Goal: Information Seeking & Learning: Learn about a topic

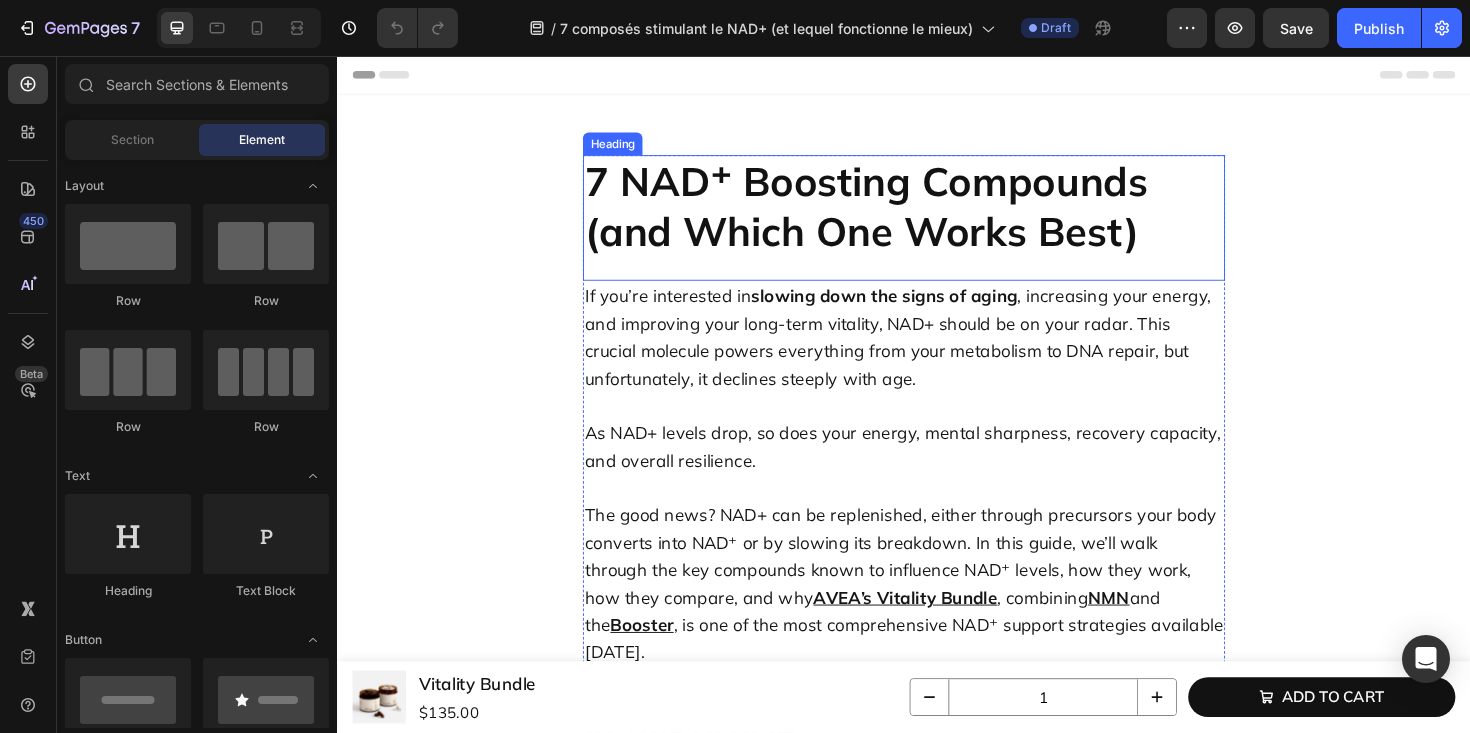
click at [834, 210] on h2 "7 NAD⁺ Boosting Compounds (and Which One Works Best)" at bounding box center [937, 215] width 680 height 109
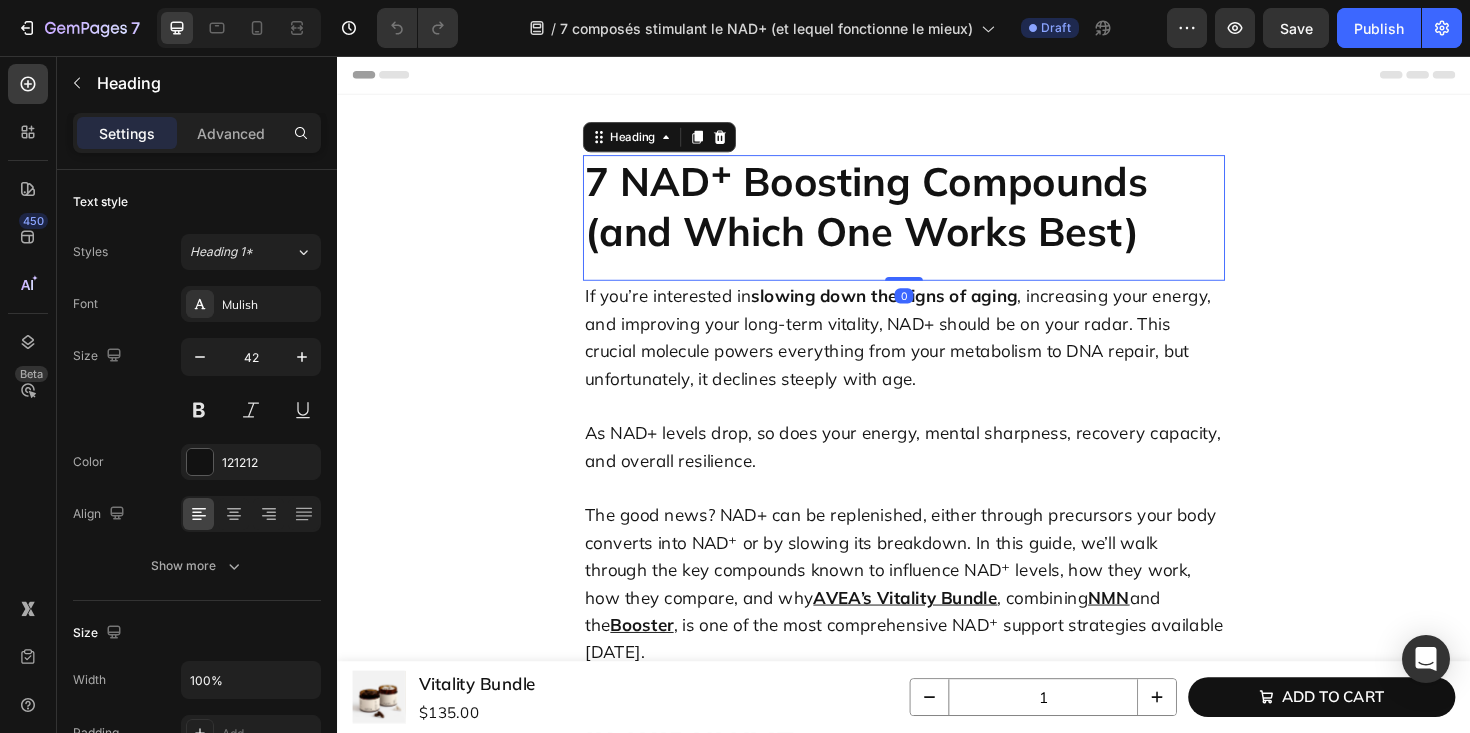
click at [834, 210] on h2 "7 NAD⁺ Boosting Compounds (and Which One Works Best)" at bounding box center [937, 215] width 680 height 109
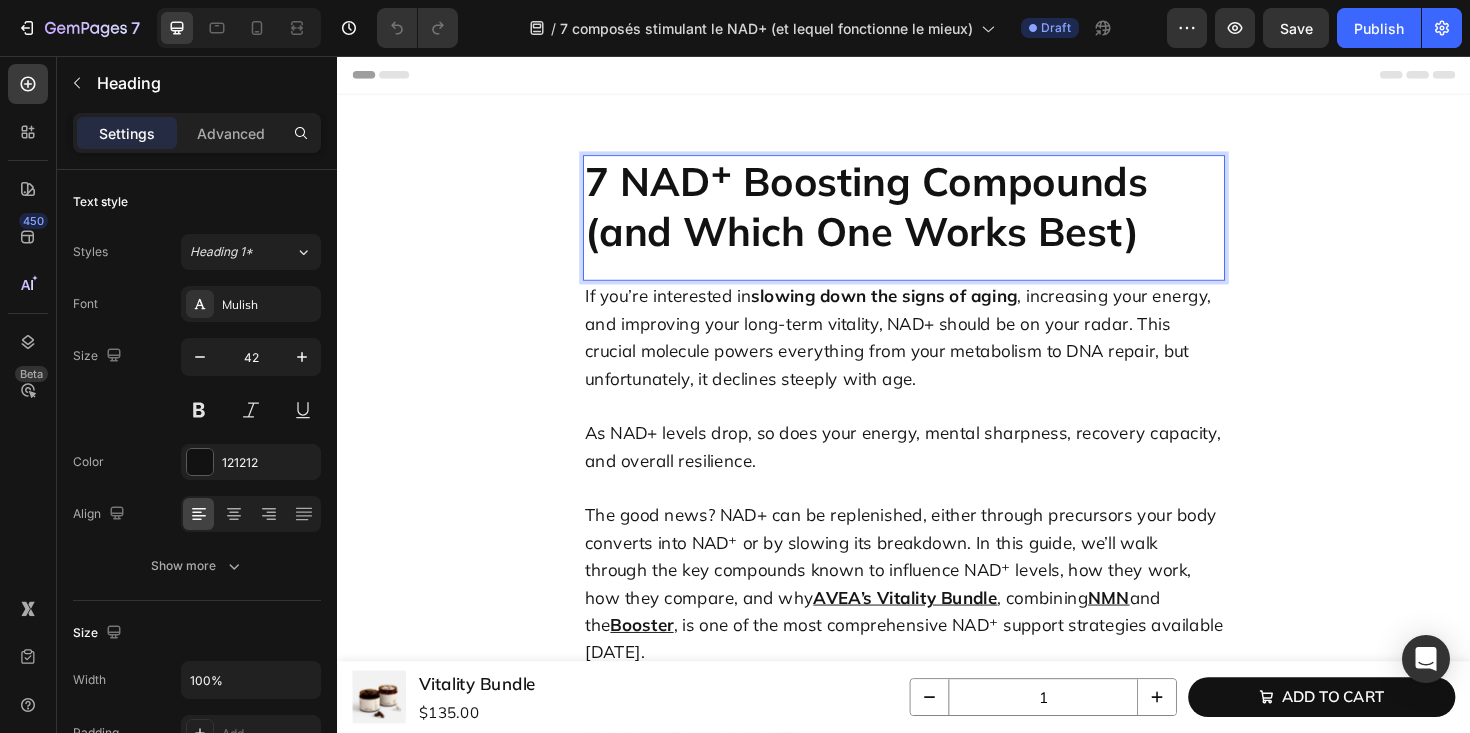
click at [834, 210] on p "7 NAD⁺ Boosting Compounds (and Which One Works Best)" at bounding box center [937, 215] width 676 height 105
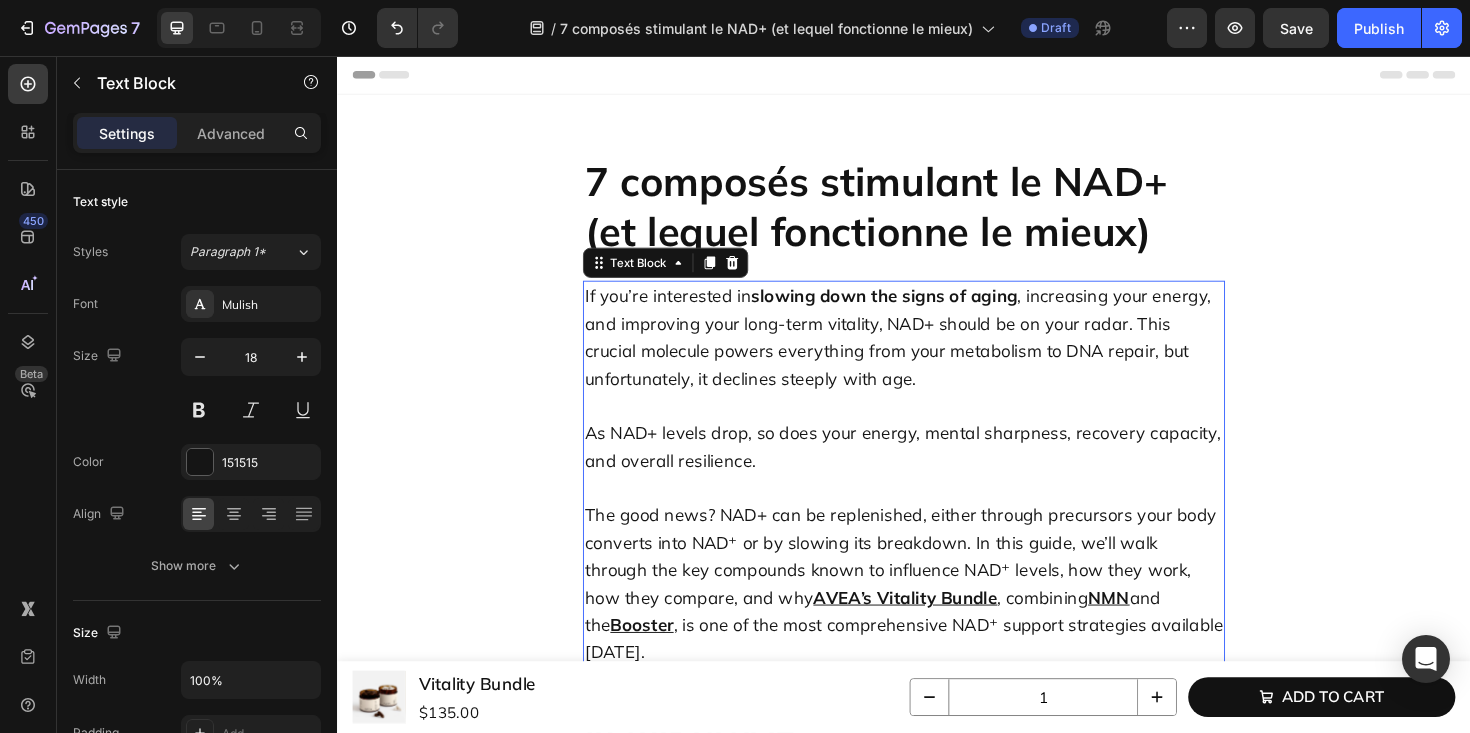
click at [887, 325] on p "If you’re interested in slowing down the signs of aging , increasing your energ…" at bounding box center [937, 354] width 676 height 116
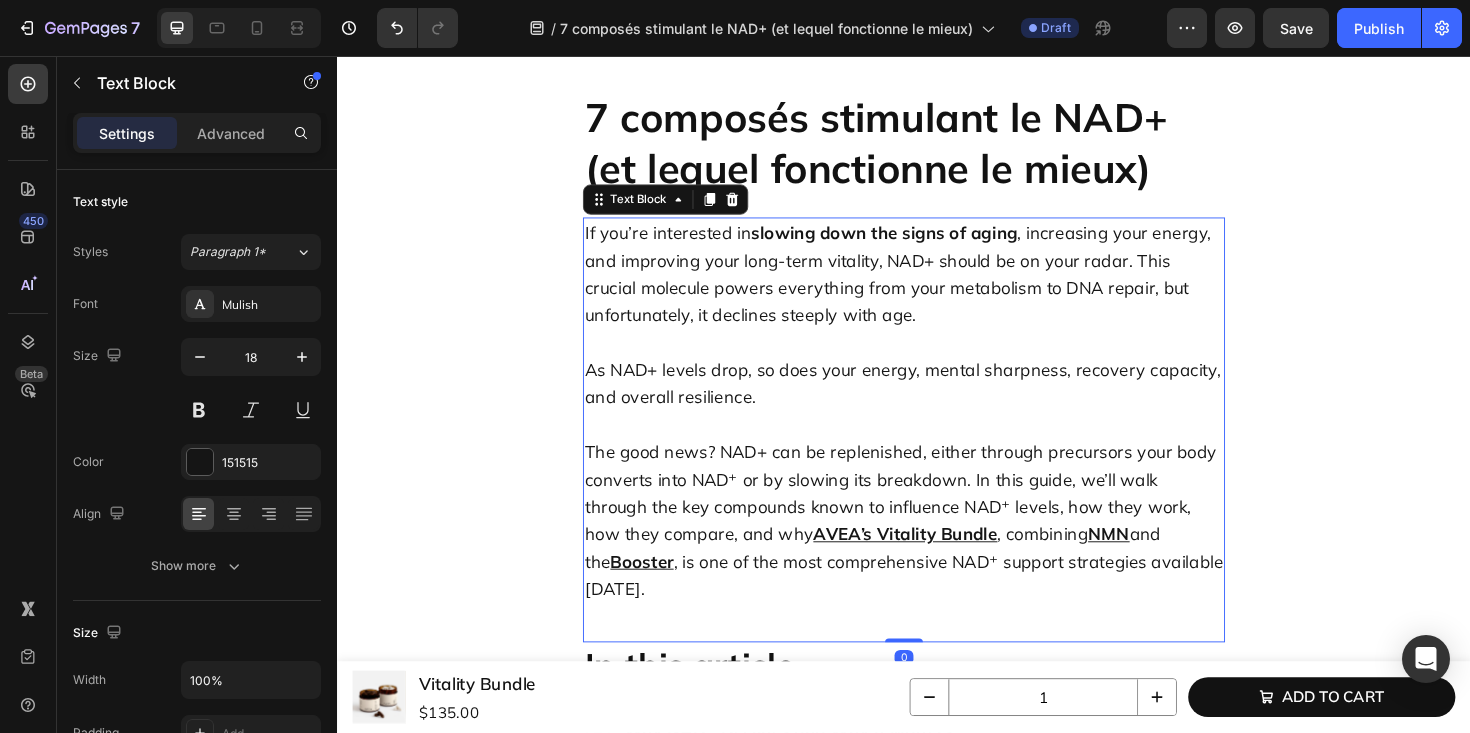
scroll to position [74, 0]
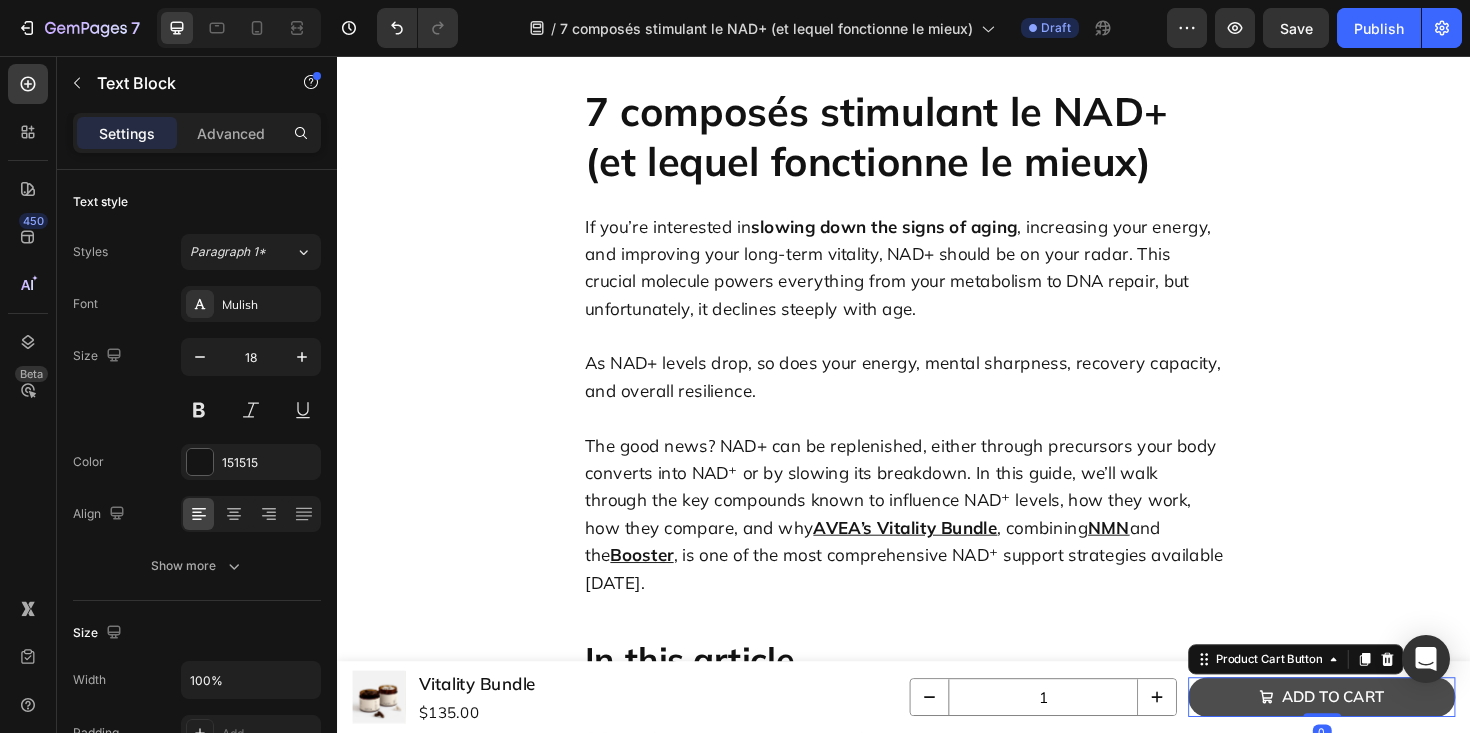
click at [1266, 732] on button "Add to cart" at bounding box center [1379, 735] width 283 height 42
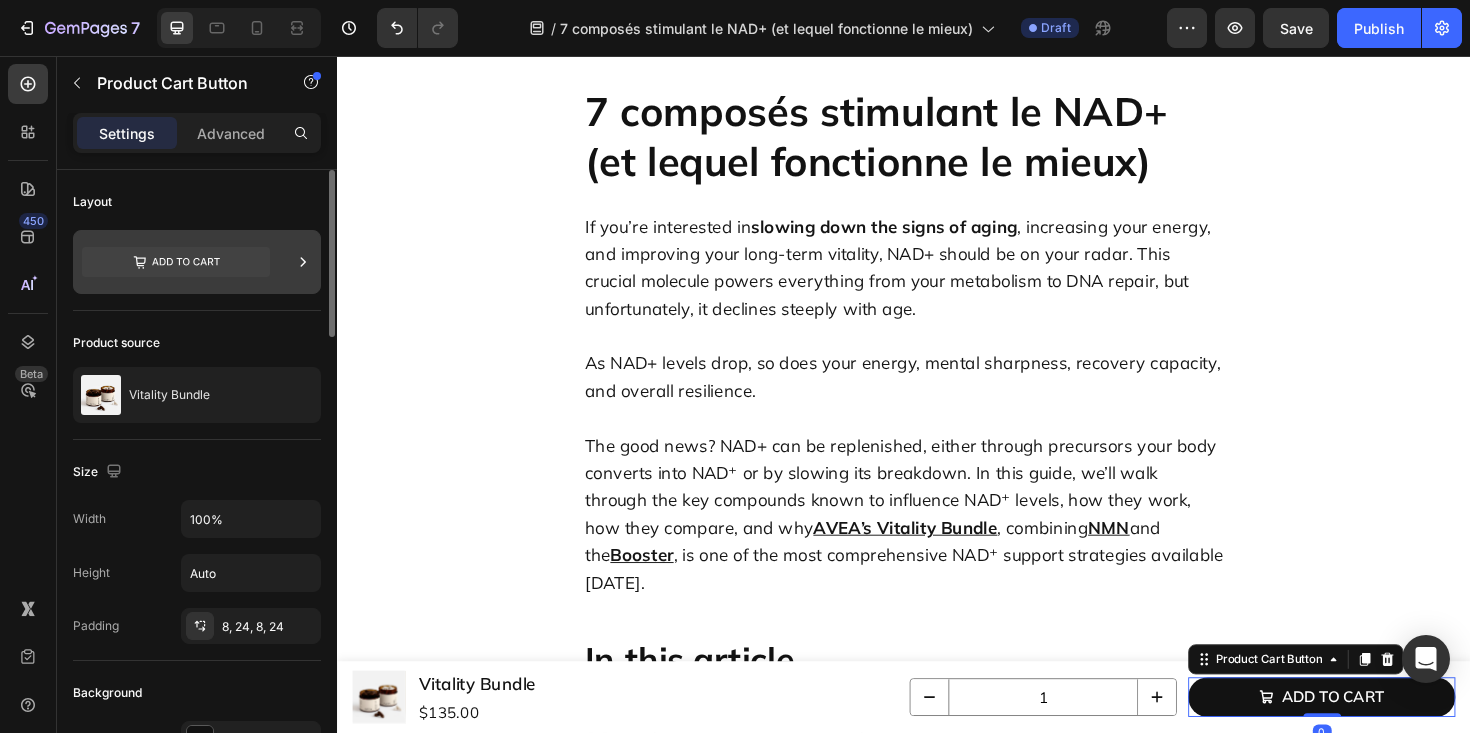
click at [153, 249] on icon at bounding box center [176, 262] width 188 height 30
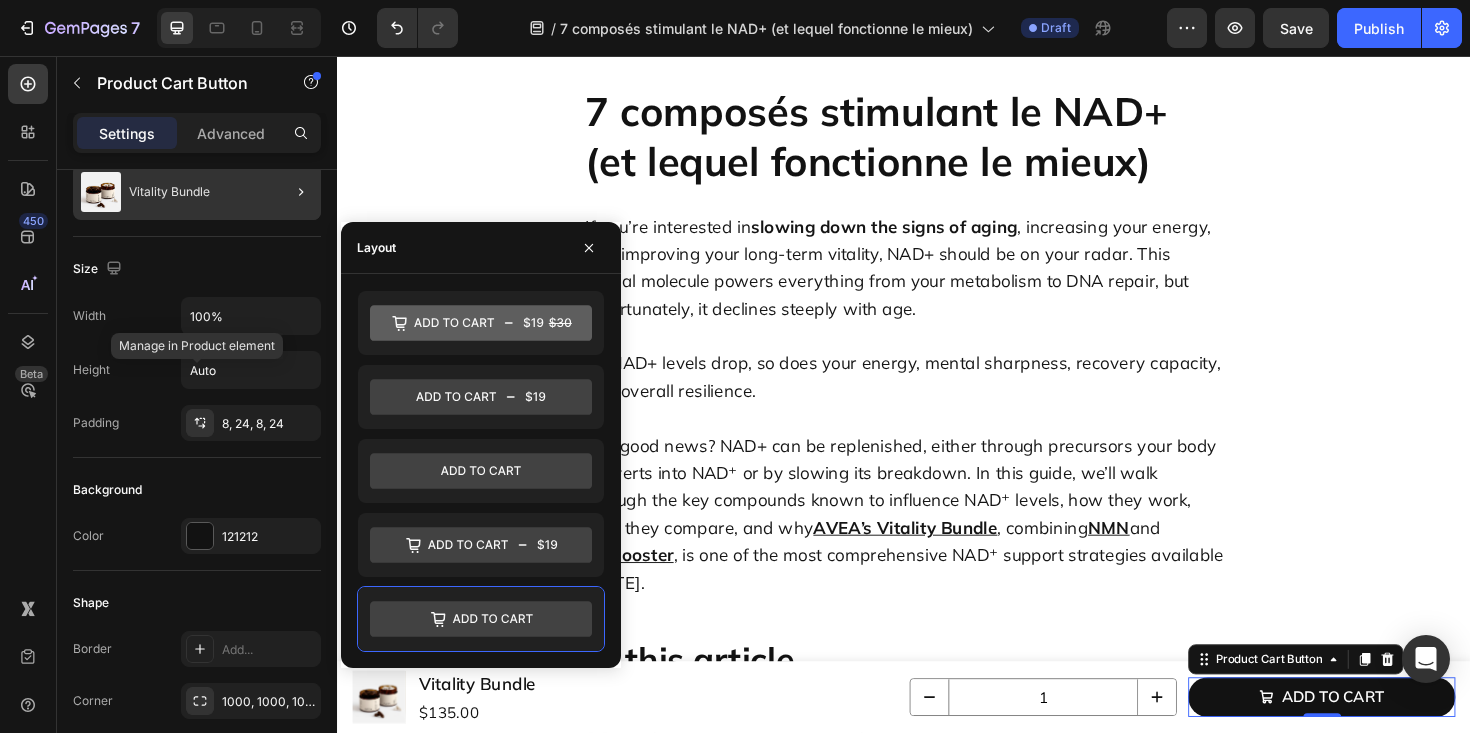
scroll to position [0, 0]
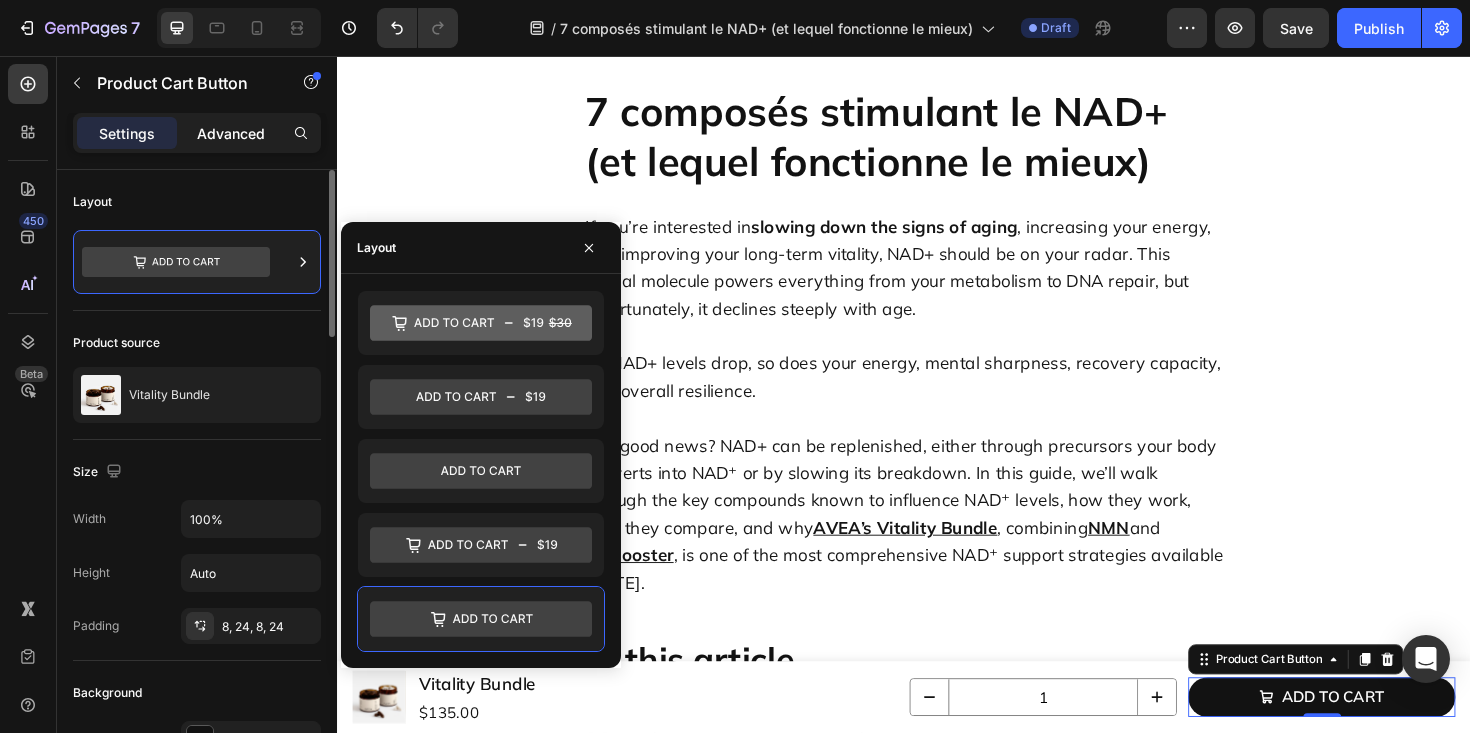
click at [215, 128] on p "Advanced" at bounding box center [231, 133] width 68 height 21
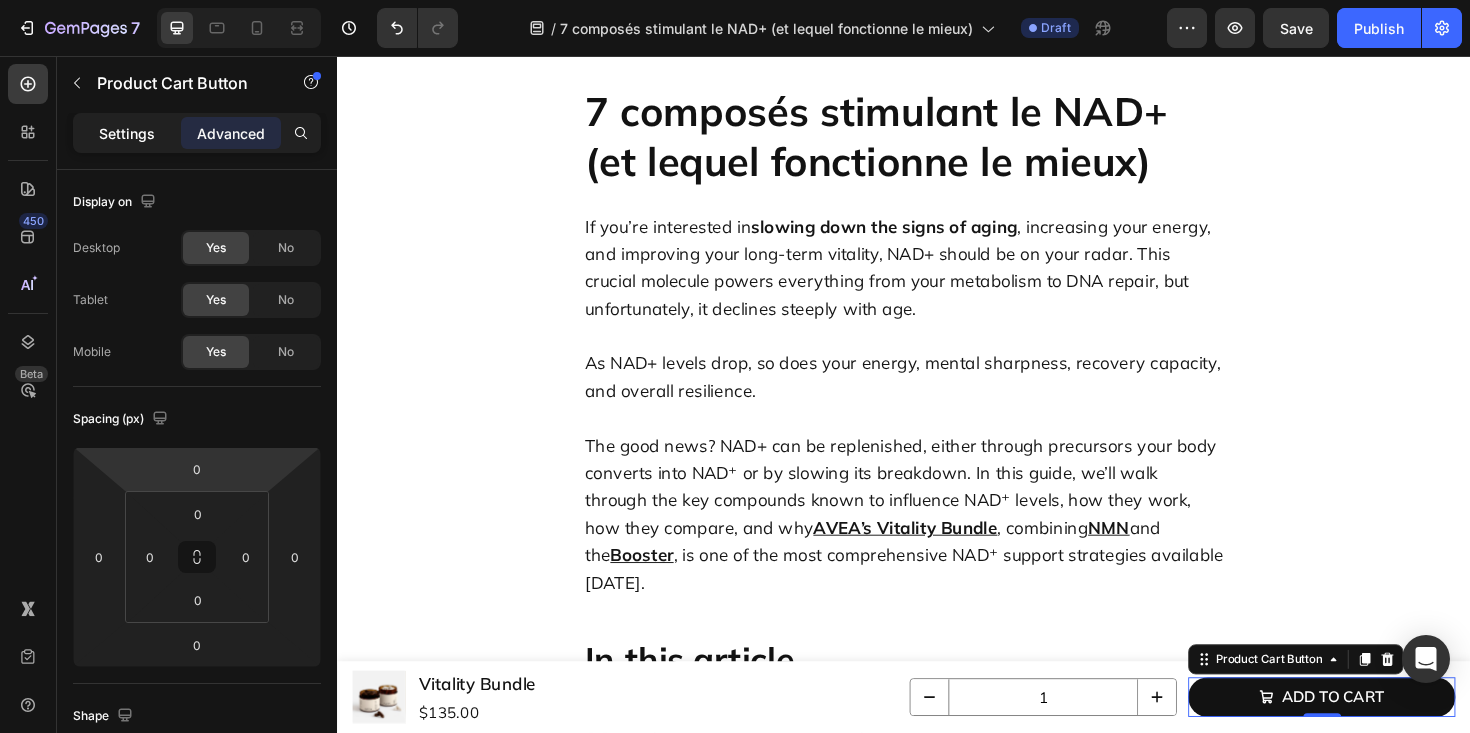
click at [113, 134] on p "Settings" at bounding box center [127, 133] width 56 height 21
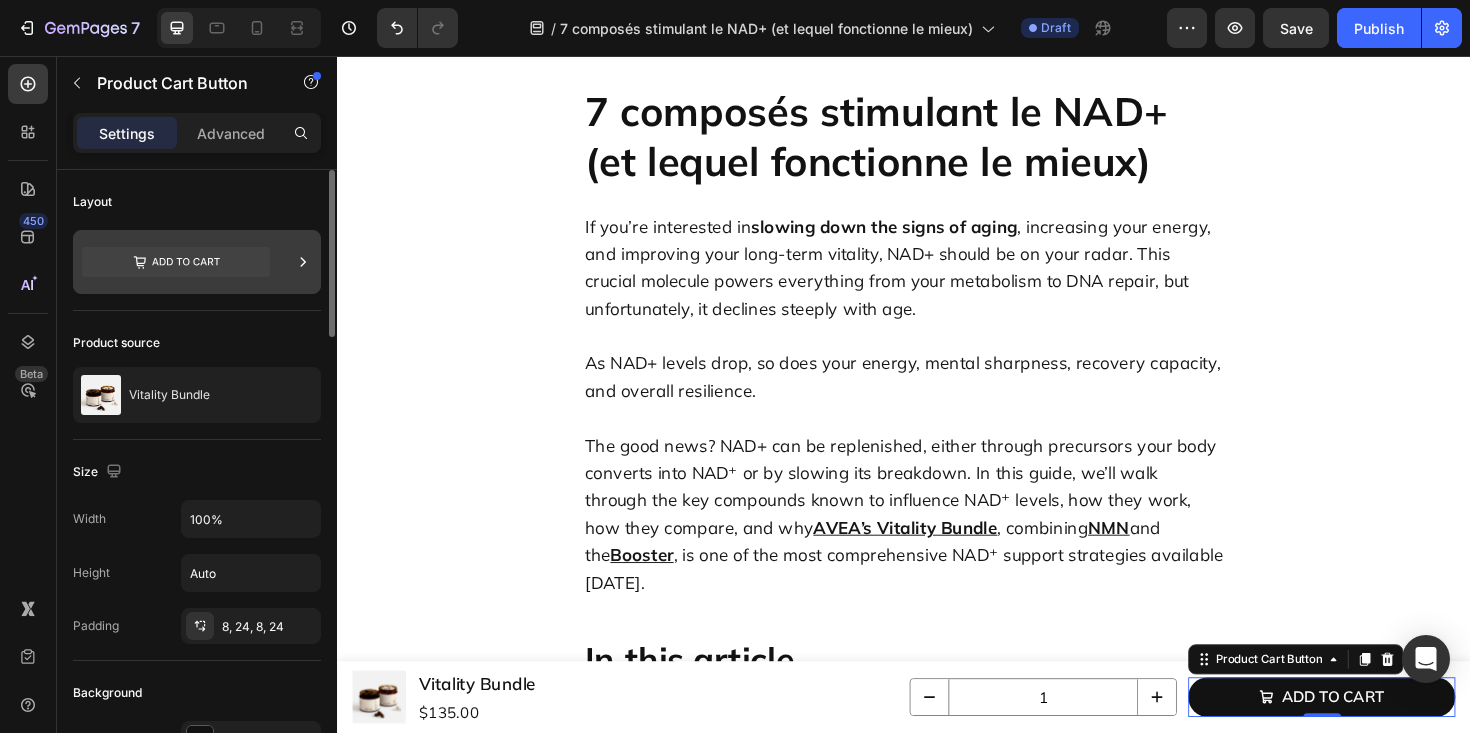
click at [202, 266] on icon at bounding box center [176, 262] width 188 height 30
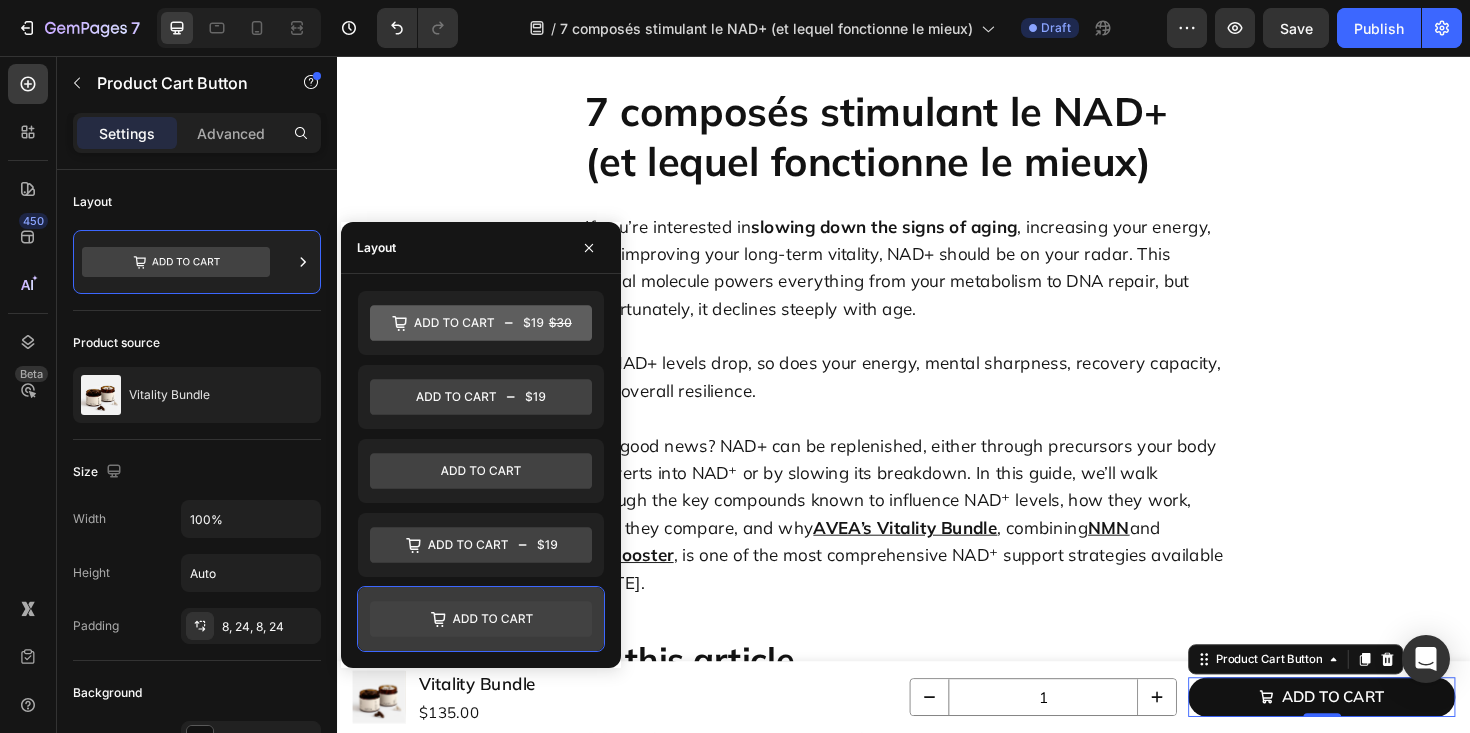
click at [495, 620] on icon at bounding box center [493, 618] width 80 height 9
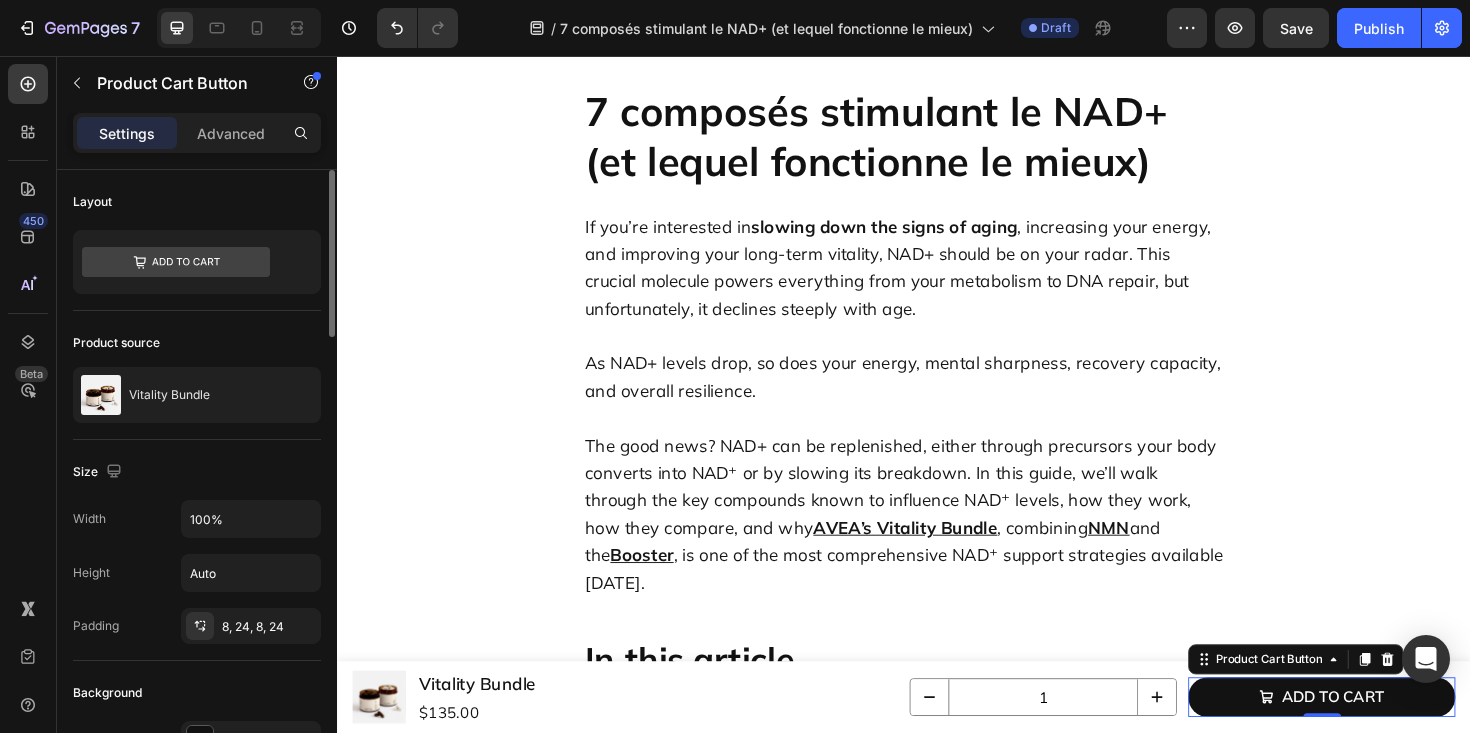
click at [170, 457] on div "Size" at bounding box center [197, 472] width 248 height 32
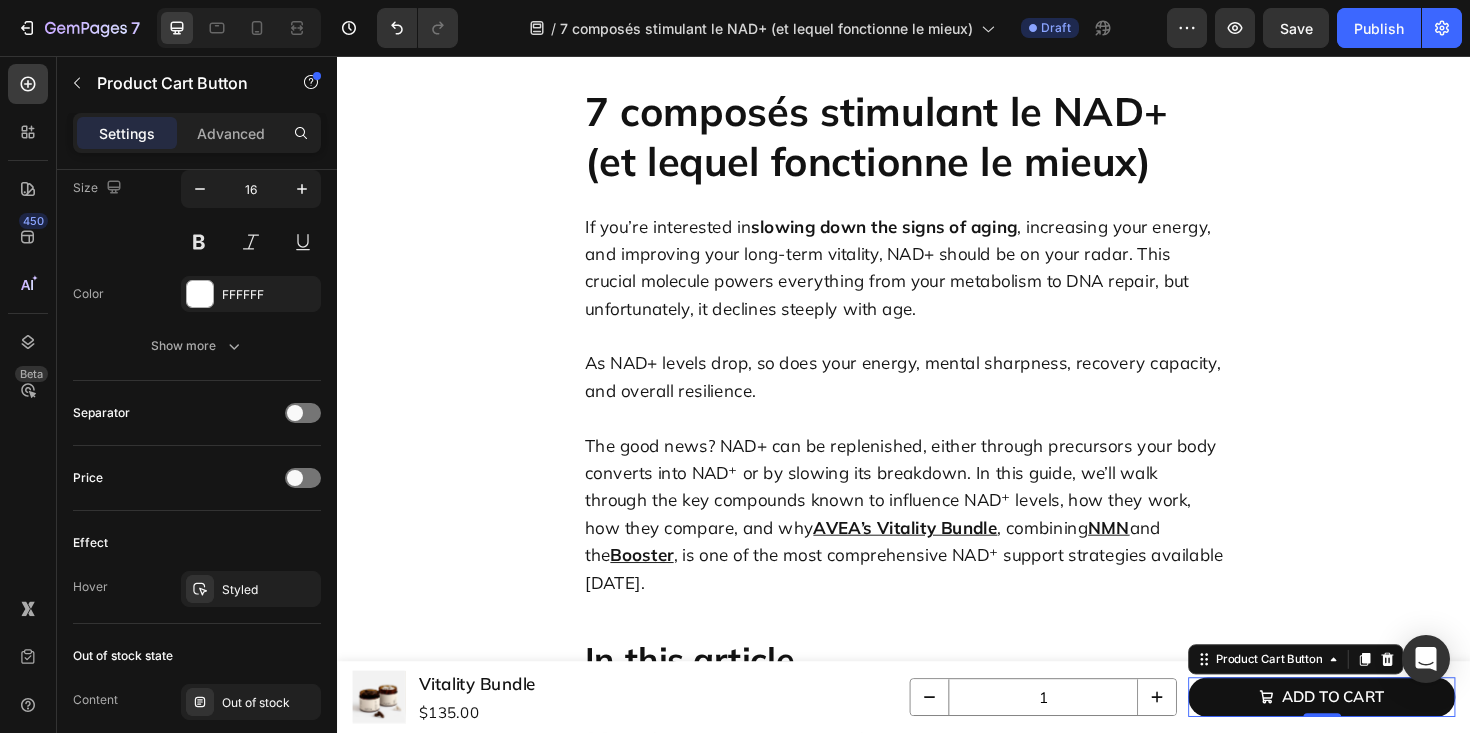
scroll to position [1681, 0]
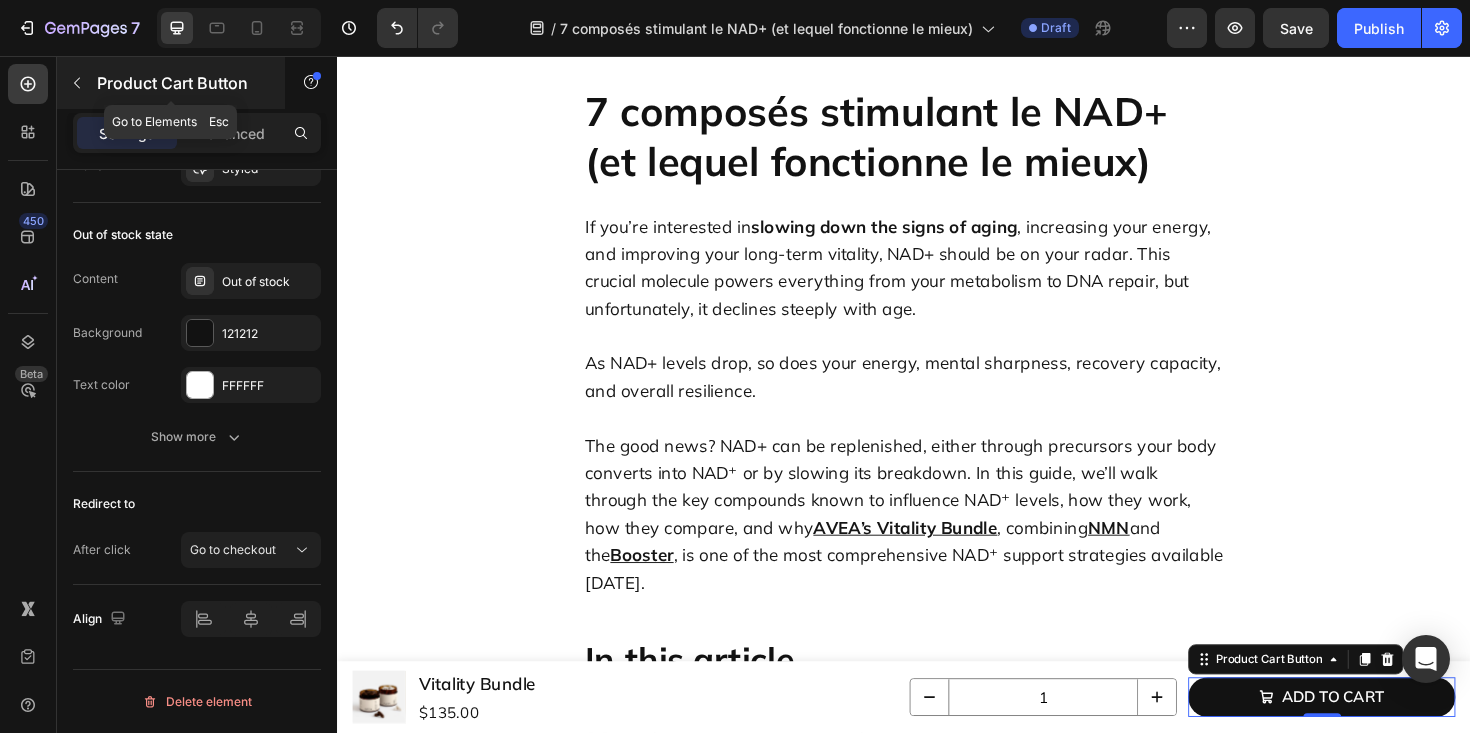
click at [85, 85] on button "button" at bounding box center [77, 83] width 32 height 32
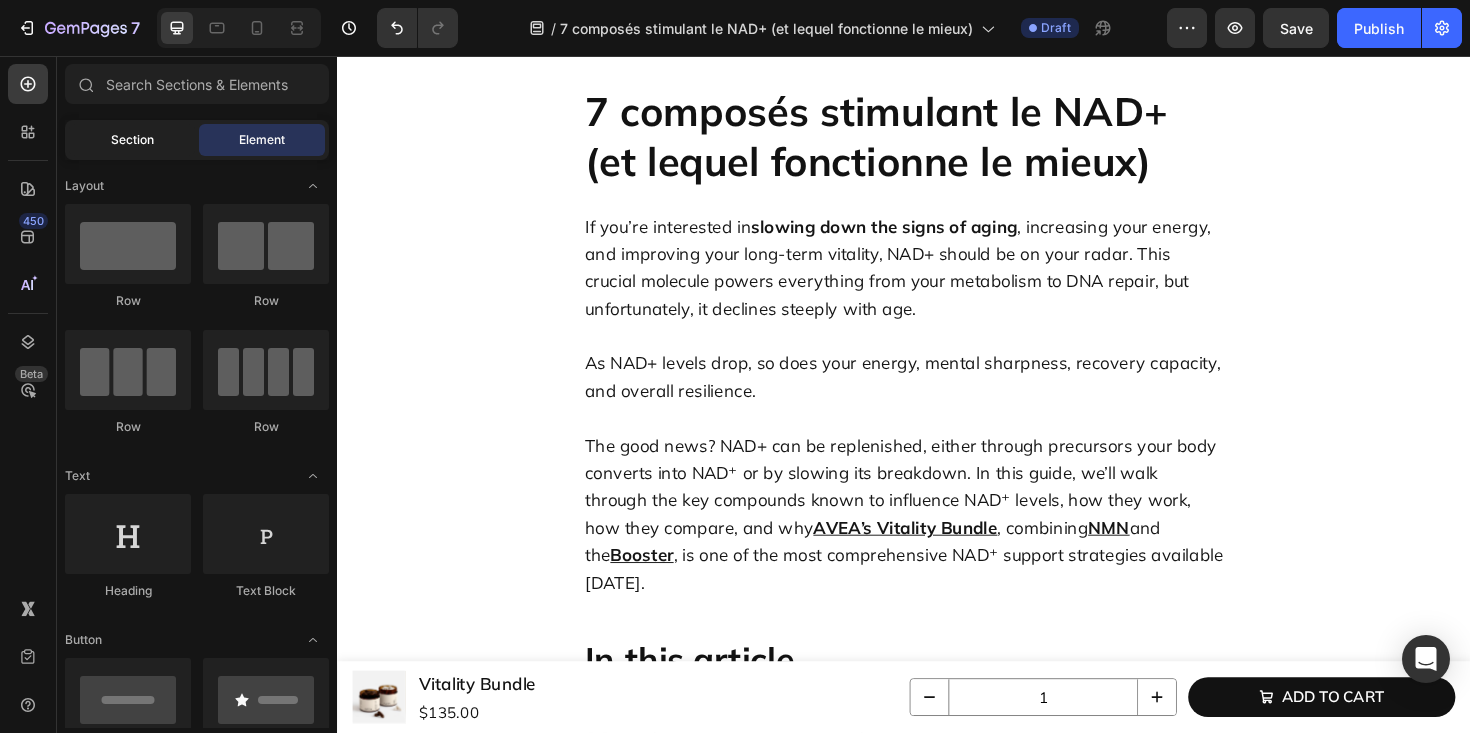
click at [111, 142] on span "Section" at bounding box center [132, 140] width 43 height 18
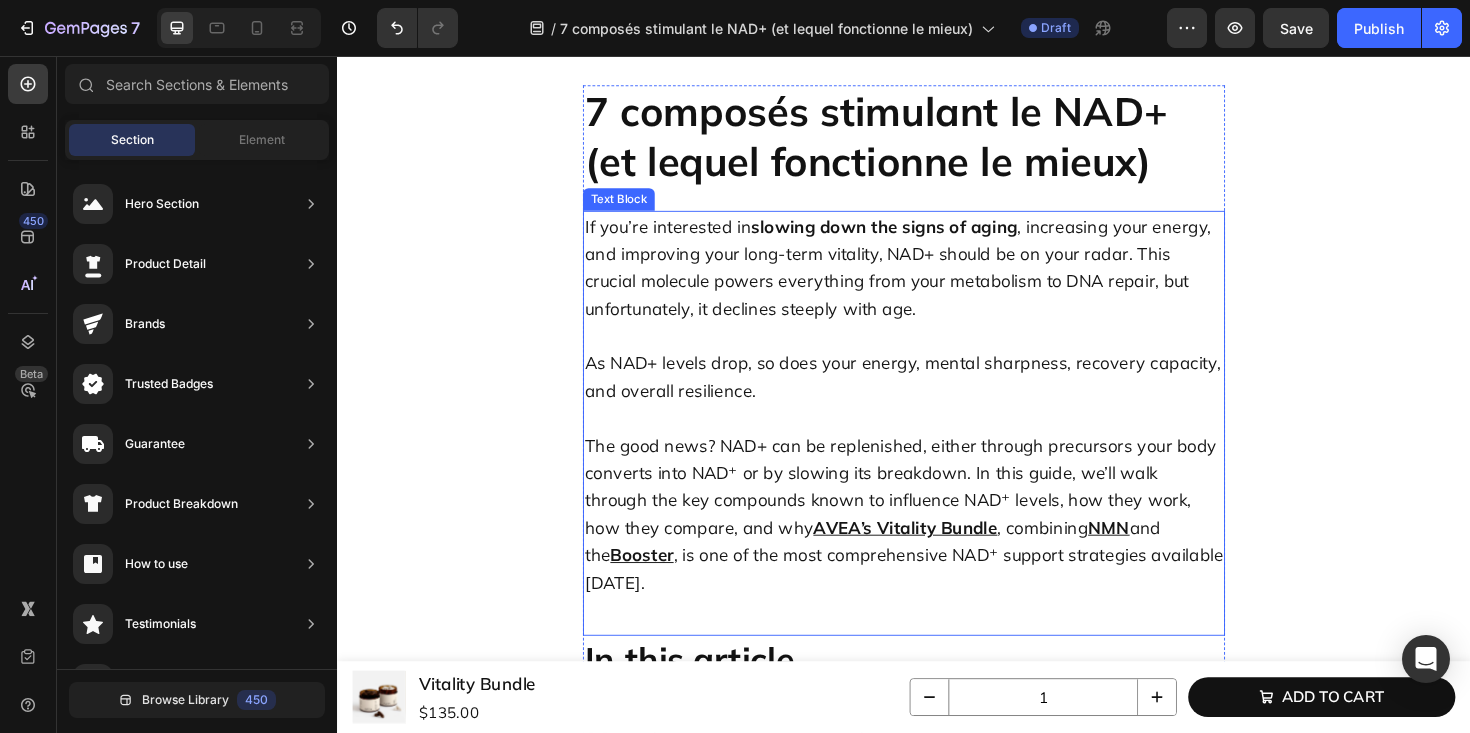
click at [948, 355] on p "As NAD+ levels drop, so does your energy, mental sharpness, recovery capacity, …" at bounding box center [937, 396] width 676 height 116
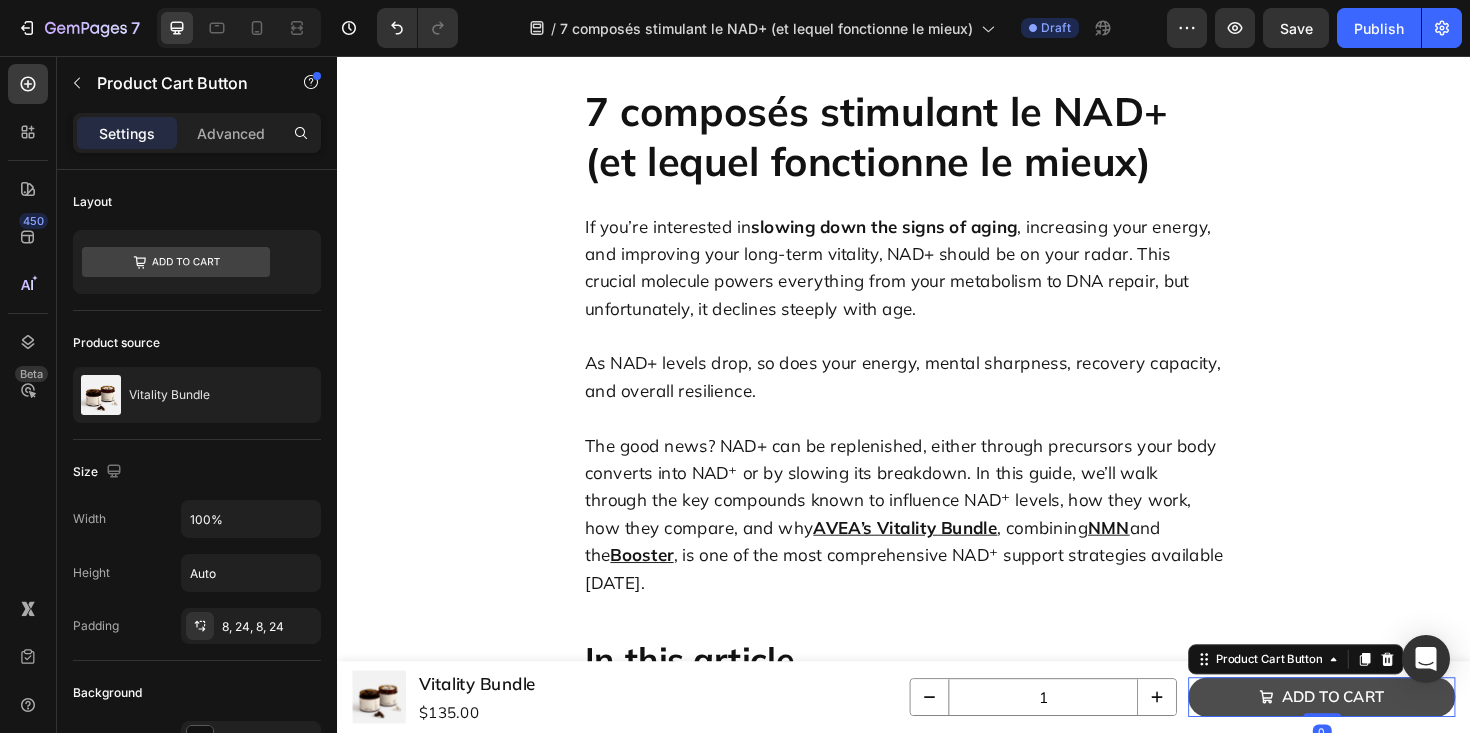
click at [1297, 732] on button "Add to cart" at bounding box center [1379, 735] width 283 height 42
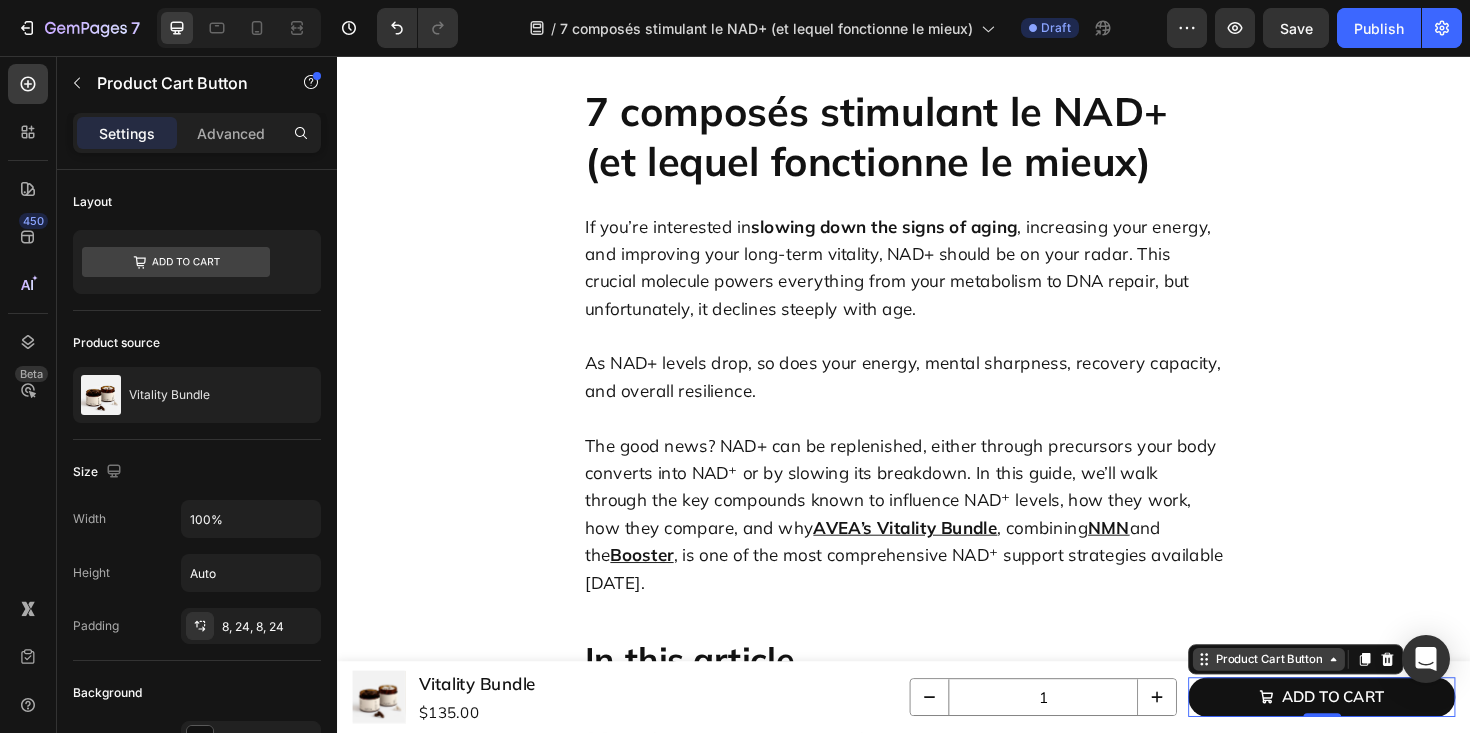
click at [1389, 695] on icon at bounding box center [1392, 695] width 16 height 16
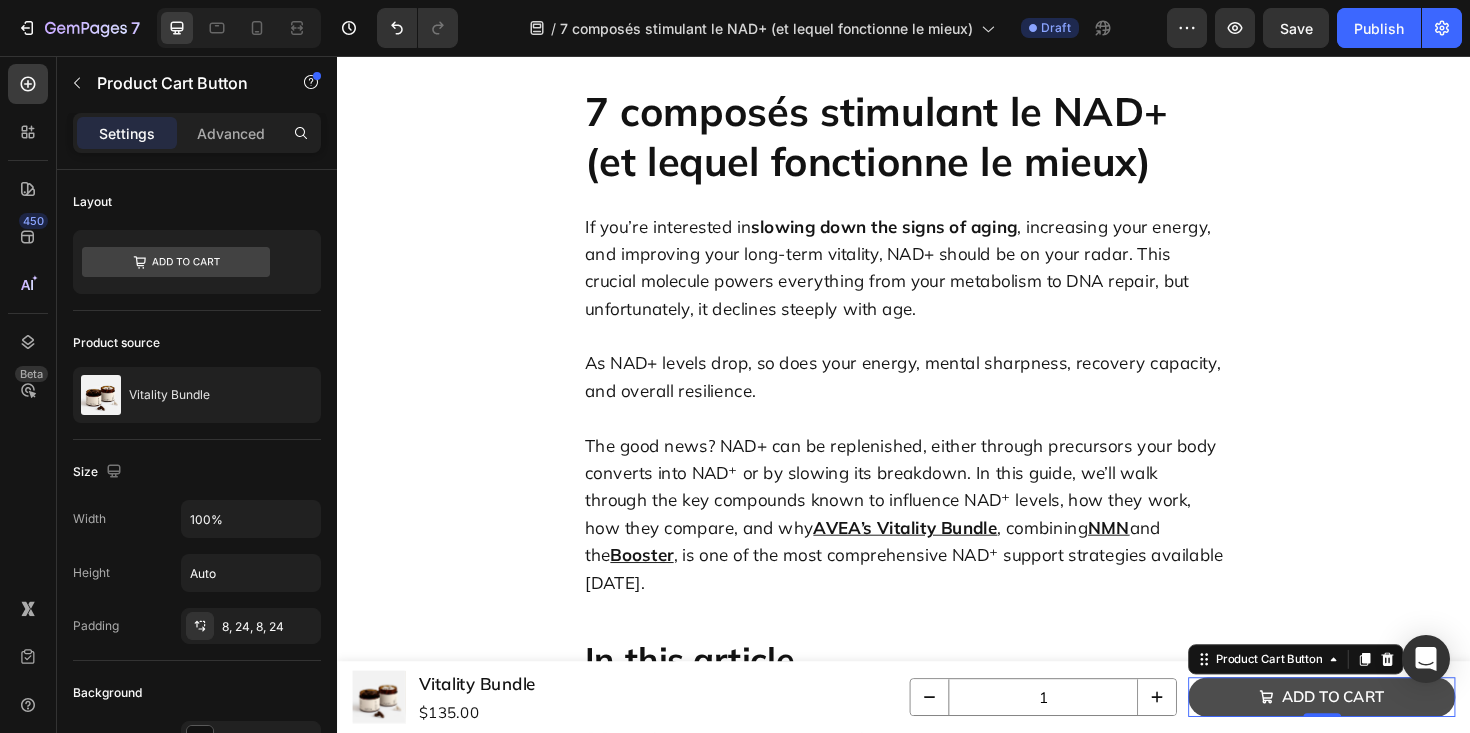
click at [1320, 732] on button "Add to cart" at bounding box center [1379, 735] width 283 height 42
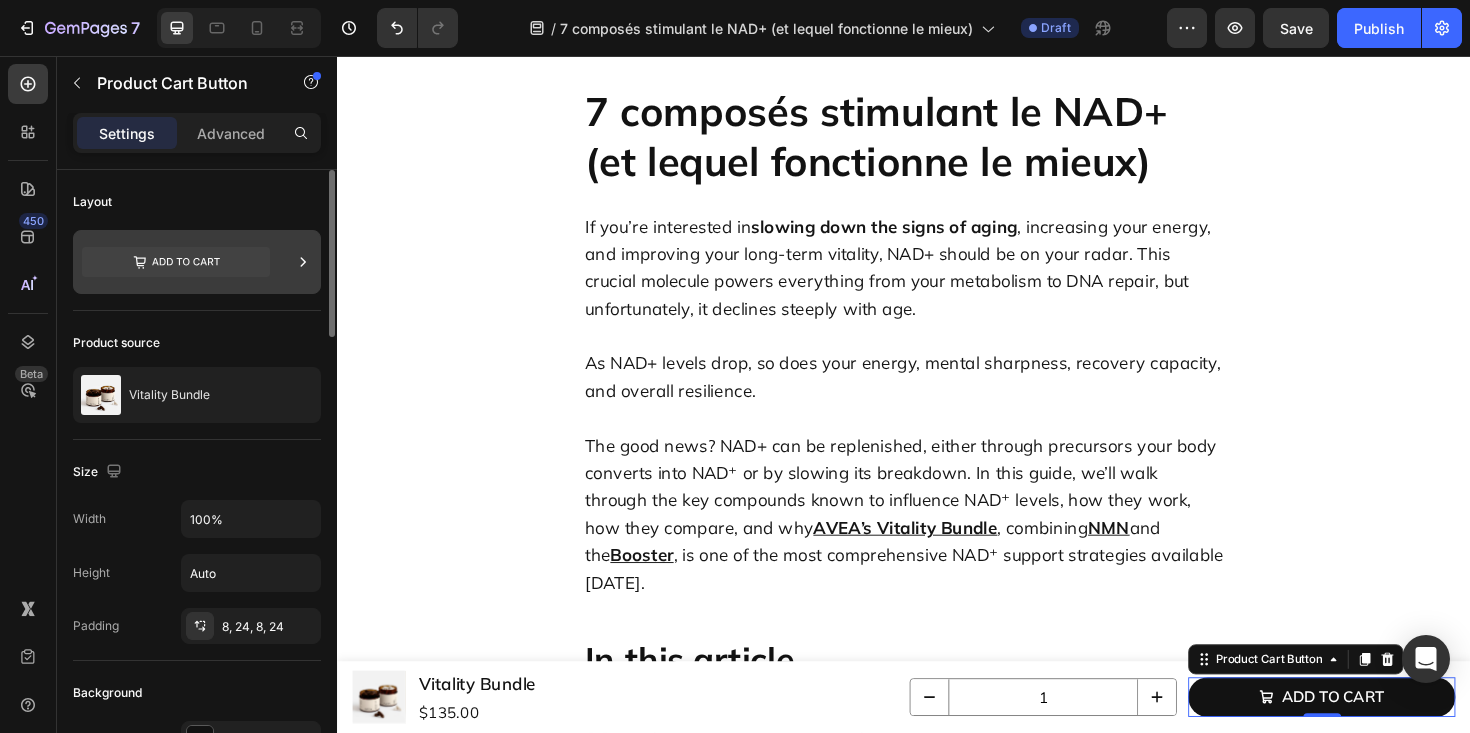
click at [191, 247] on icon at bounding box center [176, 262] width 188 height 30
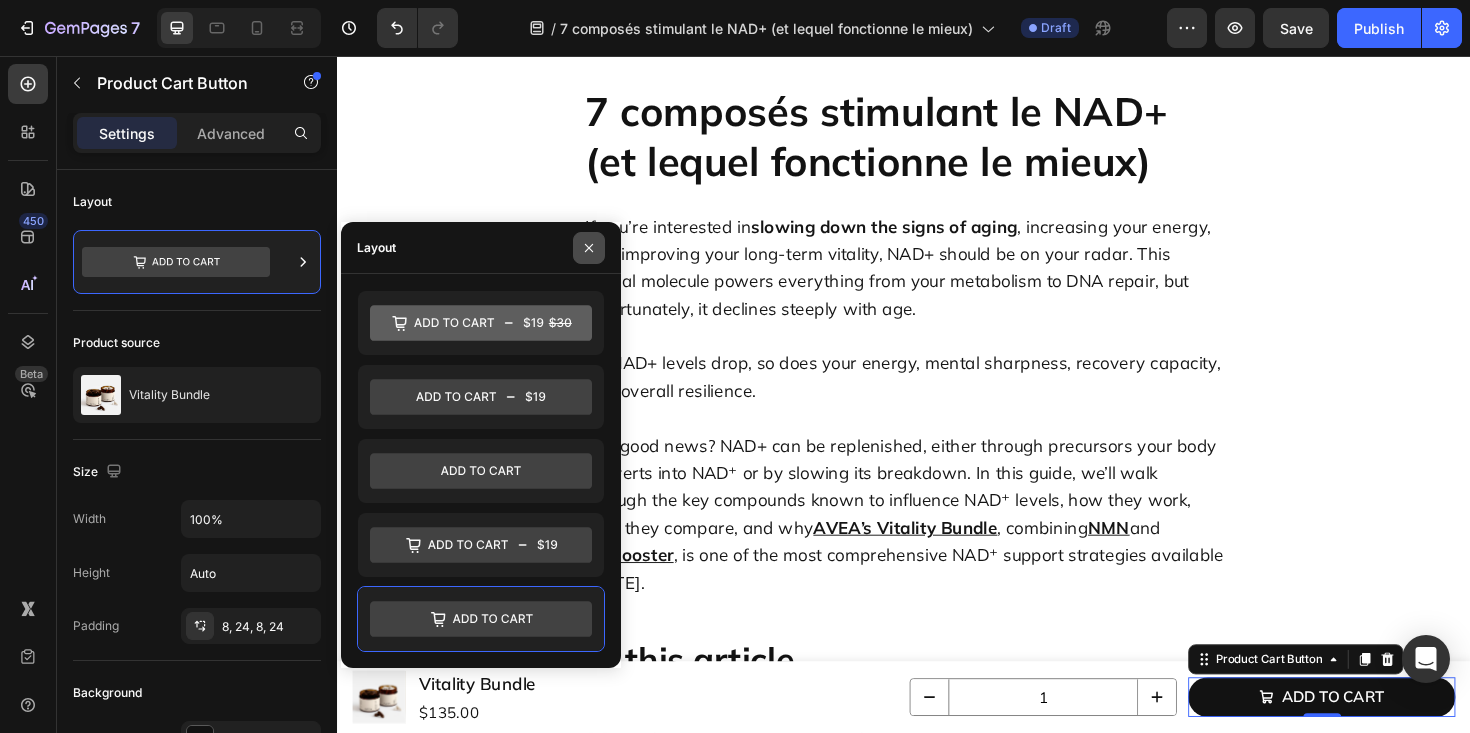
click at [587, 249] on icon "button" at bounding box center [589, 247] width 8 height 8
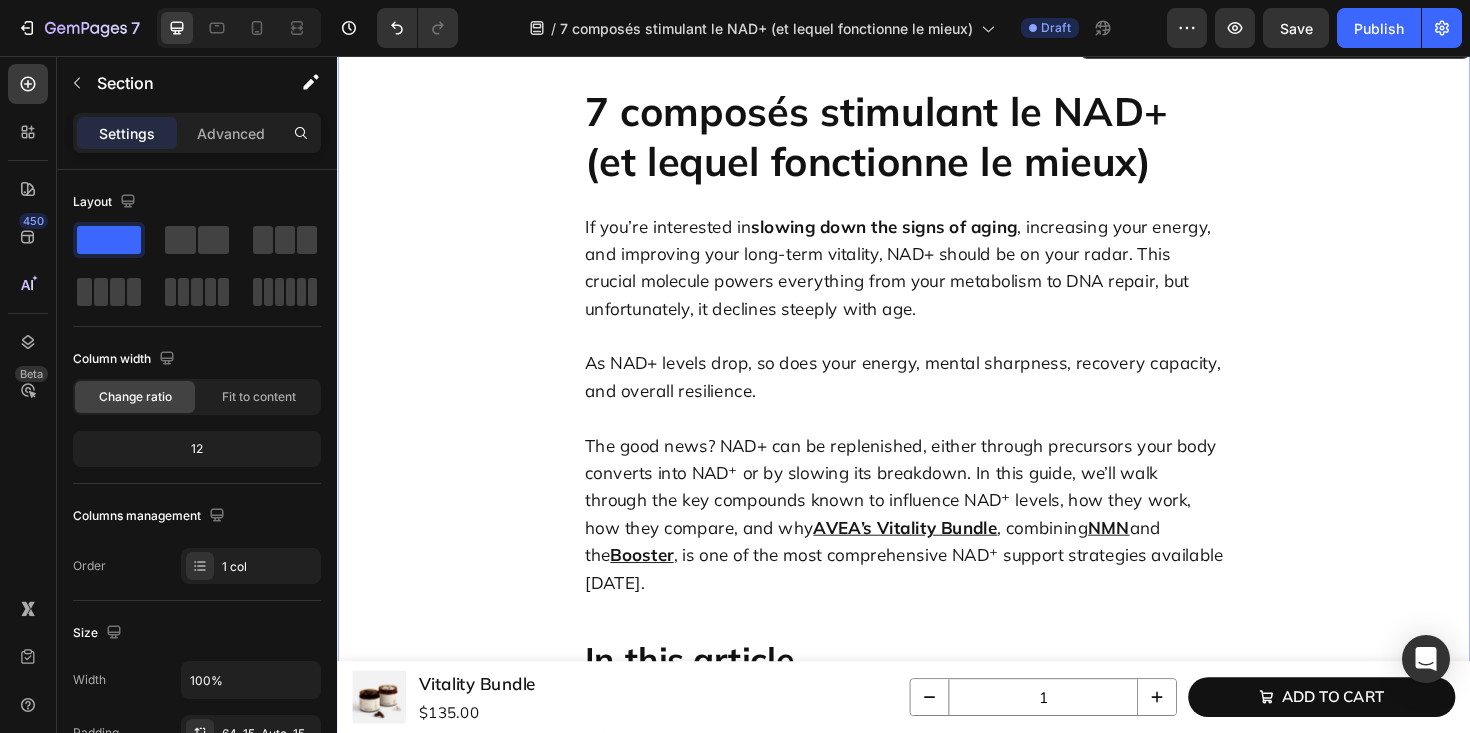
scroll to position [0, 0]
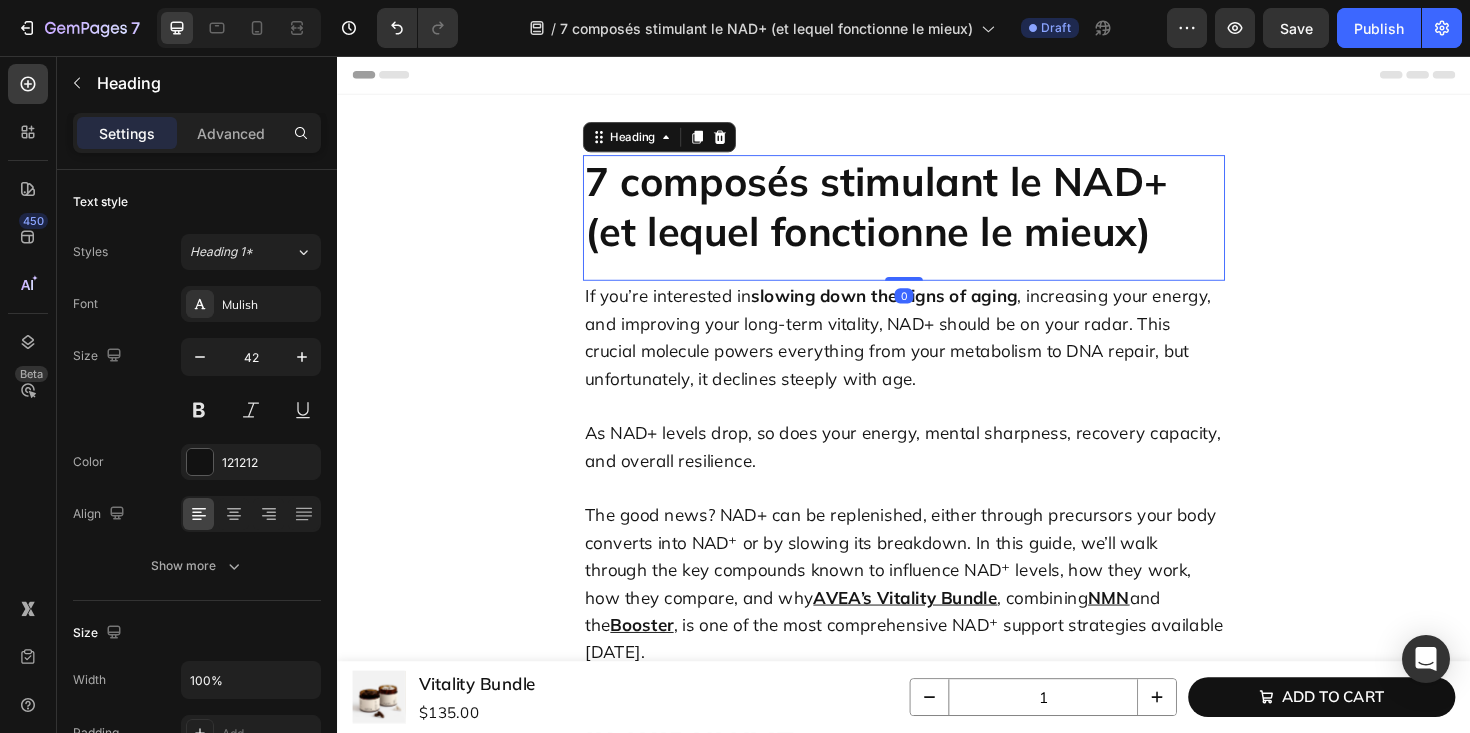
click at [768, 218] on p "7 composés stimulant le NAD+ (et lequel fonctionne le mieux)" at bounding box center [937, 215] width 676 height 105
click at [16, 382] on div "Beta" at bounding box center [28, 390] width 40 height 40
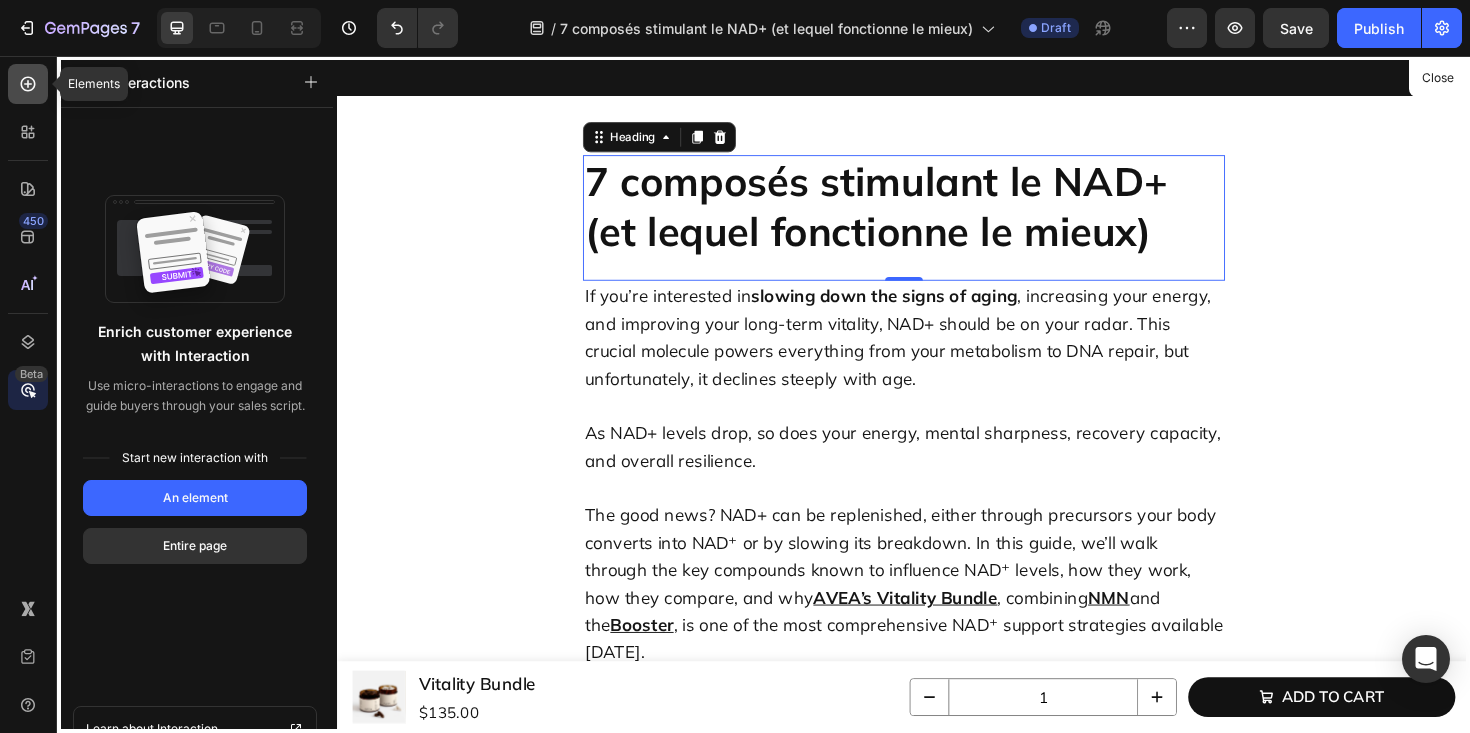
click at [23, 98] on div at bounding box center [28, 84] width 40 height 40
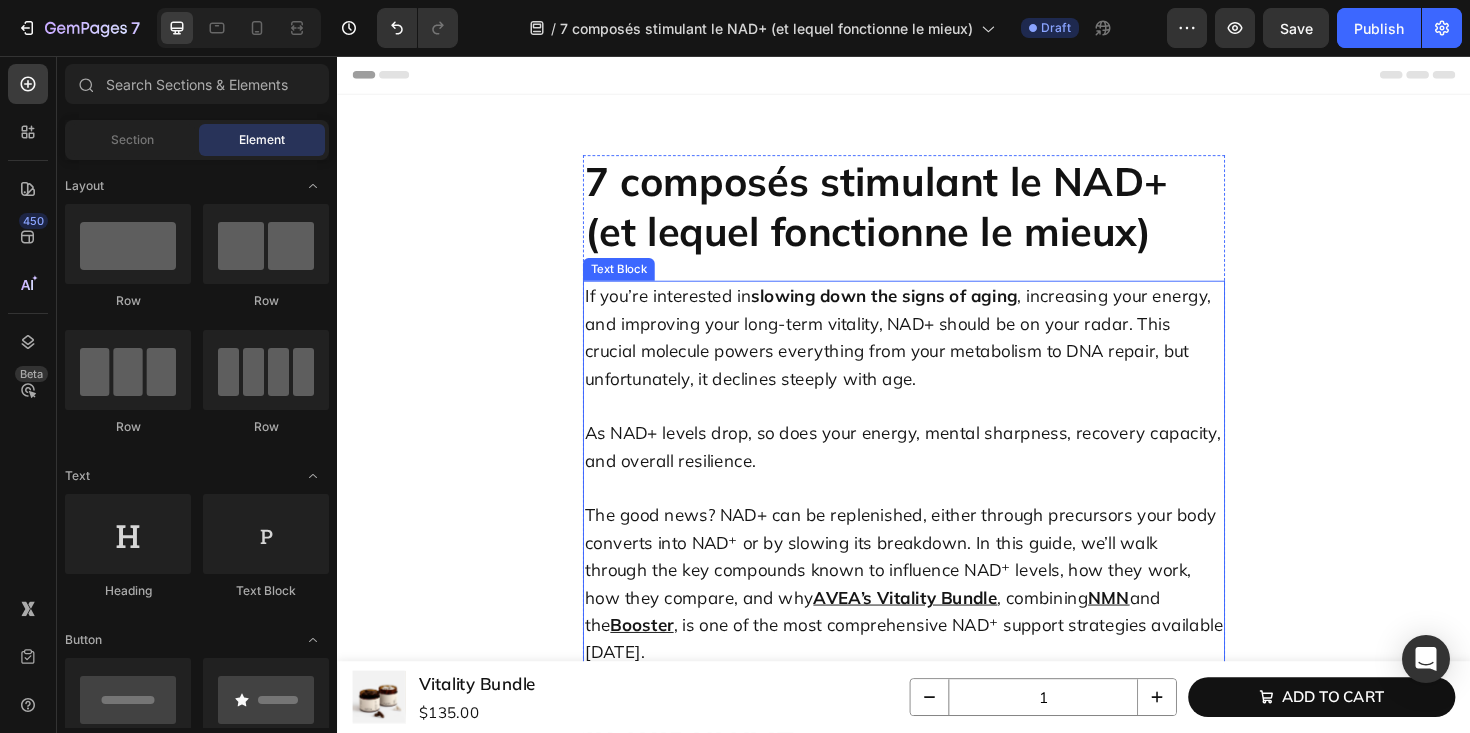
click at [726, 314] on p "If you’re interested in slowing down the signs of aging , increasing your energ…" at bounding box center [937, 354] width 676 height 116
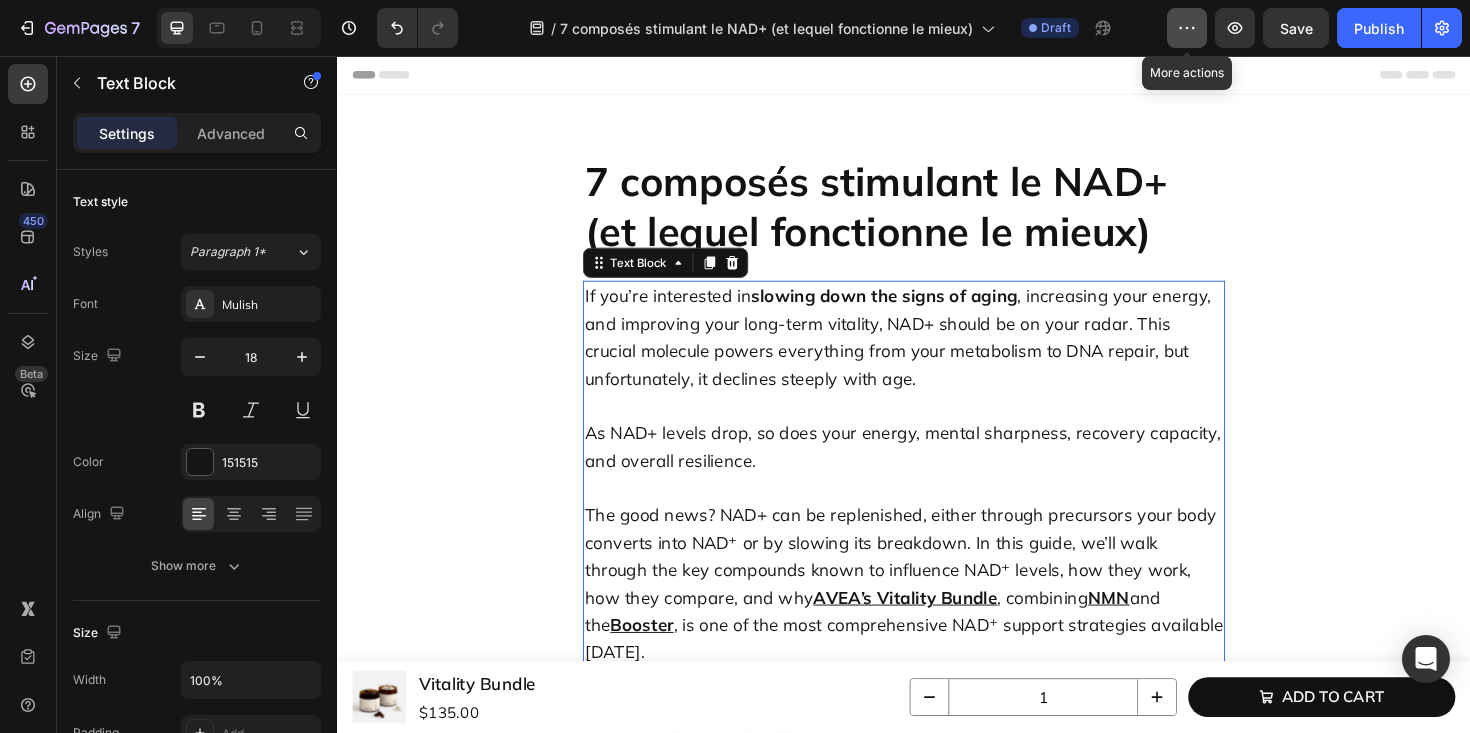
click at [1194, 30] on icon "button" at bounding box center [1187, 28] width 20 height 20
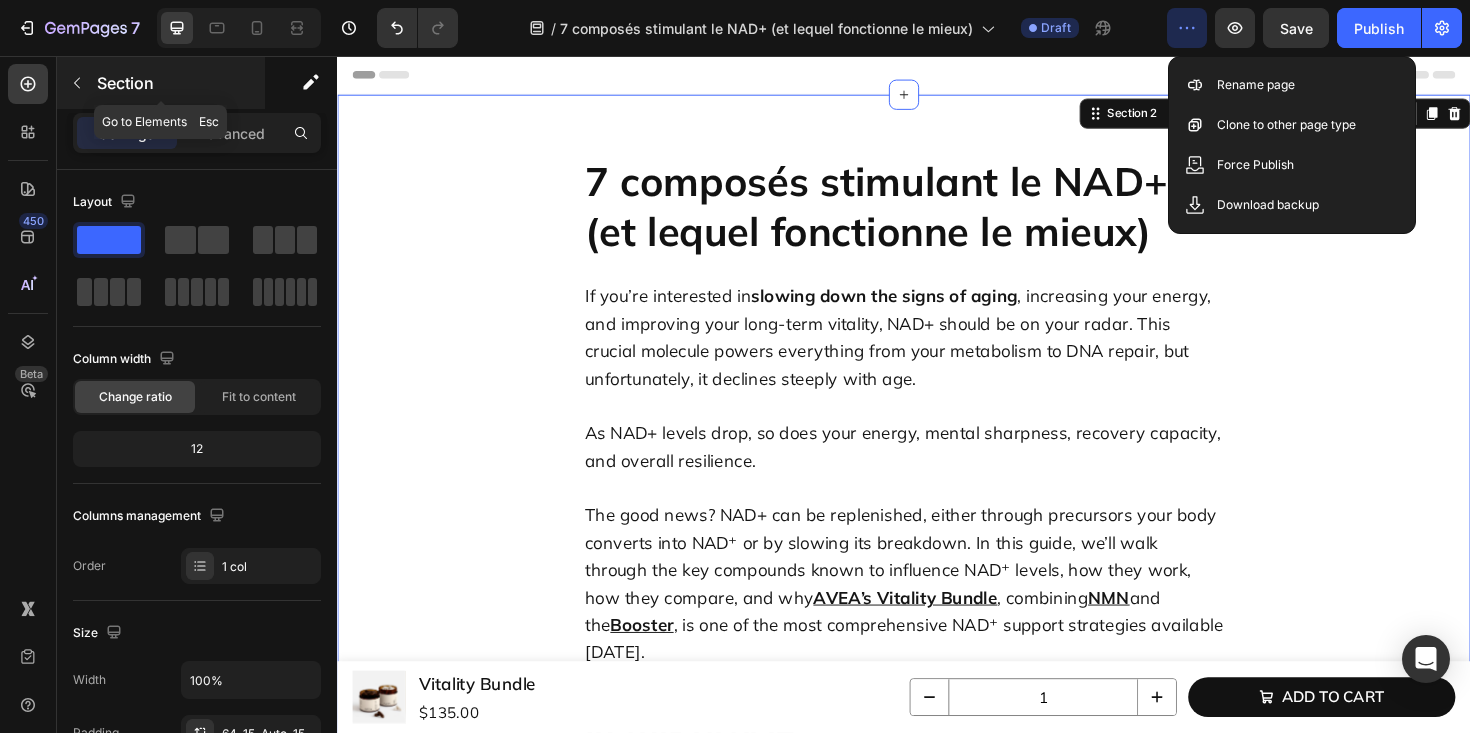
click at [74, 83] on icon "button" at bounding box center [77, 83] width 6 height 11
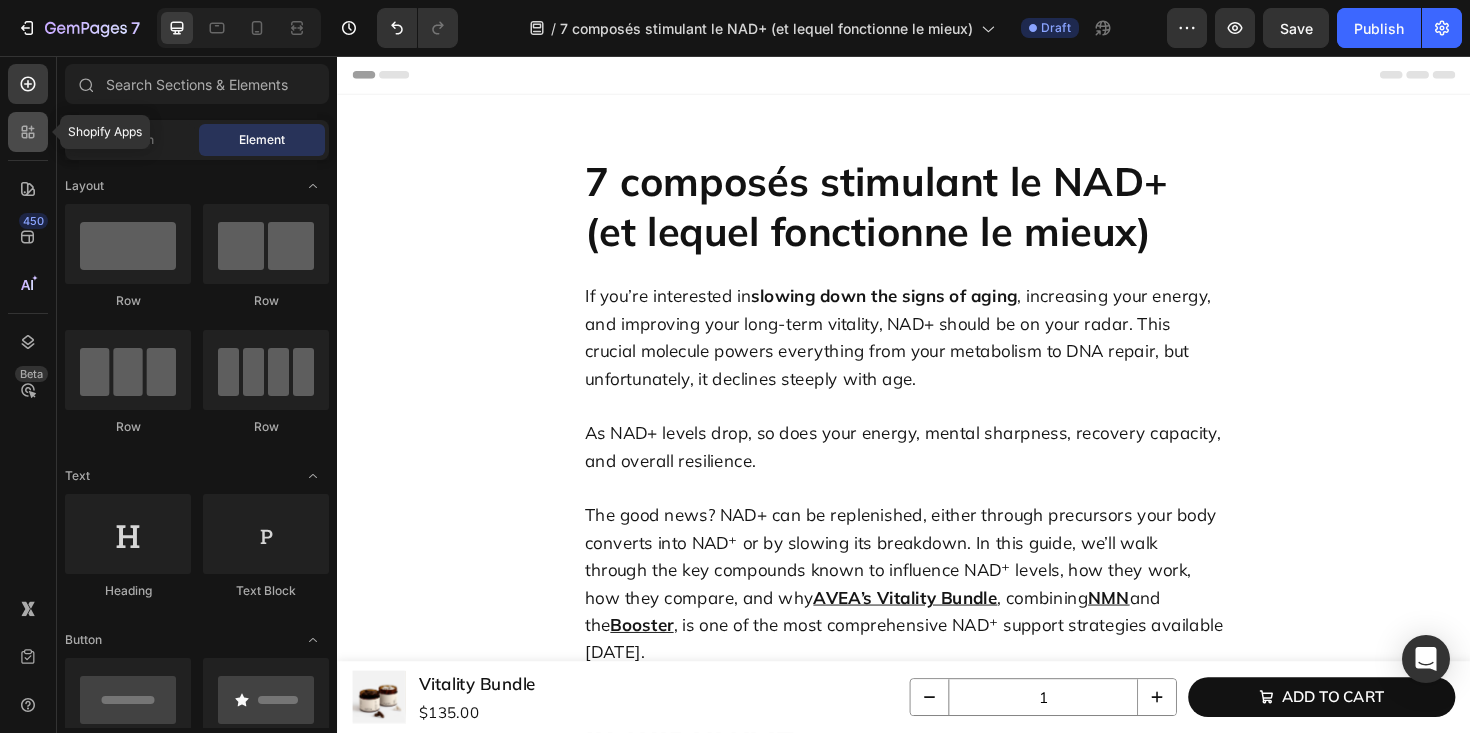
click at [23, 129] on icon at bounding box center [28, 132] width 20 height 20
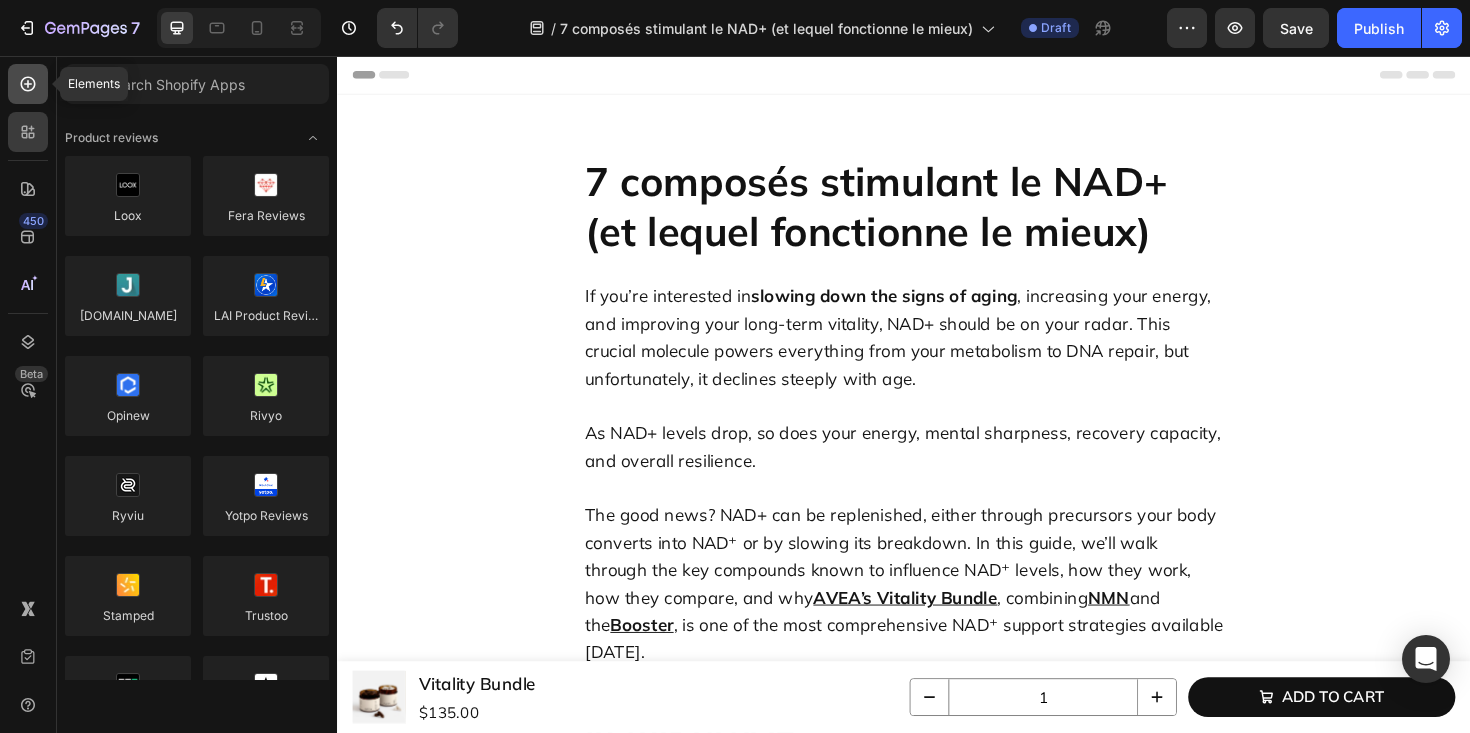
click at [25, 97] on div at bounding box center [28, 84] width 40 height 40
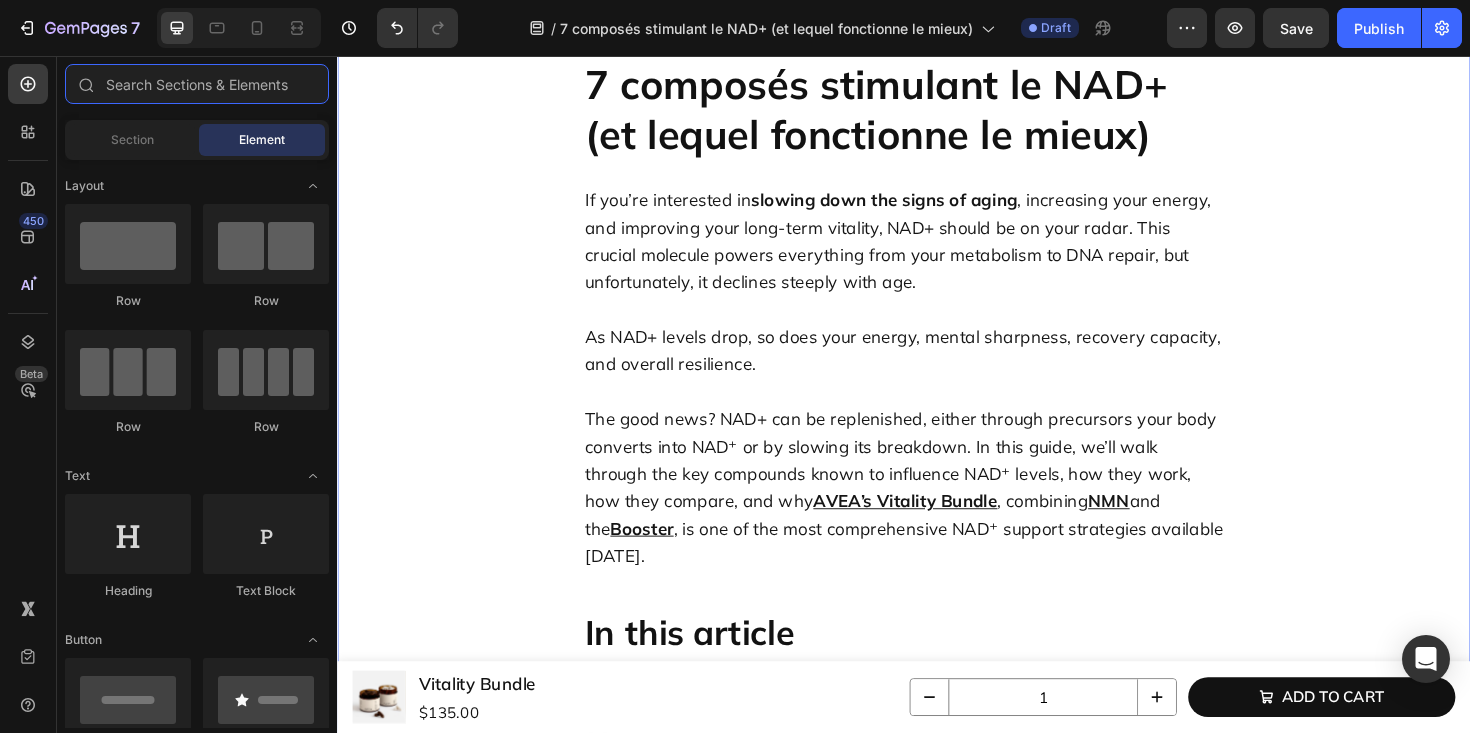
scroll to position [113, 0]
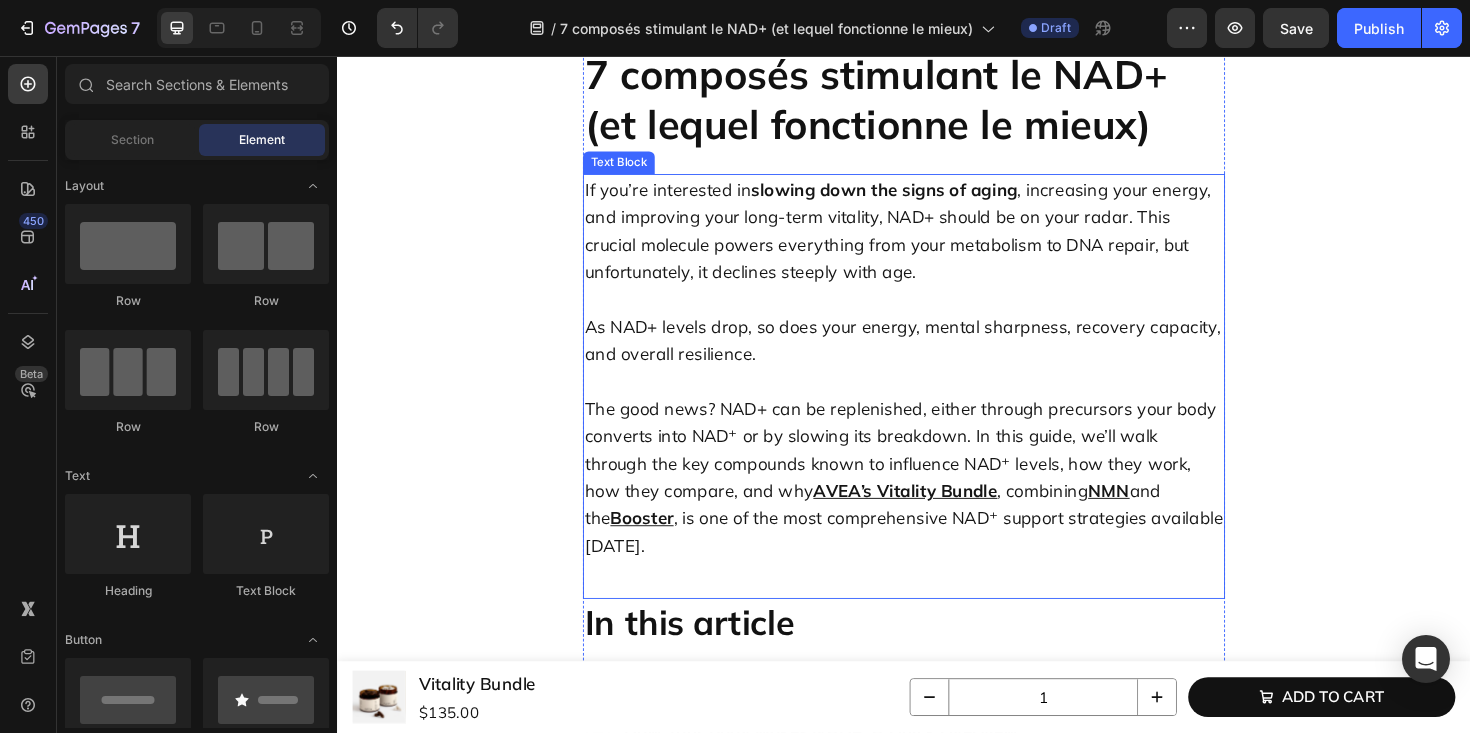
click at [767, 313] on p "As NAD+ levels drop, so does your energy, mental sharpness, recovery capacity, …" at bounding box center [937, 357] width 676 height 116
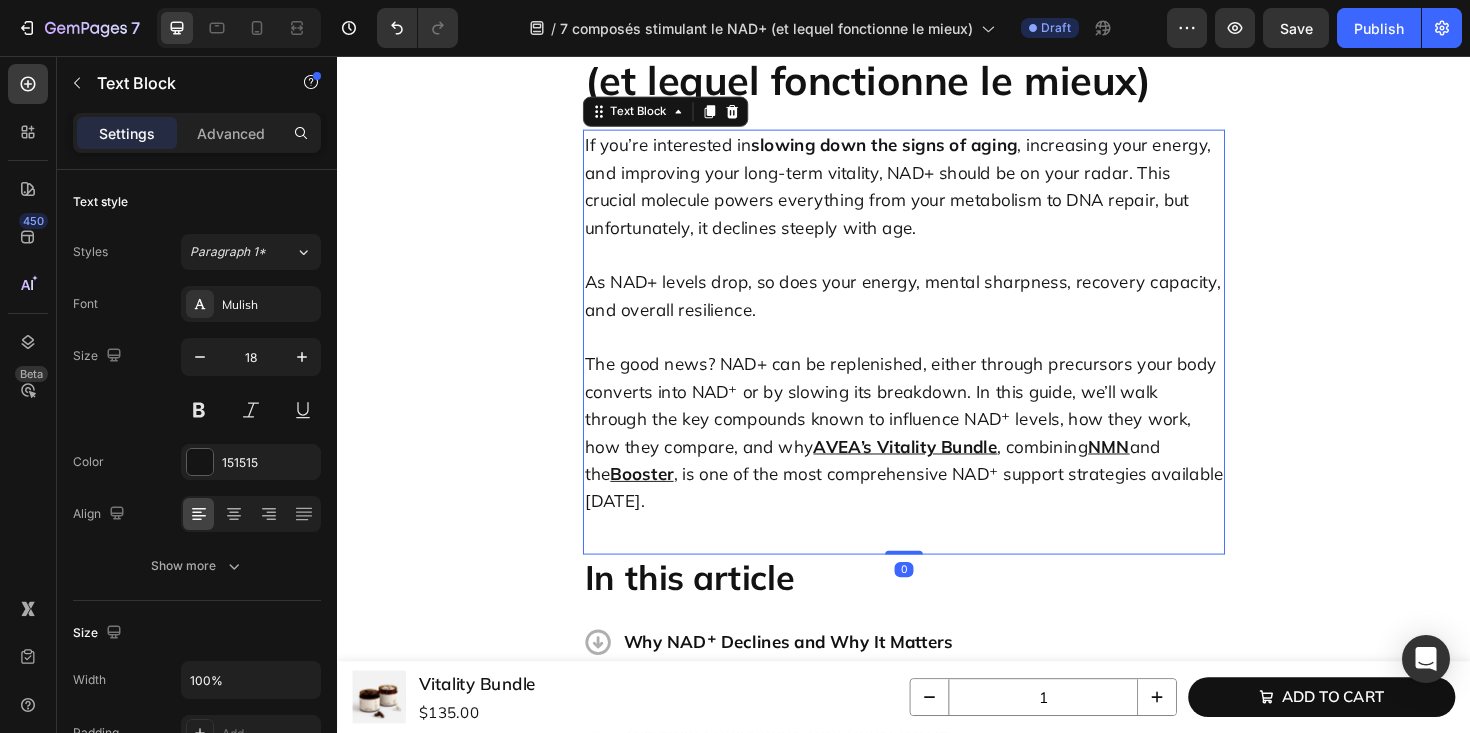
scroll to position [170, 0]
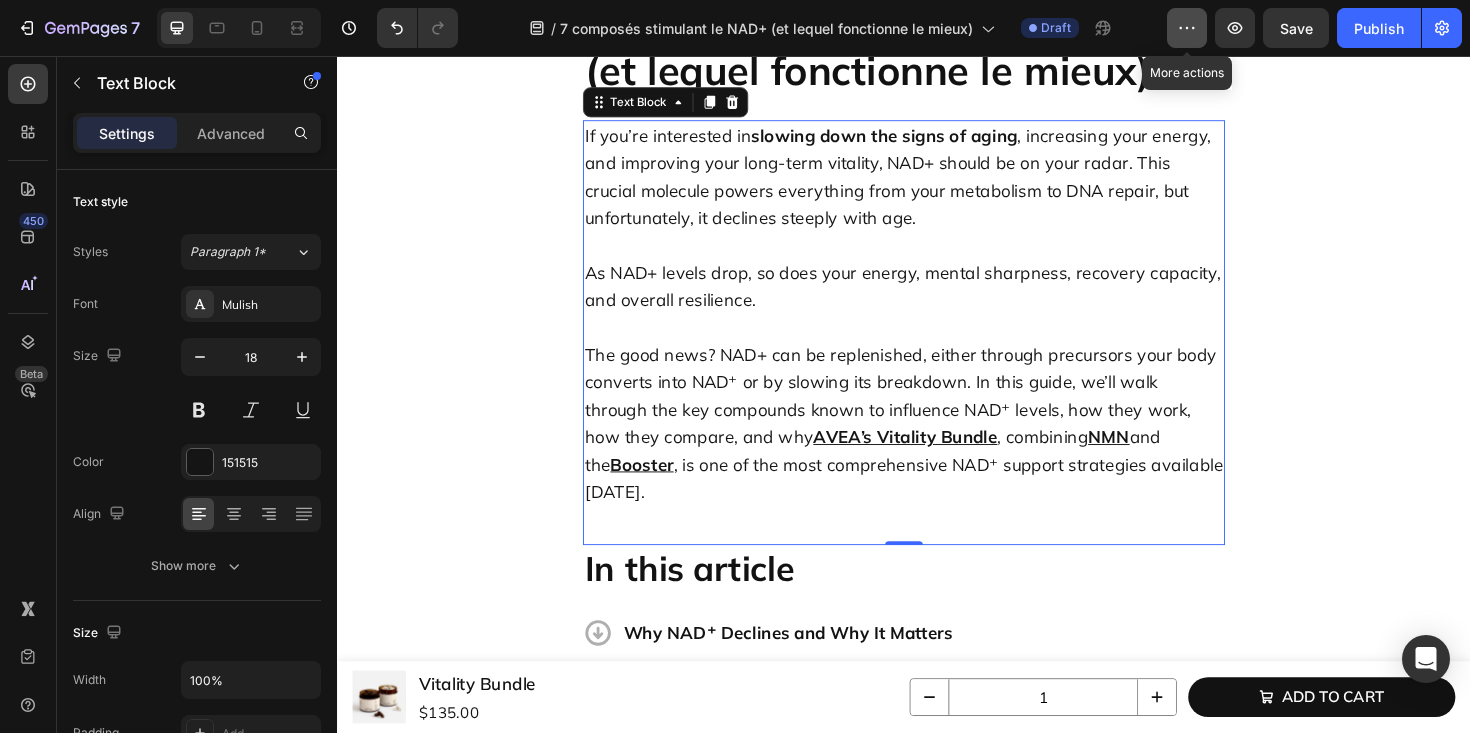
click at [1188, 26] on icon "button" at bounding box center [1187, 28] width 20 height 20
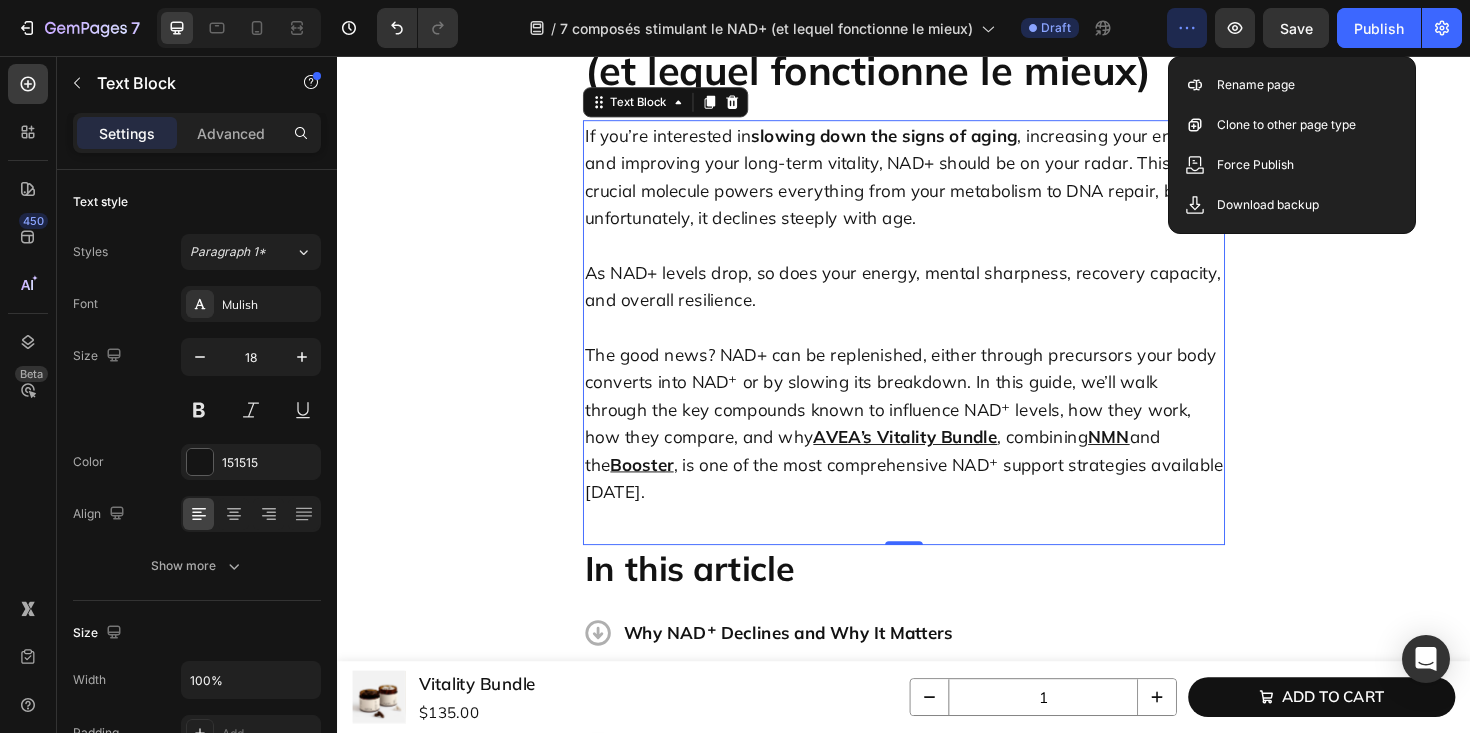
click at [1188, 26] on icon "button" at bounding box center [1187, 28] width 20 height 20
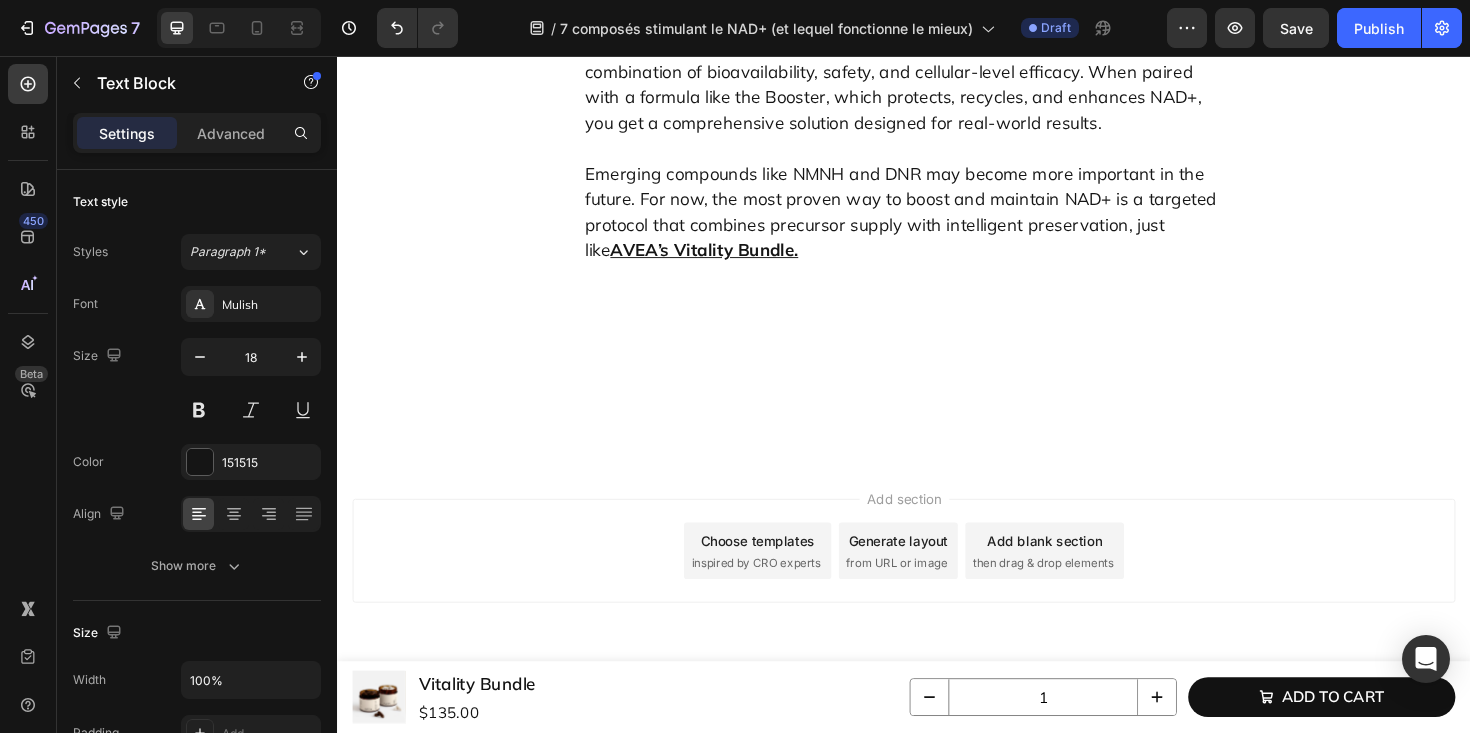
scroll to position [10037, 0]
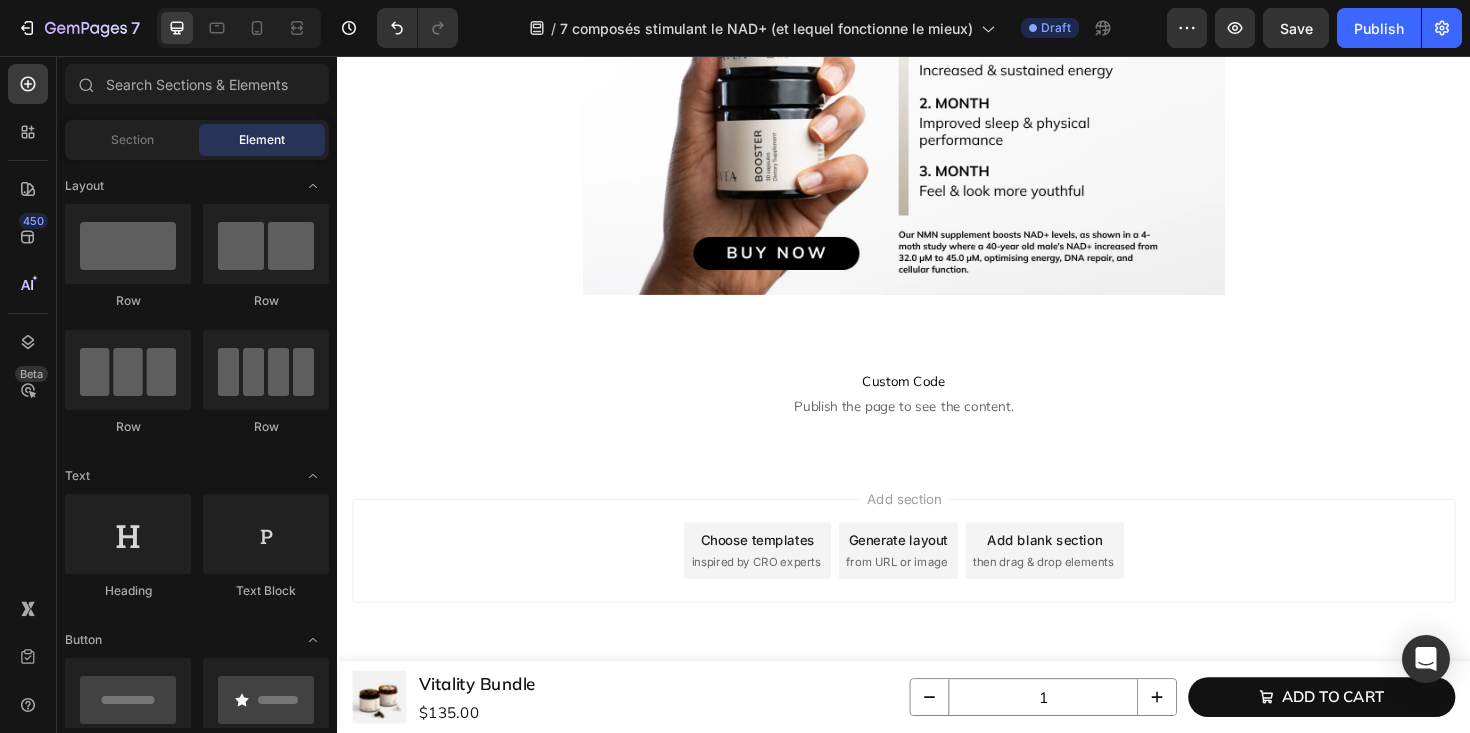
click at [798, 668] on div "Add section Choose templates inspired by CRO experts Generate layout from URL o…" at bounding box center [937, 608] width 1200 height 246
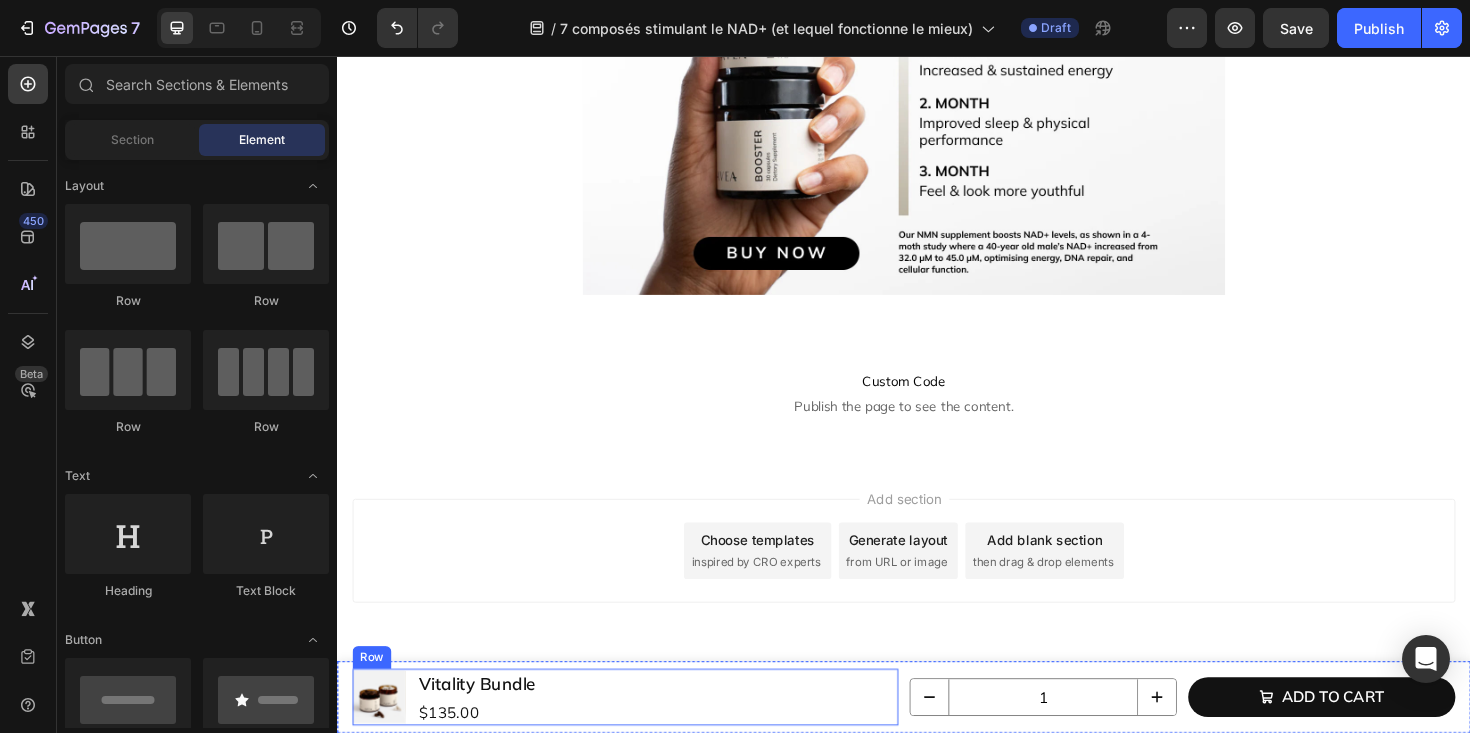
click at [831, 732] on div "Product Images Vitality Bundle Product Title $135.00 Product Price Product Pric…" at bounding box center [642, 735] width 578 height 60
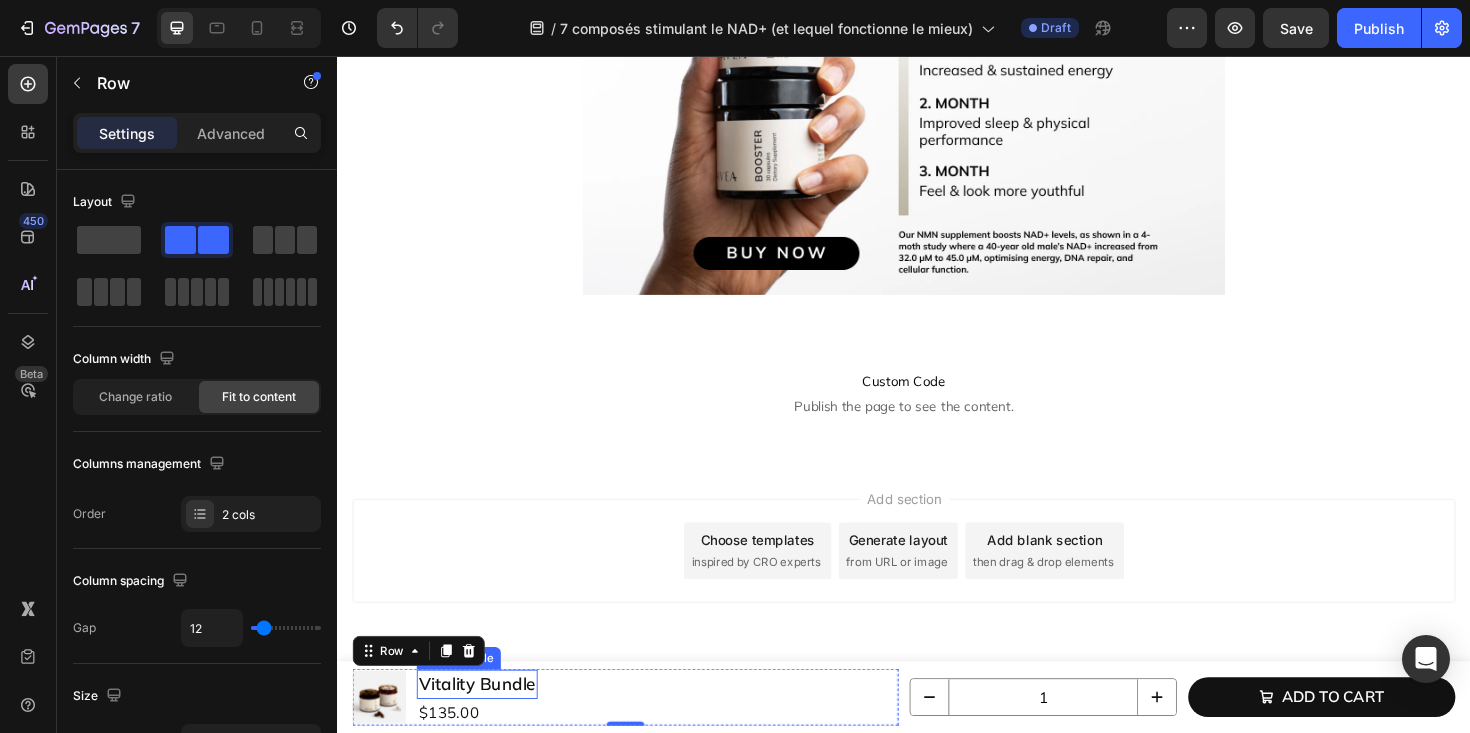
click at [512, 721] on h1 "Vitality Bundle" at bounding box center [485, 721] width 128 height 31
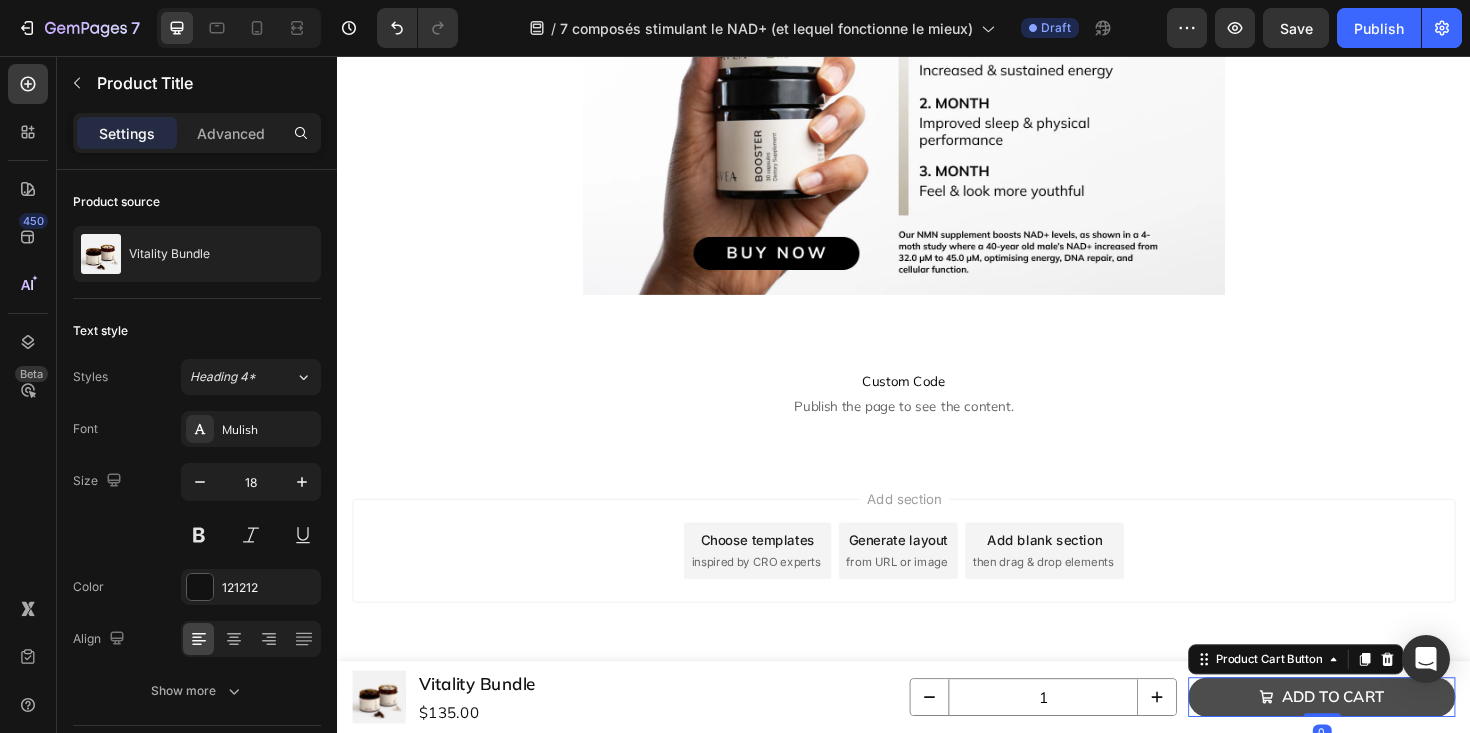
click at [1314, 732] on icon "Add to cart" at bounding box center [1321, 735] width 16 height 16
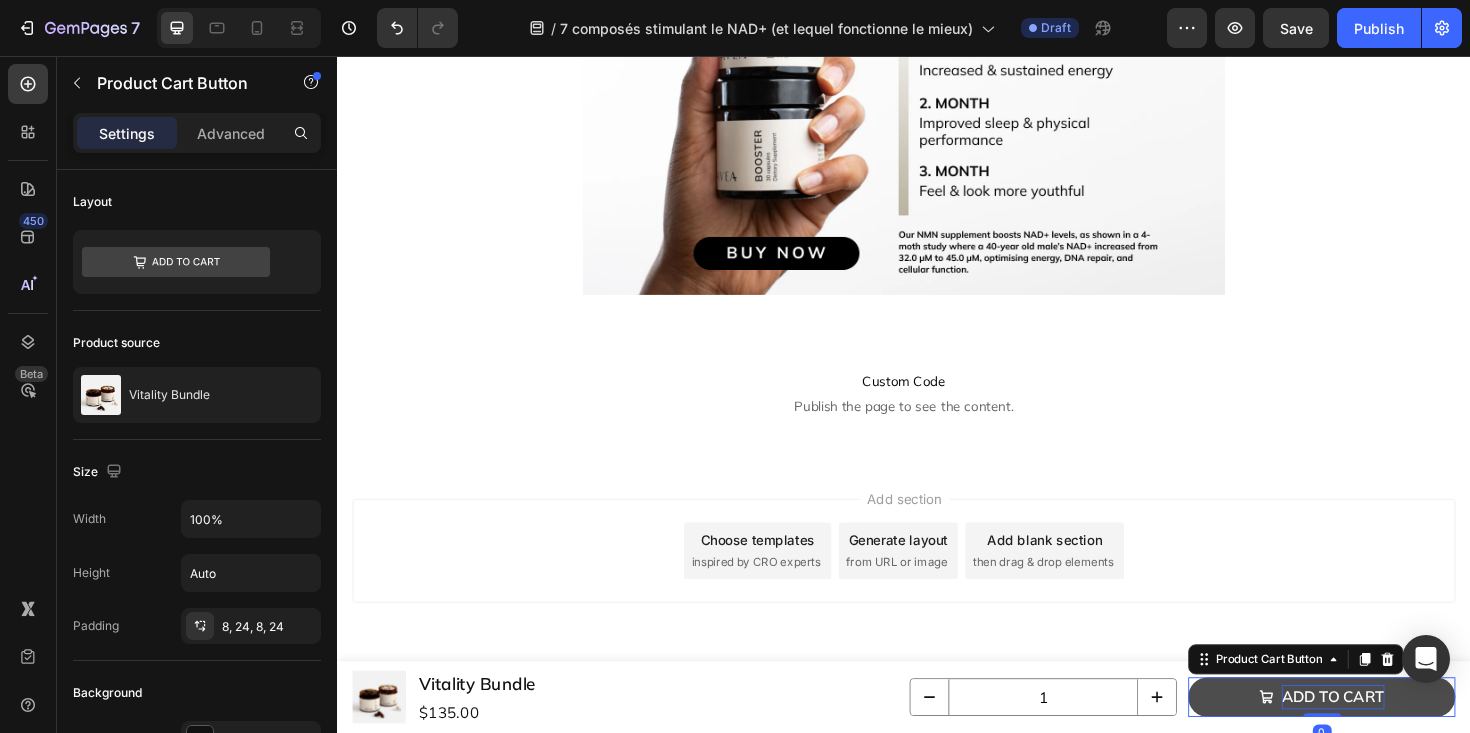
click at [1380, 732] on div "Add to cart" at bounding box center [1391, 735] width 109 height 26
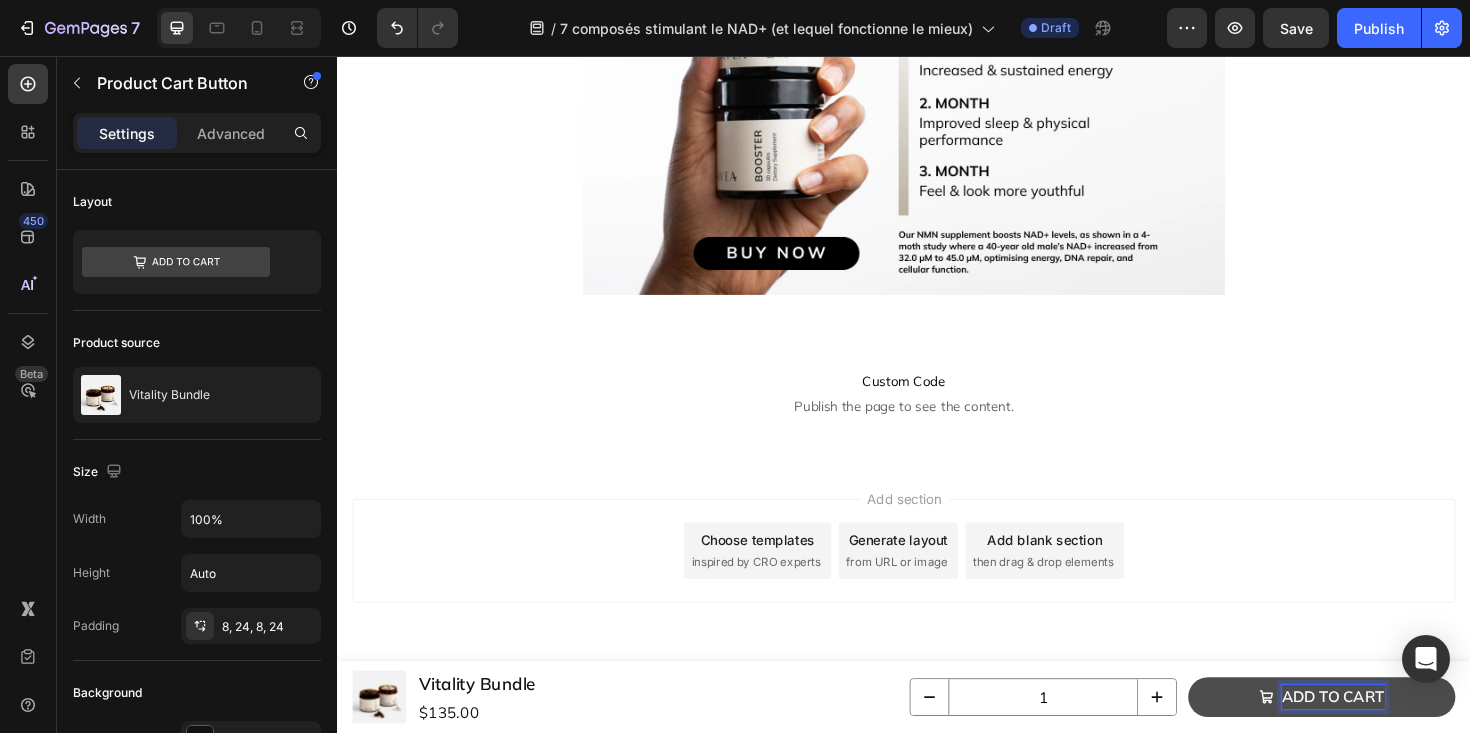
click at [1389, 732] on p "Add to cart" at bounding box center [1391, 735] width 109 height 26
click at [1238, 714] on button "Ajouter" at bounding box center [1379, 735] width 283 height 42
click at [1238, 714] on button "Ajouter a" at bounding box center [1379, 735] width 283 height 42
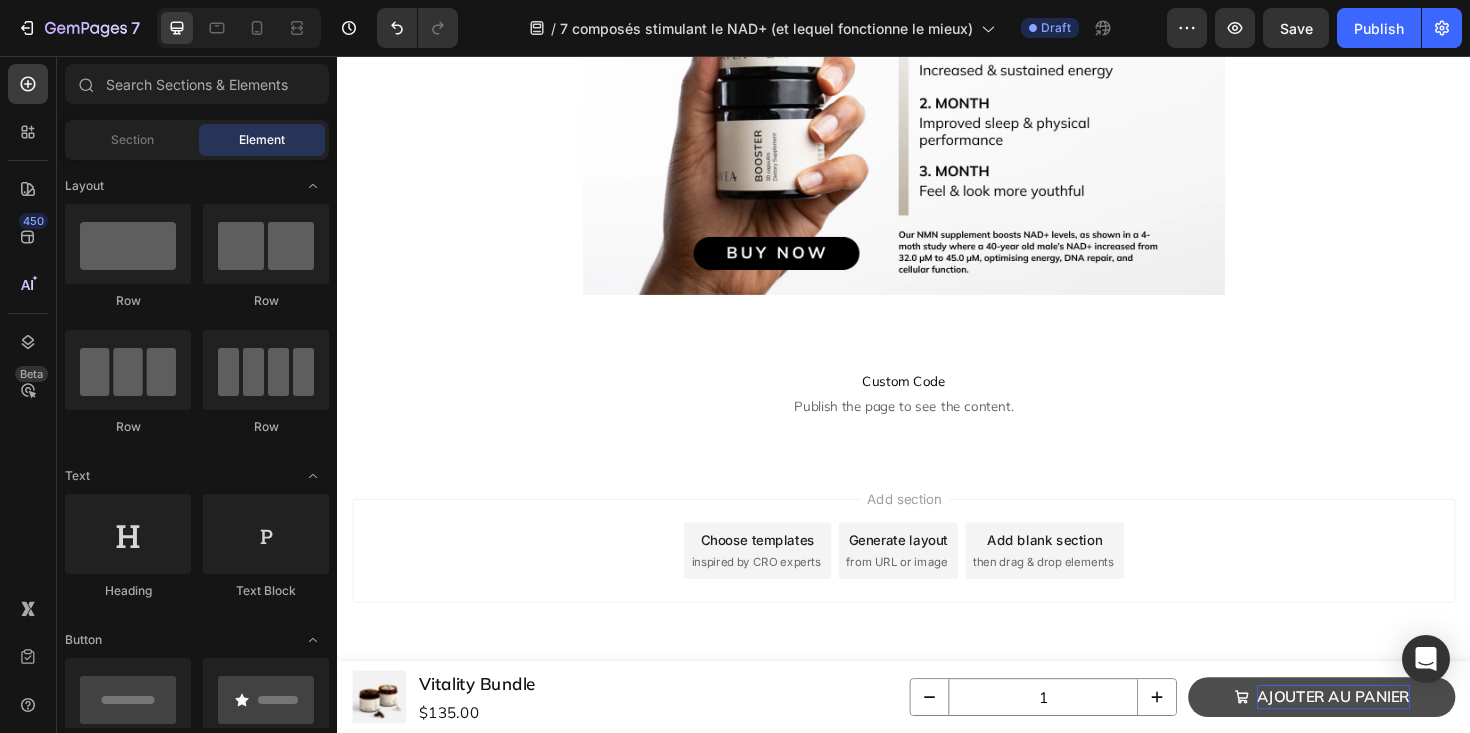
click at [1302, 634] on div "Add section Choose templates inspired by CRO experts Generate layout from URL o…" at bounding box center [937, 580] width 1168 height 110
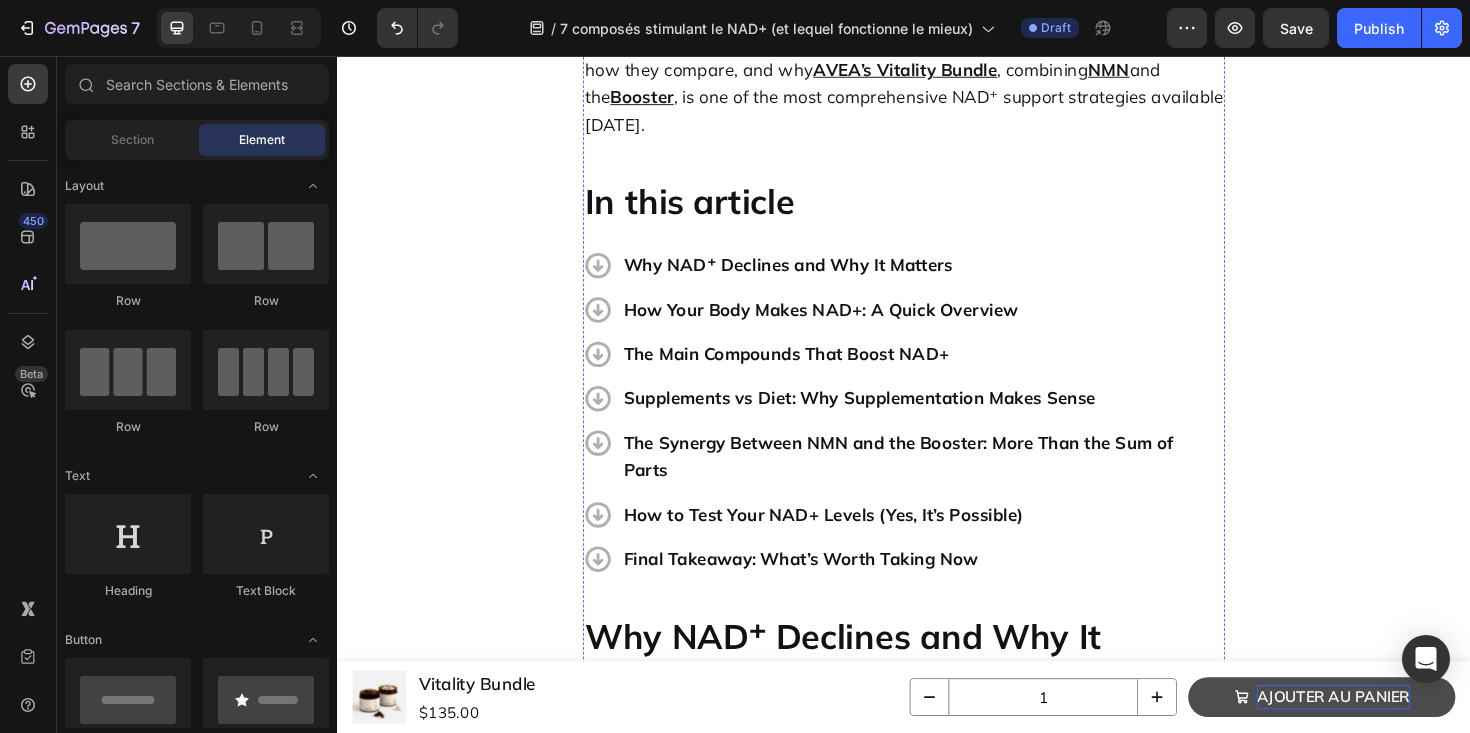
scroll to position [597, 0]
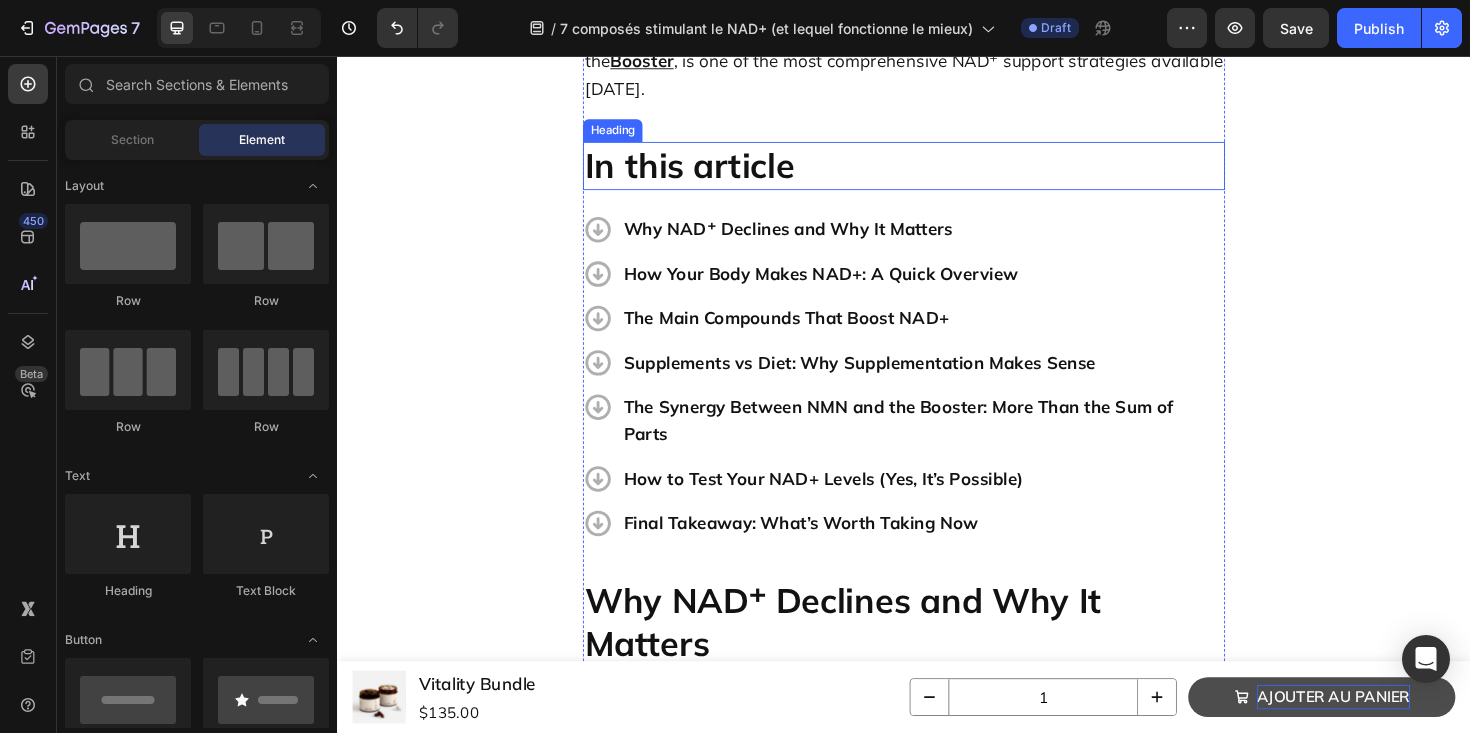
click at [729, 149] on strong "In this article" at bounding box center [710, 171] width 222 height 45
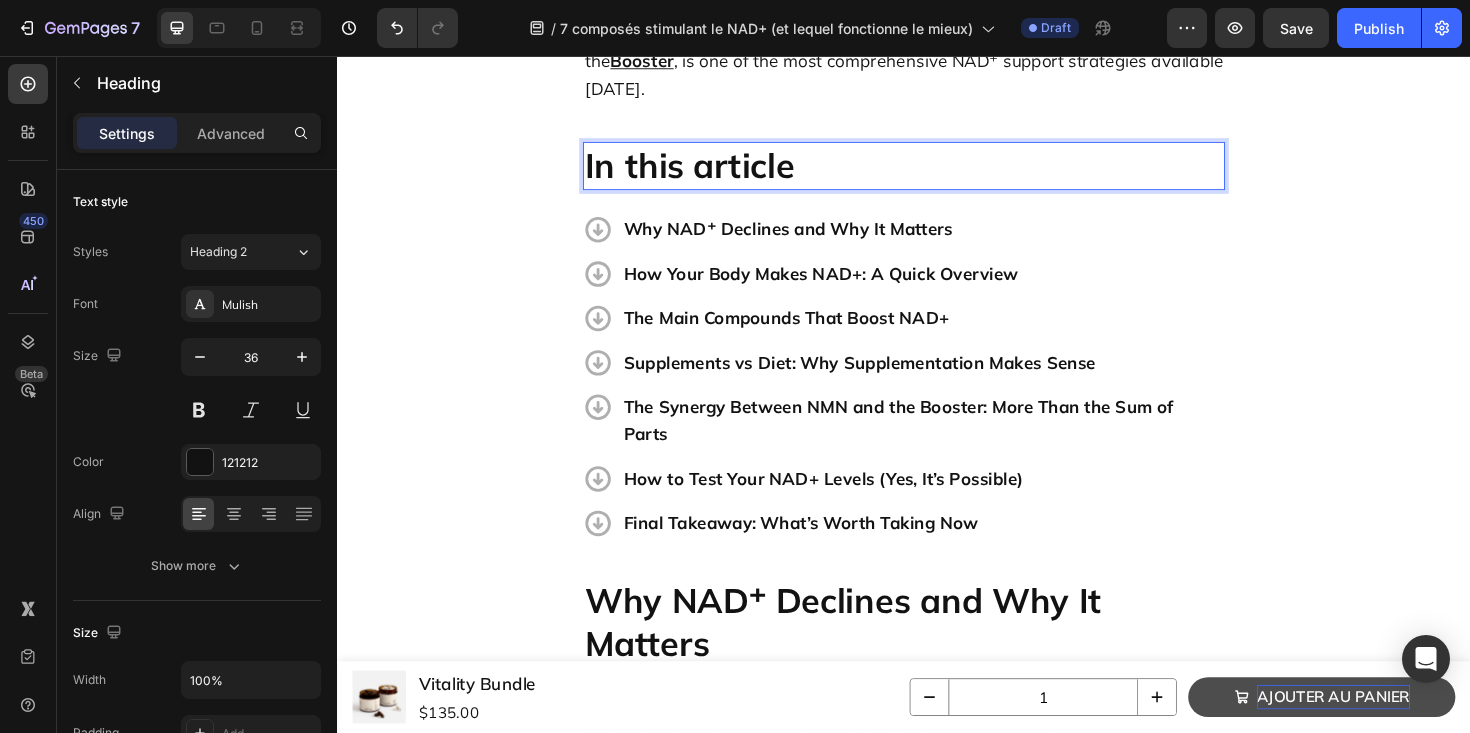
click at [683, 149] on strong "In this article" at bounding box center [710, 171] width 222 height 45
drag, startPoint x: 698, startPoint y: 151, endPoint x: 563, endPoint y: 144, distance: 135.2
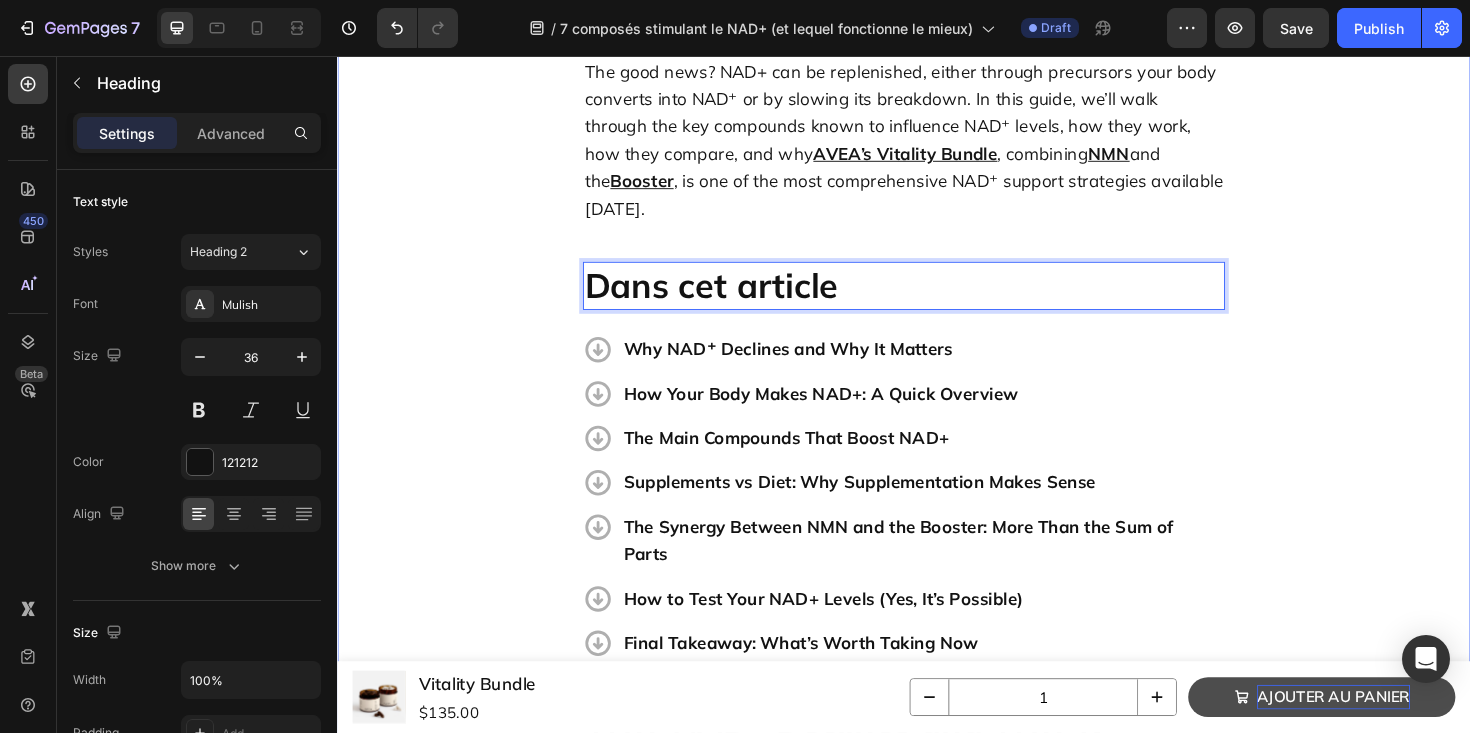
scroll to position [466, 0]
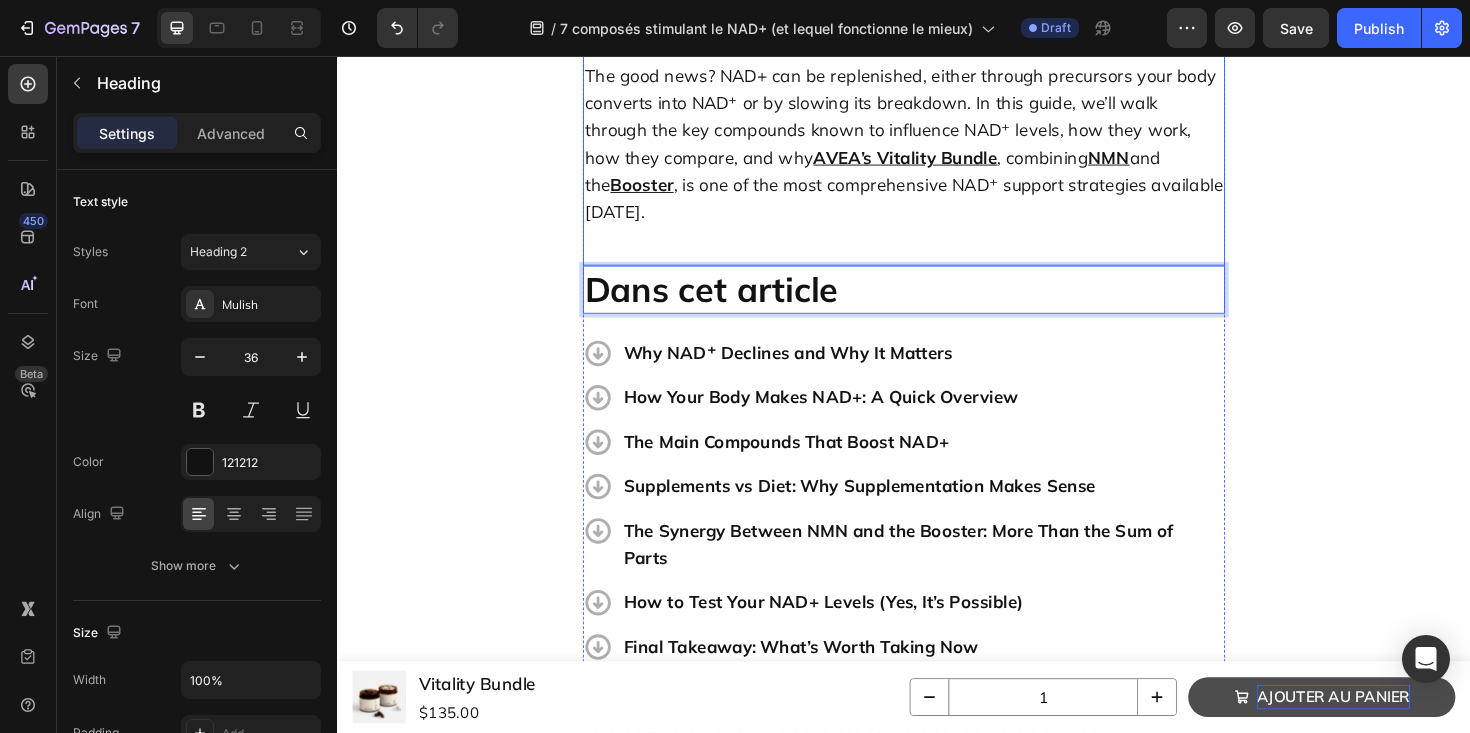
click at [976, 184] on p "The good news? NAD+ can be replenished, either through precursors your body con…" at bounding box center [937, 149] width 676 height 174
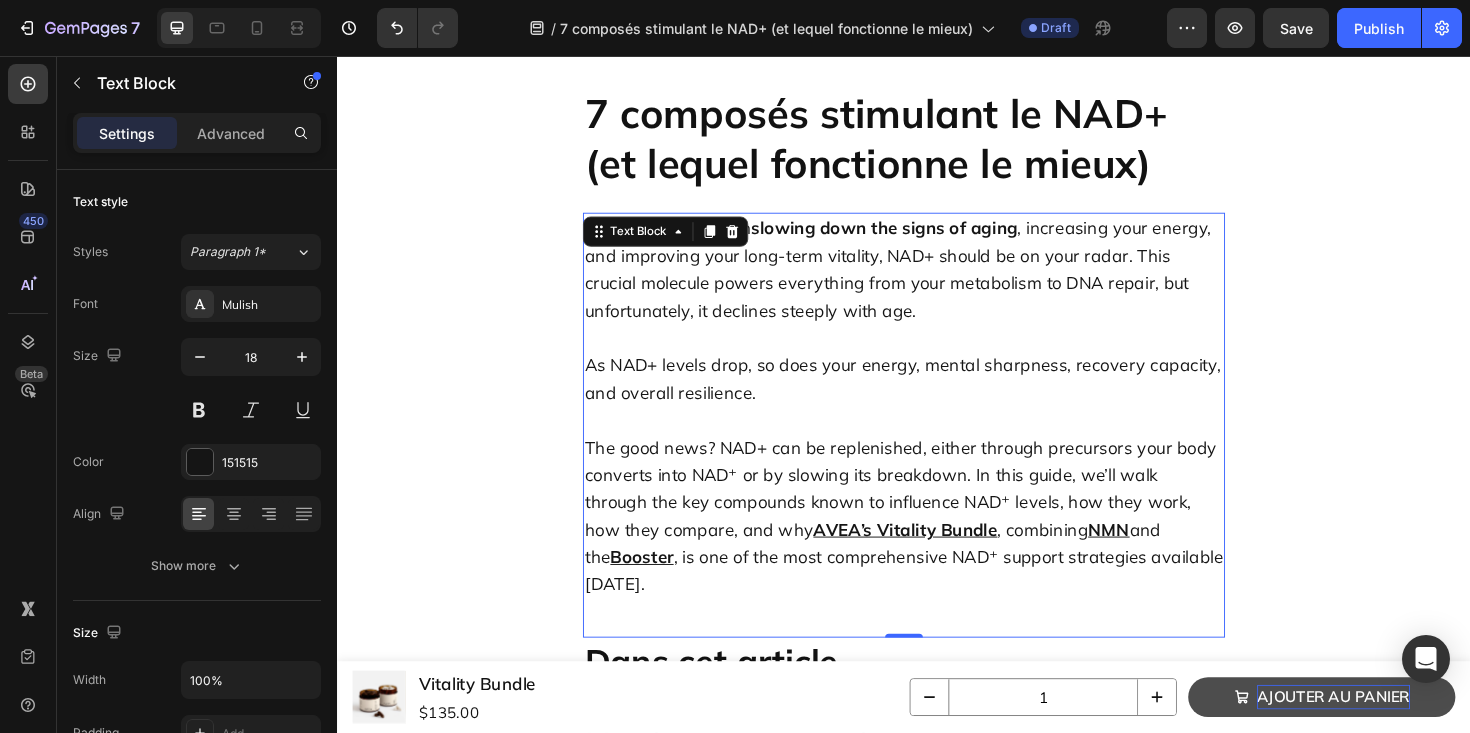
scroll to position [75, 0]
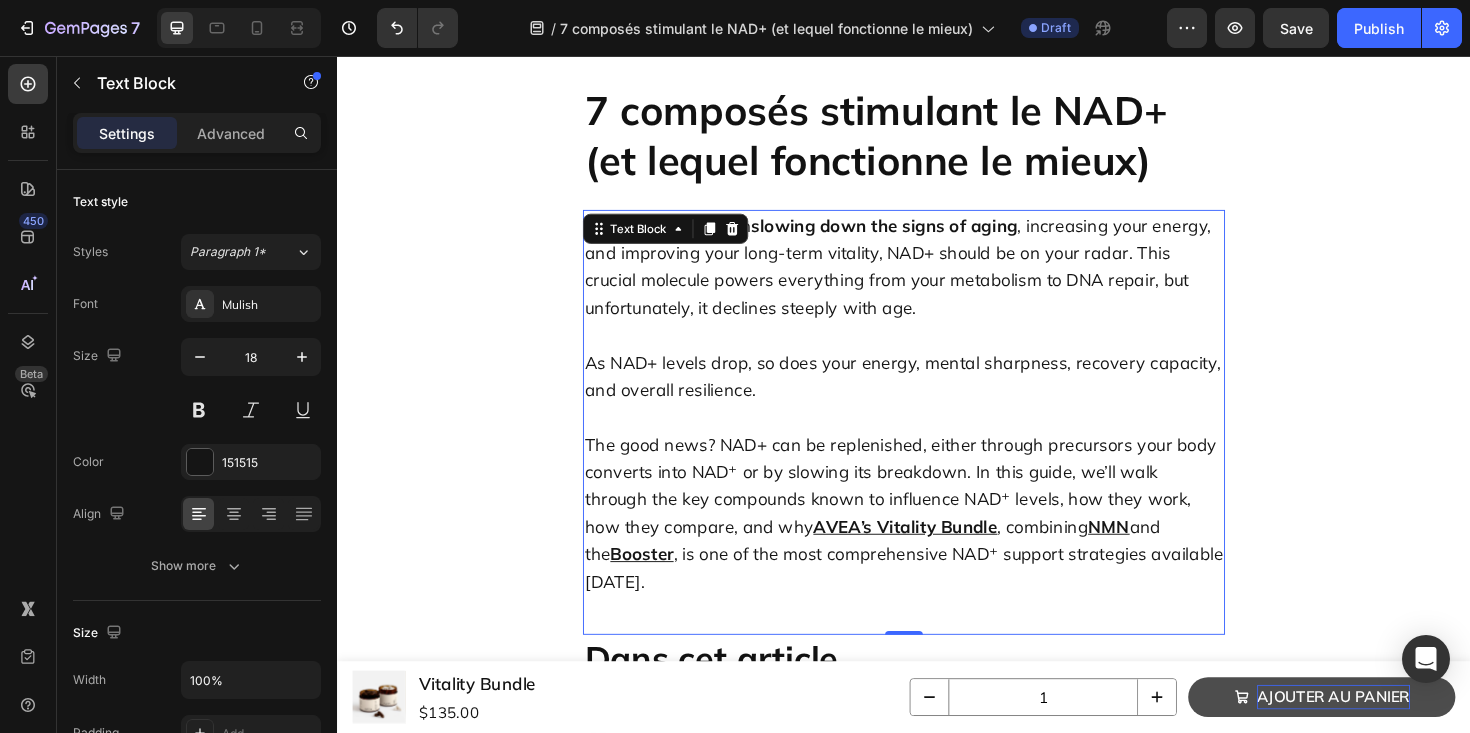
click at [797, 286] on p "If you’re interested in slowing down the signs of aging , increasing your energ…" at bounding box center [937, 279] width 676 height 116
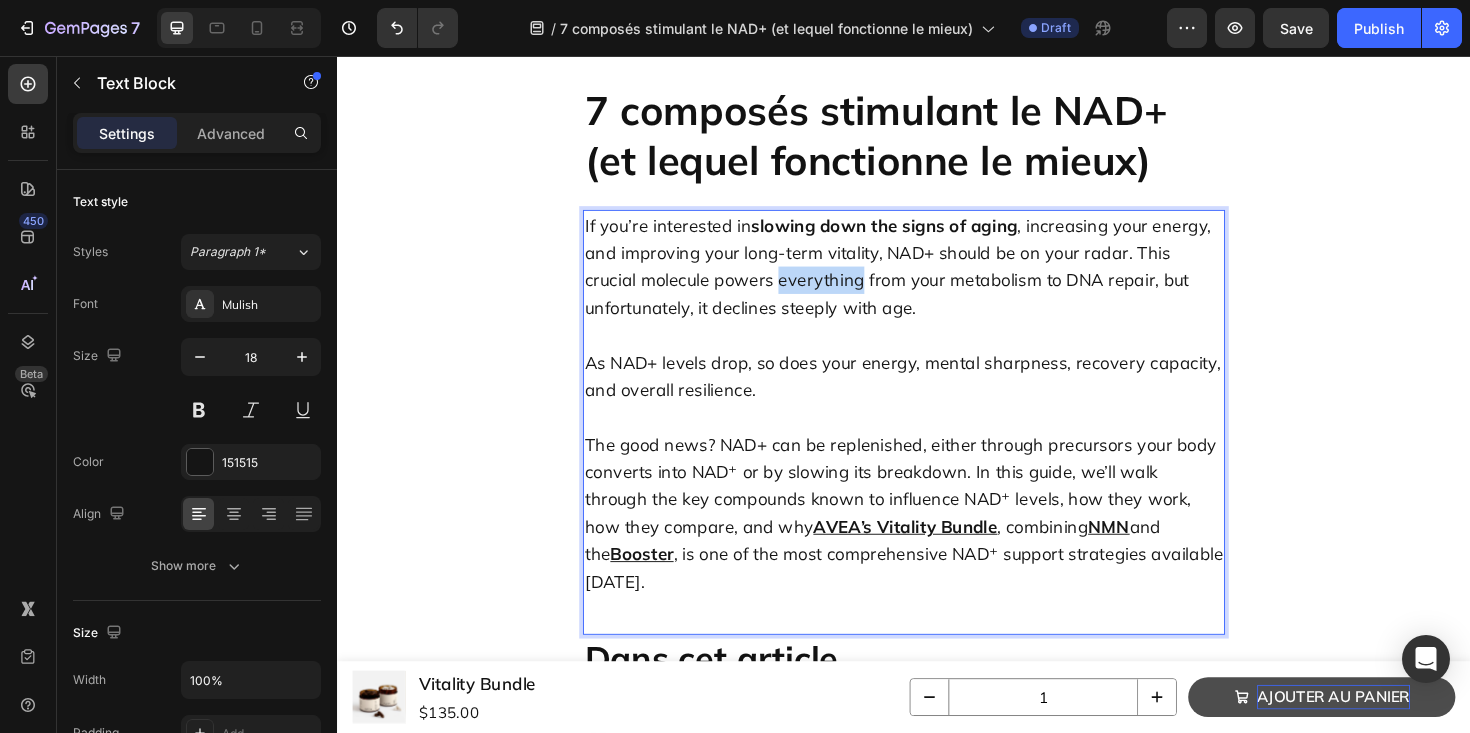
click at [797, 286] on p "If you’re interested in slowing down the signs of aging , increasing your energ…" at bounding box center [937, 279] width 676 height 116
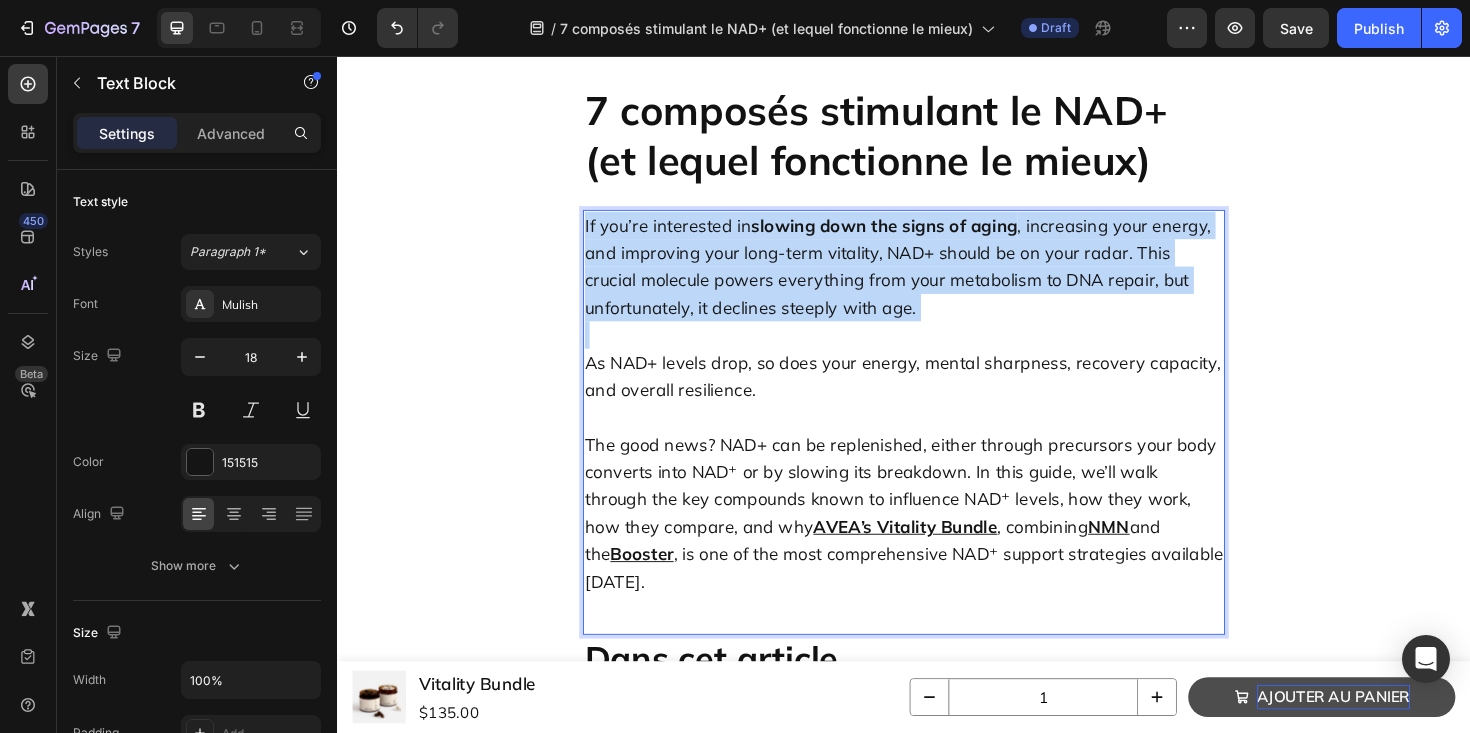
click at [797, 286] on p "If you’re interested in slowing down the signs of aging , increasing your energ…" at bounding box center [937, 279] width 676 height 116
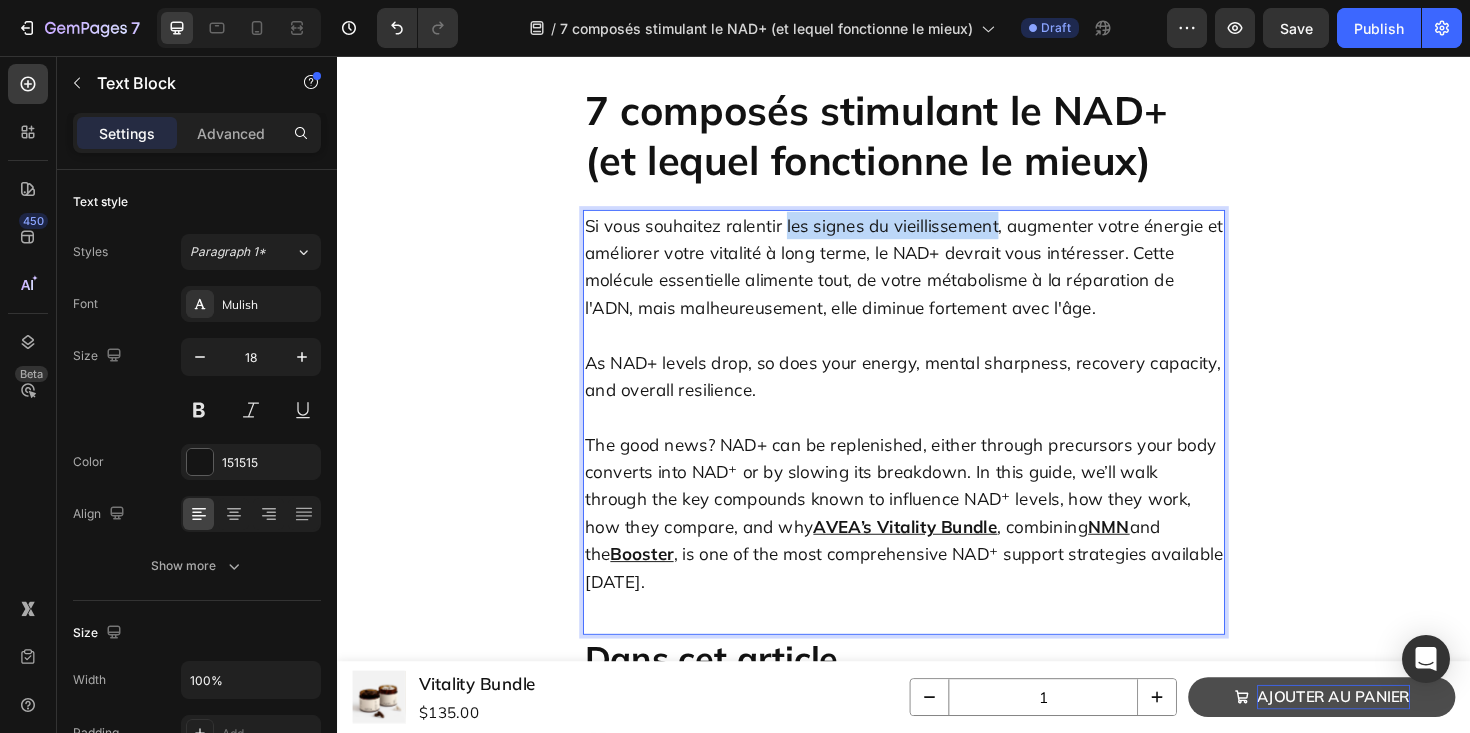
drag, startPoint x: 813, startPoint y: 236, endPoint x: 1032, endPoint y: 245, distance: 219.1
click at [1032, 245] on p "Si vous souhaitez ralentir les signes du vieillissement, augmenter votre énergi…" at bounding box center [937, 279] width 676 height 116
click at [780, 363] on p "As NAD+ levels drop, so does your energy, mental sharpness, recovery capacity, …" at bounding box center [937, 395] width 676 height 116
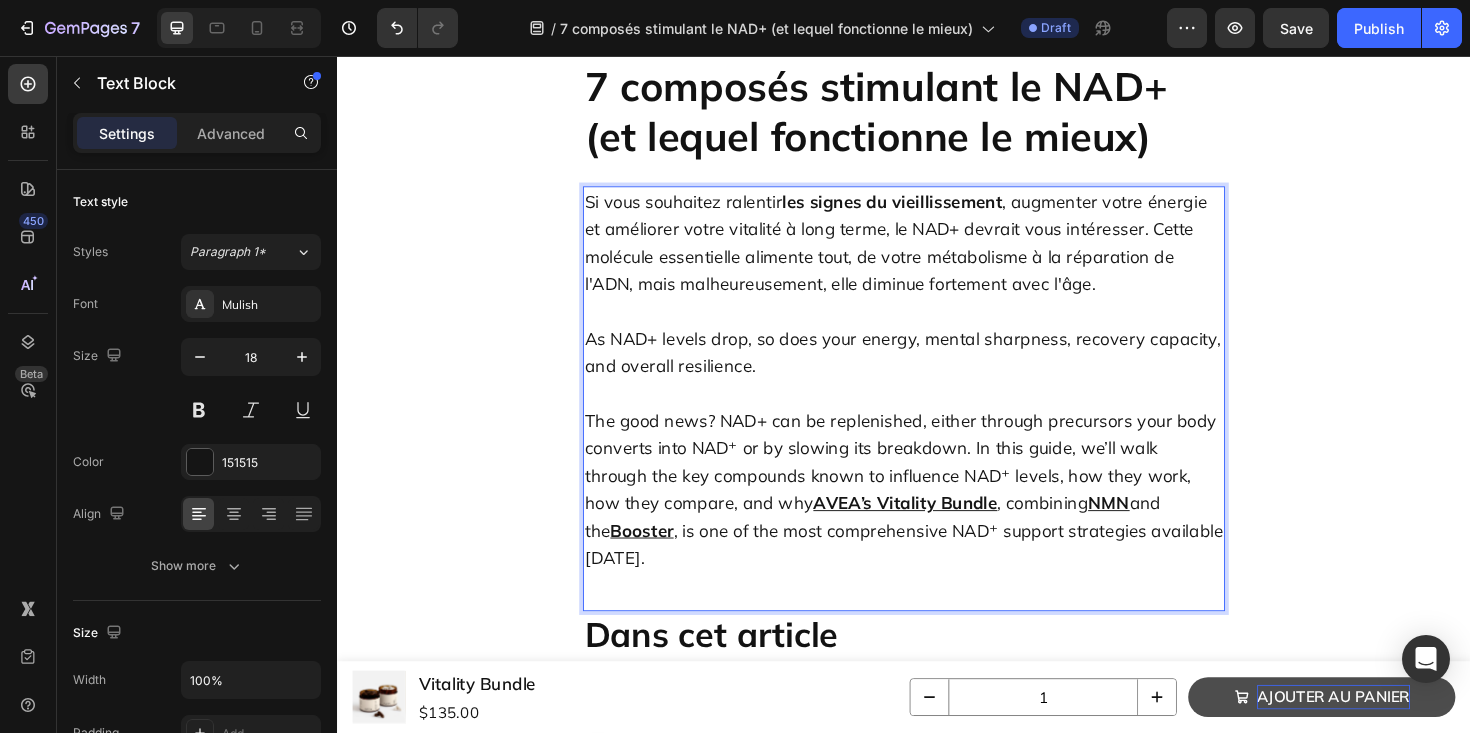
click at [691, 364] on p "⁠⁠⁠⁠⁠⁠⁠ As NAD+ levels drop, so does your energy, mental sharpness, recovery ca…" at bounding box center [937, 370] width 676 height 116
click at [691, 364] on p "As NAD+ levels drop, so does your energy, mental sharpness, recovery capacity, …" at bounding box center [937, 370] width 676 height 116
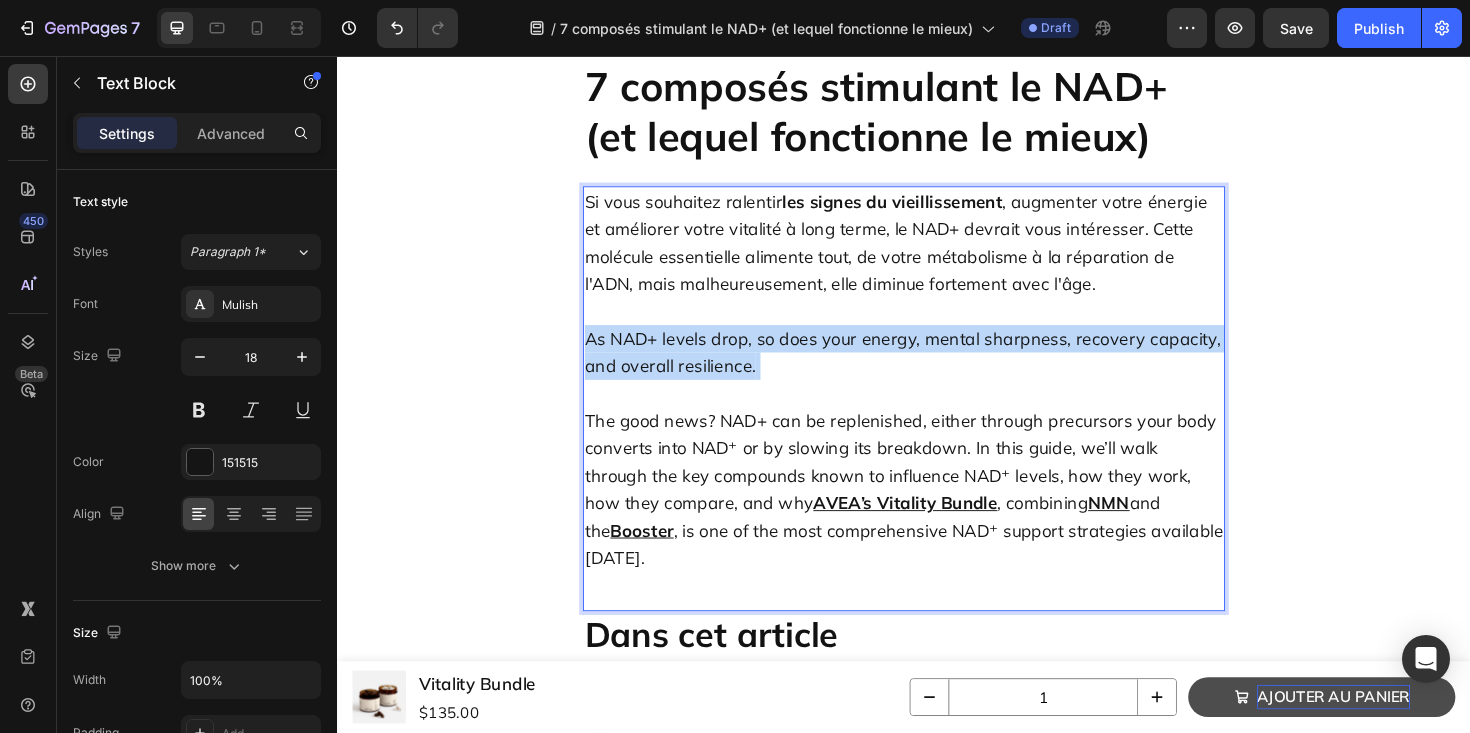
click at [691, 364] on p "As NAD+ levels drop, so does your energy, mental sharpness, recovery capacity, …" at bounding box center [937, 370] width 676 height 116
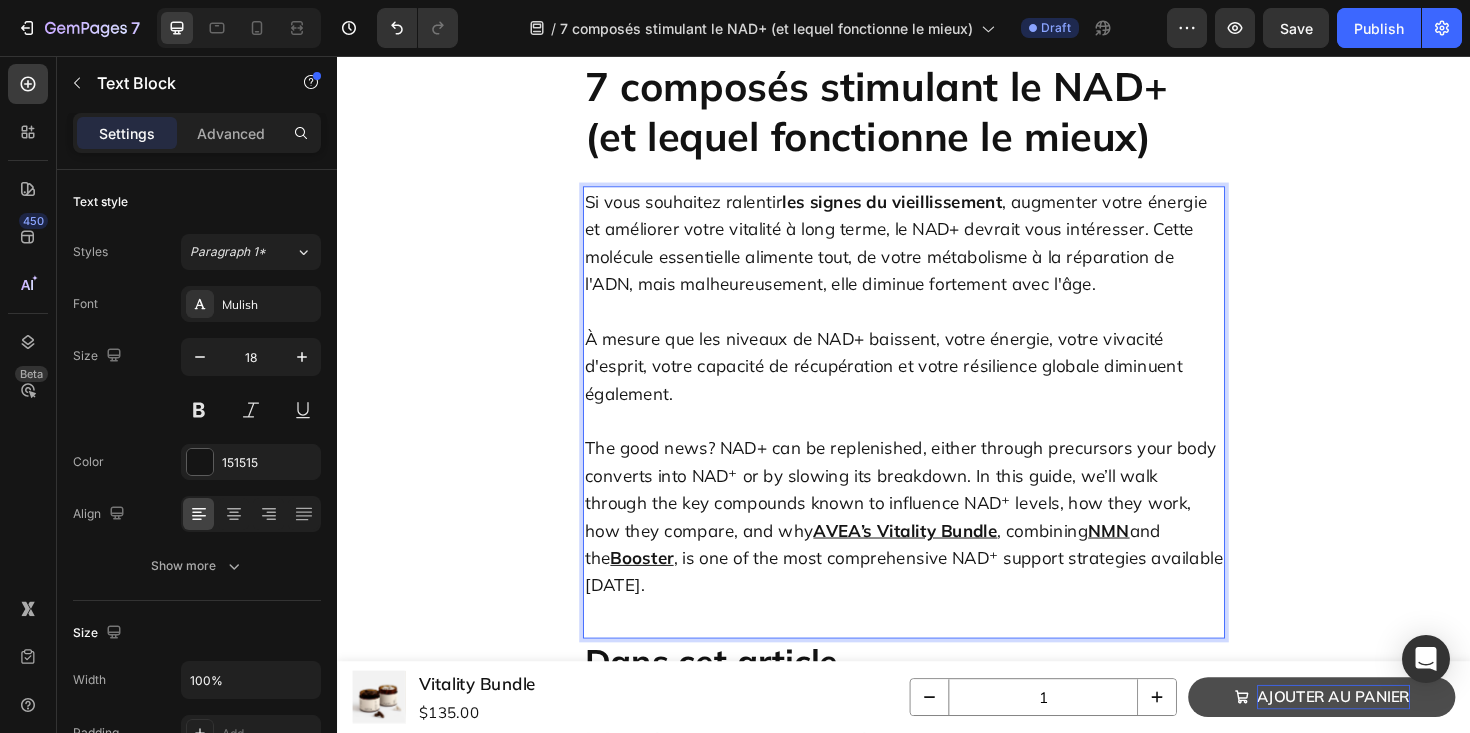
click at [702, 492] on p "The good news? NAD+ can be replenished, either through precursors your body con…" at bounding box center [937, 544] width 676 height 174
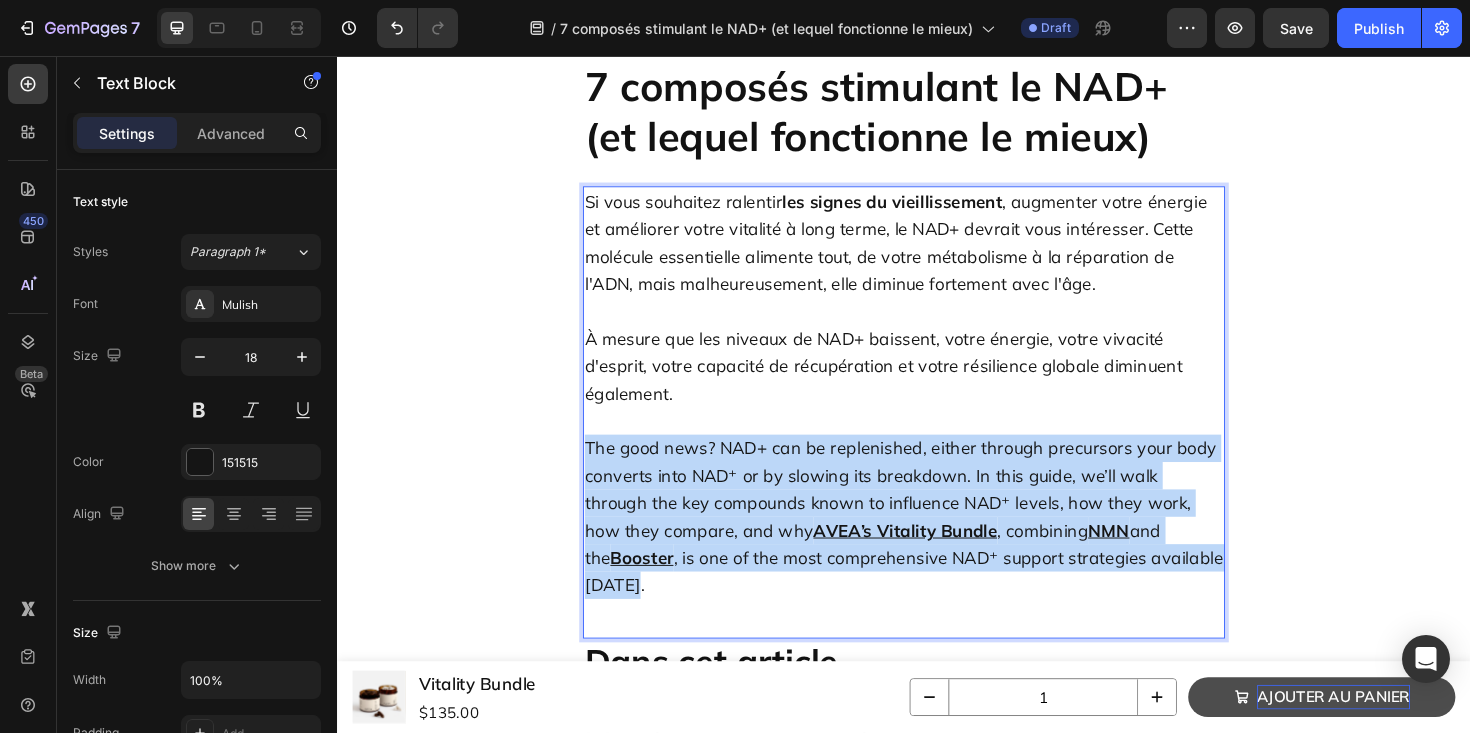
click at [702, 492] on p "The good news? NAD+ can be replenished, either through precursors your body con…" at bounding box center [937, 544] width 676 height 174
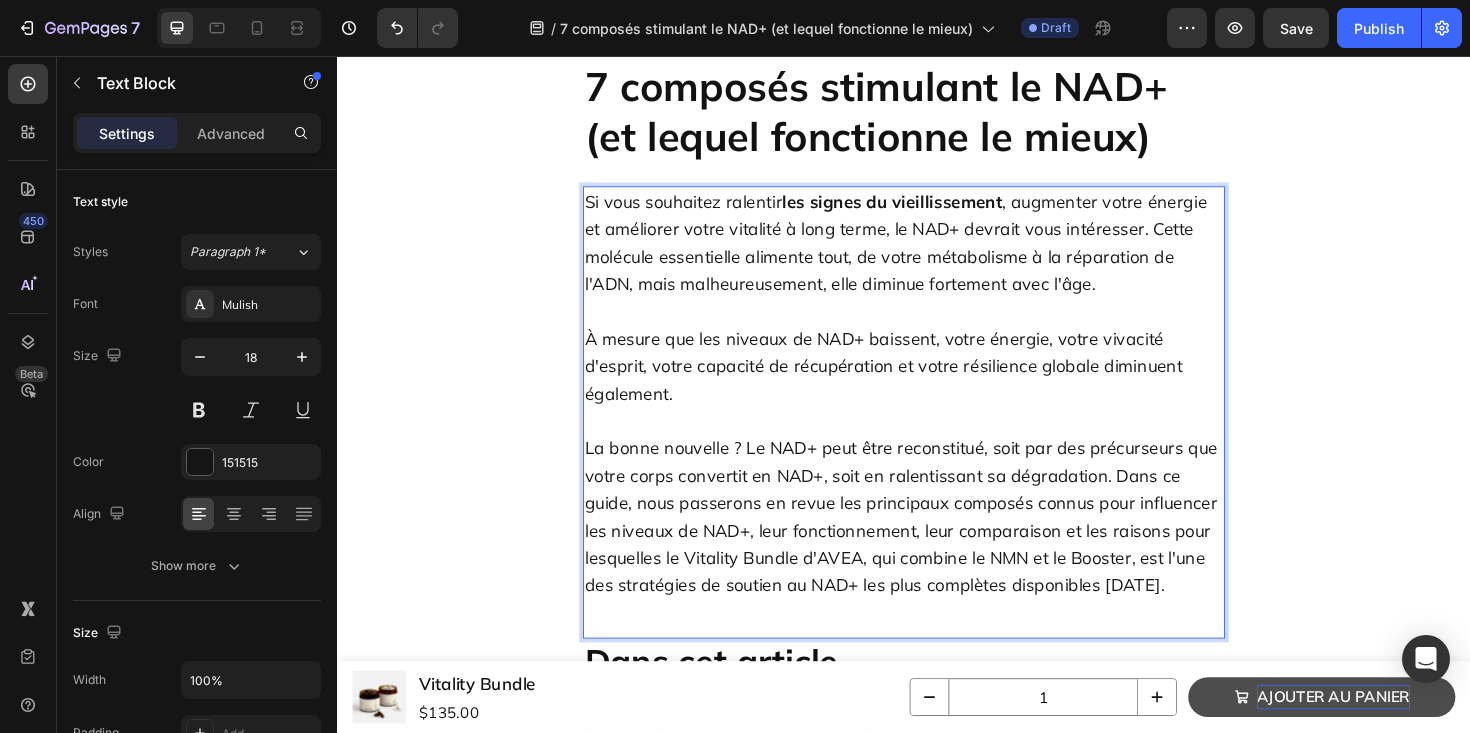
click at [722, 609] on div "Si vous souhaitez ralentir les signes du vieillissement , augmenter votre énerg…" at bounding box center [937, 433] width 680 height 479
click at [735, 538] on p "La bonne nouvelle ? Le NAD+ peut être reconstitué, soit par des précurseurs que…" at bounding box center [937, 544] width 676 height 174
click at [728, 638] on div "Si vous souhaitez ralentir les signes du vieillissement , augmenter votre énerg…" at bounding box center [937, 433] width 680 height 479
click at [711, 553] on p "La bonne nouvelle ? Le NAD+ peut être reconstitué, soit par des précurseurs que…" at bounding box center [937, 544] width 676 height 174
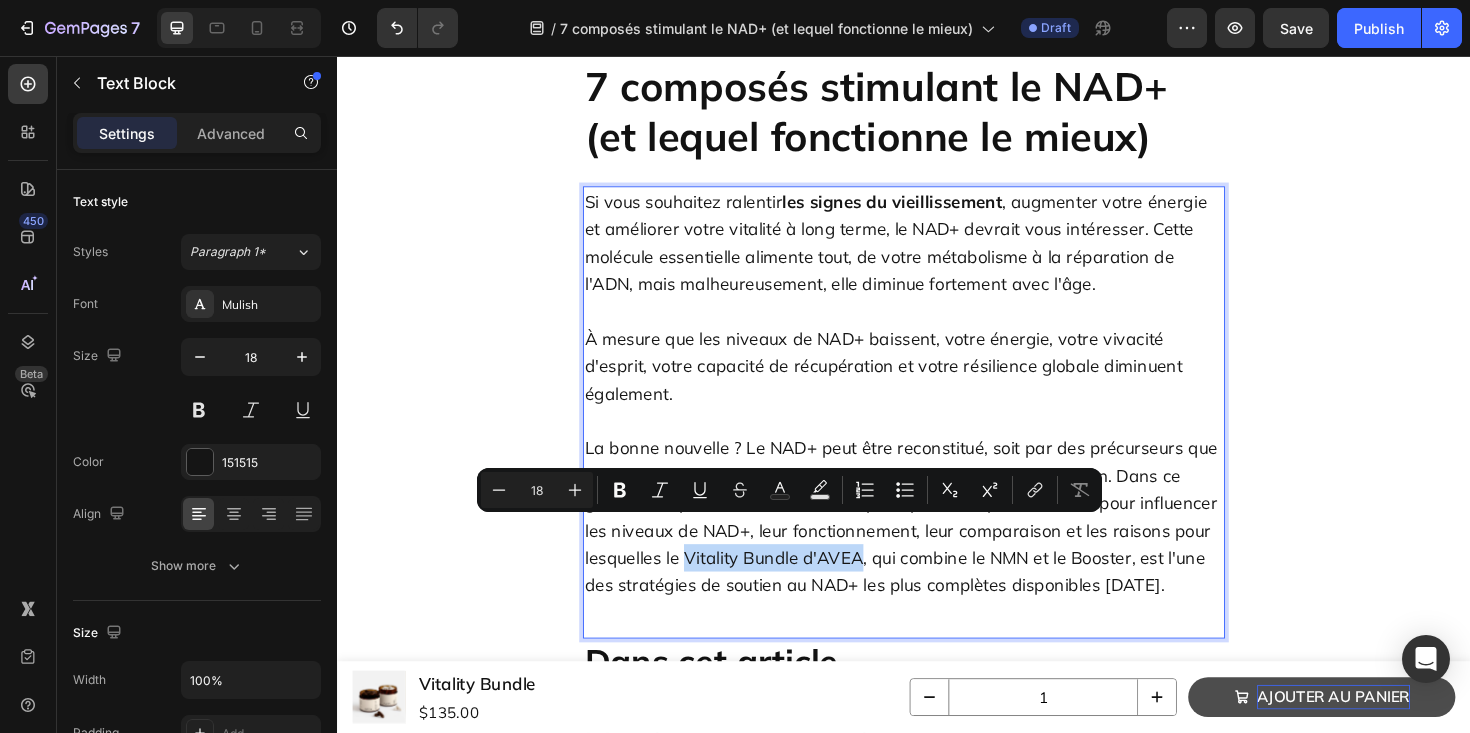
drag, startPoint x: 708, startPoint y: 562, endPoint x: 889, endPoint y: 558, distance: 181.0
click at [889, 558] on p "La bonne nouvelle ? Le NAD+ peut être reconstitué, soit par des précurseurs que…" at bounding box center [937, 544] width 676 height 174
click at [1029, 494] on icon "Editor contextual toolbar" at bounding box center [1035, 490] width 20 height 20
click at [1037, 489] on icon "Editor contextual toolbar" at bounding box center [1035, 490] width 20 height 20
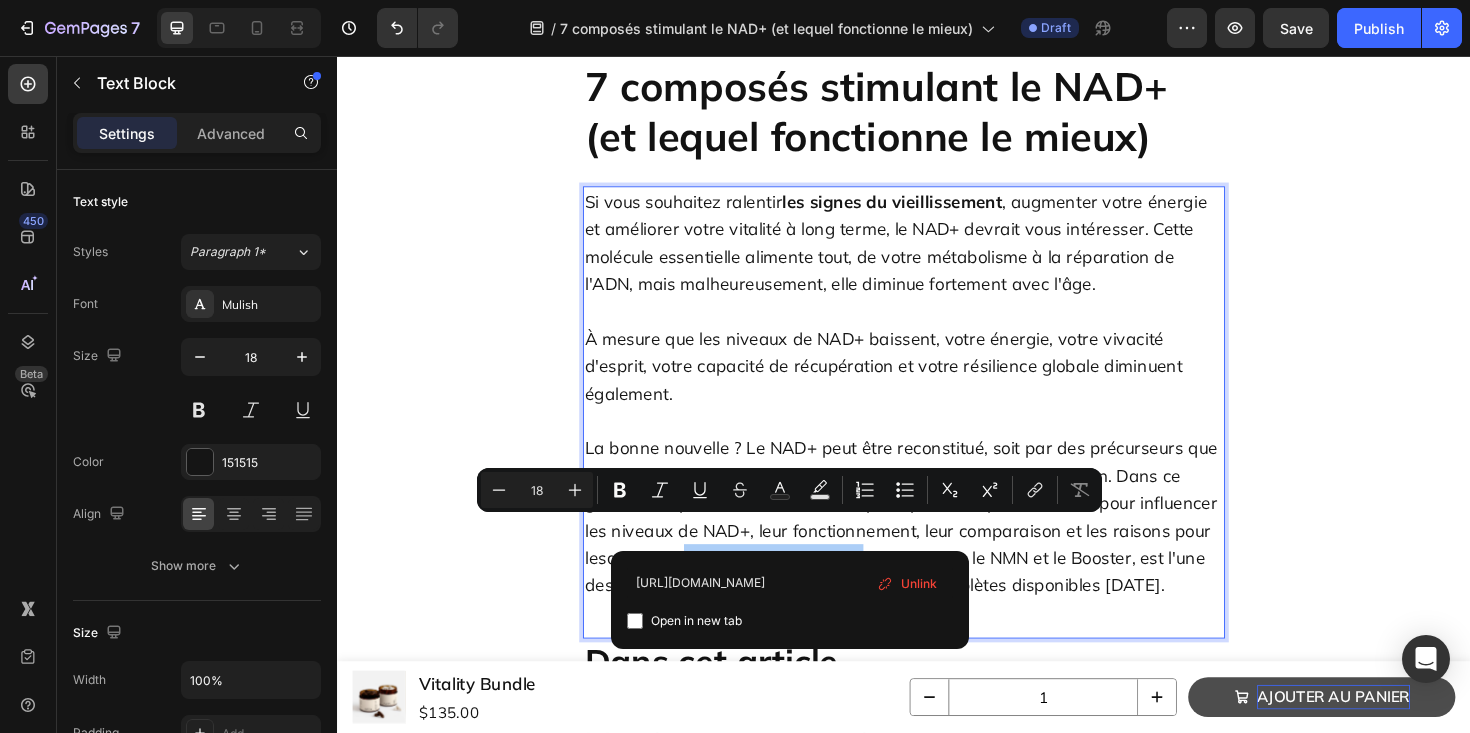
scroll to position [0, 43]
type input "[URL][DOMAIN_NAME]"
click at [974, 428] on p "Rich Text Editor. Editing area: main" at bounding box center [937, 442] width 676 height 29
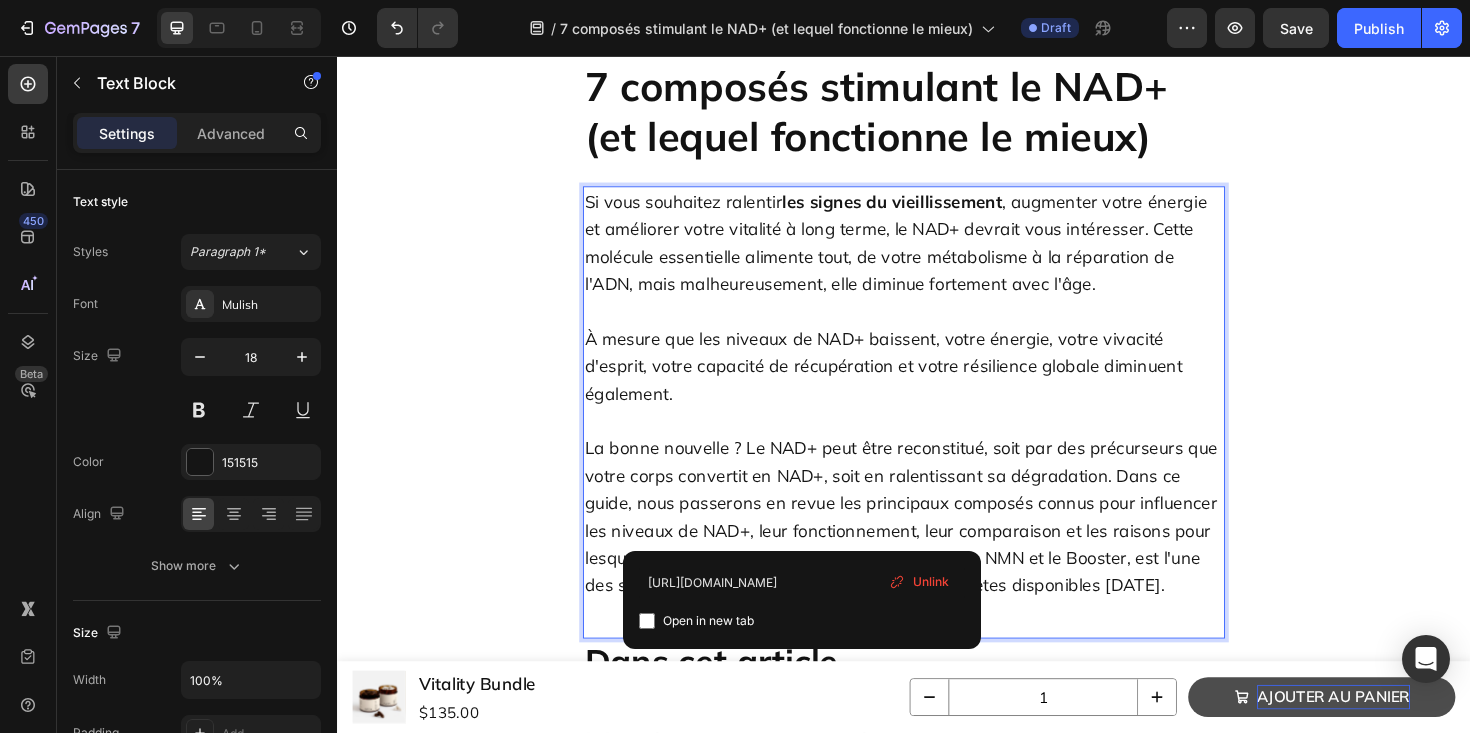
click at [827, 576] on u "Vitality Bundle d'AVEA" at bounding box center [794, 587] width 190 height 23
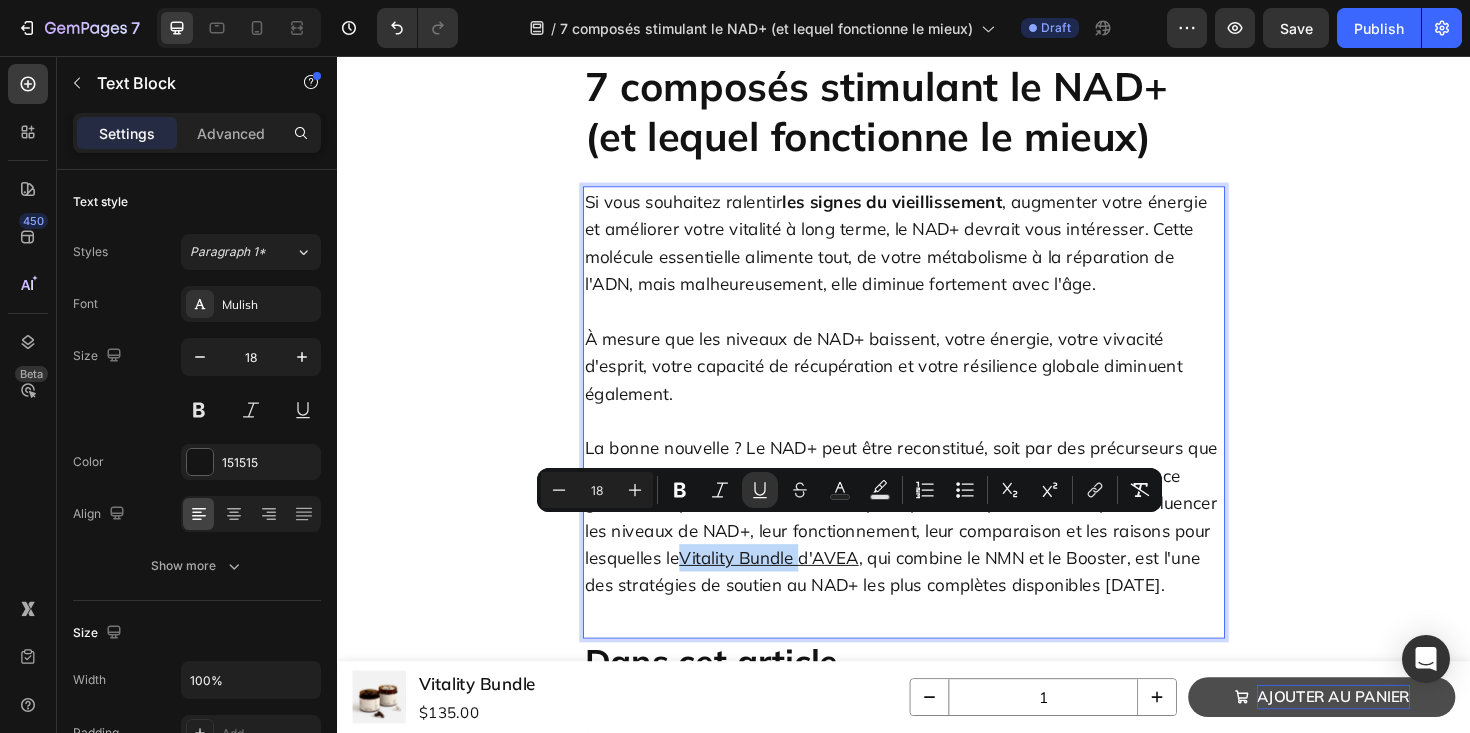
click at [827, 576] on u "Vitality Bundle d'AVEA" at bounding box center [794, 587] width 190 height 23
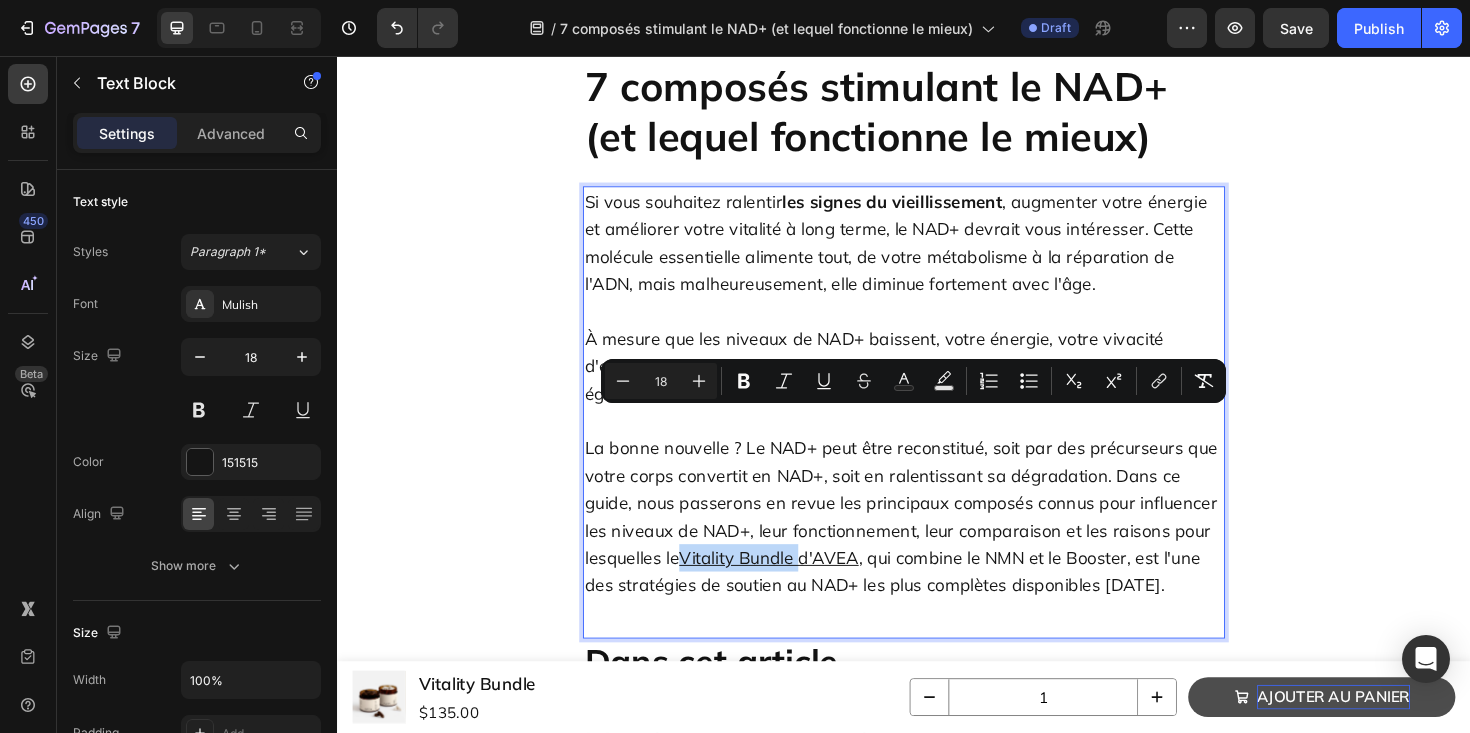
click at [1005, 573] on p "La bonne nouvelle ? Le NAD+ peut être reconstitué, soit par des précurseurs que…" at bounding box center [937, 544] width 676 height 174
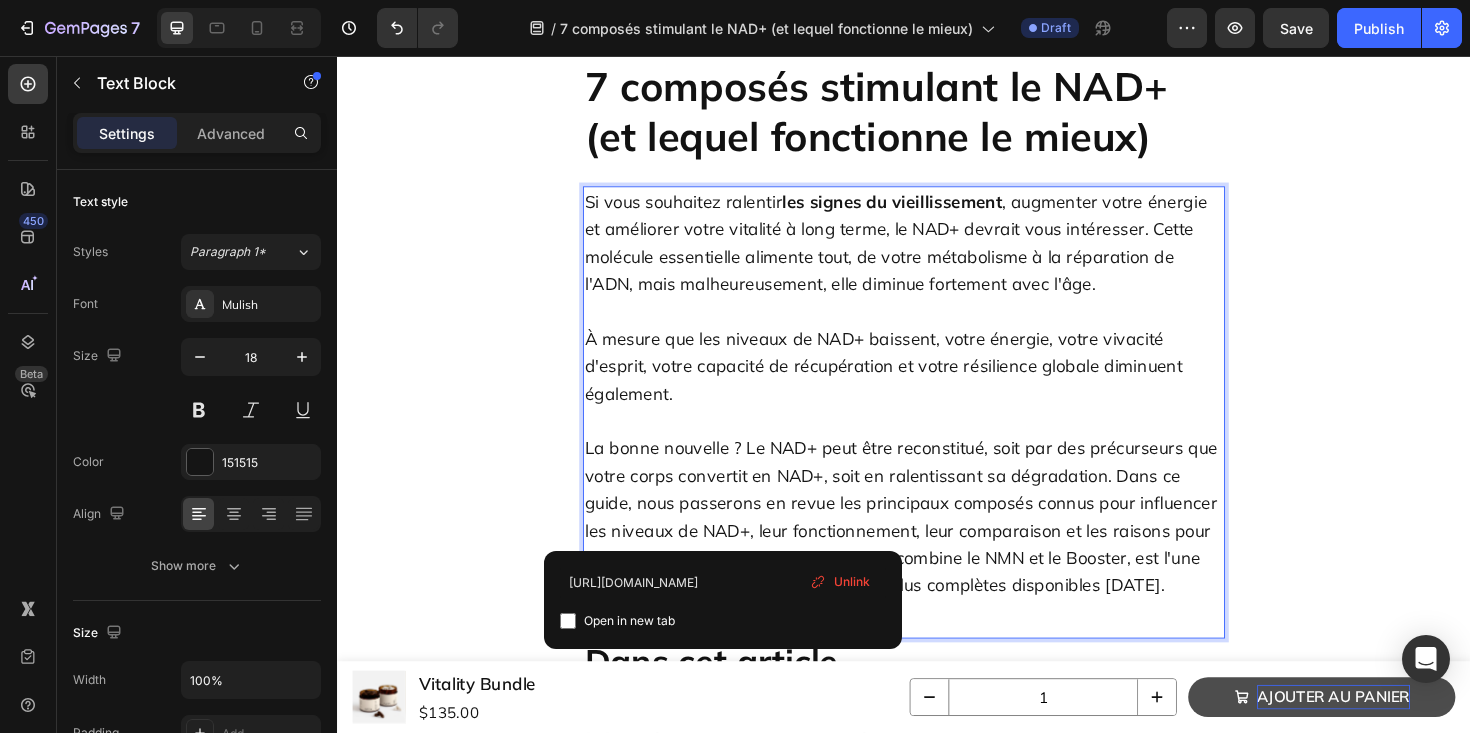
drag, startPoint x: 894, startPoint y: 567, endPoint x: 747, endPoint y: 564, distance: 147.0
click at [747, 564] on p "La bonne nouvelle ? Le NAD+ peut être reconstitué, soit par des précurseurs que…" at bounding box center [937, 544] width 676 height 174
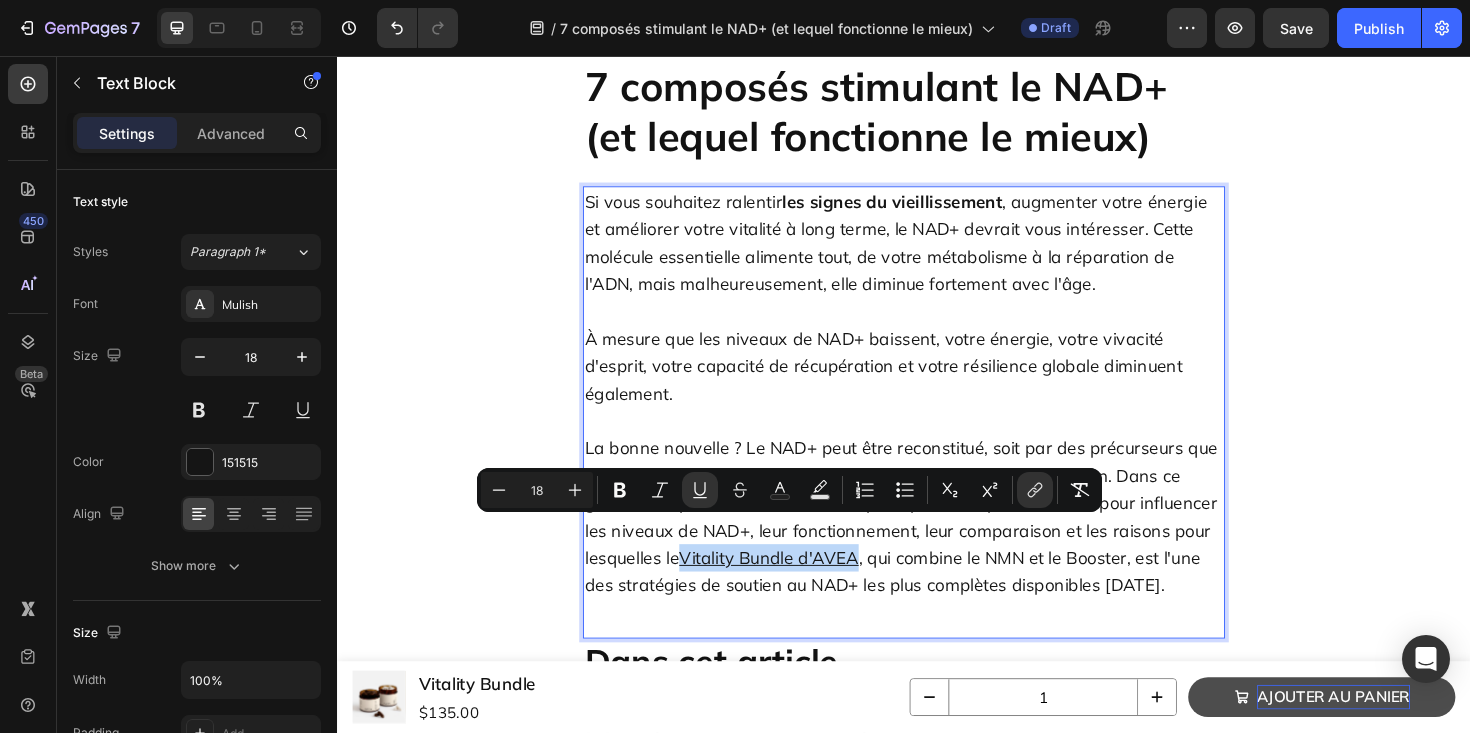
drag, startPoint x: 703, startPoint y: 562, endPoint x: 888, endPoint y: 558, distance: 185.0
click at [888, 576] on u "Vitality Bundle d'AVEA" at bounding box center [794, 587] width 190 height 23
click at [1048, 559] on p "La bonne nouvelle ? Le NAD+ peut être reconstitué, soit par des précurseurs que…" at bounding box center [937, 544] width 676 height 174
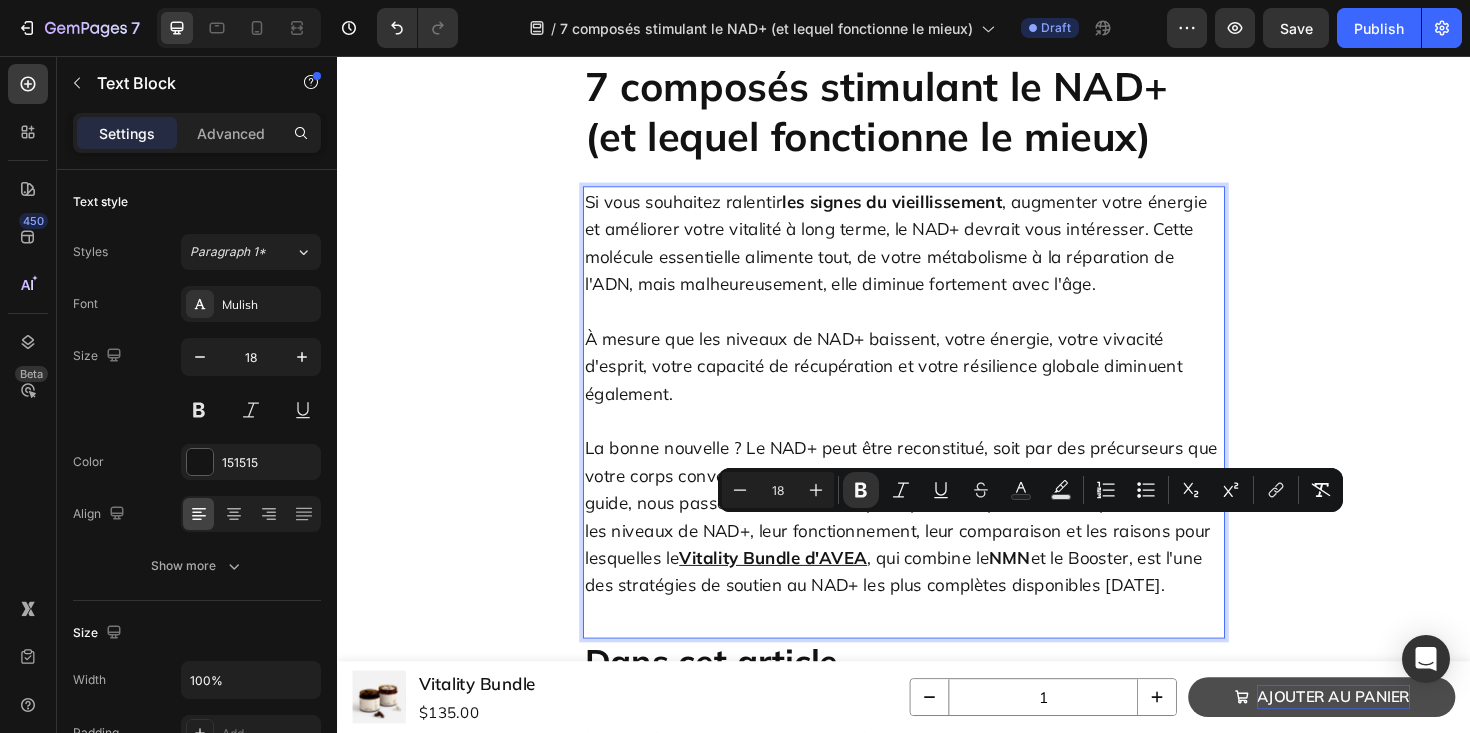
click at [1142, 560] on p "La bonne nouvelle ? Le NAD+ peut être reconstitué, soit par des précurseurs que…" at bounding box center [937, 544] width 676 height 174
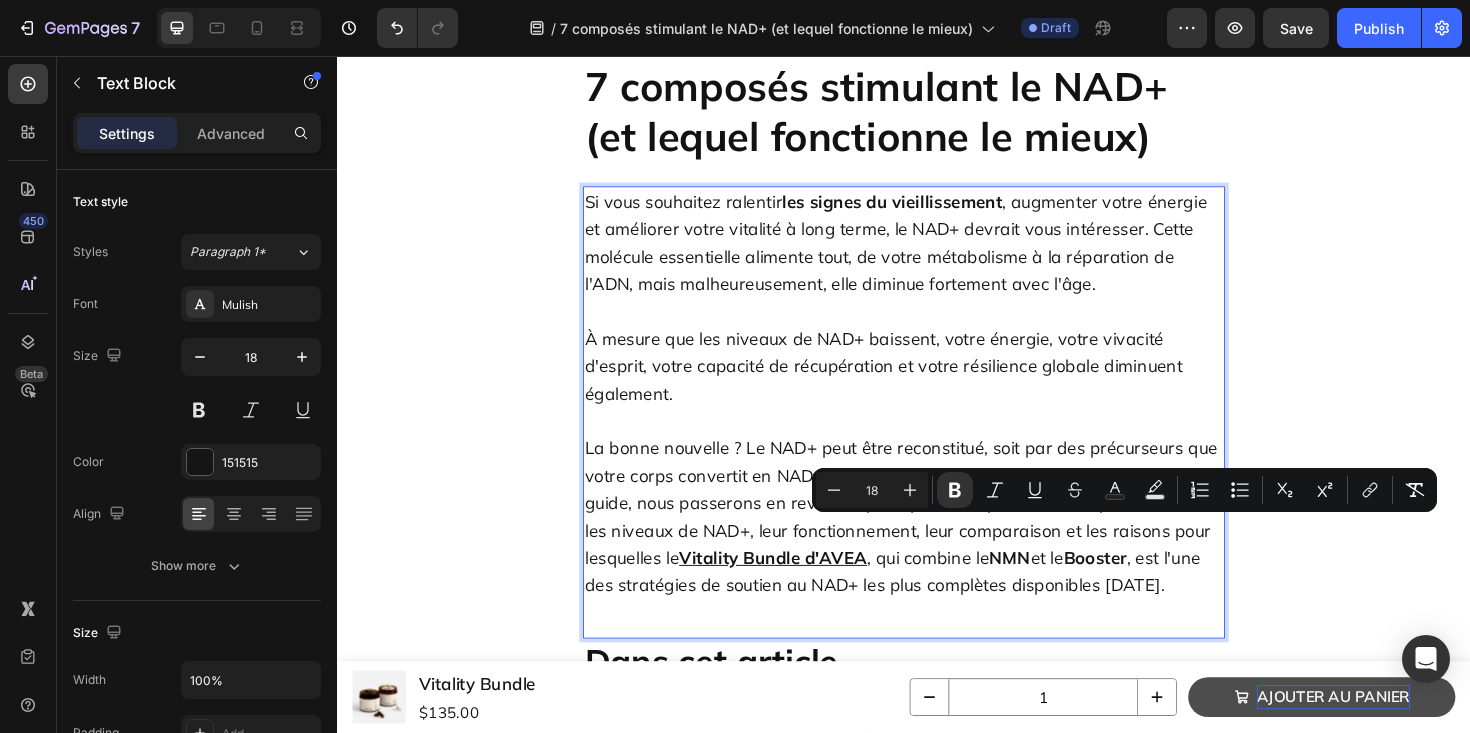
click at [989, 428] on p "Rich Text Editor. Editing area: main" at bounding box center [937, 442] width 676 height 29
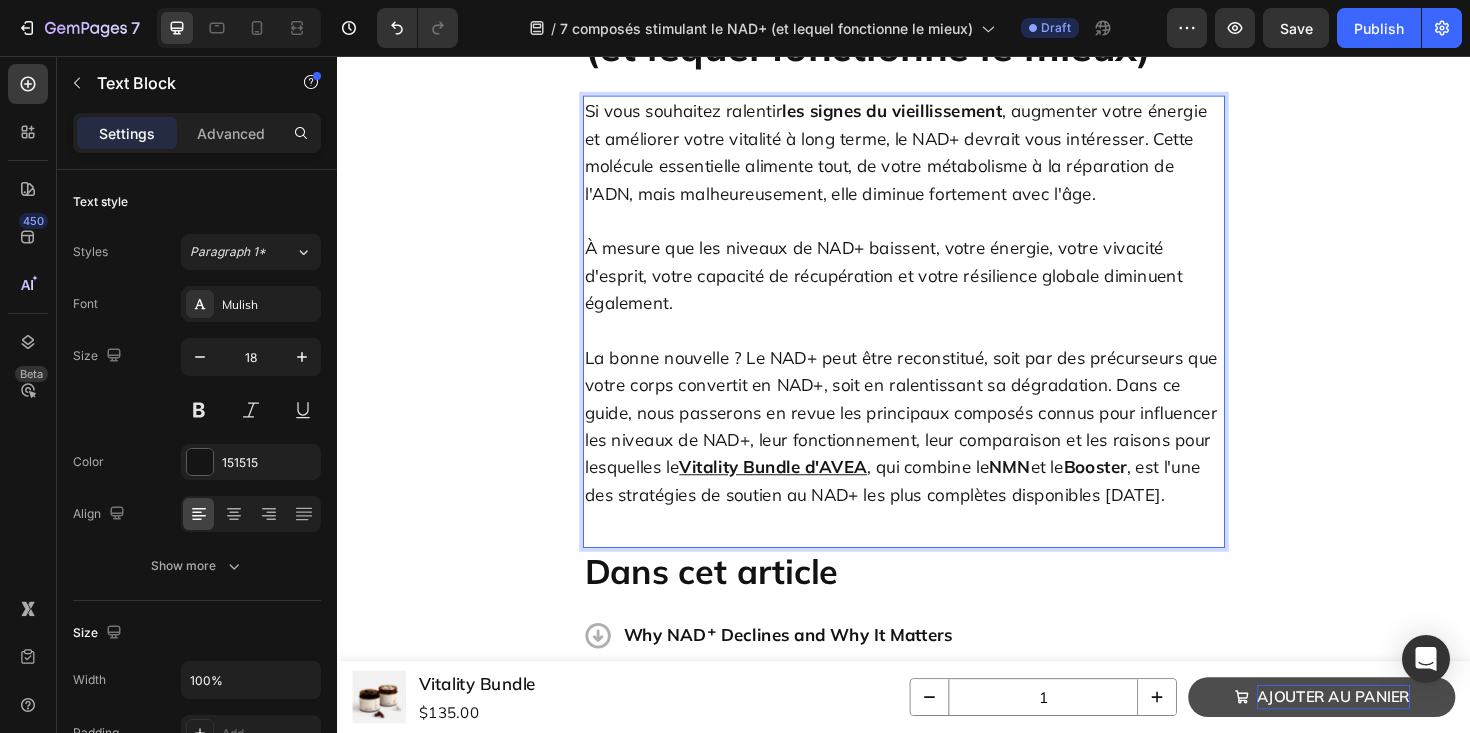
scroll to position [222, 0]
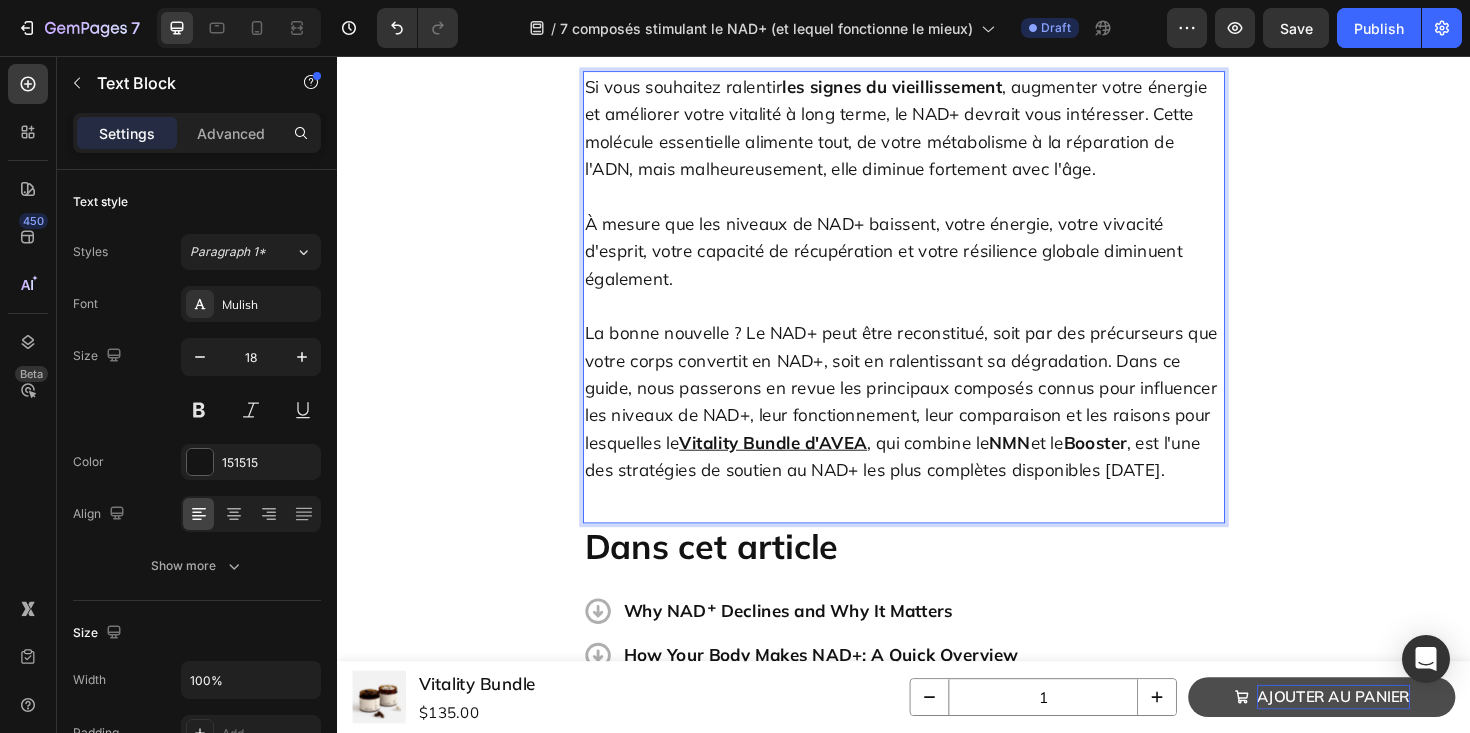
click at [1050, 454] on strong "NMN" at bounding box center [1049, 465] width 44 height 23
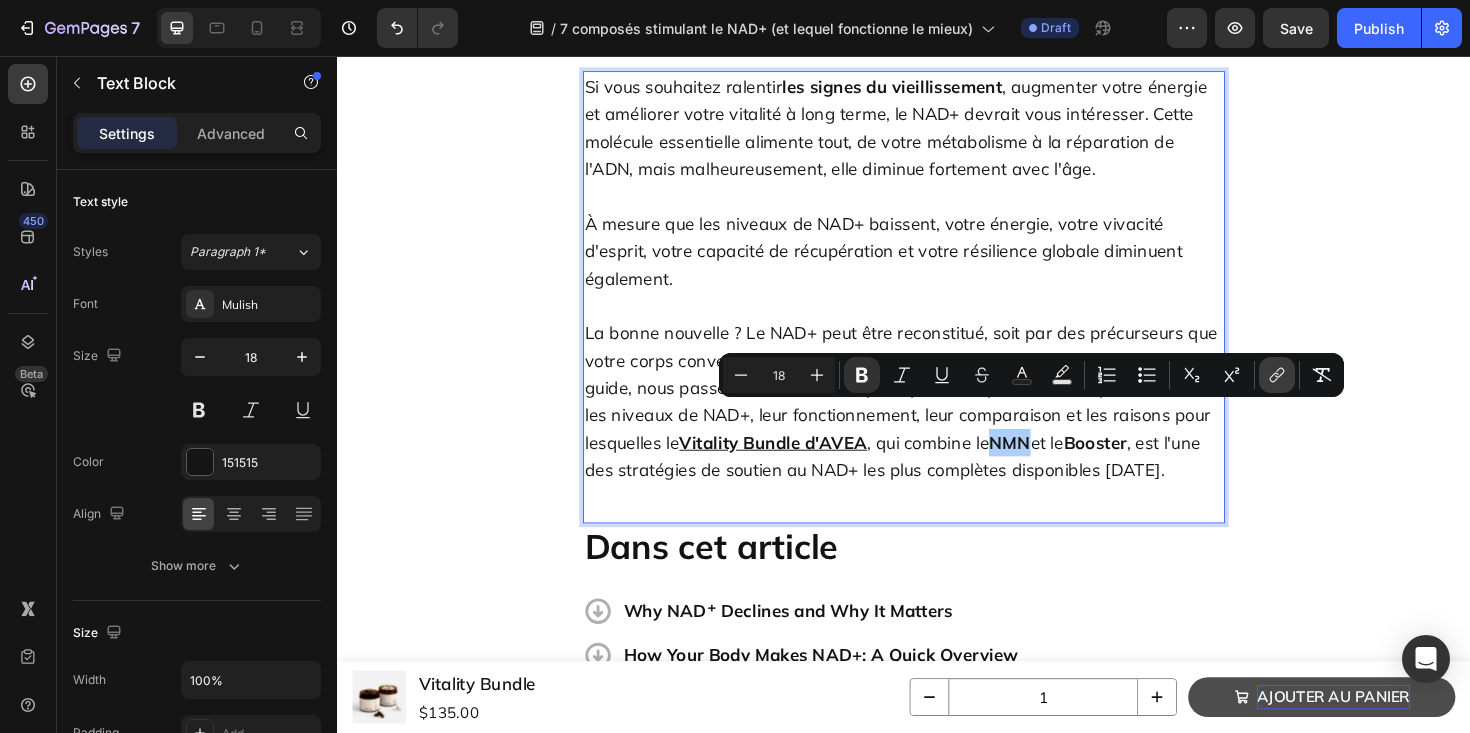
click at [1279, 372] on icon "Editor contextual toolbar" at bounding box center [1277, 375] width 20 height 20
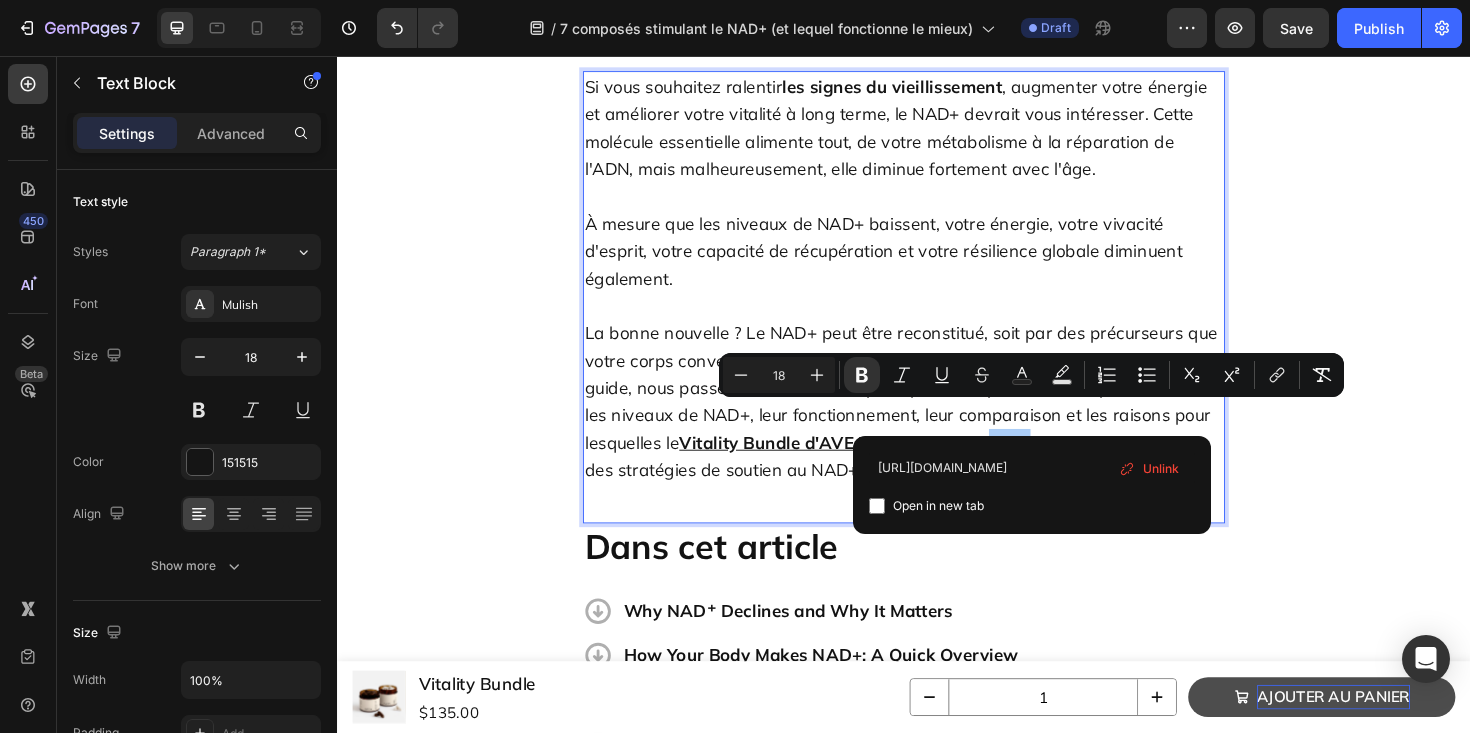
type input "https://avea-life.com/fr/products/nmn?country=FR"
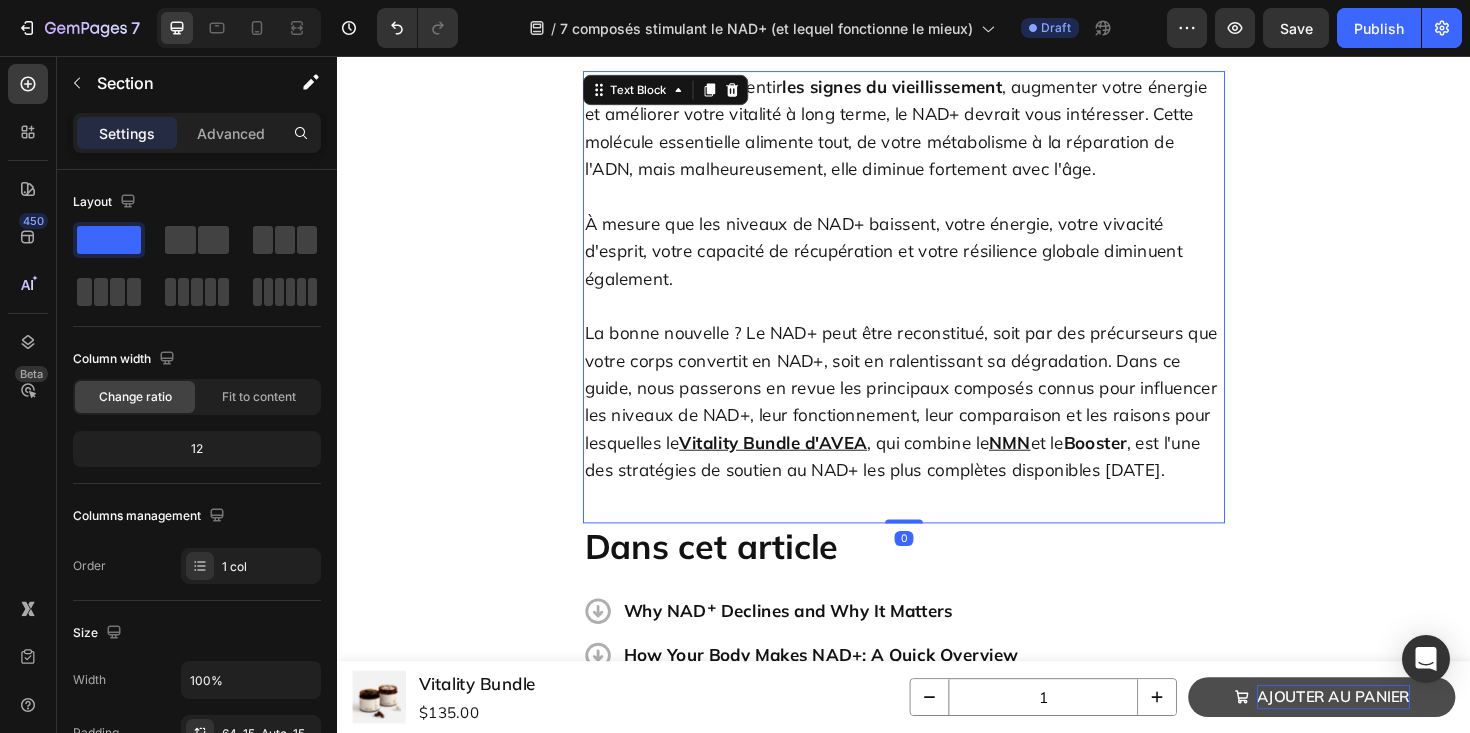
click at [1151, 454] on strong "Booster" at bounding box center [1139, 465] width 67 height 23
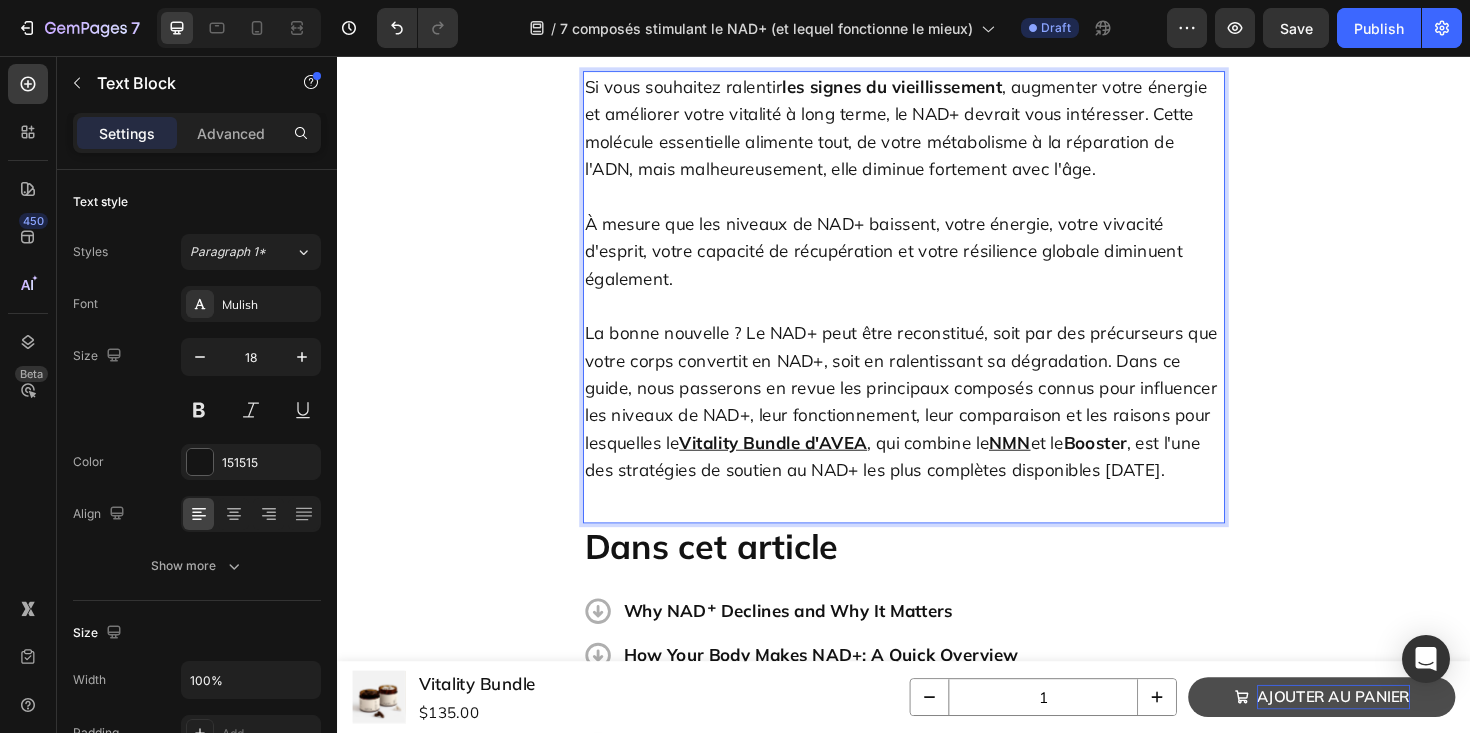
click at [1144, 454] on strong "Booster" at bounding box center [1139, 465] width 67 height 23
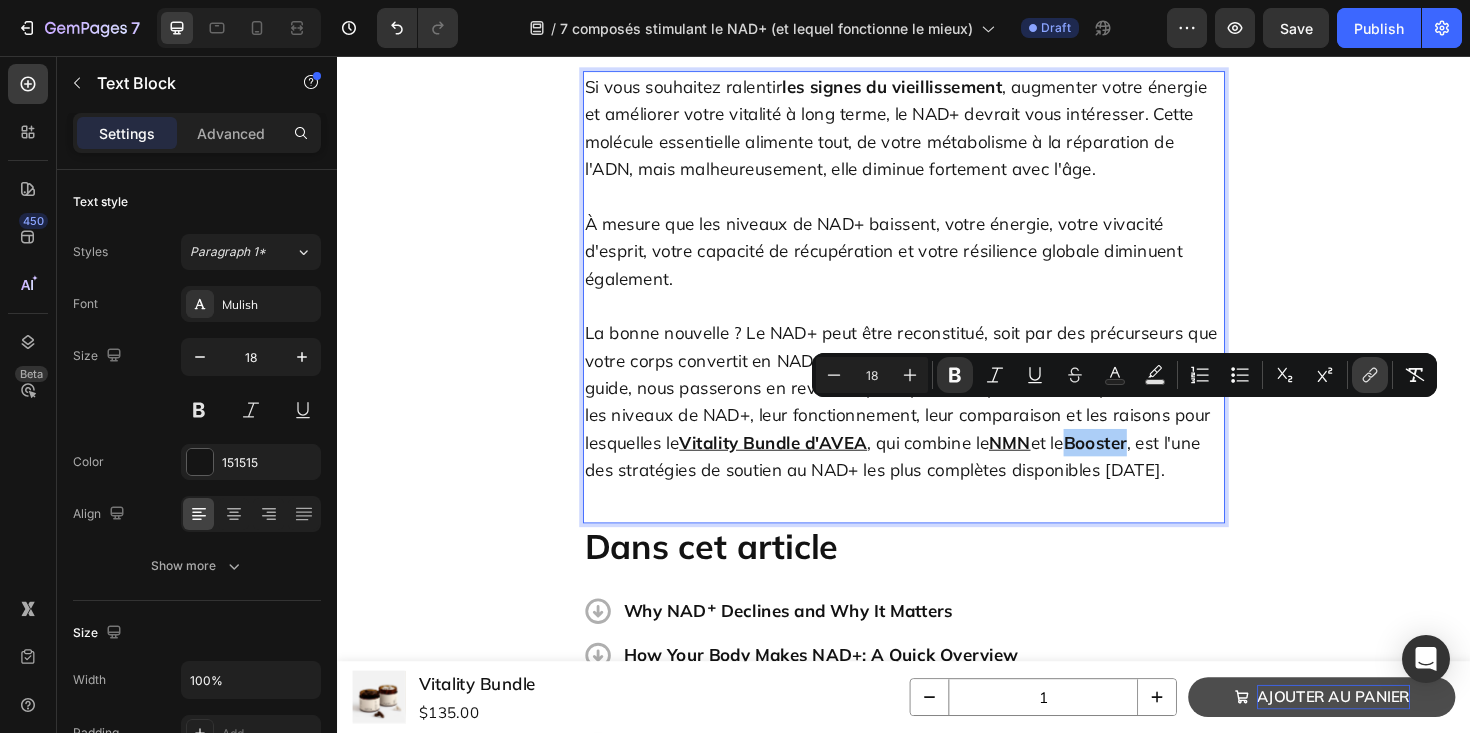
click at [1374, 377] on icon "Editor contextual toolbar" at bounding box center [1370, 375] width 20 height 20
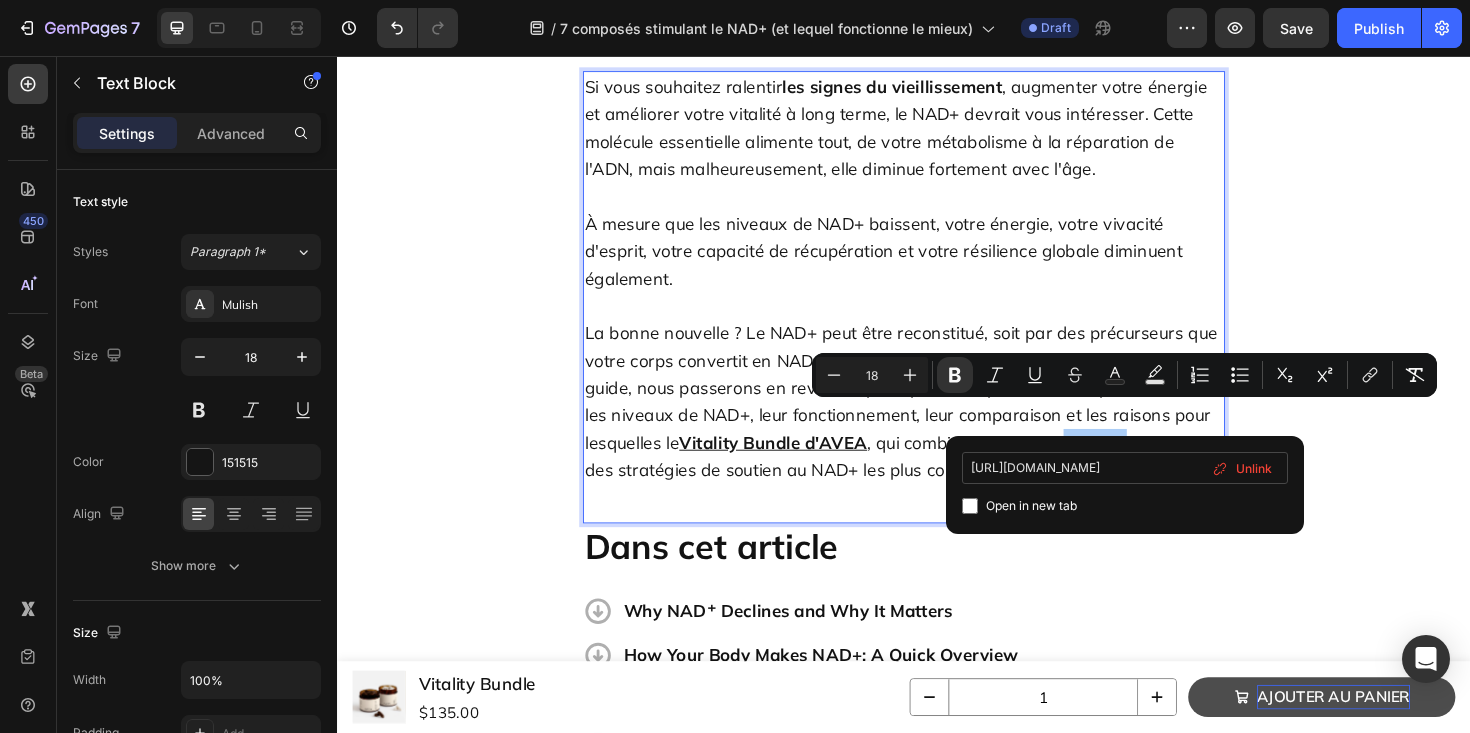
click at [1107, 473] on input "https://avea-life.com/fr/products/nmn?country=FR" at bounding box center [1125, 468] width 326 height 32
type input "[URL][DOMAIN_NAME]"
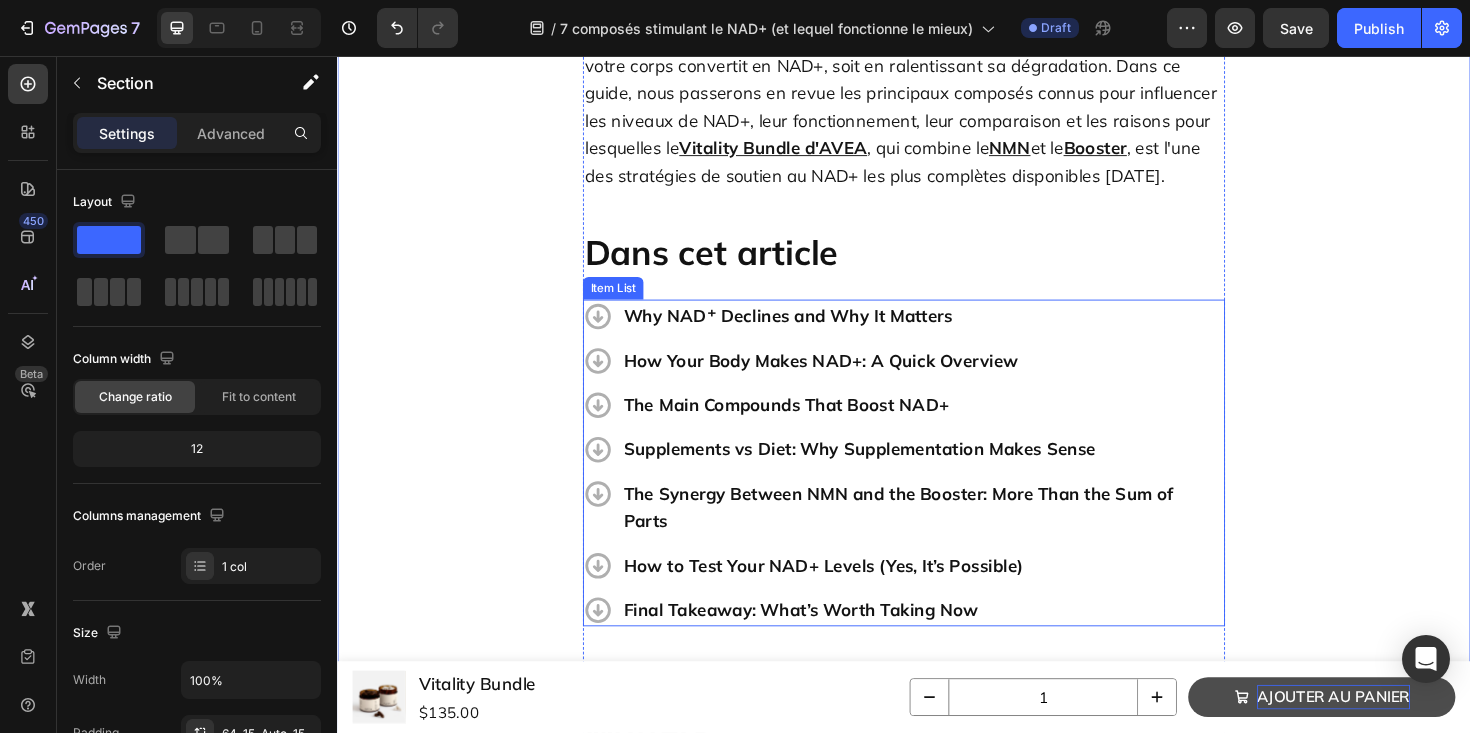
scroll to position [625, 0]
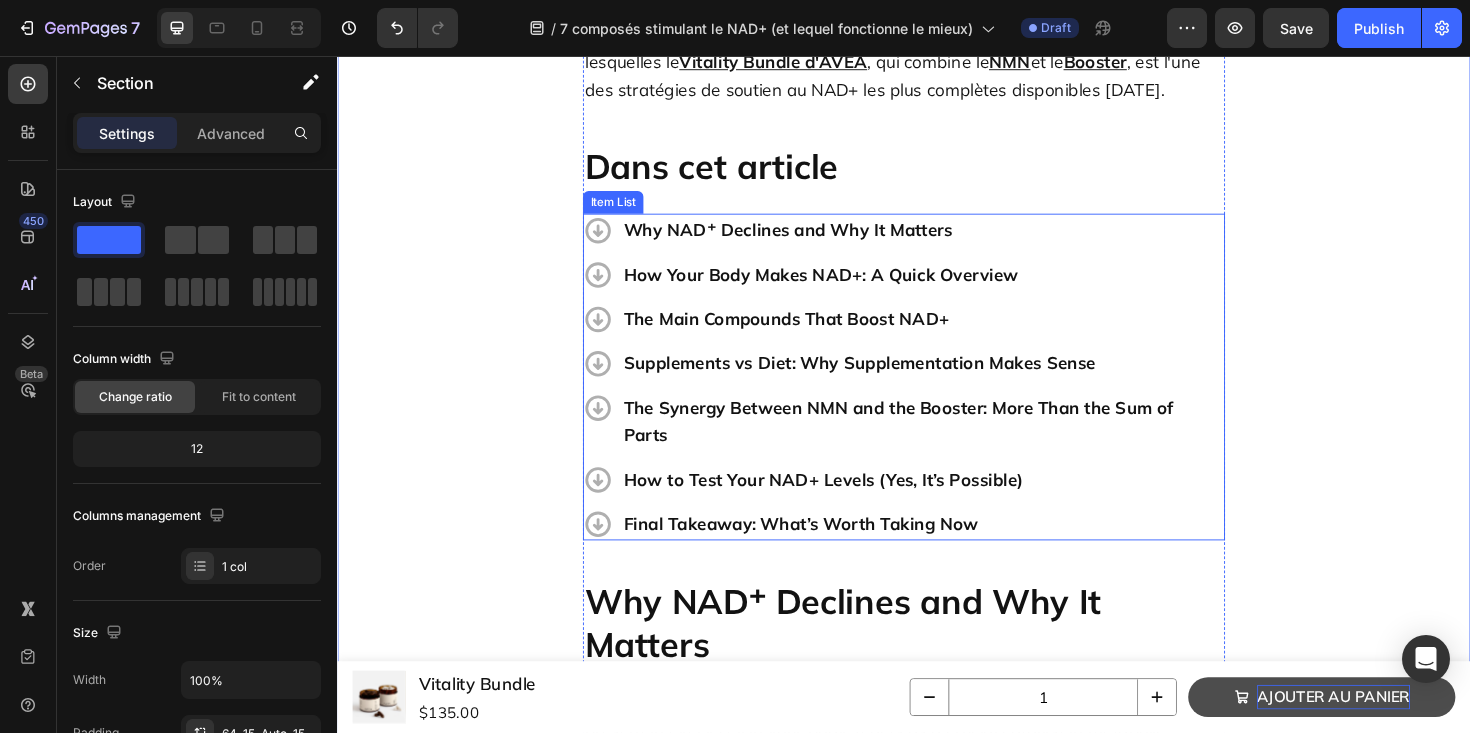
click at [735, 226] on p "Why NAD⁺ Declines and Why It Matters" at bounding box center [957, 240] width 634 height 29
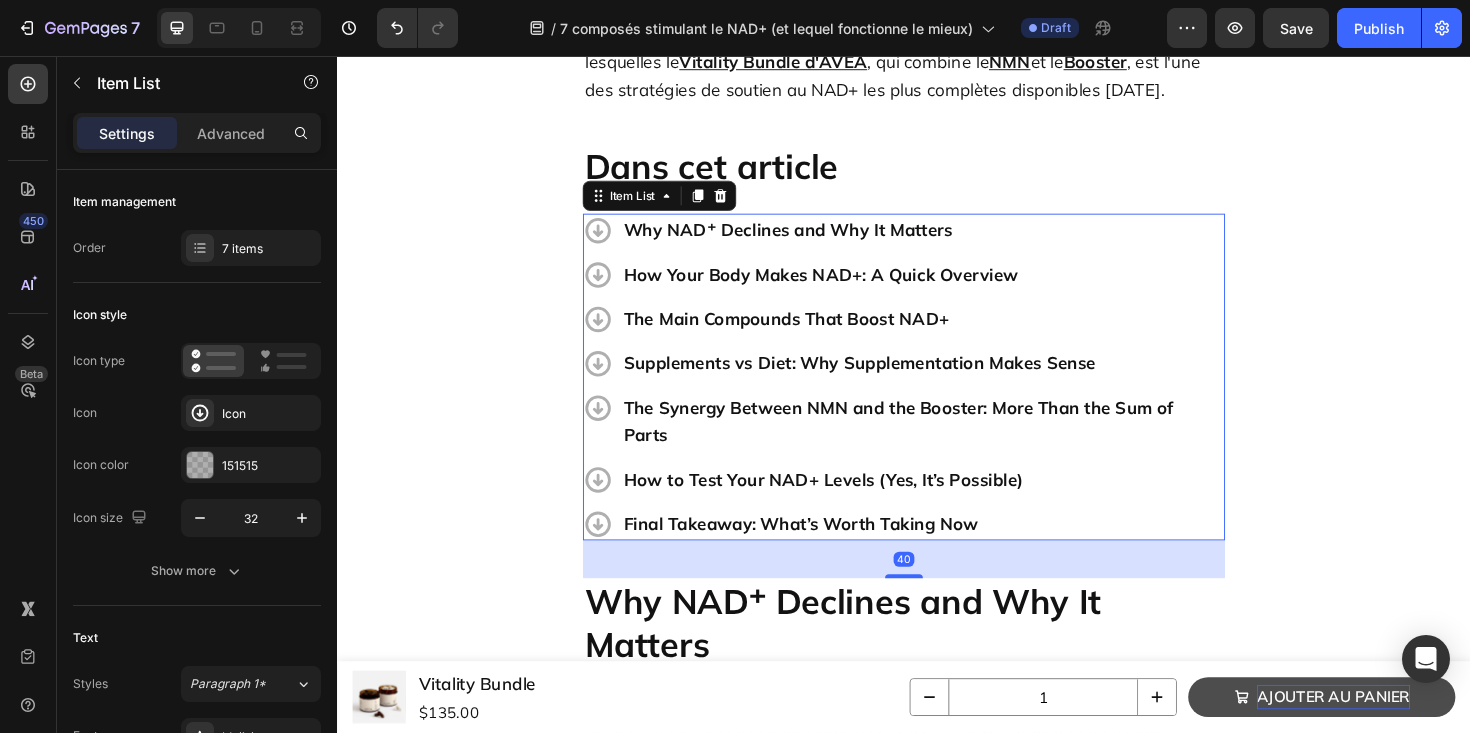
click at [735, 226] on p "Why NAD⁺ Declines and Why It Matters" at bounding box center [957, 240] width 634 height 29
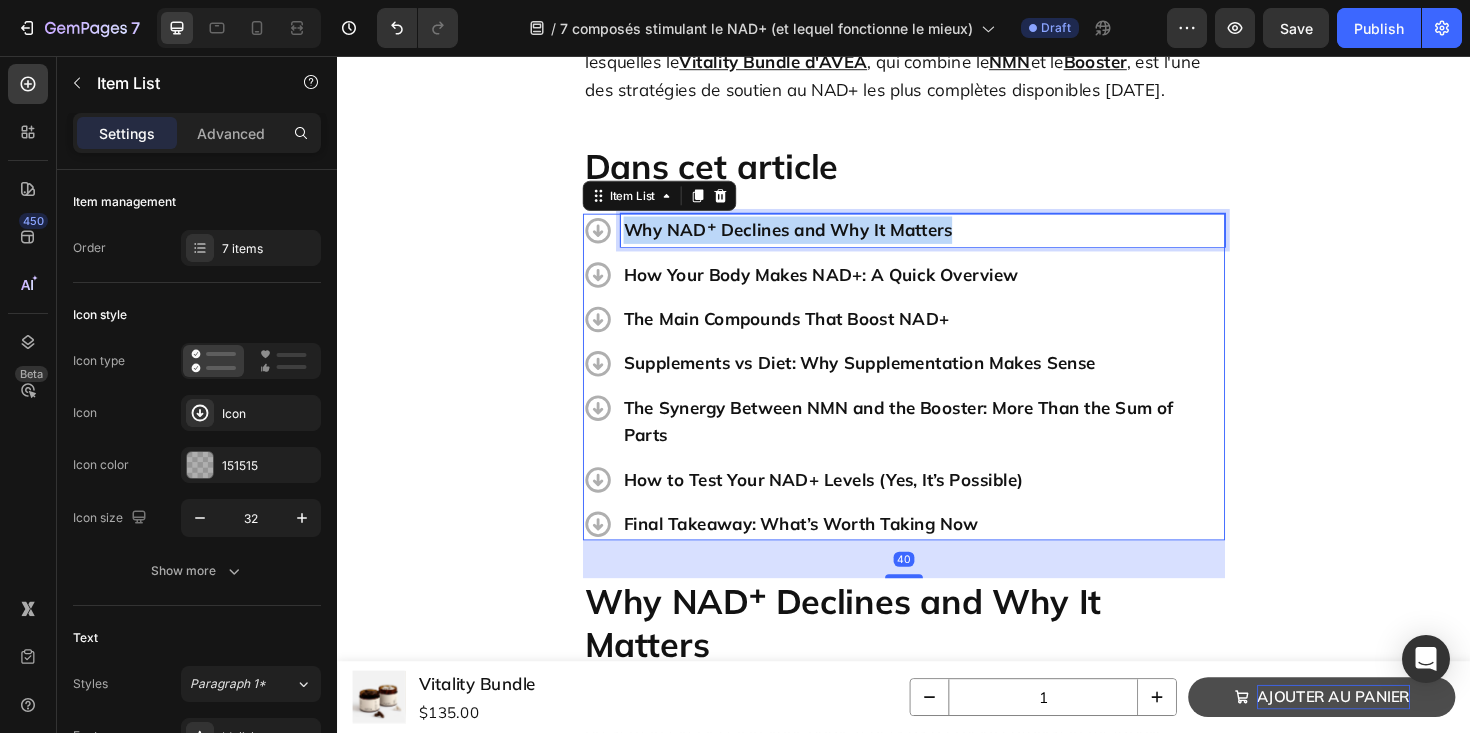
click at [735, 226] on p "Why NAD⁺ Declines and Why It Matters" at bounding box center [957, 240] width 634 height 29
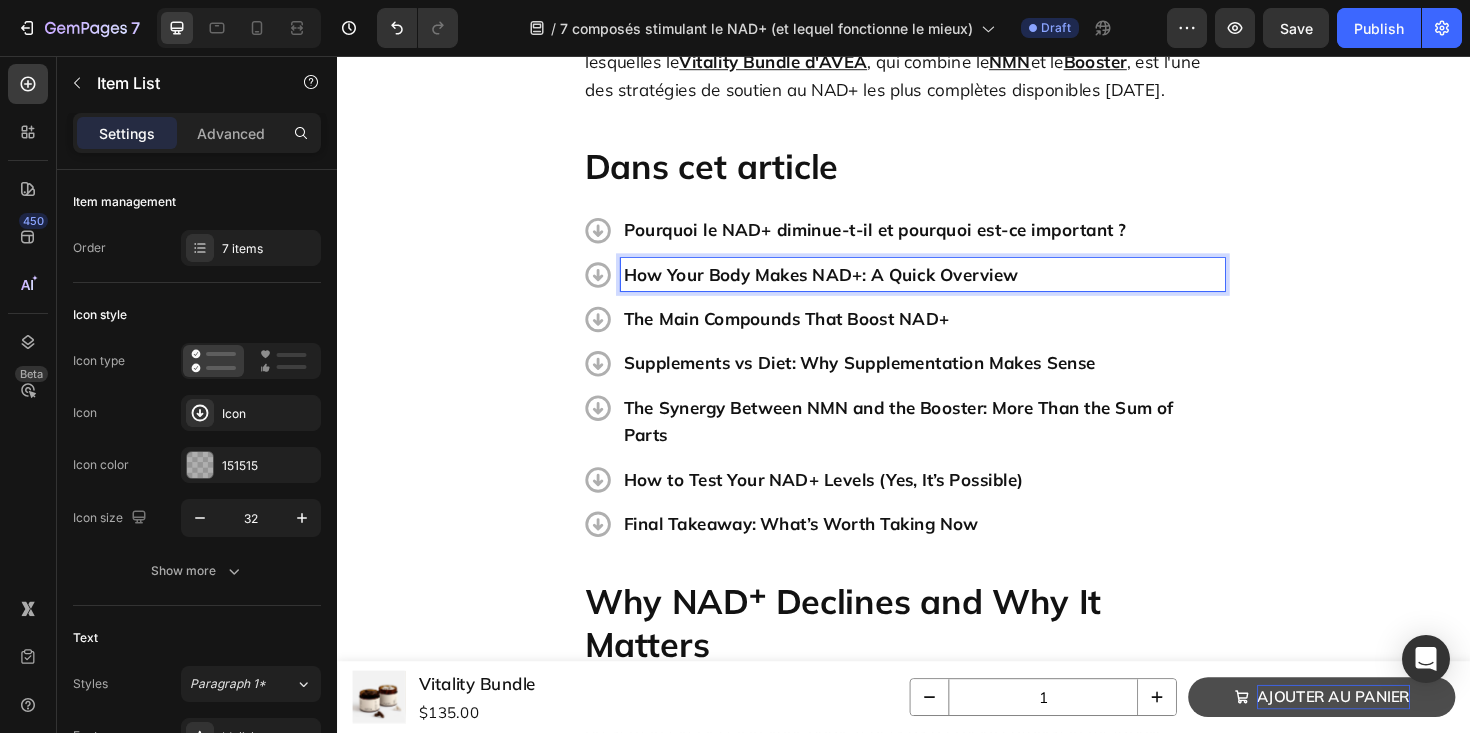
click at [770, 273] on p "How Your Body Makes NAD+: A Quick Overview" at bounding box center [957, 287] width 634 height 29
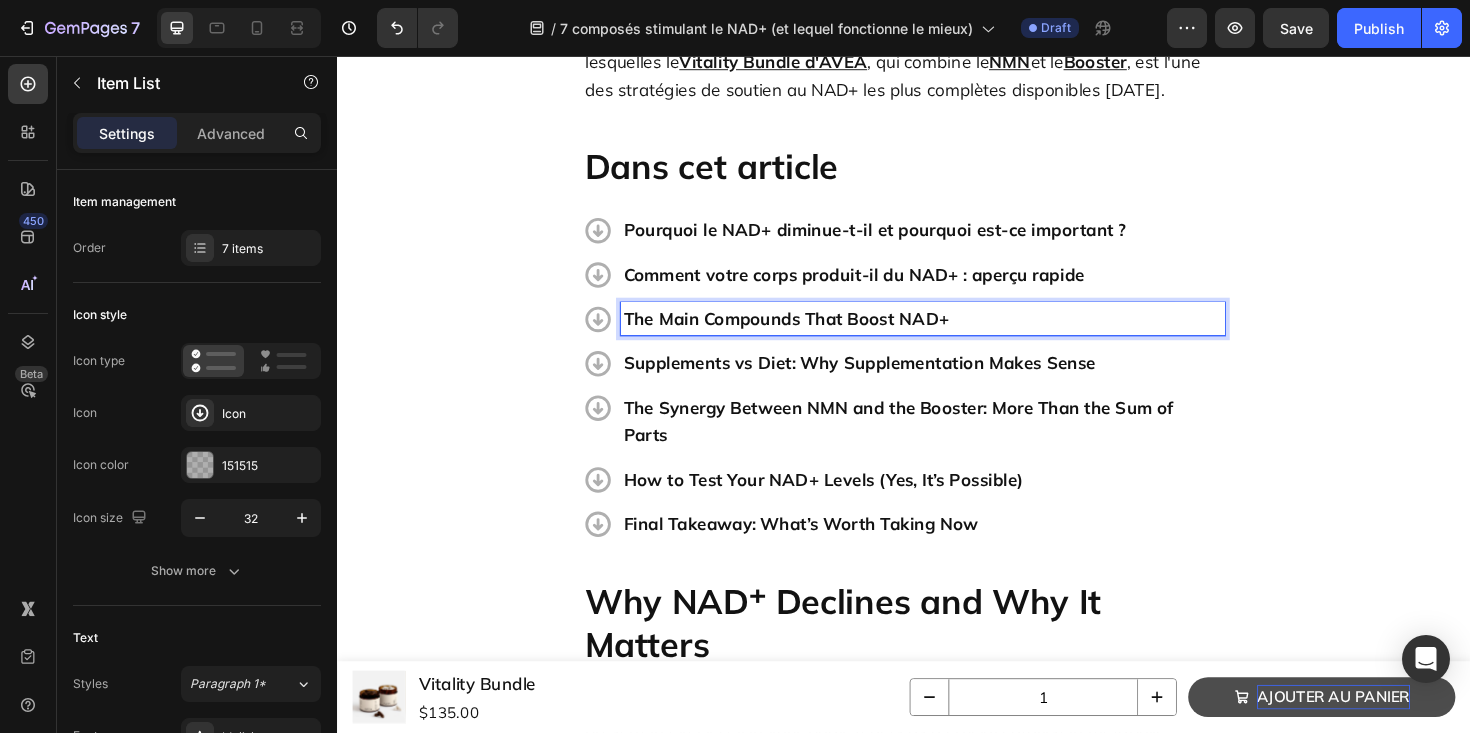
click at [737, 320] on p "The Main Compounds That Boost NAD+" at bounding box center [957, 334] width 634 height 29
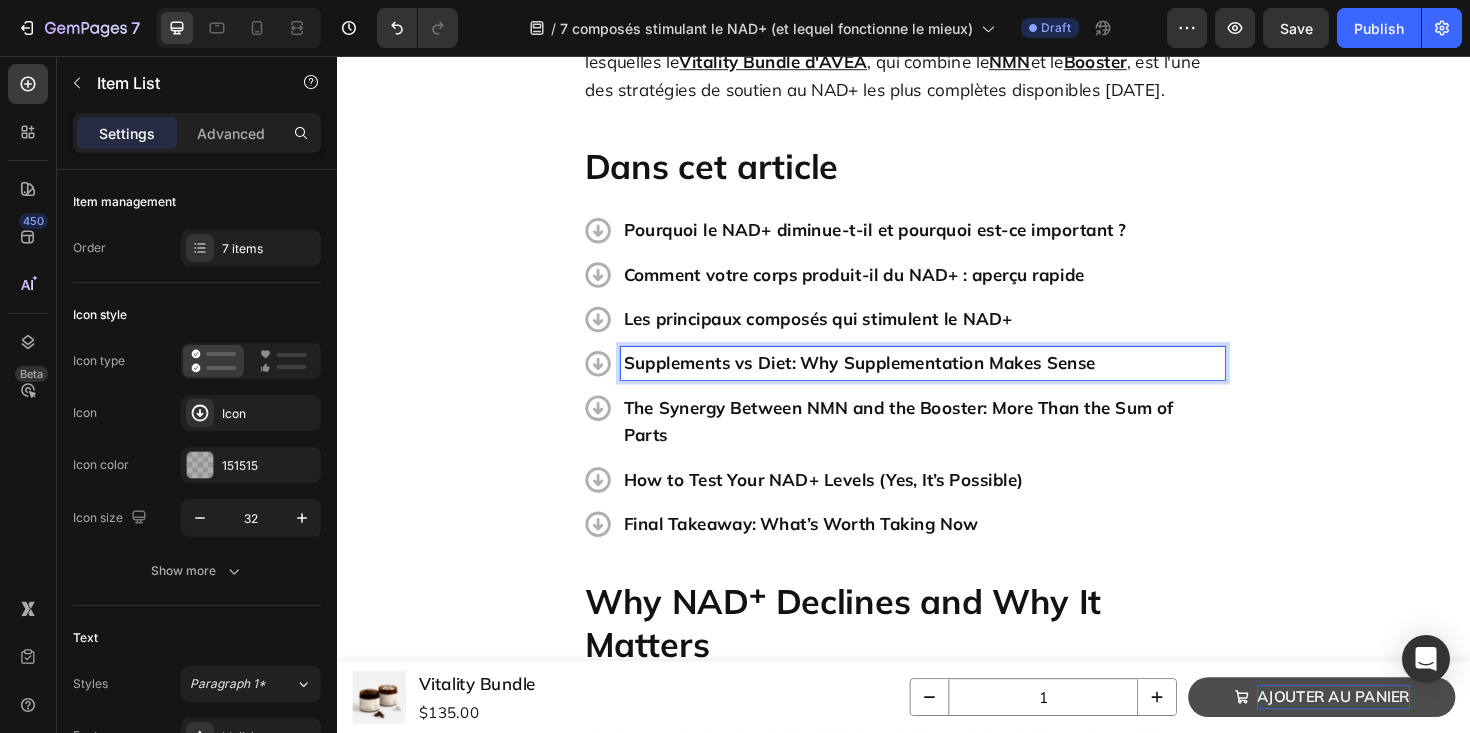
click at [814, 367] on p "Supplements vs Diet: Why Supplementation Makes Sense" at bounding box center [957, 381] width 634 height 29
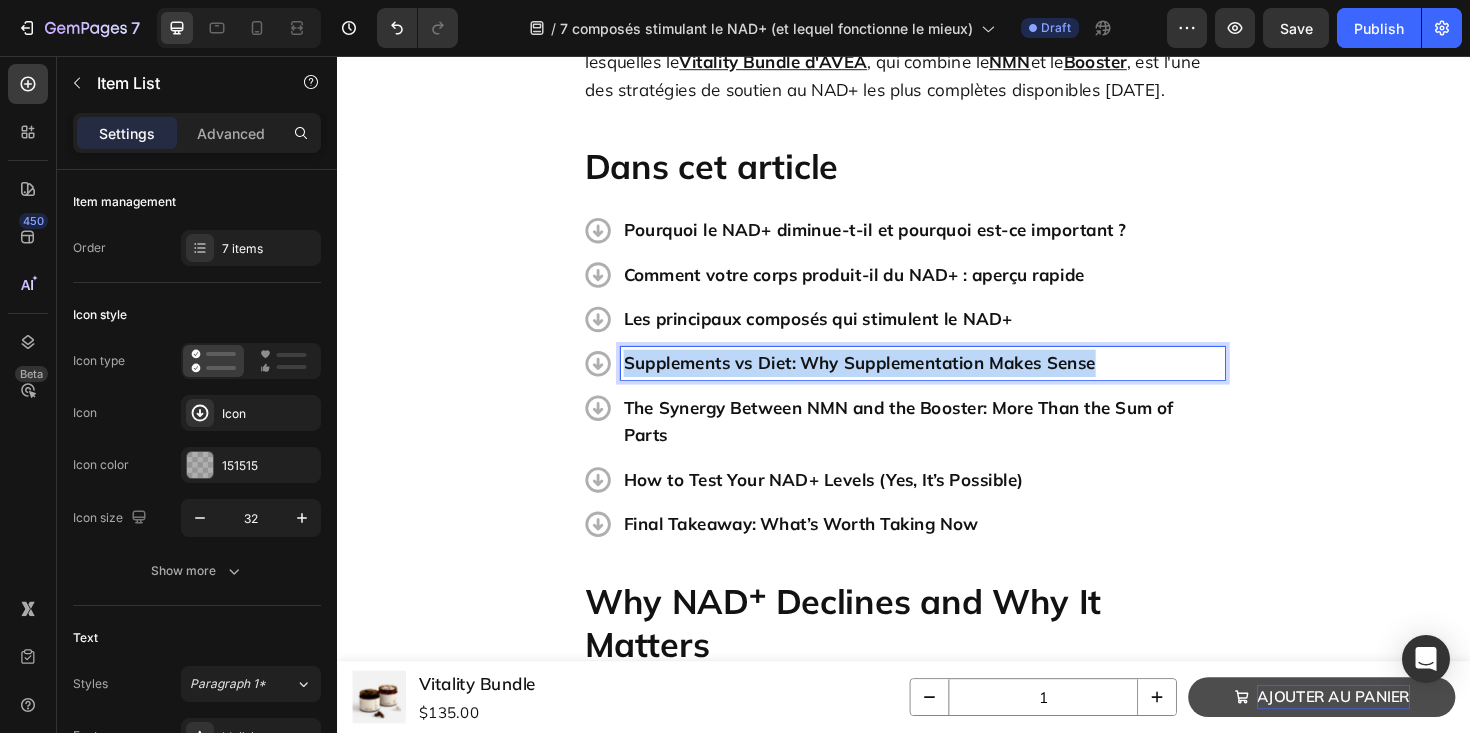
click at [814, 367] on p "Supplements vs Diet: Why Supplementation Makes Sense" at bounding box center [957, 381] width 634 height 29
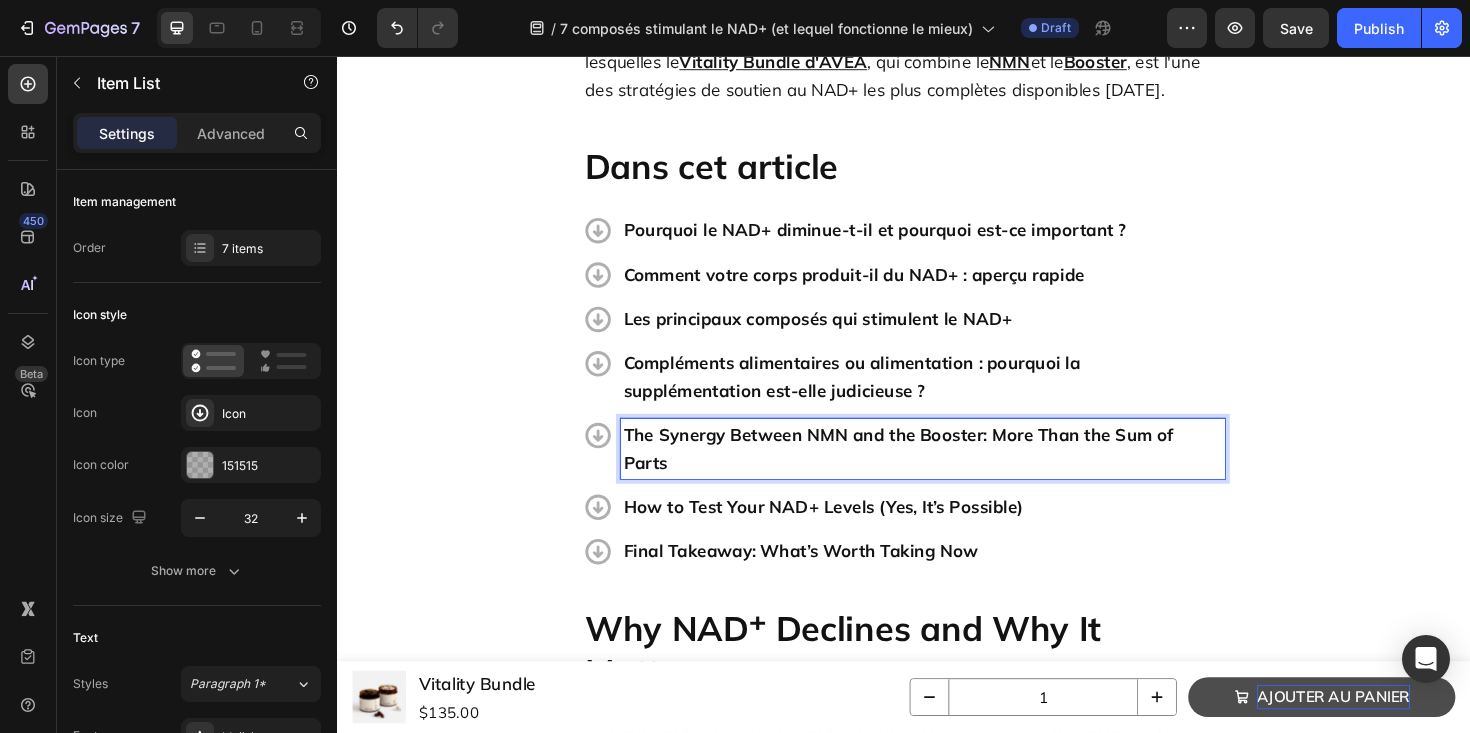
click at [769, 443] on p "The Synergy Between NMN and the Booster: More Than the Sum of Parts" at bounding box center [957, 472] width 634 height 58
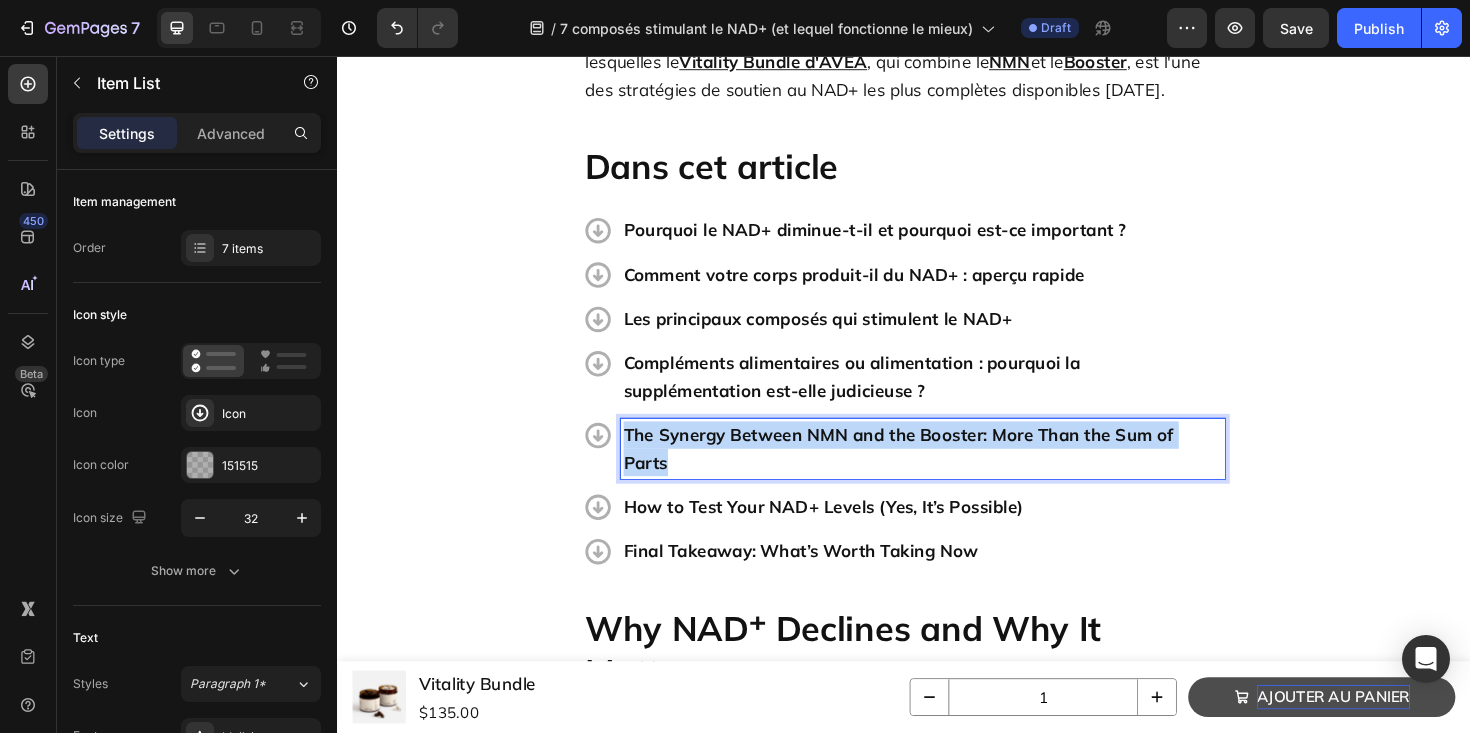
click at [769, 443] on p "The Synergy Between NMN and the Booster: More Than the Sum of Parts" at bounding box center [957, 472] width 634 height 58
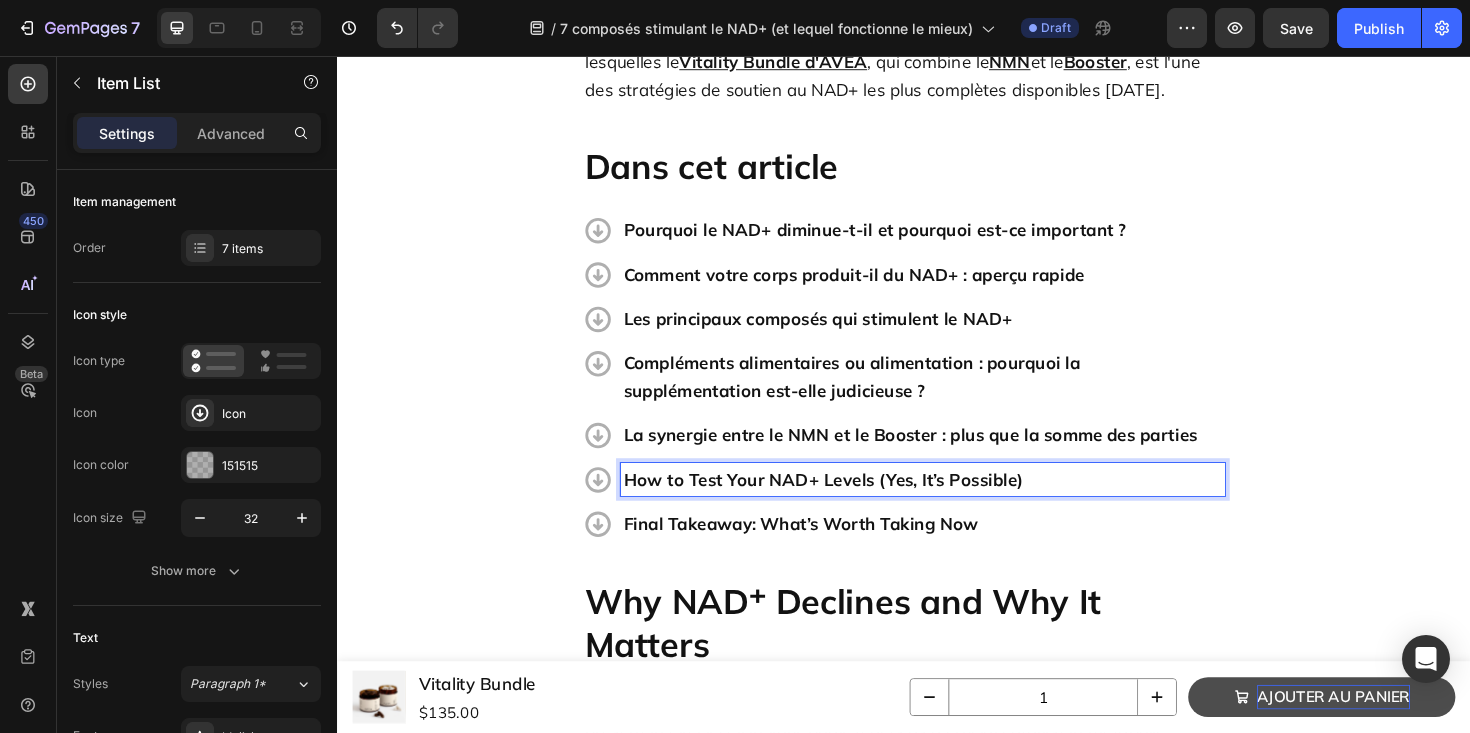
click at [812, 490] on p "How to Test Your NAD+ Levels (Yes, It’s Possible)" at bounding box center [957, 504] width 634 height 29
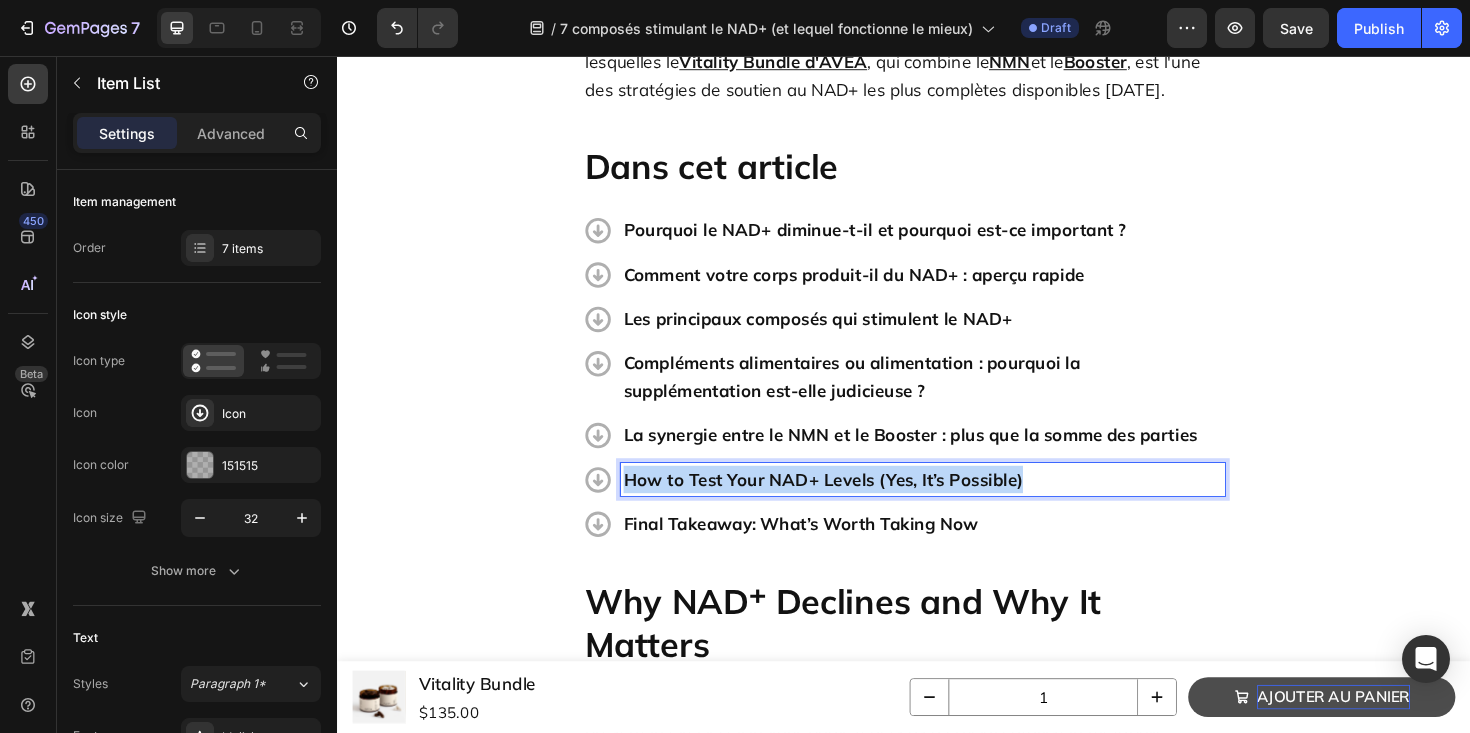
click at [812, 490] on p "How to Test Your NAD+ Levels (Yes, It’s Possible)" at bounding box center [957, 504] width 634 height 29
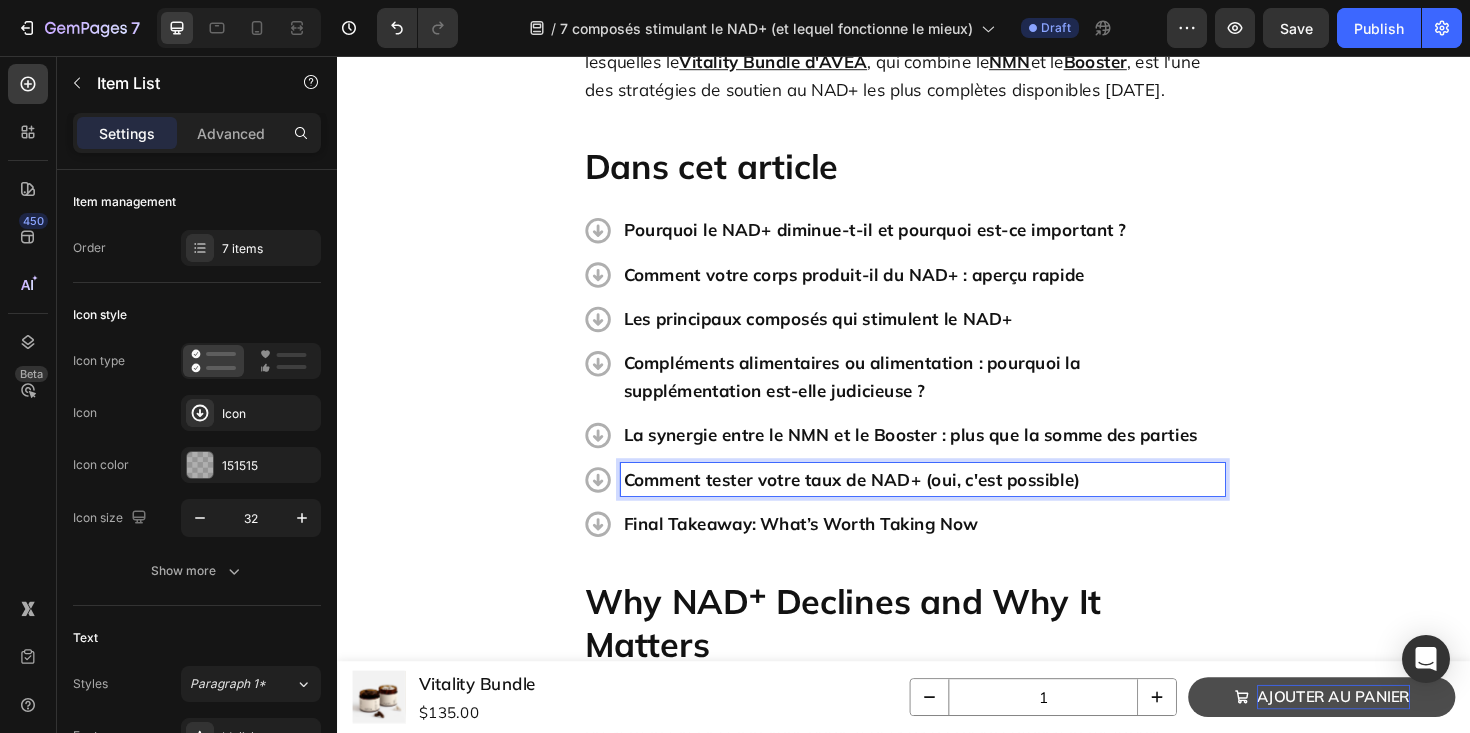
click at [762, 537] on p "Final Takeaway: What’s Worth Taking Now" at bounding box center [957, 551] width 634 height 29
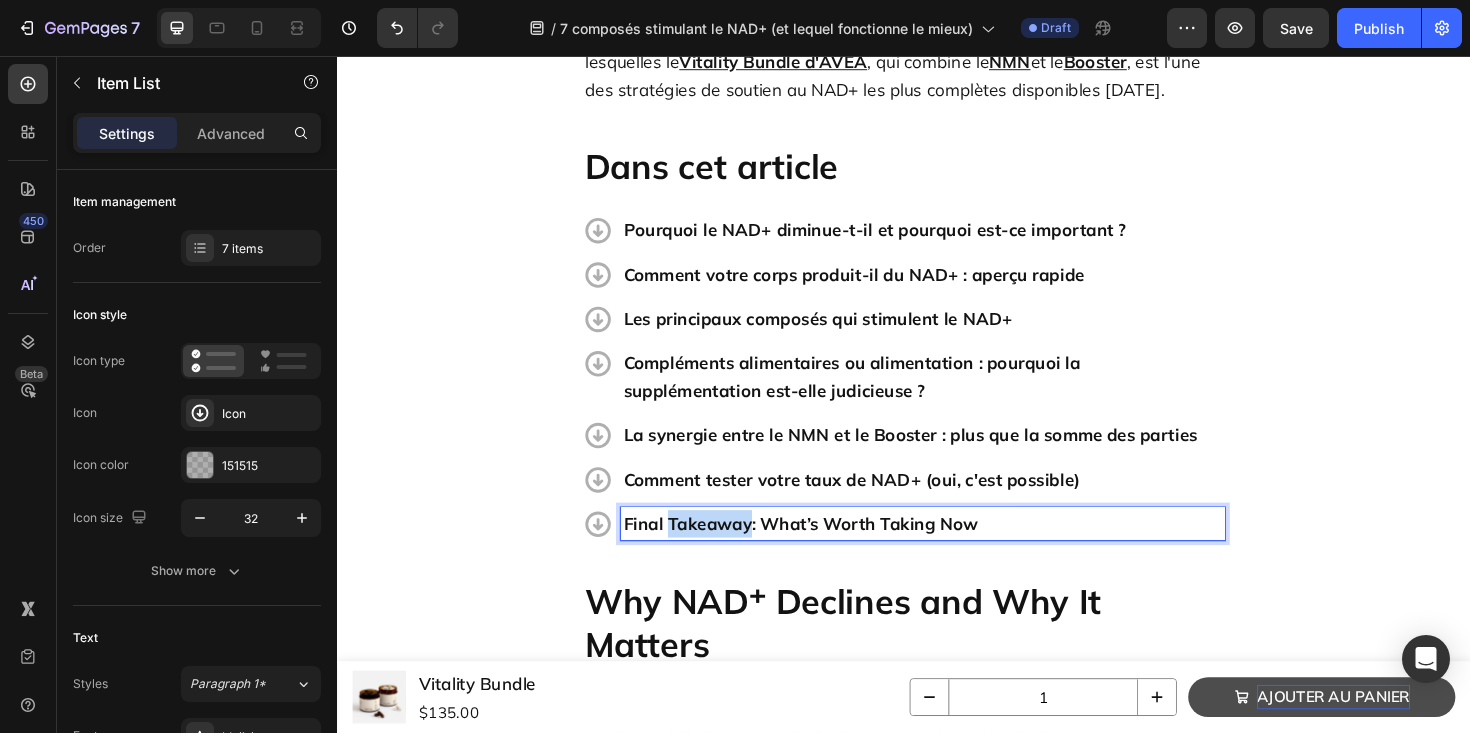
click at [762, 537] on p "Final Takeaway: What’s Worth Taking Now" at bounding box center [957, 551] width 634 height 29
click at [749, 226] on p "Pourquoi le NAD+ diminue-t-il et pourquoi est-ce important ?" at bounding box center [957, 240] width 634 height 29
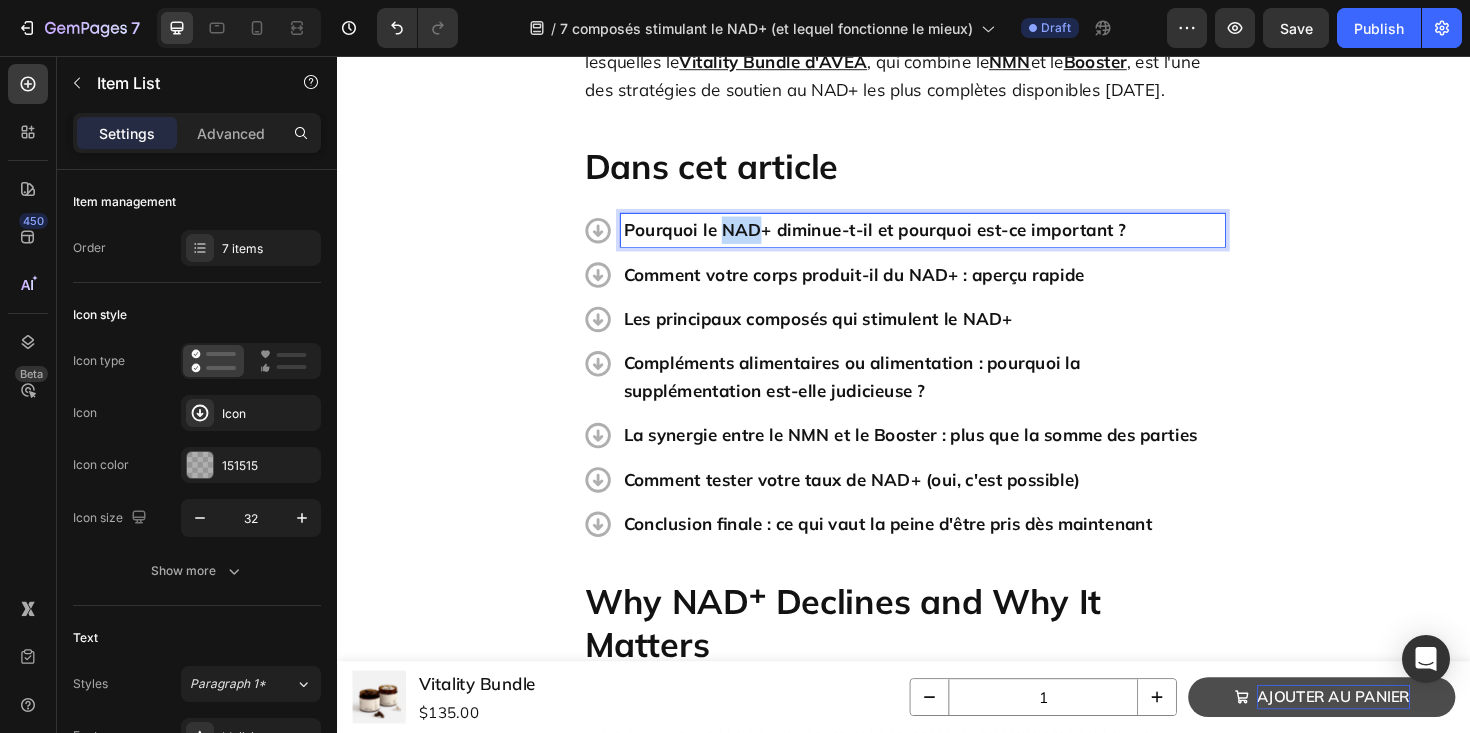
click at [749, 226] on p "Pourquoi le NAD+ diminue-t-il et pourquoi est-ce important ?" at bounding box center [957, 240] width 634 height 29
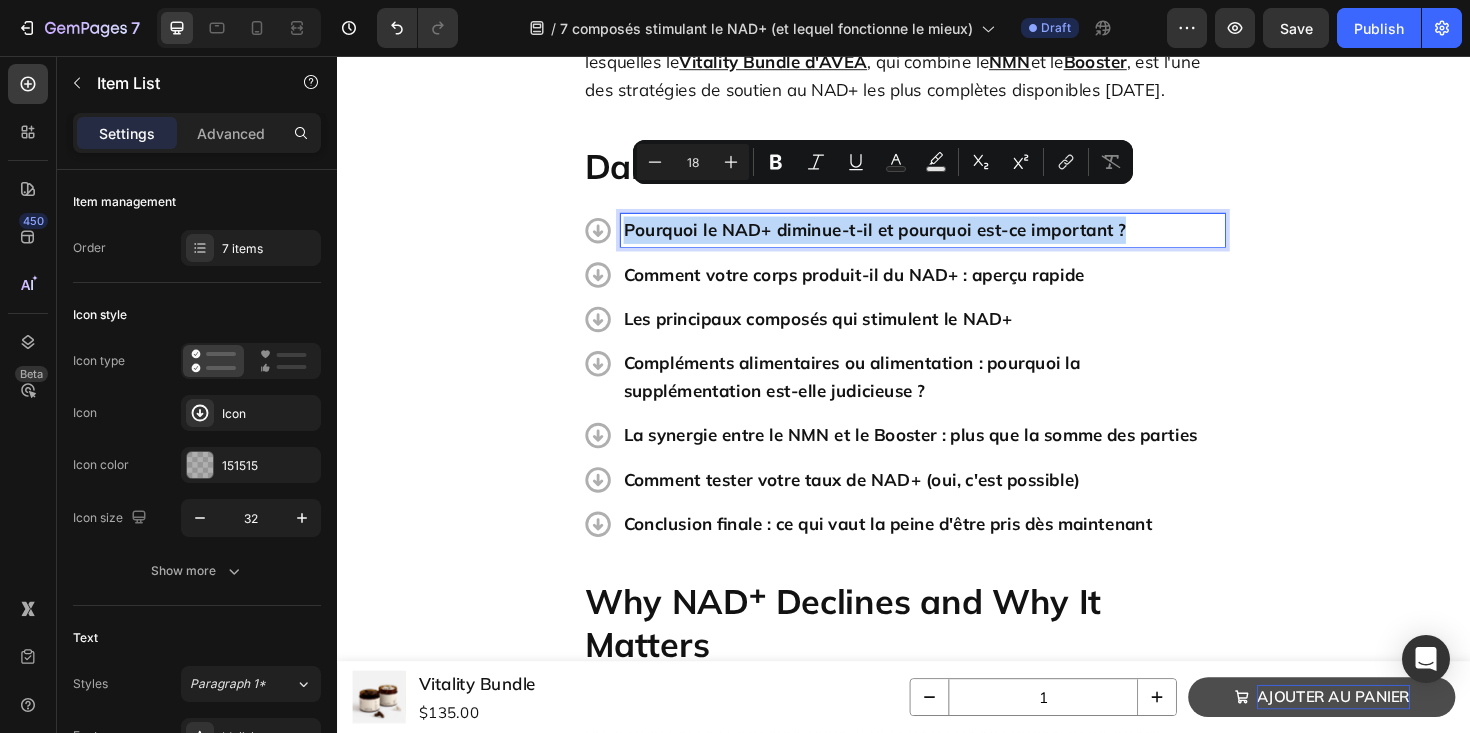
copy p "Pourquoi le NAD+ diminue-t-il et pourquoi est-ce important ?"
click at [734, 616] on h2 "Why NAD⁺ Declines and Why It Matters" at bounding box center [937, 656] width 680 height 94
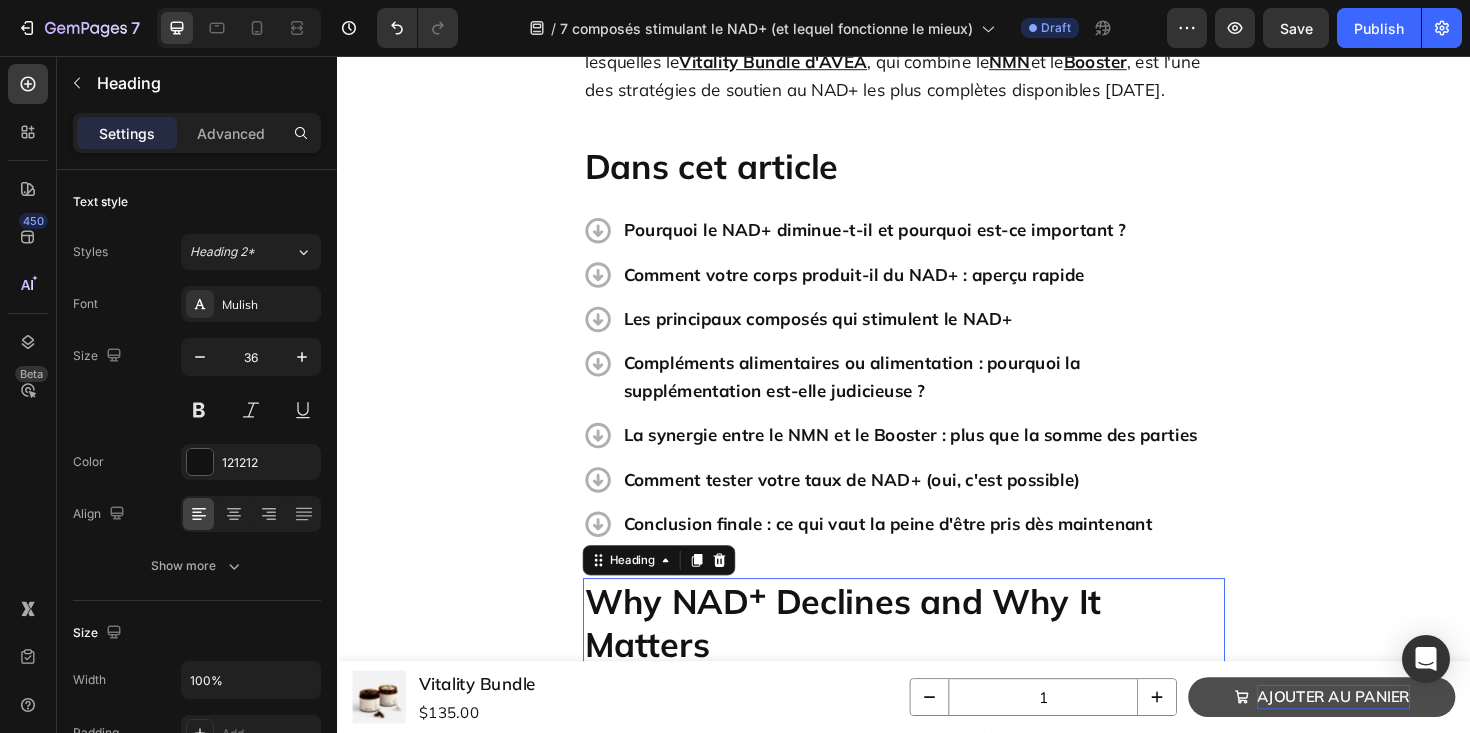
click at [734, 616] on h2 "Why NAD⁺ Declines and Why It Matters" at bounding box center [937, 656] width 680 height 94
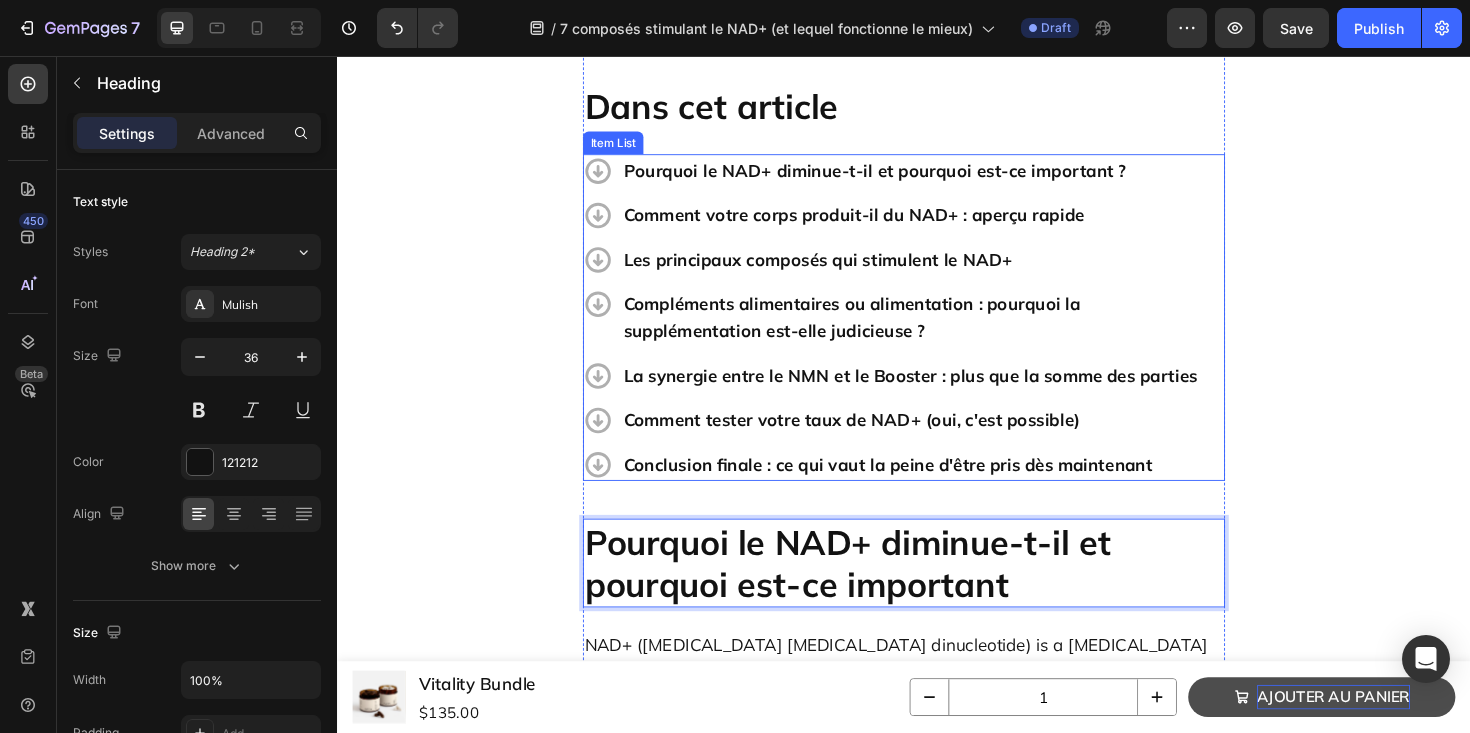
scroll to position [648, 0]
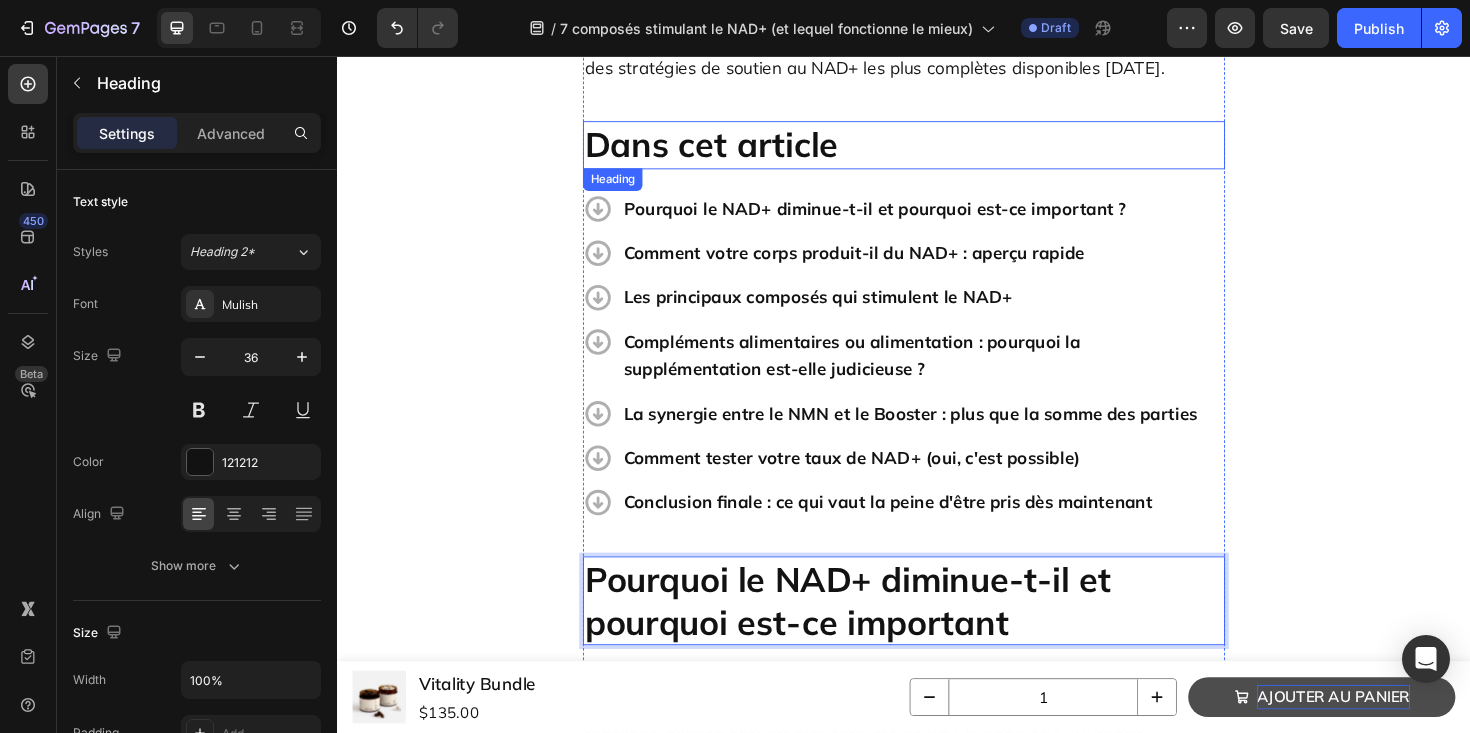
click at [1167, 200] on div "Pourquoi le NAD+ diminue-t-il et pourquoi est-ce important ?" at bounding box center [957, 217] width 640 height 35
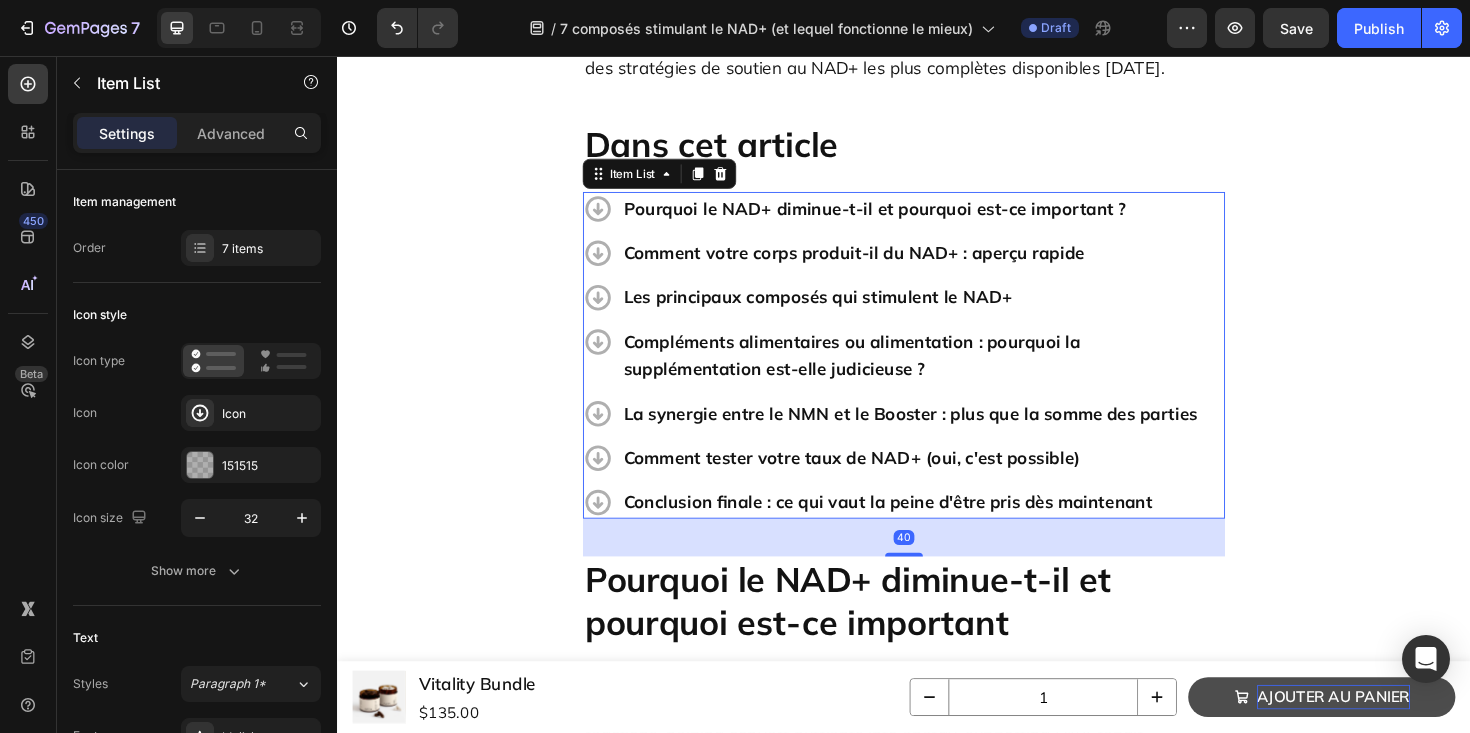
click at [1167, 200] on div "Pourquoi le NAD+ diminue-t-il et pourquoi est-ce important ?" at bounding box center [957, 217] width 640 height 35
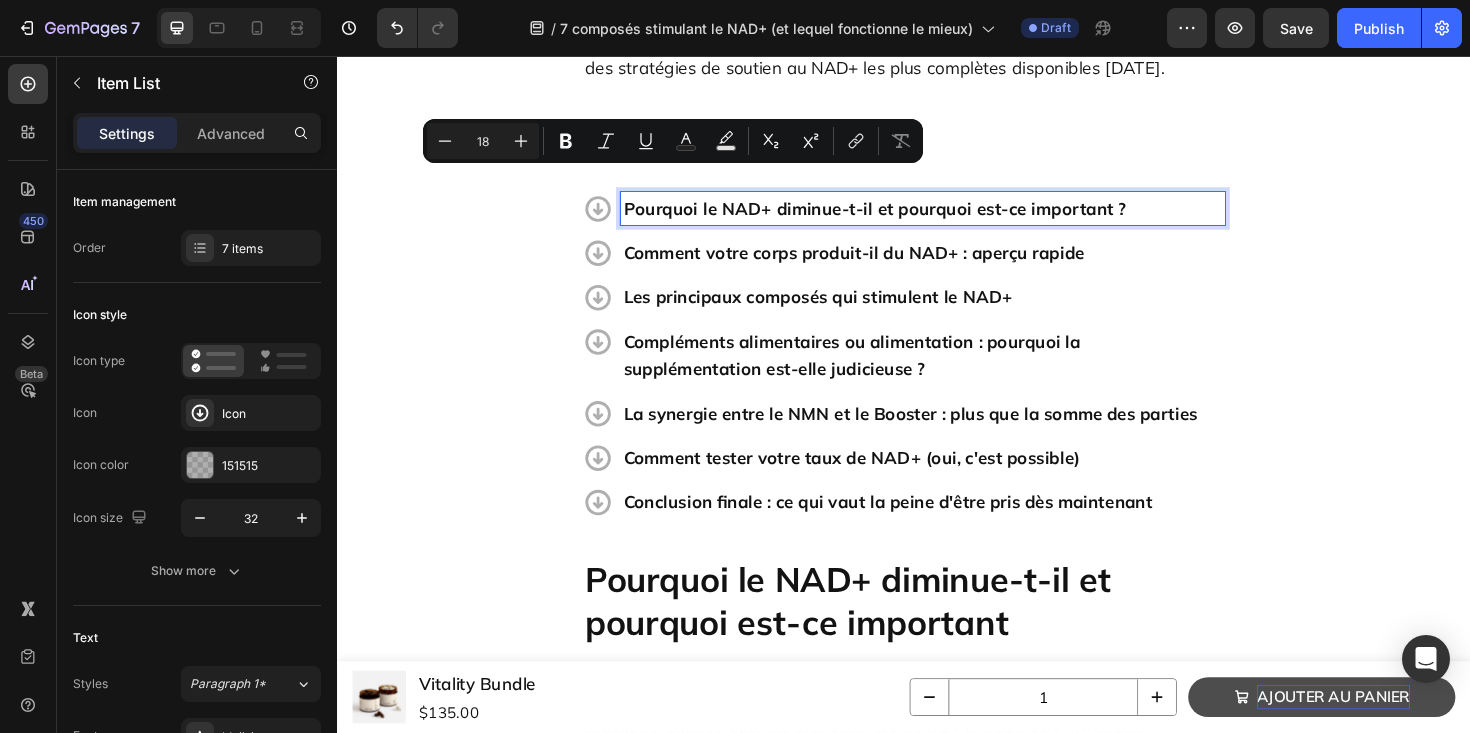
click at [1180, 203] on p "Pourquoi le NAD+ diminue-t-il et pourquoi est-ce important ?" at bounding box center [957, 217] width 634 height 29
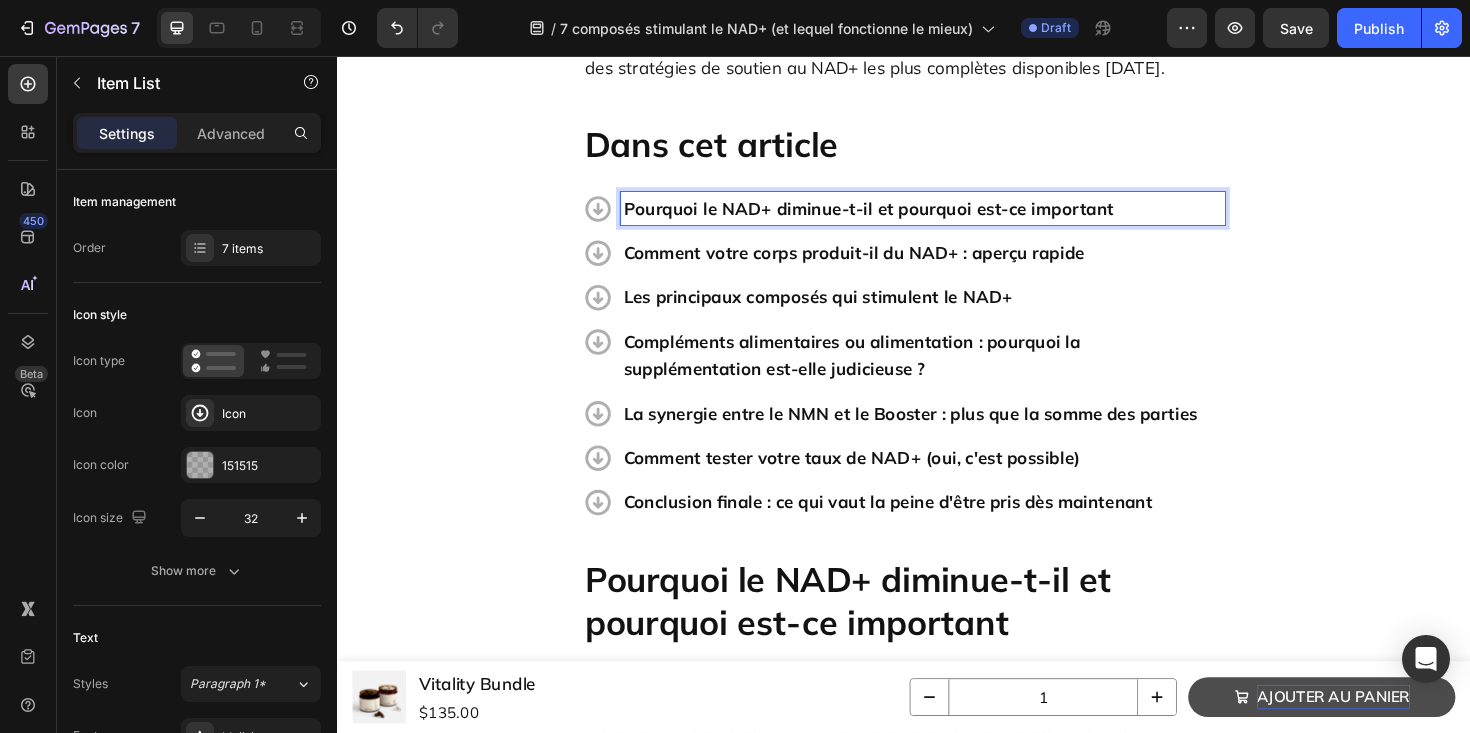
click at [1051, 361] on p "Compléments alimentaires ou alimentation : pourquoi la supplémentation est-elle…" at bounding box center [957, 373] width 634 height 58
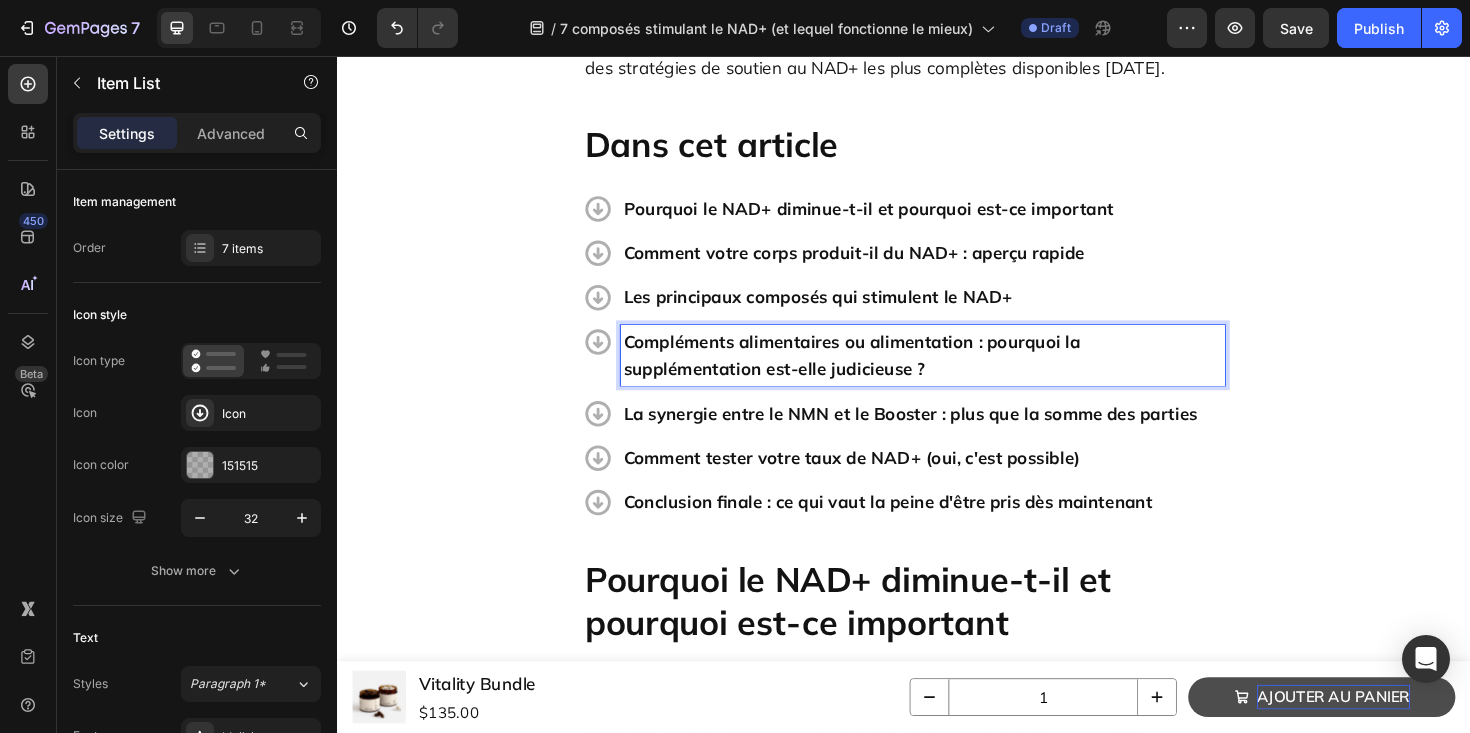
click at [1051, 361] on p "Compléments alimentaires ou alimentation : pourquoi la supplémentation est-elle…" at bounding box center [957, 373] width 634 height 58
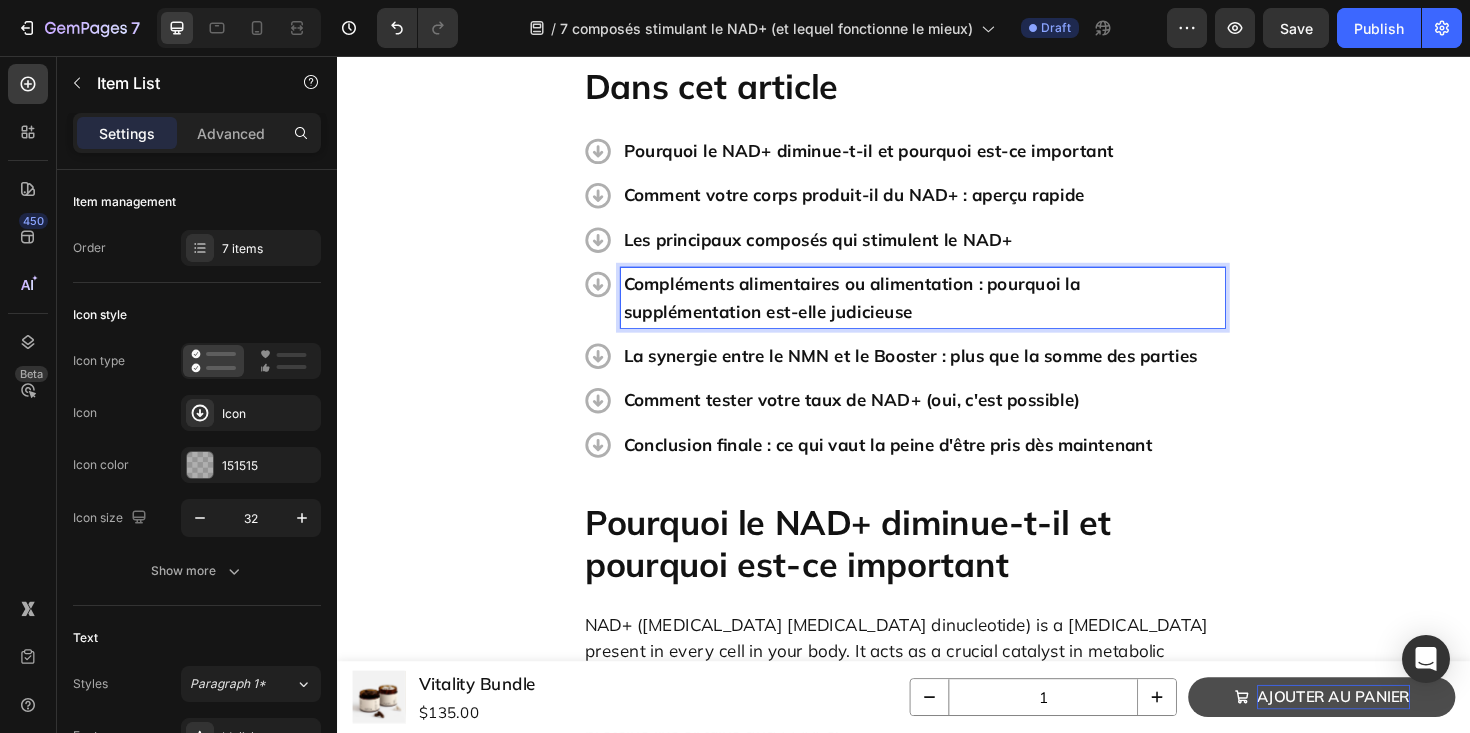
scroll to position [673, 0]
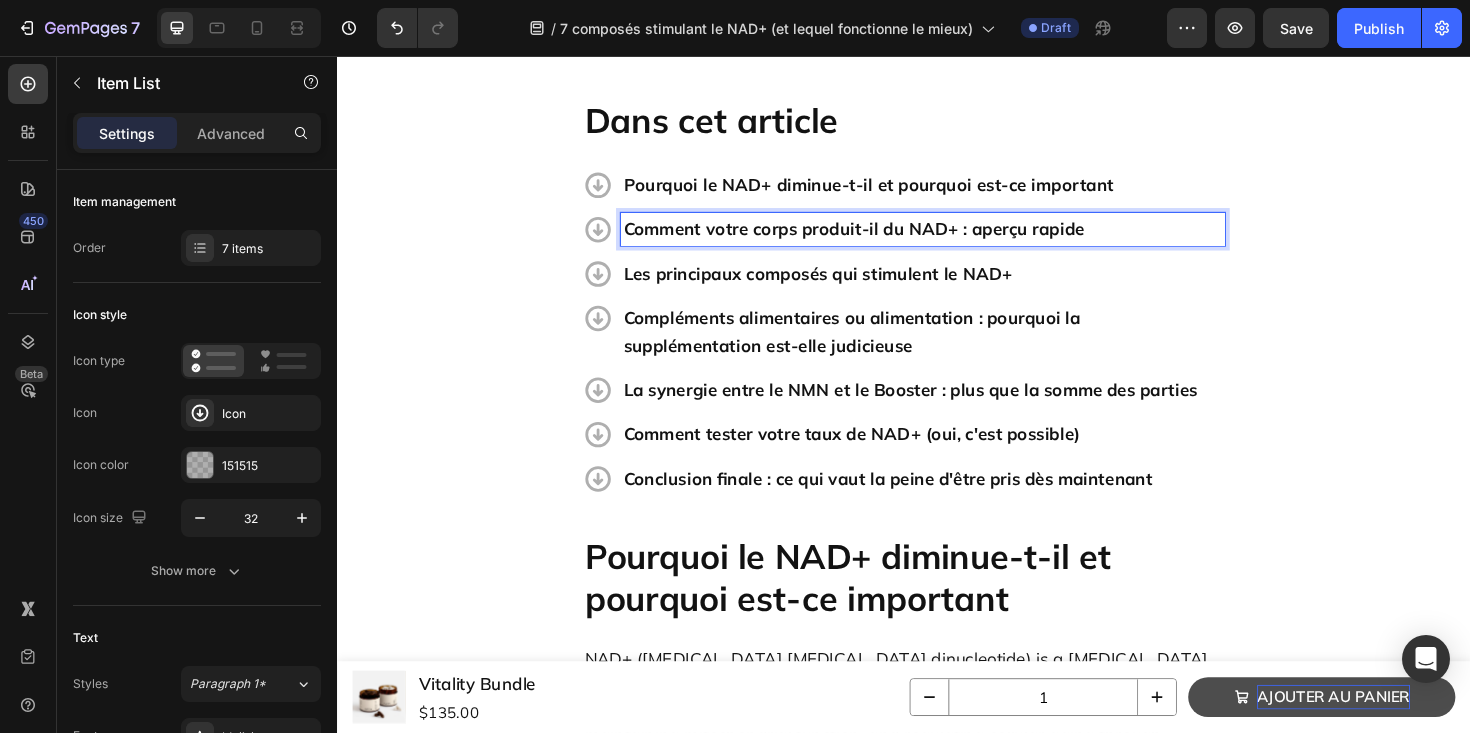
click at [869, 225] on p "Comment votre corps produit-il du NAD+ : aperçu rapide" at bounding box center [957, 239] width 634 height 29
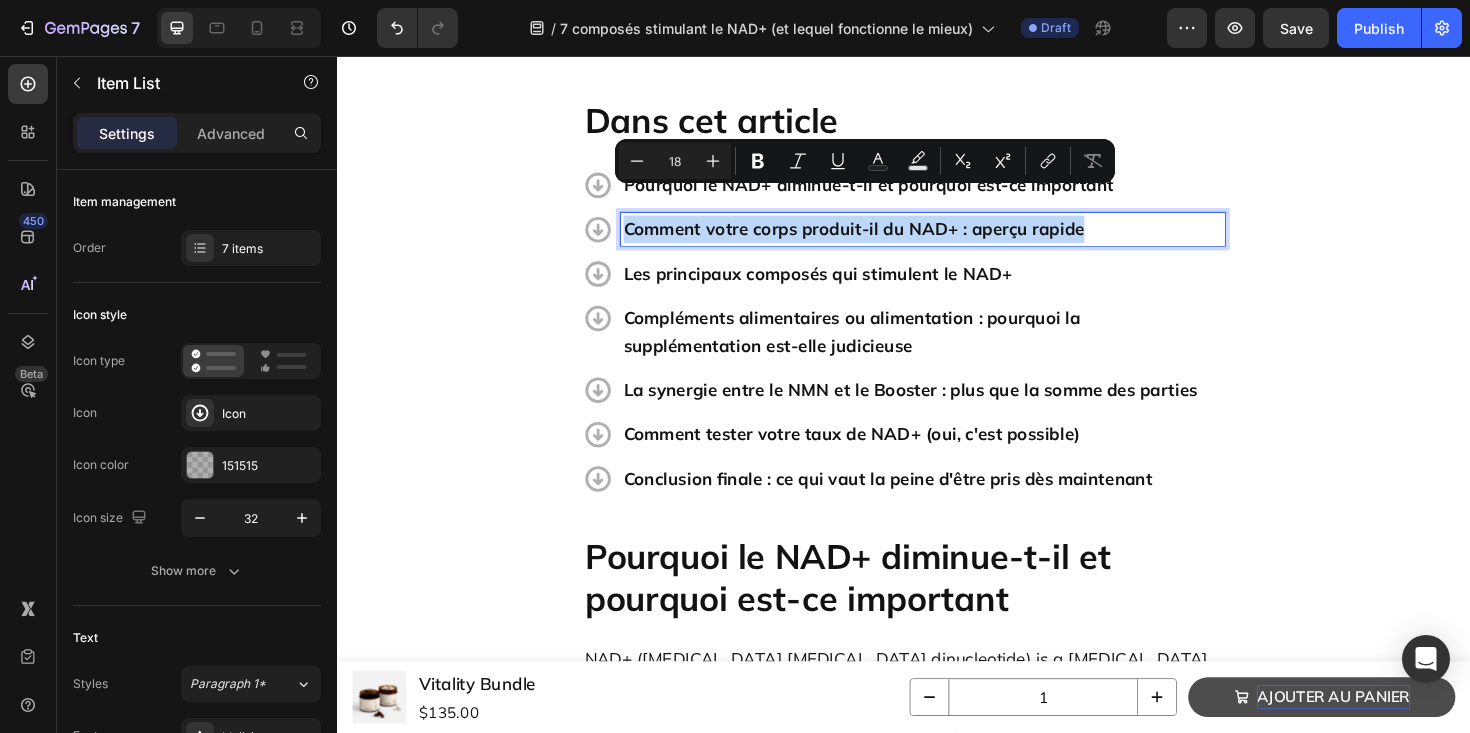
copy p "Comment votre corps produit-il du NAD+ : aperçu rapide"
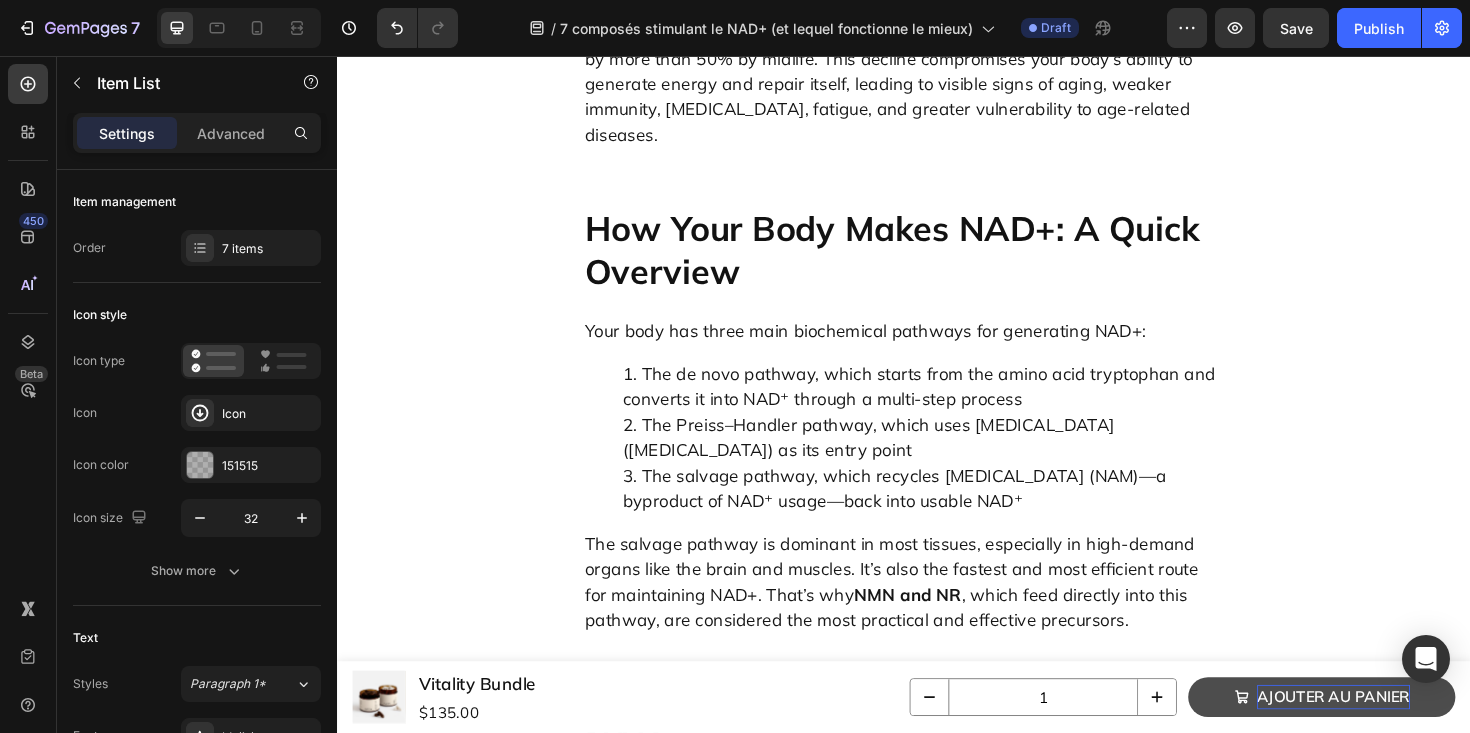
scroll to position [1497, 0]
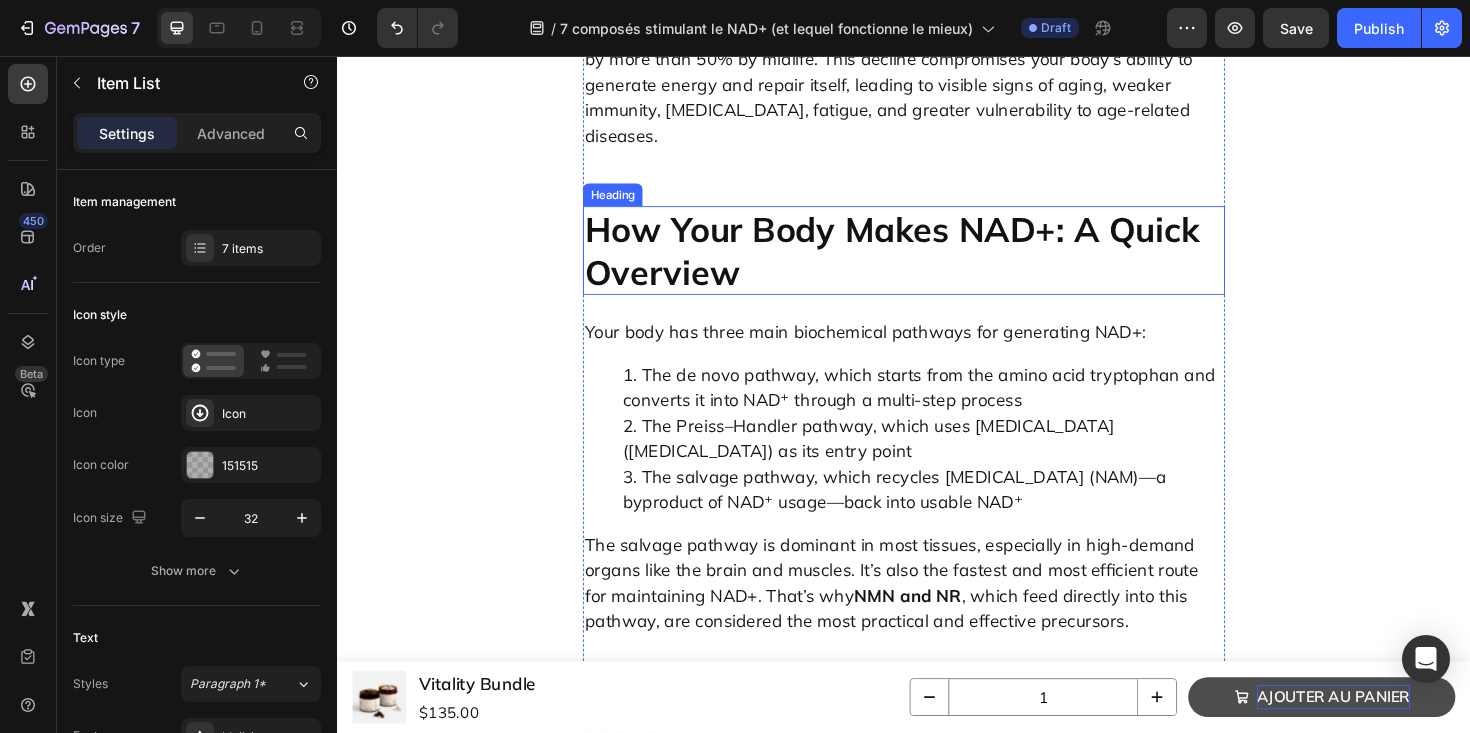
click at [822, 215] on h2 "How Your Body Makes NAD+: A Quick Overview" at bounding box center [937, 262] width 680 height 94
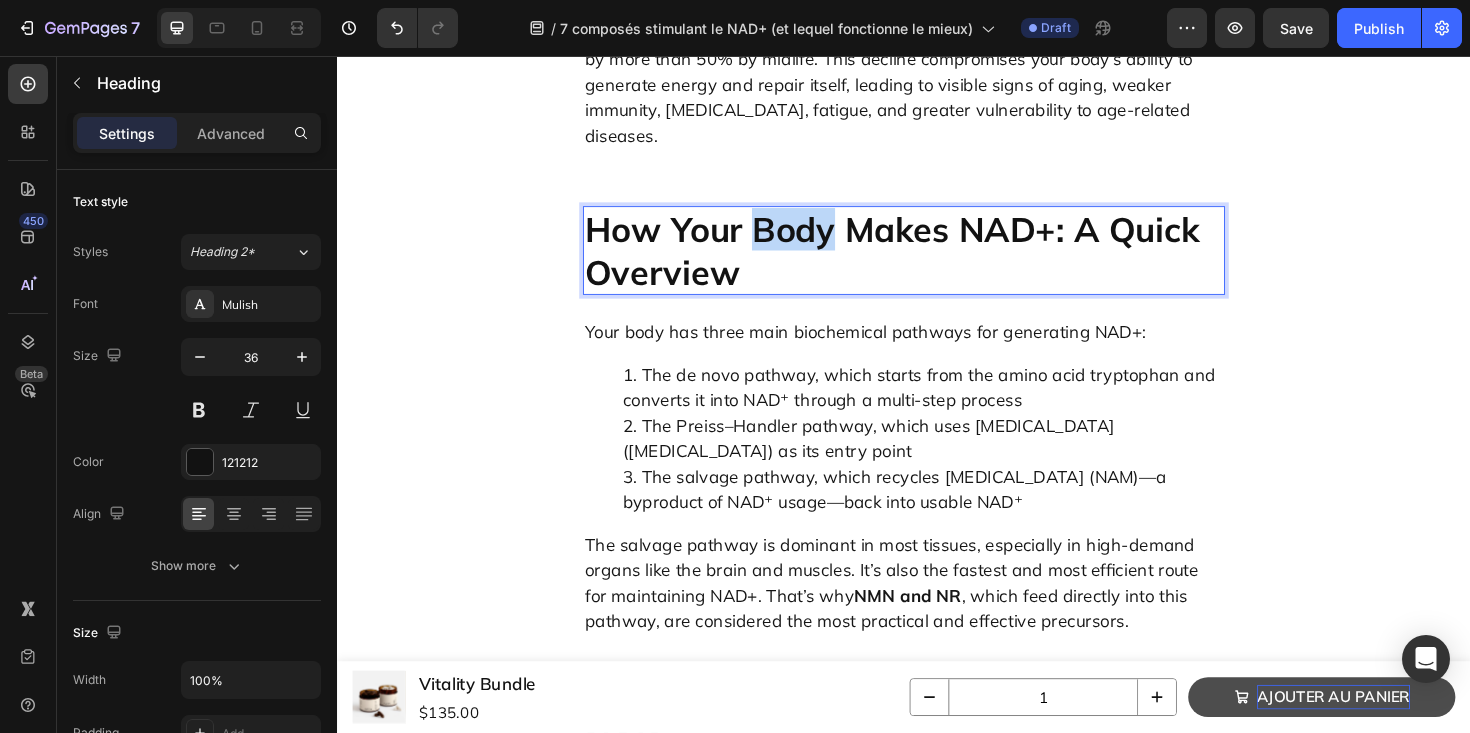
click at [822, 215] on h2 "How Your Body Makes NAD+: A Quick Overview" at bounding box center [937, 262] width 680 height 94
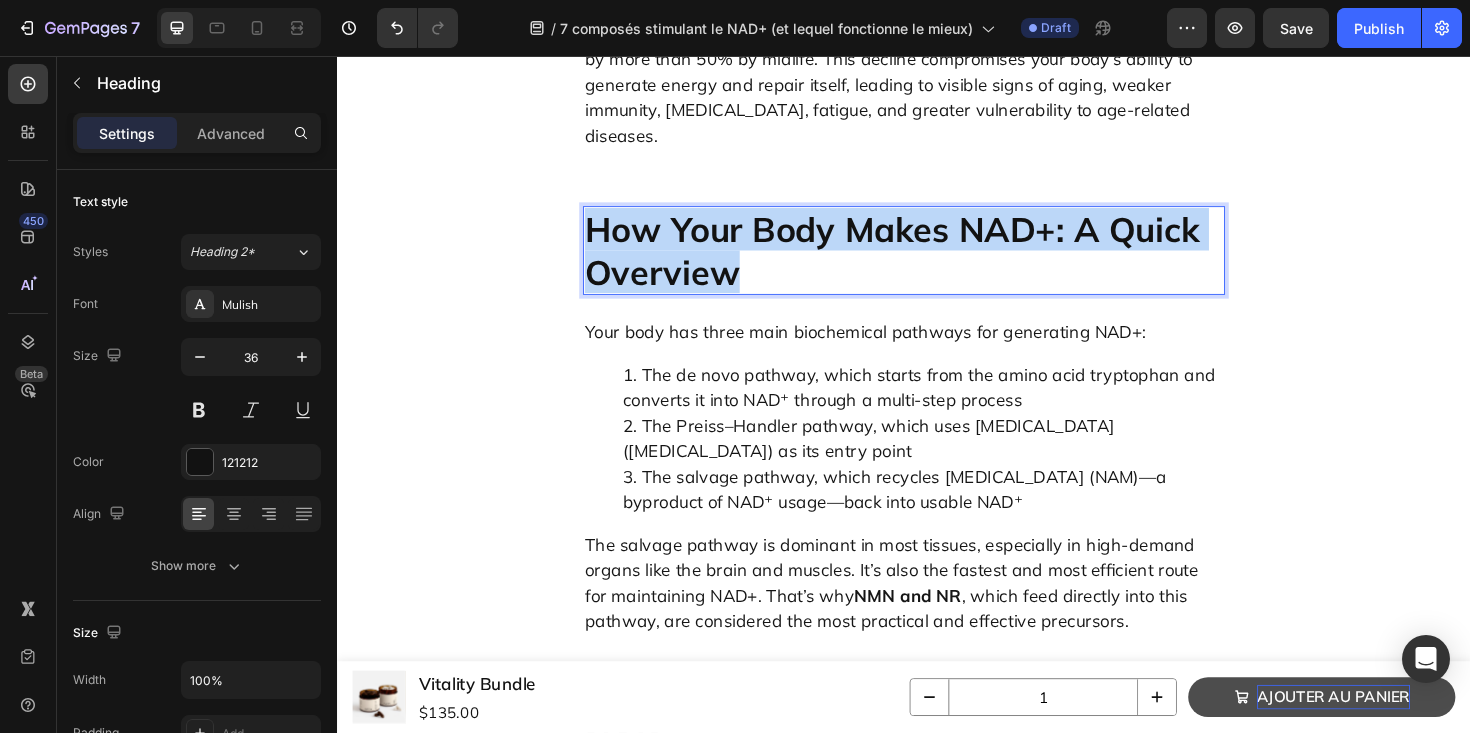
click at [822, 217] on p "How Your Body Makes NAD+: A Quick Overview" at bounding box center [937, 262] width 676 height 90
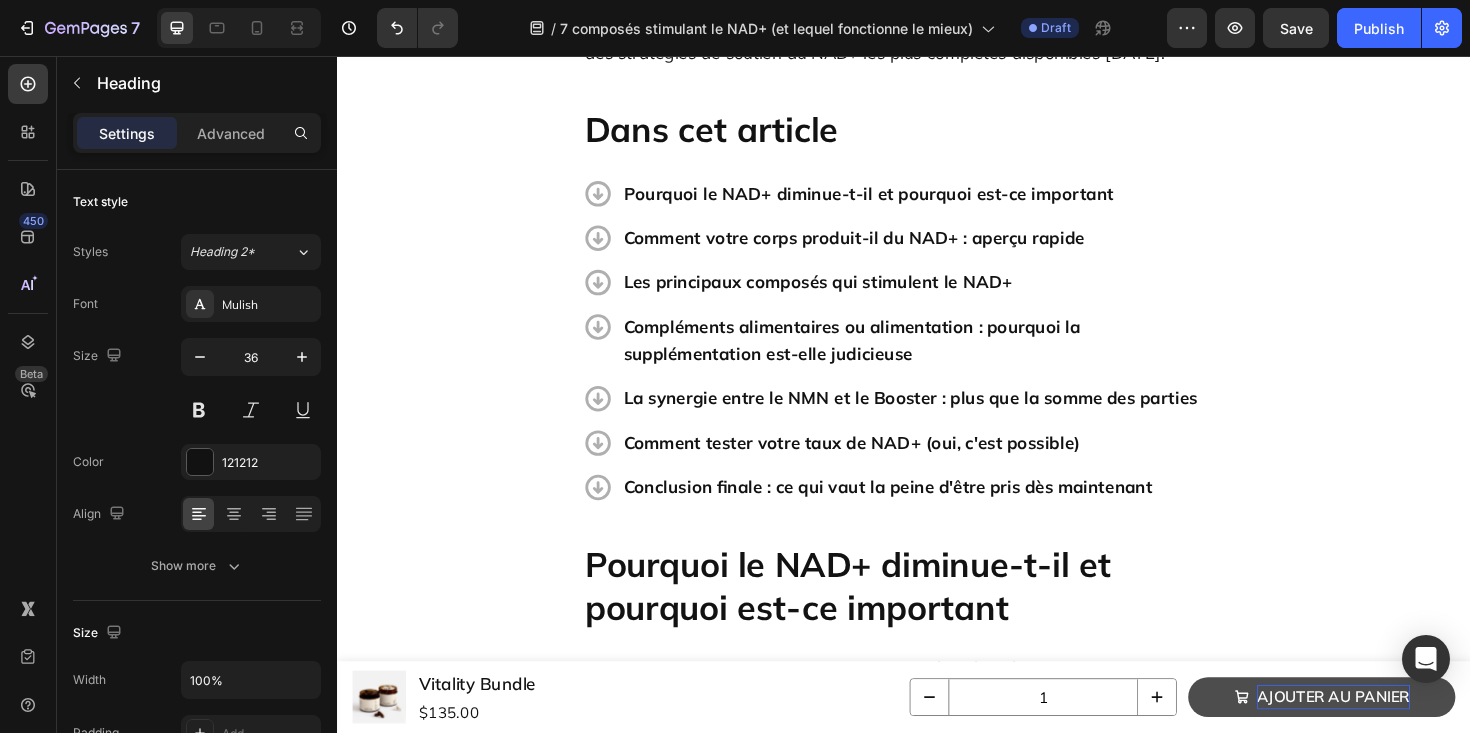
scroll to position [696, 0]
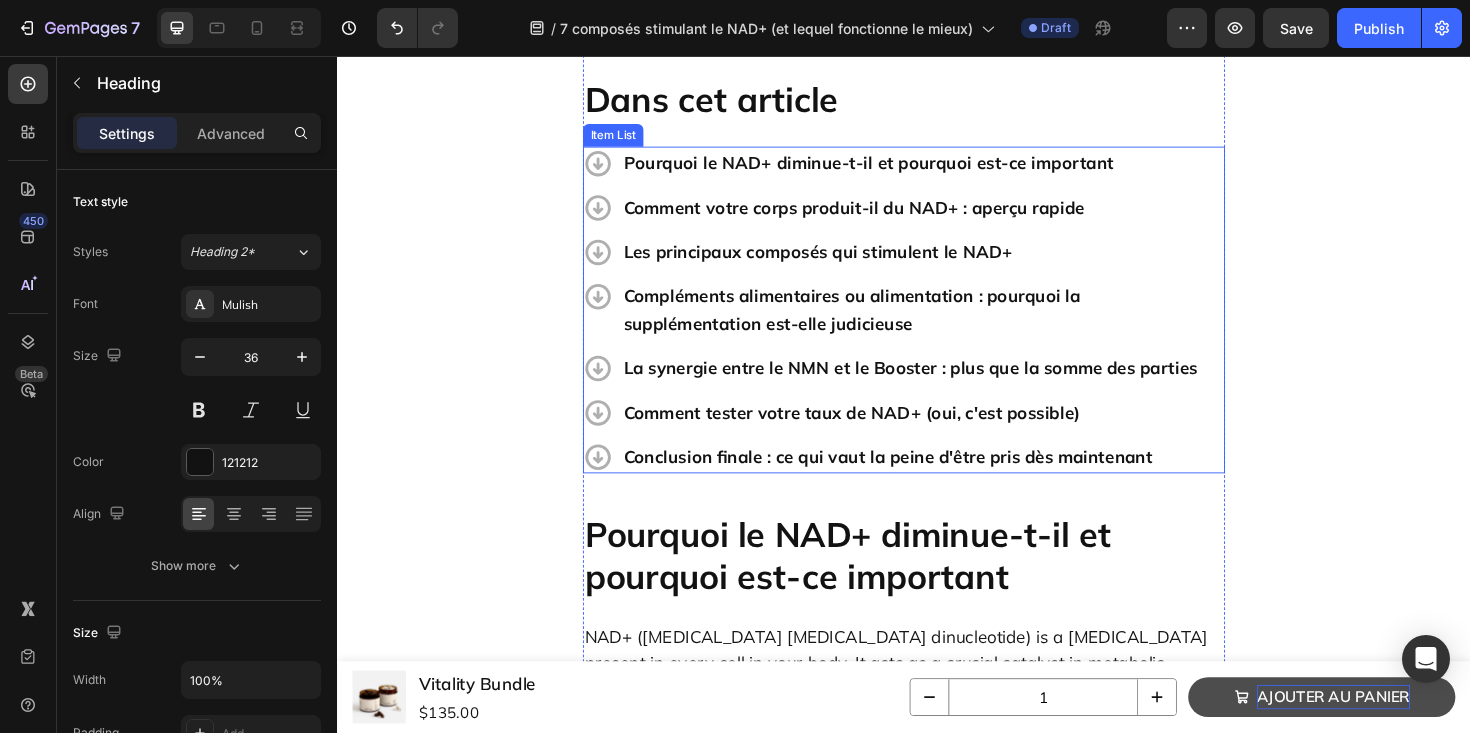
click at [802, 249] on p "Les principaux composés qui stimulent le NAD+" at bounding box center [957, 263] width 634 height 29
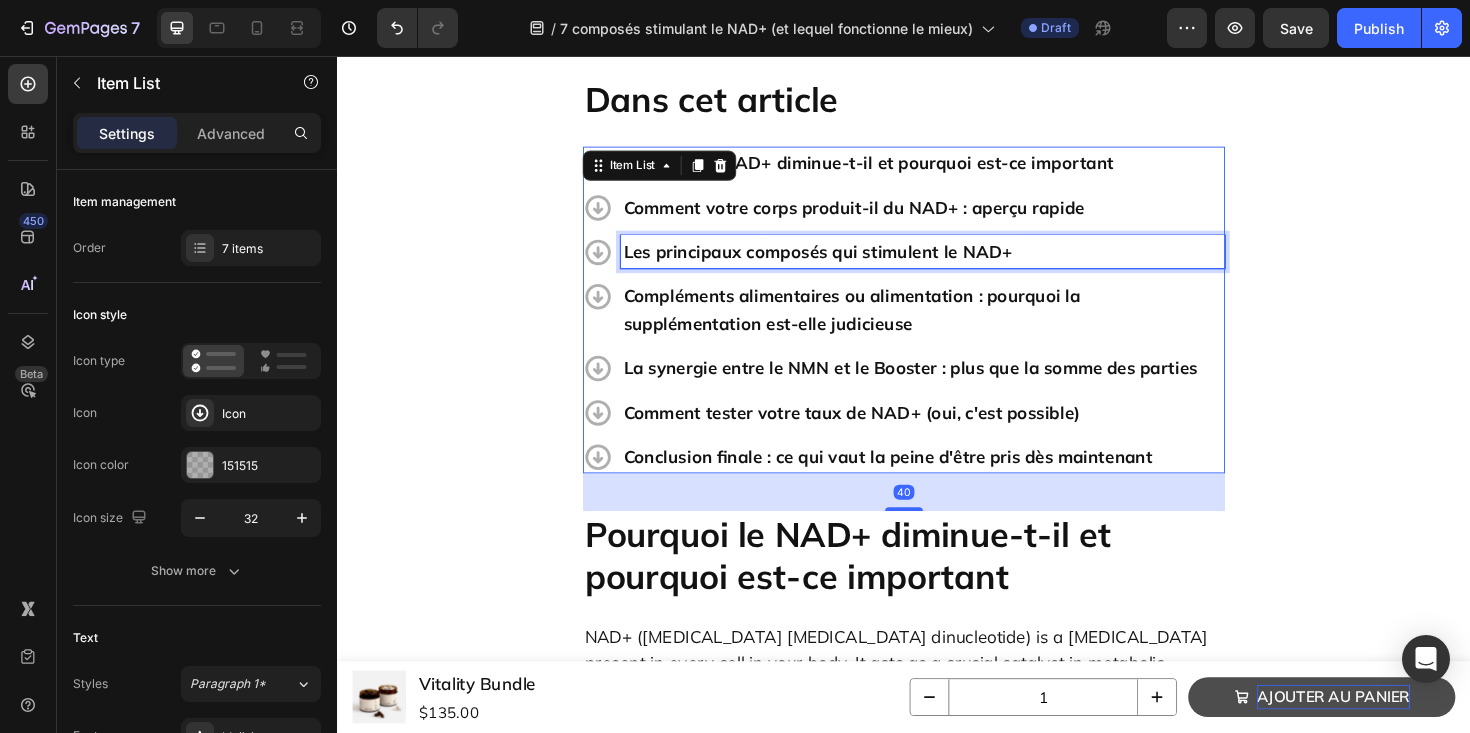
click at [802, 249] on p "Les principaux composés qui stimulent le NAD+" at bounding box center [957, 263] width 634 height 29
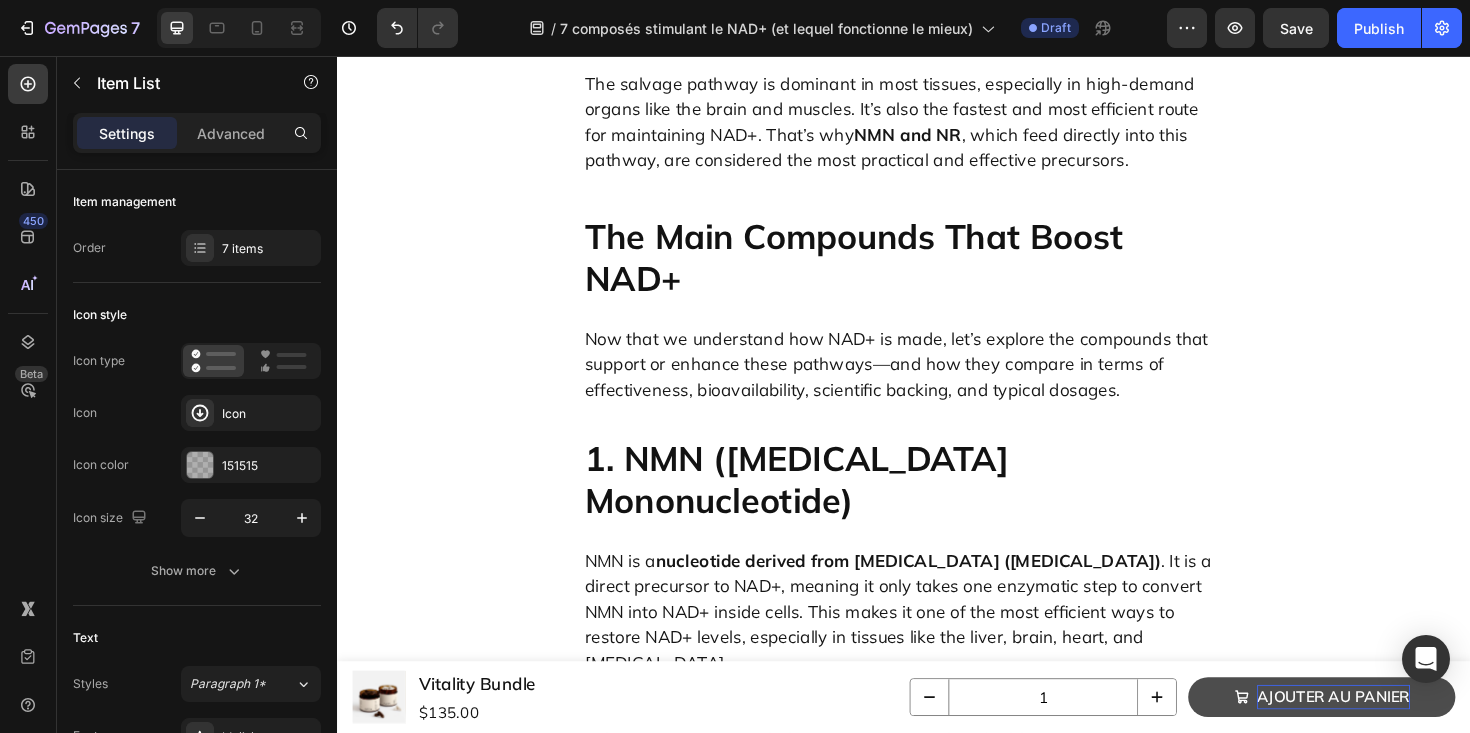
scroll to position [1986, 0]
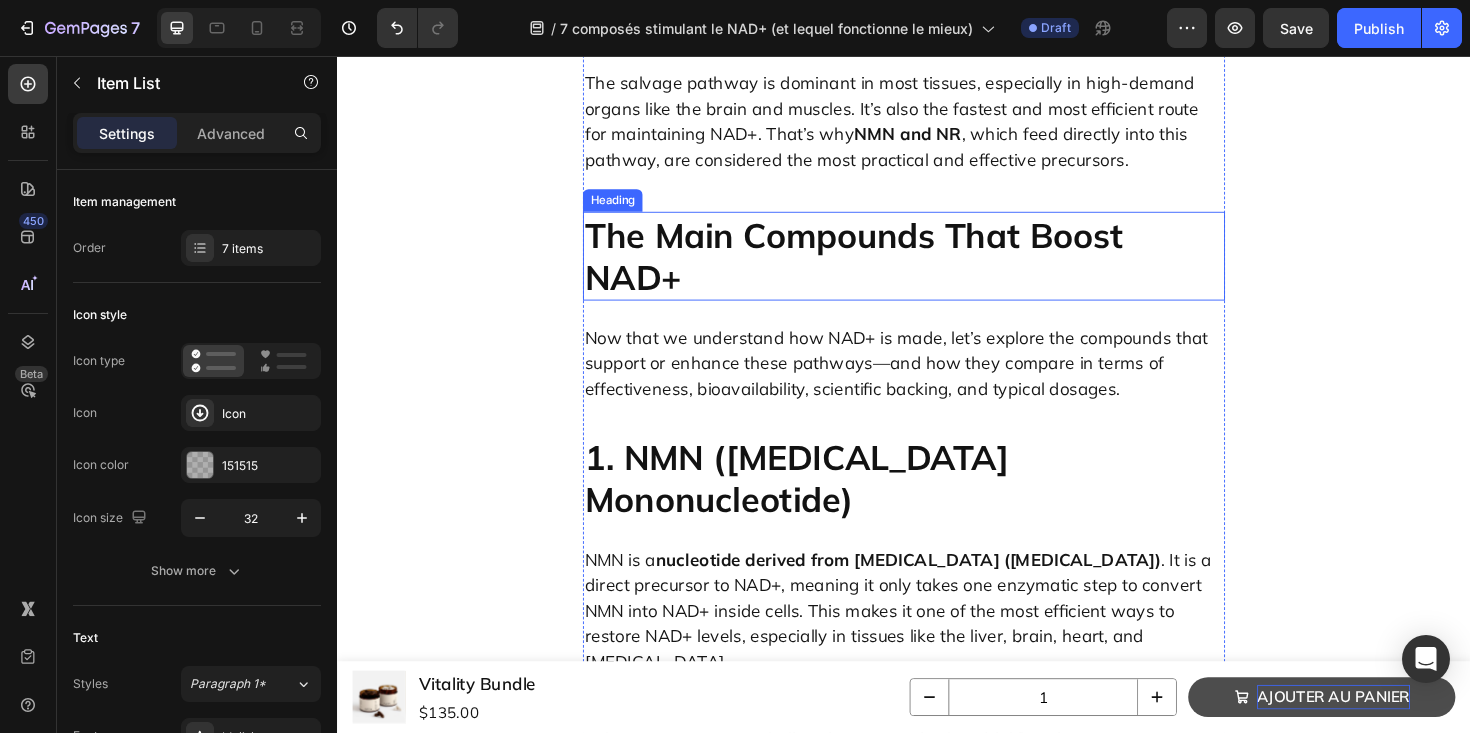
click at [768, 221] on h2 "The Main Compounds That Boost NAD+" at bounding box center [937, 268] width 680 height 94
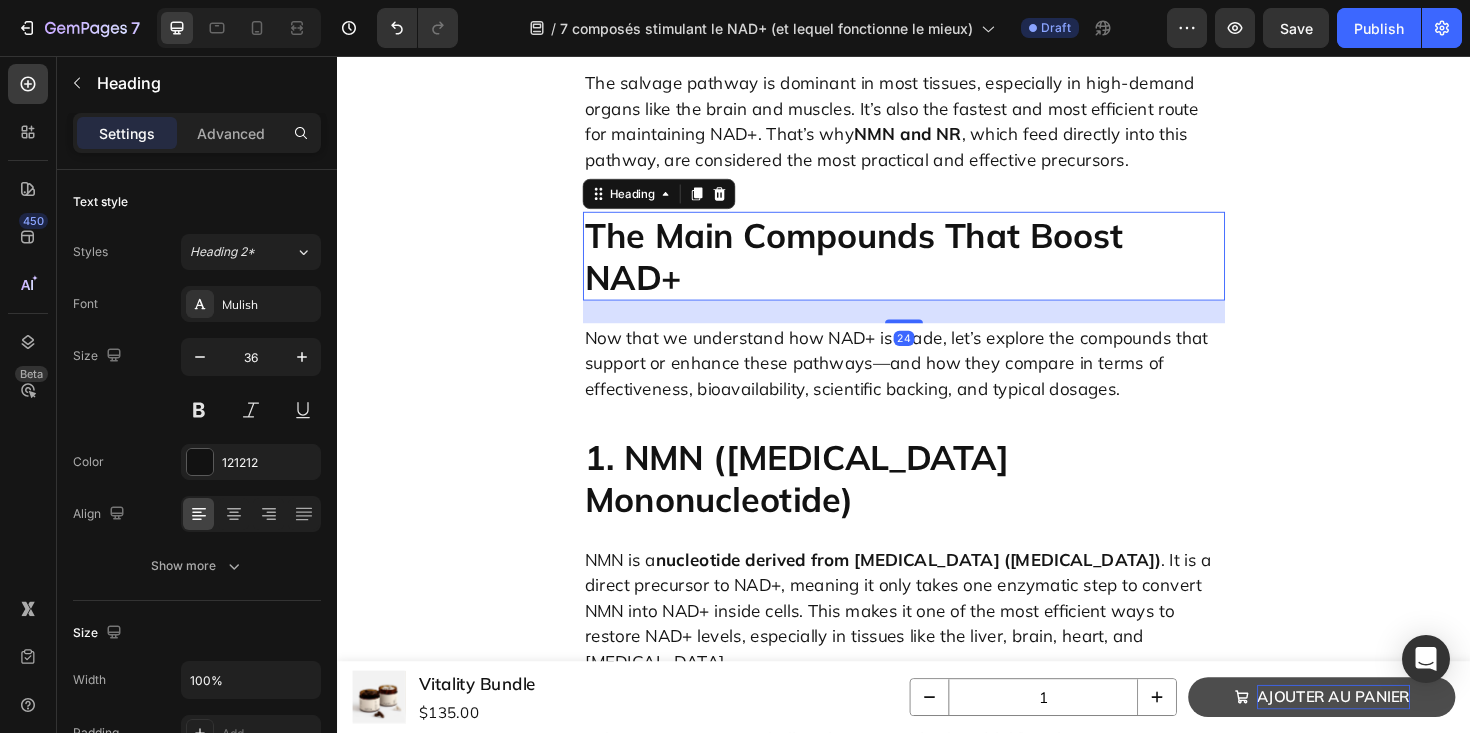
click at [768, 221] on h2 "The Main Compounds That Boost NAD+" at bounding box center [937, 268] width 680 height 94
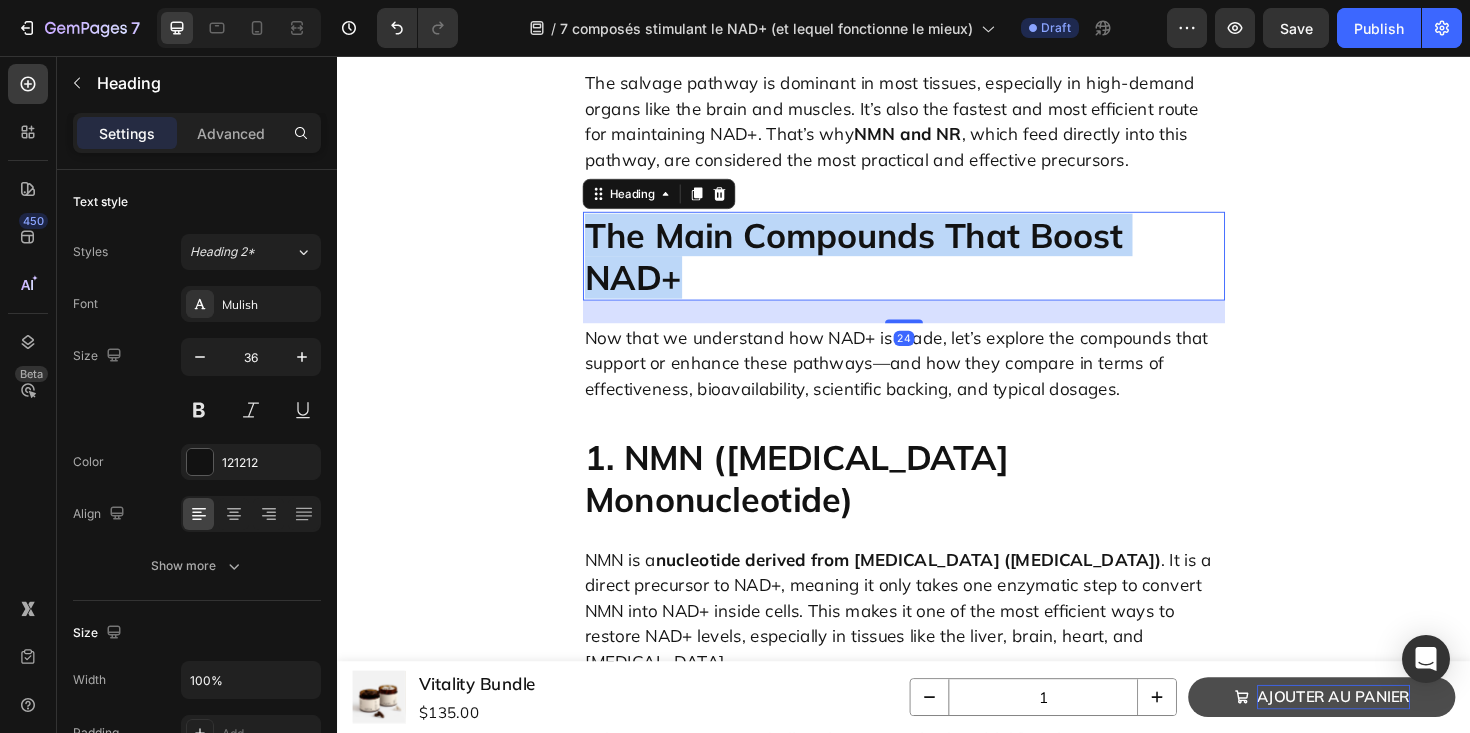
click at [768, 223] on p "The Main Compounds That Boost NAD+" at bounding box center [937, 268] width 676 height 90
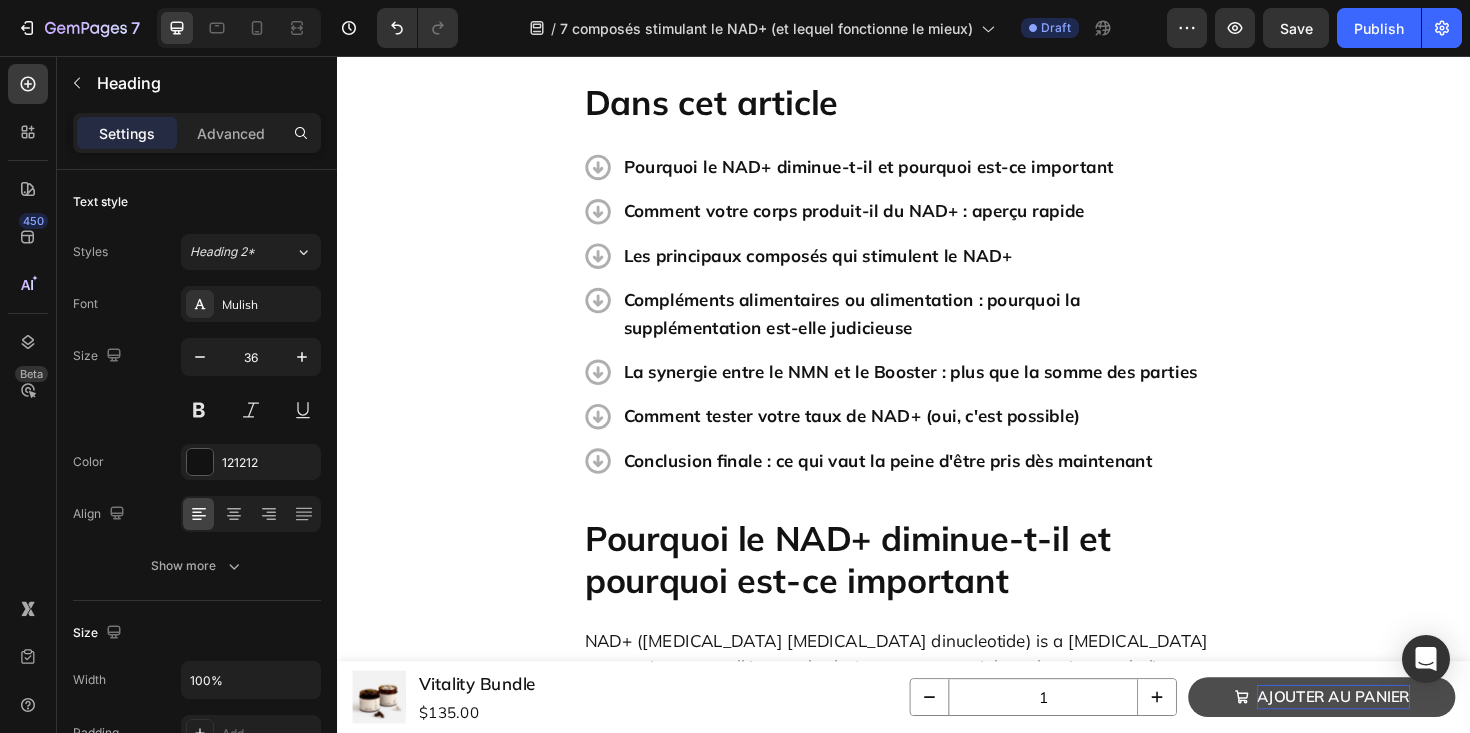
scroll to position [691, 0]
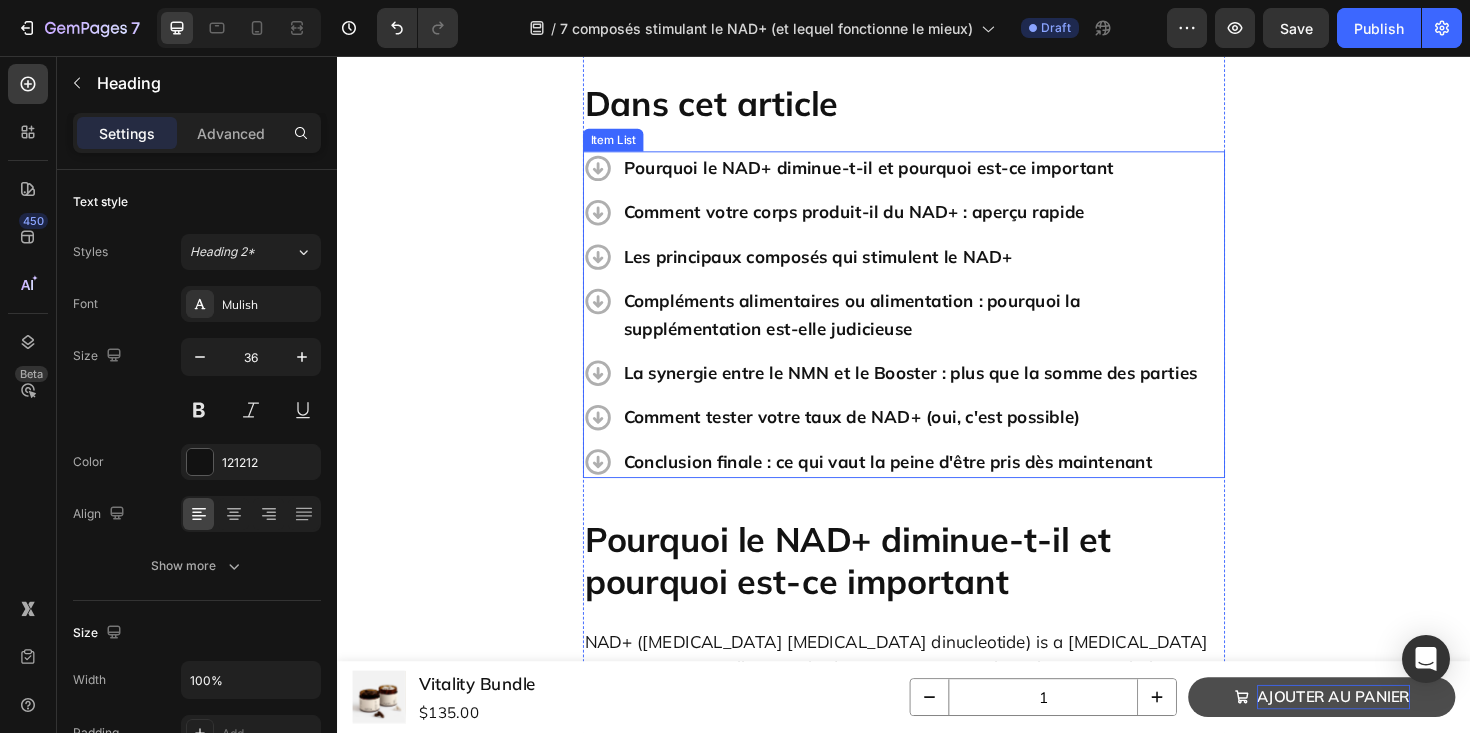
click at [770, 301] on p "Compléments alimentaires ou alimentation : pourquoi la supplémentation est-elle…" at bounding box center [957, 330] width 634 height 58
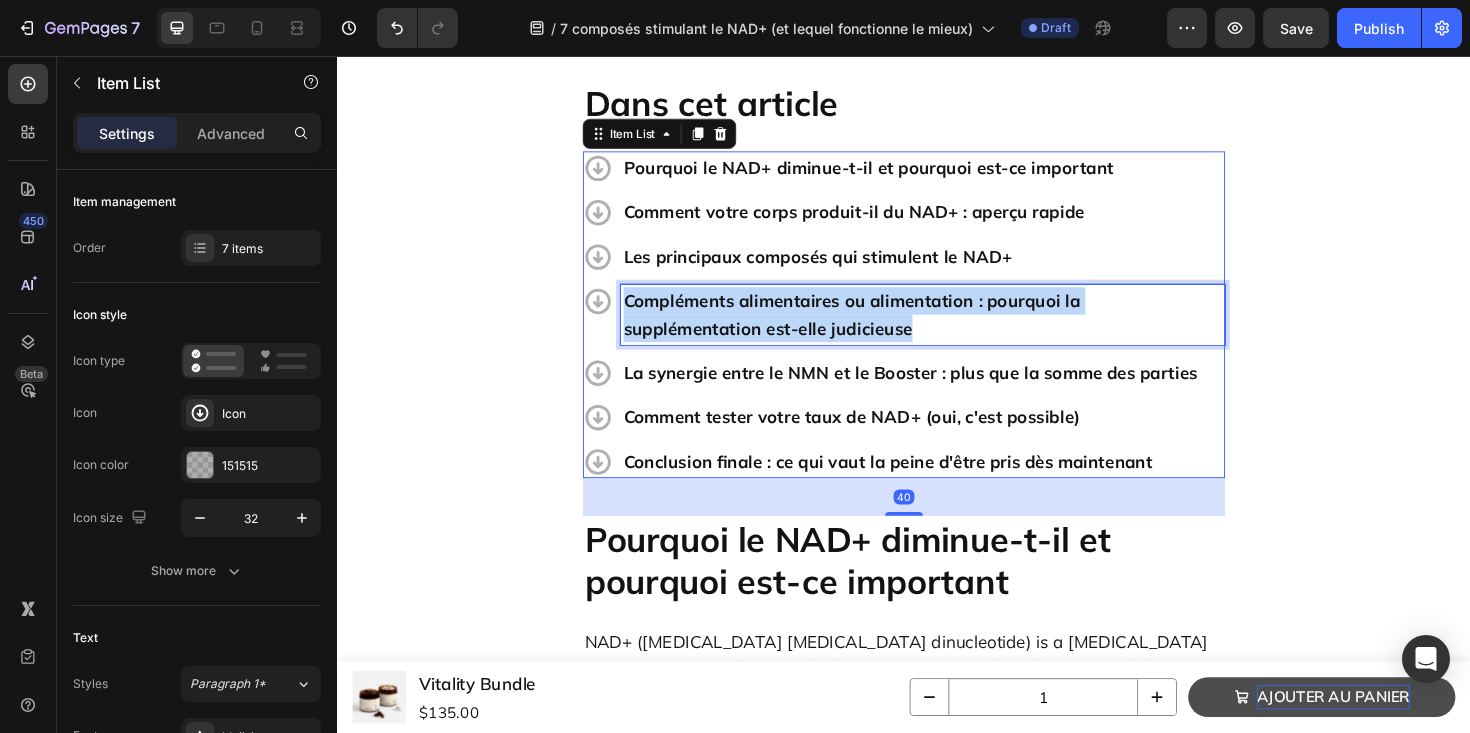
click at [770, 301] on p "Compléments alimentaires ou alimentation : pourquoi la supplémentation est-elle…" at bounding box center [957, 330] width 634 height 58
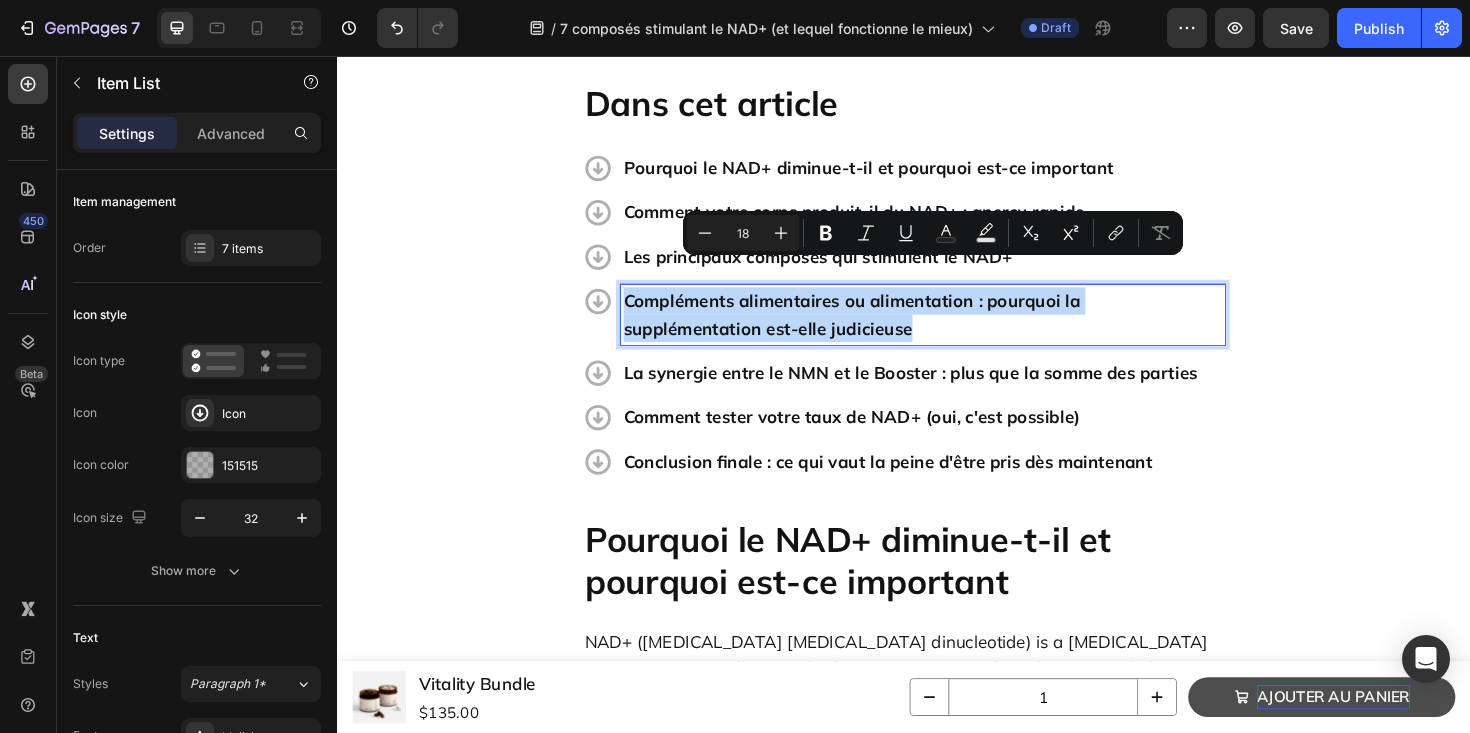
copy p "Compléments alimentaires ou alimentation : pourquoi la supplémentation est-elle…"
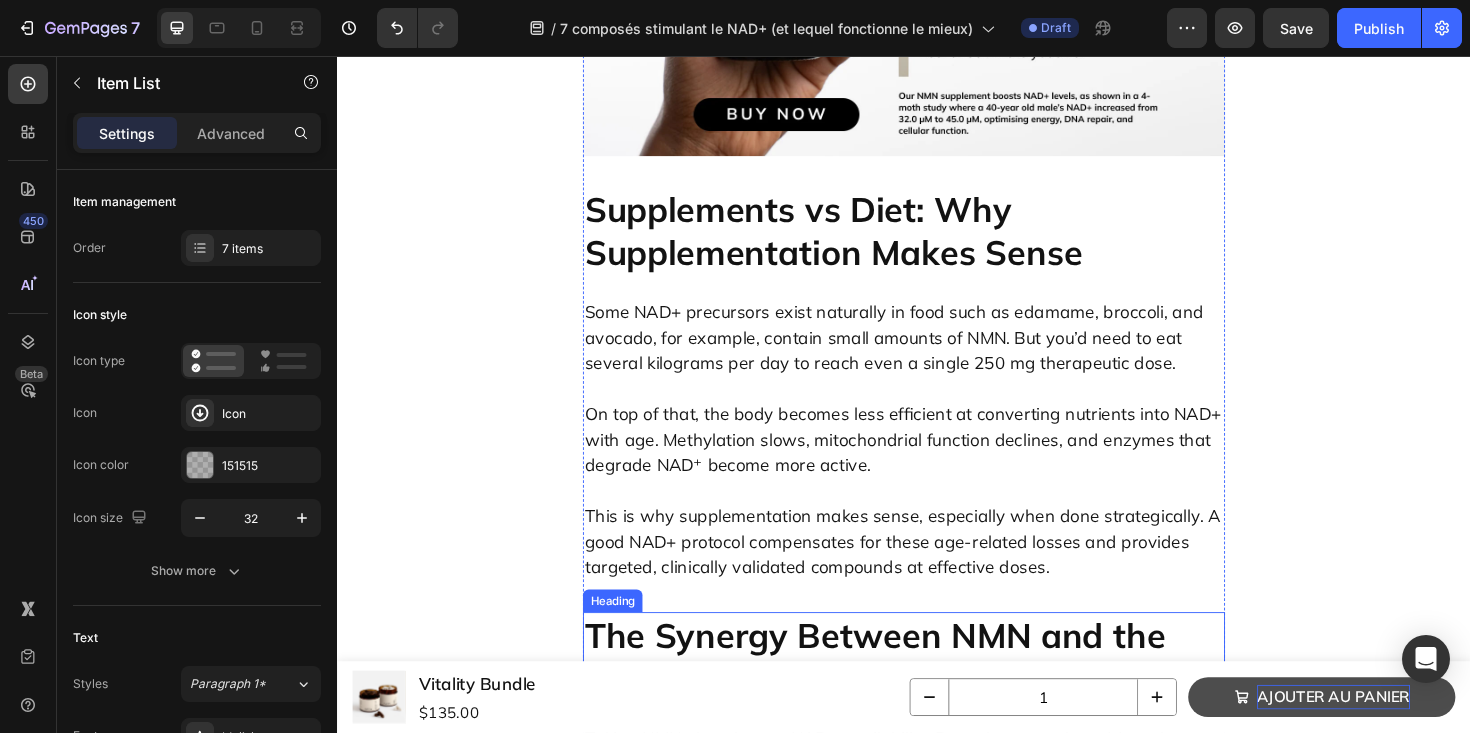
scroll to position [7151, 0]
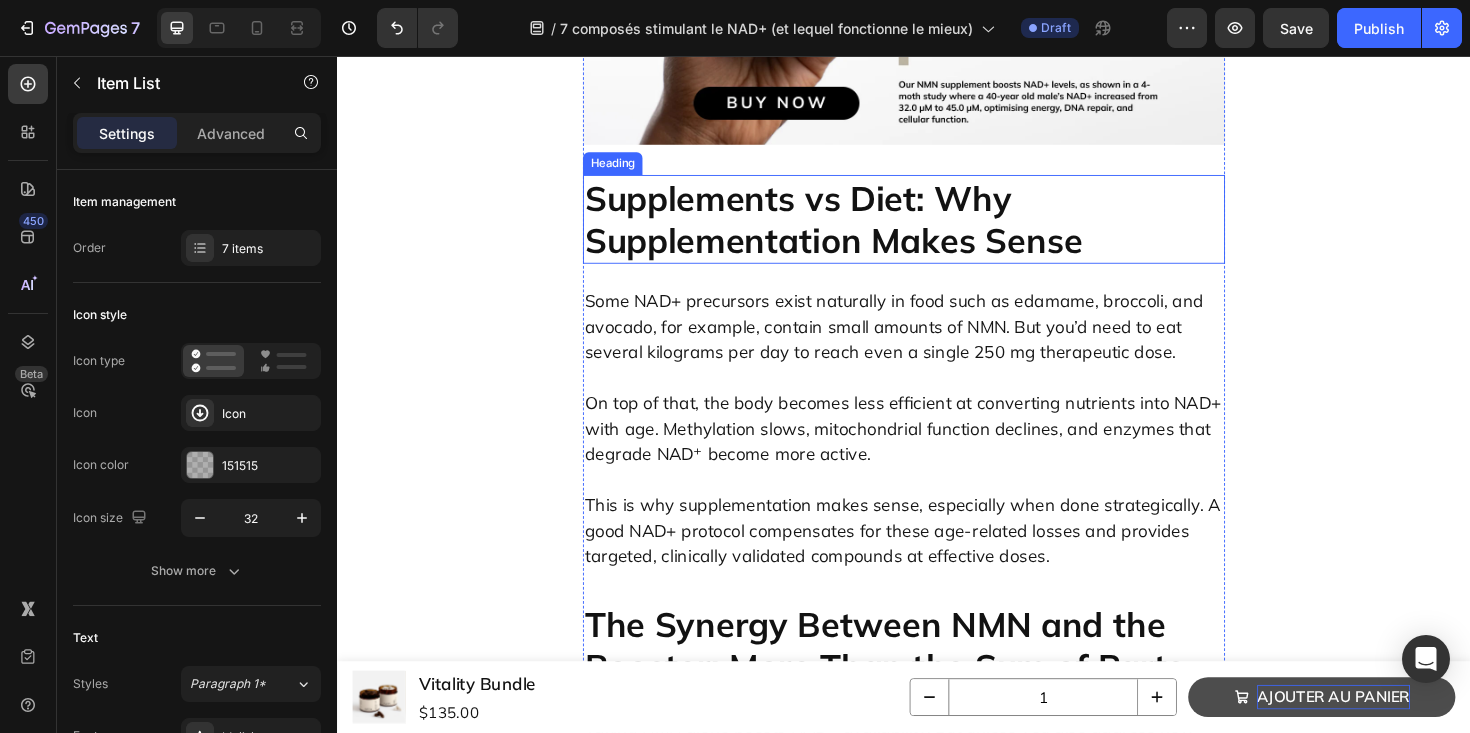
click at [817, 276] on h2 "Supplements vs Diet: Why Supplementation Makes Sense" at bounding box center [937, 229] width 680 height 94
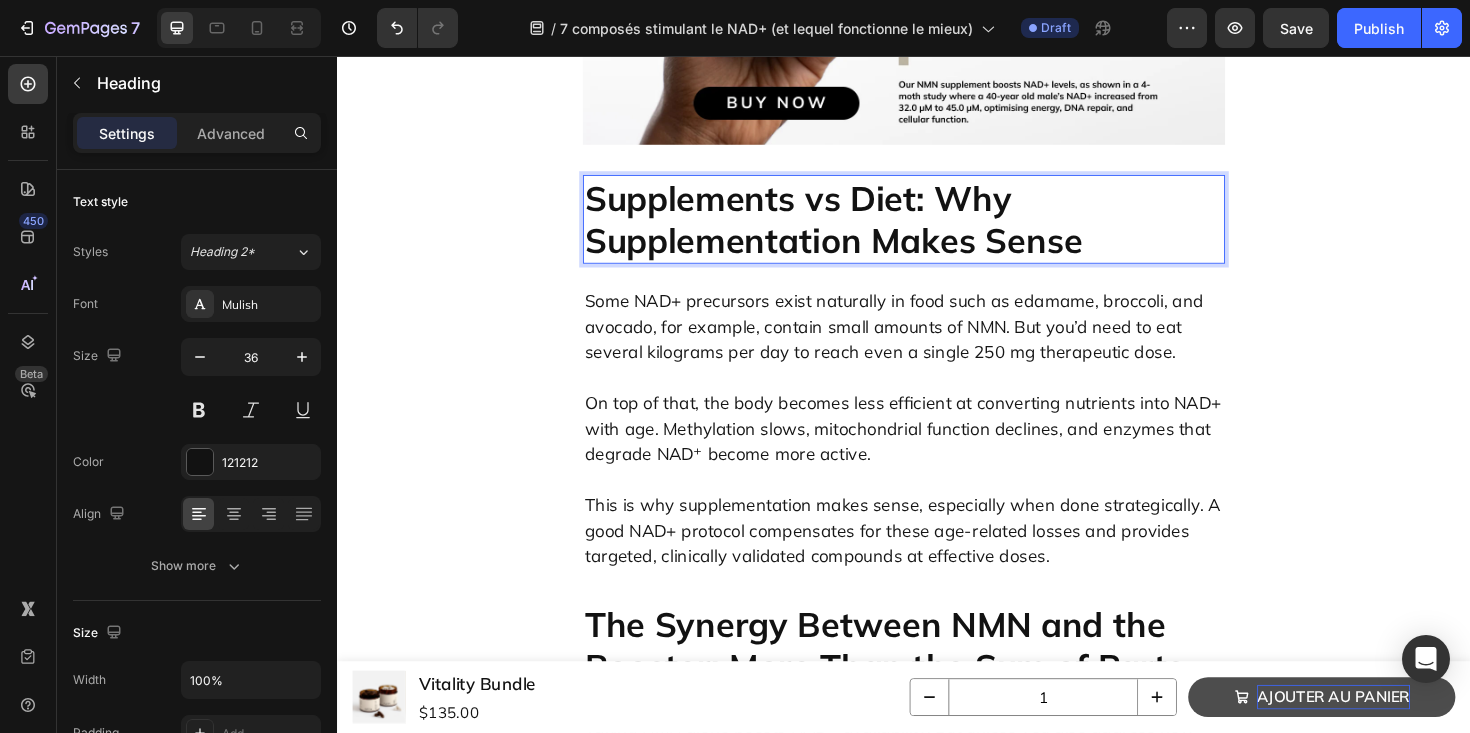
click at [817, 276] on h2 "Supplements vs Diet: Why Supplementation Makes Sense" at bounding box center [937, 229] width 680 height 94
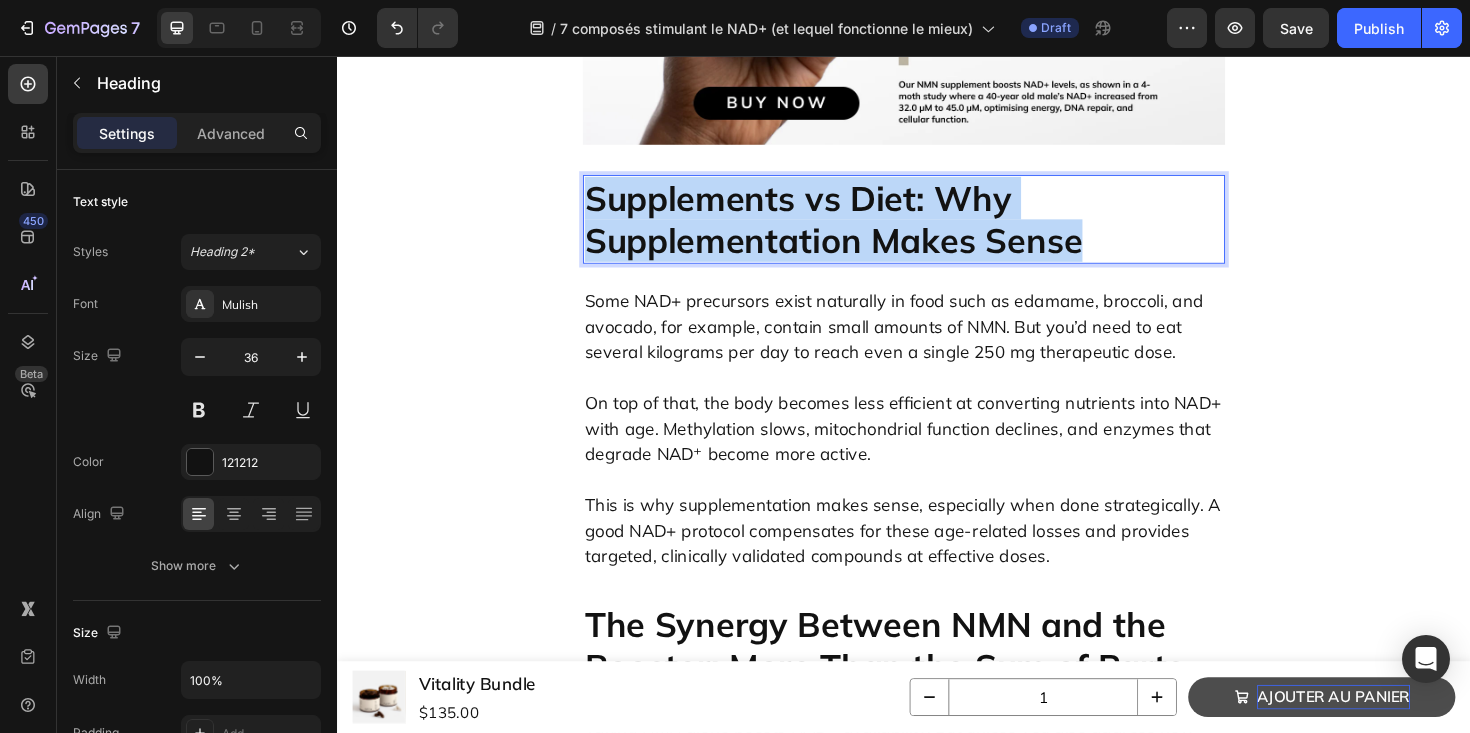
click at [817, 274] on p "Supplements vs Diet: Why Supplementation Makes Sense" at bounding box center [937, 229] width 676 height 90
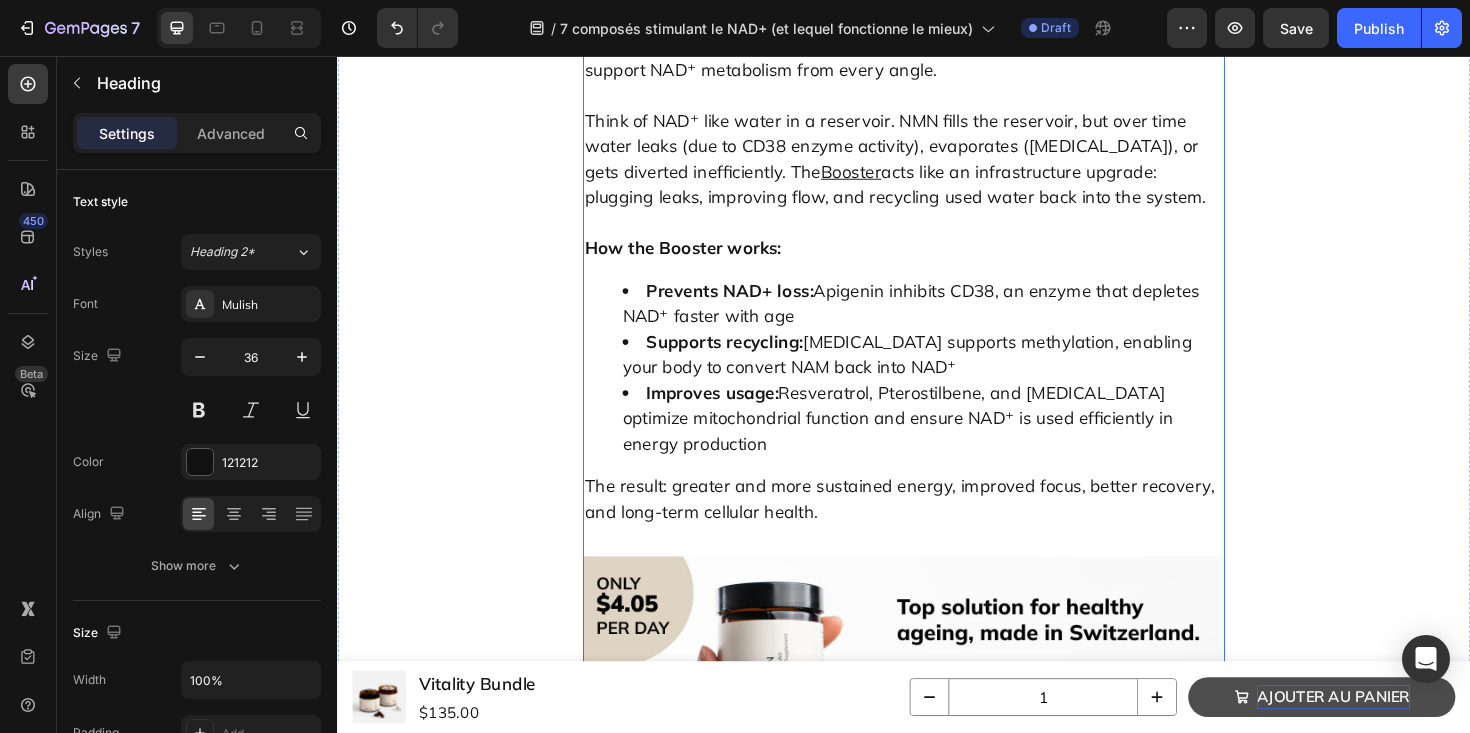
scroll to position [7936, 0]
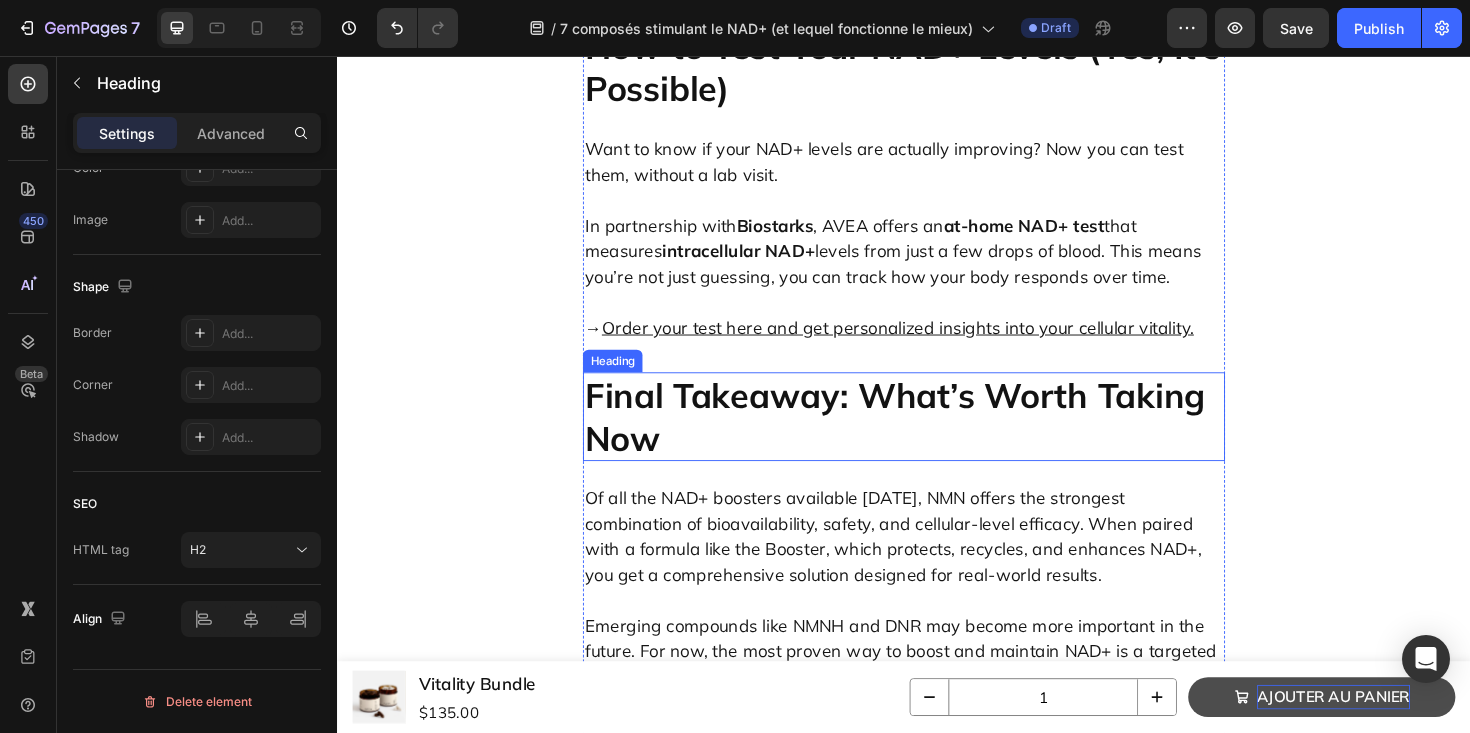
scroll to position [8969, 0]
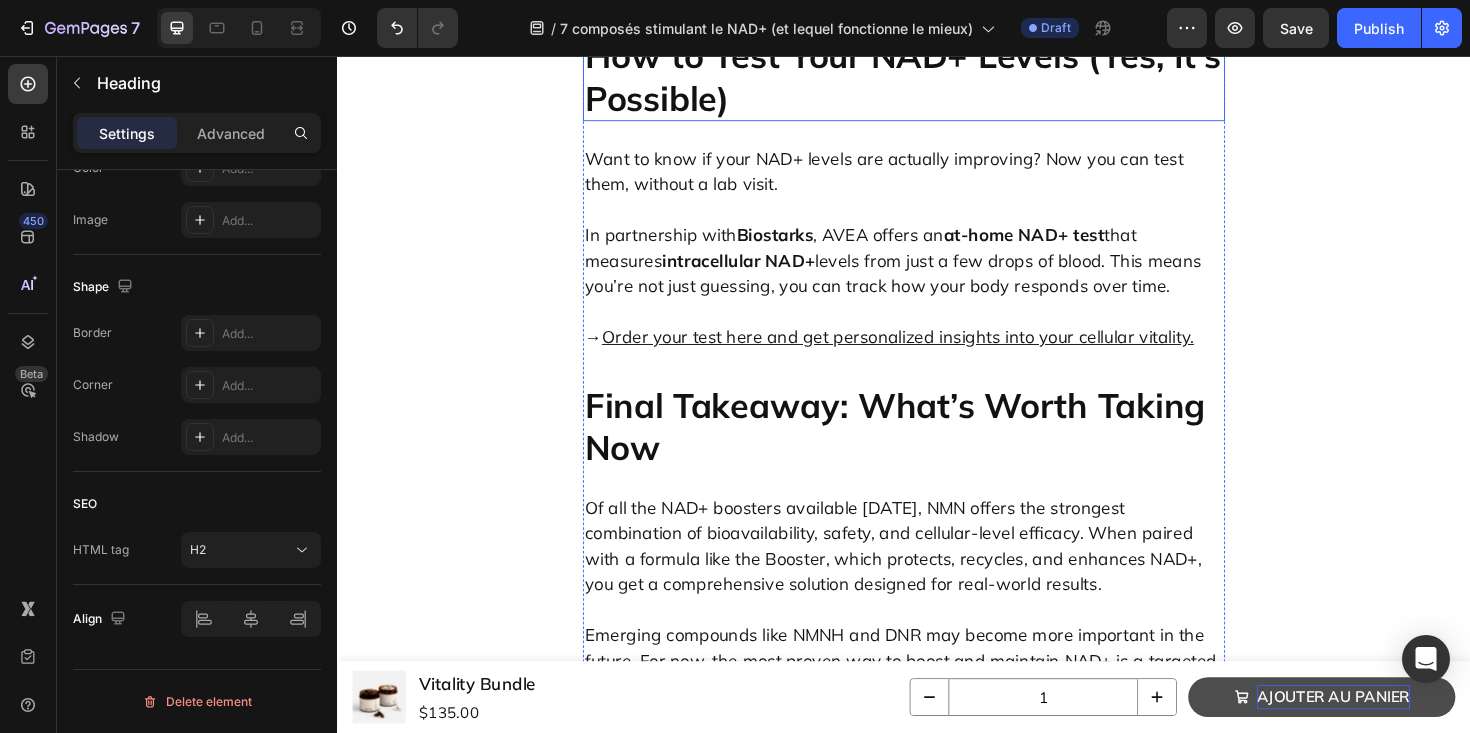
click at [810, 125] on h2 "How to Test Your NAD+ Levels (Yes, It’s Possible)" at bounding box center [937, 78] width 680 height 94
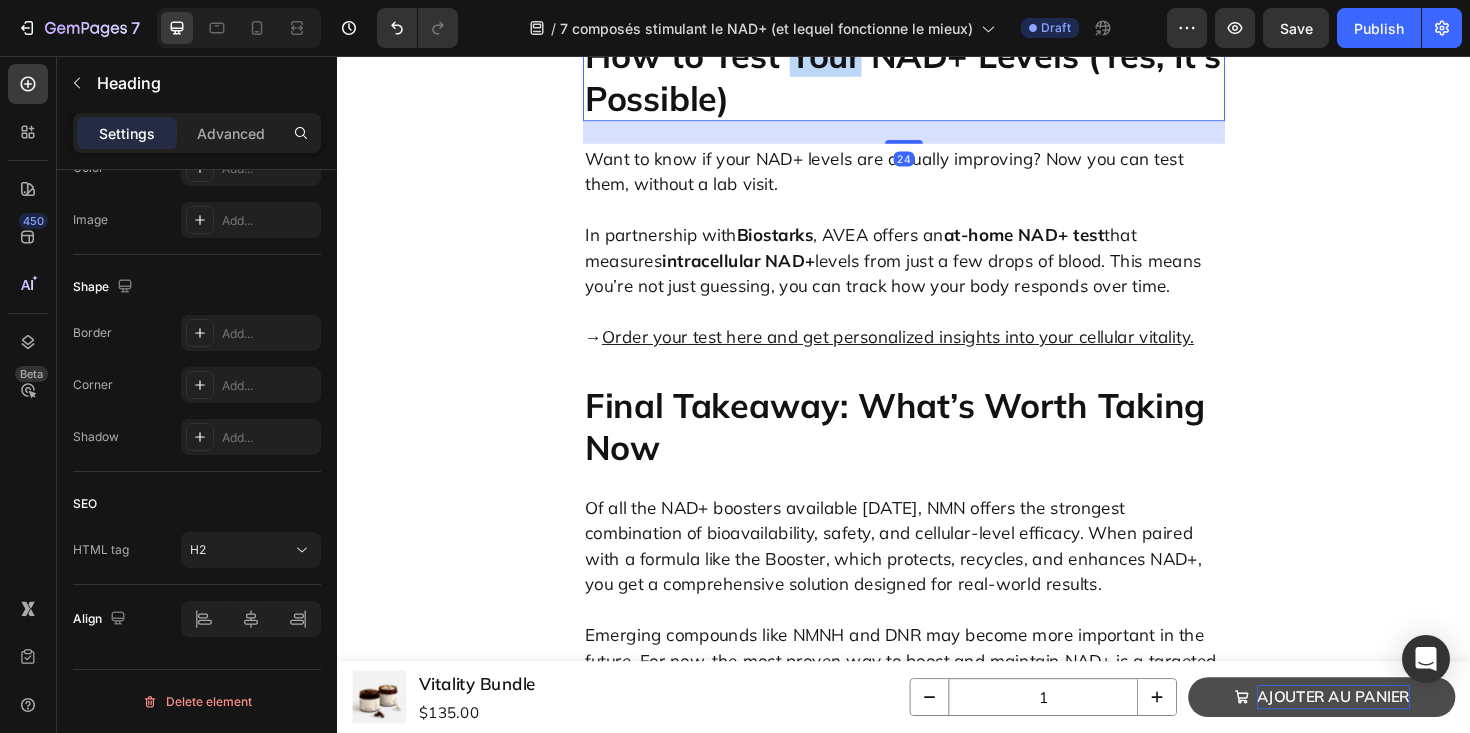
click at [810, 125] on h2 "How to Test Your NAD+ Levels (Yes, It’s Possible)" at bounding box center [937, 78] width 680 height 94
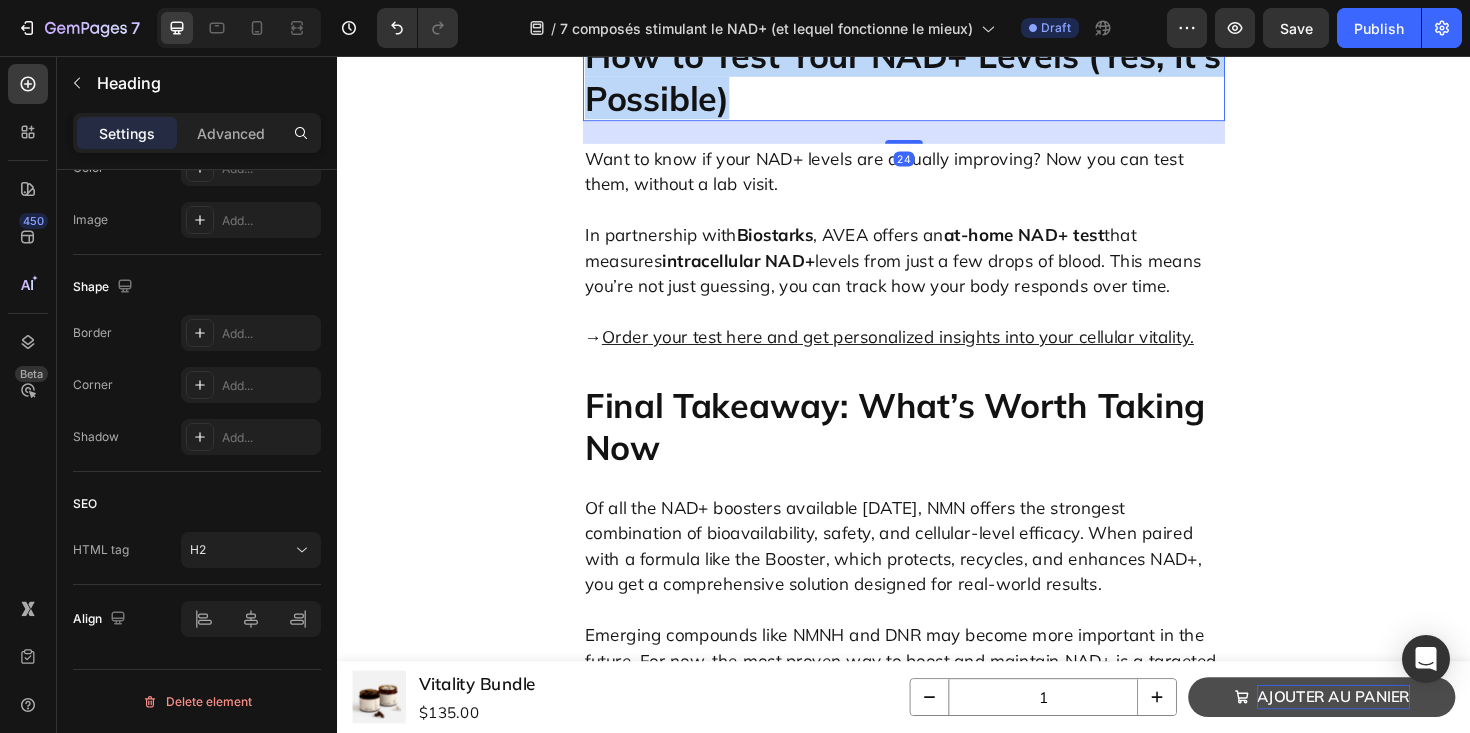
click at [810, 123] on p "How to Test Your NAD+ Levels (Yes, It’s Possible)" at bounding box center [937, 78] width 676 height 90
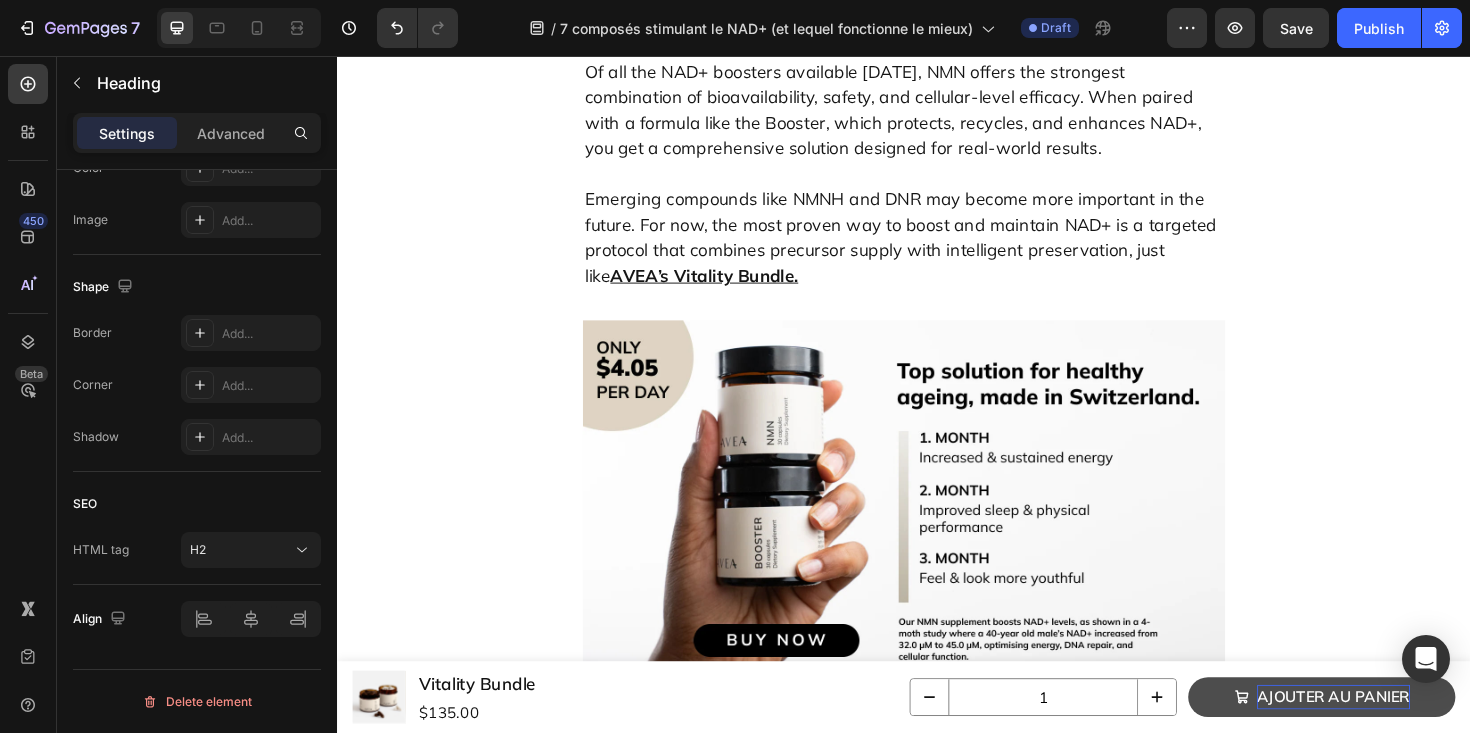
scroll to position [9424, 0]
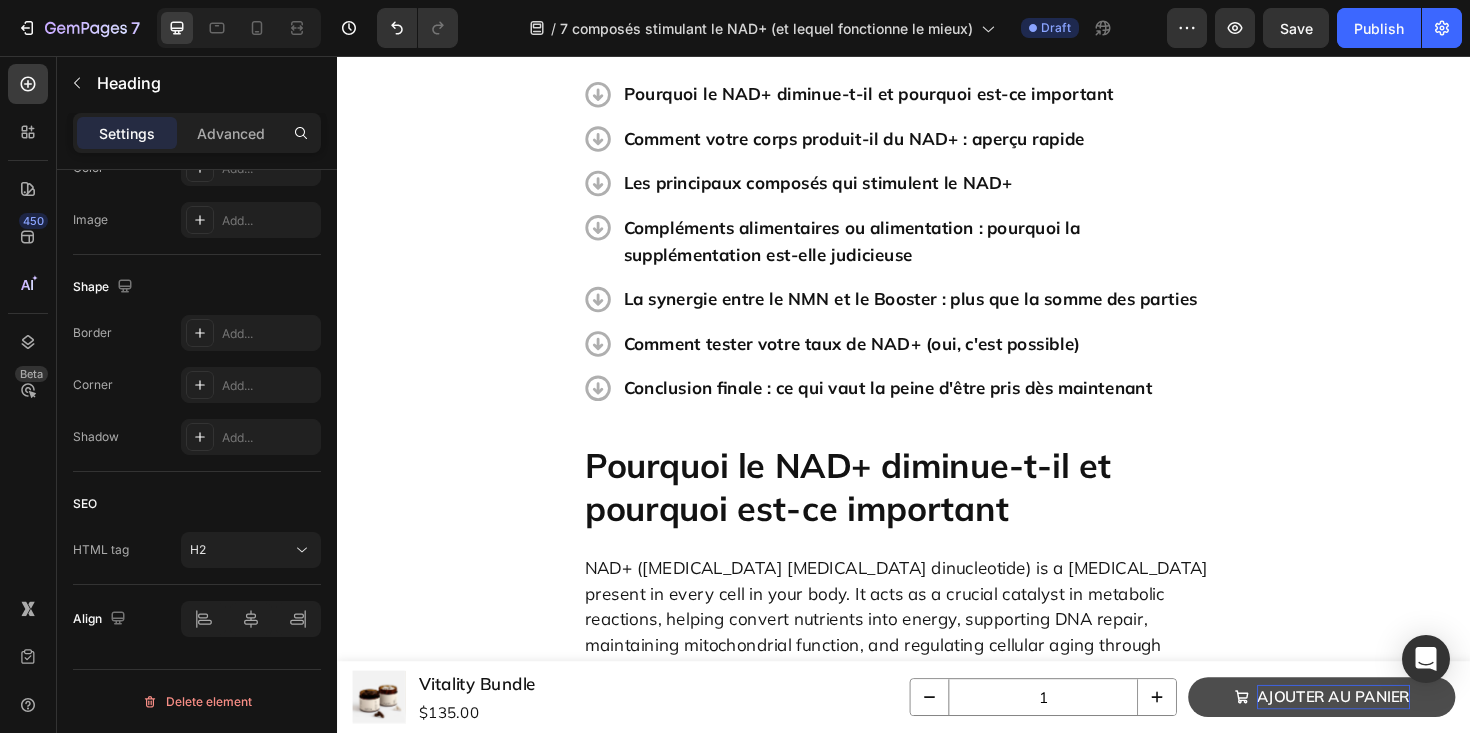
scroll to position [0, 0]
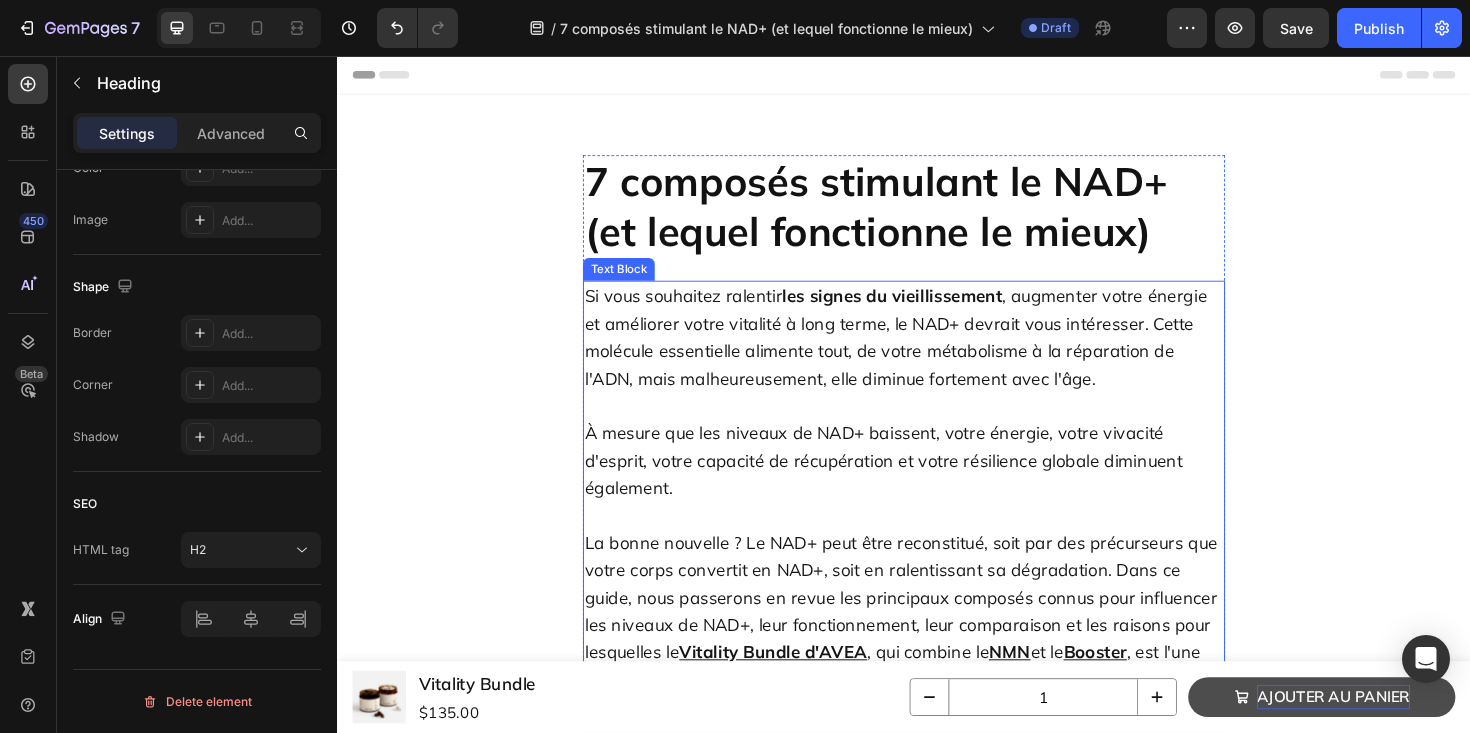
click at [840, 398] on p "Si vous souhaitez ralentir les signes du vieillissement , augmenter votre énerg…" at bounding box center [937, 354] width 676 height 116
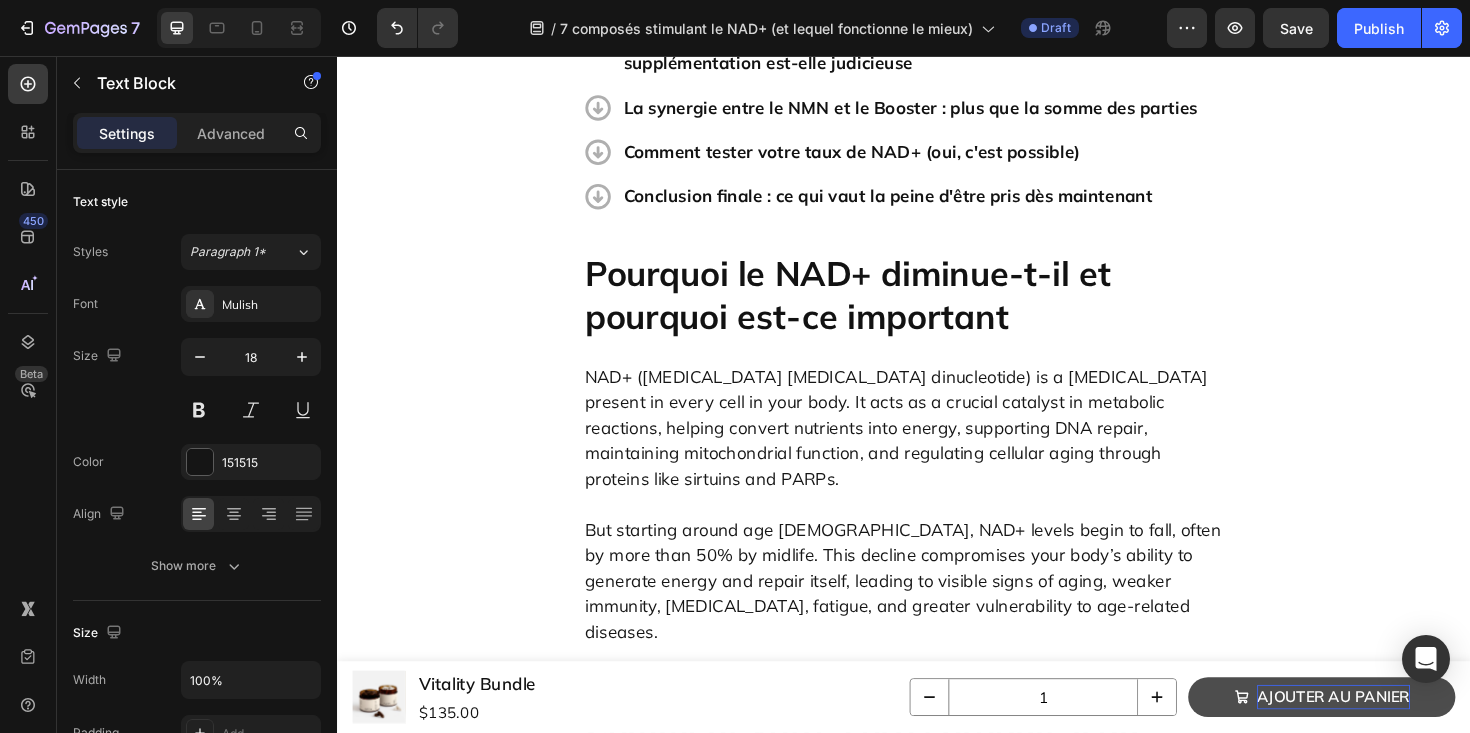
scroll to position [1028, 0]
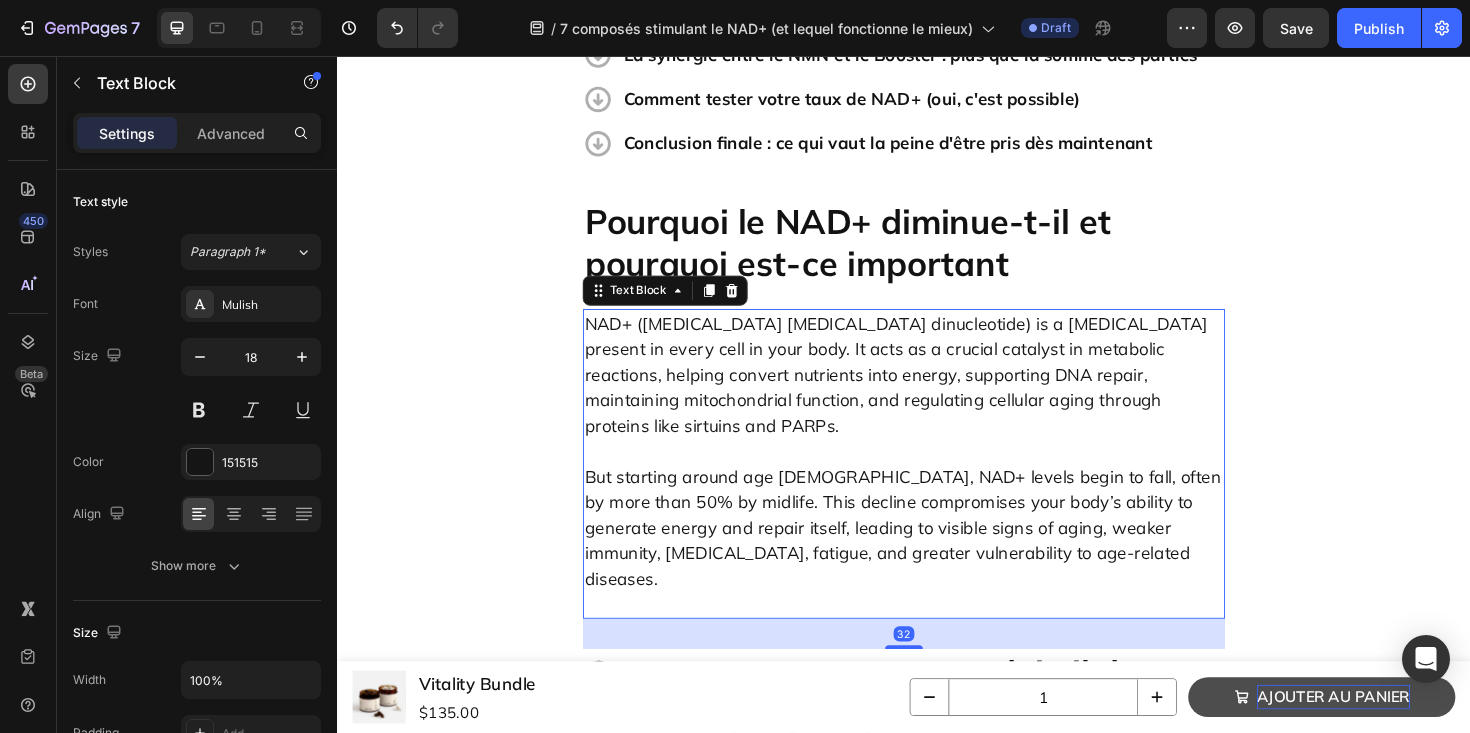
click at [805, 346] on p "NAD+ (nicotinamide adenine dinucleotide) is a coenzyme present in every cell in…" at bounding box center [937, 393] width 676 height 135
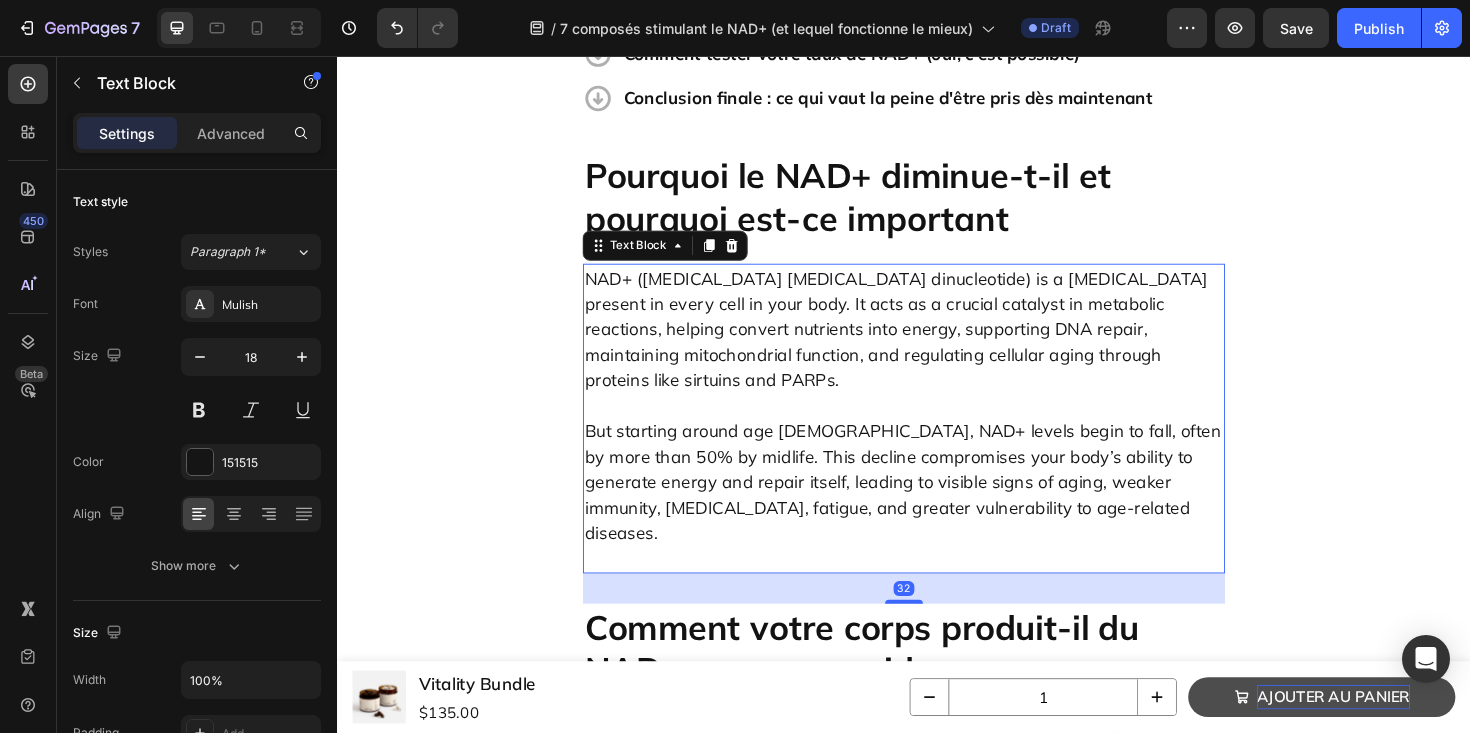
scroll to position [1090, 0]
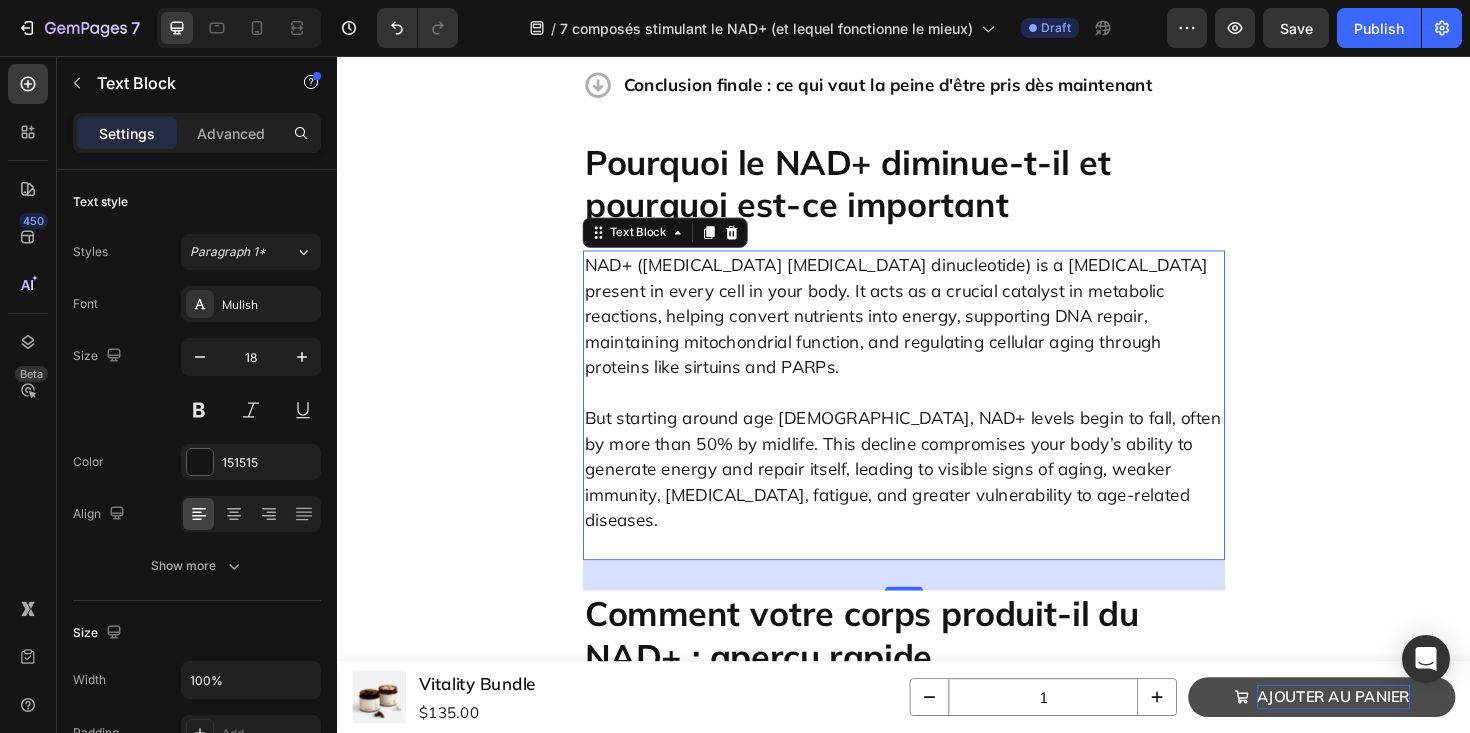
click at [781, 306] on p "NAD+ (nicotinamide adenine dinucleotide) is a coenzyme present in every cell in…" at bounding box center [937, 331] width 676 height 135
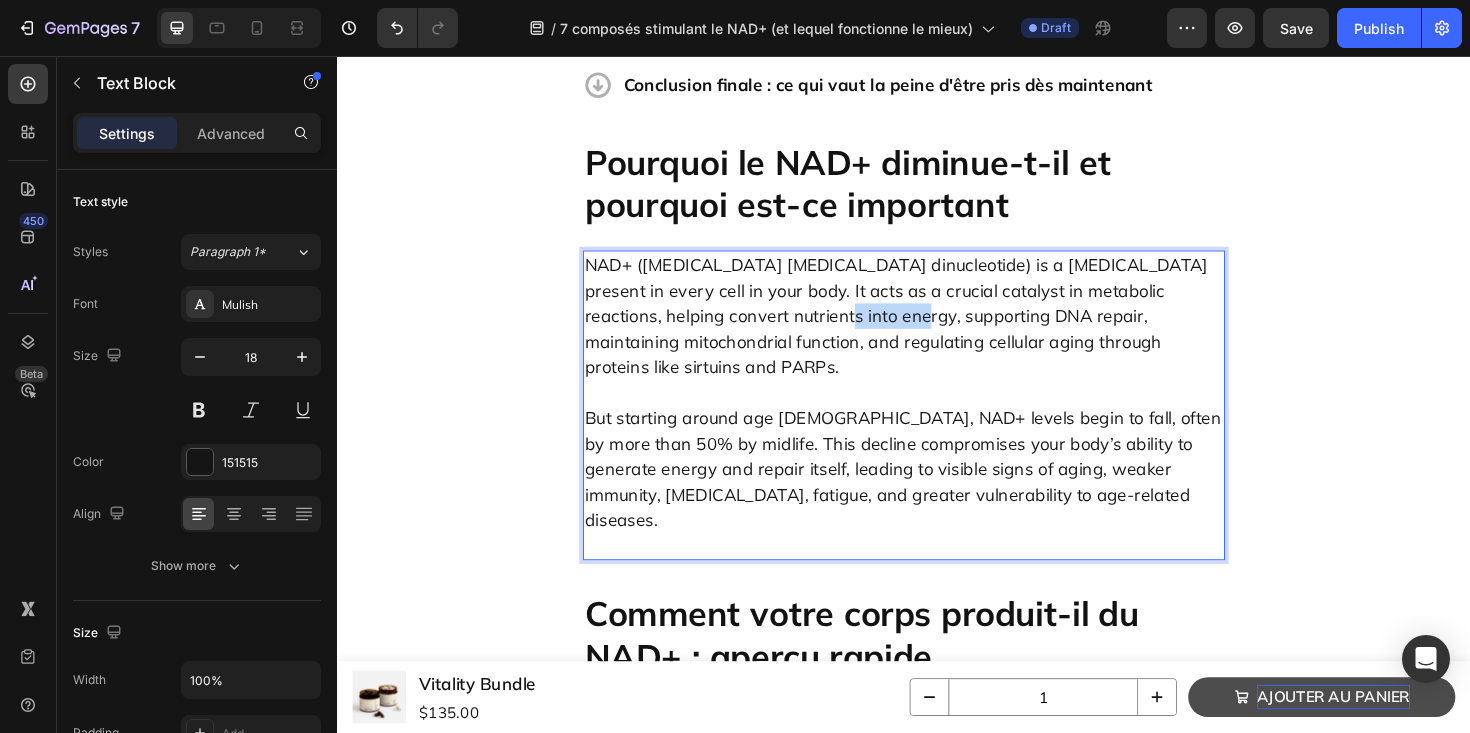
click at [781, 306] on p "NAD+ (nicotinamide adenine dinucleotide) is a coenzyme present in every cell in…" at bounding box center [937, 331] width 676 height 135
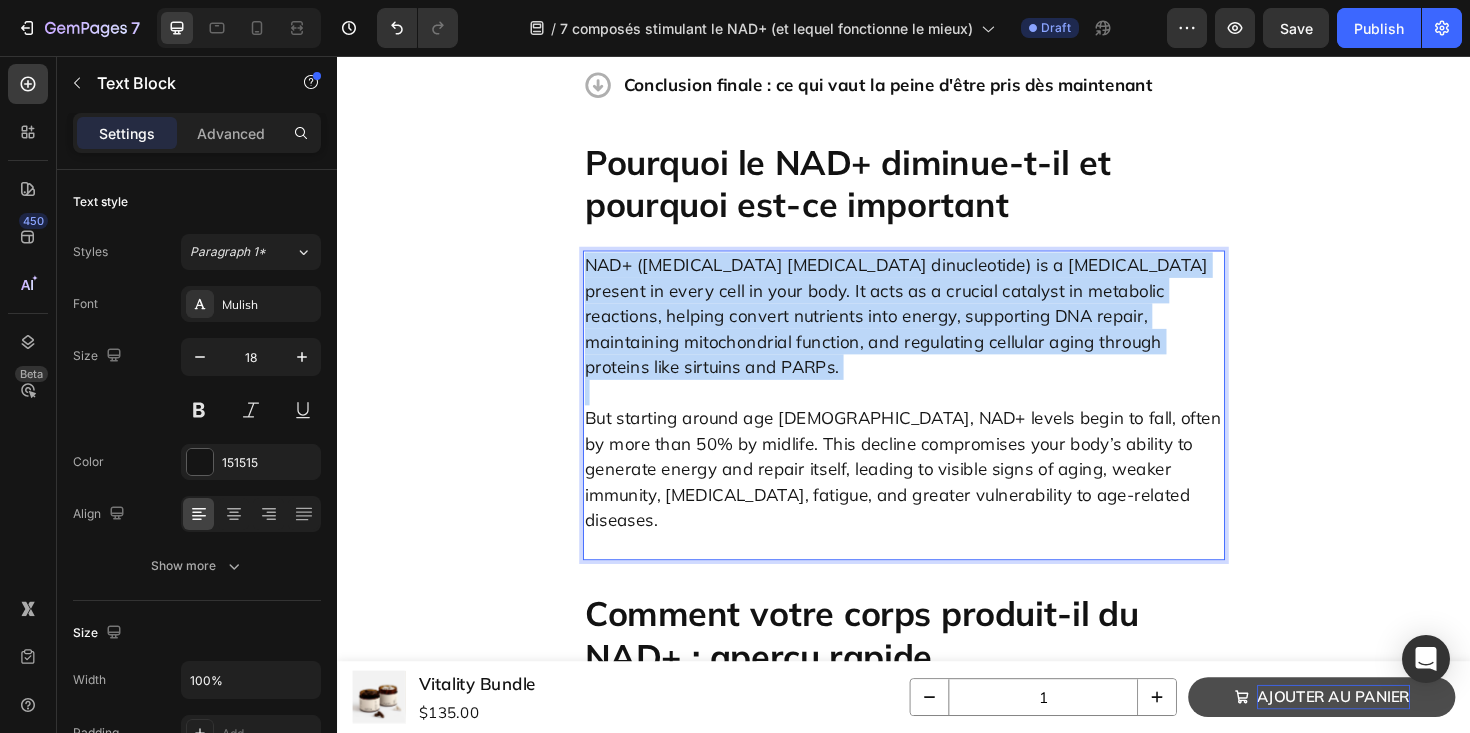
click at [781, 306] on p "NAD+ (nicotinamide adenine dinucleotide) is a coenzyme present in every cell in…" at bounding box center [937, 331] width 676 height 135
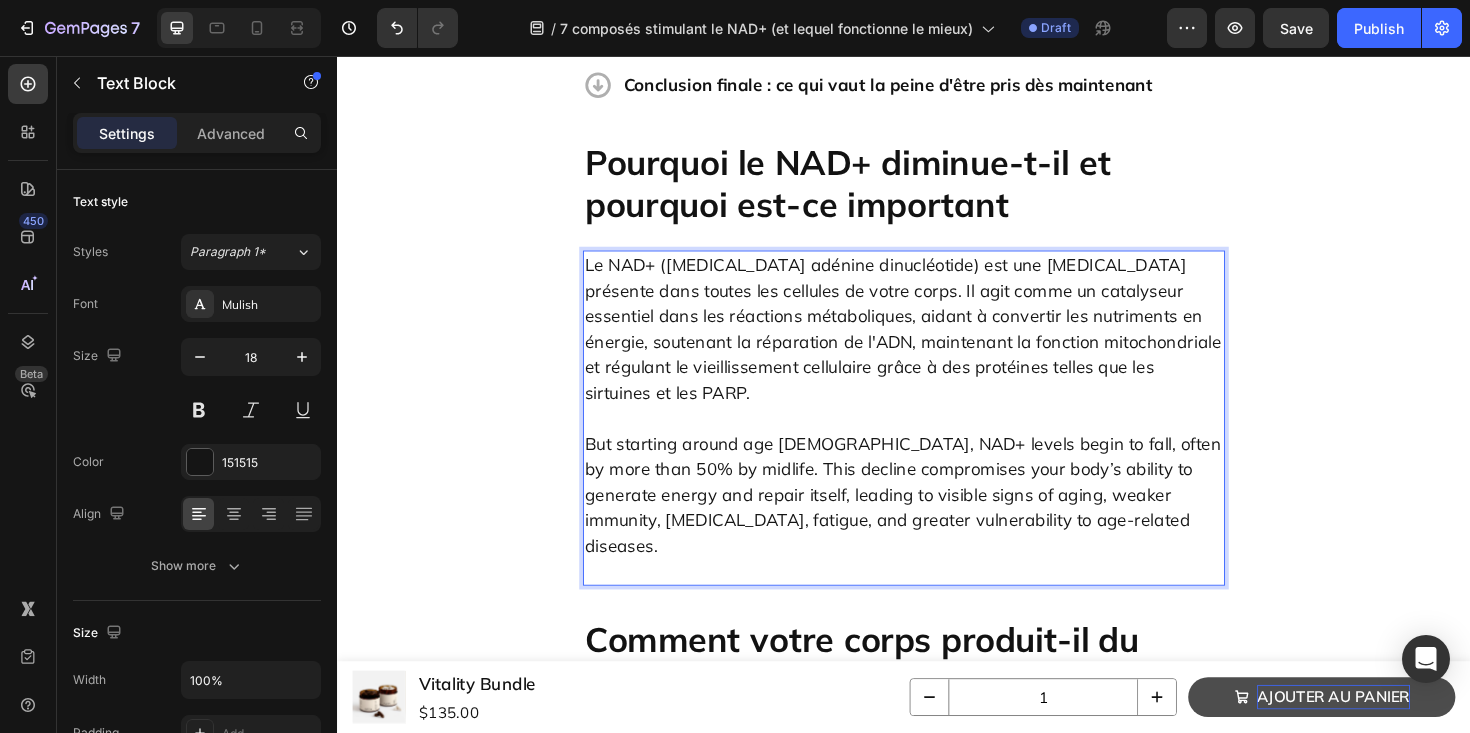
click at [752, 439] on p "But starting around age 30, NAD+ levels begin to fall, often by more than 50% b…" at bounding box center [937, 520] width 676 height 189
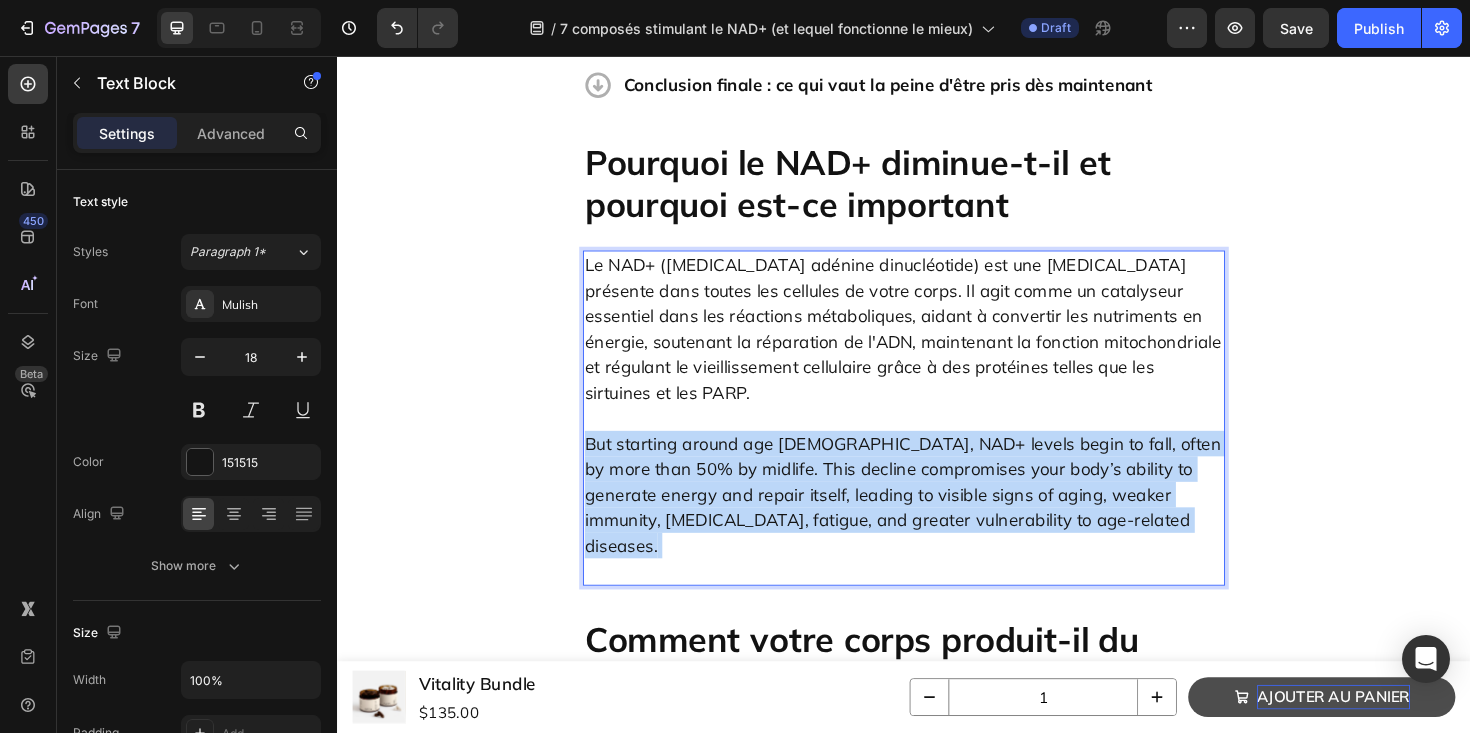
click at [752, 439] on p "But starting around age 30, NAD+ levels begin to fall, often by more than 50% b…" at bounding box center [937, 520] width 676 height 189
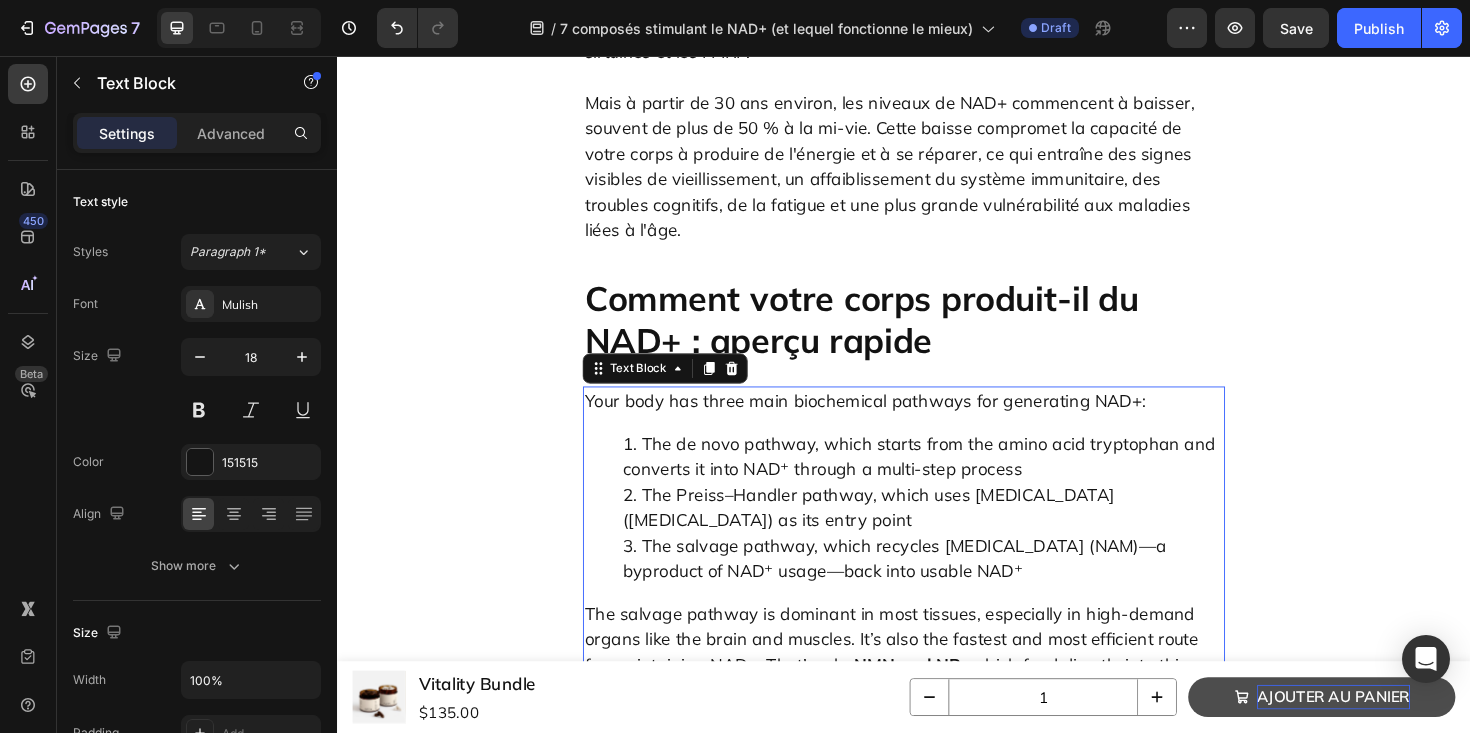
click at [797, 406] on div "Your body has three main biochemical pathways for generating NAD+: The de novo …" at bounding box center [937, 574] width 680 height 337
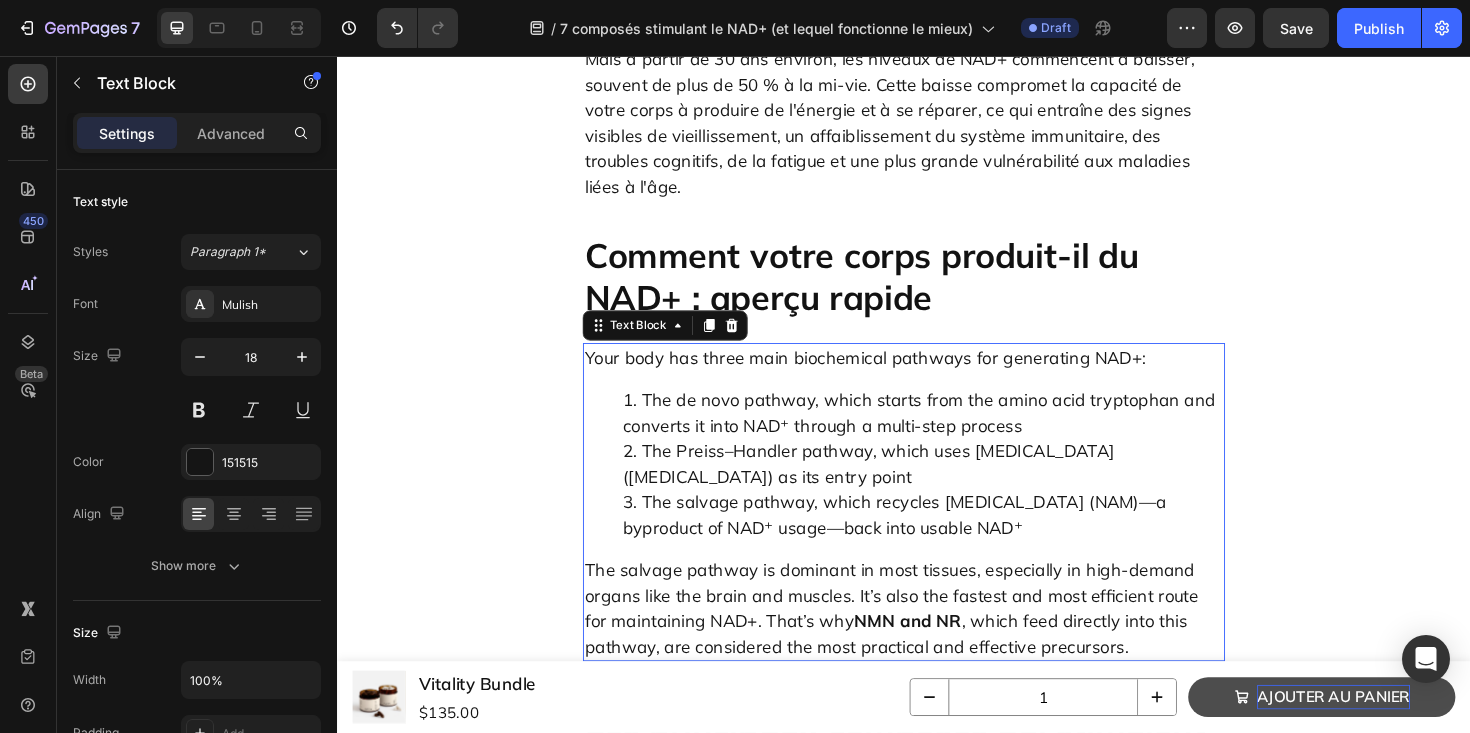
scroll to position [1510, 0]
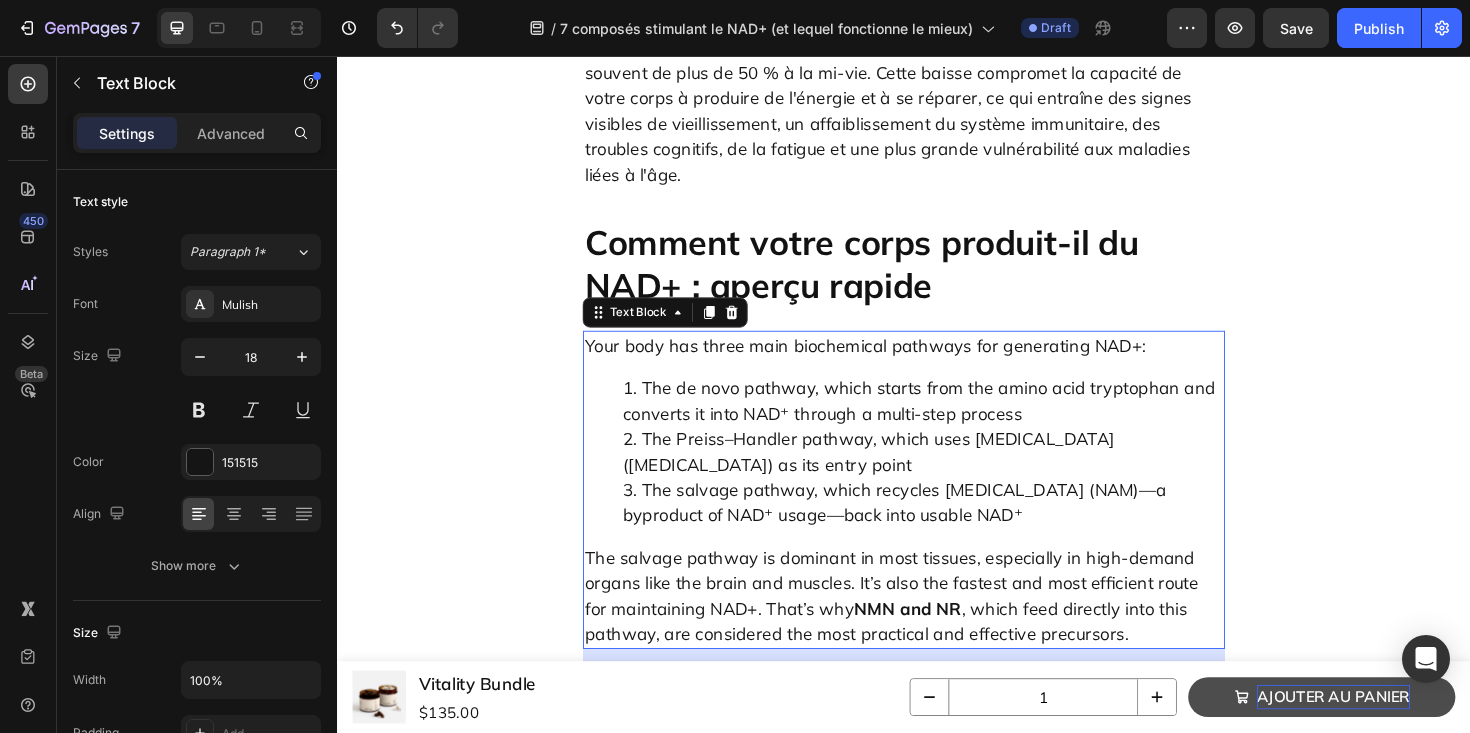
click at [887, 349] on p "Your body has three main biochemical pathways for generating NAD+:" at bounding box center [937, 362] width 676 height 27
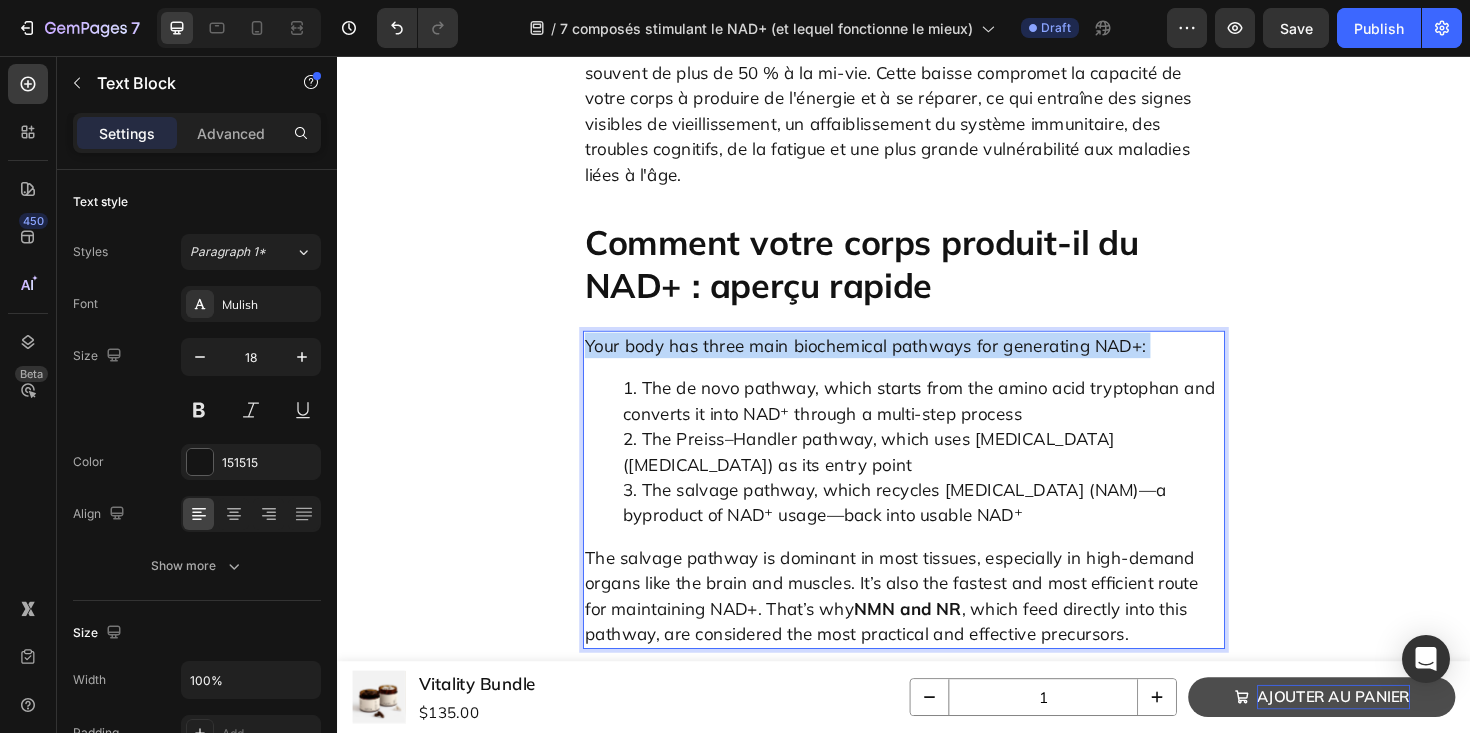
click at [887, 349] on p "Your body has three main biochemical pathways for generating NAD+:" at bounding box center [937, 362] width 676 height 27
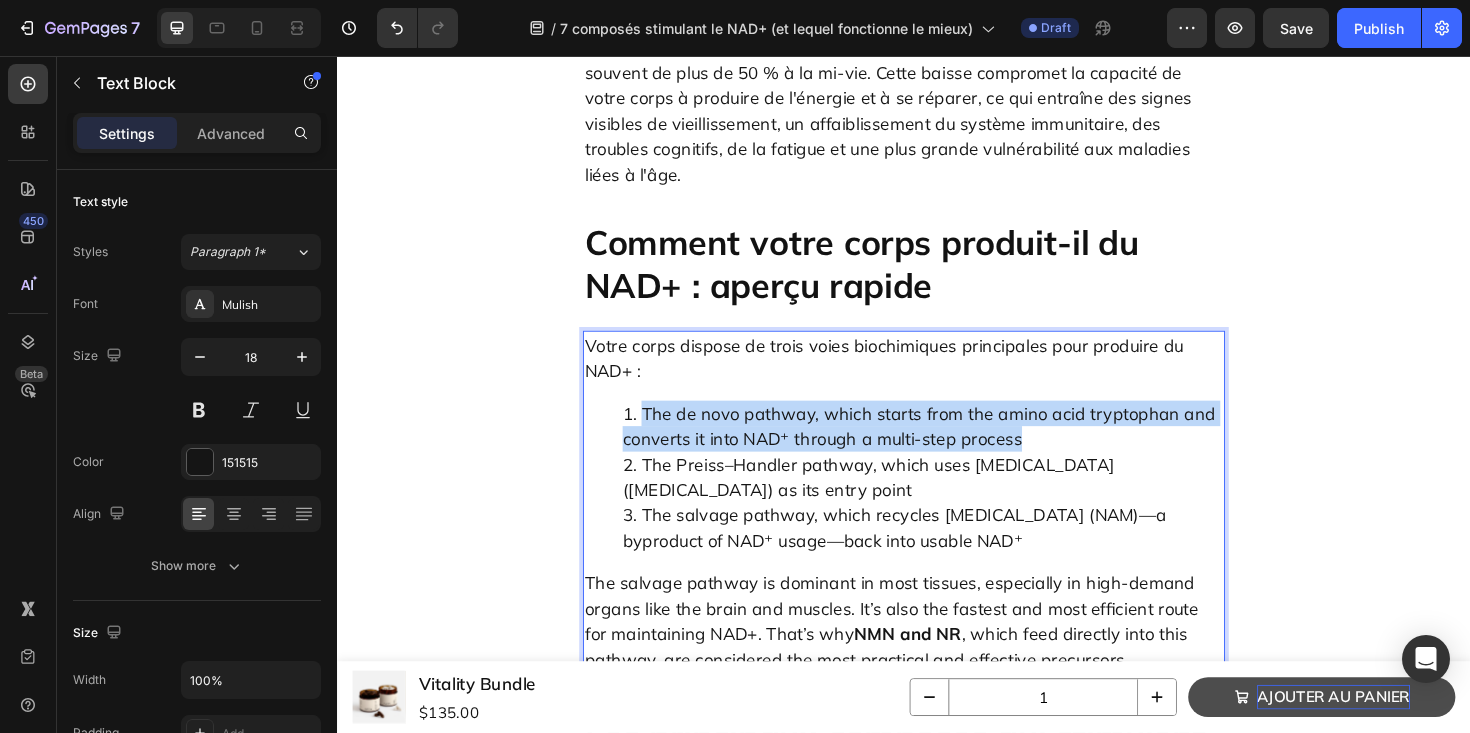
drag, startPoint x: 1059, startPoint y: 384, endPoint x: 663, endPoint y: 349, distance: 397.5
click at [663, 421] on li "The de novo pathway, which starts from the amino acid tryptophan and converts i…" at bounding box center [957, 448] width 636 height 54
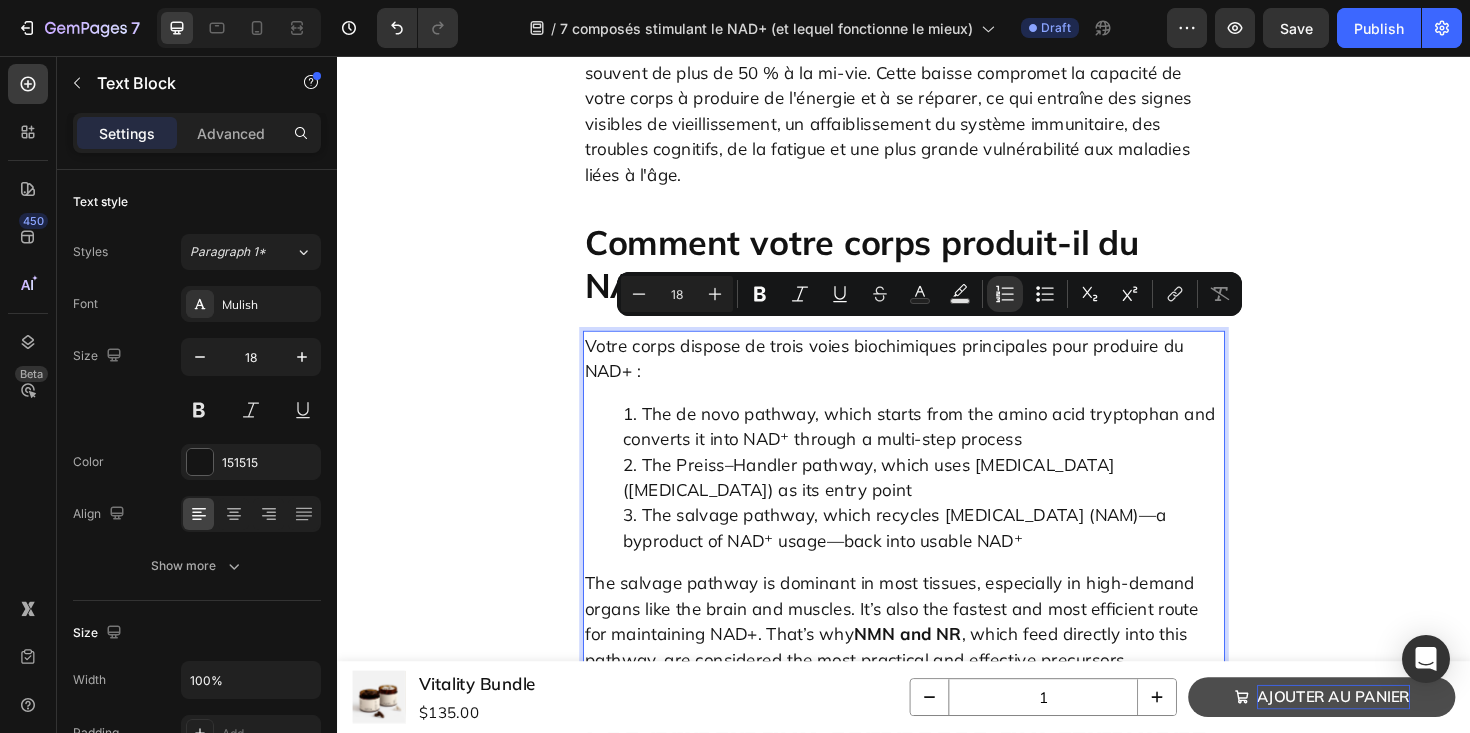
click at [705, 421] on li "The de novo pathway, which starts from the amino acid tryptophan and converts i…" at bounding box center [957, 448] width 636 height 54
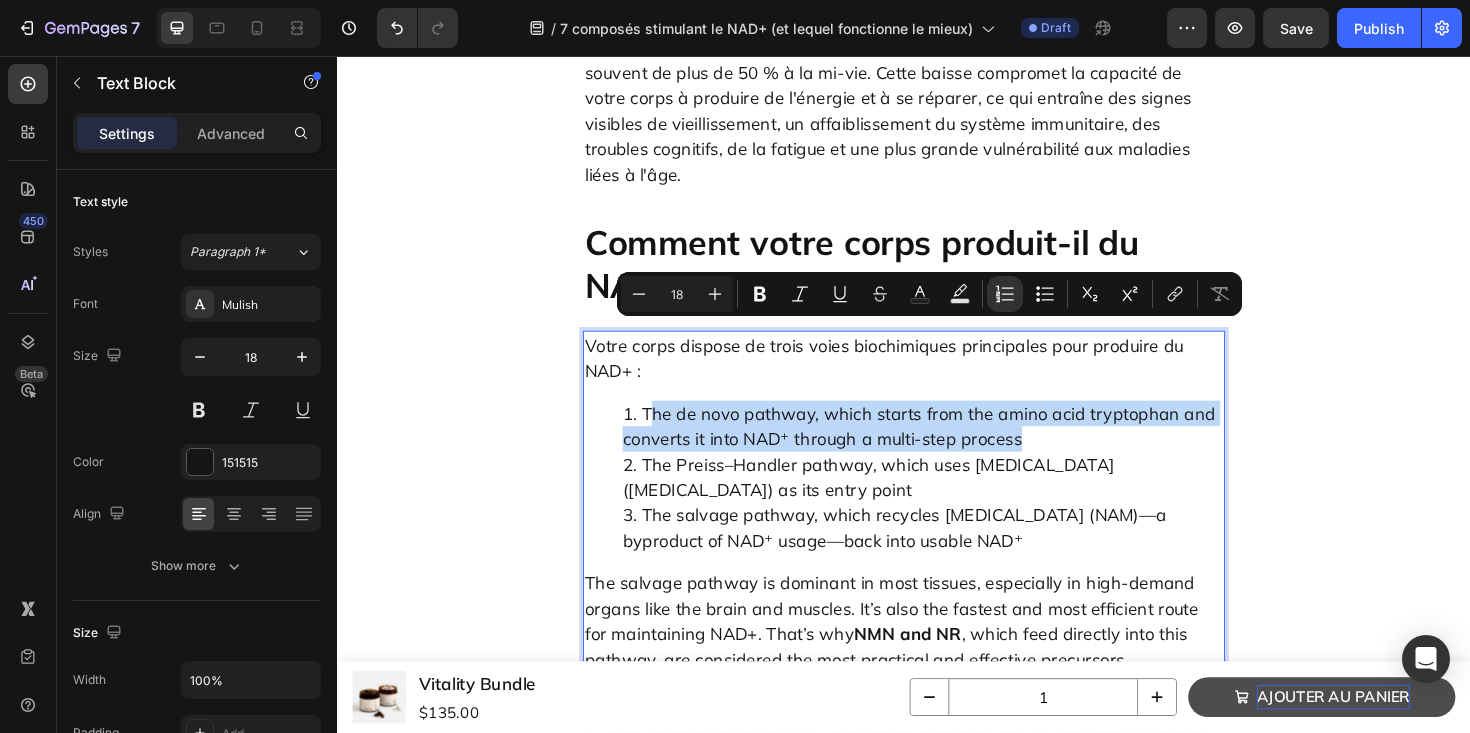
drag, startPoint x: 665, startPoint y: 346, endPoint x: 1050, endPoint y: 384, distance: 386.8
click at [1050, 421] on li "The de novo pathway, which starts from the amino acid tryptophan and converts i…" at bounding box center [957, 448] width 636 height 54
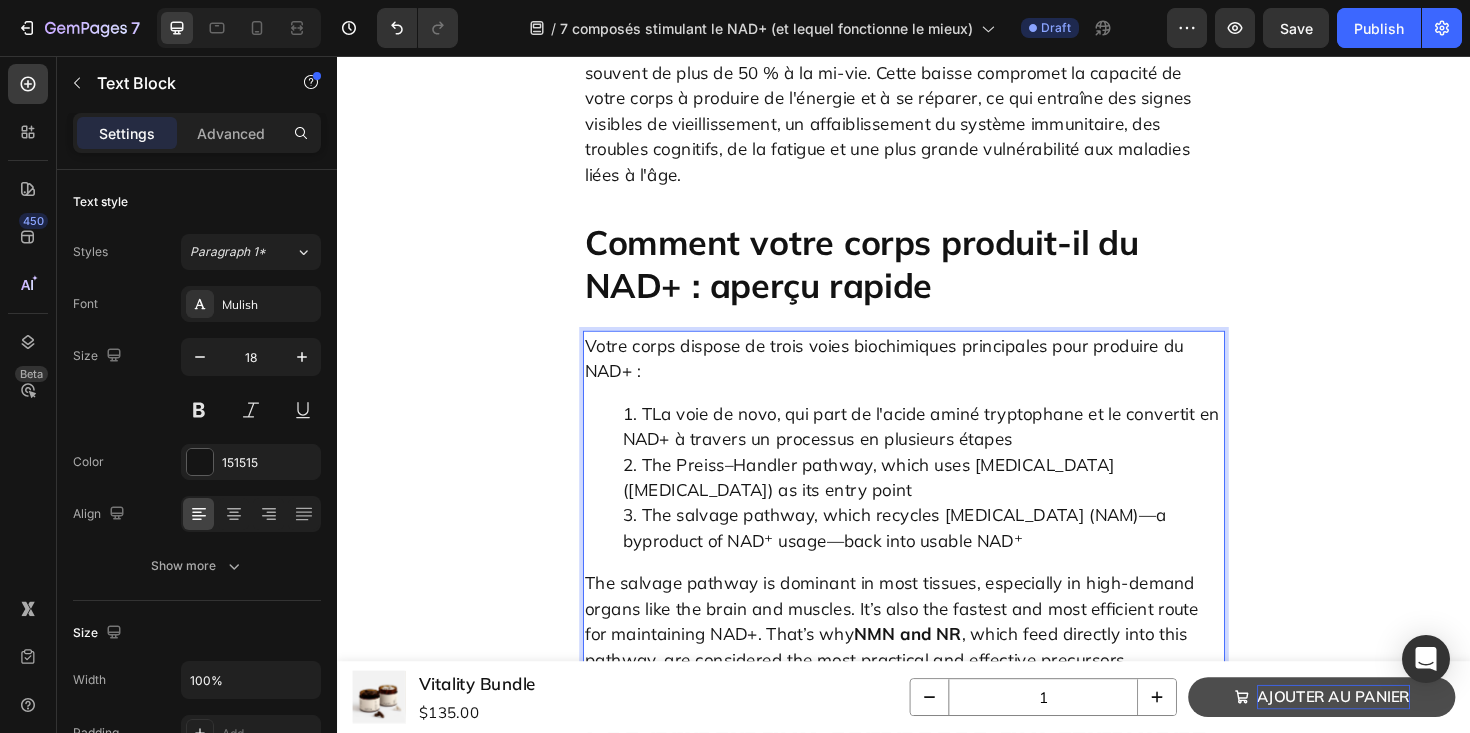
click at [671, 421] on li "TLa voie de novo, qui part de l'acide aminé tryptophane et le convertit en NAD+…" at bounding box center [957, 448] width 636 height 54
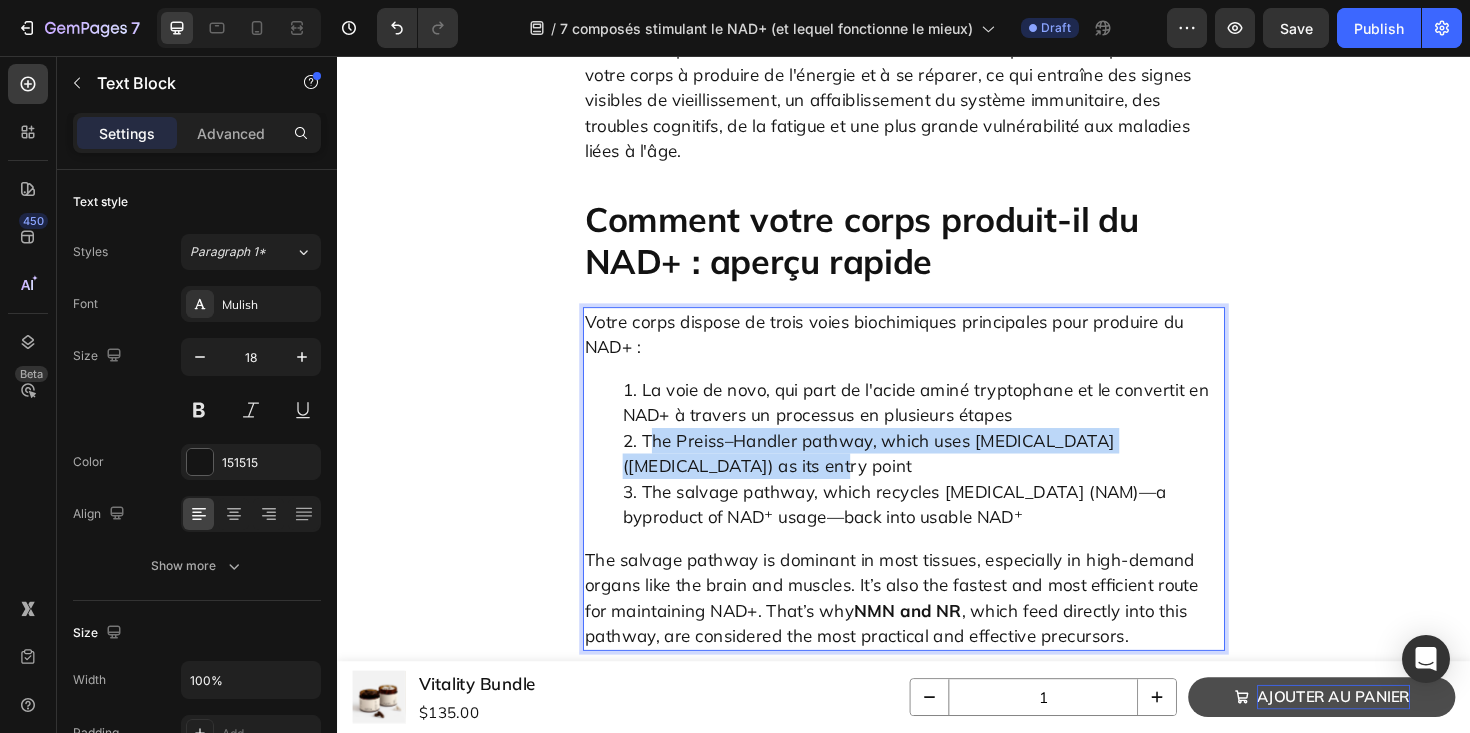
drag, startPoint x: 667, startPoint y: 380, endPoint x: 686, endPoint y: 398, distance: 26.2
click at [686, 450] on li "The Preiss–Handler pathway, which uses niacin (nicotinic acid) as its entry poi…" at bounding box center [957, 477] width 636 height 54
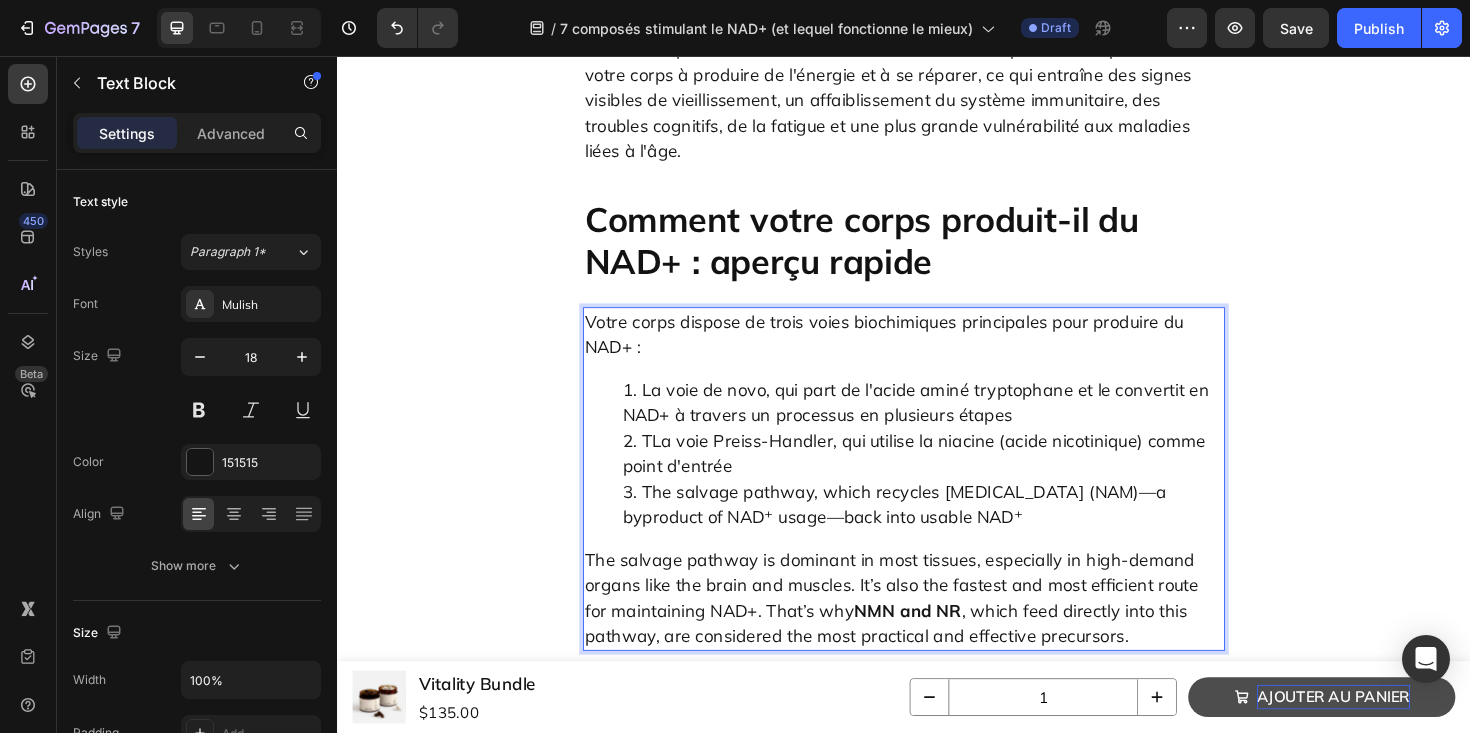
click at [673, 450] on li "TLa voie Preiss-Handler, qui utilise la niacine (acide nicotinique) comme point…" at bounding box center [957, 477] width 636 height 54
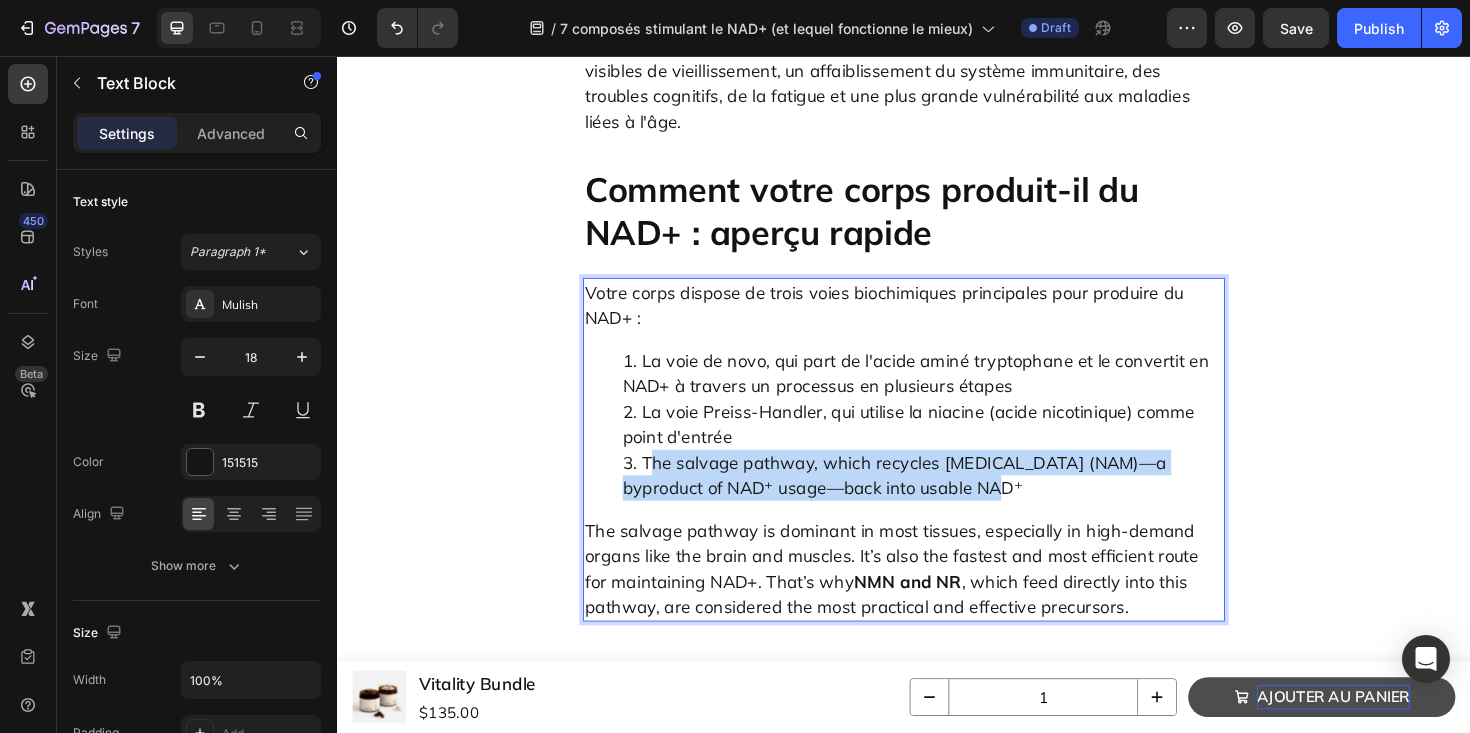
drag, startPoint x: 666, startPoint y: 399, endPoint x: 965, endPoint y: 430, distance: 300.6
click at [965, 473] on li "The salvage pathway, which recycles nicotinamide (NAM)—a byproduct of NAD⁺ usag…" at bounding box center [957, 500] width 636 height 54
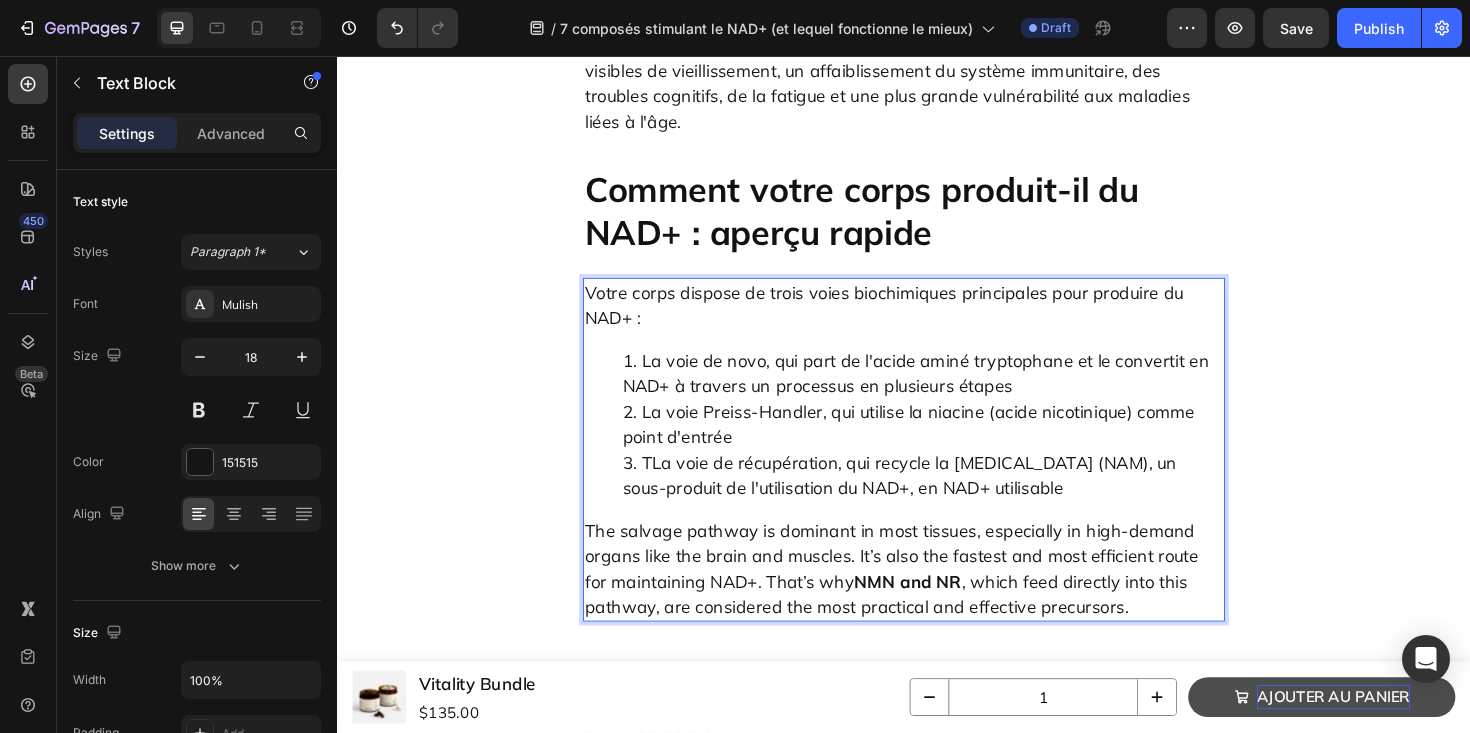
click at [667, 473] on li "TLa voie de récupération, qui recycle la nicotinamide (NAM), un sous-produit de…" at bounding box center [957, 500] width 636 height 54
click at [777, 545] on p "The salvage pathway is dominant in most tissues, especially in high-demand orga…" at bounding box center [937, 599] width 676 height 108
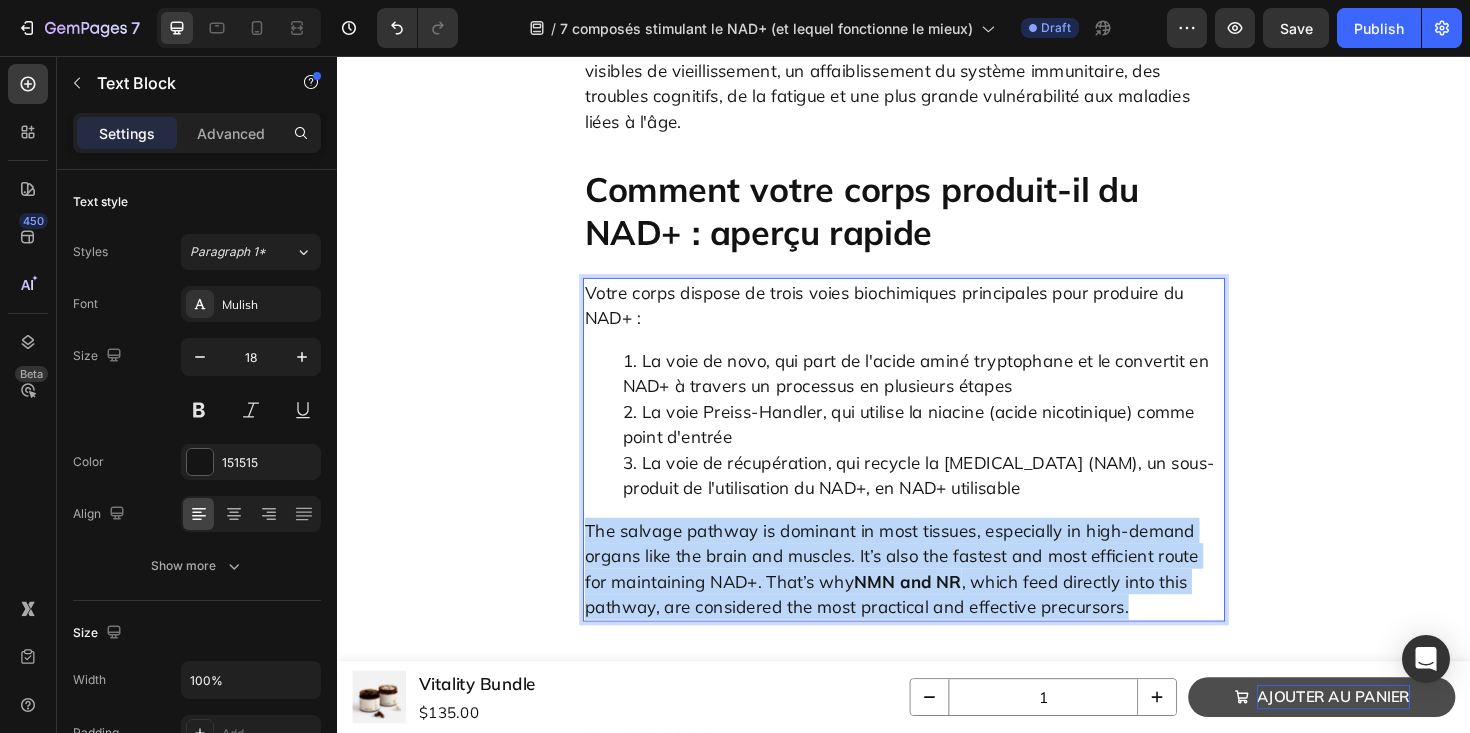
click at [777, 545] on p "The salvage pathway is dominant in most tissues, especially in high-demand orga…" at bounding box center [937, 599] width 676 height 108
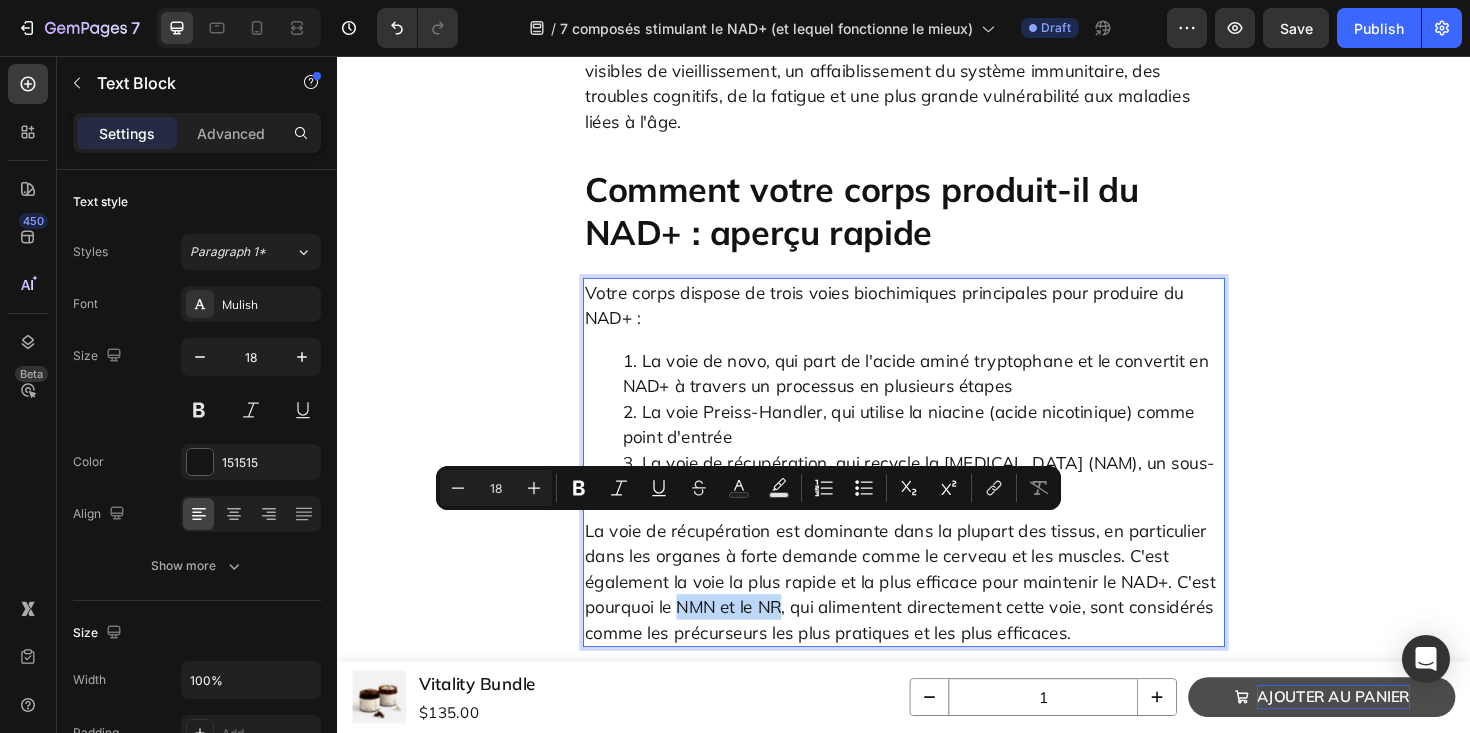
drag, startPoint x: 696, startPoint y: 557, endPoint x: 797, endPoint y: 561, distance: 101.1
click at [799, 562] on p "La voie de récupération est dominante dans la plupart des tissus, en particulie…" at bounding box center [937, 612] width 676 height 135
click at [694, 563] on p "La voie de récupération est dominante dans la plupart des tissus, en particulie…" at bounding box center [937, 612] width 676 height 135
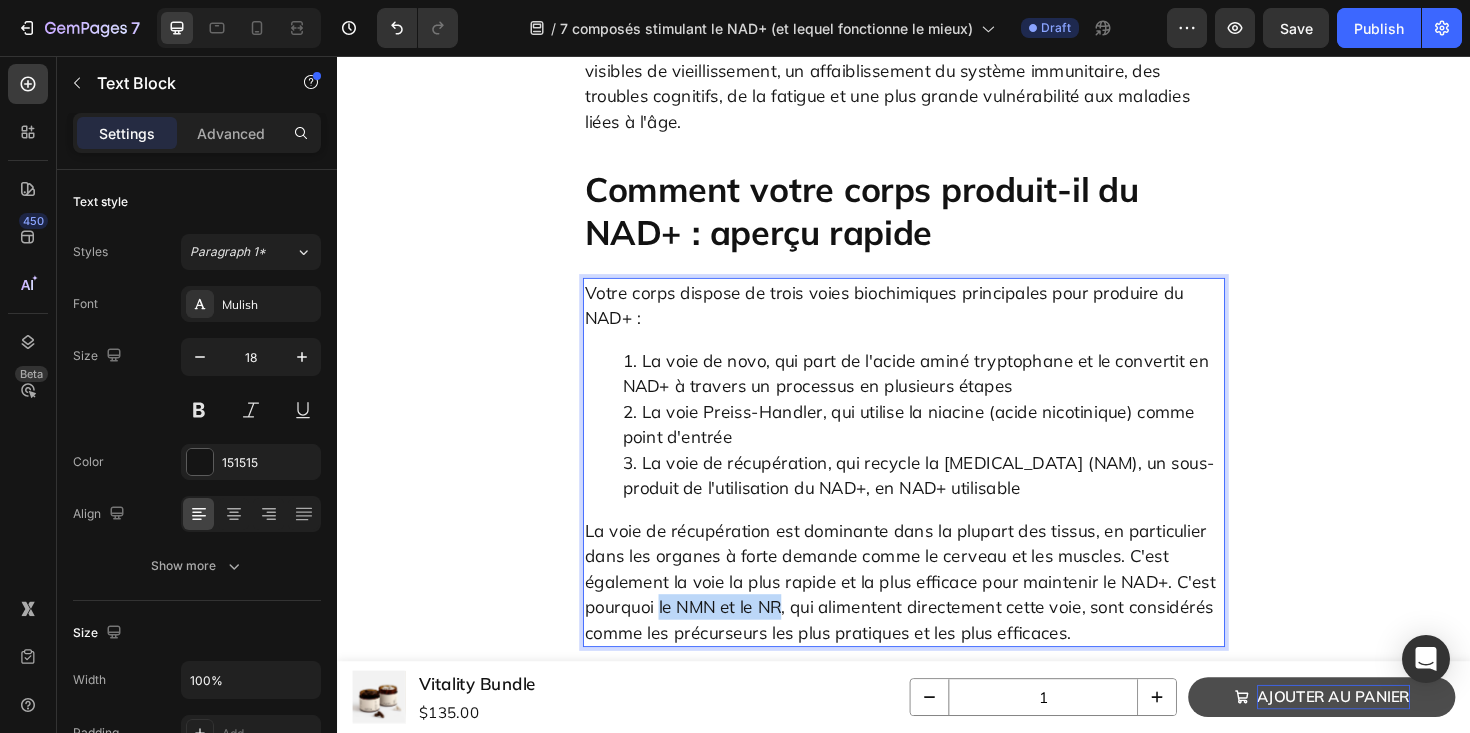
drag, startPoint x: 678, startPoint y: 561, endPoint x: 802, endPoint y: 563, distance: 124.0
click at [802, 563] on p "La voie de récupération est dominante dans la plupart des tissus, en particulie…" at bounding box center [937, 612] width 676 height 135
click at [1042, 419] on li "La voie Preiss-Handler, qui utilise la niacine (acide nicotinique) comme point …" at bounding box center [957, 446] width 636 height 54
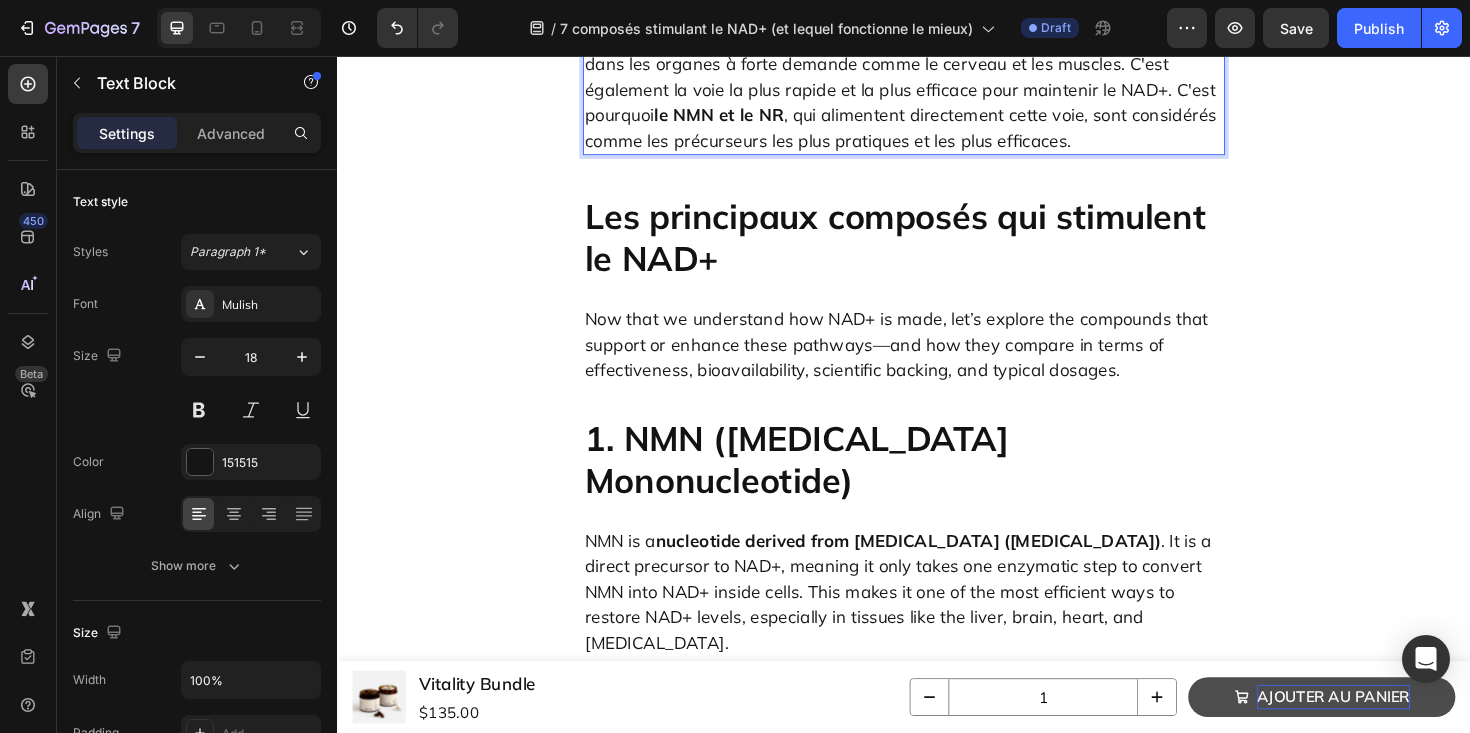
scroll to position [2090, 0]
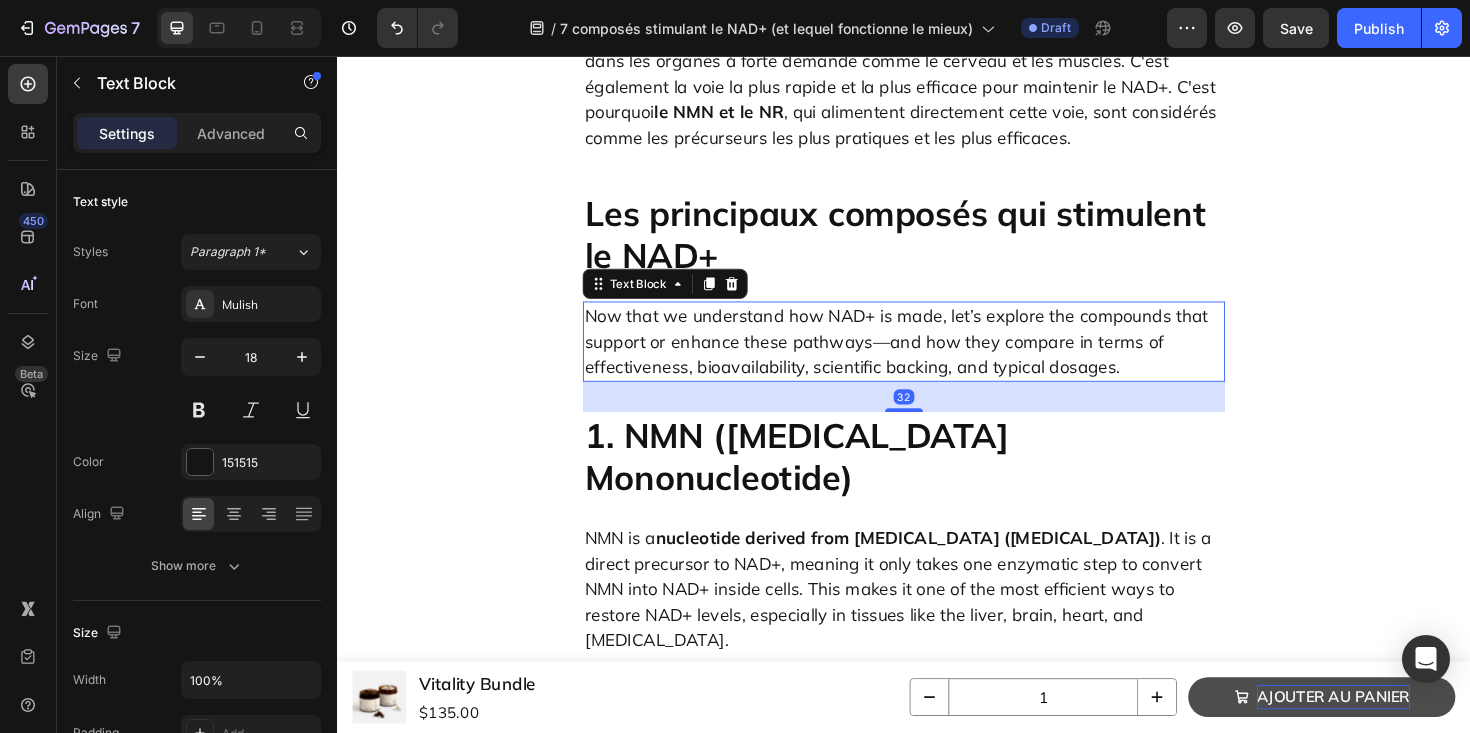
click at [825, 318] on p "Now that we understand how NAD+ is made, let’s explore the compounds that suppo…" at bounding box center [937, 358] width 676 height 81
click at [734, 318] on p "Now that we understand how NAD+ is made, let’s explore the compounds that suppo…" at bounding box center [937, 358] width 676 height 81
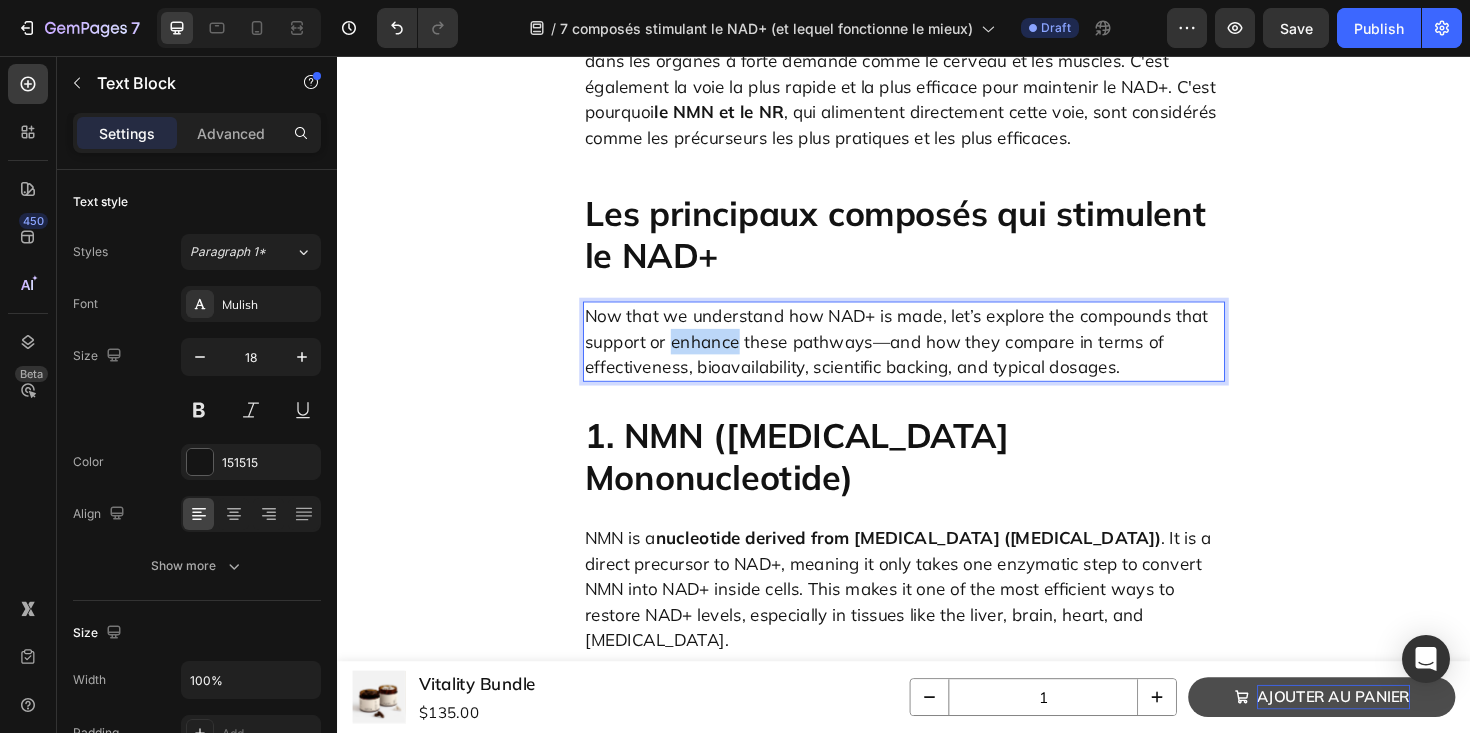
click at [734, 318] on p "Now that we understand how NAD+ is made, let’s explore the compounds that suppo…" at bounding box center [937, 358] width 676 height 81
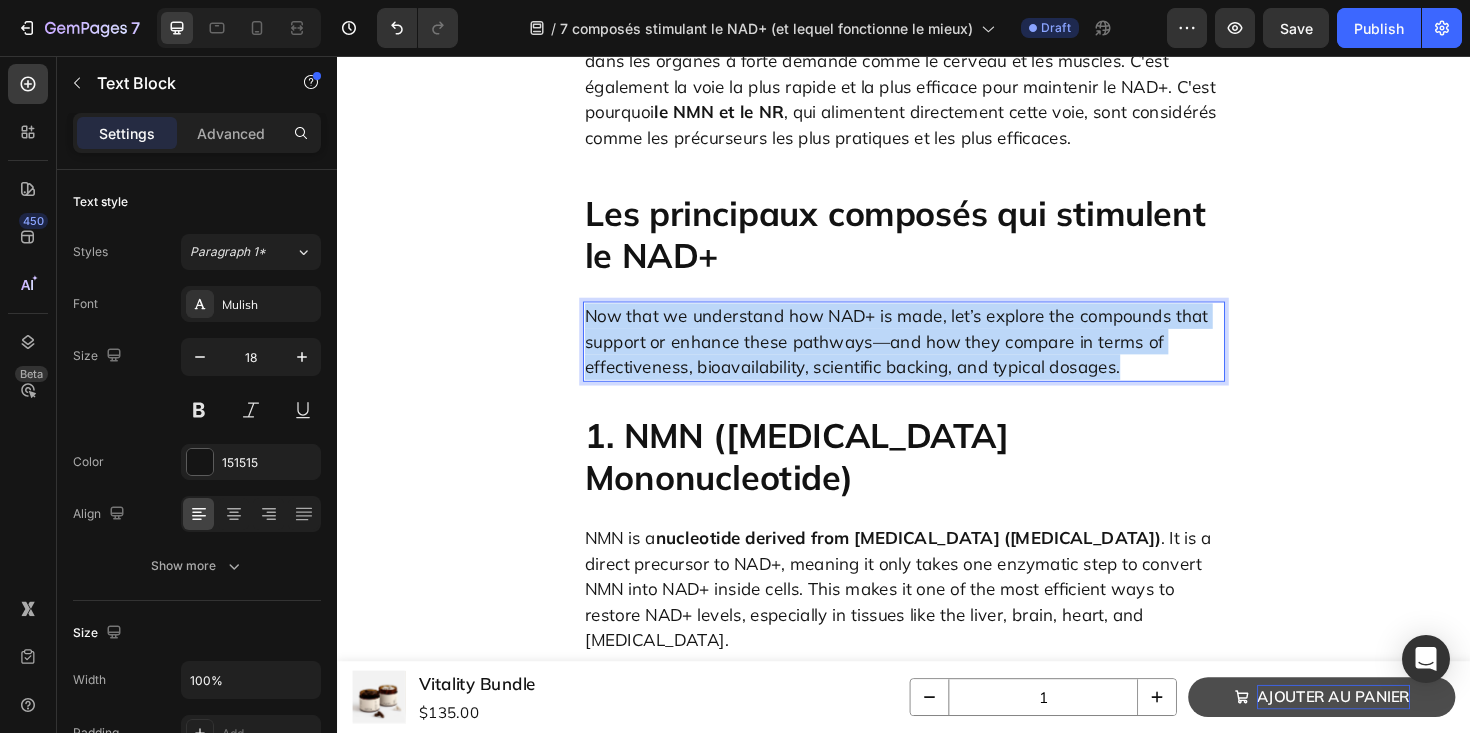
click at [734, 318] on p "Now that we understand how NAD+ is made, let’s explore the compounds that suppo…" at bounding box center [937, 358] width 676 height 81
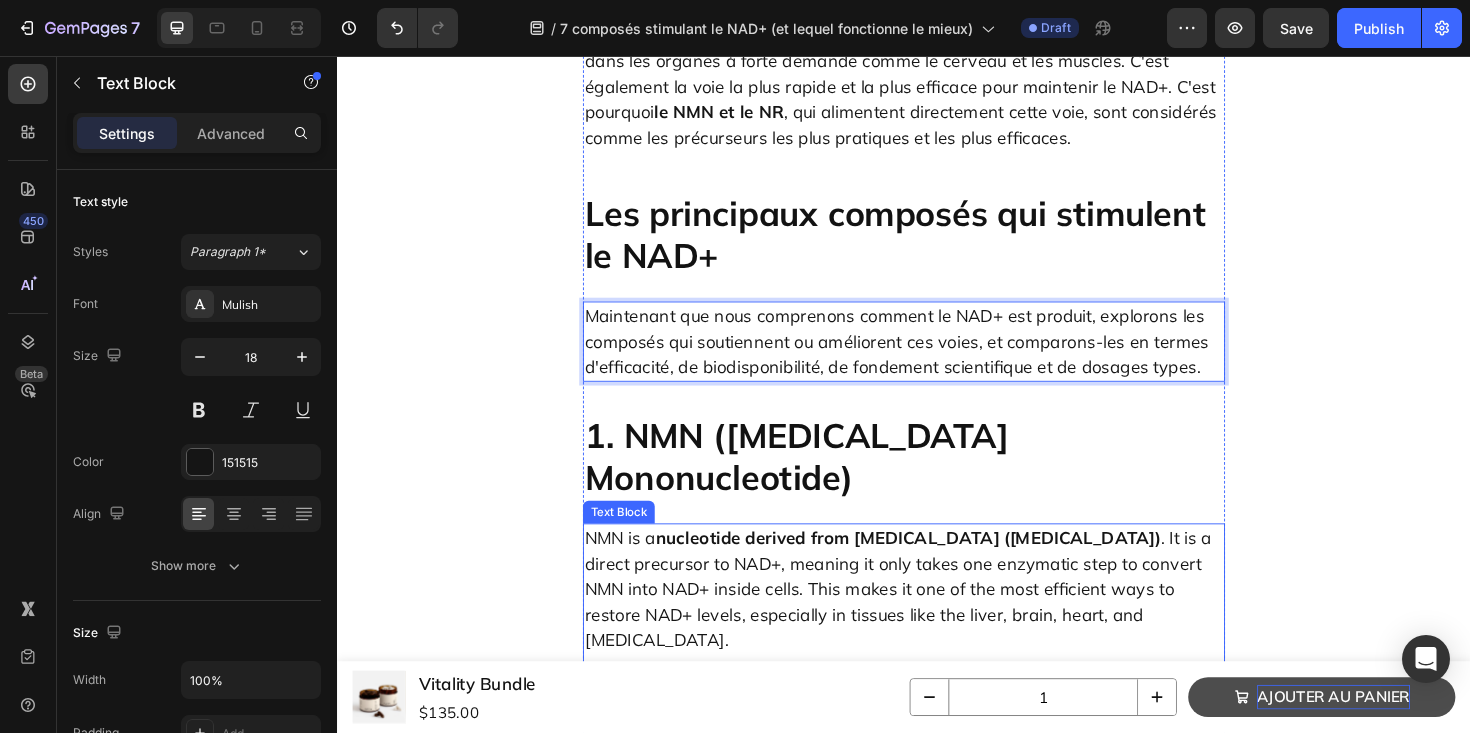
click at [799, 553] on p "NMN is a nucleotide derived from vitamin B3 (niacinamide) . It is a direct prec…" at bounding box center [937, 620] width 676 height 135
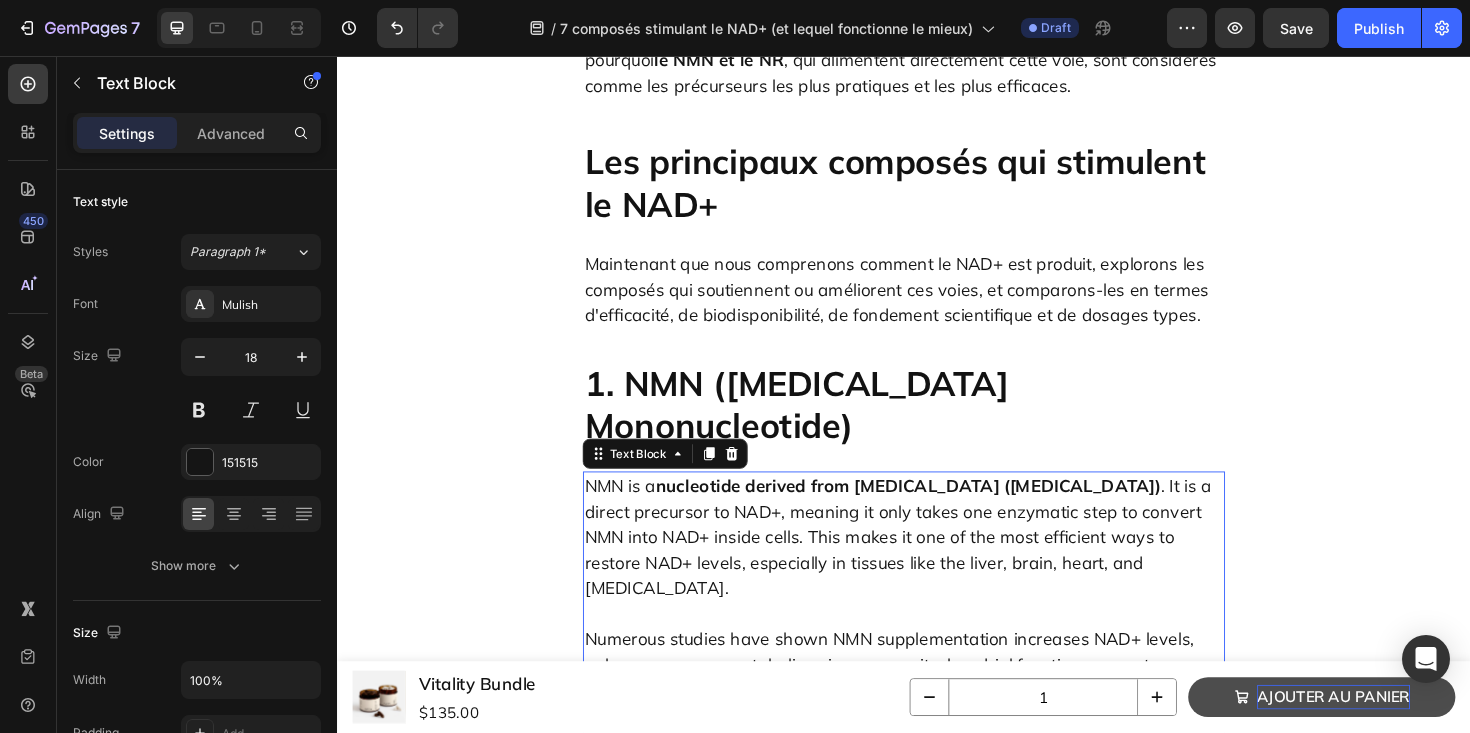
scroll to position [2152, 0]
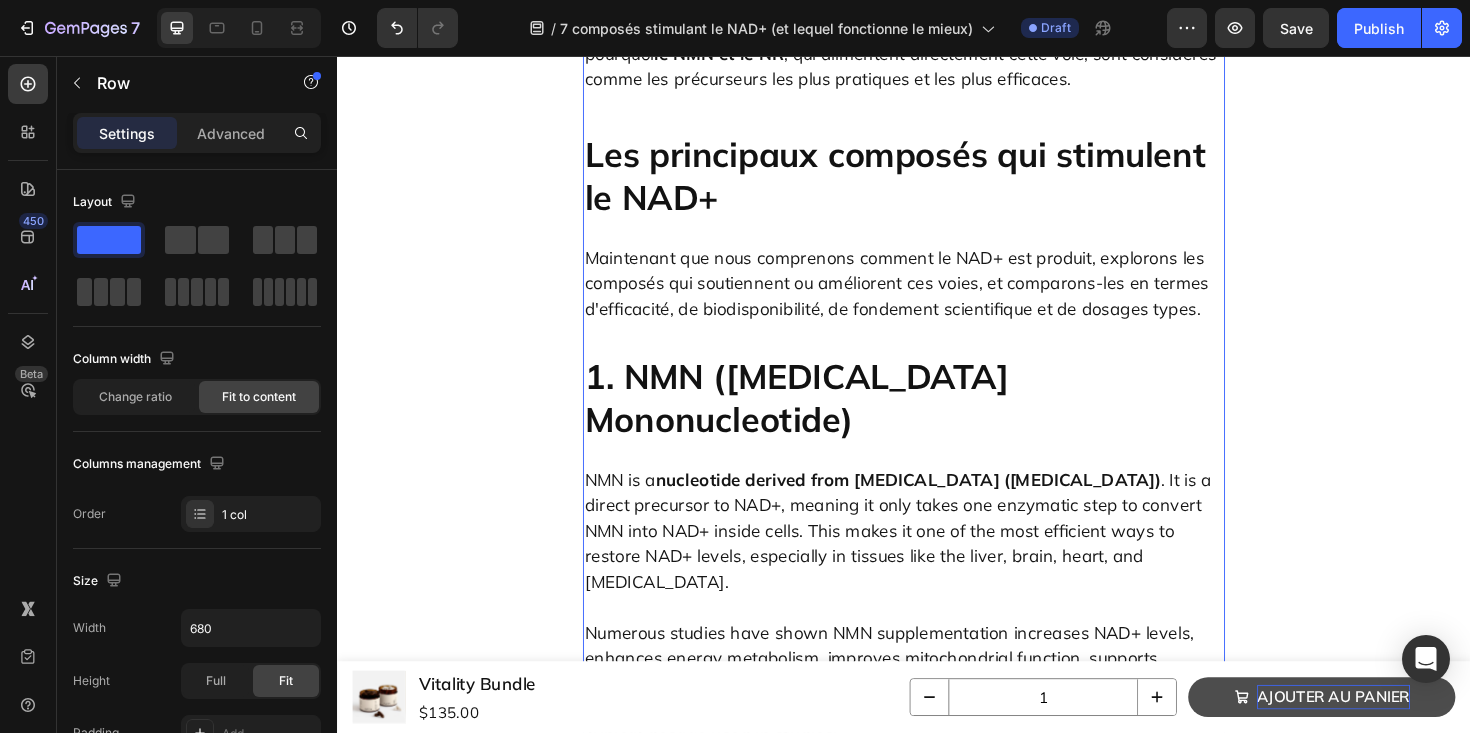
click at [857, 371] on h2 "1. NMN (Nicotinamide Mononucleotide)" at bounding box center [937, 418] width 680 height 94
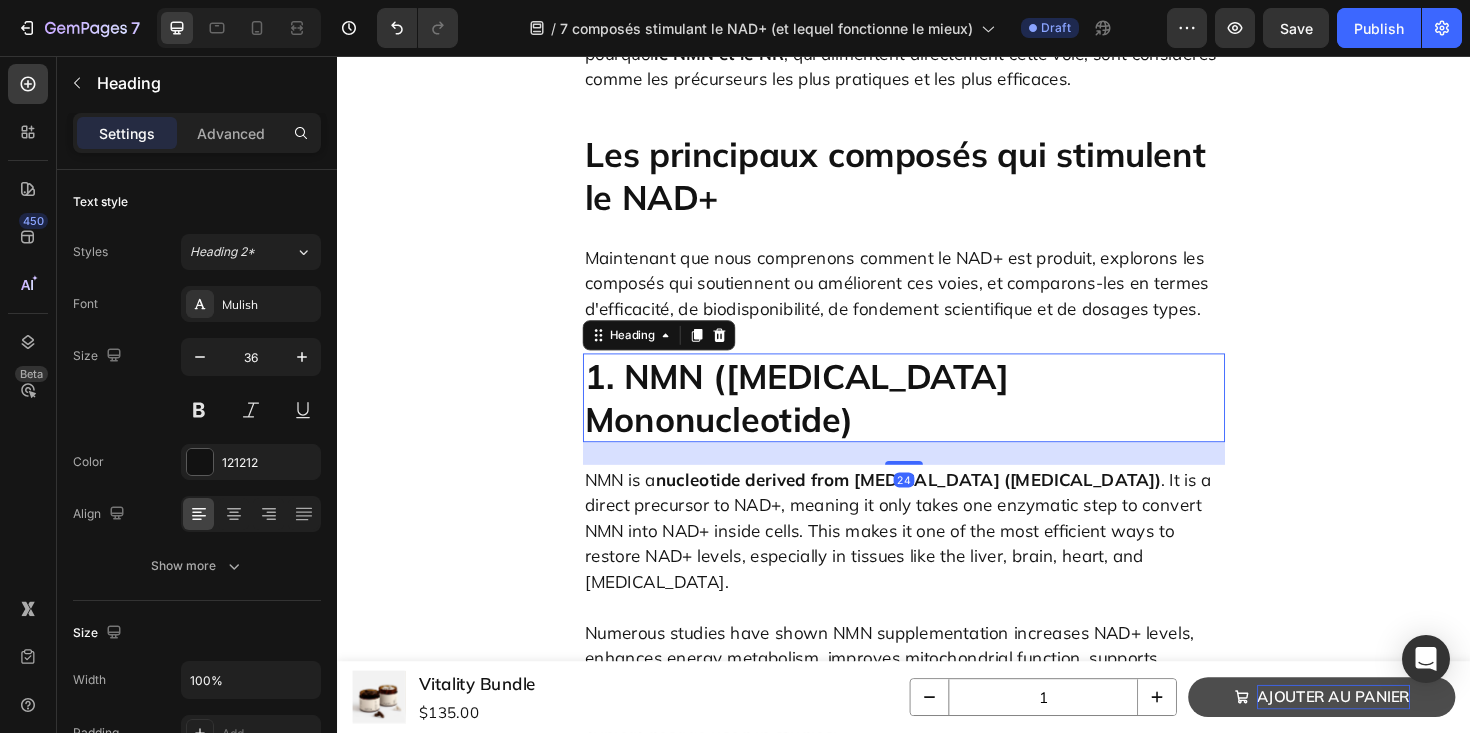
click at [857, 371] on h2 "1. NMN (Nicotinamide Mononucleotide)" at bounding box center [937, 418] width 680 height 94
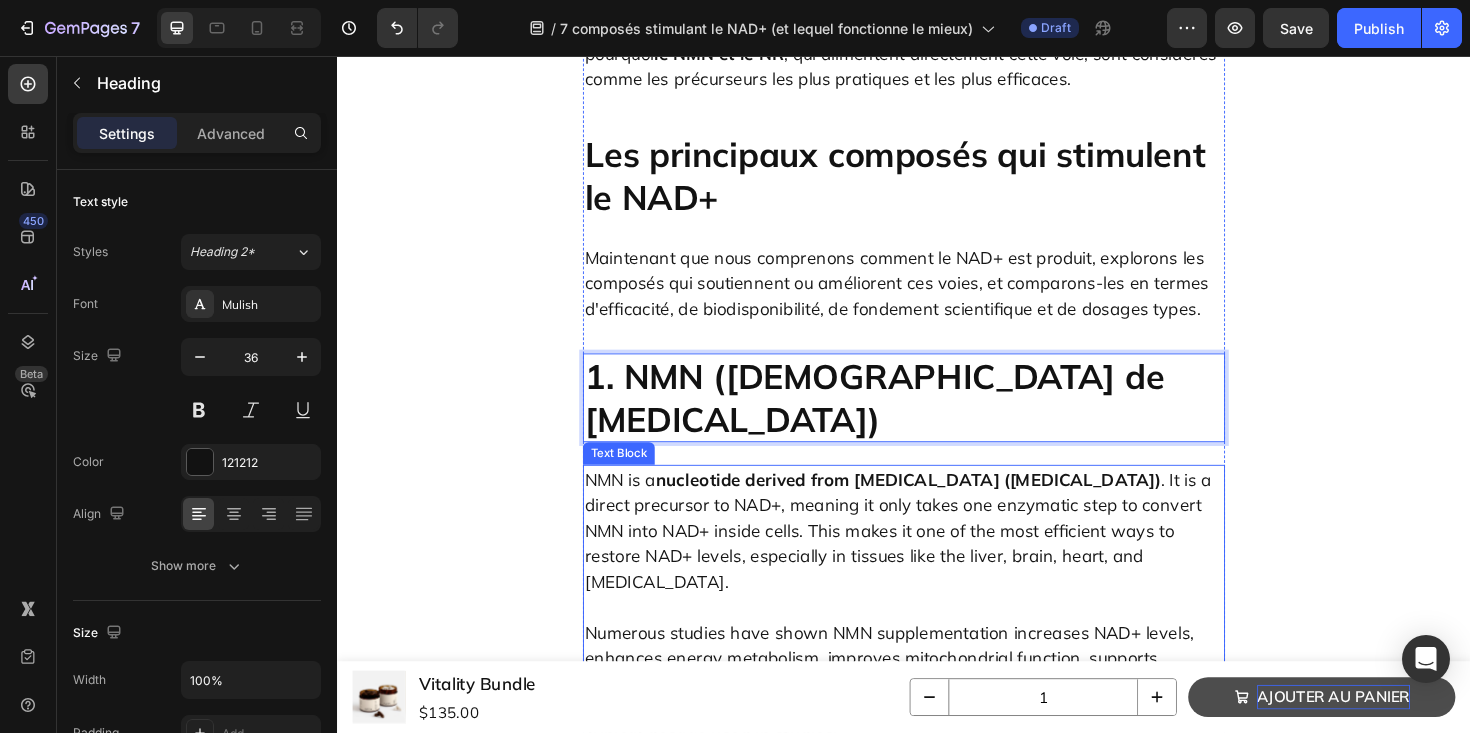
click at [832, 491] on p "NMN is a nucleotide derived from vitamin B3 (niacinamide) . It is a direct prec…" at bounding box center [937, 558] width 676 height 135
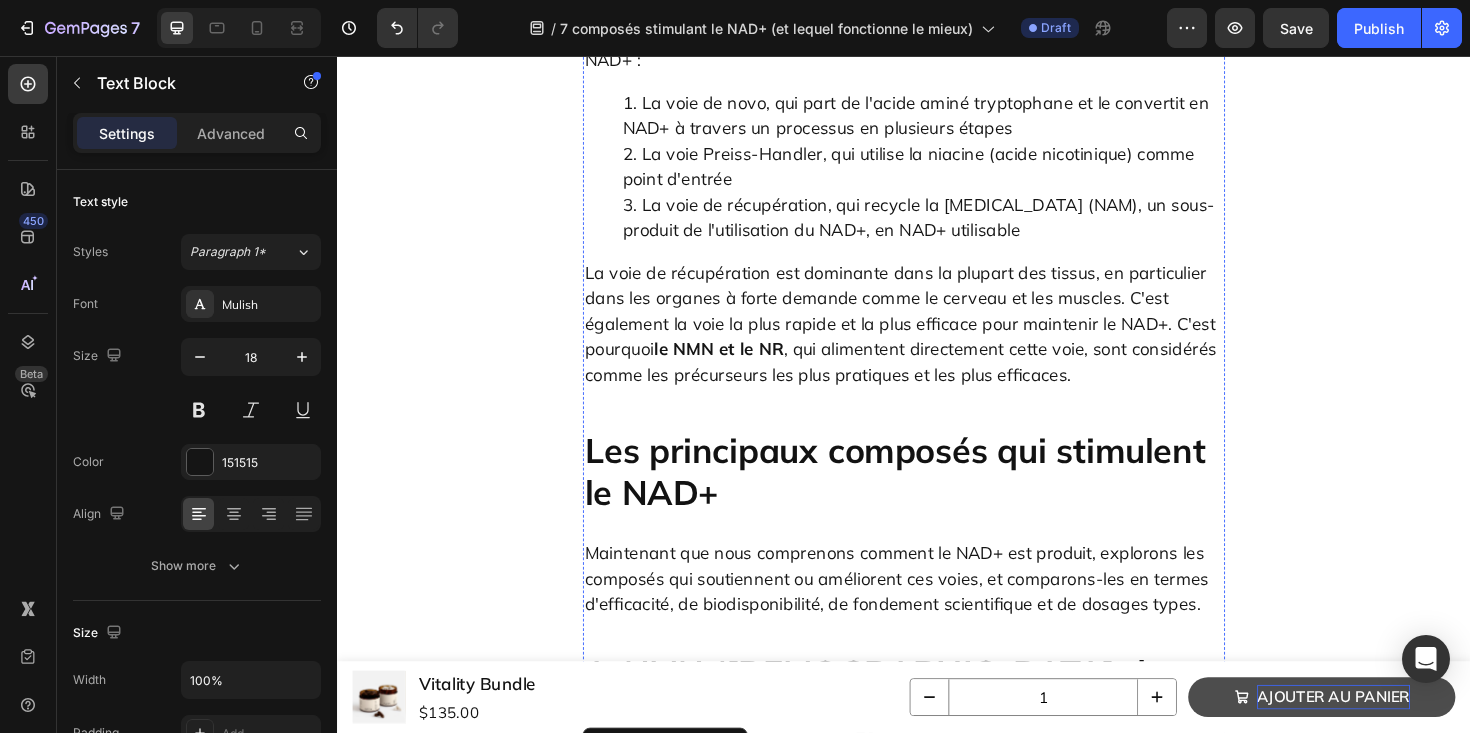
scroll to position [1837, 0]
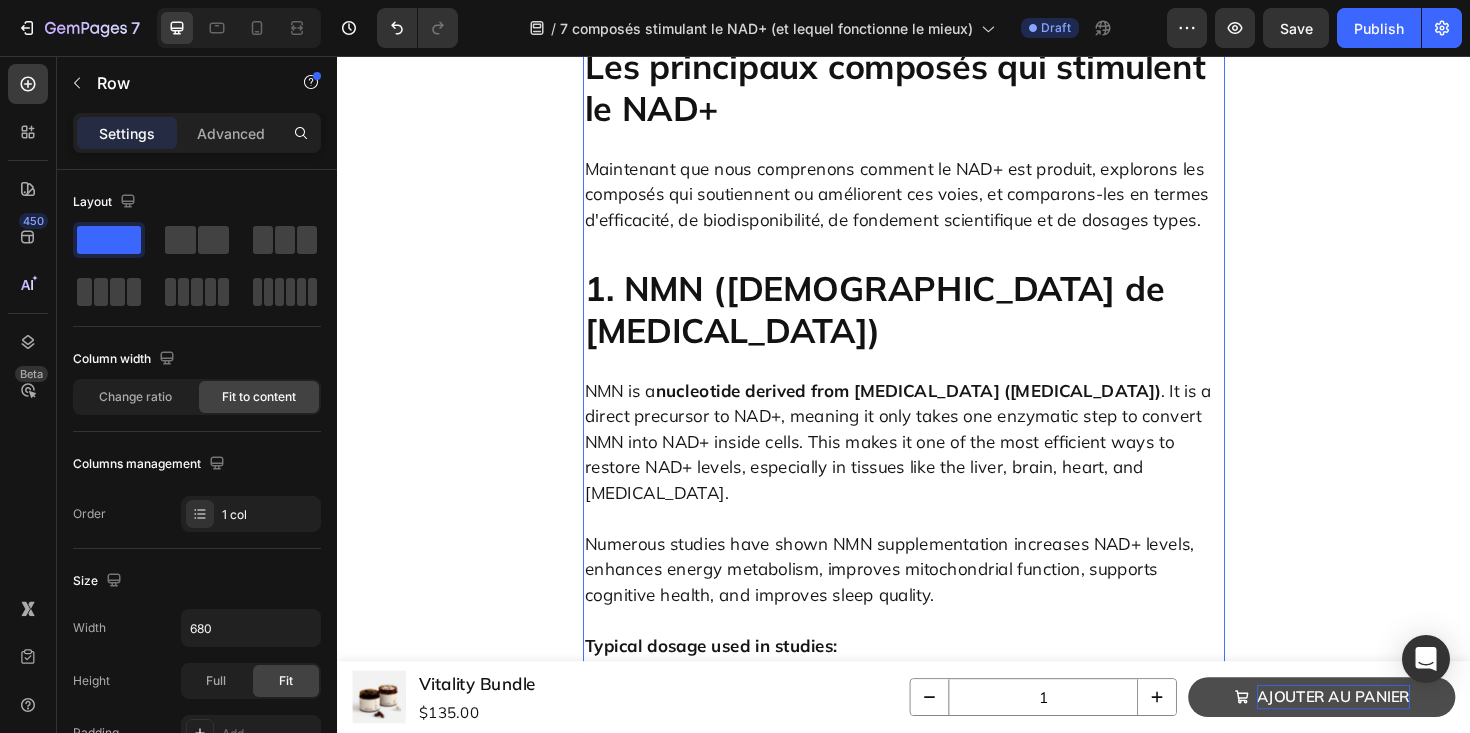
scroll to position [2284, 0]
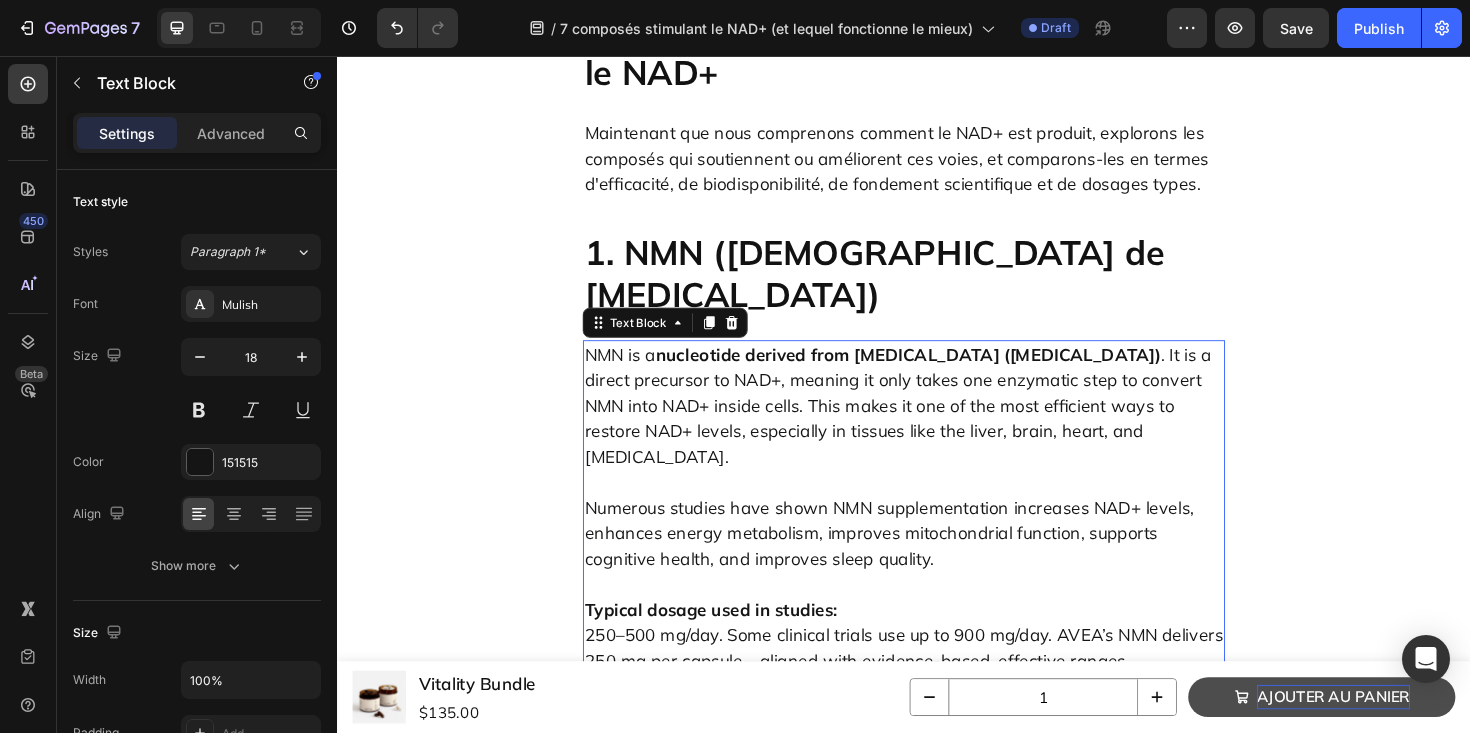
click at [797, 359] on p "NMN is a nucleotide derived from vitamin B3 (niacinamide) . It is a direct prec…" at bounding box center [937, 426] width 676 height 135
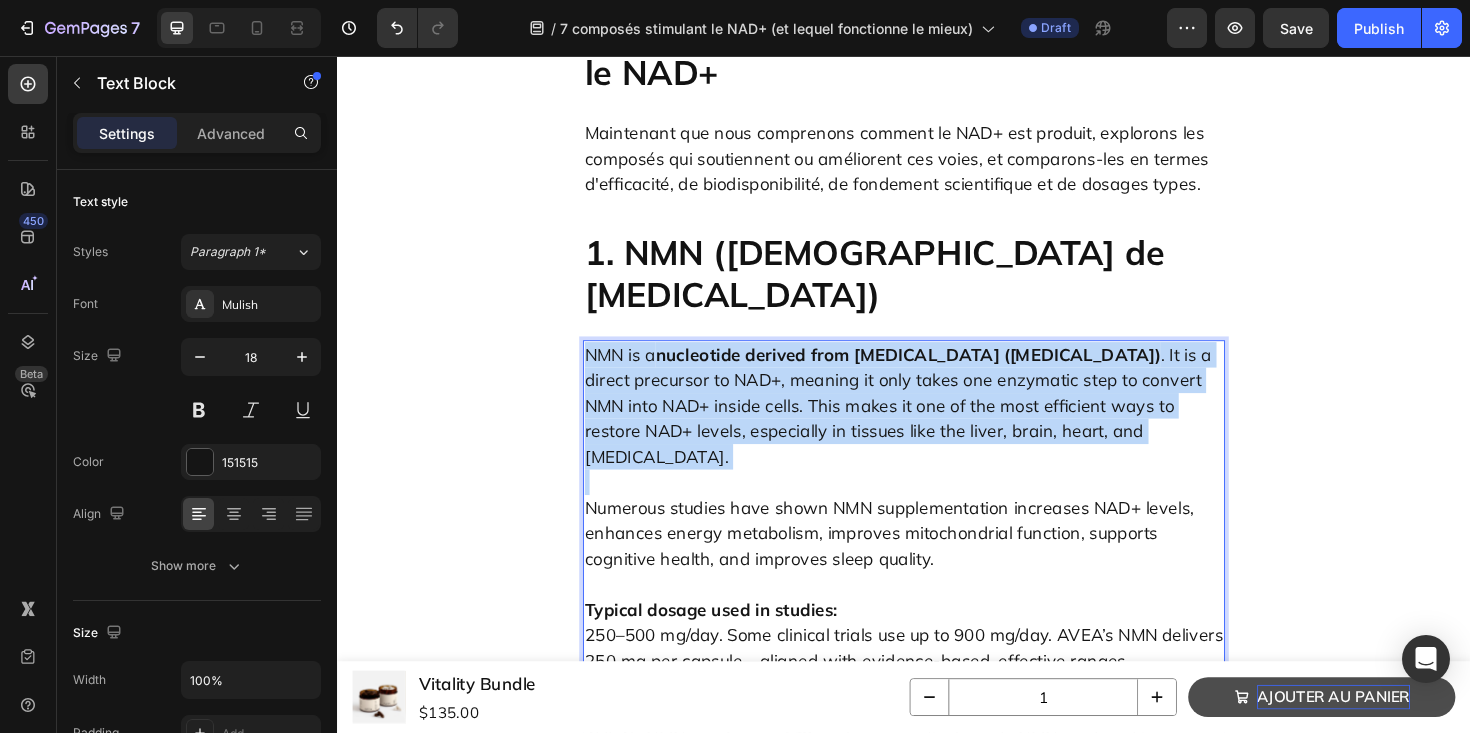
click at [797, 359] on p "NMN is a nucleotide derived from vitamin B3 (niacinamide) . It is a direct prec…" at bounding box center [937, 426] width 676 height 135
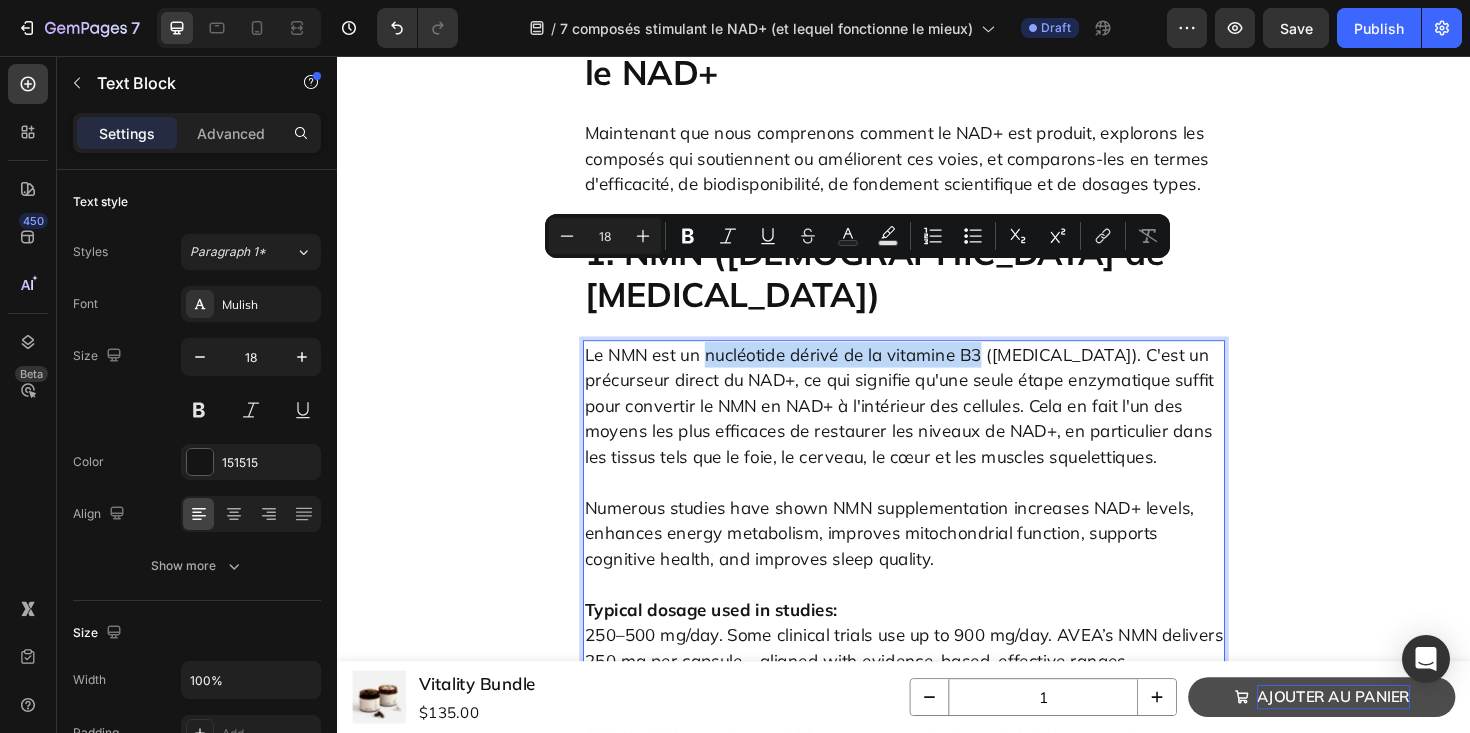
drag, startPoint x: 727, startPoint y: 290, endPoint x: 1010, endPoint y: 291, distance: 283.0
click at [1010, 359] on p "Le NMN est un nucléotide dérivé de la vitamine B3 (niacinamide). C'est un précu…" at bounding box center [937, 426] width 676 height 135
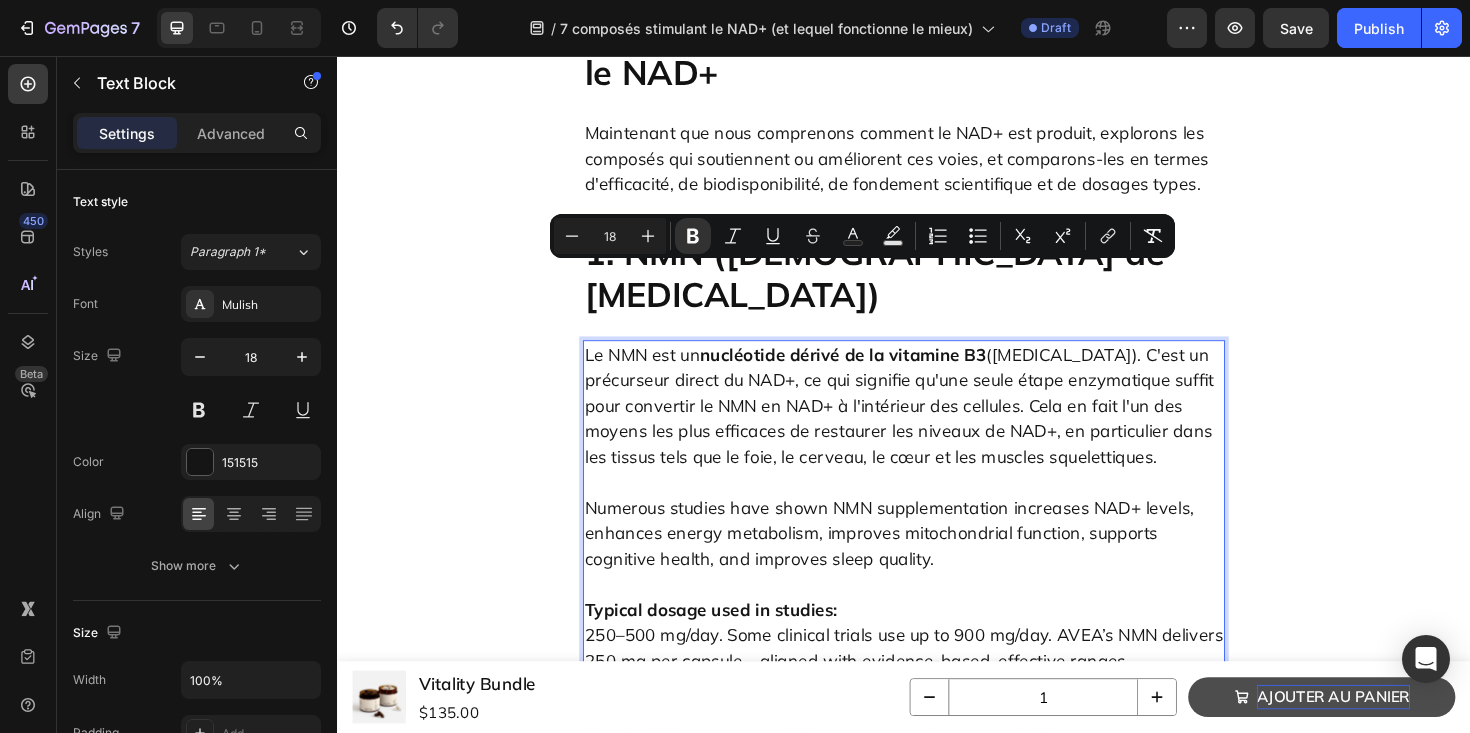
click at [1090, 359] on p "Le NMN est un nucléotide dérivé de la vitamine B3 (niacinamide). C'est un précu…" at bounding box center [937, 426] width 676 height 135
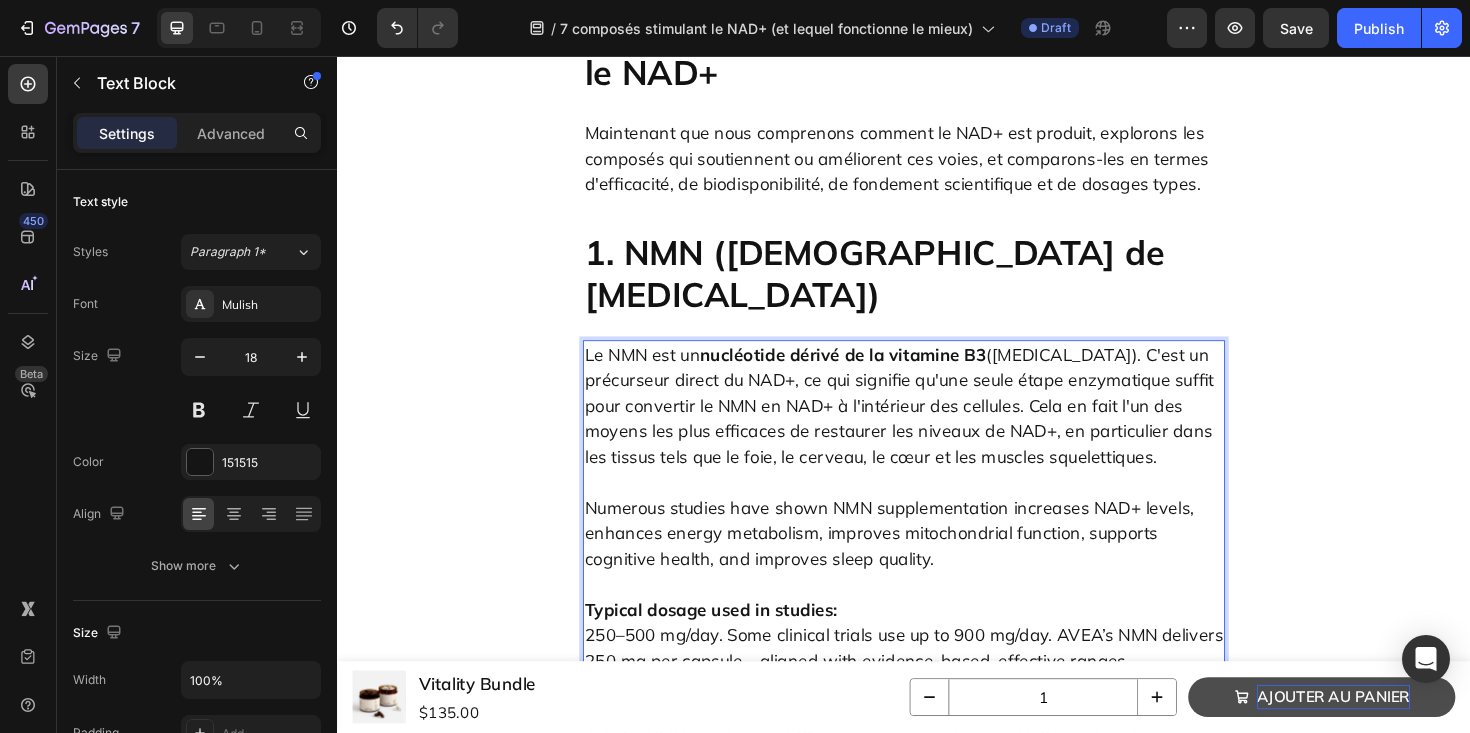
click at [1034, 359] on p "Le NMN est un nucléotide dérivé de la vitamine B3 (niacinamide). C'est un précu…" at bounding box center [937, 426] width 676 height 135
drag, startPoint x: 1031, startPoint y: 292, endPoint x: 1139, endPoint y: 291, distance: 108.0
click at [1139, 359] on p "Le NMN est un nucléotide dérivé de la vitamine B3 (niacinamide). C'est un précu…" at bounding box center [937, 426] width 676 height 135
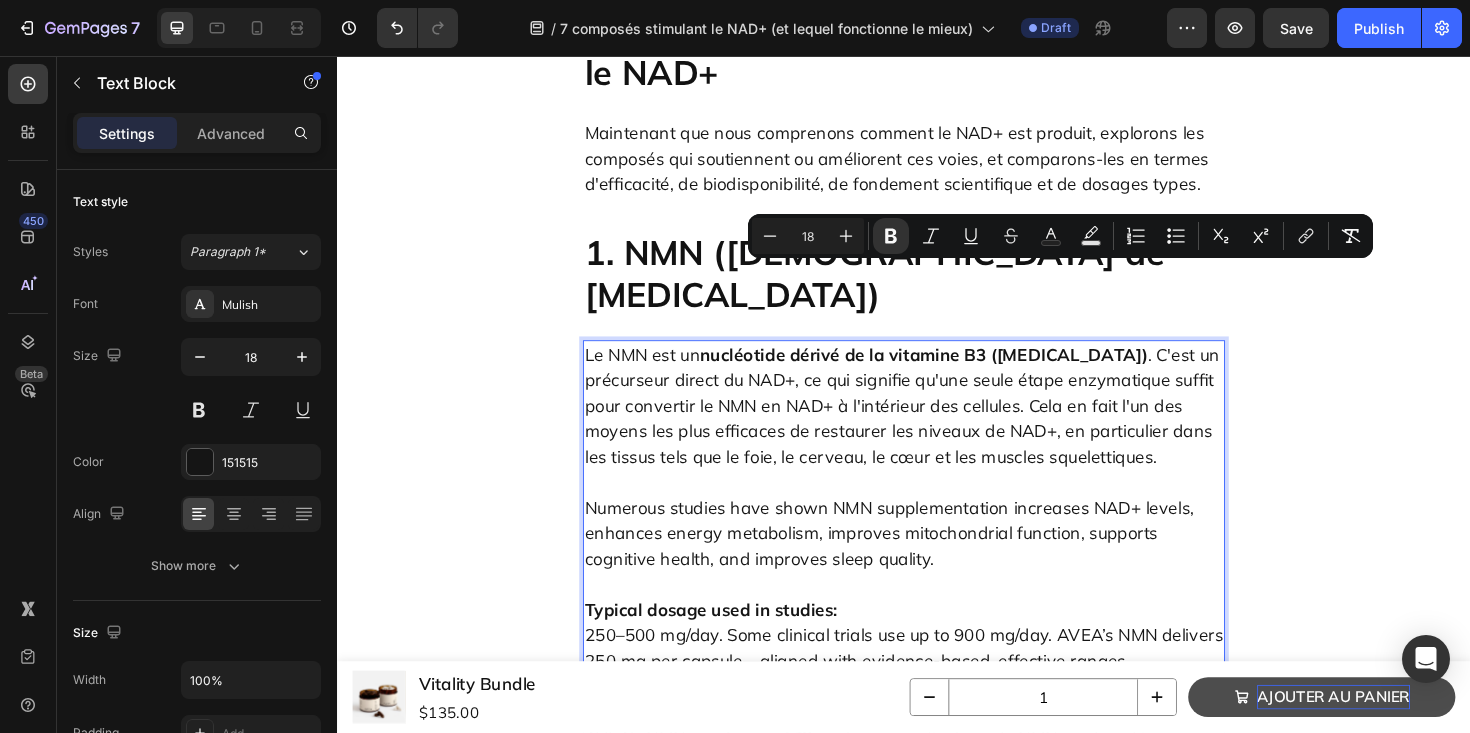
click at [985, 395] on p "Le NMN est un nucléotide dérivé de la vitamine B3 (niacinamide) . C'est un préc…" at bounding box center [937, 426] width 676 height 135
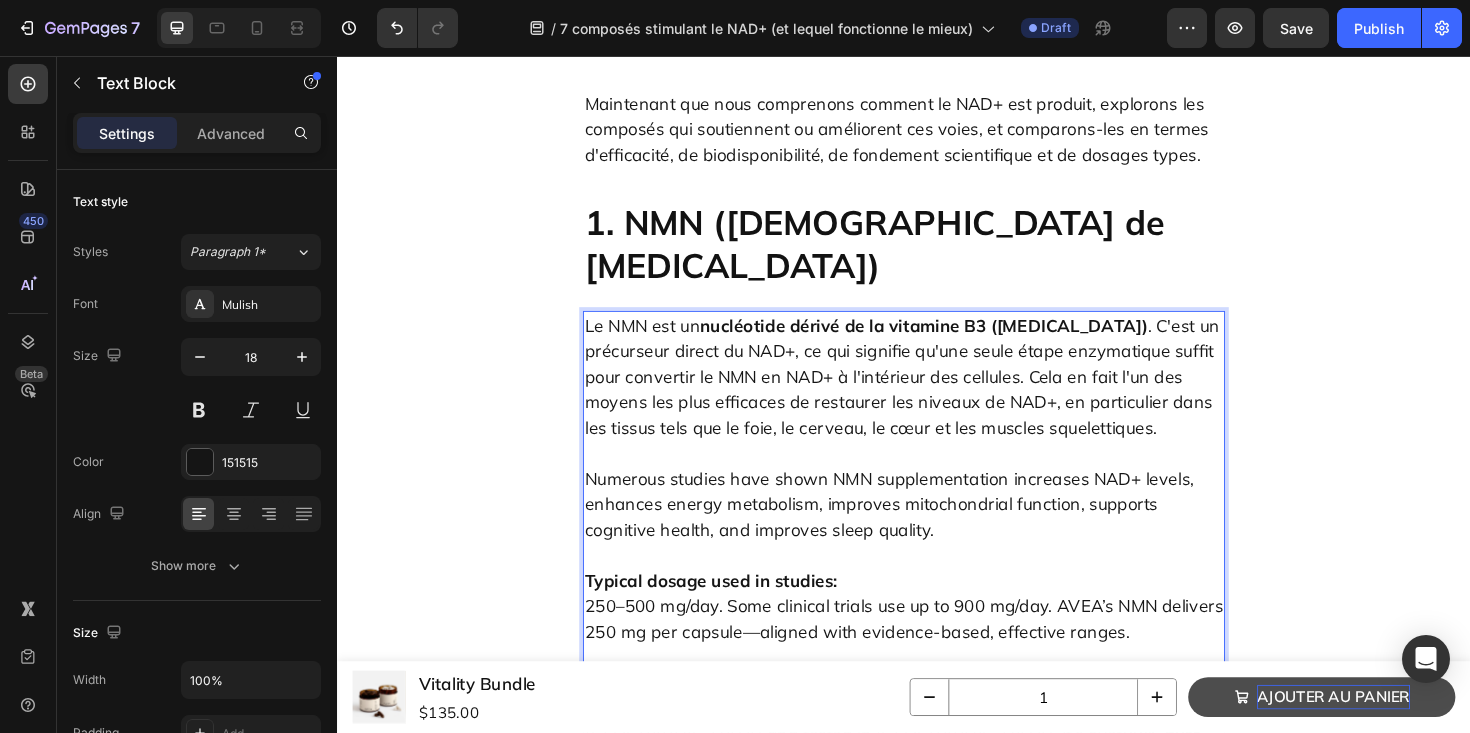
scroll to position [2317, 0]
click at [796, 461] on p "Numerous studies have shown NMN supplementation increases NAD+ levels, enhances…" at bounding box center [937, 515] width 676 height 108
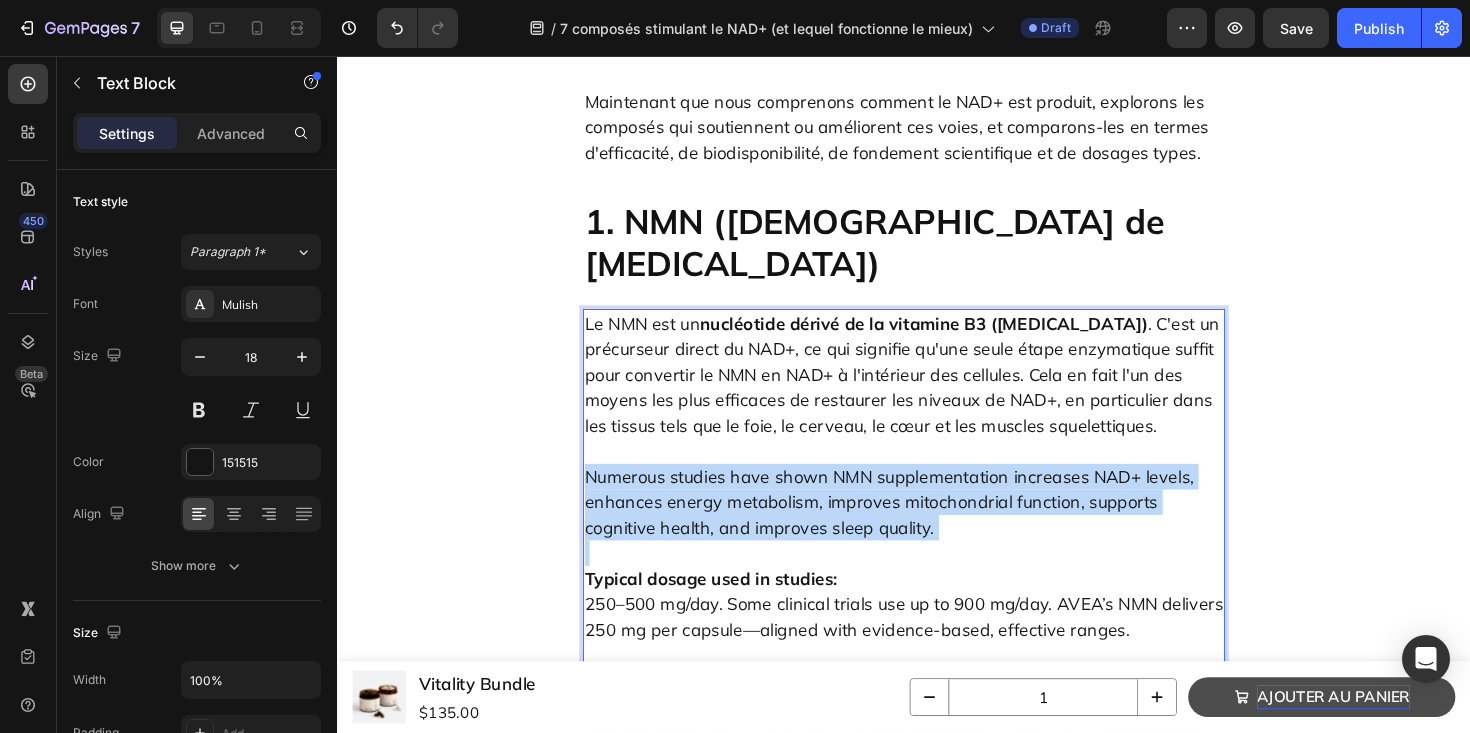
click at [796, 461] on p "Numerous studies have shown NMN supplementation increases NAD+ levels, enhances…" at bounding box center [937, 515] width 676 height 108
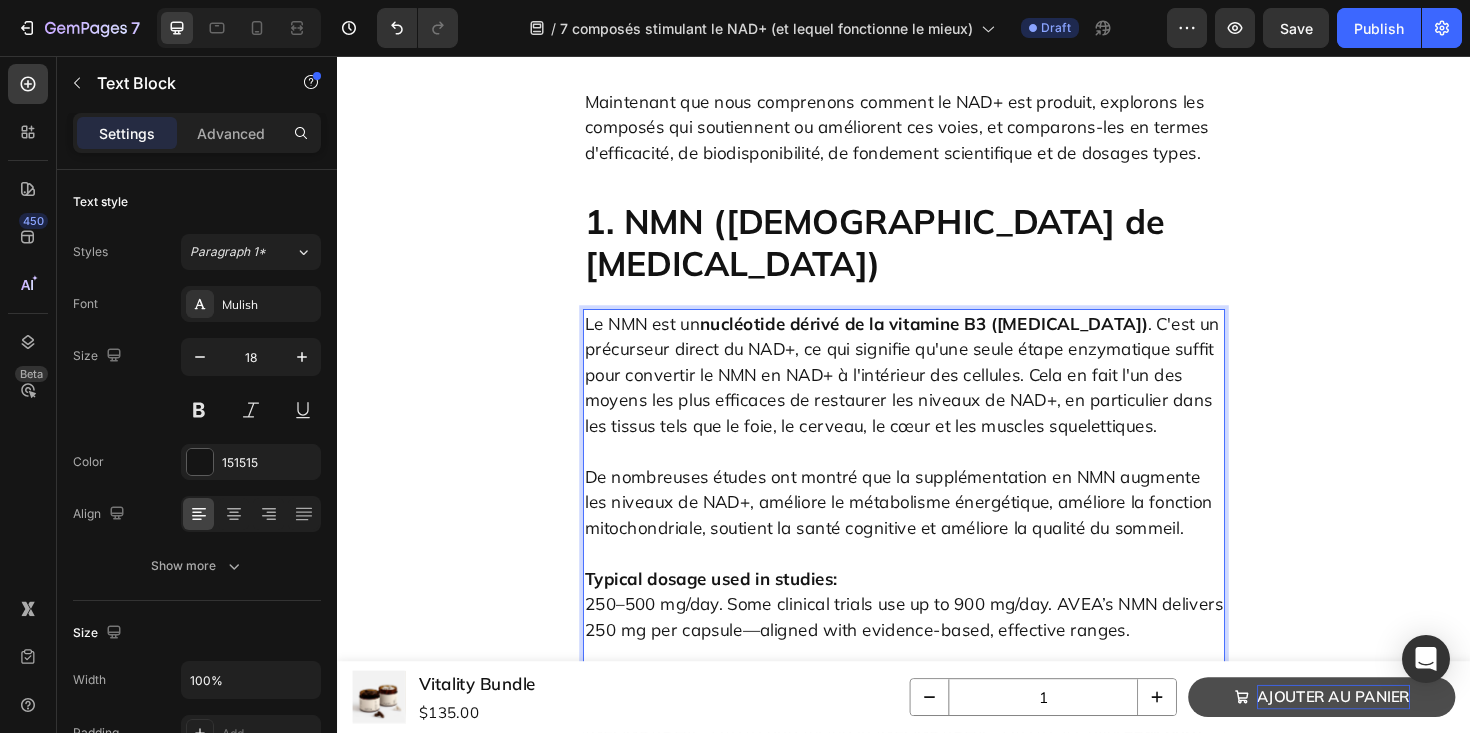
click at [773, 598] on strong "Typical dosage used in studies:" at bounding box center [732, 609] width 267 height 23
click at [789, 569] on p "Posologie habituelle utilisée dans les études : 250–500 mg/day. Some clinical t…" at bounding box center [937, 623] width 676 height 108
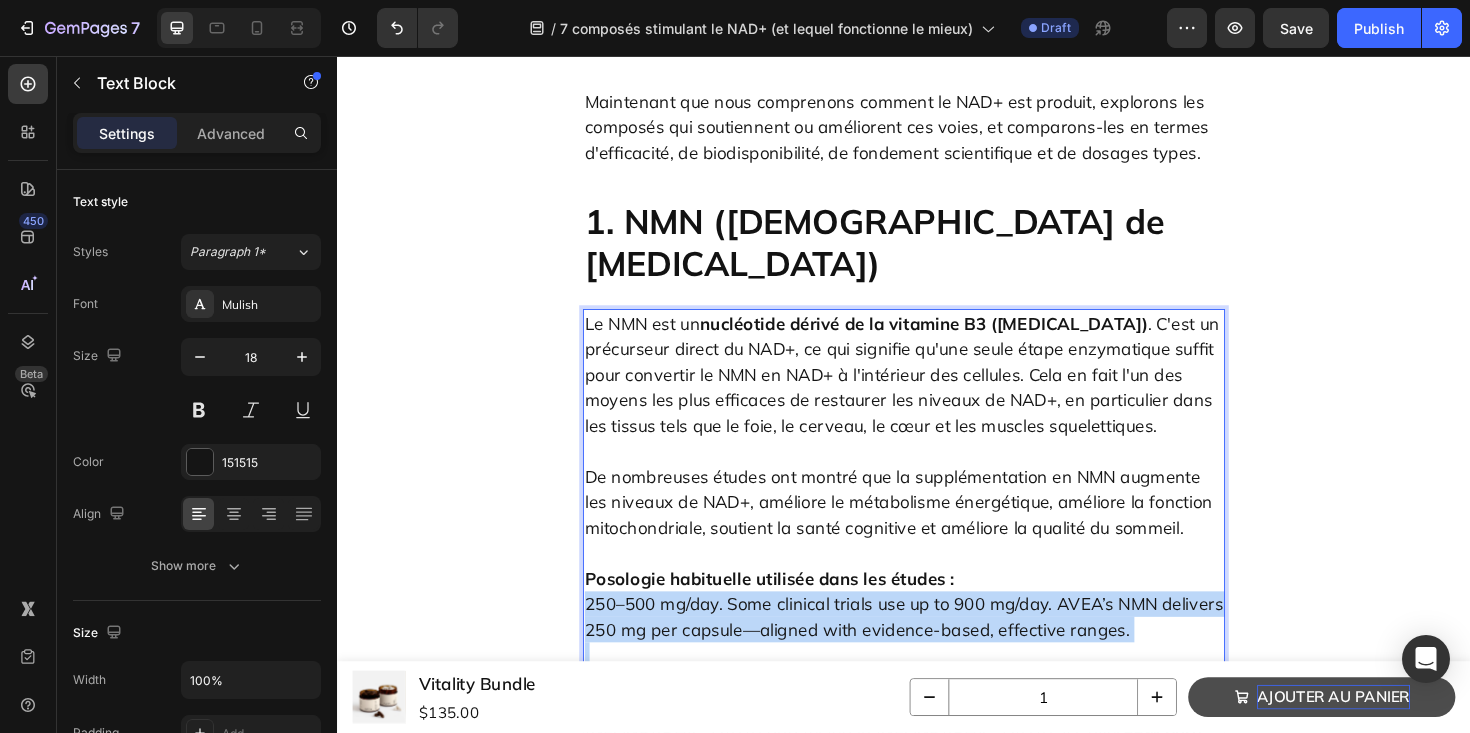
click at [789, 569] on p "Posologie habituelle utilisée dans les études : 250–500 mg/day. Some clinical t…" at bounding box center [937, 623] width 676 height 108
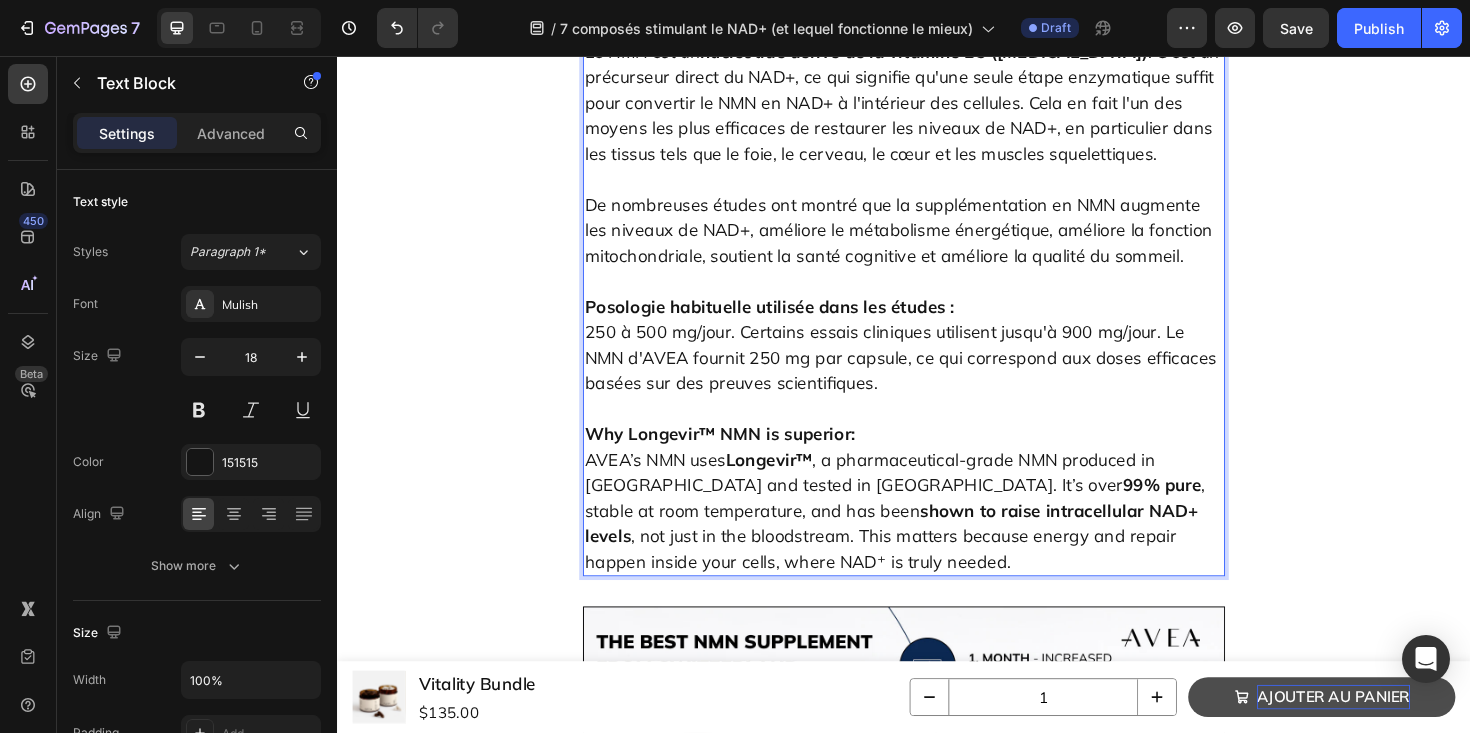
scroll to position [2614, 0]
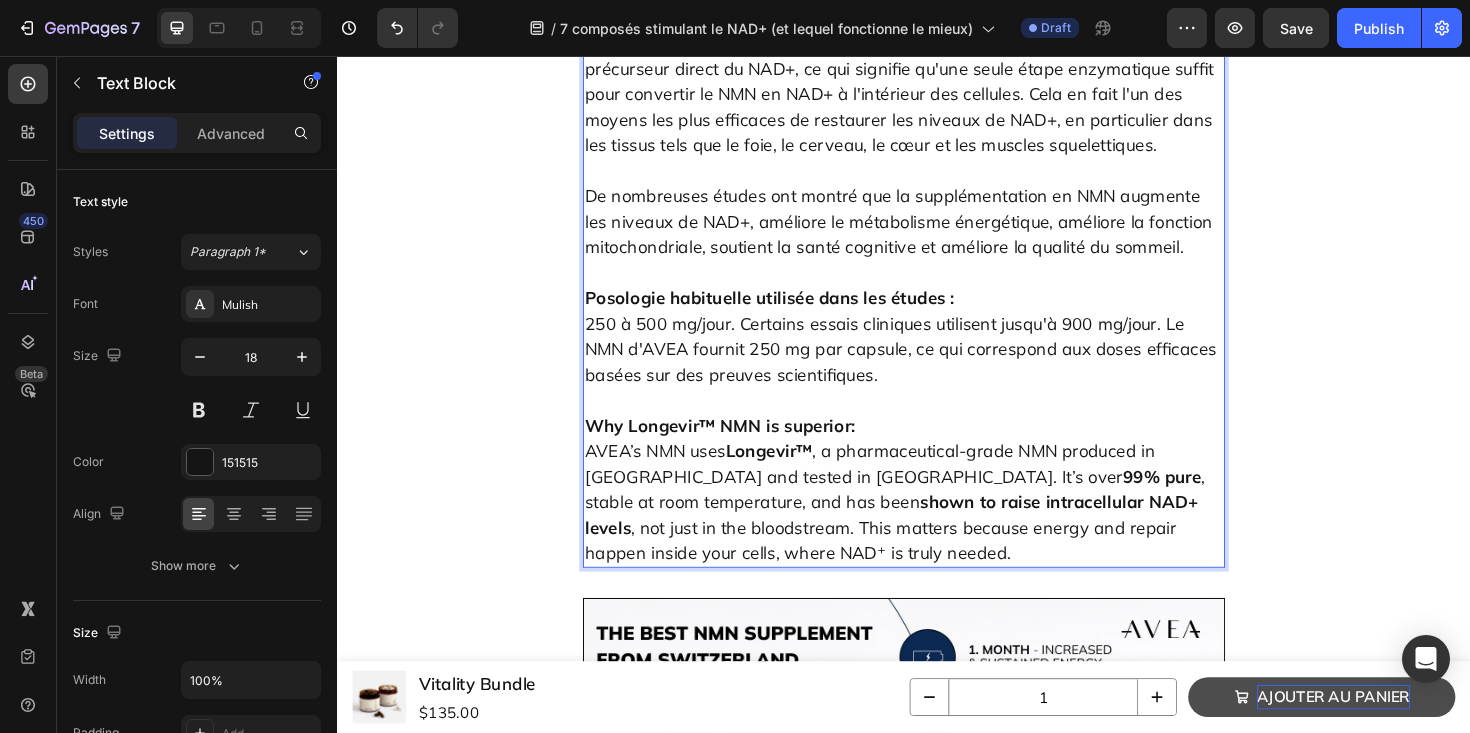
click at [848, 436] on strong "Why Longevir™ NMN is superior:" at bounding box center [742, 447] width 286 height 23
click at [680, 461] on p "⁠⁠⁠⁠⁠⁠⁠ AVEA’s NMN uses Longevir™ , a pharmaceutical-grade NMN produced in Euro…" at bounding box center [937, 528] width 676 height 135
click at [680, 461] on p "AVEA’s NMN uses Longevir™ , a pharmaceutical-grade NMN produced in Europe and t…" at bounding box center [937, 528] width 676 height 135
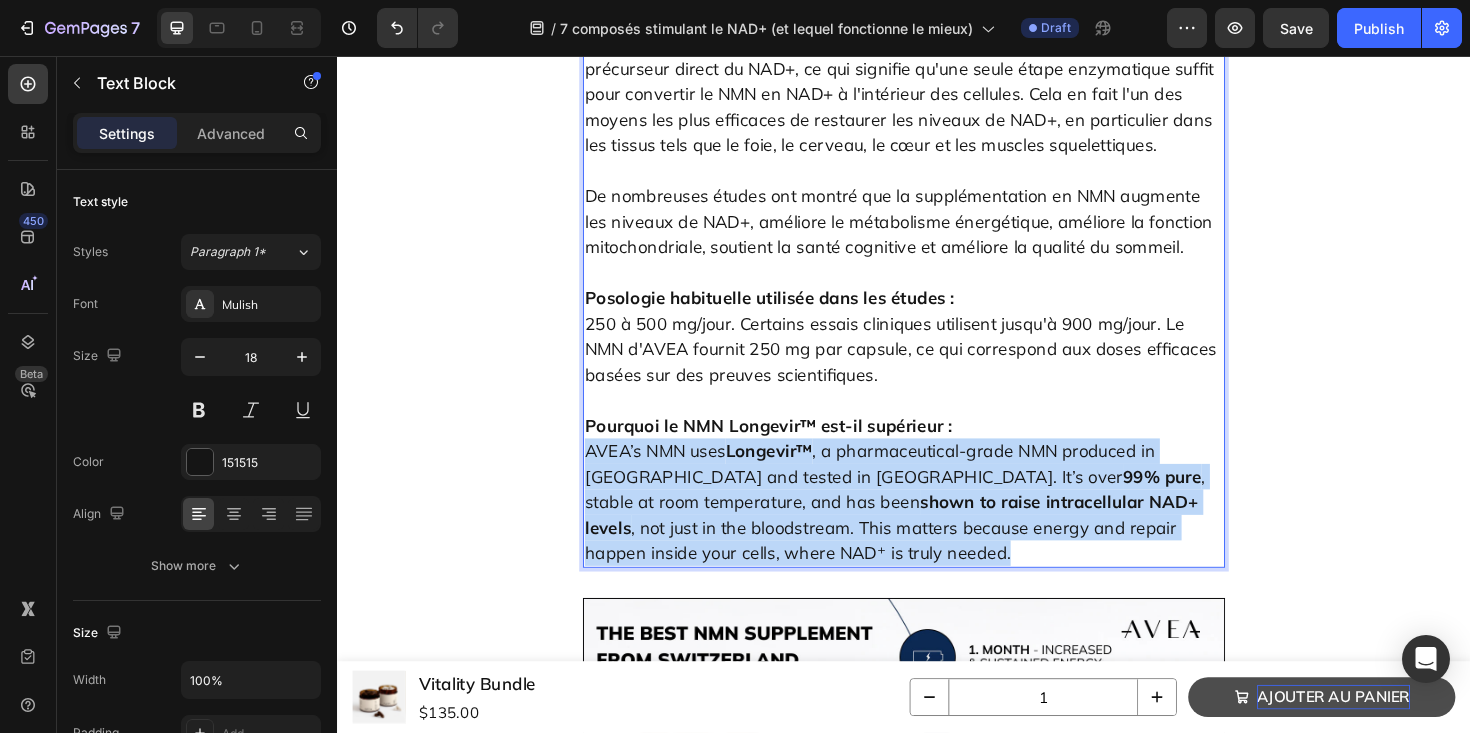
click at [680, 461] on p "AVEA’s NMN uses Longevir™ , a pharmaceutical-grade NMN produced in Europe and t…" at bounding box center [937, 528] width 676 height 135
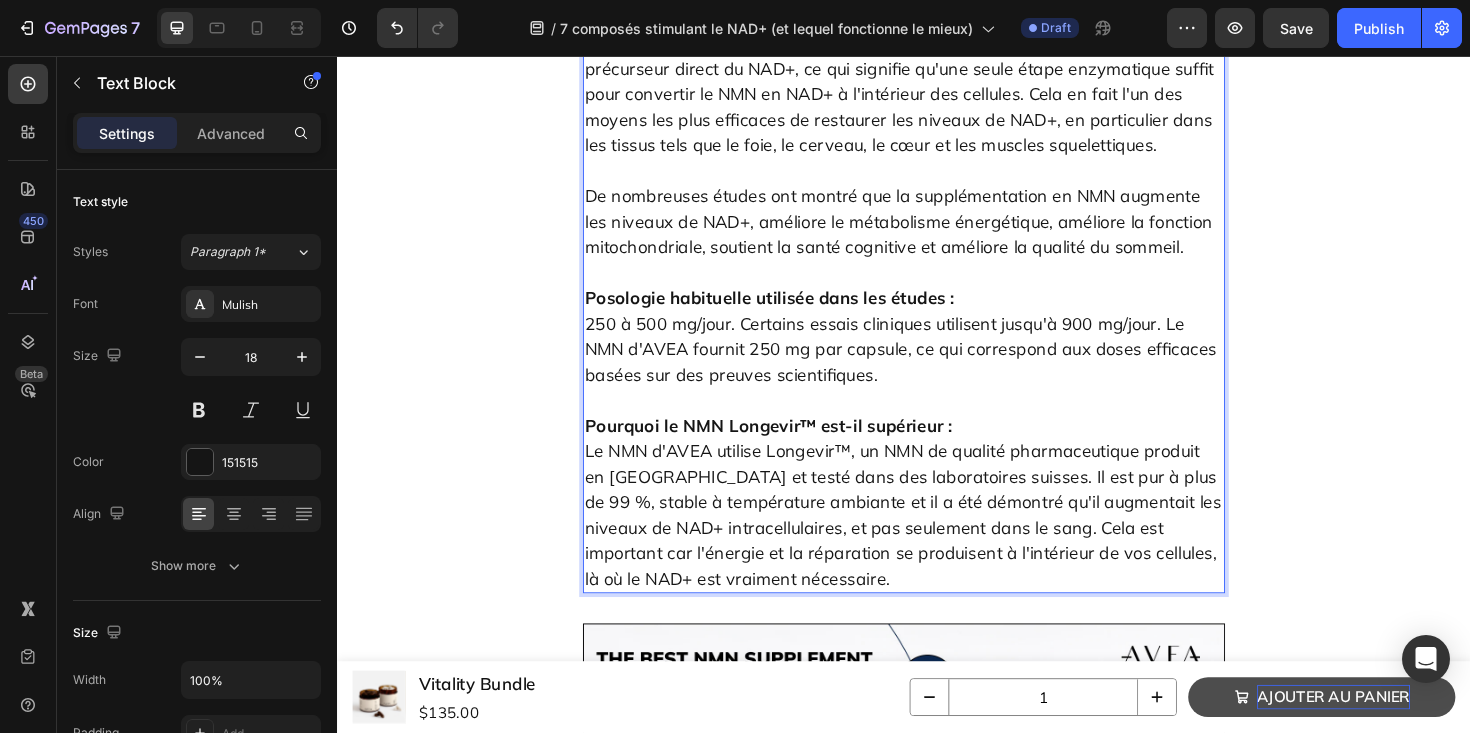
click at [832, 461] on p "Le NMN d'AVEA utilise Longevir™, un NMN de qualité pharmaceutique produit en Eu…" at bounding box center [937, 542] width 676 height 162
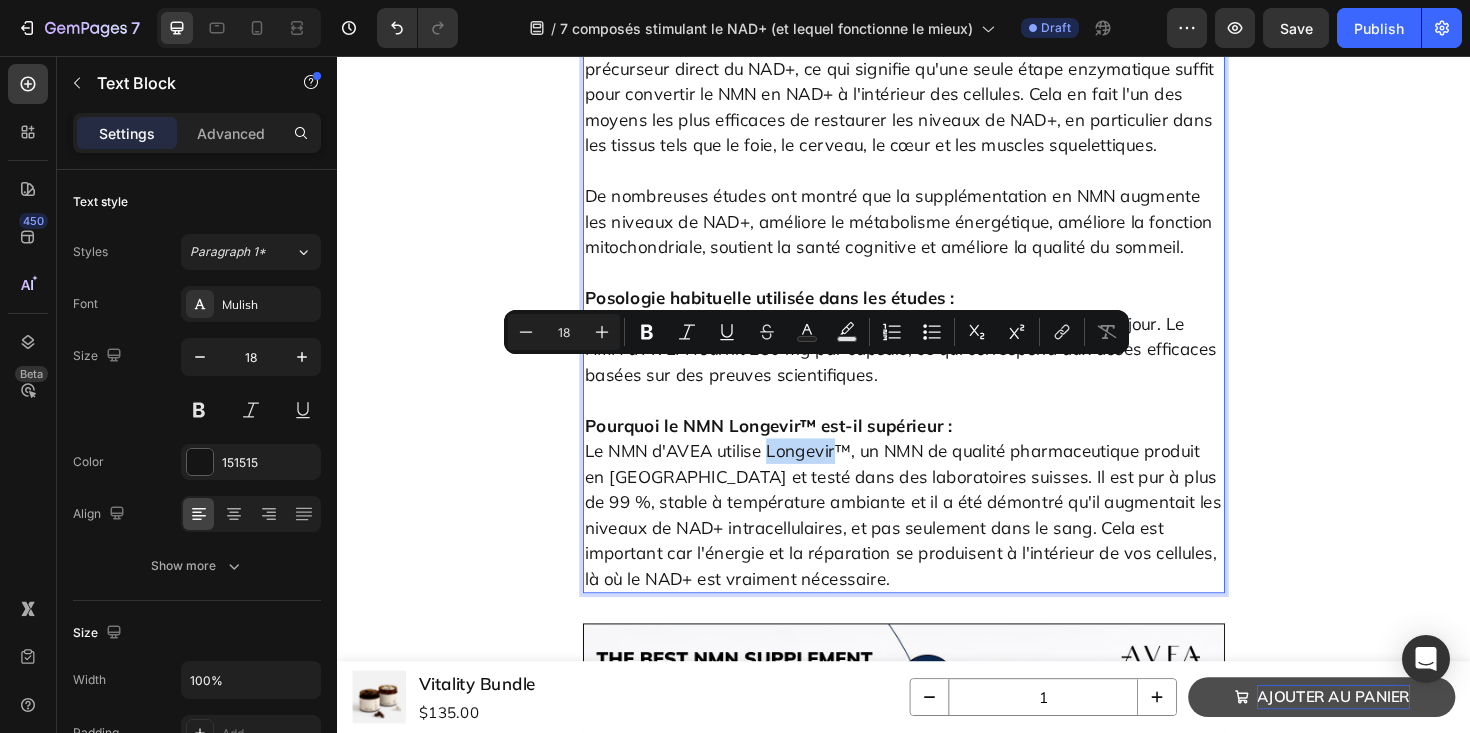
click at [816, 461] on p "Le NMN d'AVEA utilise Longevir™, un NMN de qualité pharmaceutique produit en Eu…" at bounding box center [937, 542] width 676 height 162
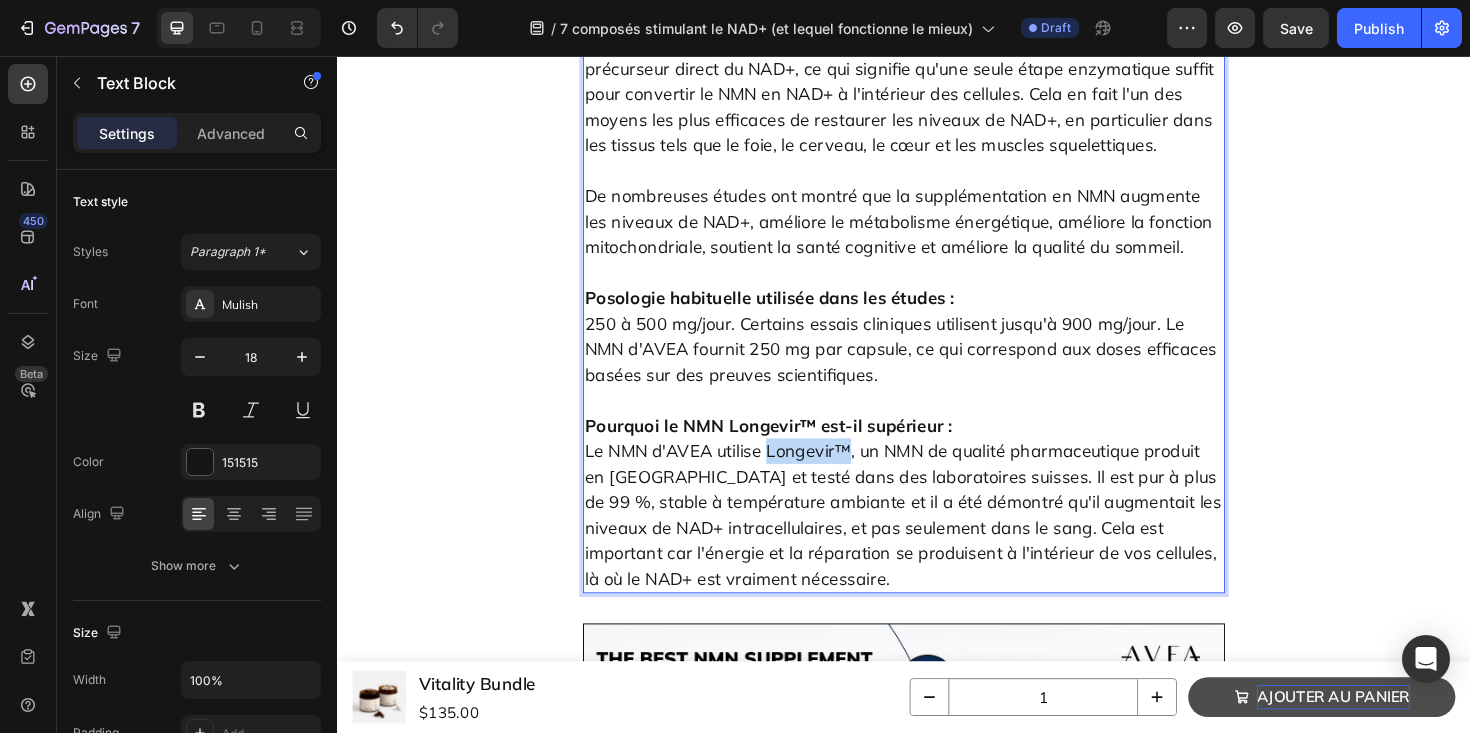
drag, startPoint x: 791, startPoint y: 393, endPoint x: 874, endPoint y: 394, distance: 83.0
click at [874, 461] on p "Le NMN d'AVEA utilise Longevir™, un NMN de qualité pharmaceutique produit en Eu…" at bounding box center [937, 542] width 676 height 162
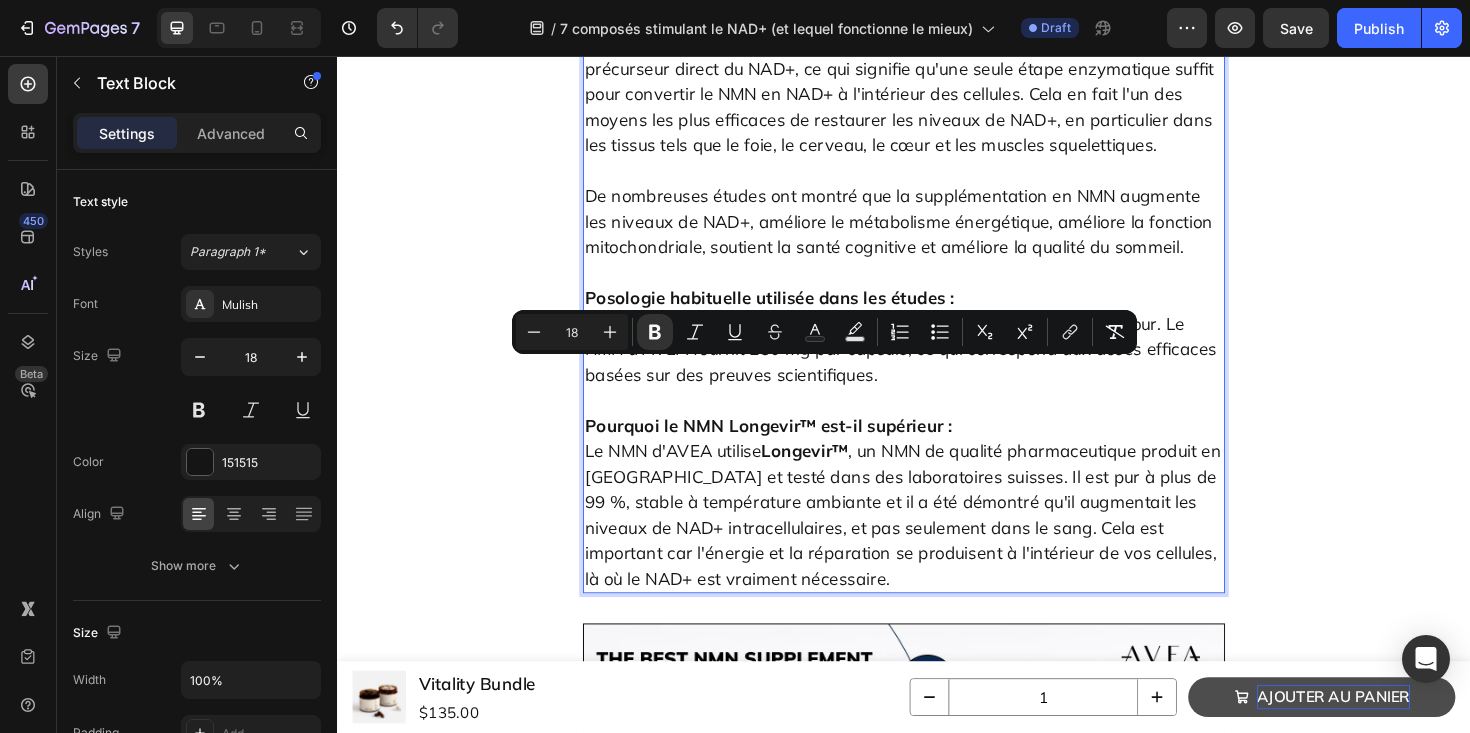
click at [1154, 461] on p "Le NMN d'AVEA utilise Longevir™ , un NMN de qualité pharmaceutique produit en E…" at bounding box center [937, 542] width 676 height 162
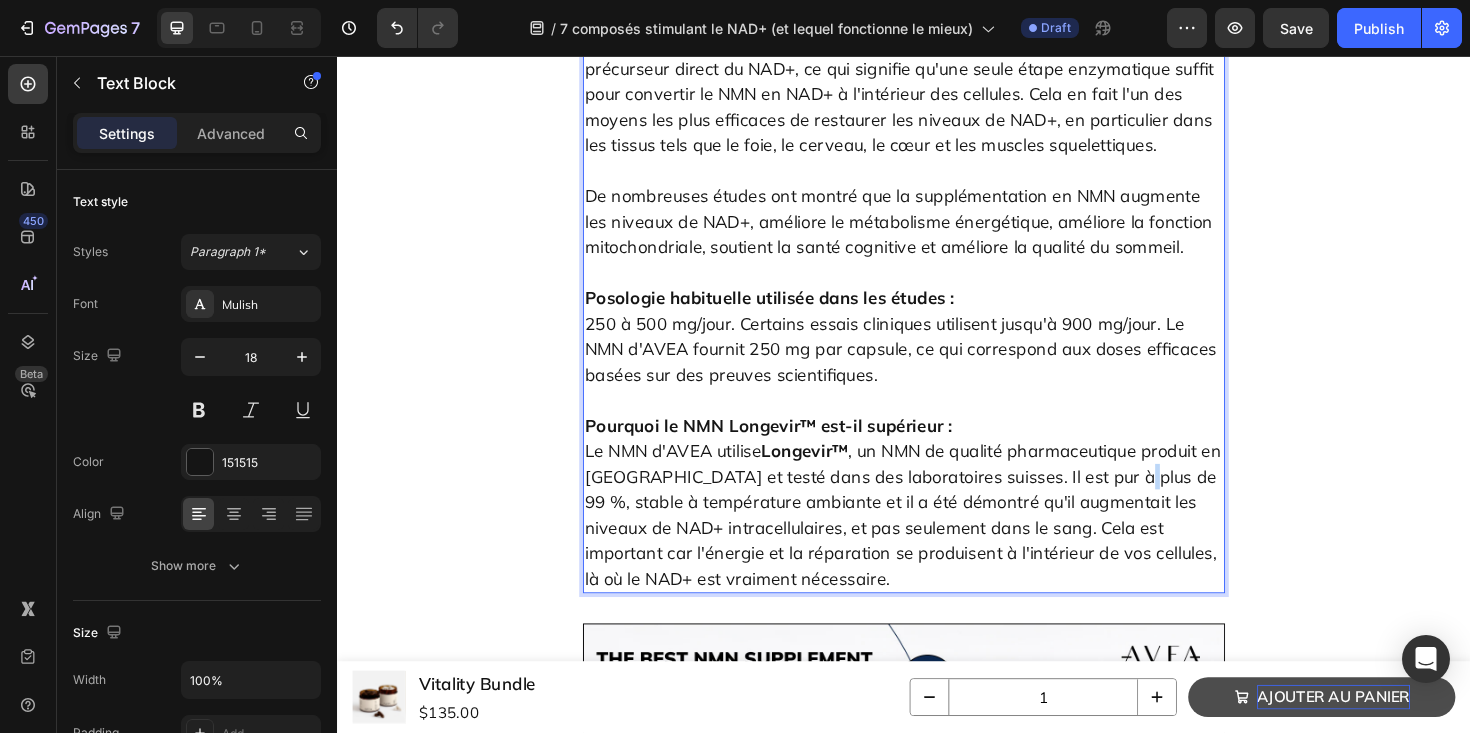
click at [1154, 461] on p "Le NMN d'AVEA utilise Longevir™ , un NMN de qualité pharmaceutique produit en E…" at bounding box center [937, 542] width 676 height 162
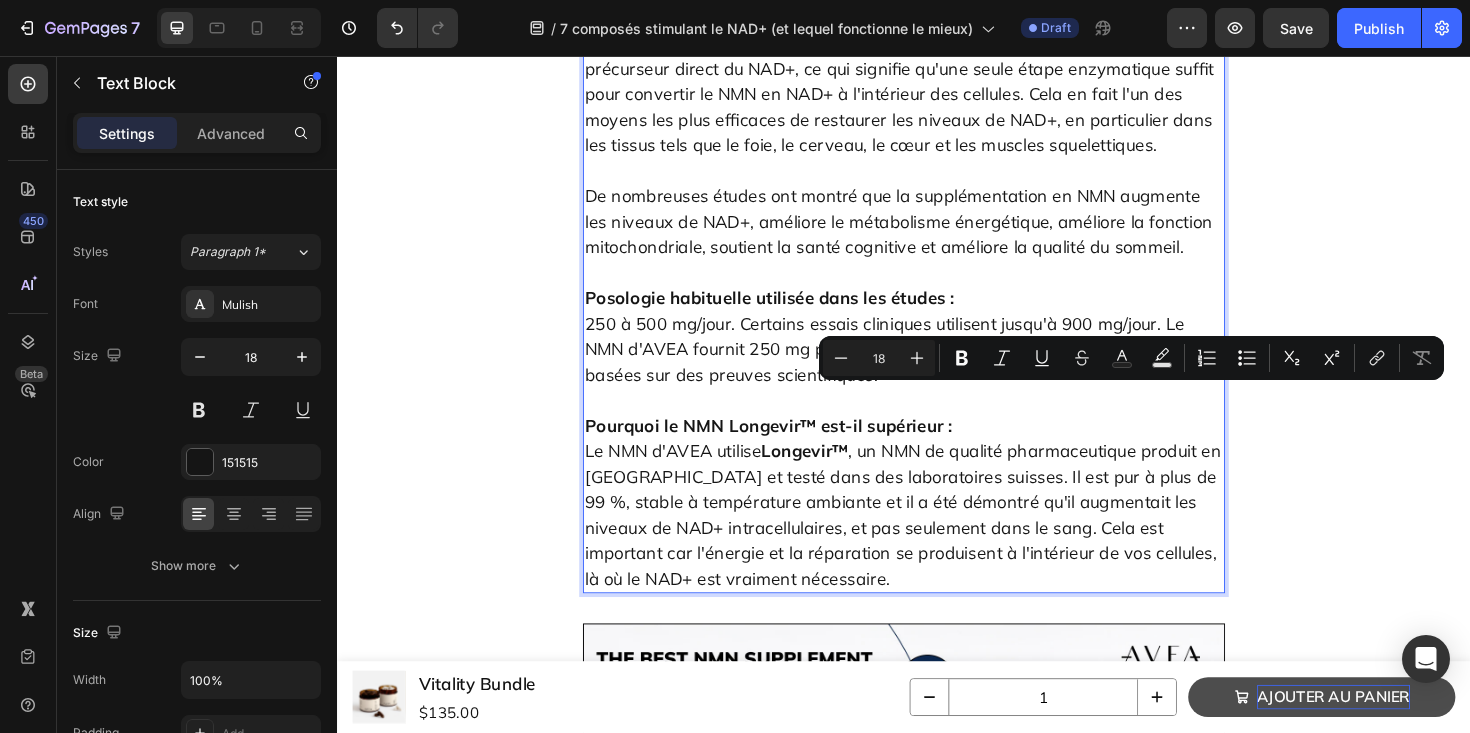
click at [1140, 461] on p "Le NMN d'AVEA utilise Longevir™ , un NMN de qualité pharmaceutique produit en E…" at bounding box center [937, 542] width 676 height 162
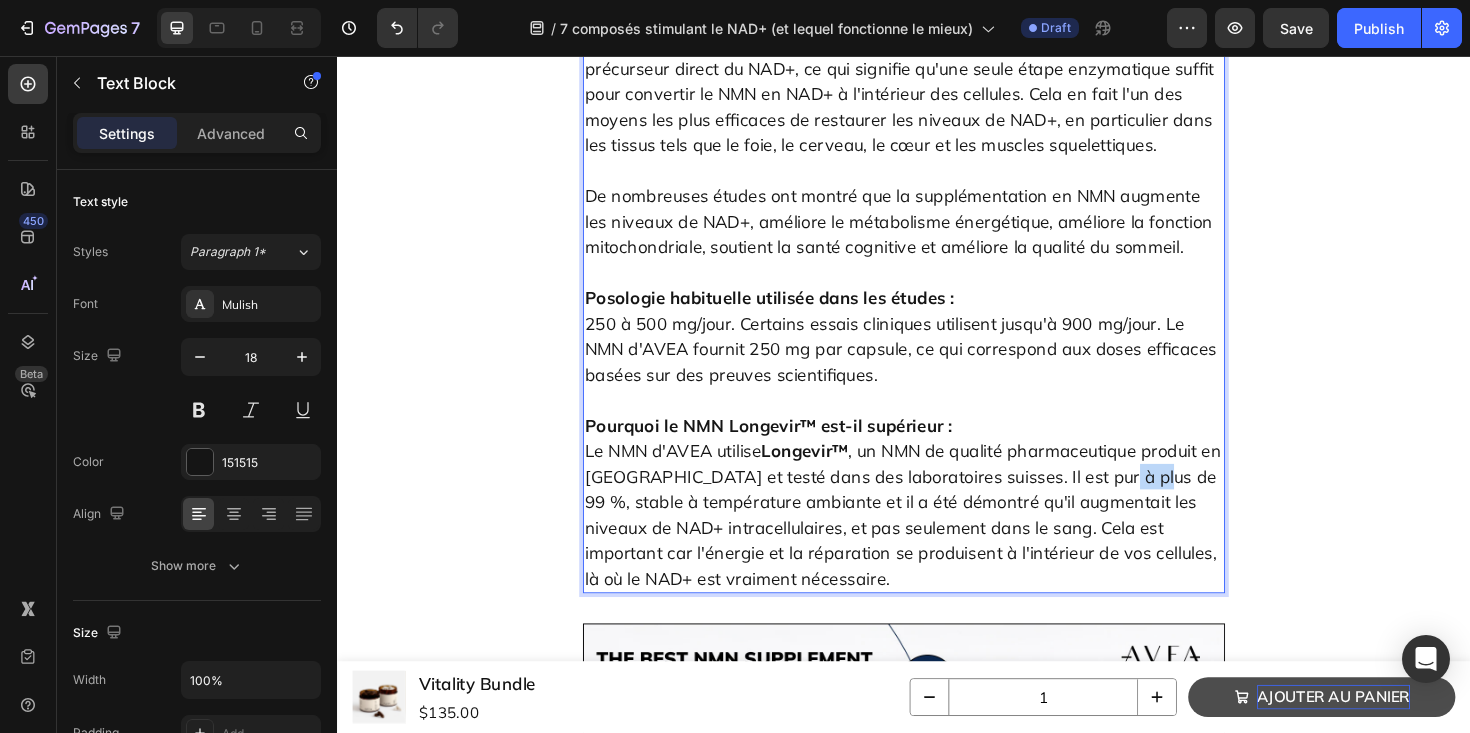
drag, startPoint x: 1140, startPoint y: 417, endPoint x: 1173, endPoint y: 418, distance: 33.0
click at [1173, 461] on p "Le NMN d'AVEA utilise Longevir™ , un NMN de qualité pharmaceutique produit en E…" at bounding box center [937, 542] width 676 height 162
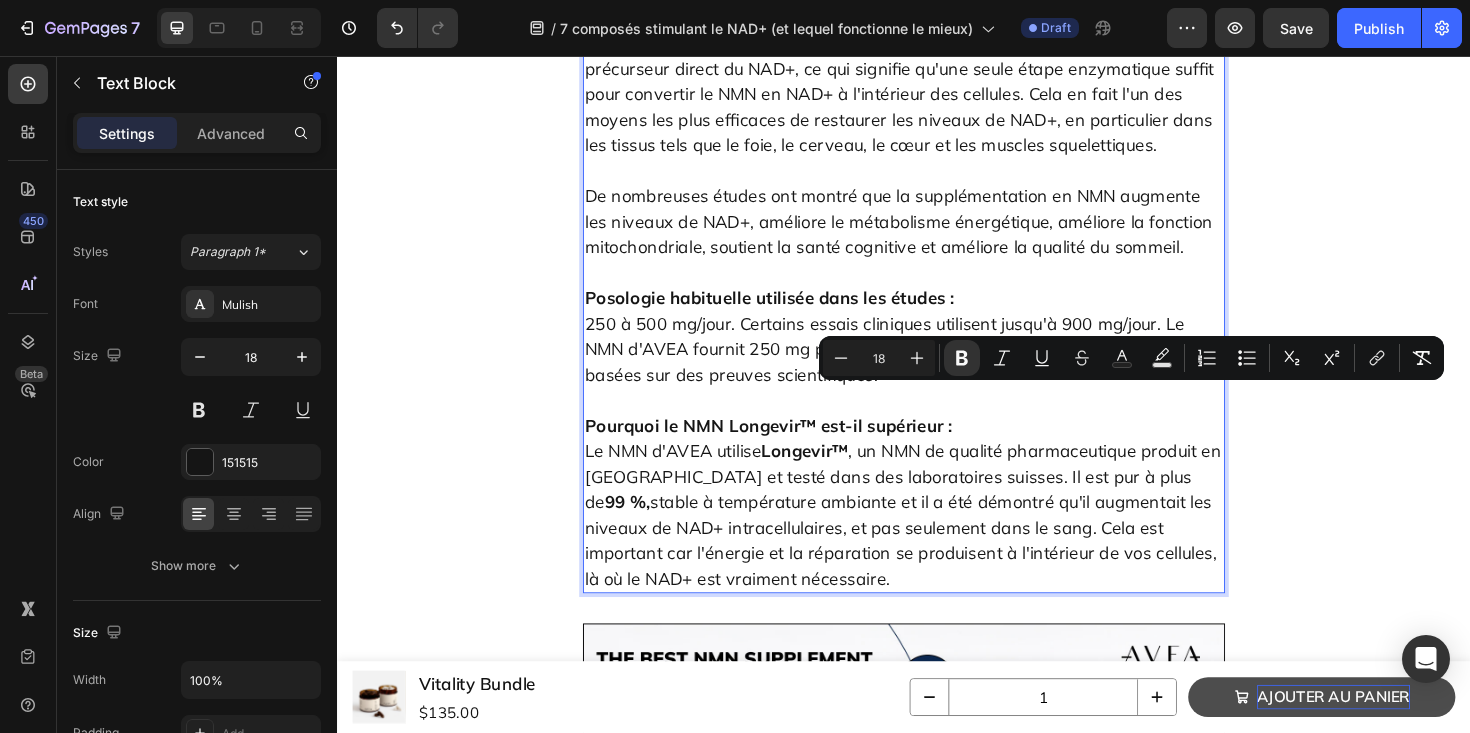
click at [794, 461] on p "Le NMN d'AVEA utilise Longevir™ , un NMN de qualité pharmaceutique produit en E…" at bounding box center [937, 542] width 676 height 162
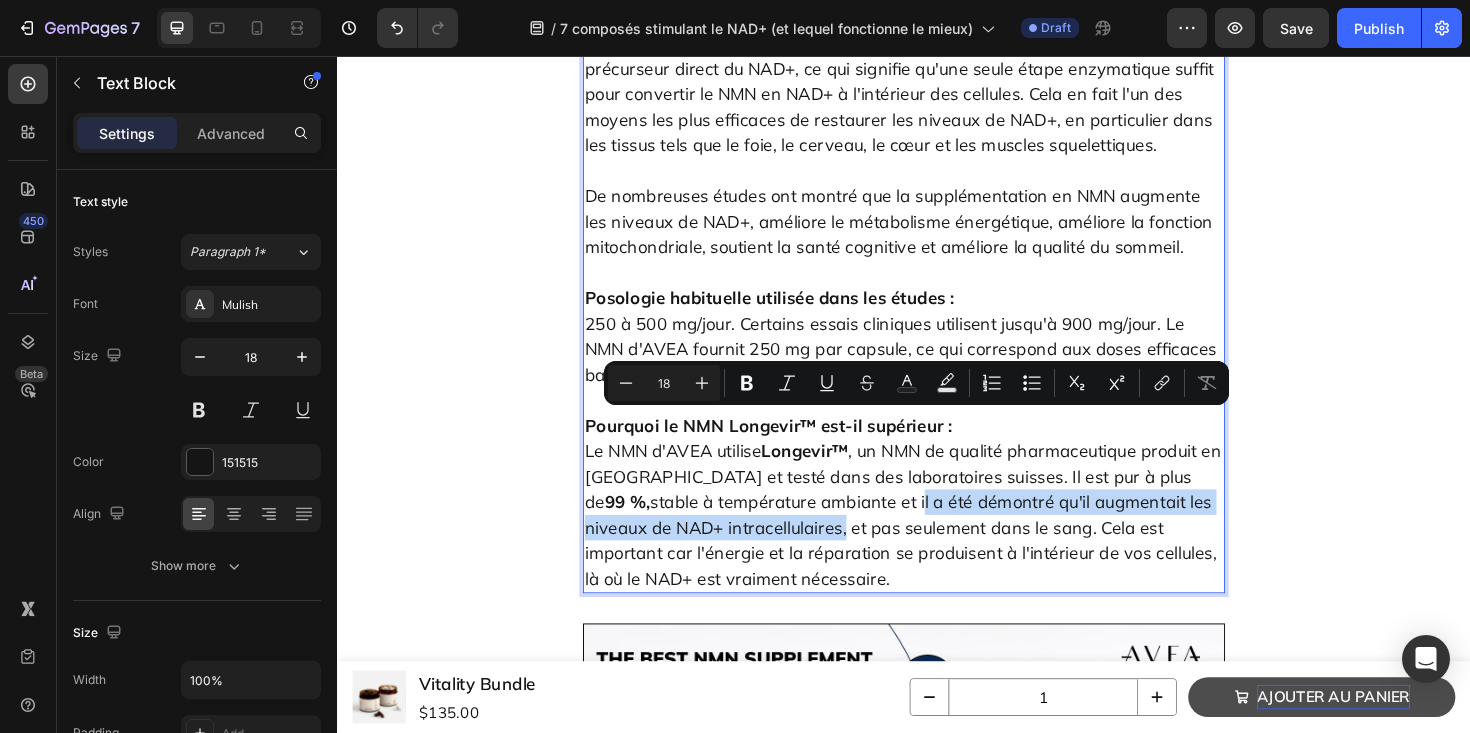
drag, startPoint x: 811, startPoint y: 448, endPoint x: 717, endPoint y: 477, distance: 98.4
click at [717, 477] on p "Le NMN d'AVEA utilise Longevir™ , un NMN de qualité pharmaceutique produit en E…" at bounding box center [937, 542] width 676 height 162
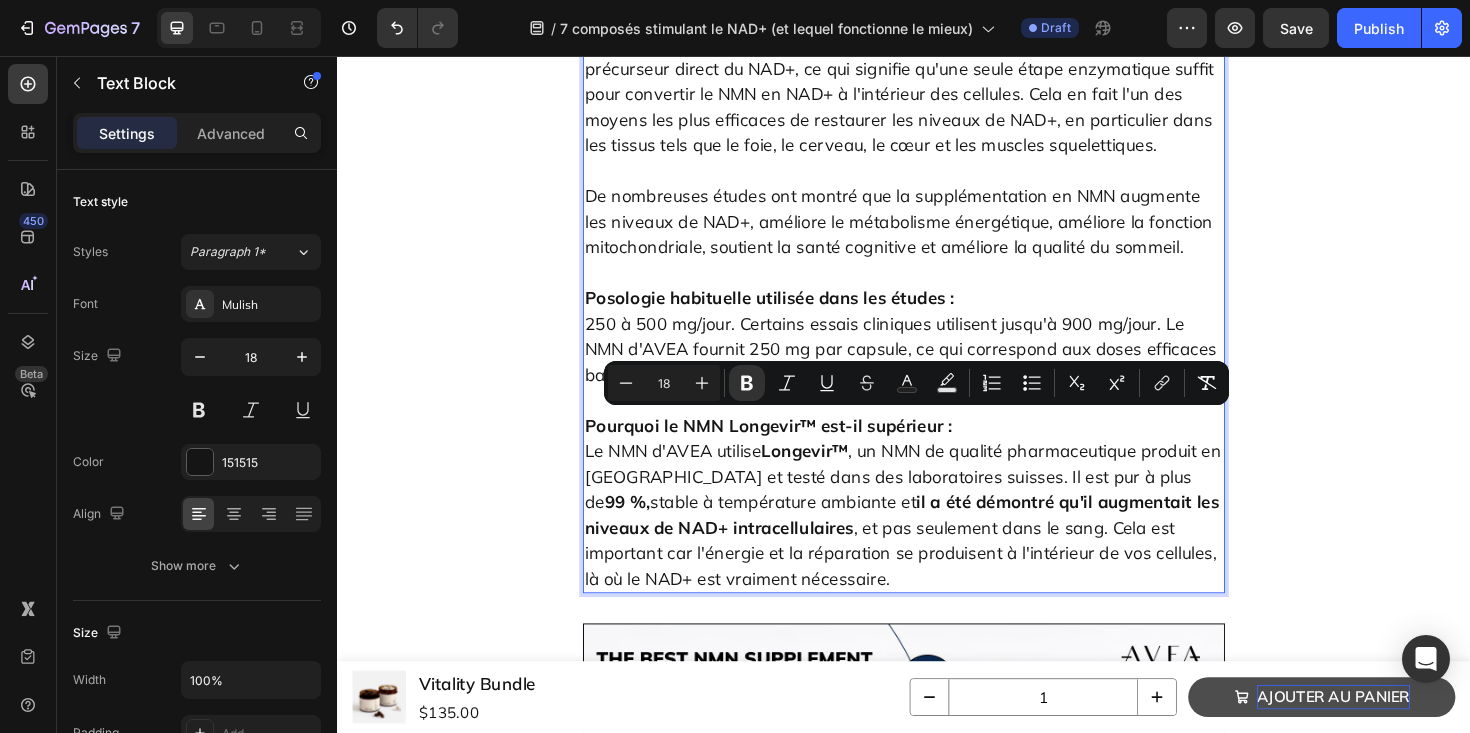
click at [810, 524] on p "Le NMN d'AVEA utilise Longevir™ , un NMN de qualité pharmaceutique produit en E…" at bounding box center [937, 542] width 676 height 162
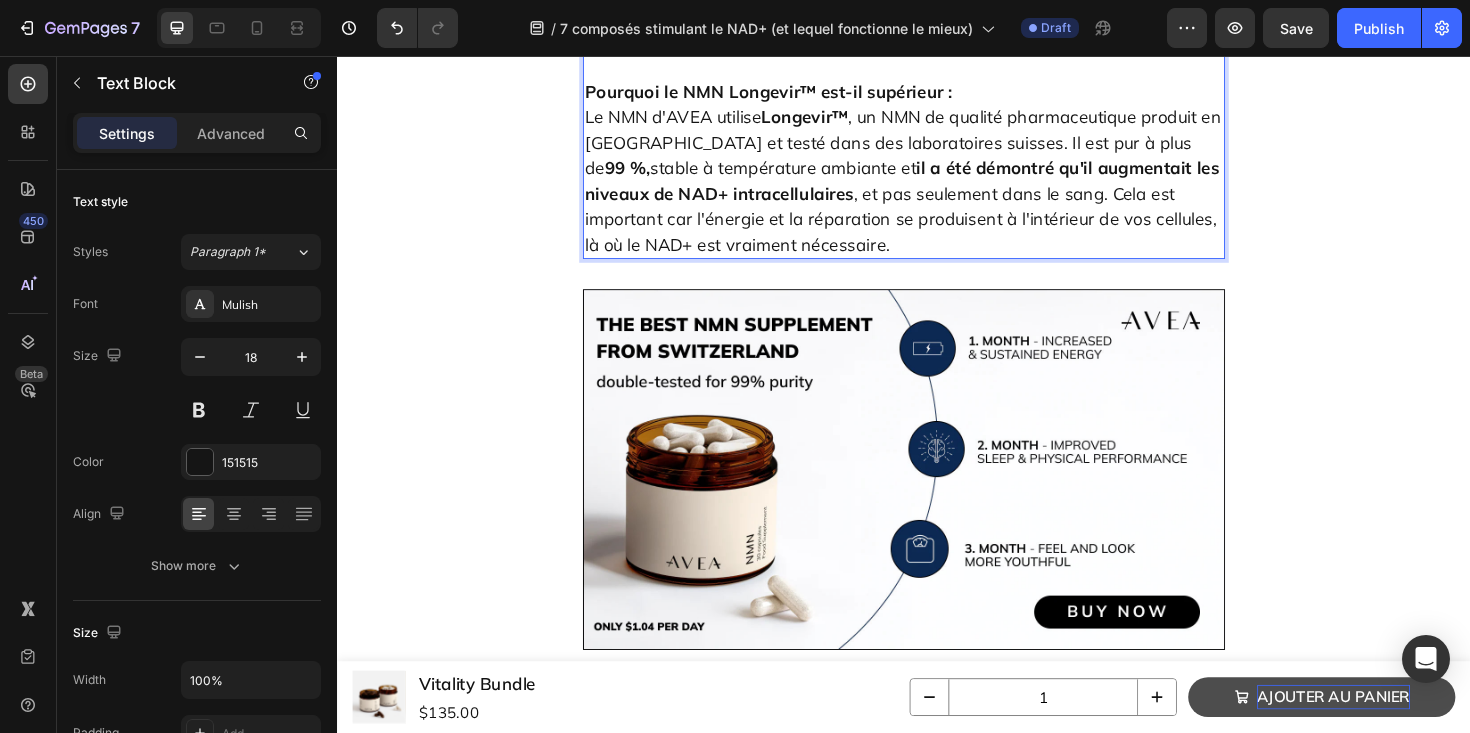
scroll to position [2922, 0]
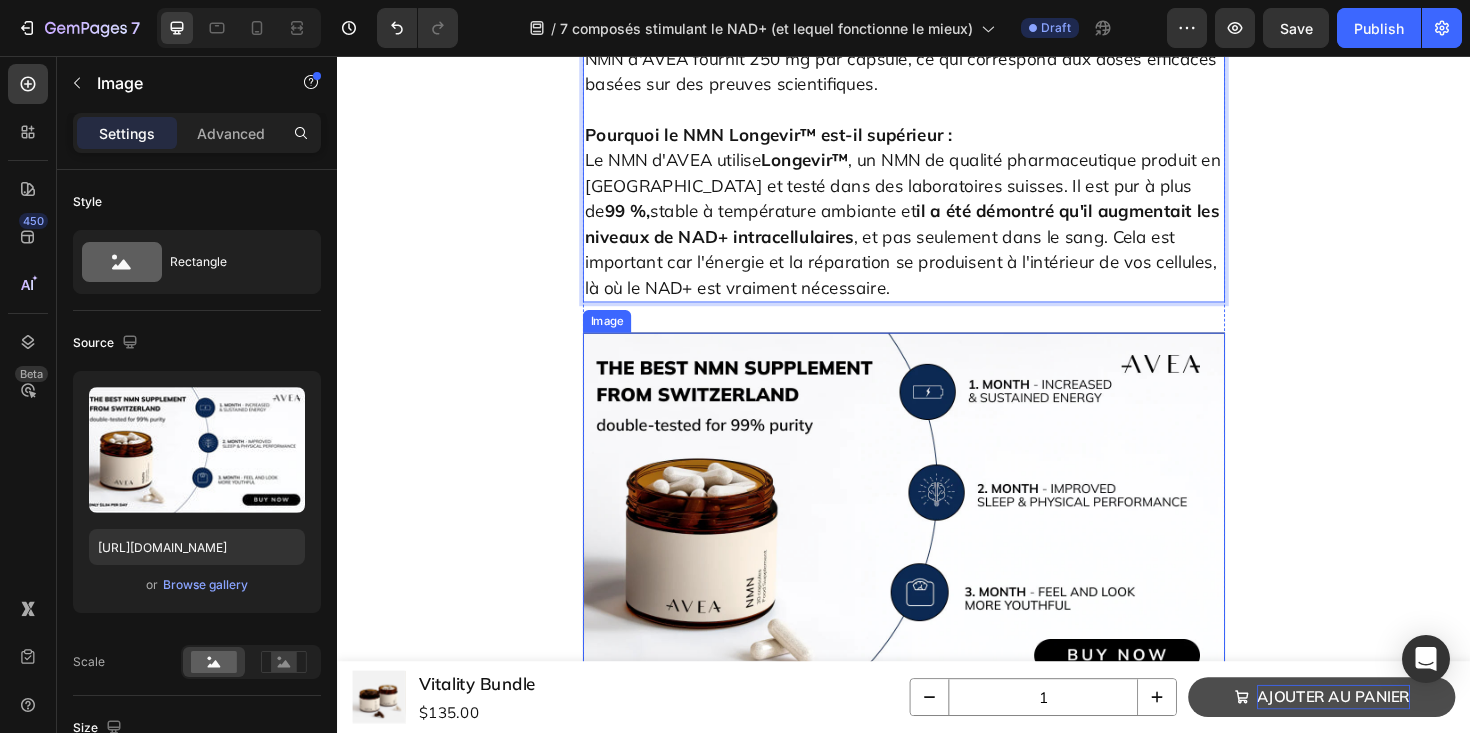
click at [826, 349] on img at bounding box center [937, 540] width 680 height 383
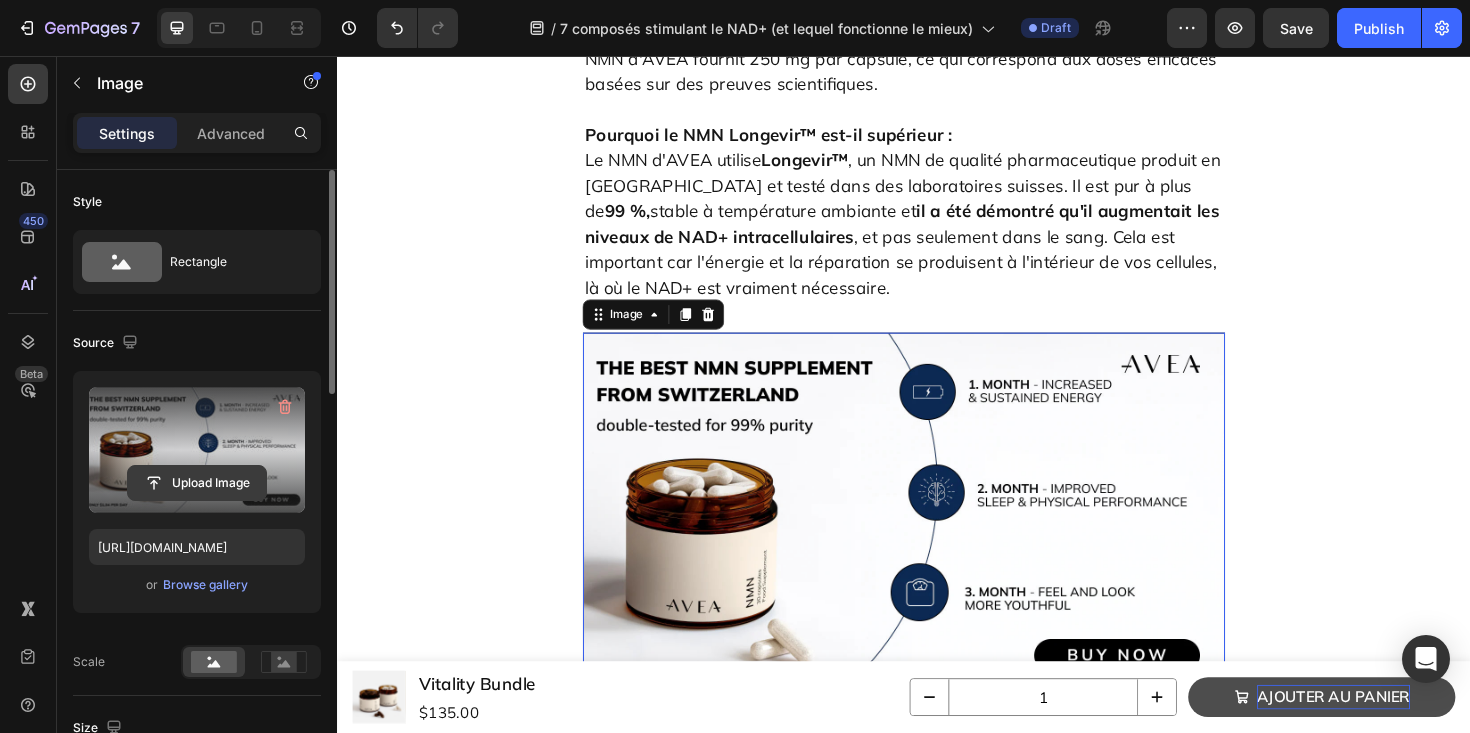
click at [205, 479] on input "file" at bounding box center [197, 483] width 138 height 34
click at [283, 408] on icon "button" at bounding box center [284, 408] width 2 height 6
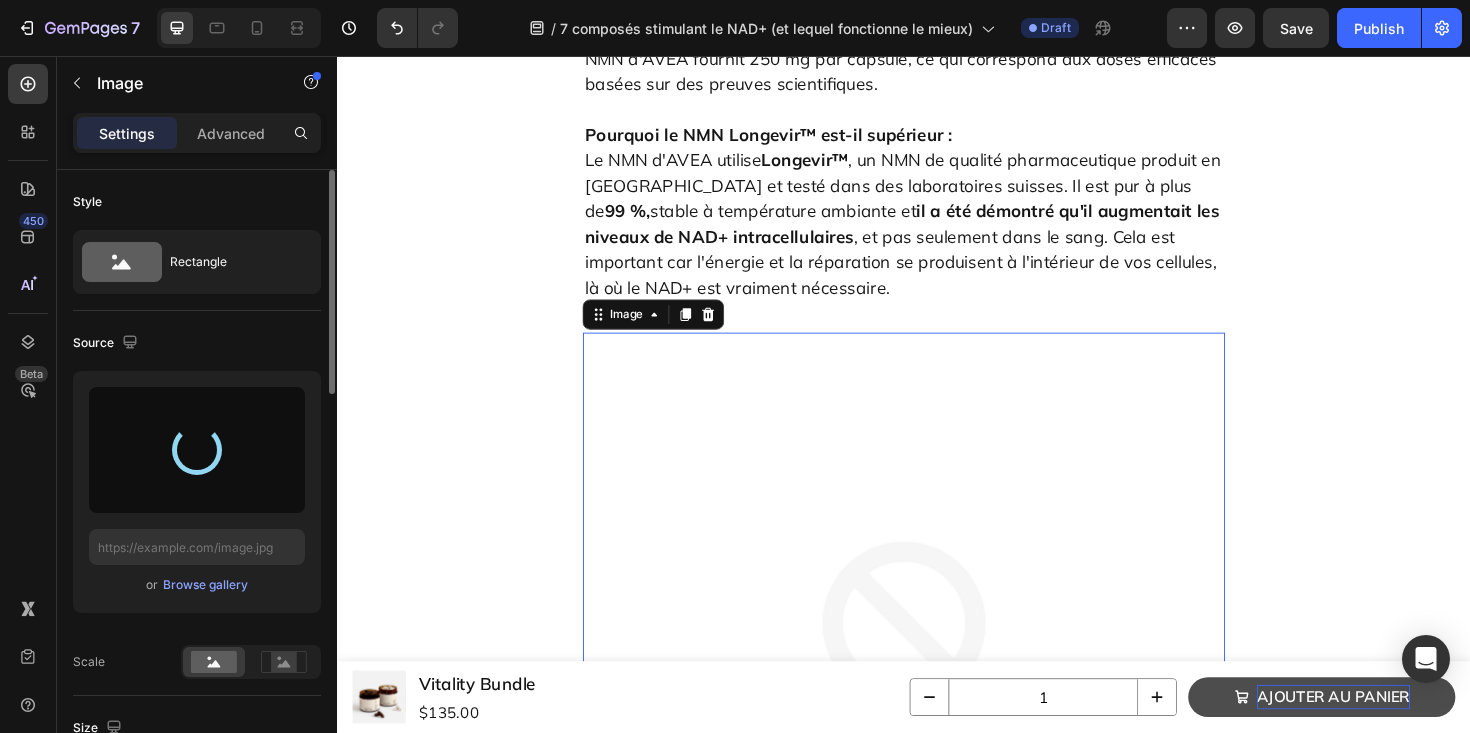
type input "https://cdn.shopify.com/s/files/1/0606/3226/9049/files/gempages_537282813339108…"
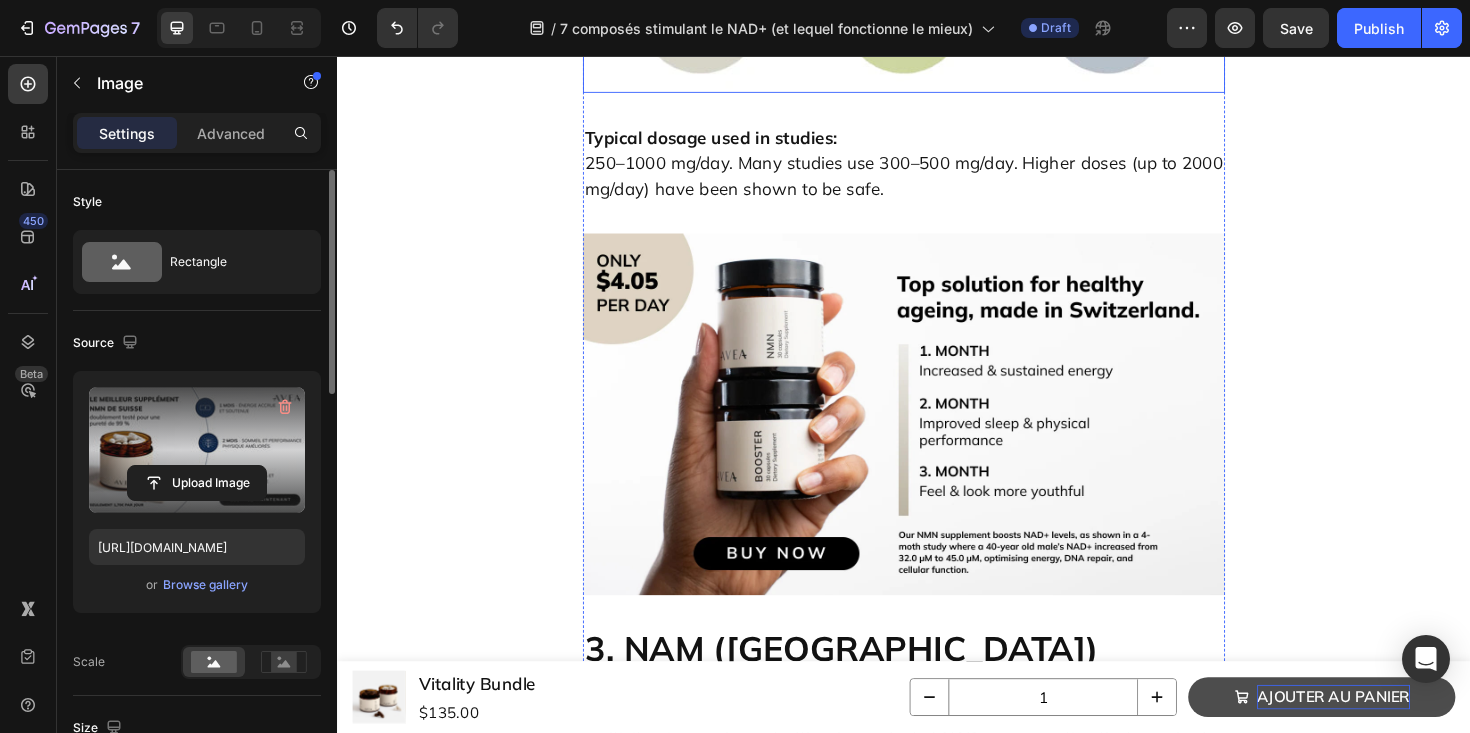
scroll to position [4028, 0]
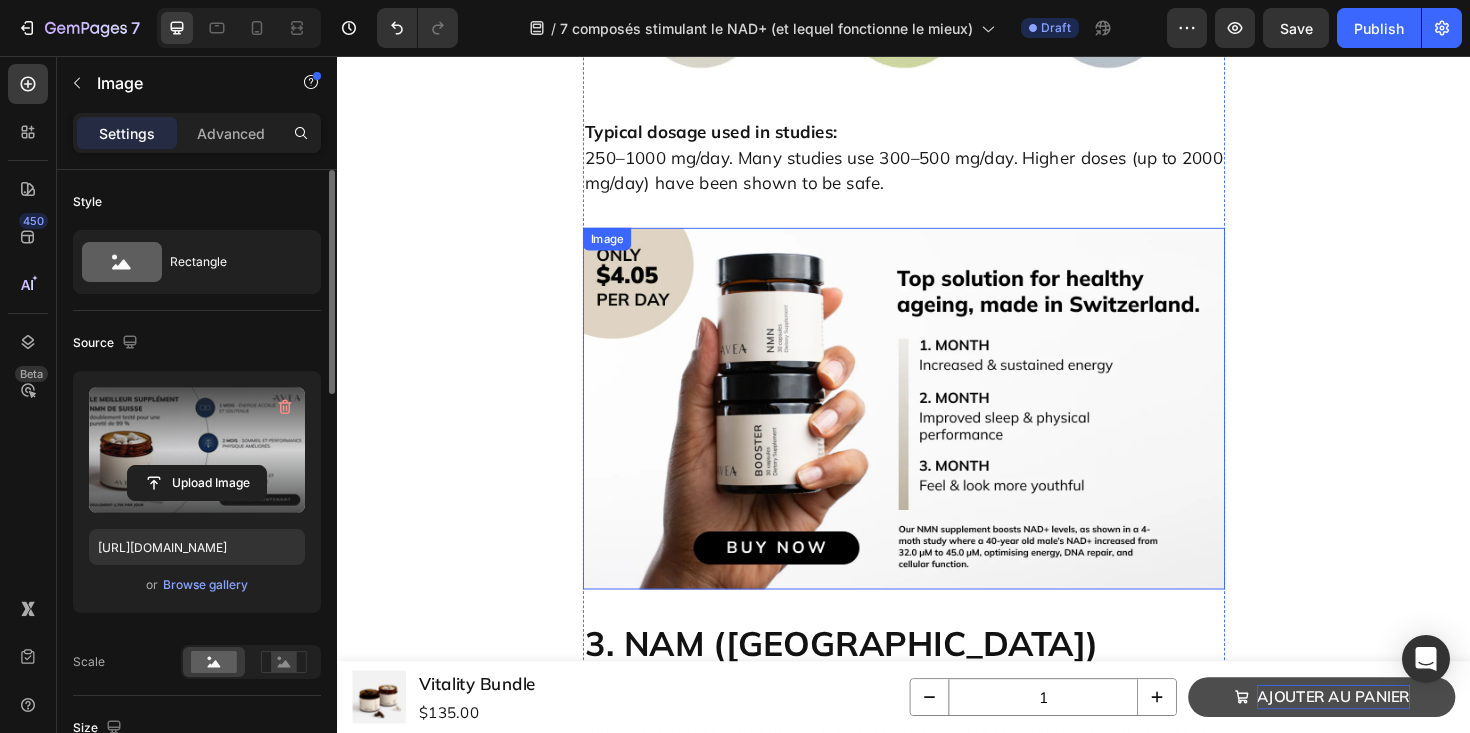
click at [815, 300] on img at bounding box center [937, 429] width 680 height 383
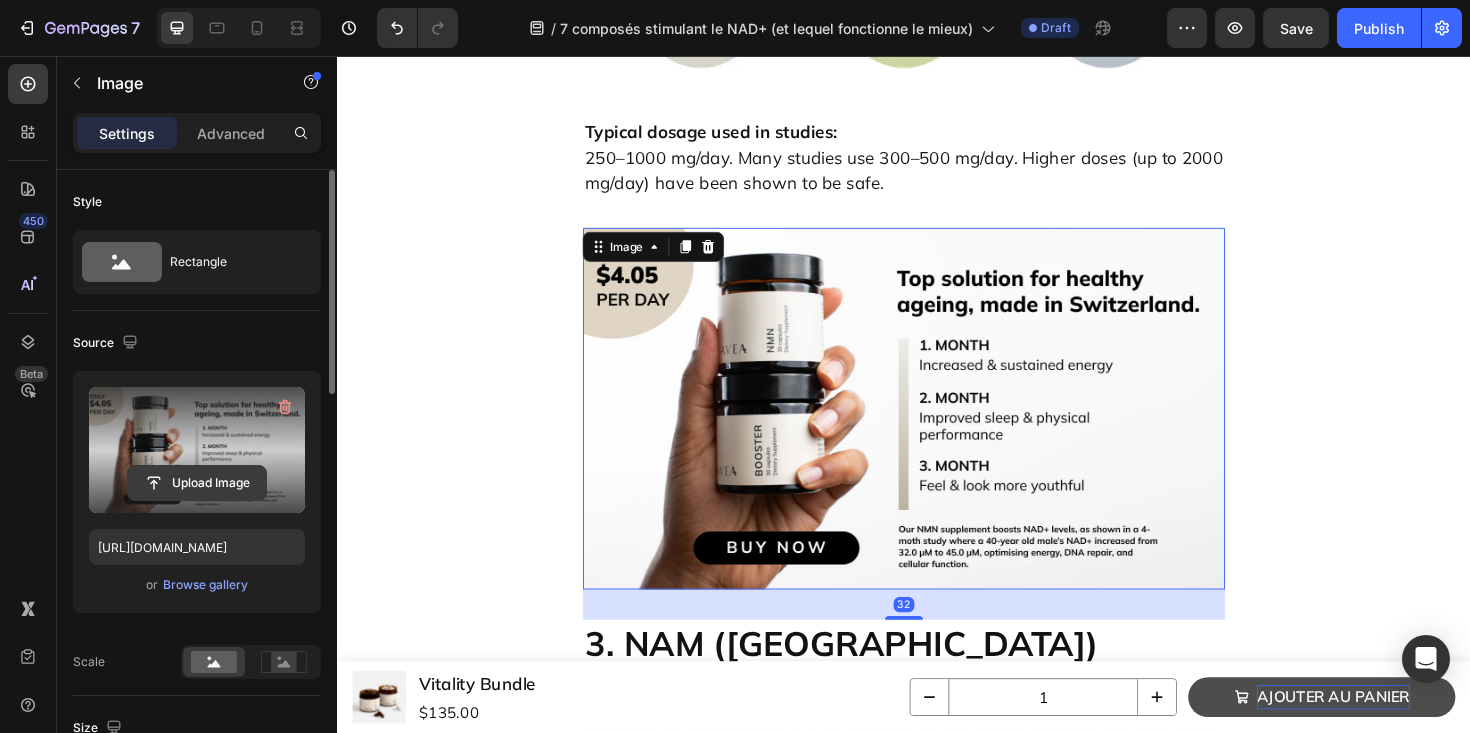
click at [217, 476] on input "file" at bounding box center [197, 483] width 138 height 34
click at [282, 403] on icon "button" at bounding box center [285, 407] width 13 height 15
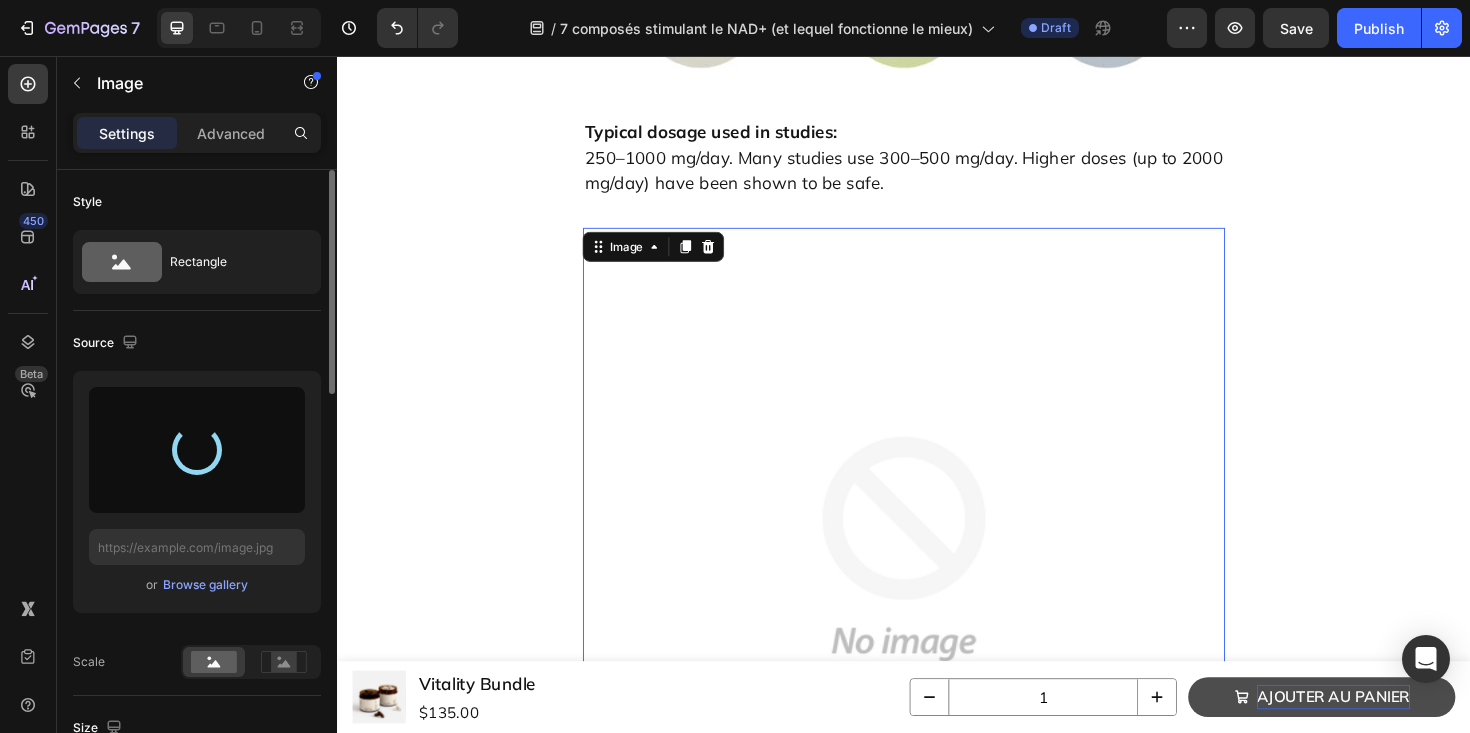
type input "https://cdn.shopify.com/s/files/1/0606/3226/9049/files/gempages_537282813339108…"
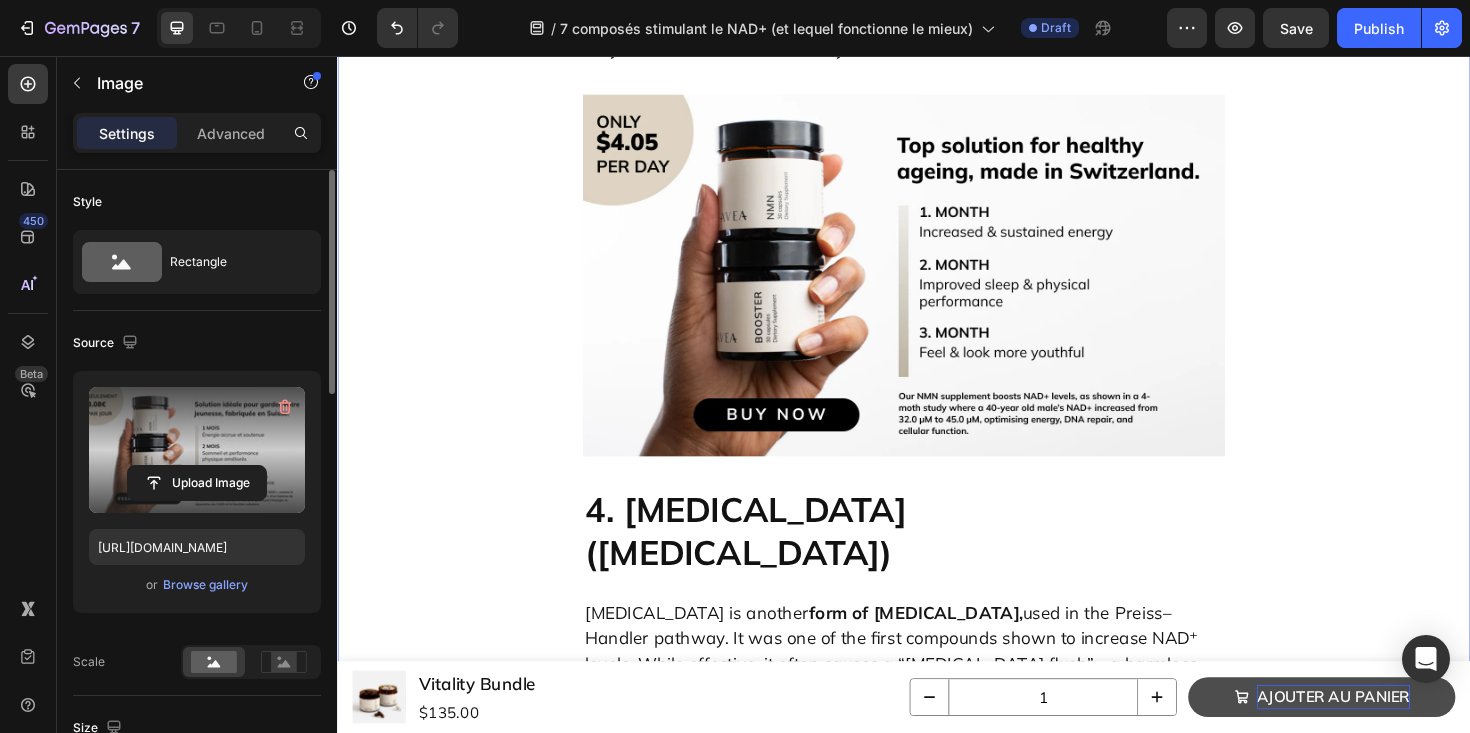
scroll to position [4960, 0]
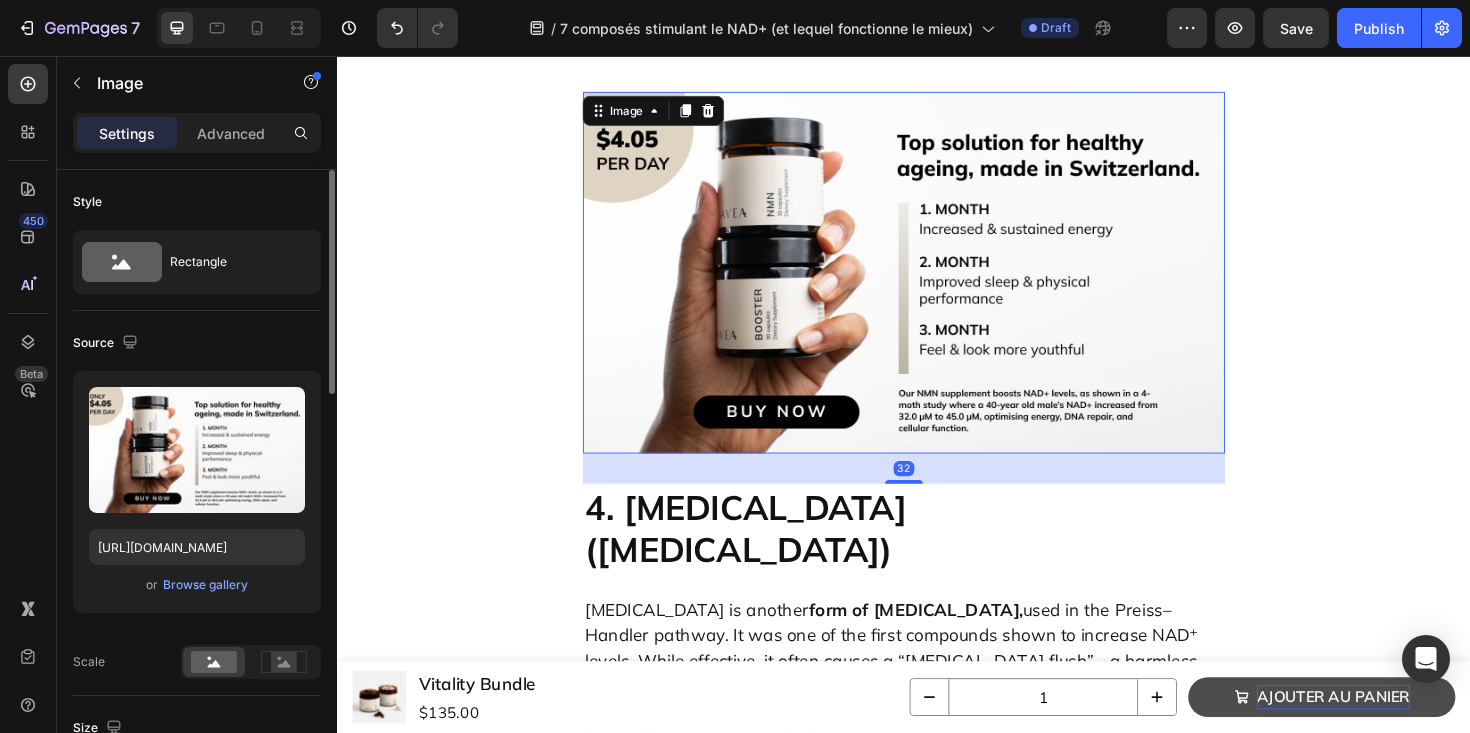
click at [764, 144] on img at bounding box center [937, 285] width 680 height 383
click at [208, 586] on div "Browse gallery" at bounding box center [205, 585] width 85 height 18
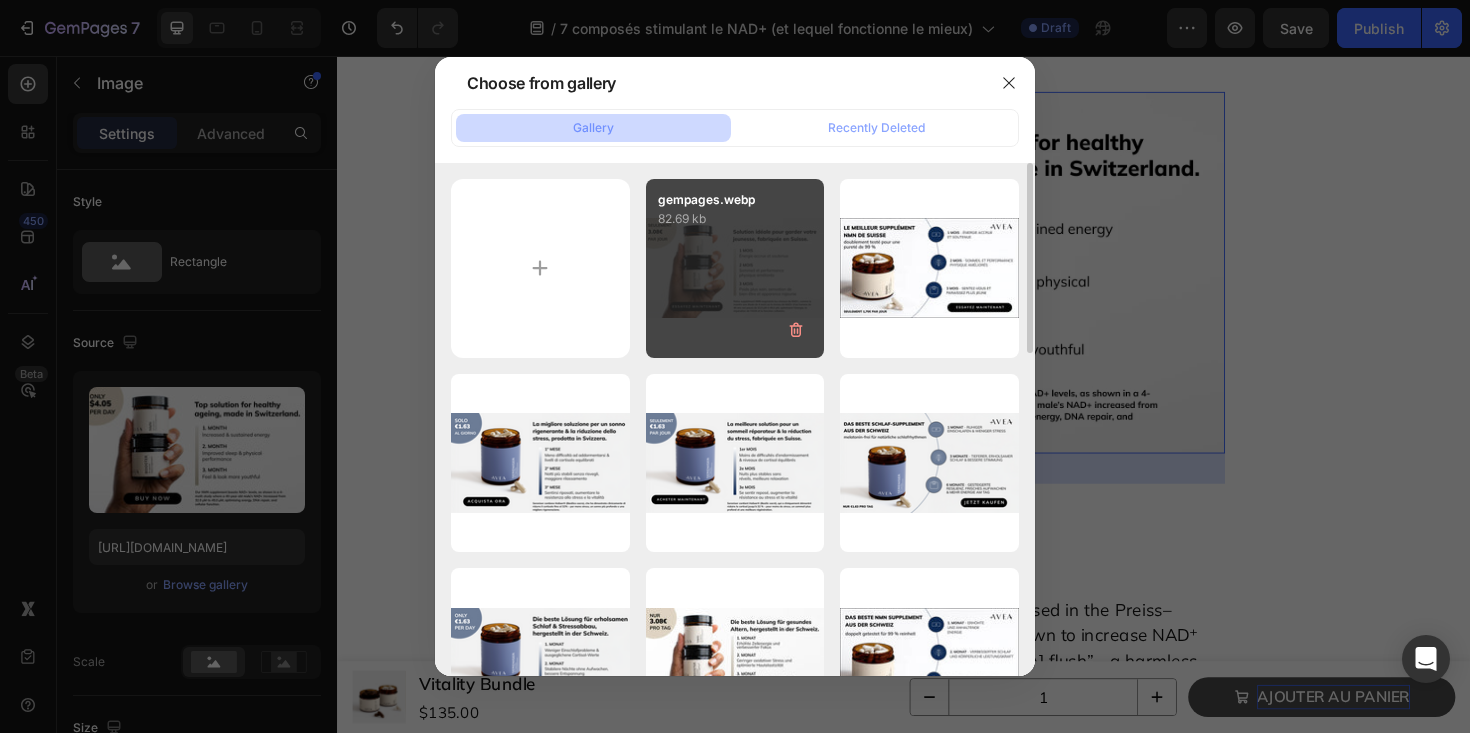
click at [739, 305] on div "gempages.webp 82.69 kb" at bounding box center [735, 268] width 179 height 179
type input "https://cdn.shopify.com/s/files/1/0606/3226/9049/files/gempages_537282813339108…"
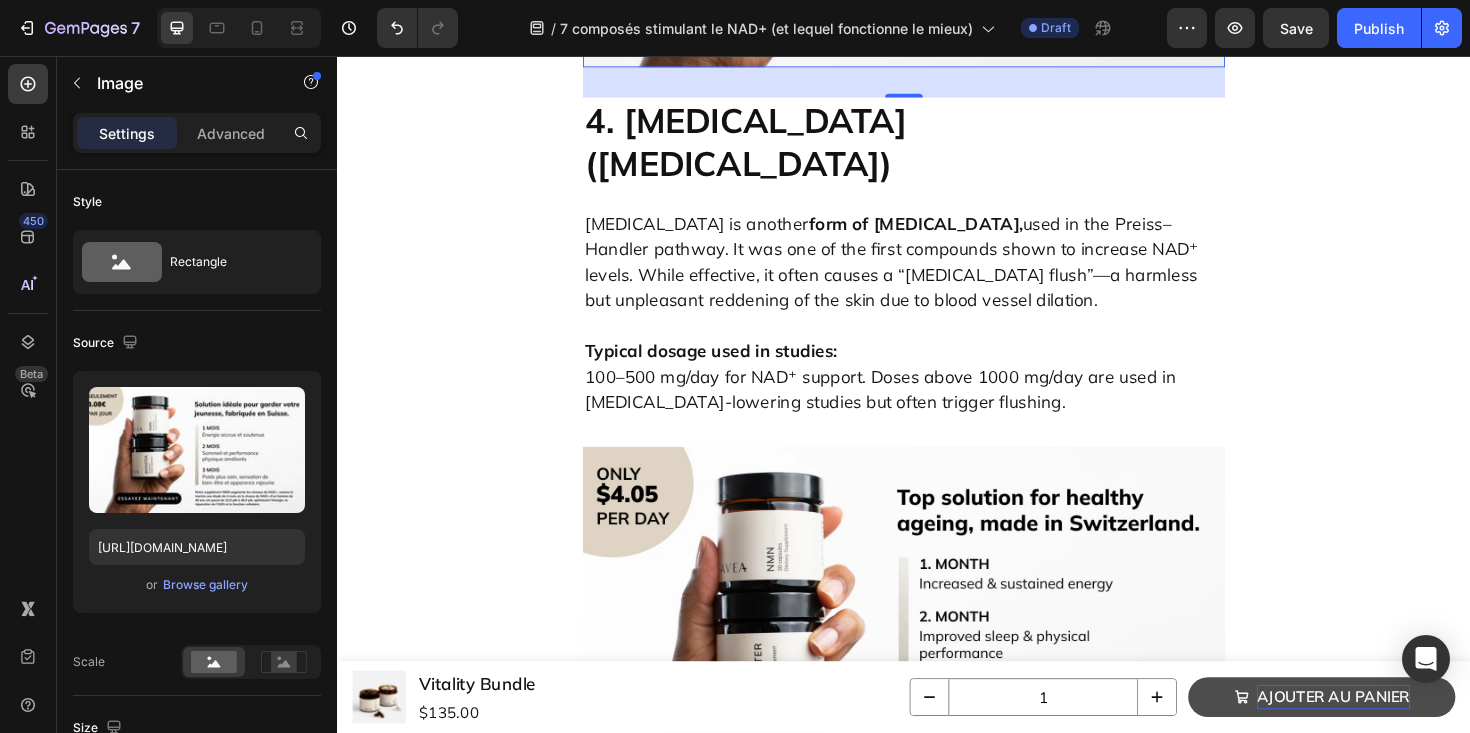
scroll to position [5397, 0]
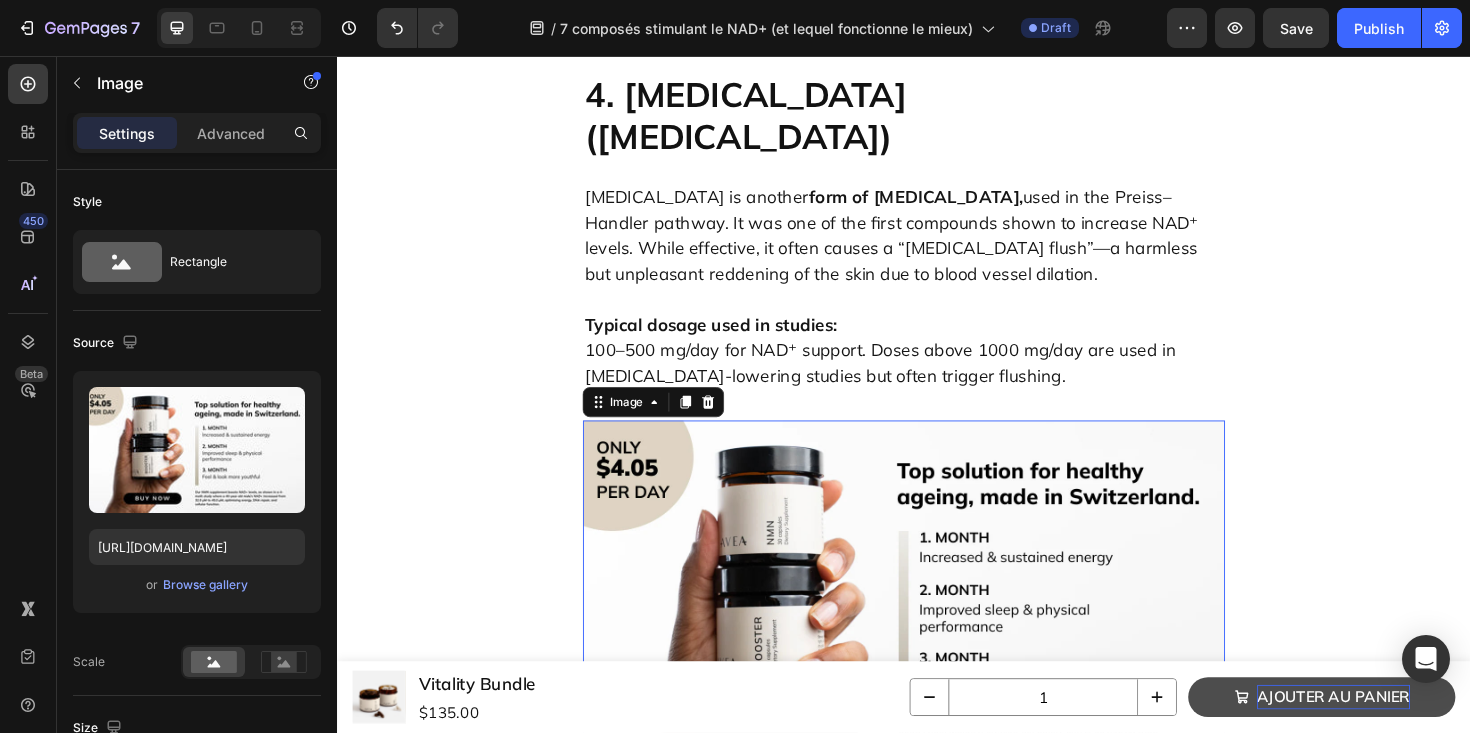
click at [776, 442] on img at bounding box center [937, 633] width 680 height 383
click at [224, 588] on div "Browse gallery" at bounding box center [205, 585] width 85 height 18
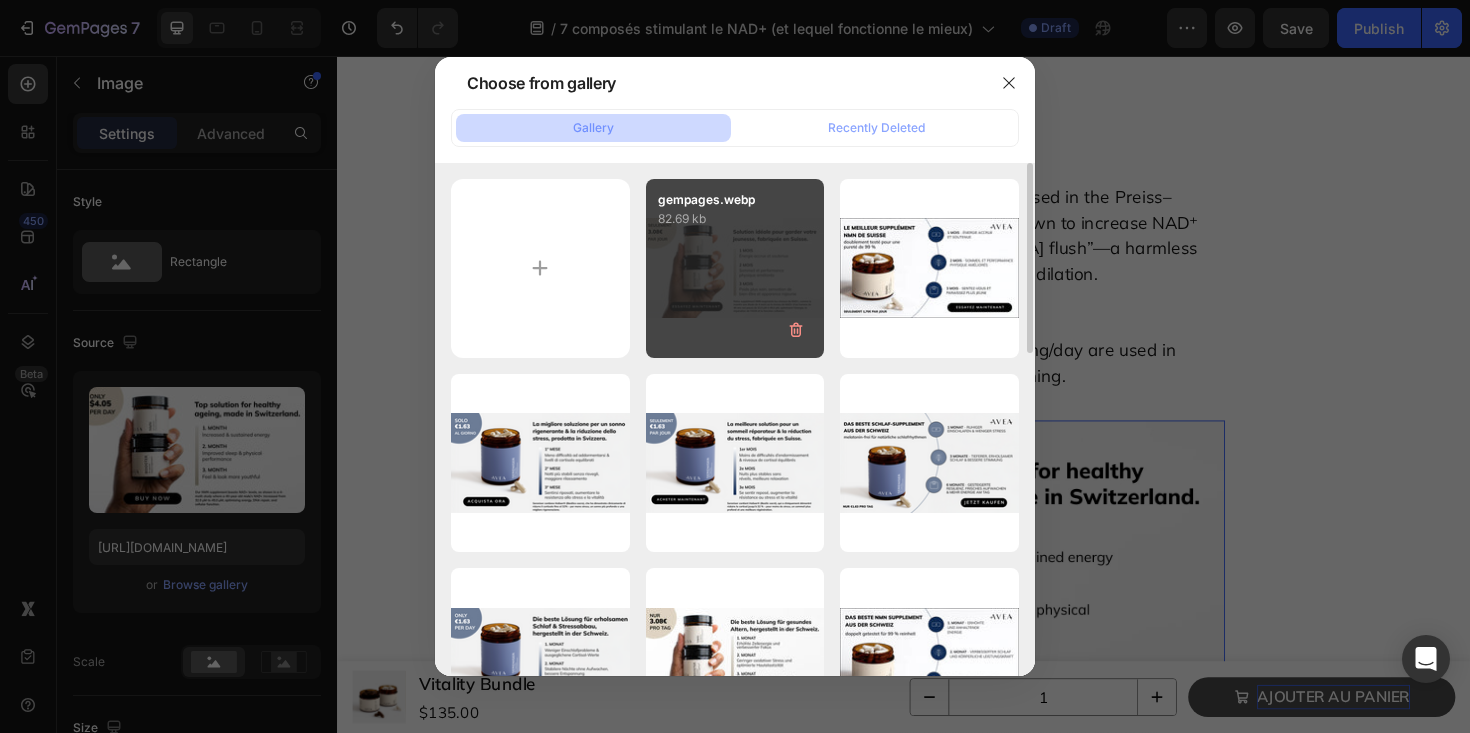
click at [677, 274] on div "gempages.webp 82.69 kb" at bounding box center [735, 268] width 179 height 179
type input "https://cdn.shopify.com/s/files/1/0606/3226/9049/files/gempages_537282813339108…"
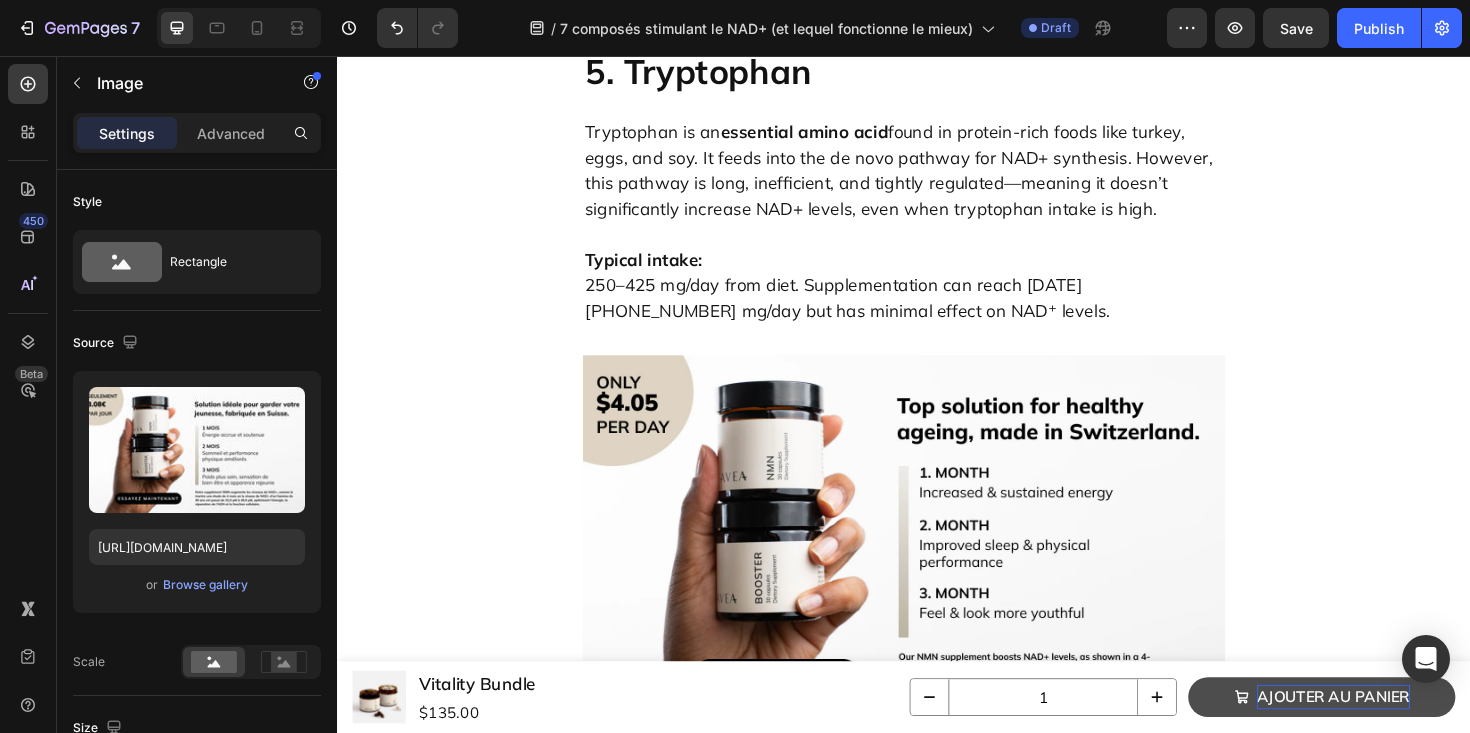
scroll to position [6210, 0]
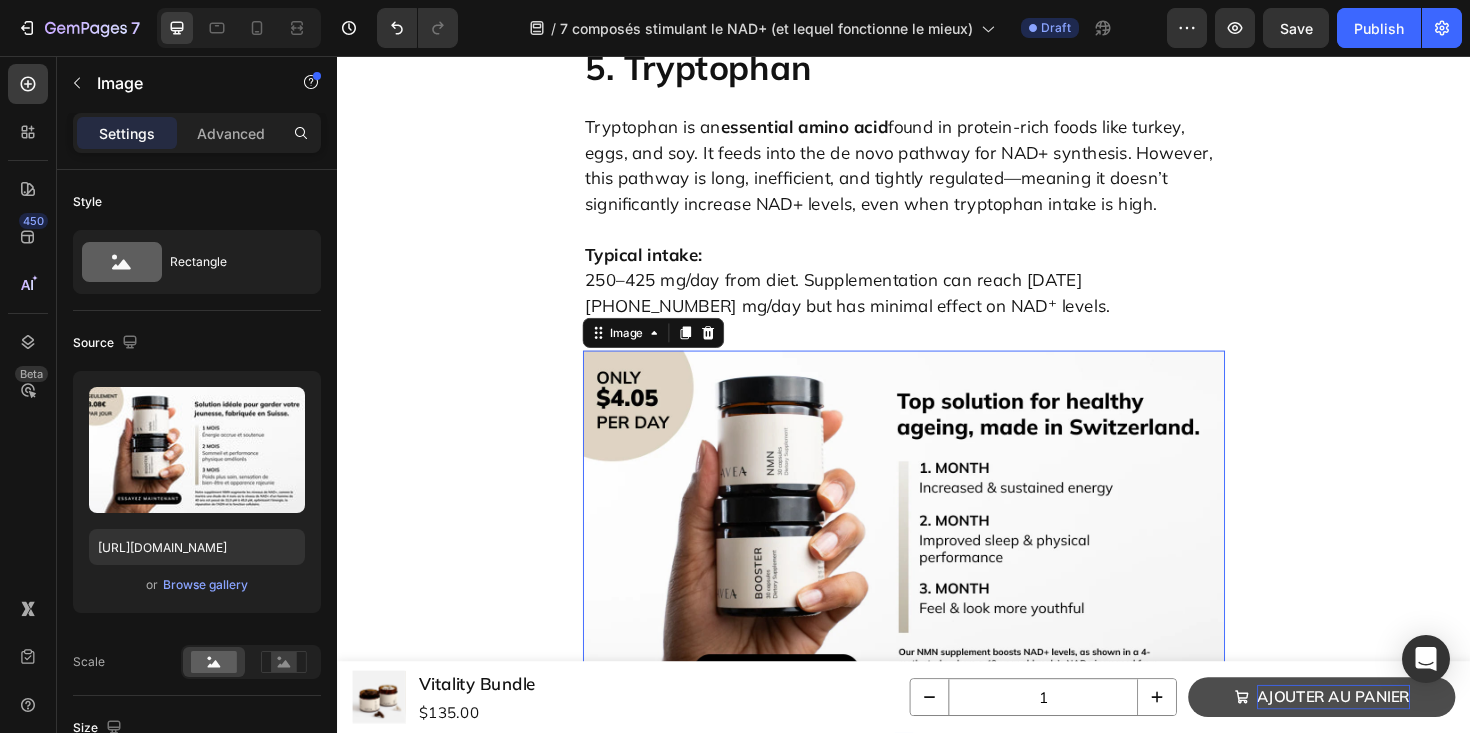
click at [778, 391] on img at bounding box center [937, 559] width 680 height 383
click at [218, 582] on div "Browse gallery" at bounding box center [205, 585] width 85 height 18
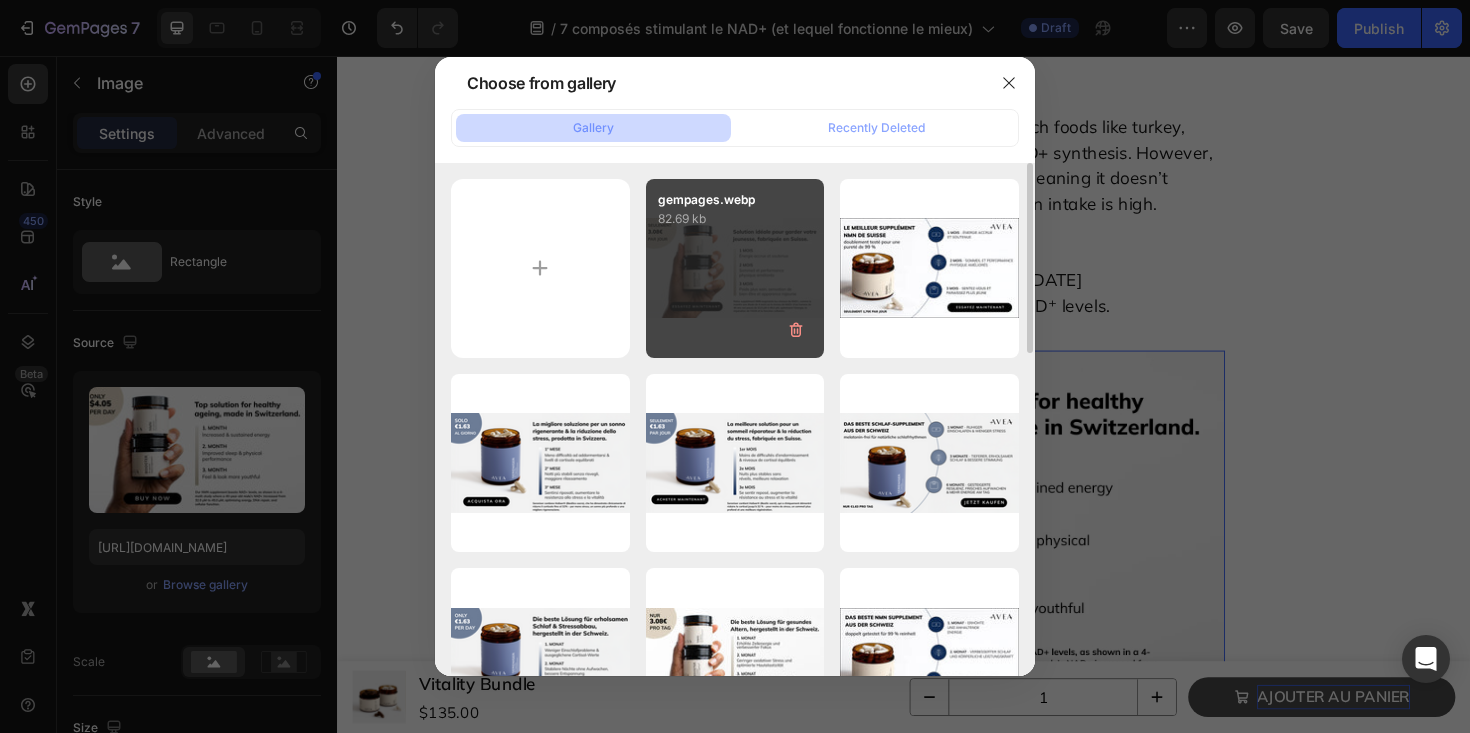
click at [791, 248] on div "gempages.webp 82.69 kb" at bounding box center [735, 268] width 179 height 179
type input "https://cdn.shopify.com/s/files/1/0606/3226/9049/files/gempages_537282813339108…"
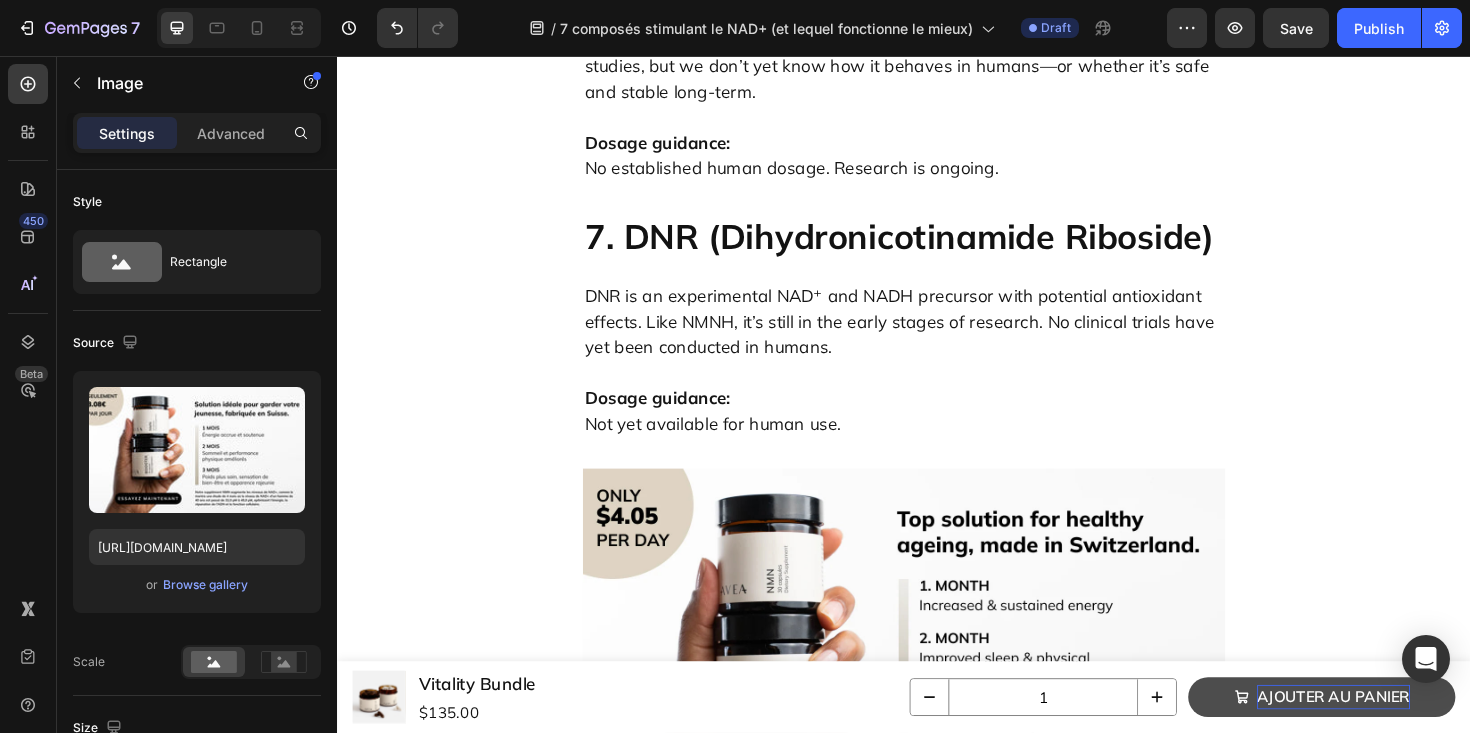
scroll to position [7169, 0]
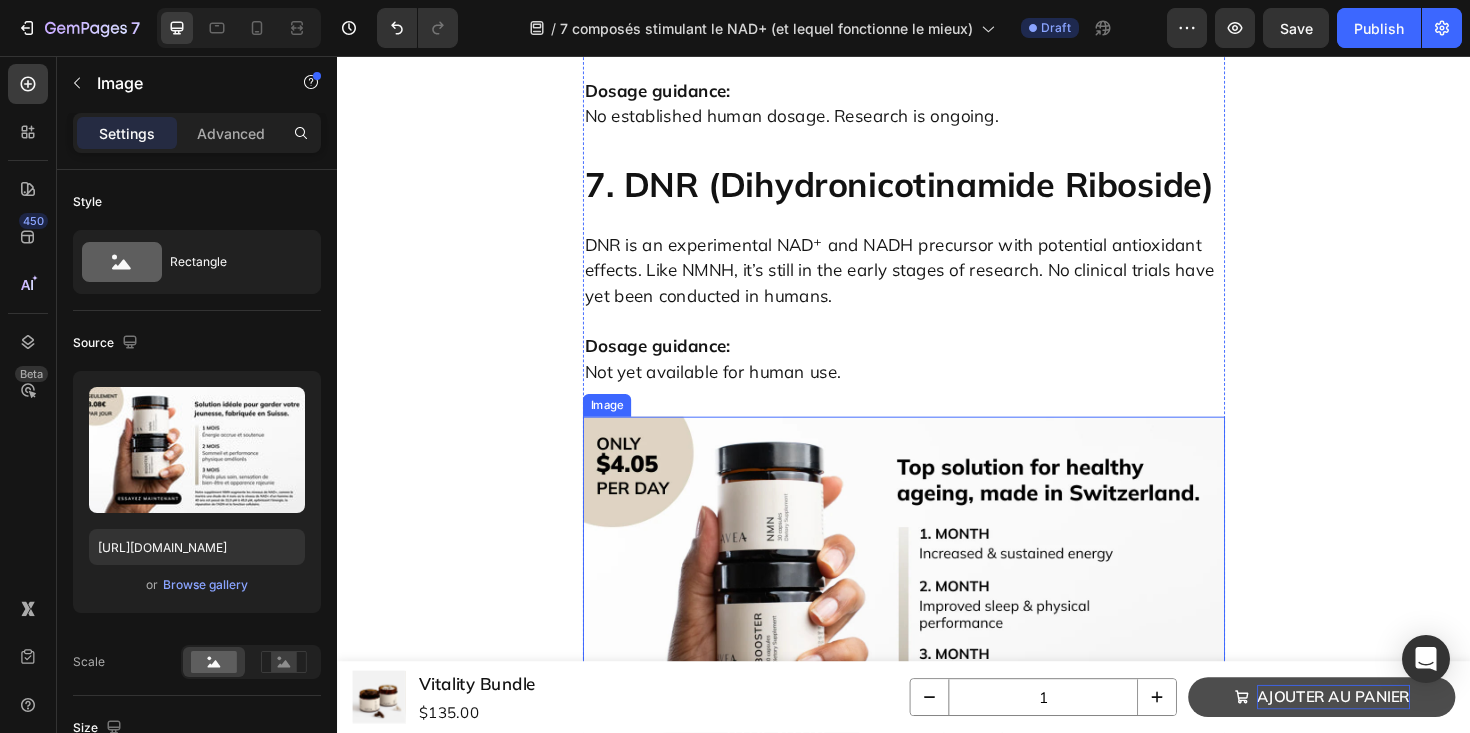
click at [780, 438] on img at bounding box center [937, 629] width 680 height 383
click at [213, 583] on div "Browse gallery" at bounding box center [205, 585] width 85 height 18
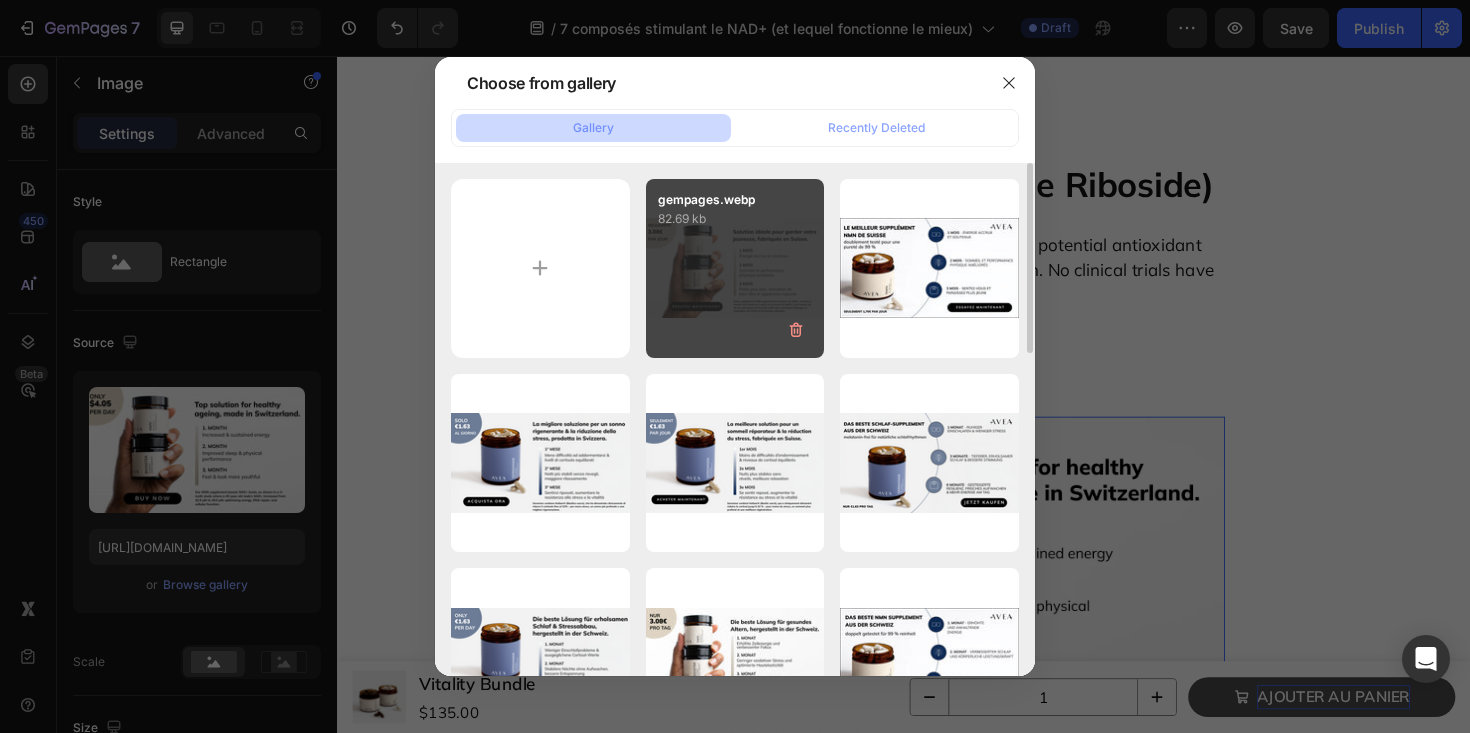
click at [719, 220] on p "82.69 kb" at bounding box center [735, 219] width 155 height 20
type input "https://cdn.shopify.com/s/files/1/0606/3226/9049/files/gempages_537282813339108…"
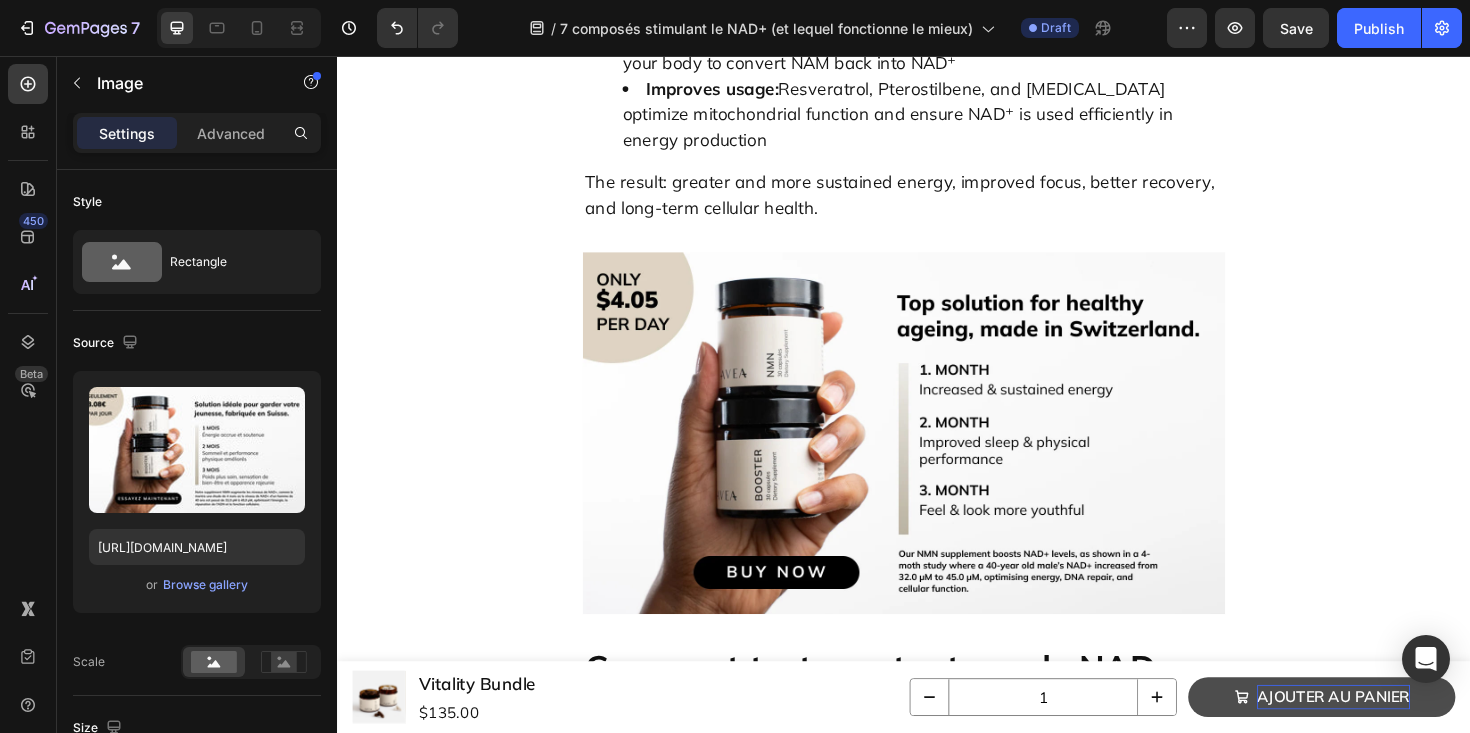
scroll to position [9008, 0]
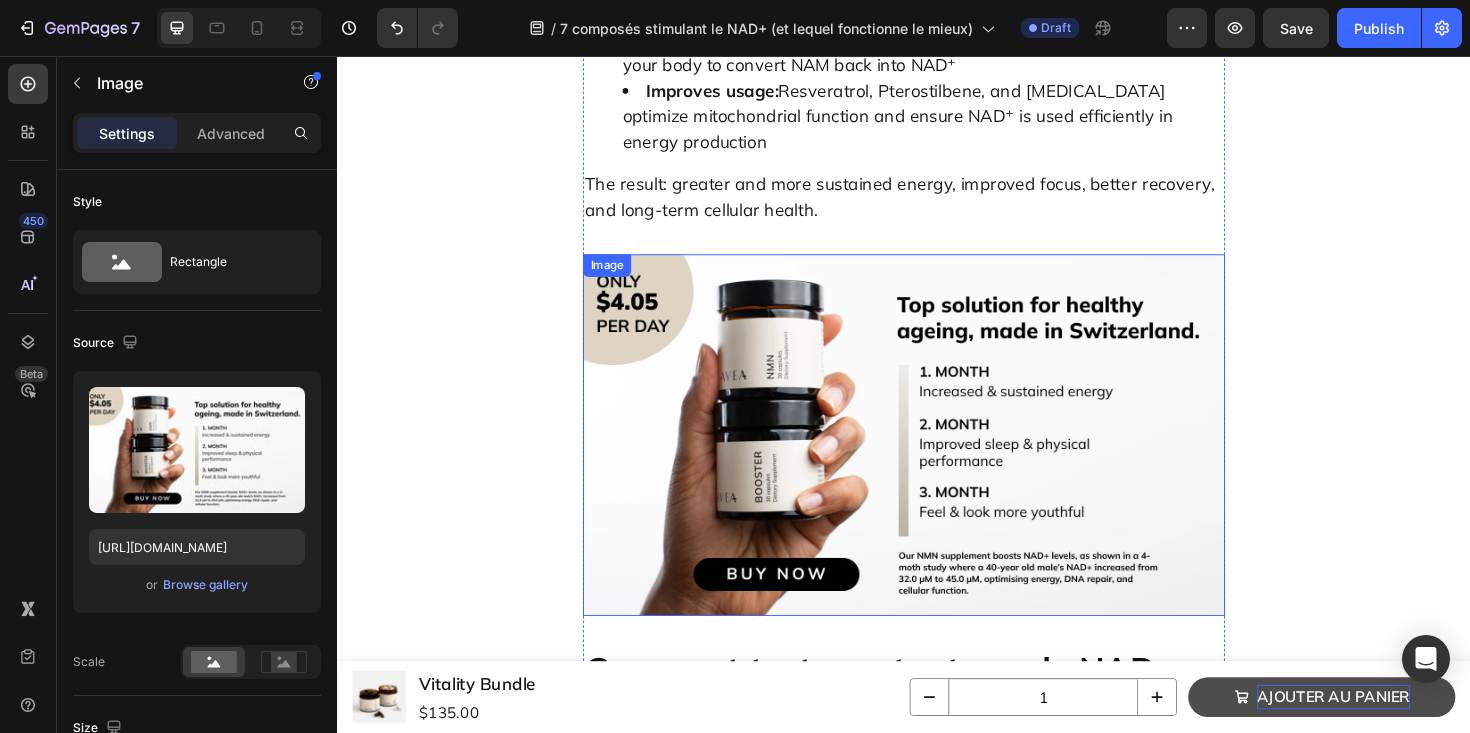
click at [796, 266] on img at bounding box center [937, 457] width 680 height 383
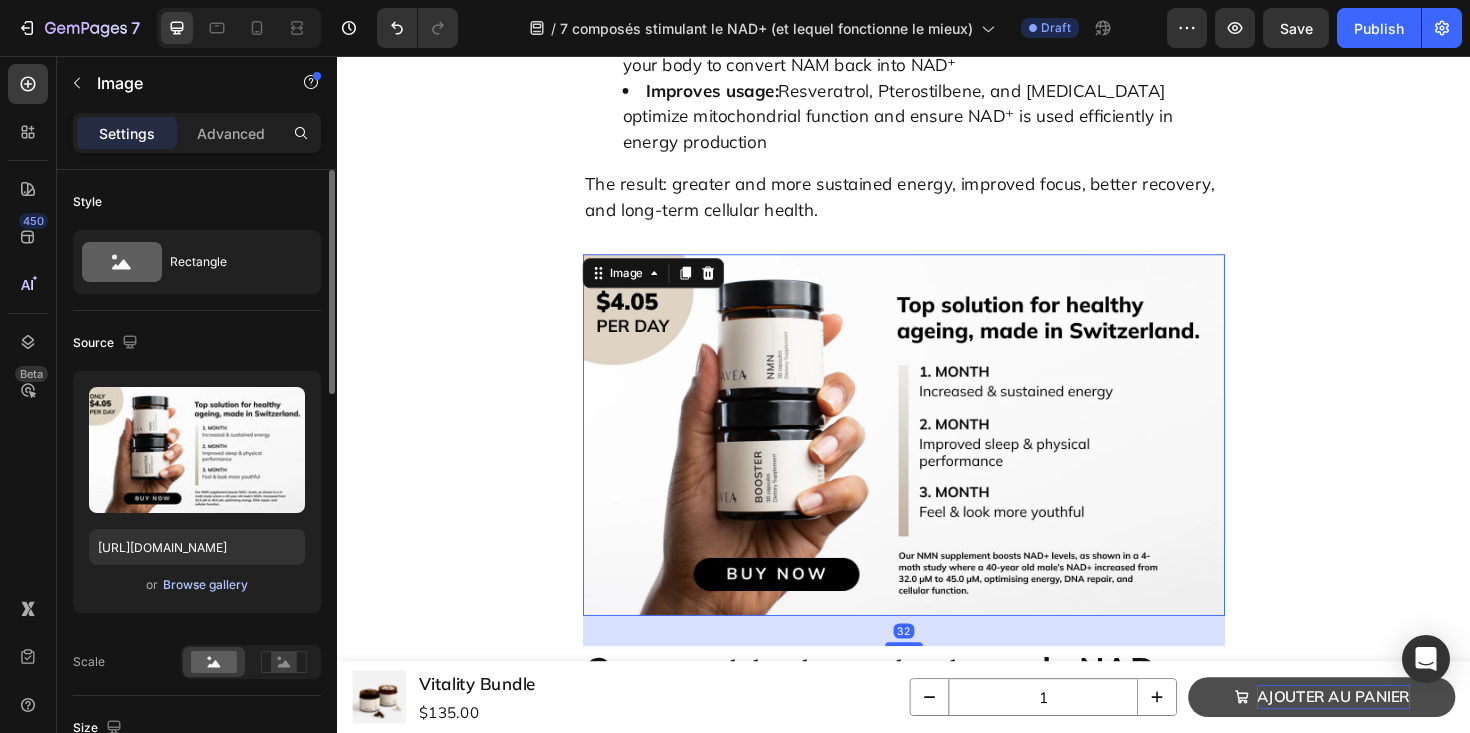
click at [229, 587] on div "Browse gallery" at bounding box center [205, 585] width 85 height 18
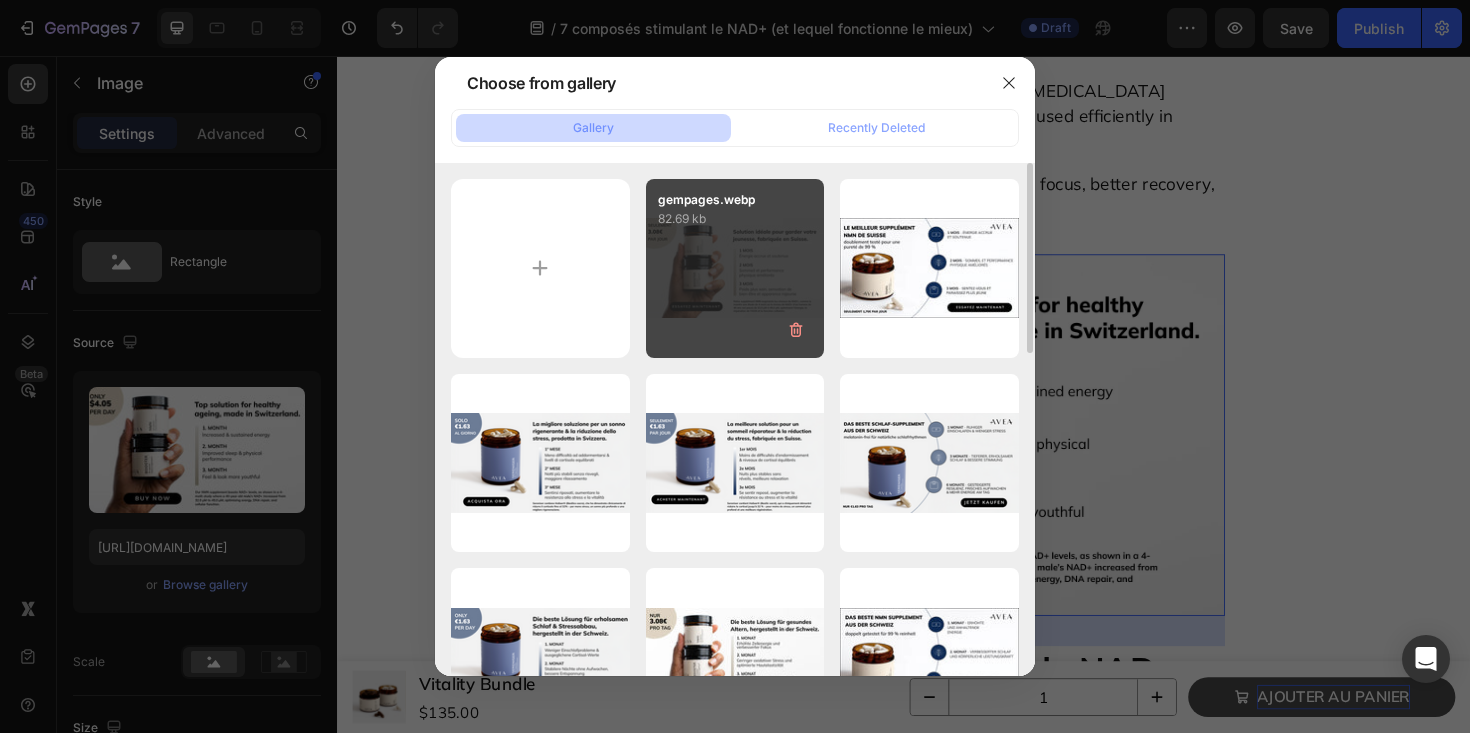
click at [748, 248] on div "gempages.webp 82.69 kb" at bounding box center [735, 268] width 179 height 179
type input "https://cdn.shopify.com/s/files/1/0606/3226/9049/files/gempages_537282813339108…"
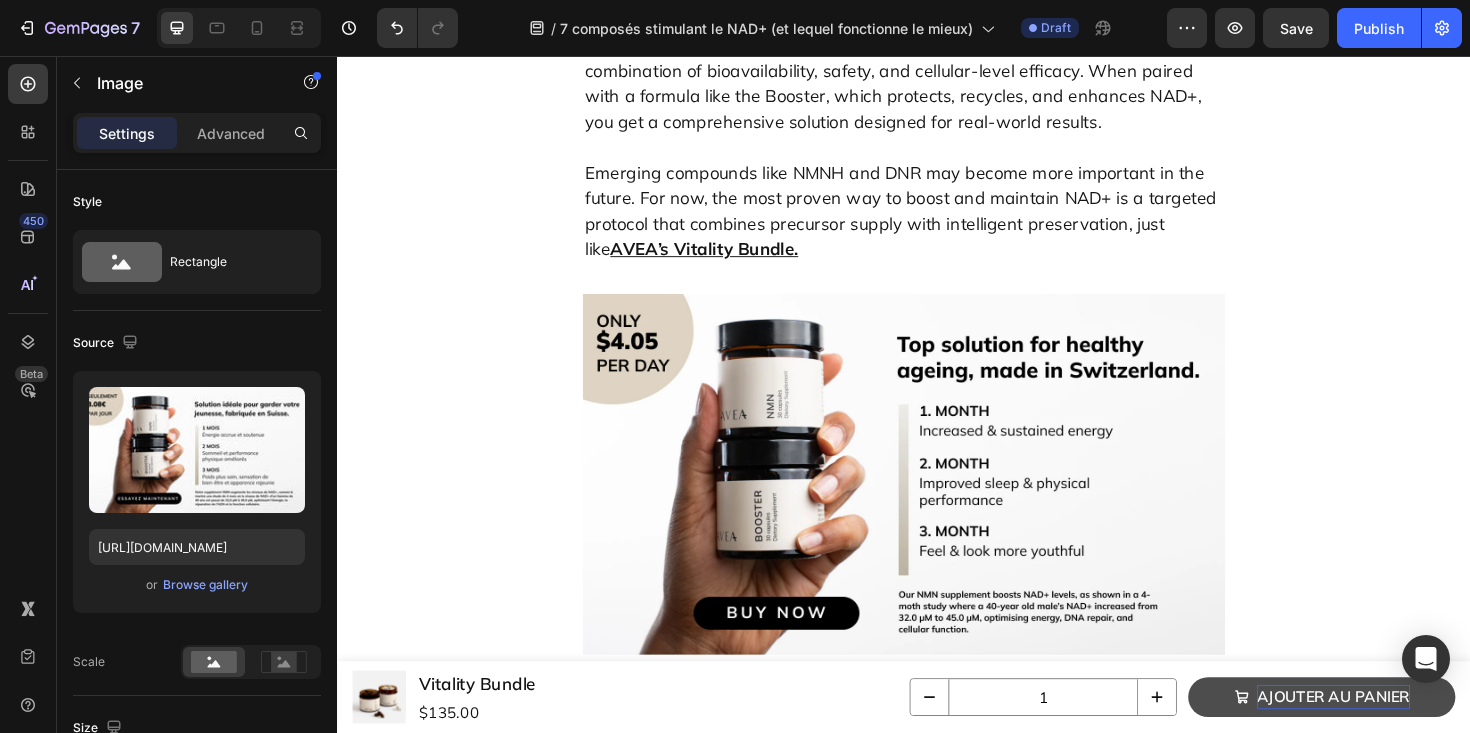
scroll to position [10178, 0]
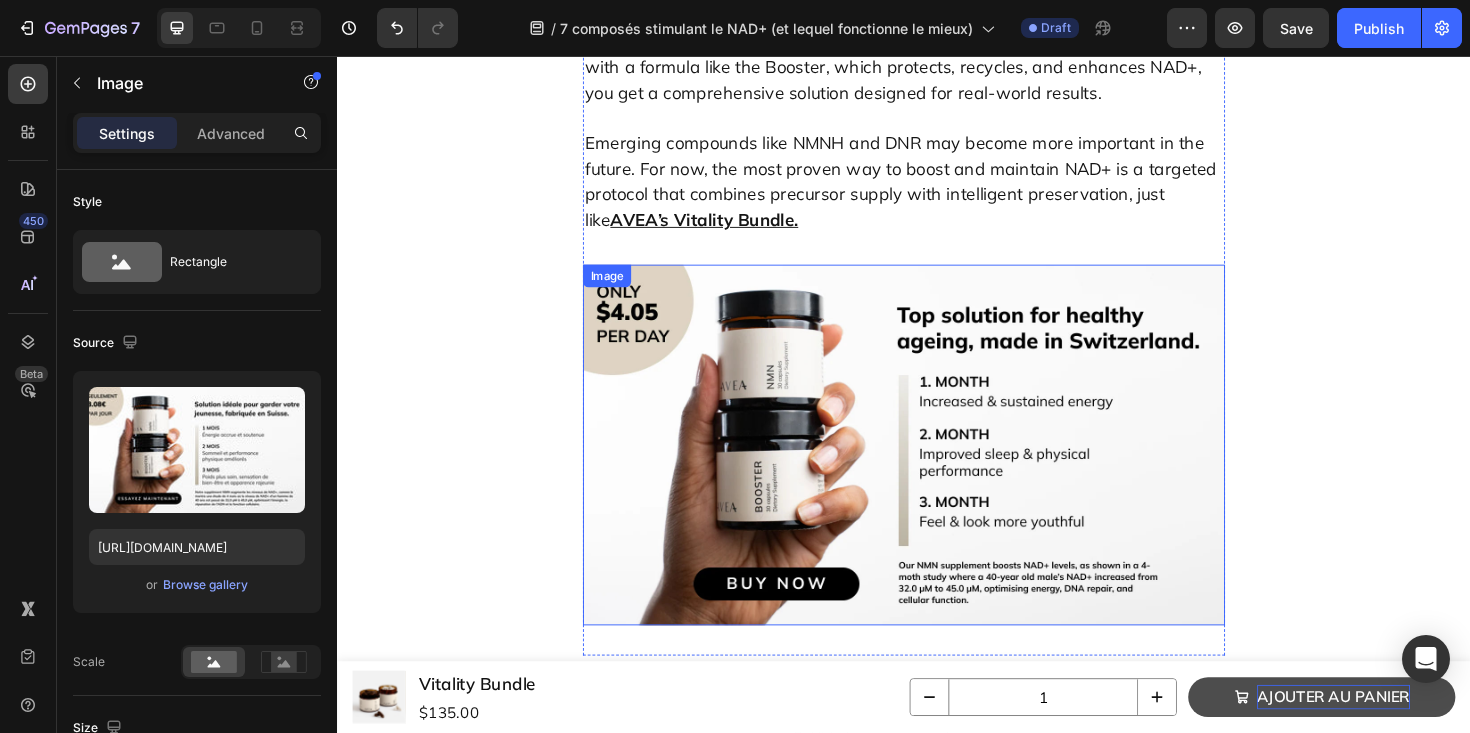
click at [1020, 277] on img at bounding box center [937, 468] width 680 height 383
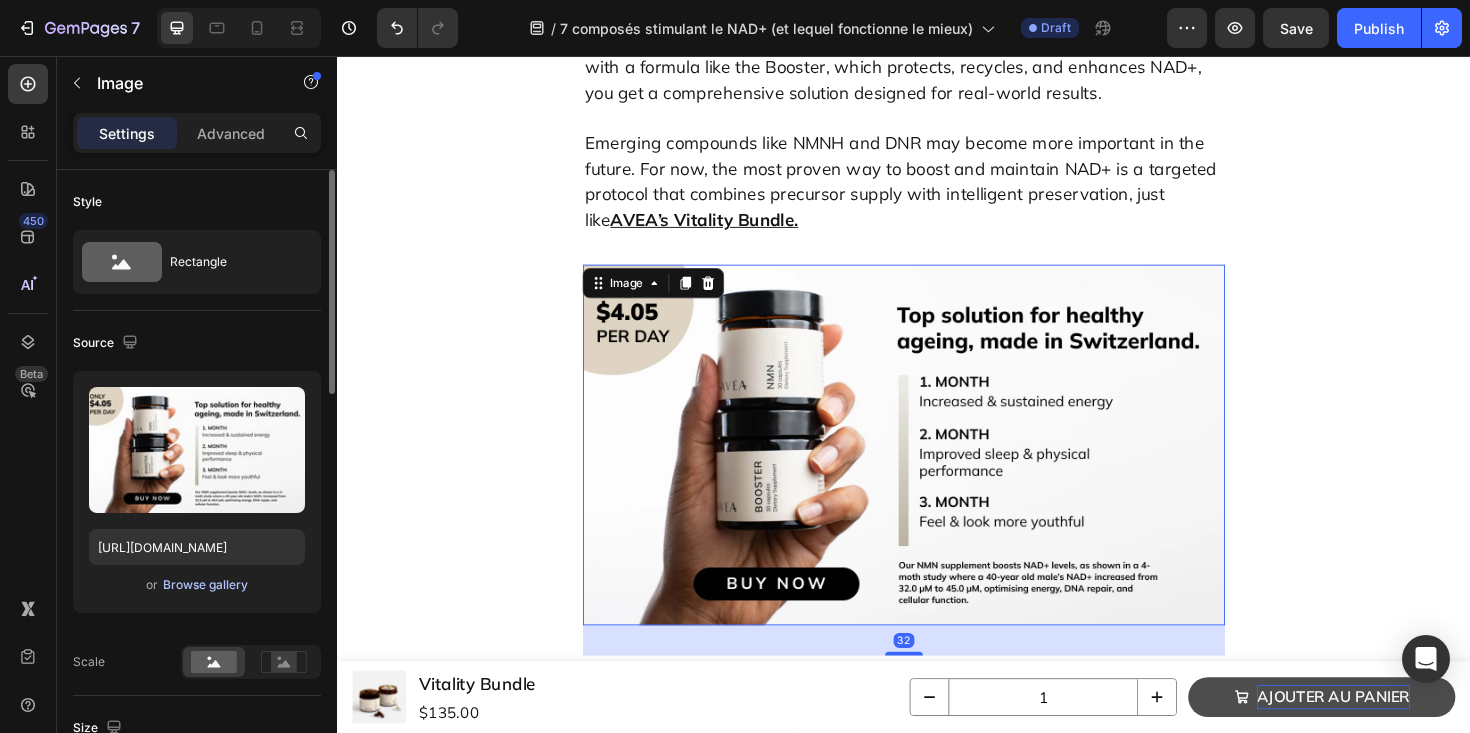
click at [222, 583] on div "Browse gallery" at bounding box center [205, 585] width 85 height 18
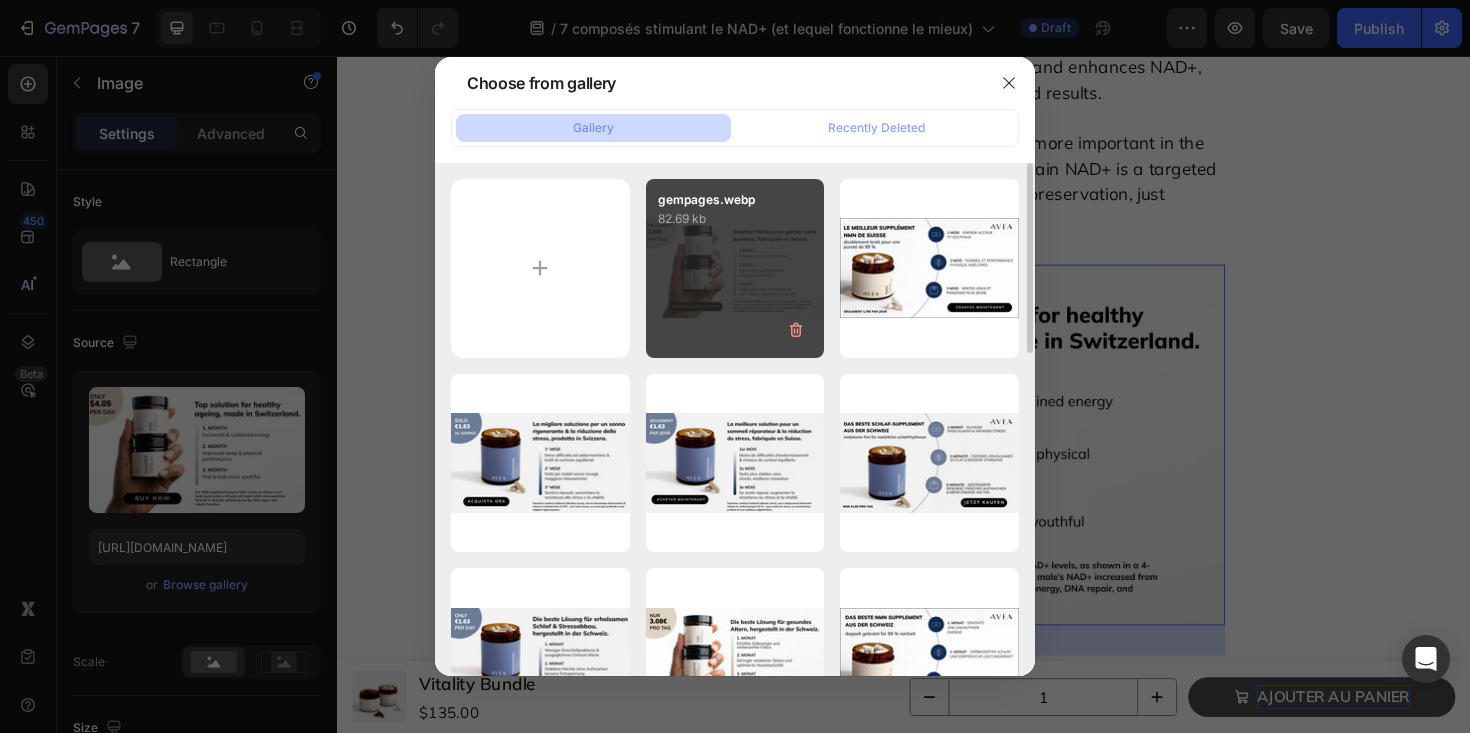
click at [740, 246] on div "gempages.webp 82.69 kb" at bounding box center [735, 268] width 179 height 179
type input "https://cdn.shopify.com/s/files/1/0606/3226/9049/files/gempages_537282813339108…"
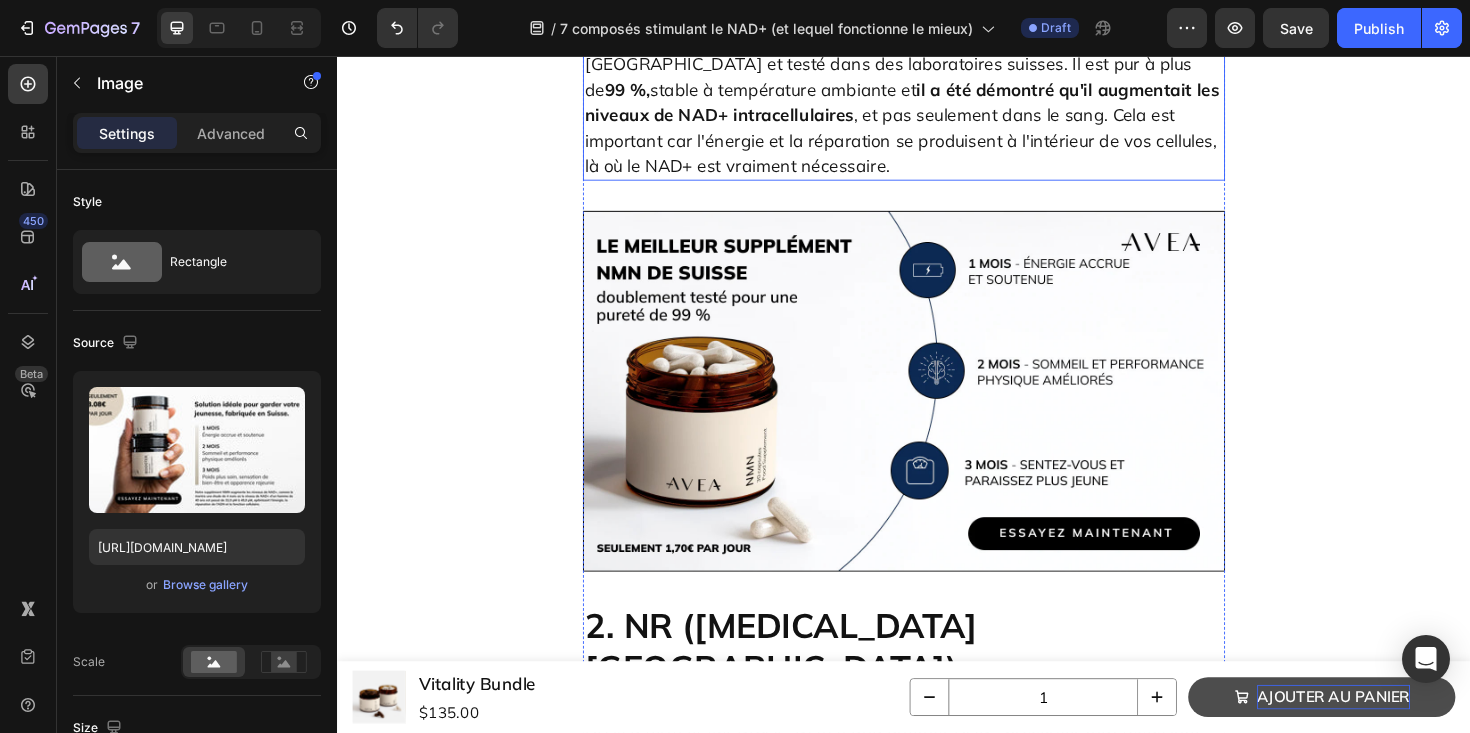
scroll to position [3278, 0]
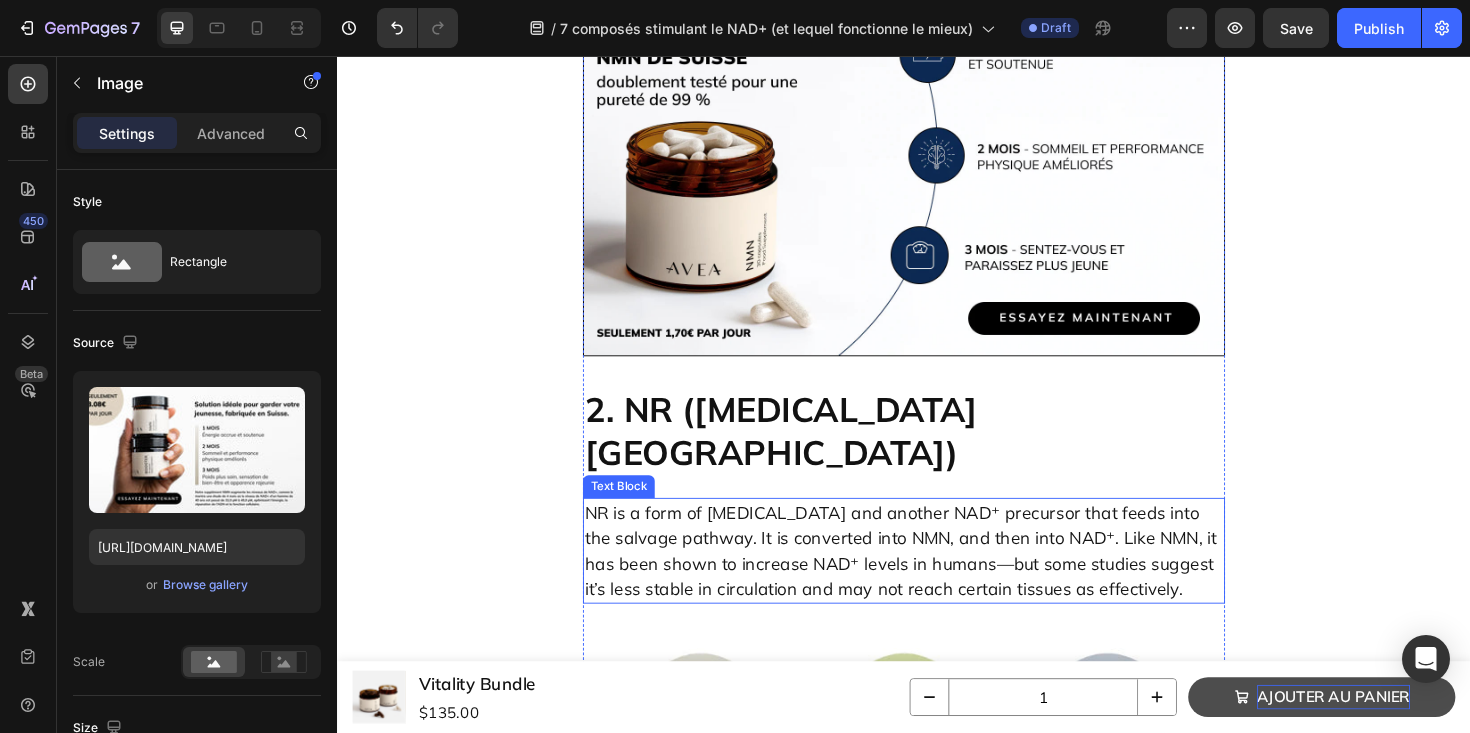
click at [871, 526] on p "NR is a form of [MEDICAL_DATA] and another NAD⁺ precursor that feeds into the s…" at bounding box center [937, 580] width 676 height 108
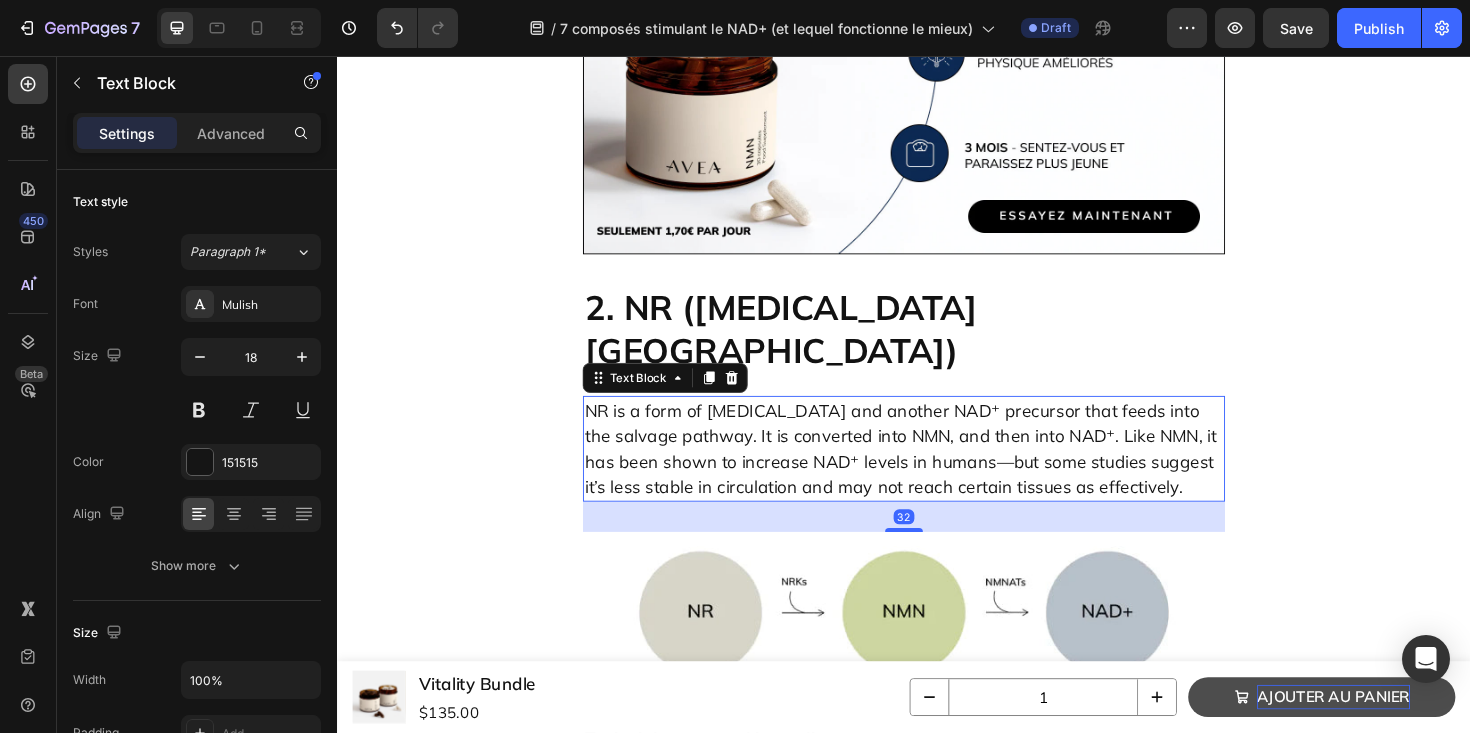
scroll to position [3419, 0]
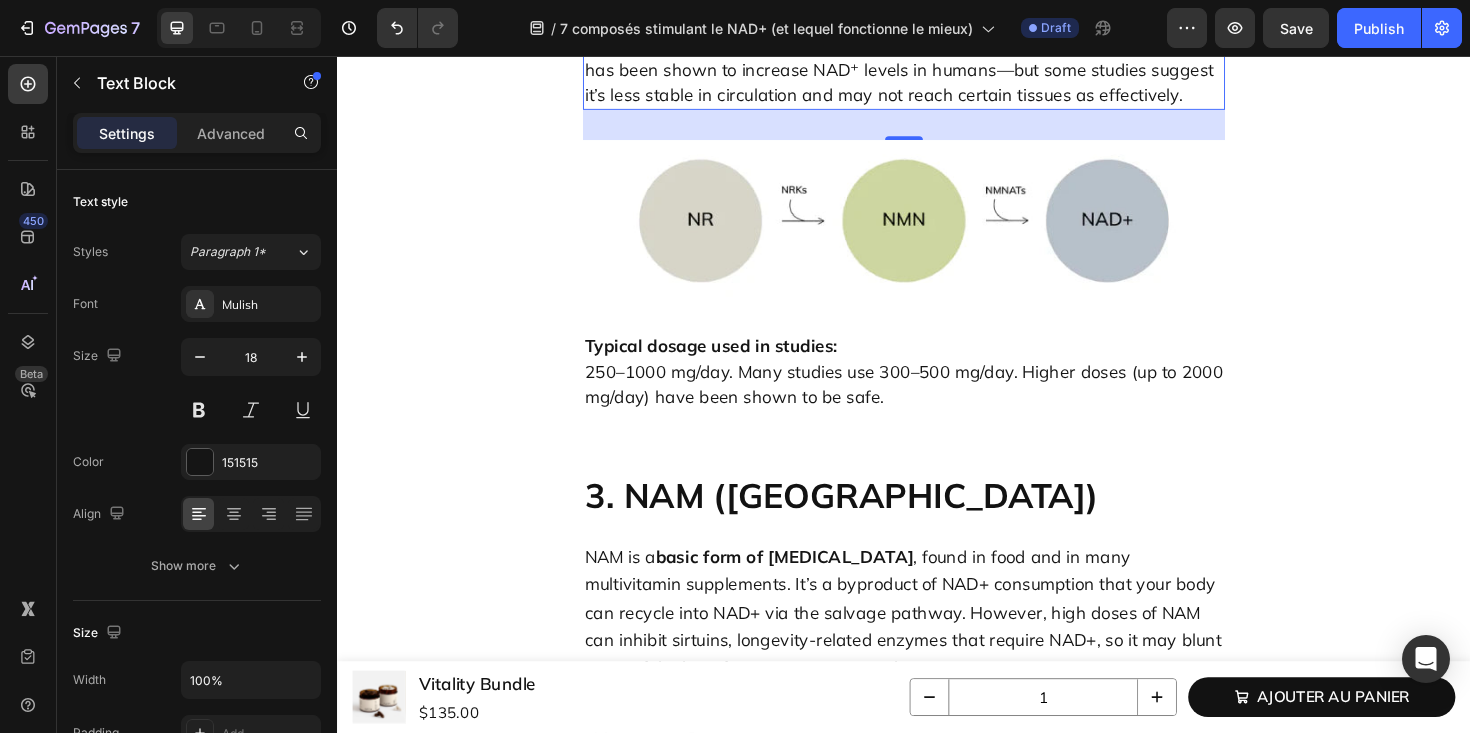
scroll to position [3419, 0]
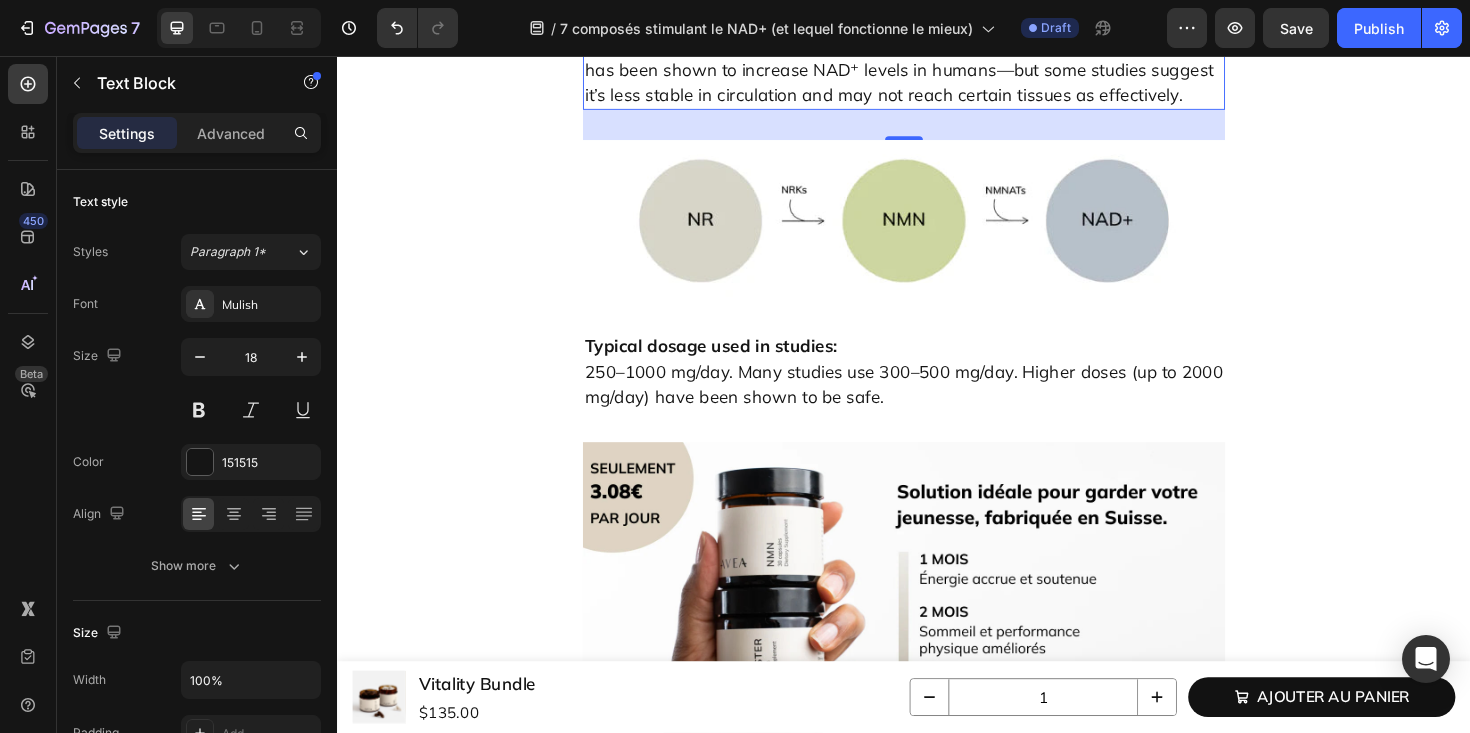
click at [758, 111] on p "NR is a form of [MEDICAL_DATA] and another NAD⁺ precursor that feeds into the s…" at bounding box center [937, 57] width 676 height 108
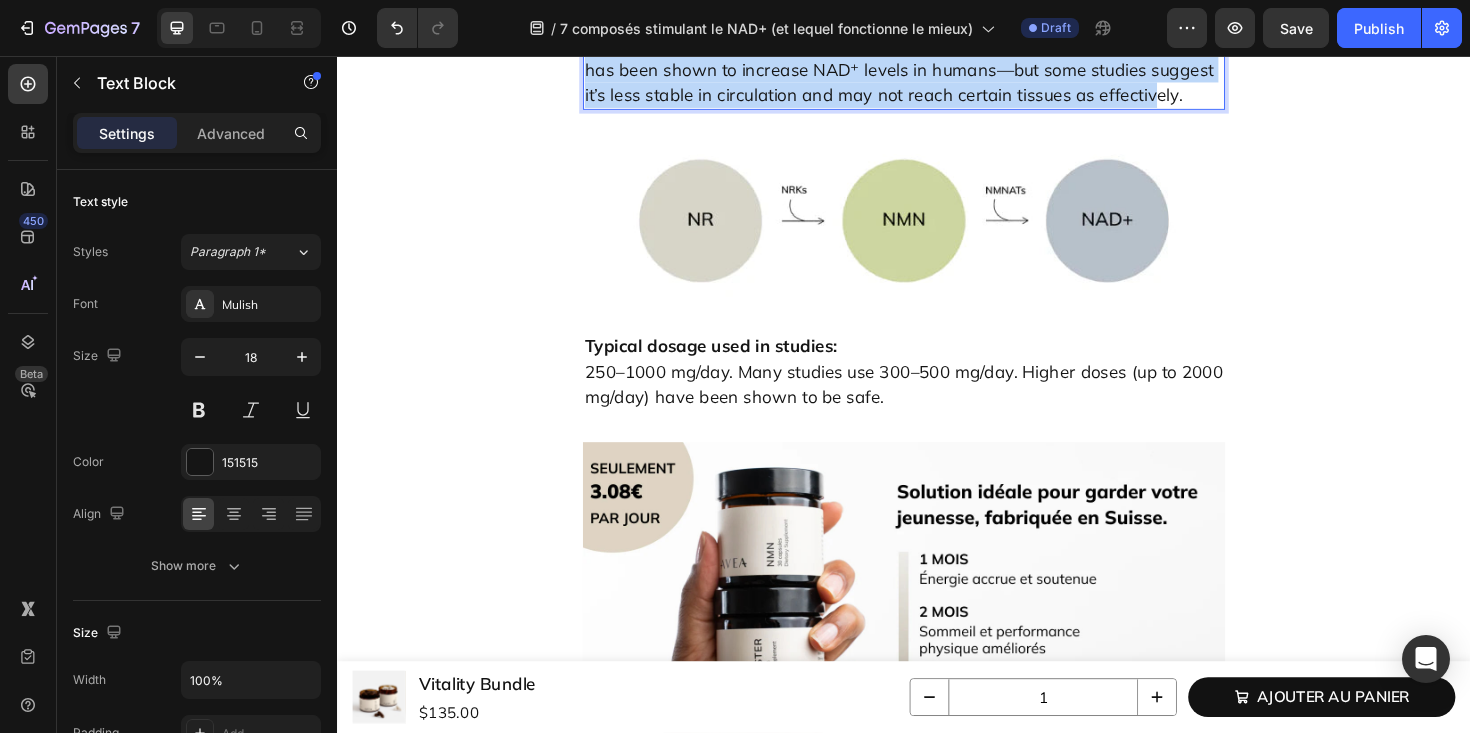
click at [758, 111] on p "NR is a form of [MEDICAL_DATA] and another NAD⁺ precursor that feeds into the s…" at bounding box center [937, 57] width 676 height 108
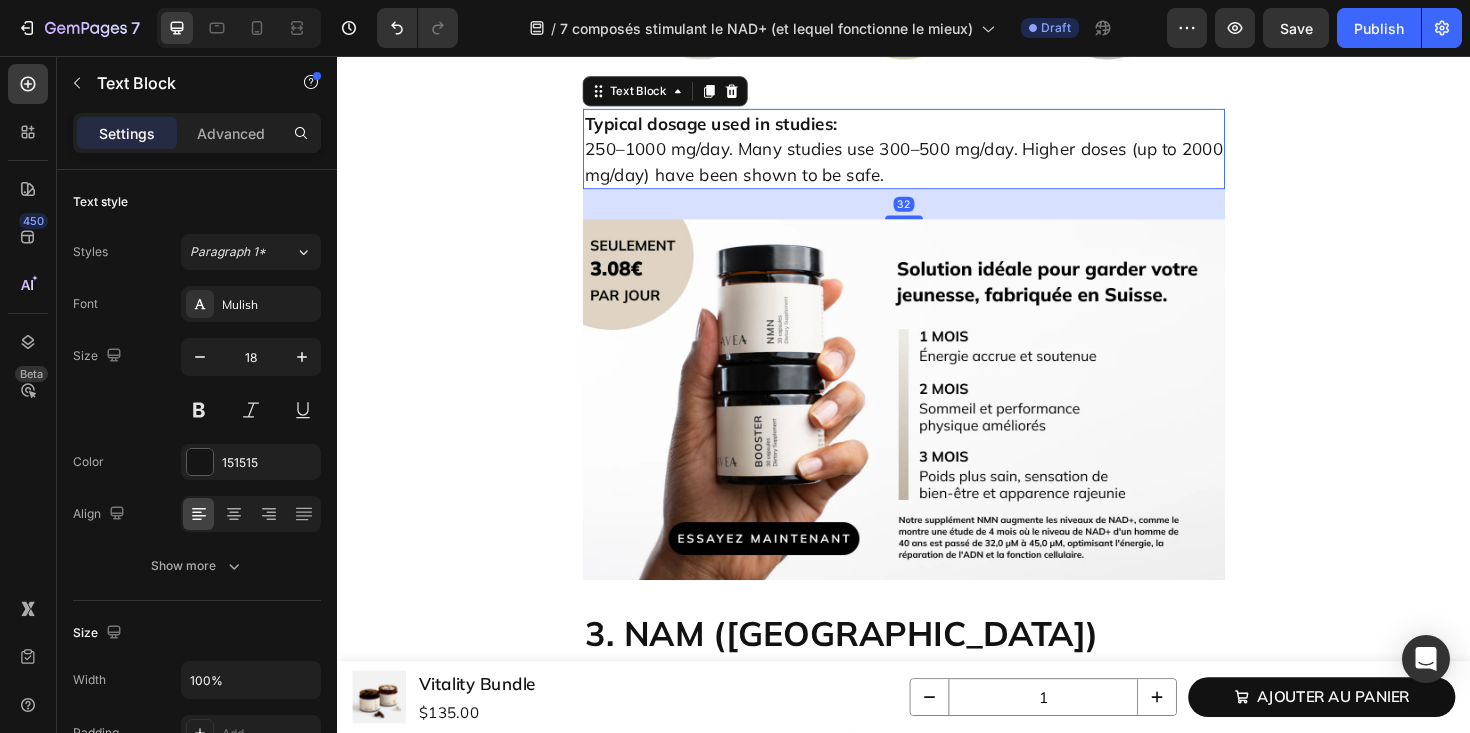
click at [748, 195] on p "Typical dosage used in studies: 250–1000 mg/day. Many studies use 300–500 mg/da…" at bounding box center [937, 154] width 676 height 81
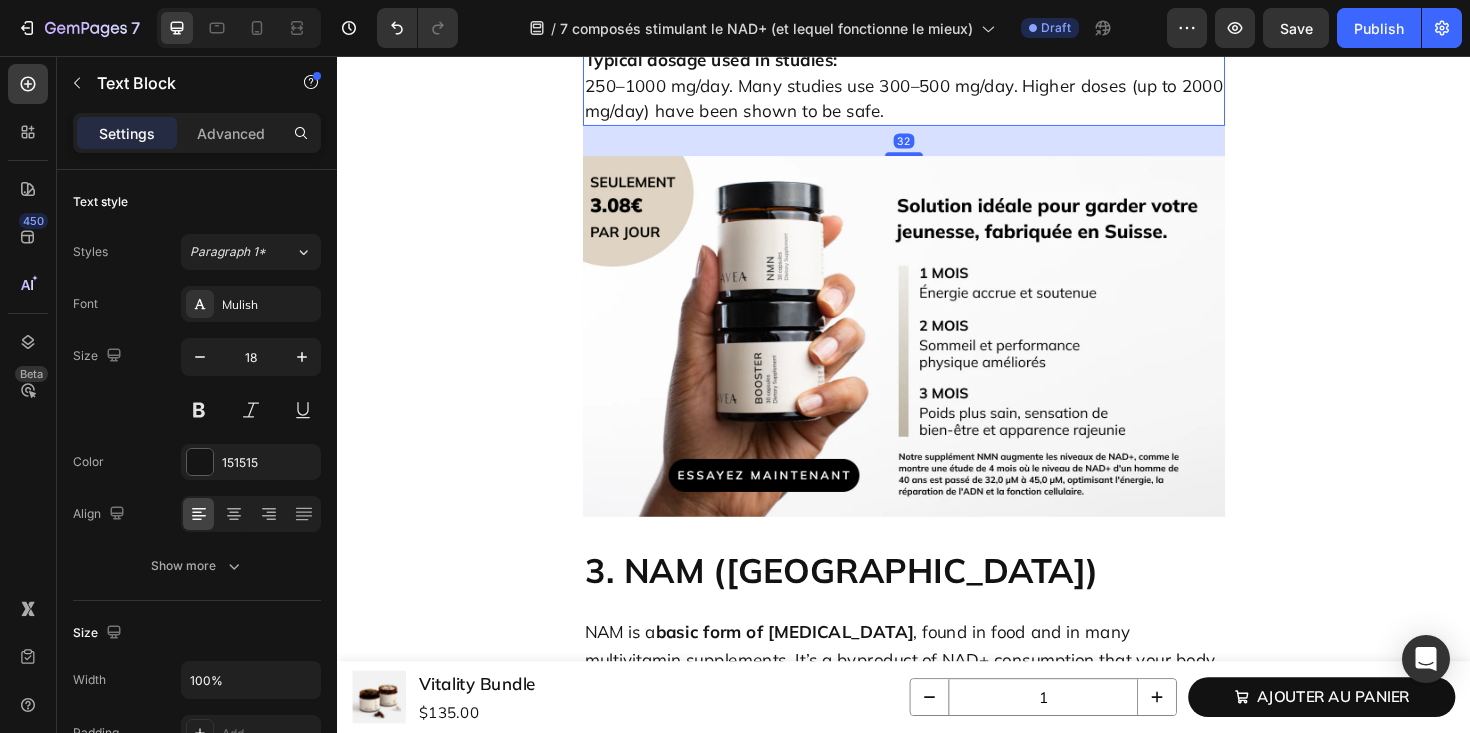
scroll to position [3751, 0]
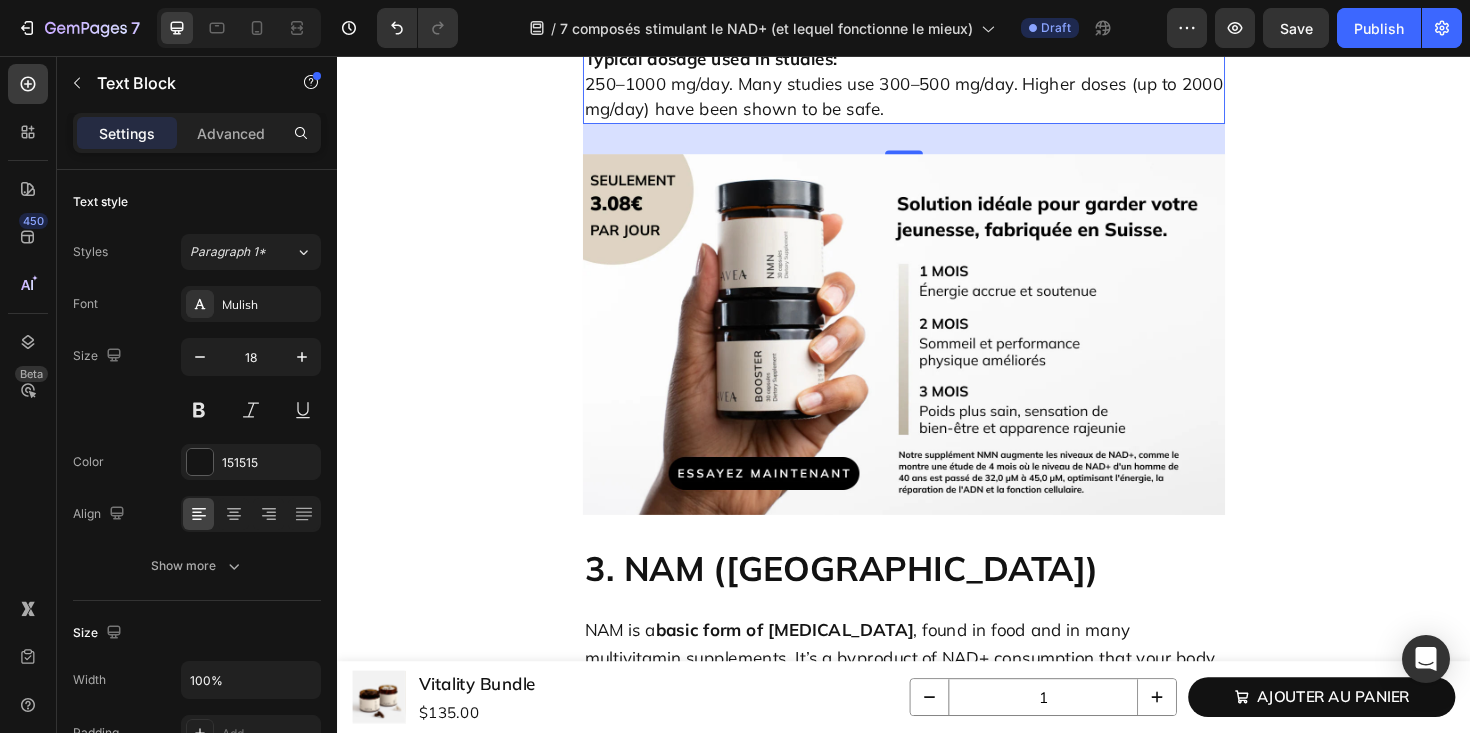
click at [766, 70] on strong "Typical dosage used in studies:" at bounding box center [732, 58] width 267 height 23
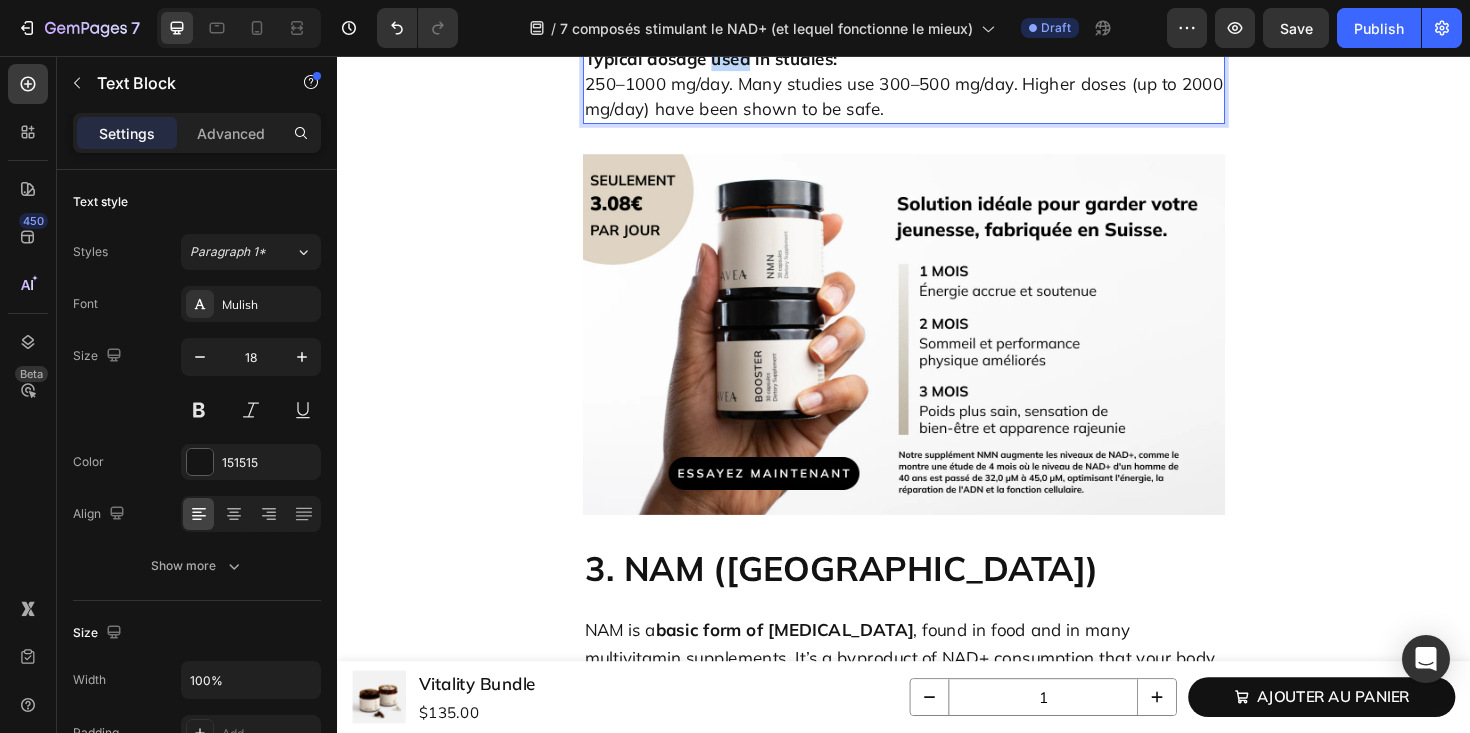
click at [766, 70] on strong "Typical dosage used in studies:" at bounding box center [732, 58] width 267 height 23
click at [799, 126] on p "Posologie habituelle utilisée dans les études : 250–1000 mg/day. Many studies u…" at bounding box center [937, 85] width 676 height 81
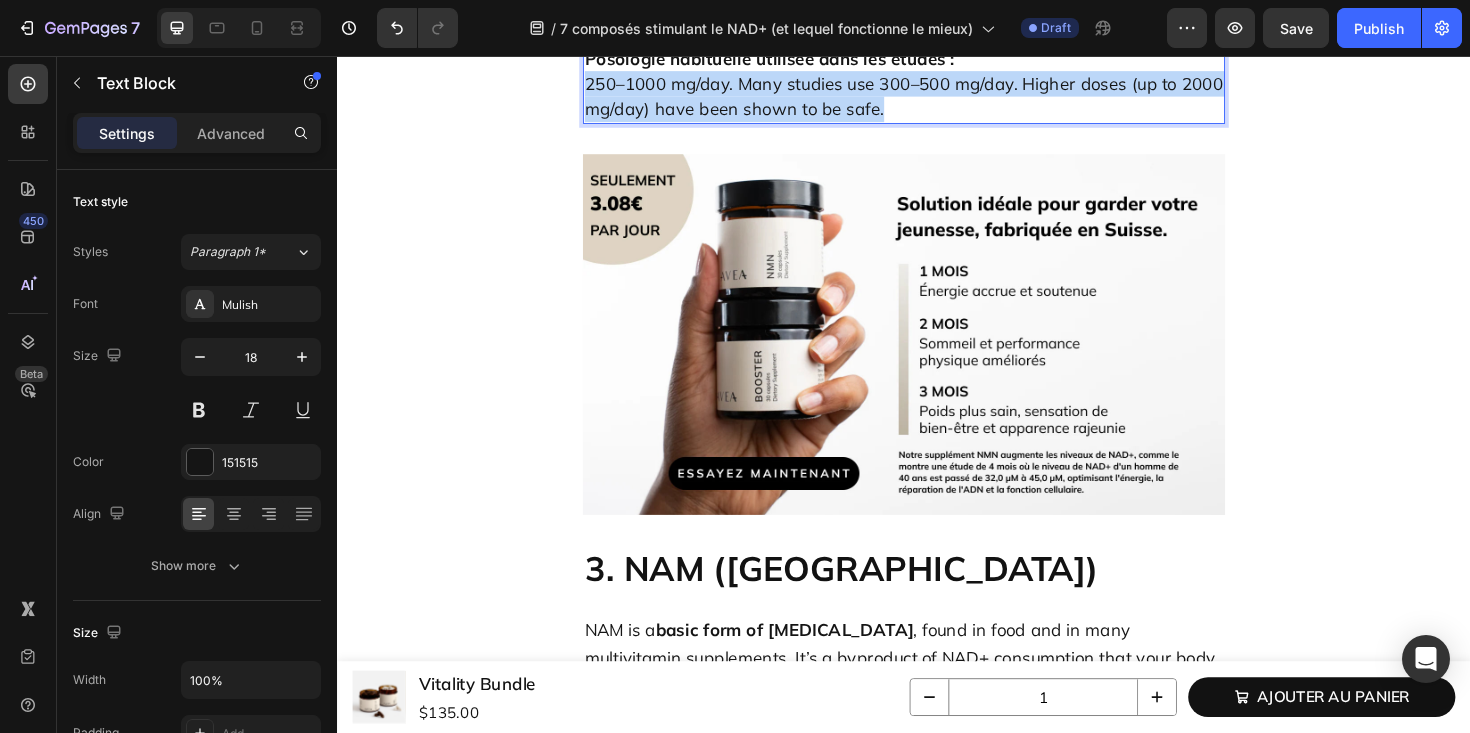
click at [799, 126] on p "Posologie habituelle utilisée dans les études : 250–1000 mg/day. Many studies u…" at bounding box center [937, 85] width 676 height 81
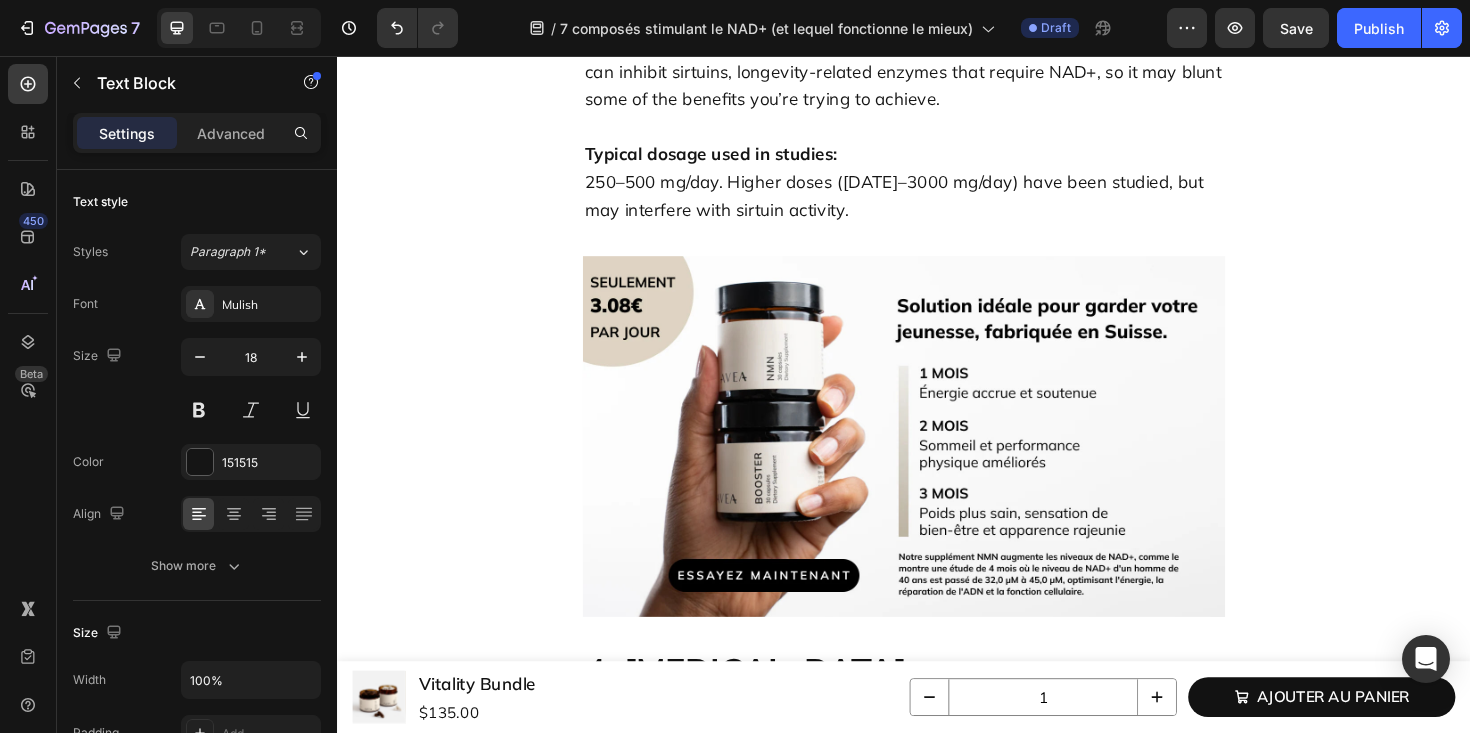
scroll to position [4425, 0]
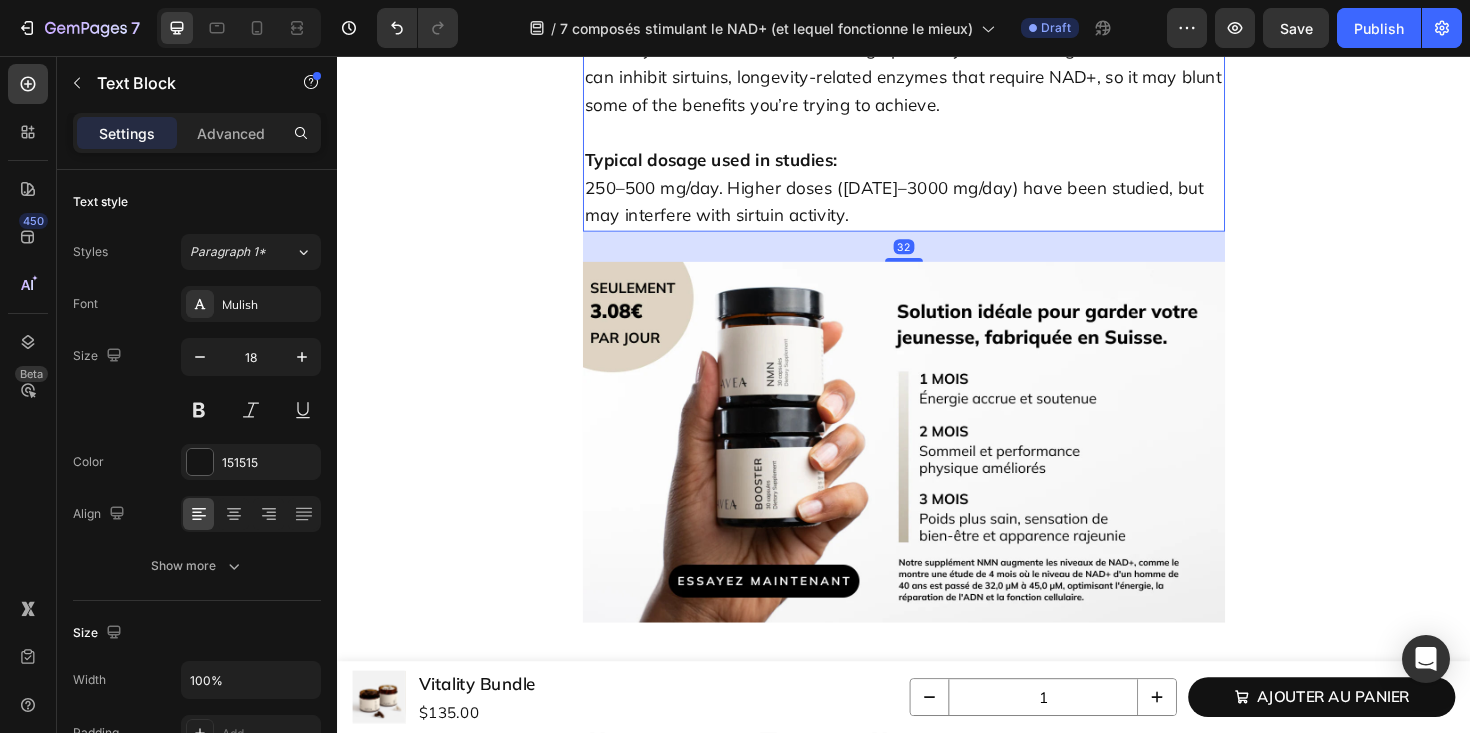
click at [795, 123] on p "NAM is a basic form of [MEDICAL_DATA] , found in food and in many multivitamin …" at bounding box center [937, 49] width 676 height 148
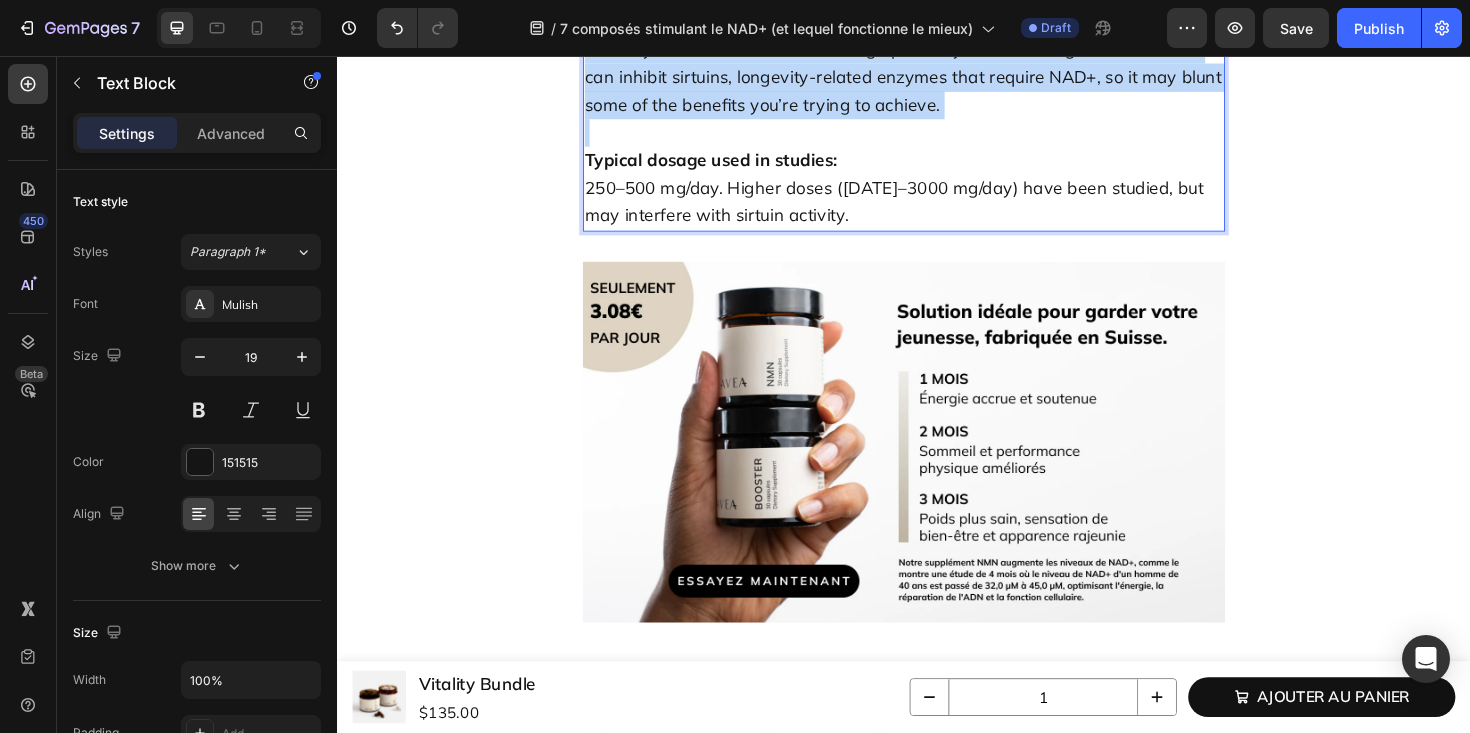
click at [795, 123] on p "NAM is a basic form of [MEDICAL_DATA] , found in food and in many multivitamin …" at bounding box center [937, 49] width 676 height 148
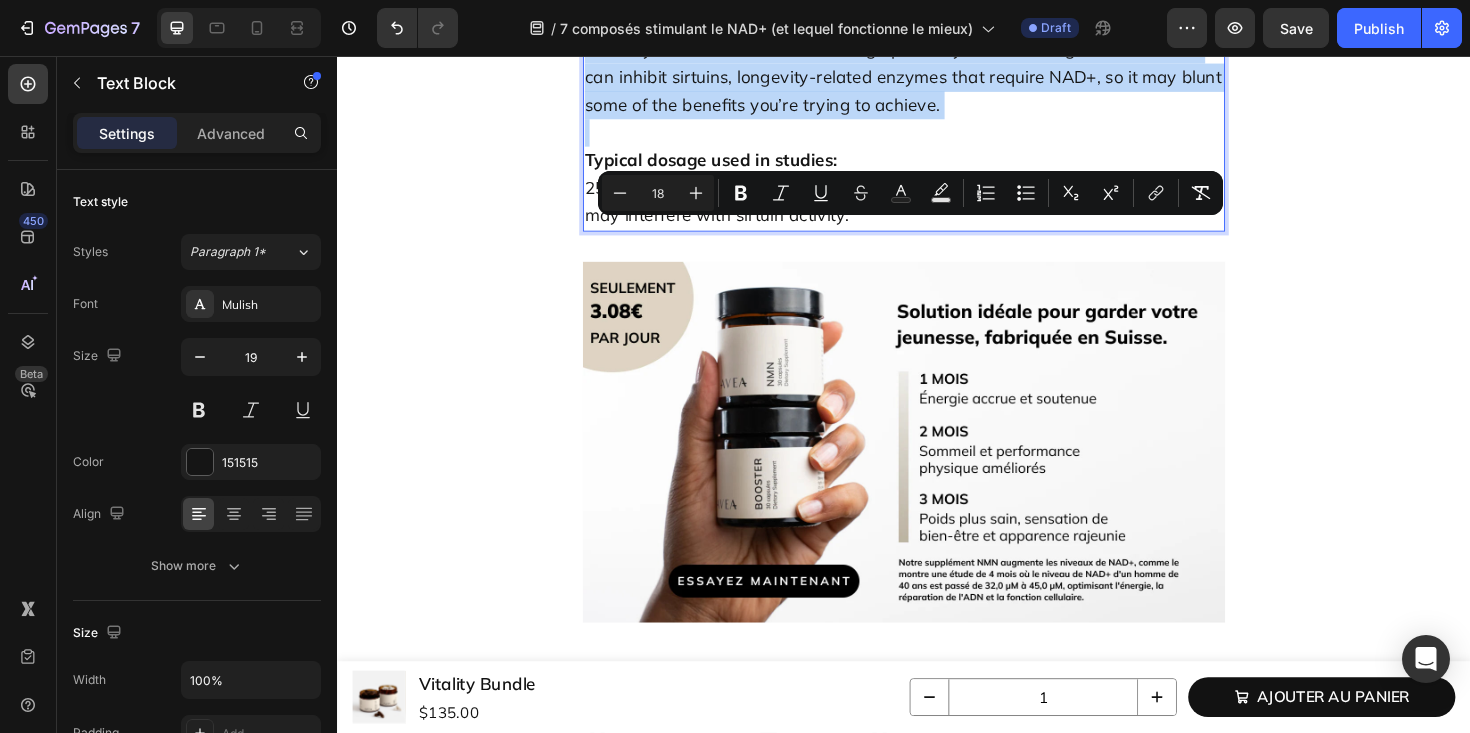
type input "19"
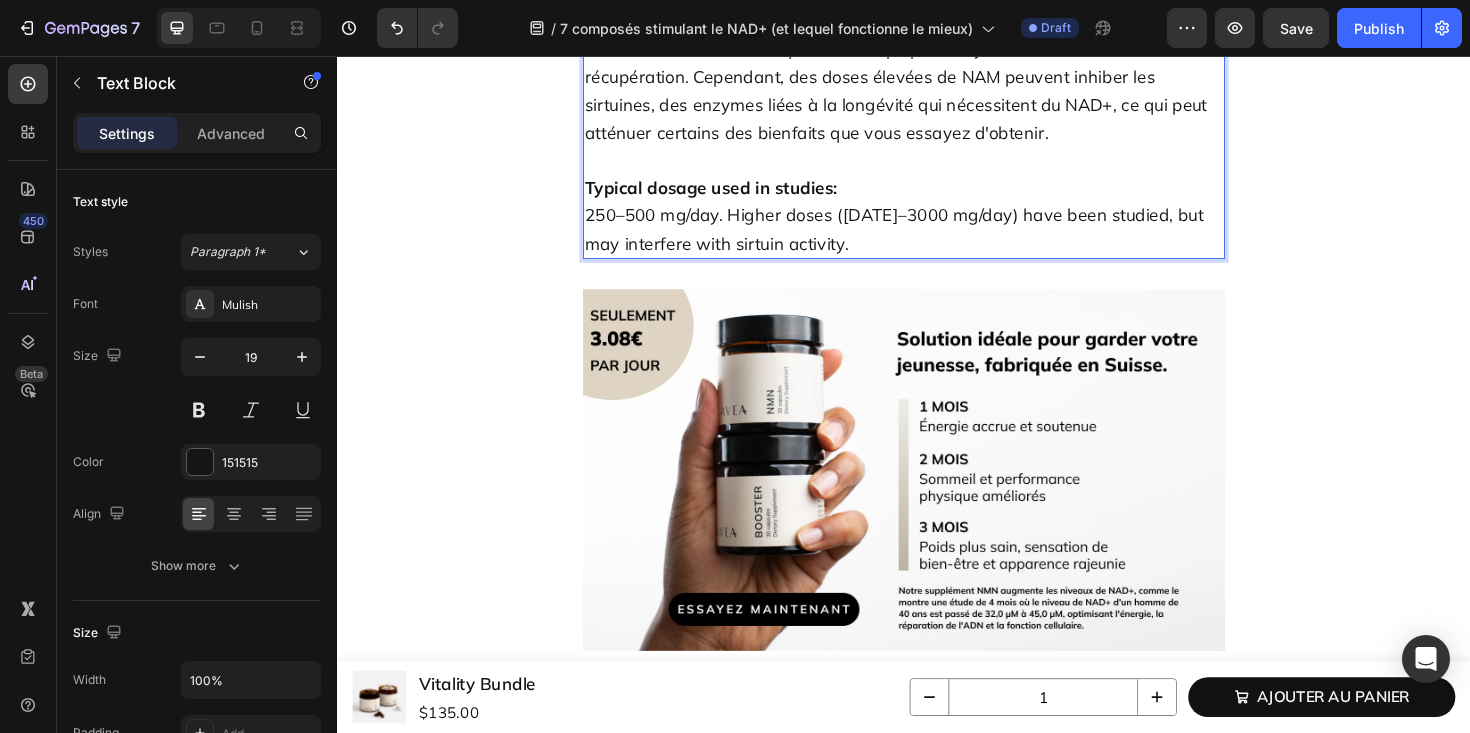
drag, startPoint x: 737, startPoint y: 248, endPoint x: 980, endPoint y: 254, distance: 243.0
click at [980, 149] on span "Le NAM est une forme basique de vitamine B3, présente dans les aliments et dans…" at bounding box center [928, 63] width 659 height 171
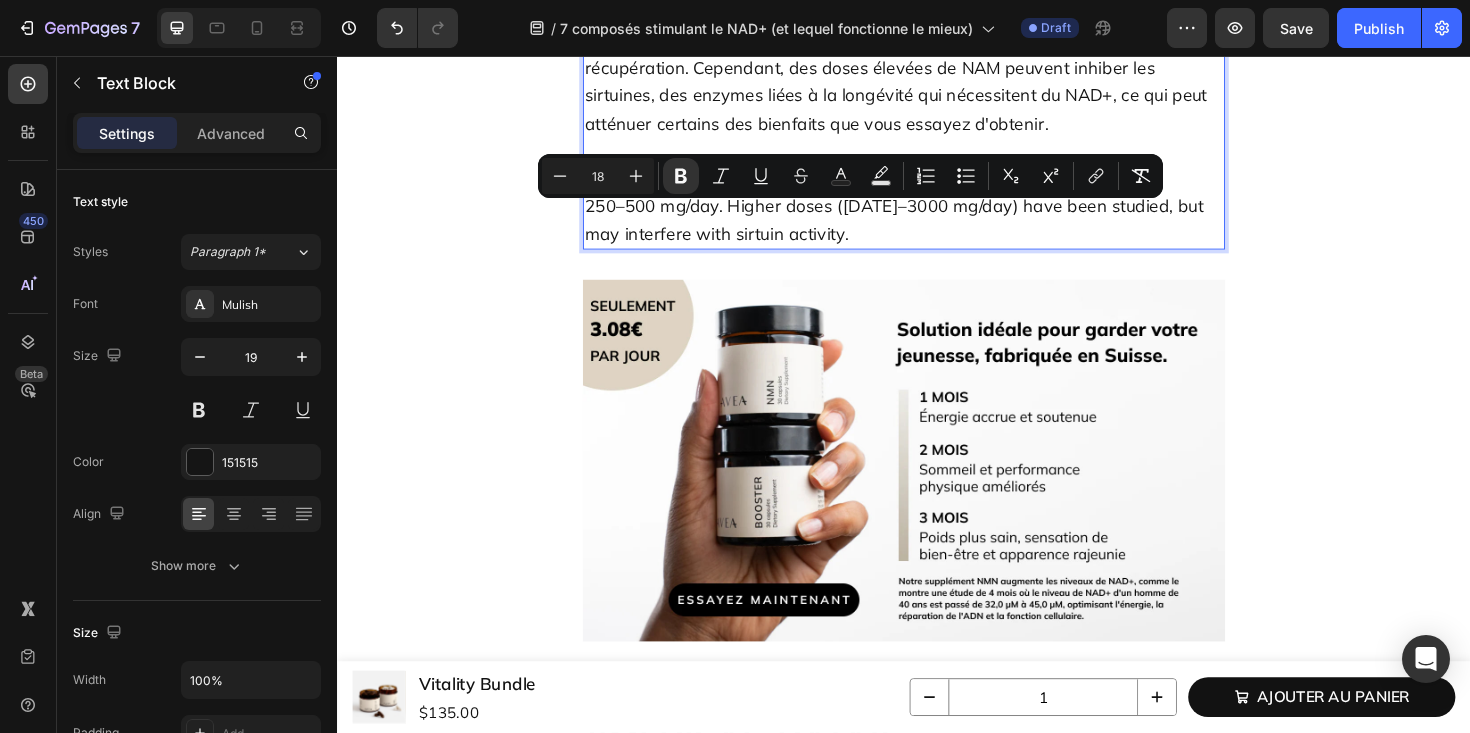
scroll to position [4447, 0]
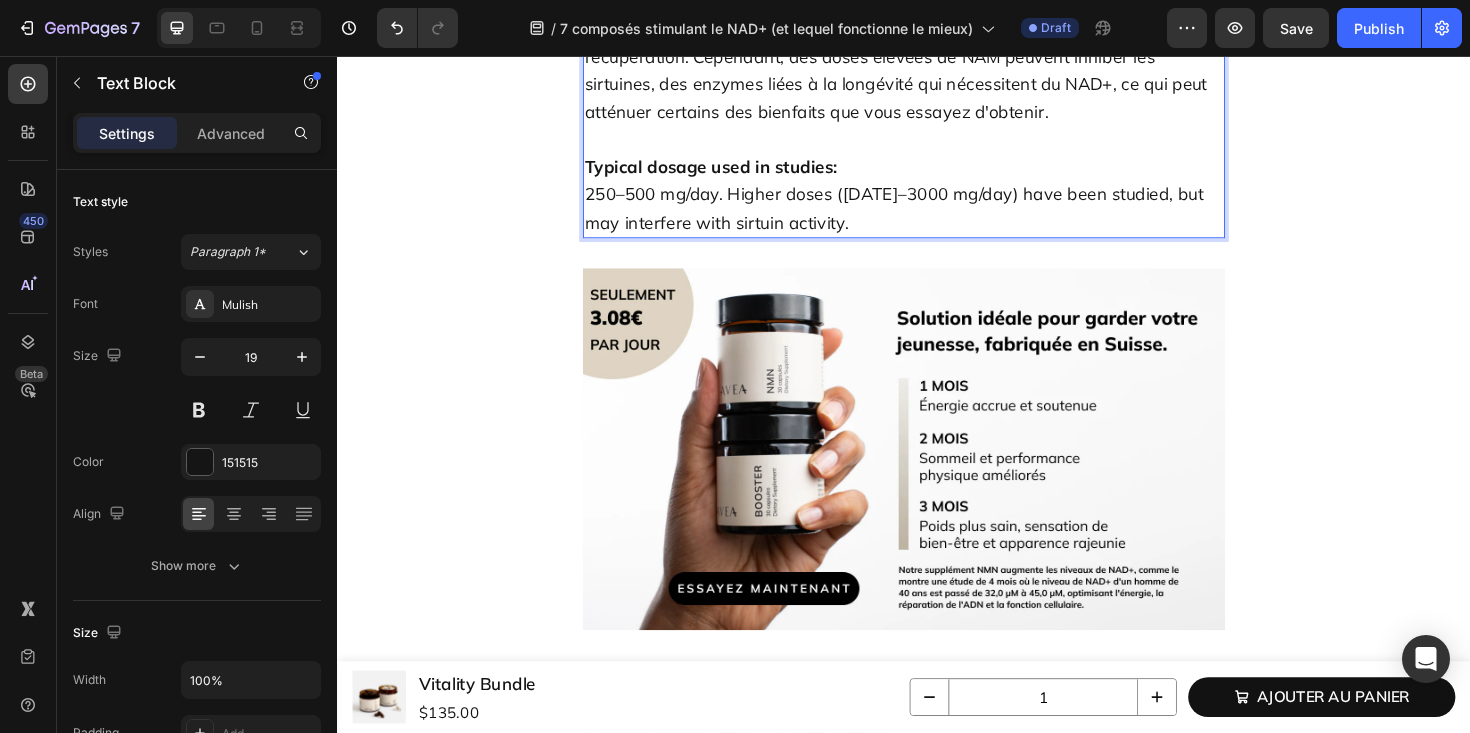
click at [777, 247] on p "Typical dosage used in studies: 250–500 mg/day. Higher doses ([DATE]–3000 mg/da…" at bounding box center [937, 188] width 676 height 117
click at [790, 244] on span "250–500 mg/day. Higher doses ([DATE]–3000 mg/day) have been studied, but may in…" at bounding box center [926, 217] width 655 height 53
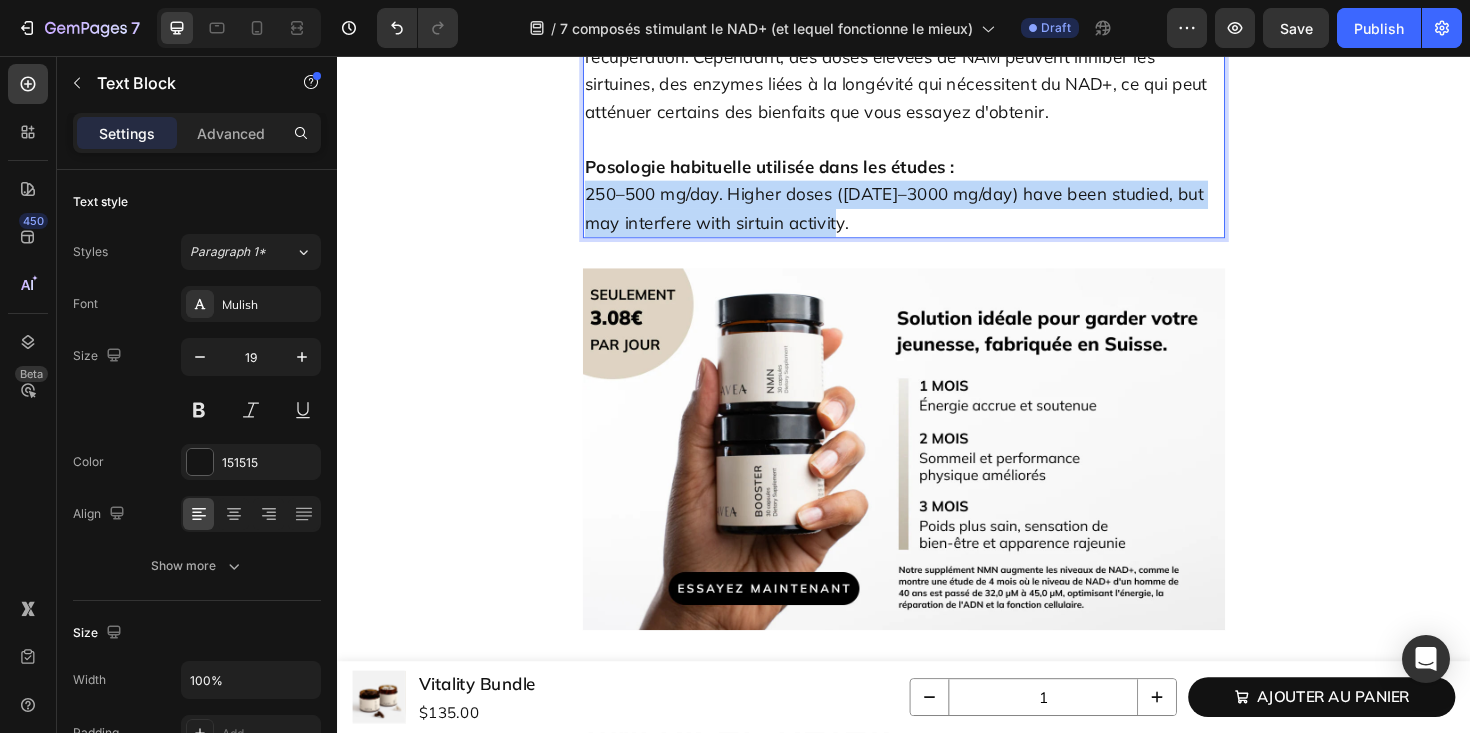
click at [790, 244] on span "250–500 mg/day. Higher doses ([DATE]–3000 mg/day) have been studied, but may in…" at bounding box center [926, 217] width 655 height 53
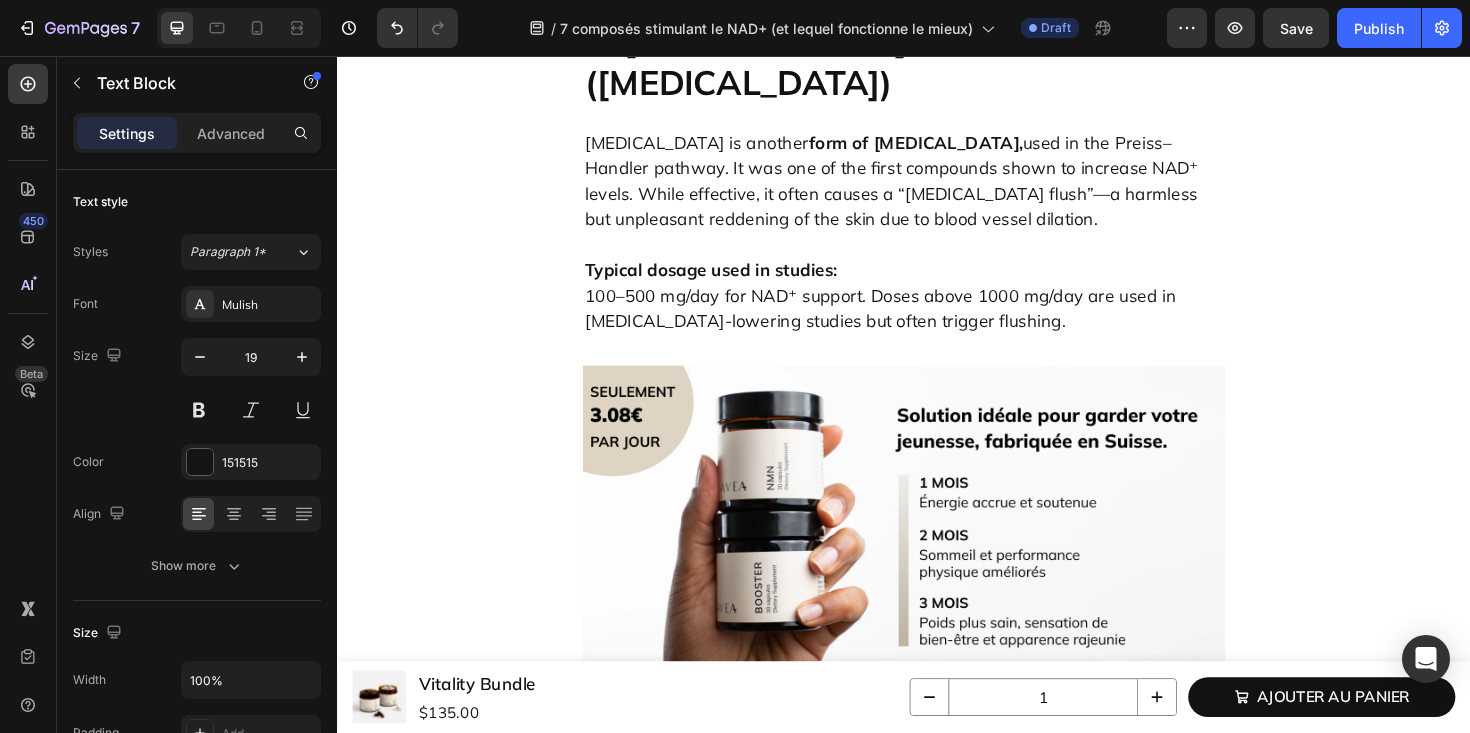
scroll to position [5137, 0]
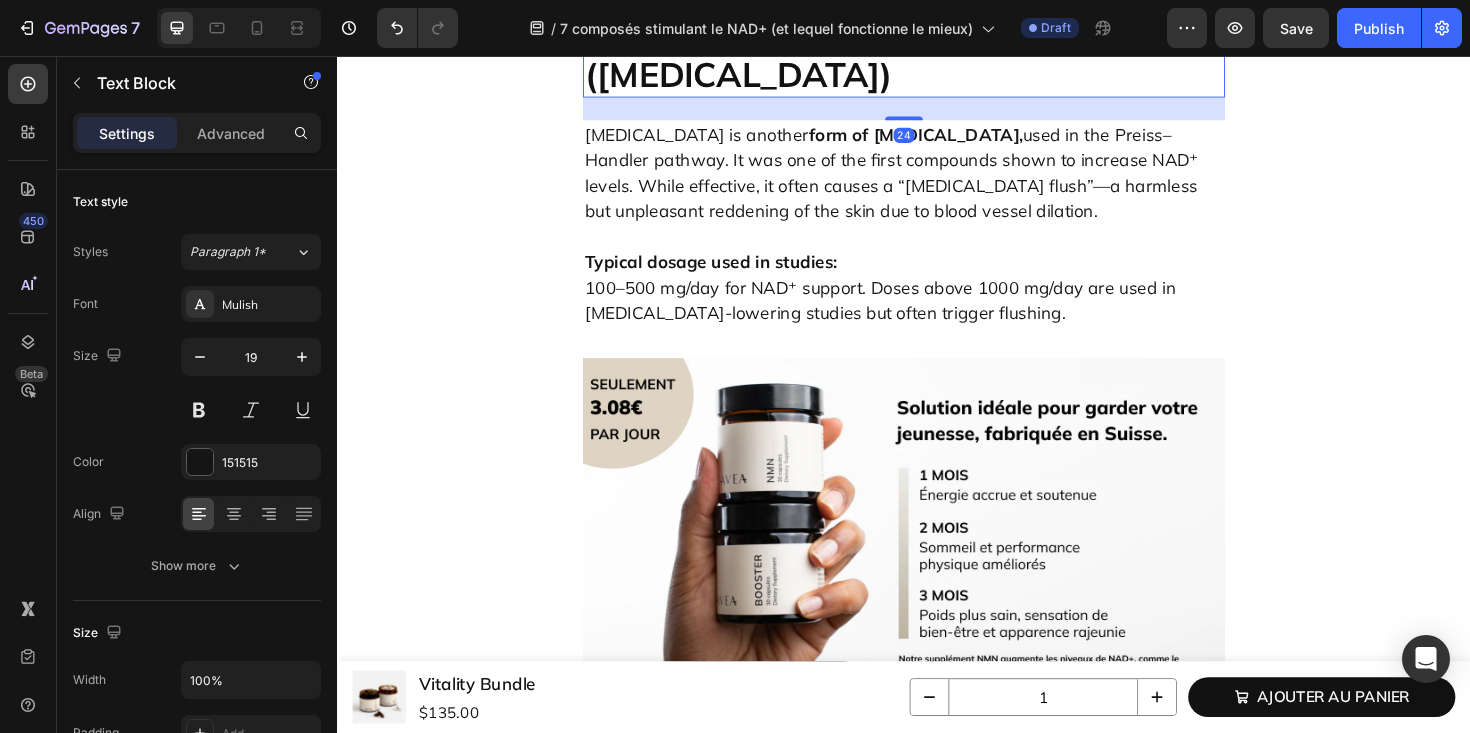
click at [807, 100] on h2 "4. [MEDICAL_DATA] ([MEDICAL_DATA])" at bounding box center [937, 53] width 680 height 94
click at [727, 100] on h2 "4. [MEDICAL_DATA] ([MEDICAL_DATA])" at bounding box center [937, 53] width 680 height 94
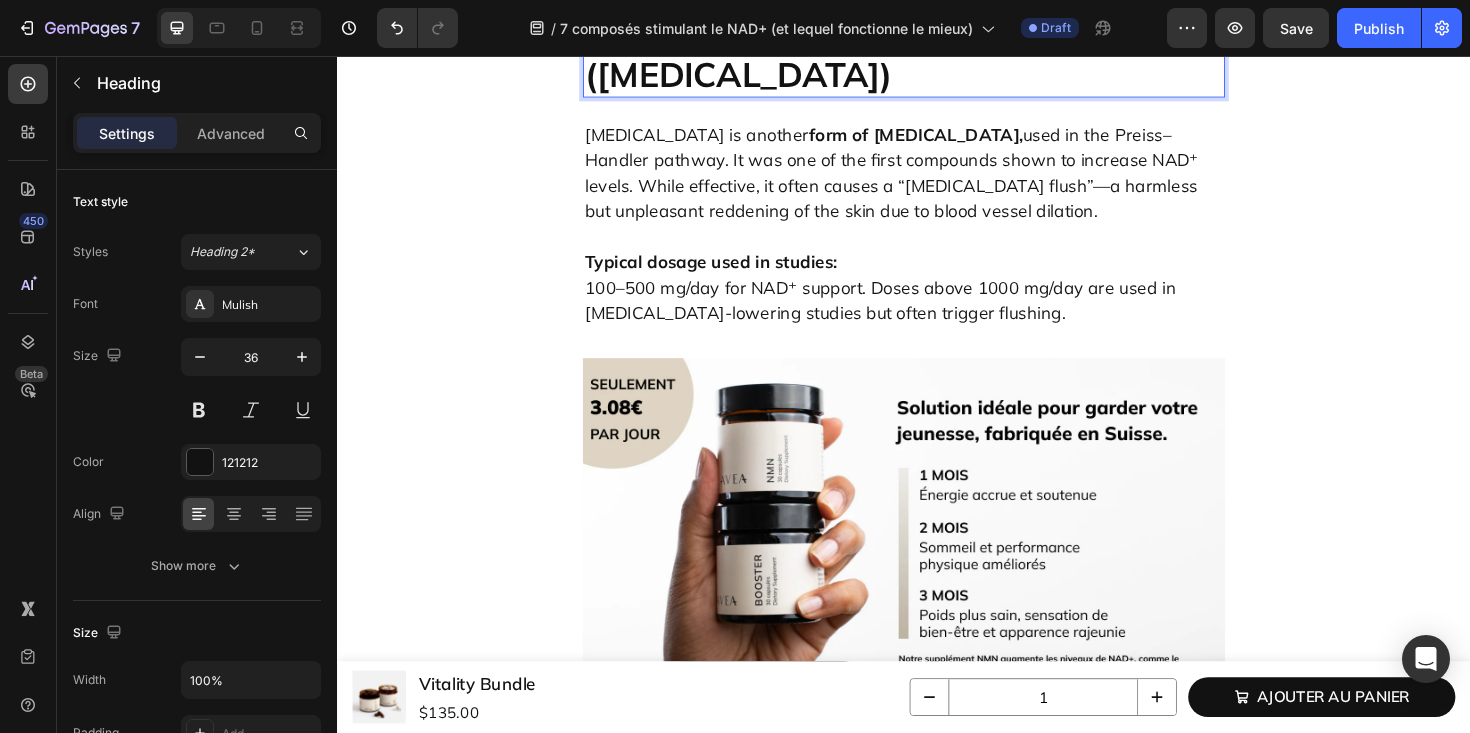
click at [763, 98] on p "4. [MEDICAL_DATA] ([MEDICAL_DATA])" at bounding box center [937, 53] width 676 height 90
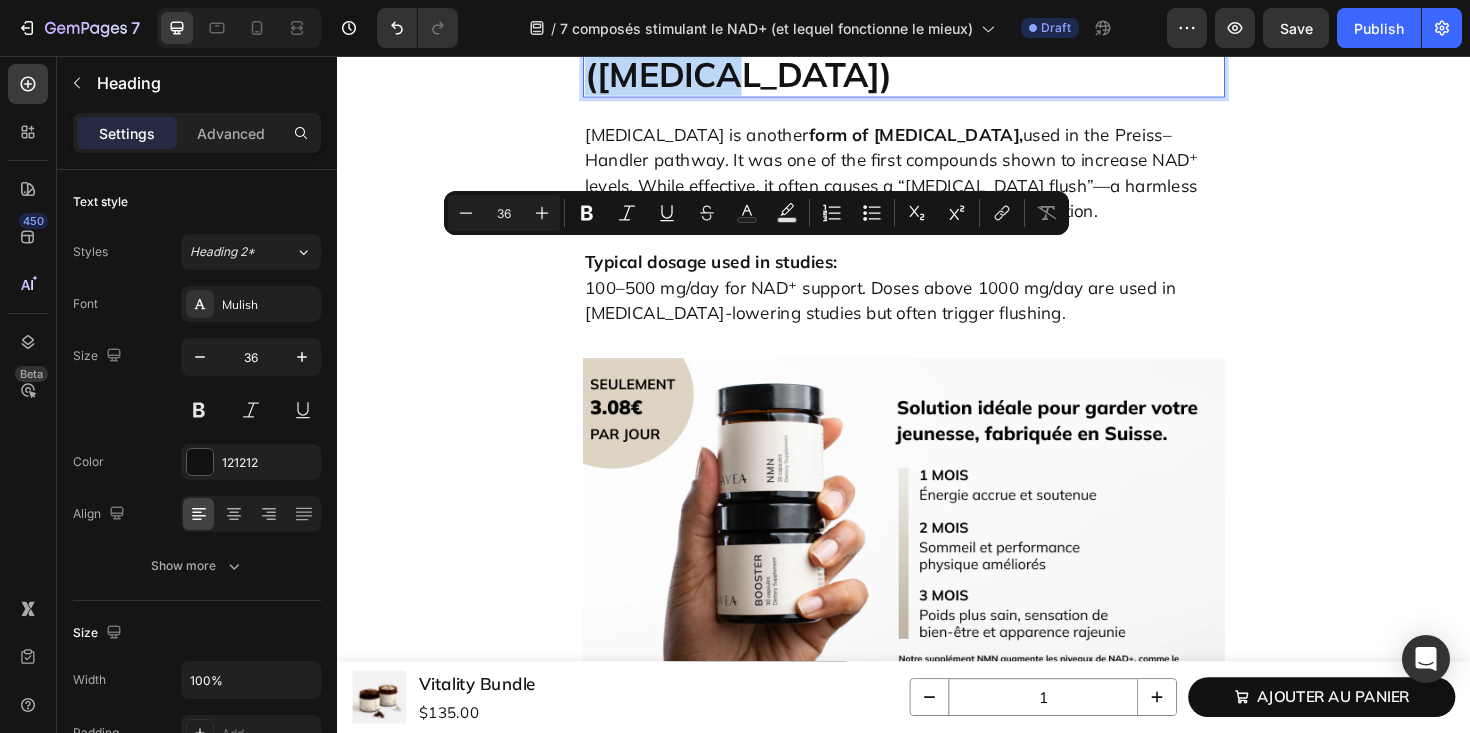
click at [763, 98] on p "4. [MEDICAL_DATA] ([MEDICAL_DATA])" at bounding box center [937, 53] width 676 height 90
copy p "4. [MEDICAL_DATA] ([MEDICAL_DATA])"
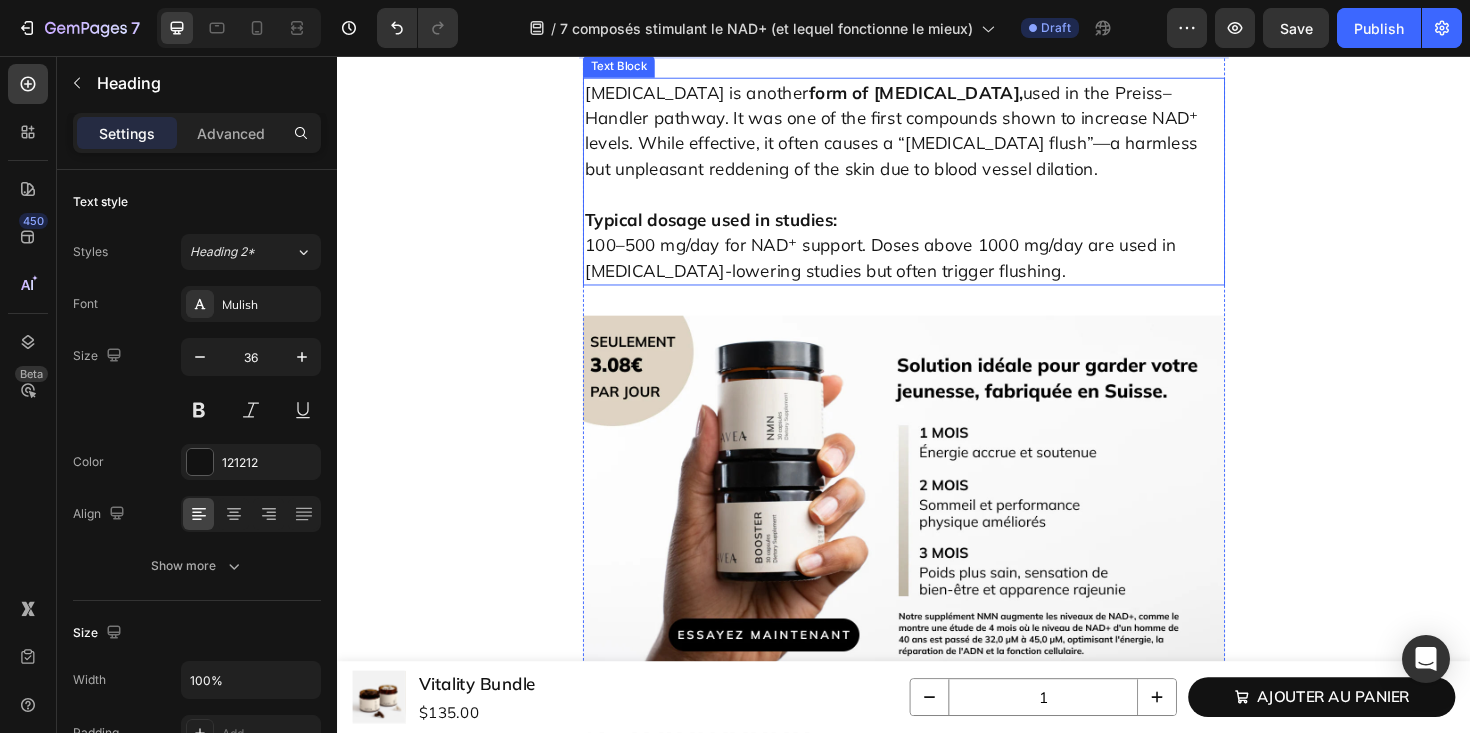
click at [813, 189] on p "[MEDICAL_DATA] is another form of [MEDICAL_DATA], used in the Preiss–Handler pa…" at bounding box center [937, 135] width 676 height 108
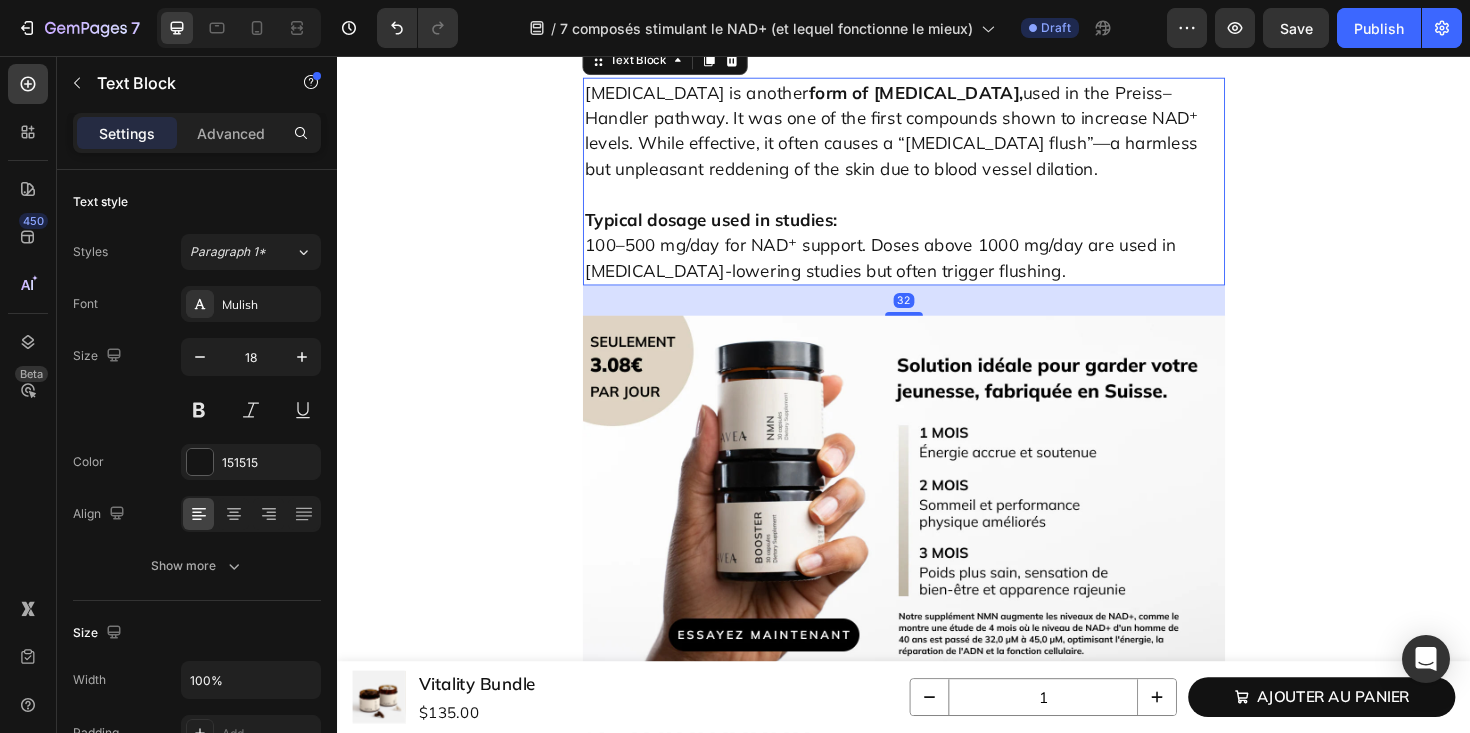
scroll to position [5203, 0]
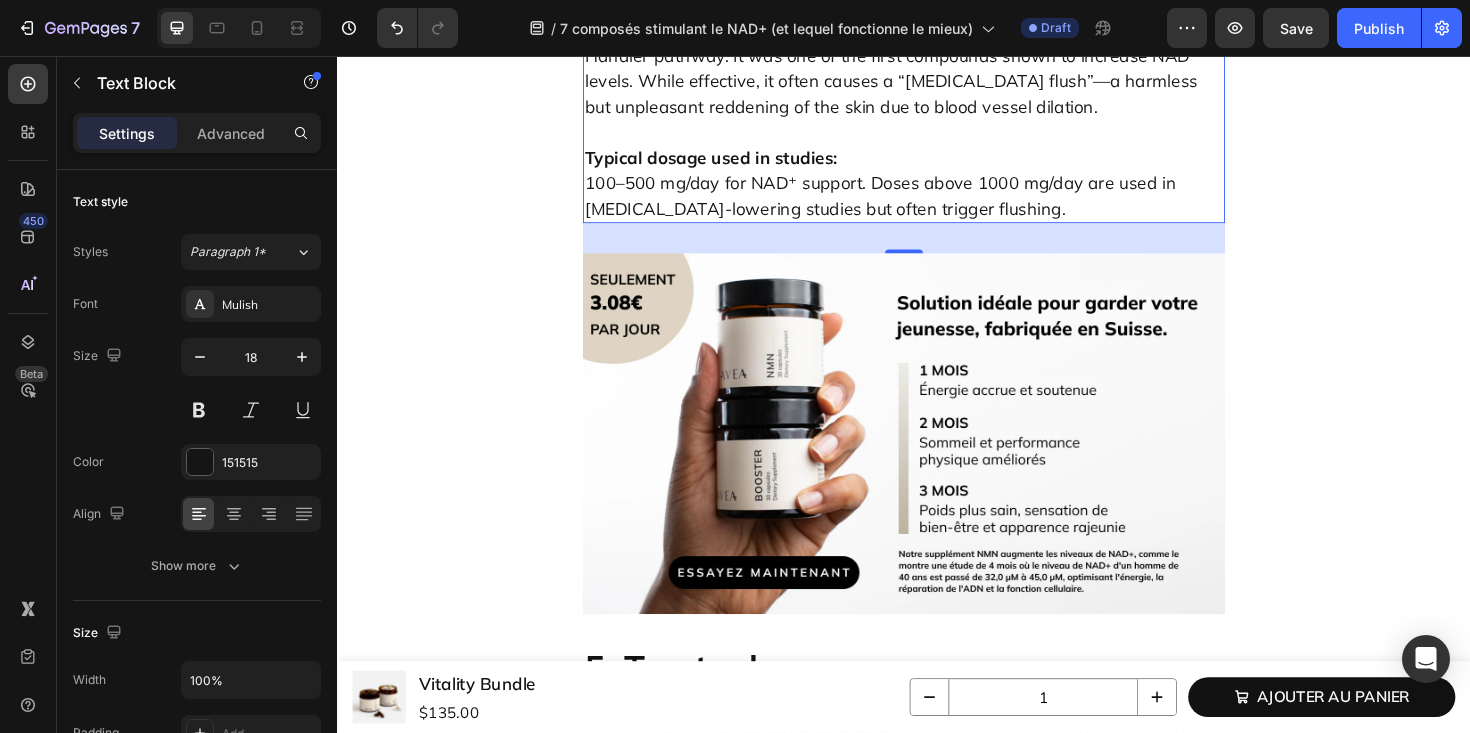
click at [881, 123] on p "[MEDICAL_DATA] is another form of [MEDICAL_DATA], used in the Preiss–Handler pa…" at bounding box center [937, 69] width 676 height 108
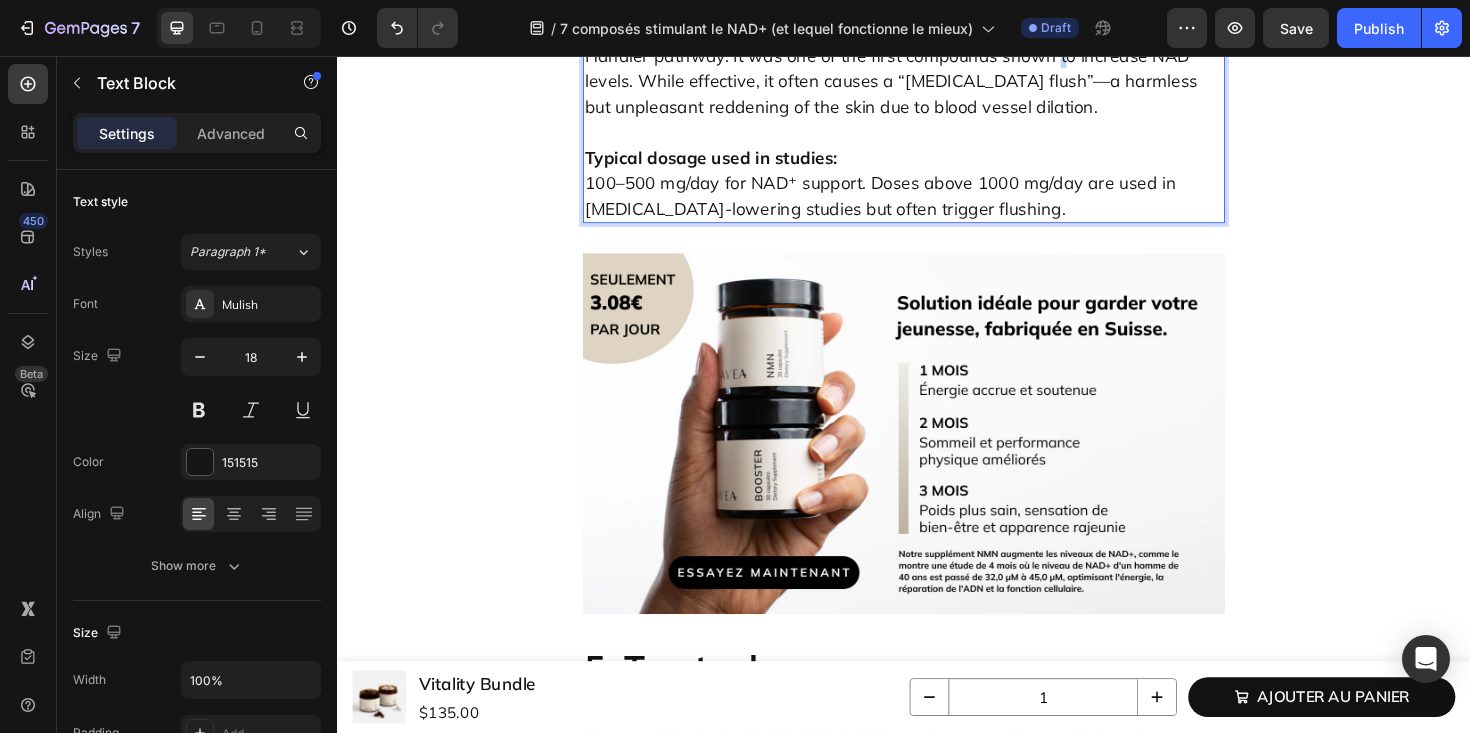
click at [881, 123] on p "[MEDICAL_DATA] is another form of [MEDICAL_DATA], used in the Preiss–Handler pa…" at bounding box center [937, 69] width 676 height 108
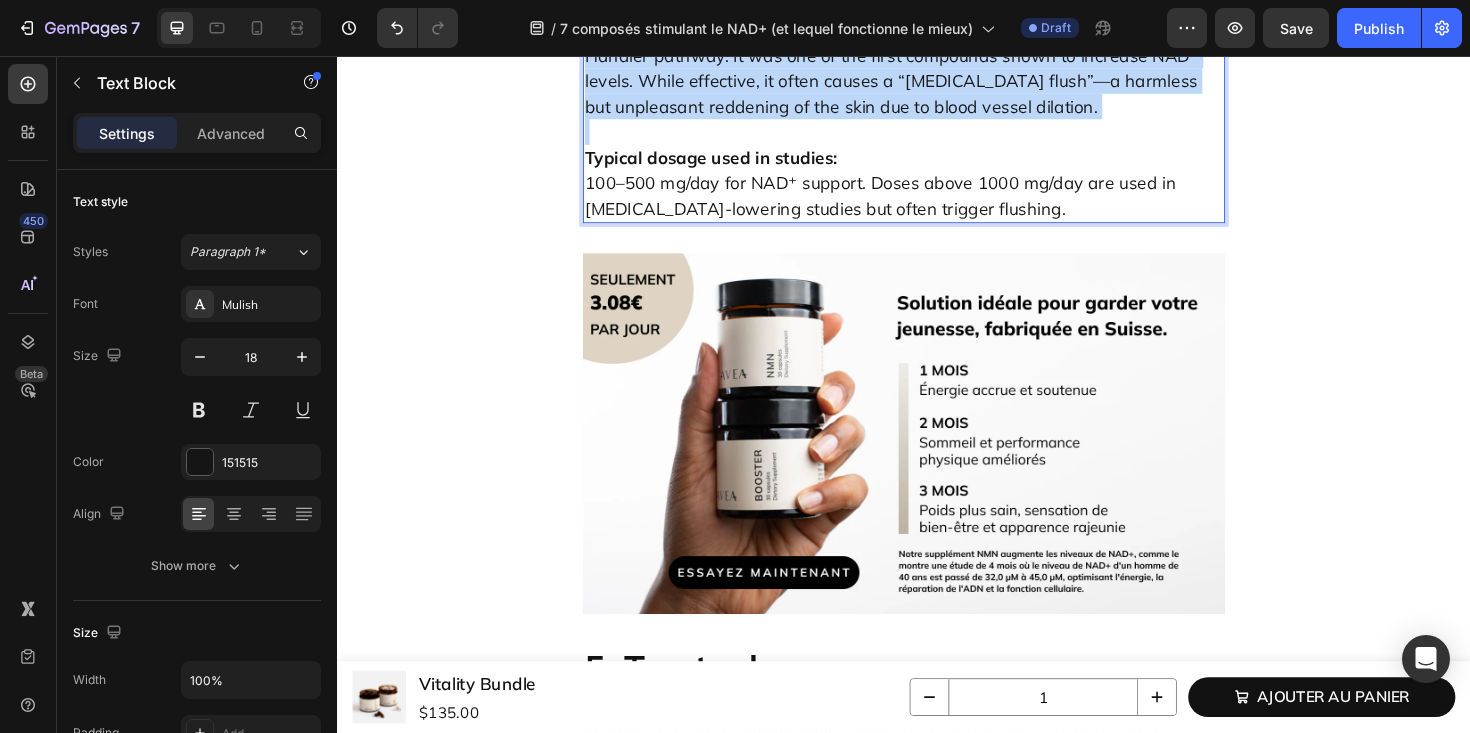
click at [881, 123] on p "[MEDICAL_DATA] is another form of [MEDICAL_DATA], used in the Preiss–Handler pa…" at bounding box center [937, 69] width 676 height 108
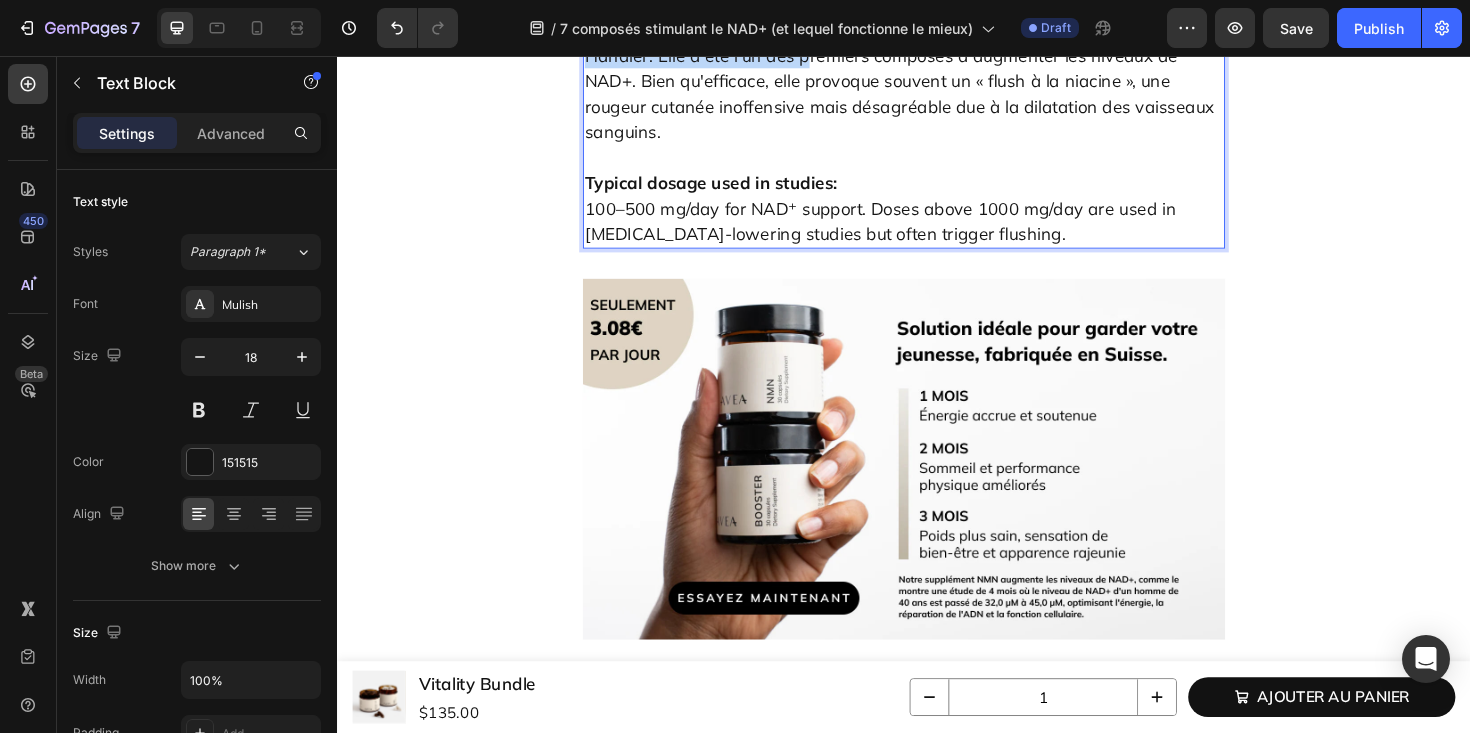
drag, startPoint x: 801, startPoint y: 276, endPoint x: 820, endPoint y: 287, distance: 22.0
click at [820, 150] on p "La niacine est une autre forme de vitamine B3, utilisée dans la voie de Preiss-…" at bounding box center [937, 82] width 676 height 135
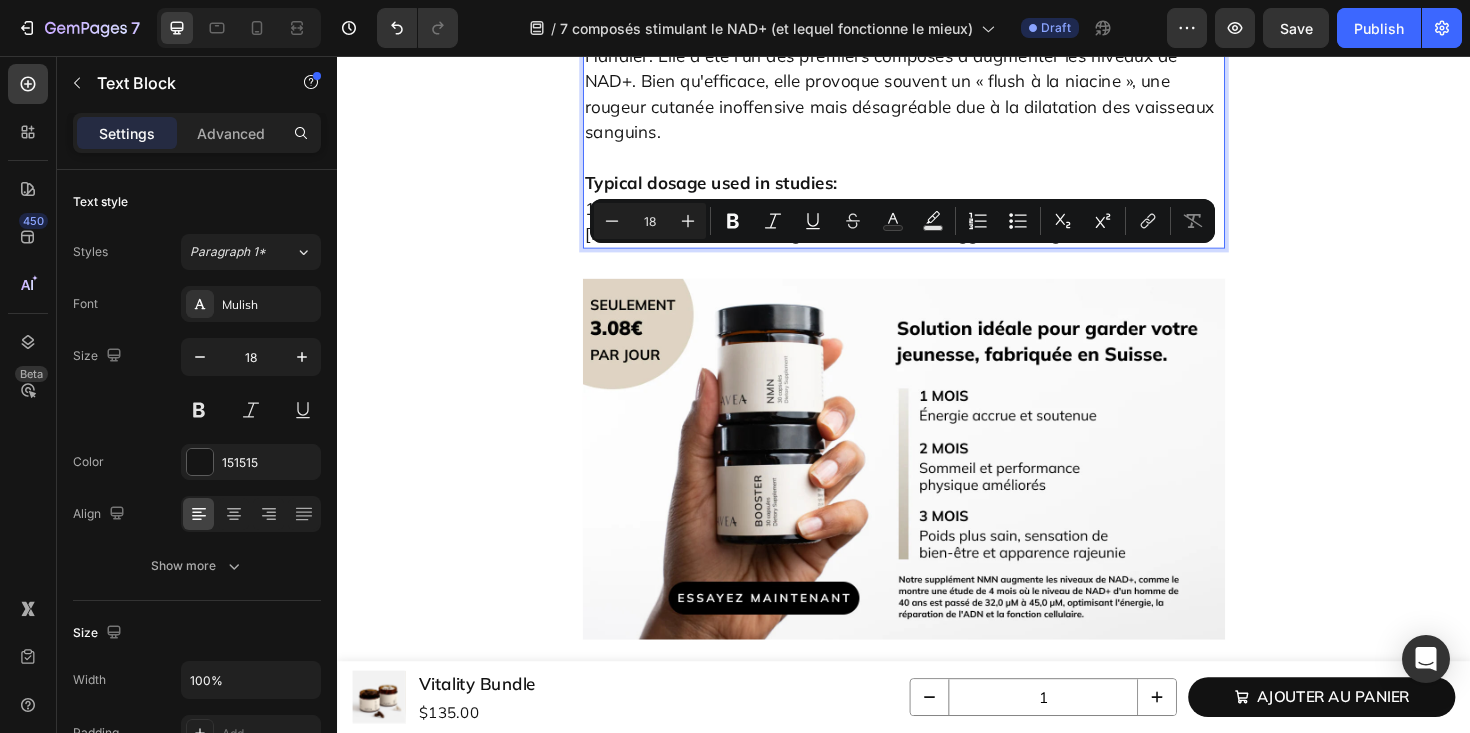
click at [748, 150] on p "La niacine est une autre forme de vitamine B3, utilisée dans la voie de Preiss-…" at bounding box center [937, 82] width 676 height 135
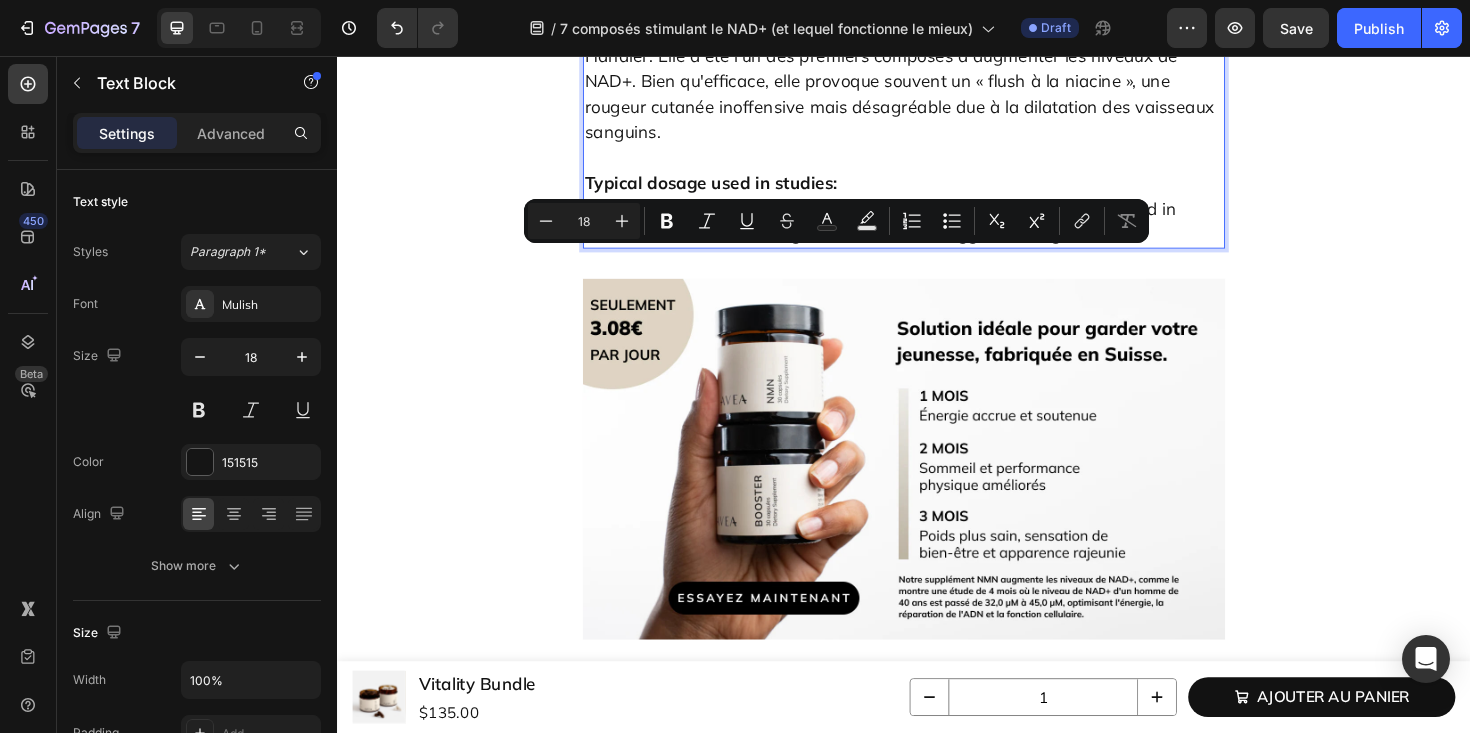
drag, startPoint x: 719, startPoint y: 274, endPoint x: 978, endPoint y: 274, distance: 259.0
click at [978, 150] on p "La niacine est une autre forme de vitamine B3, utilisée dans la voie de Preiss-…" at bounding box center [937, 82] width 676 height 135
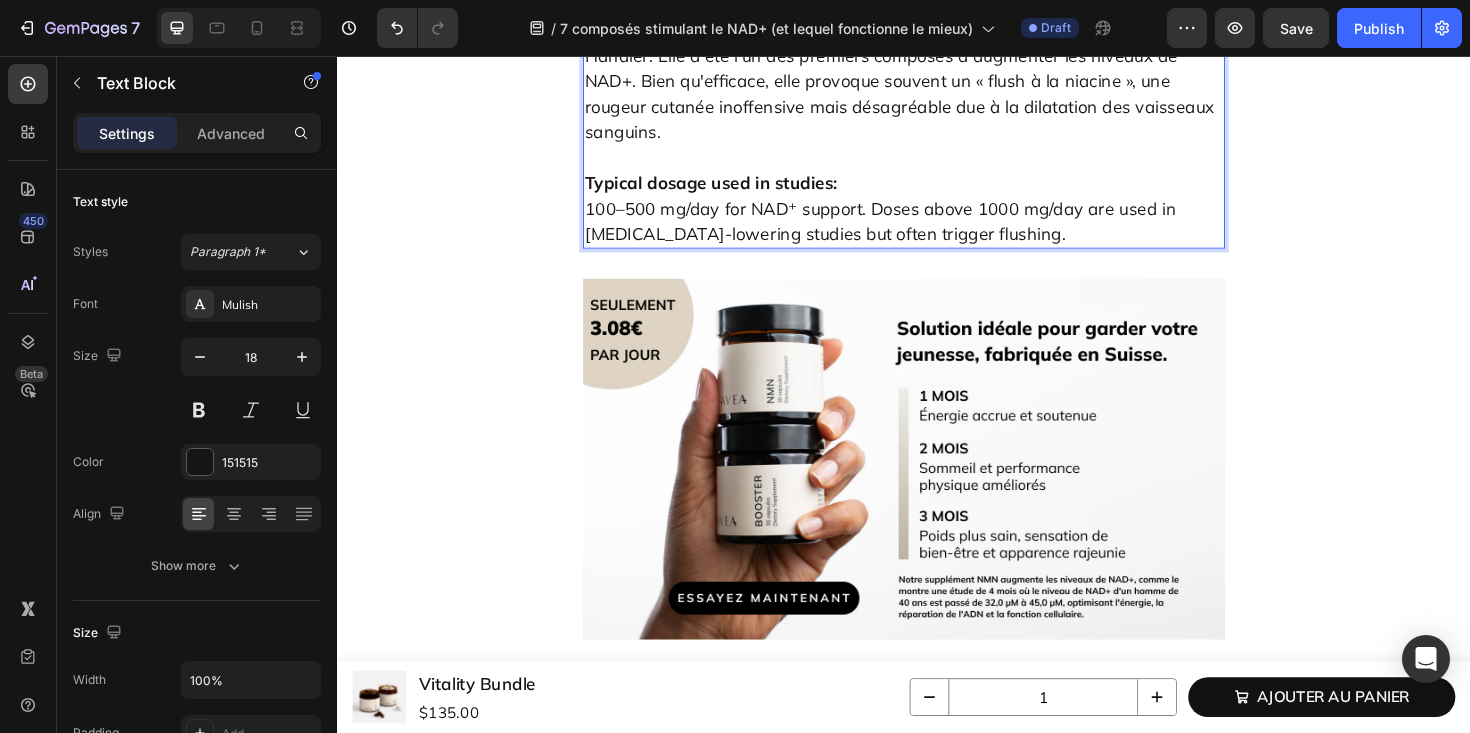
click at [979, 150] on p "La niacine est une autre forme de vitamine B3 , utilisée dans la voie de Preiss…" at bounding box center [937, 82] width 676 height 135
click at [707, 202] on strong "Typical dosage used in studies:" at bounding box center [732, 190] width 267 height 23
click at [708, 258] on p "Posologie habituelle utilisée dans les études : 100–500 mg/day for NAD⁺ support…" at bounding box center [937, 204] width 676 height 108
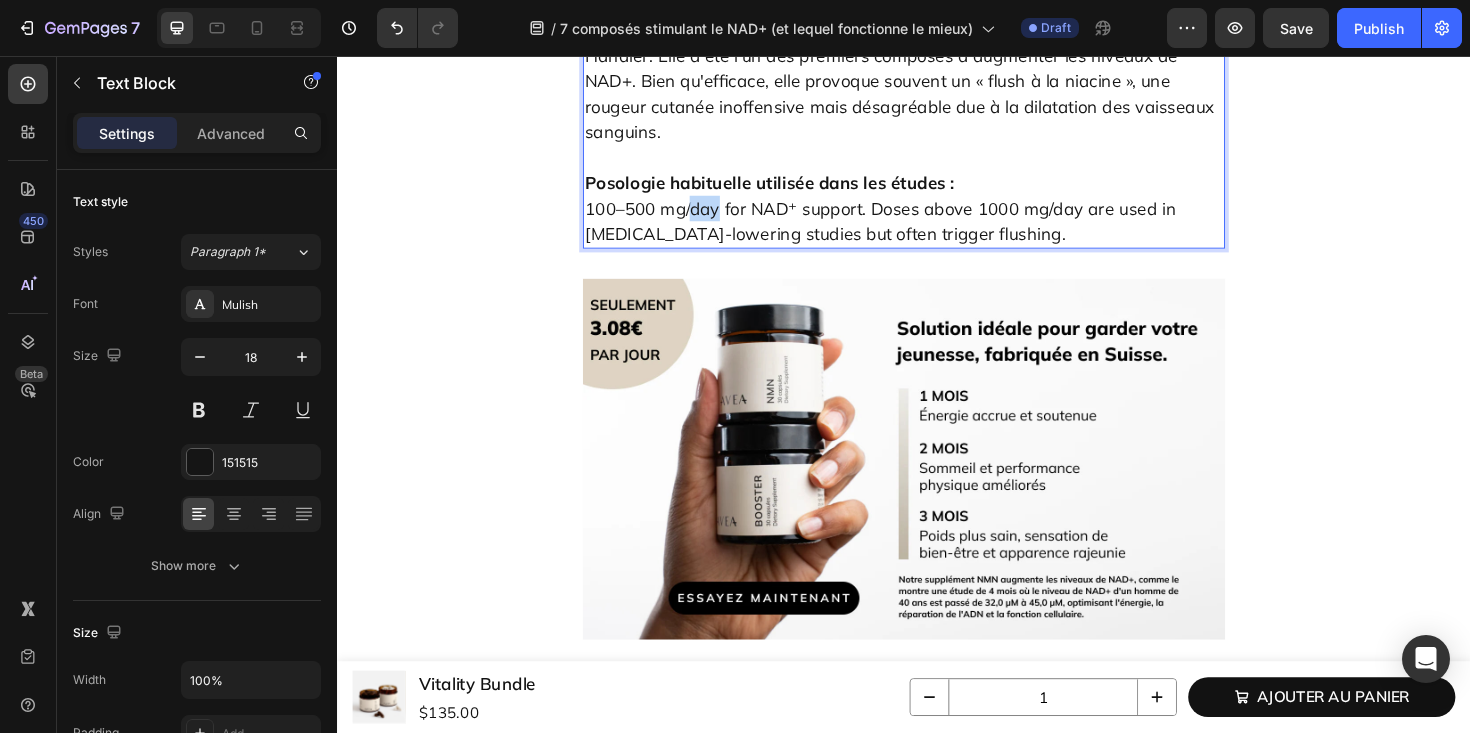
click at [708, 258] on p "Posologie habituelle utilisée dans les études : 100–500 mg/day for NAD⁺ support…" at bounding box center [937, 204] width 676 height 108
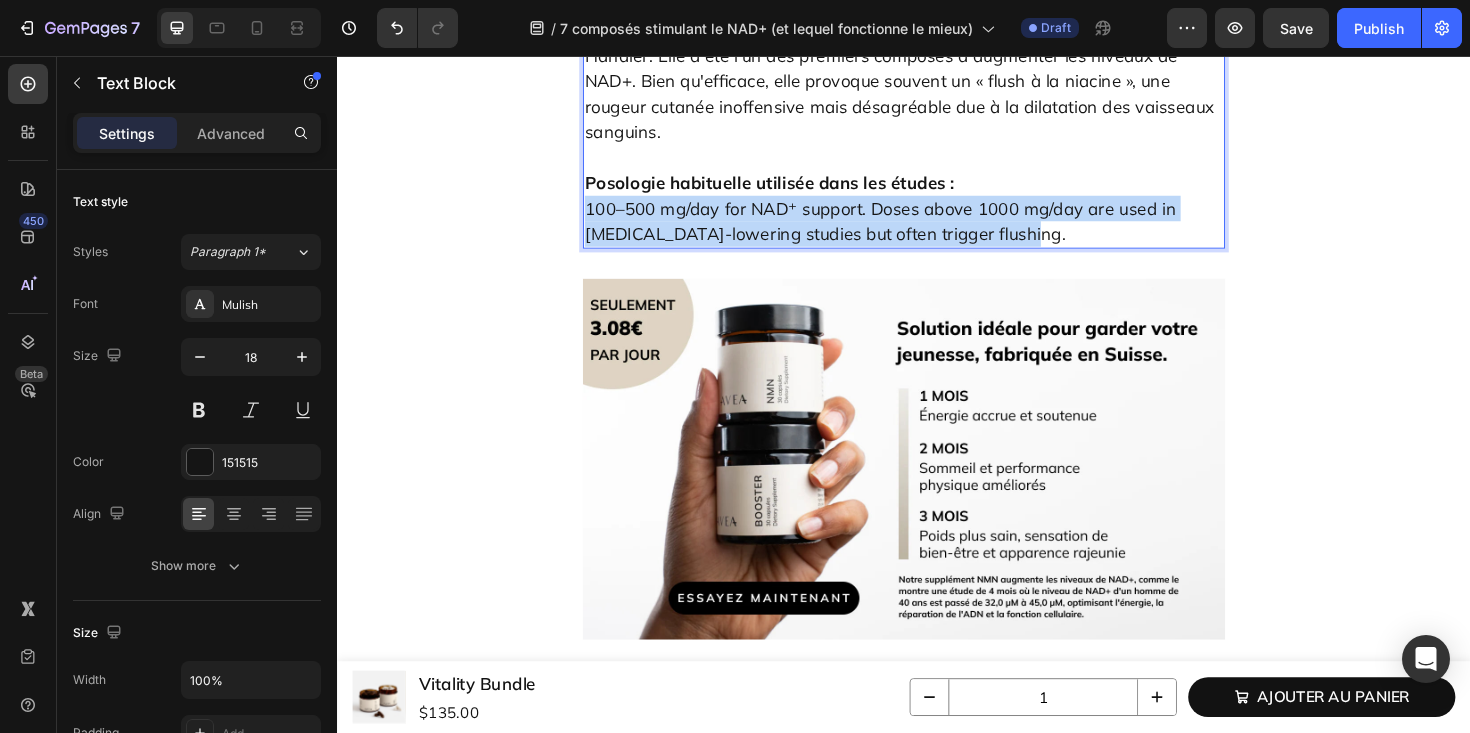
click at [708, 258] on p "Posologie habituelle utilisée dans les études : 100–500 mg/day for NAD⁺ support…" at bounding box center [937, 204] width 676 height 108
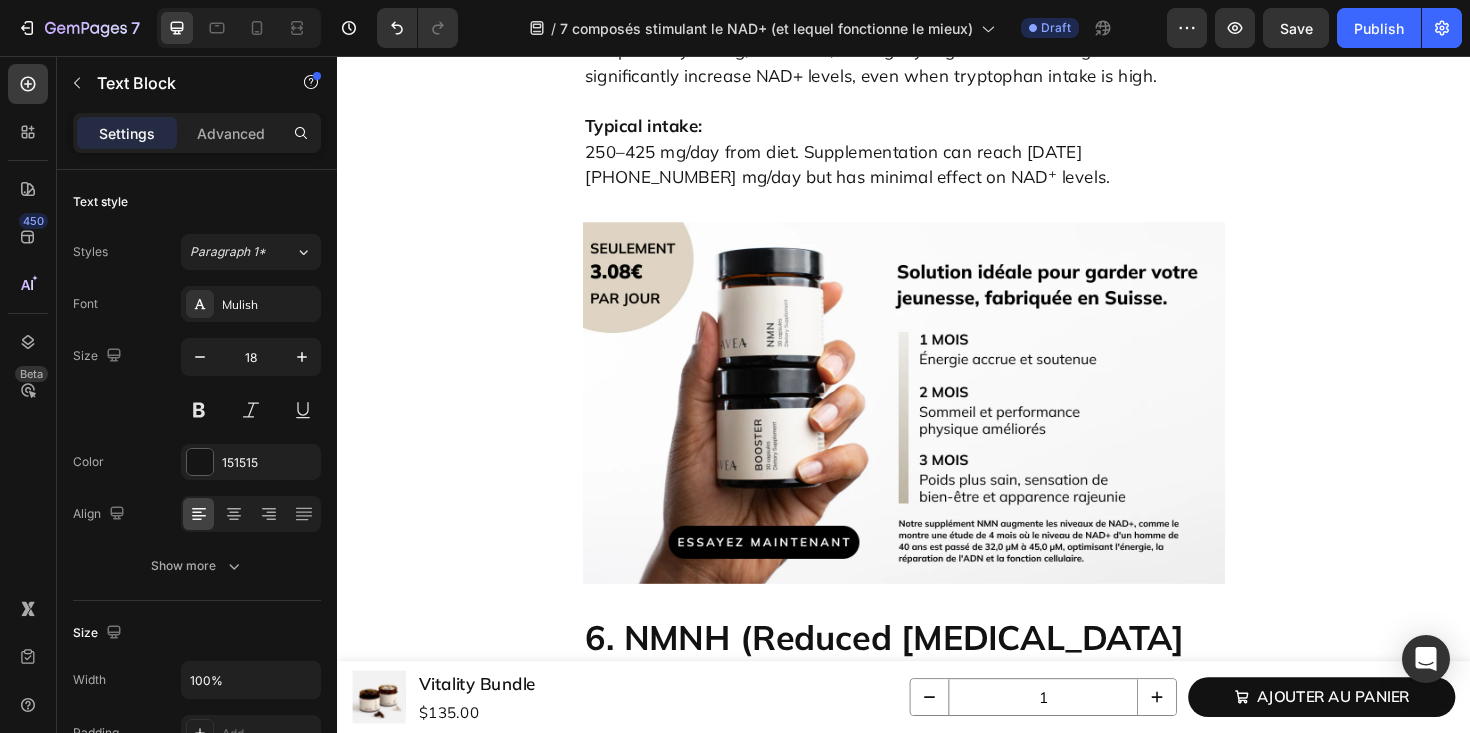
scroll to position [6069, 0]
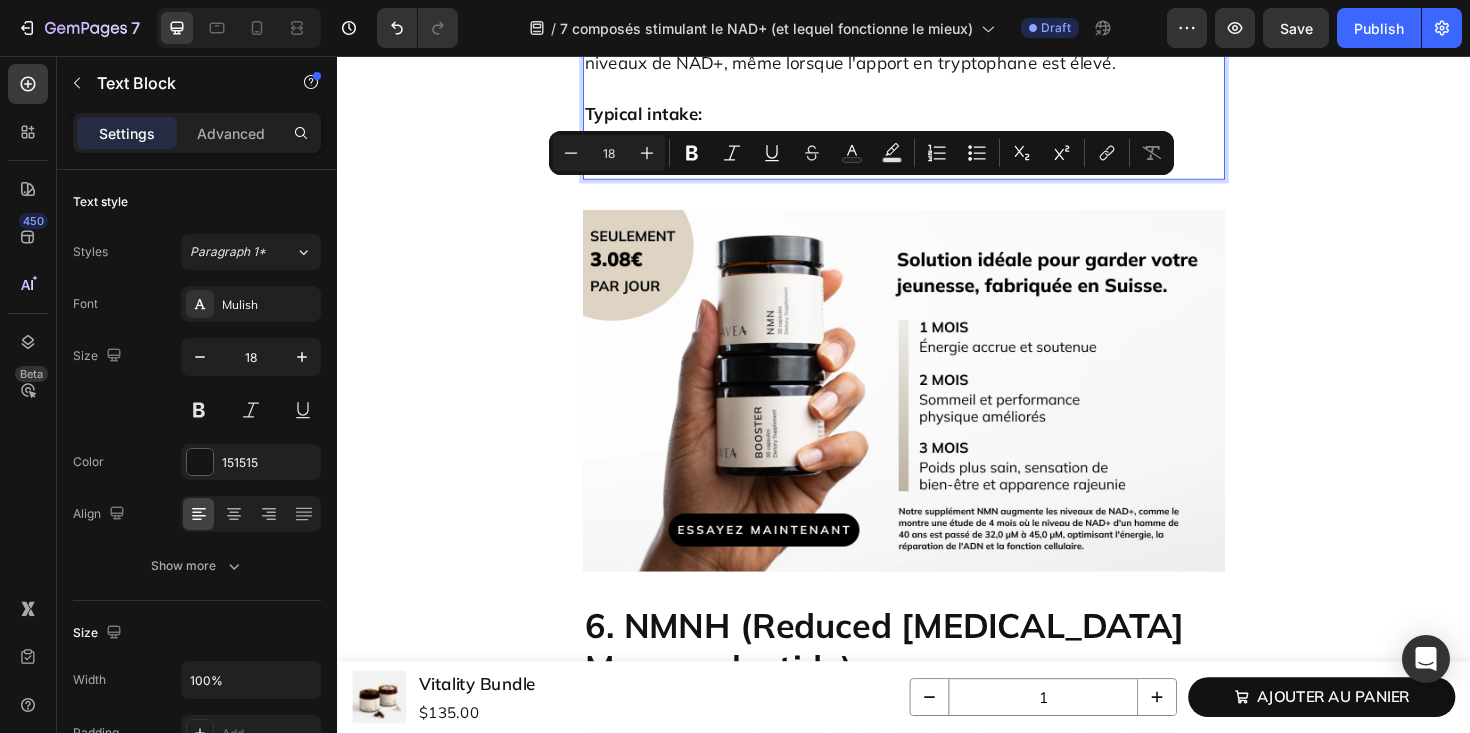
drag, startPoint x: 786, startPoint y: 202, endPoint x: 963, endPoint y: 210, distance: 177.2
click at [963, 77] on p "Le tryptophane est un acide aminé essentiel présent dans les aliments riches en…" at bounding box center [937, 9] width 676 height 135
click at [639, 129] on strong "Typical intake:" at bounding box center [661, 117] width 124 height 23
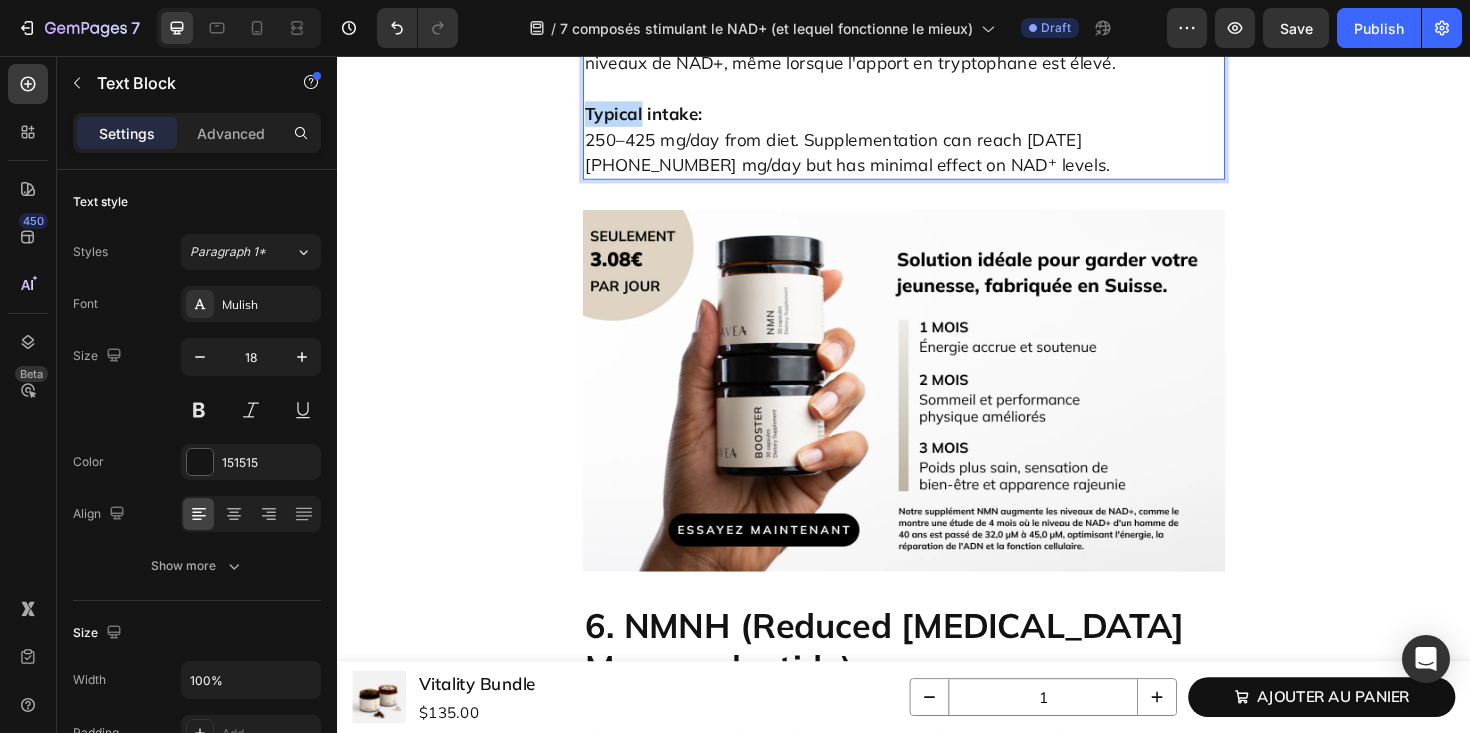
click at [639, 129] on strong "Typical intake:" at bounding box center [661, 117] width 124 height 23
click at [767, 185] on p "Apport typique : 250–425 mg/day from diet. Supplementation can reach [DATE][PHO…" at bounding box center [937, 131] width 676 height 108
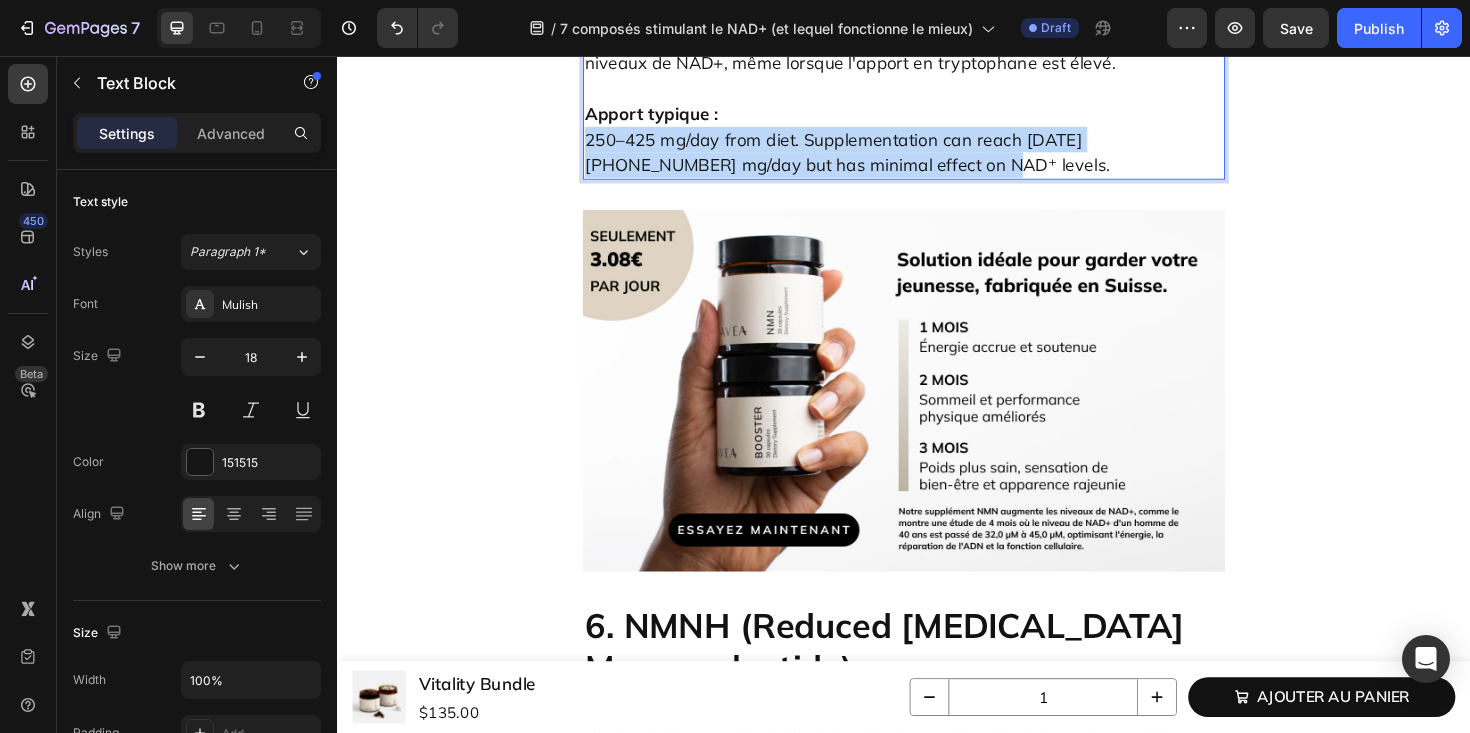
click at [767, 185] on p "Apport typique : 250–425 mg/day from diet. Supplementation can reach [DATE][PHO…" at bounding box center [937, 131] width 676 height 108
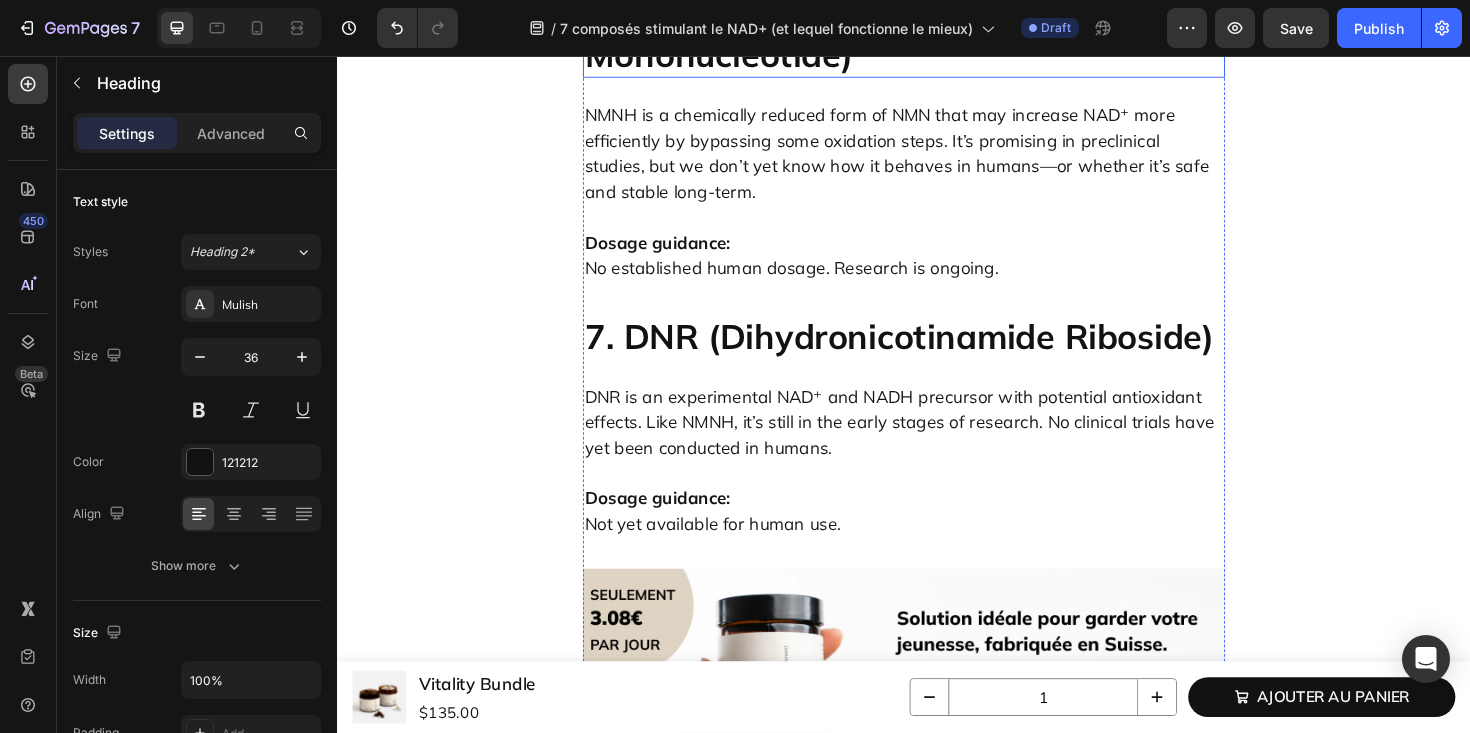
click at [758, 79] on h2 "6. NMNH (Reduced [MEDICAL_DATA] Mononucleotide)" at bounding box center [937, 32] width 680 height 94
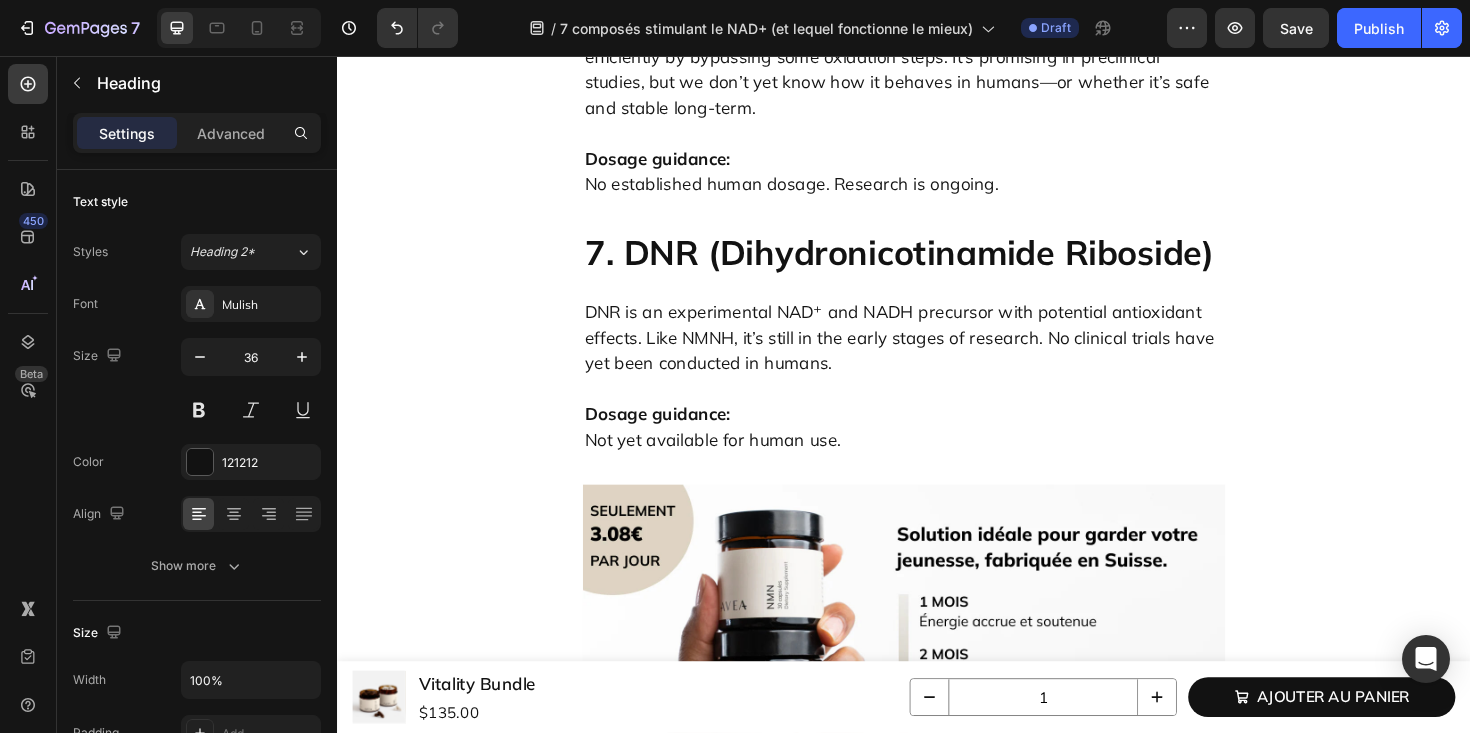
scroll to position [6846, 0]
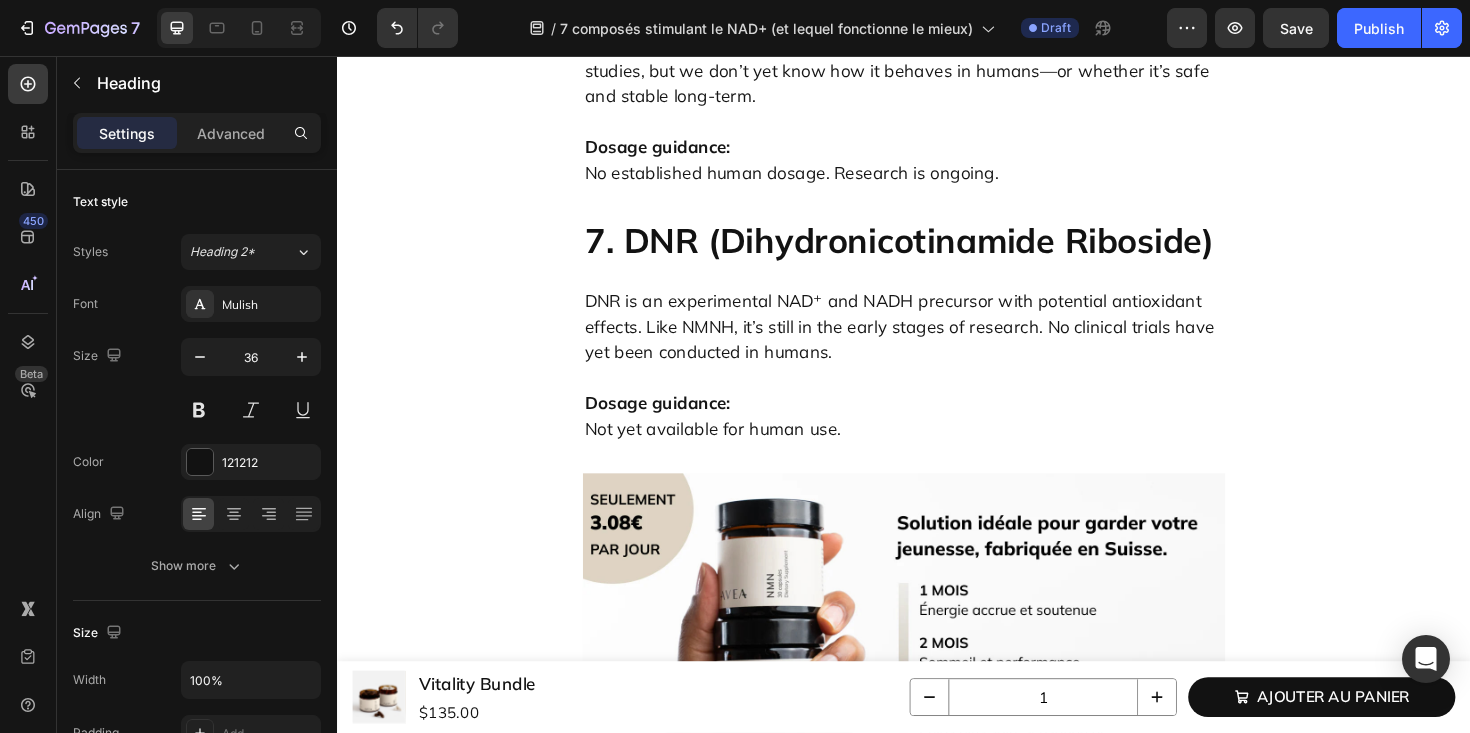
click at [722, 112] on p "NMNH is a chemically reduced form of NMN that may increase NAD⁺ more efficientl…" at bounding box center [937, 58] width 676 height 108
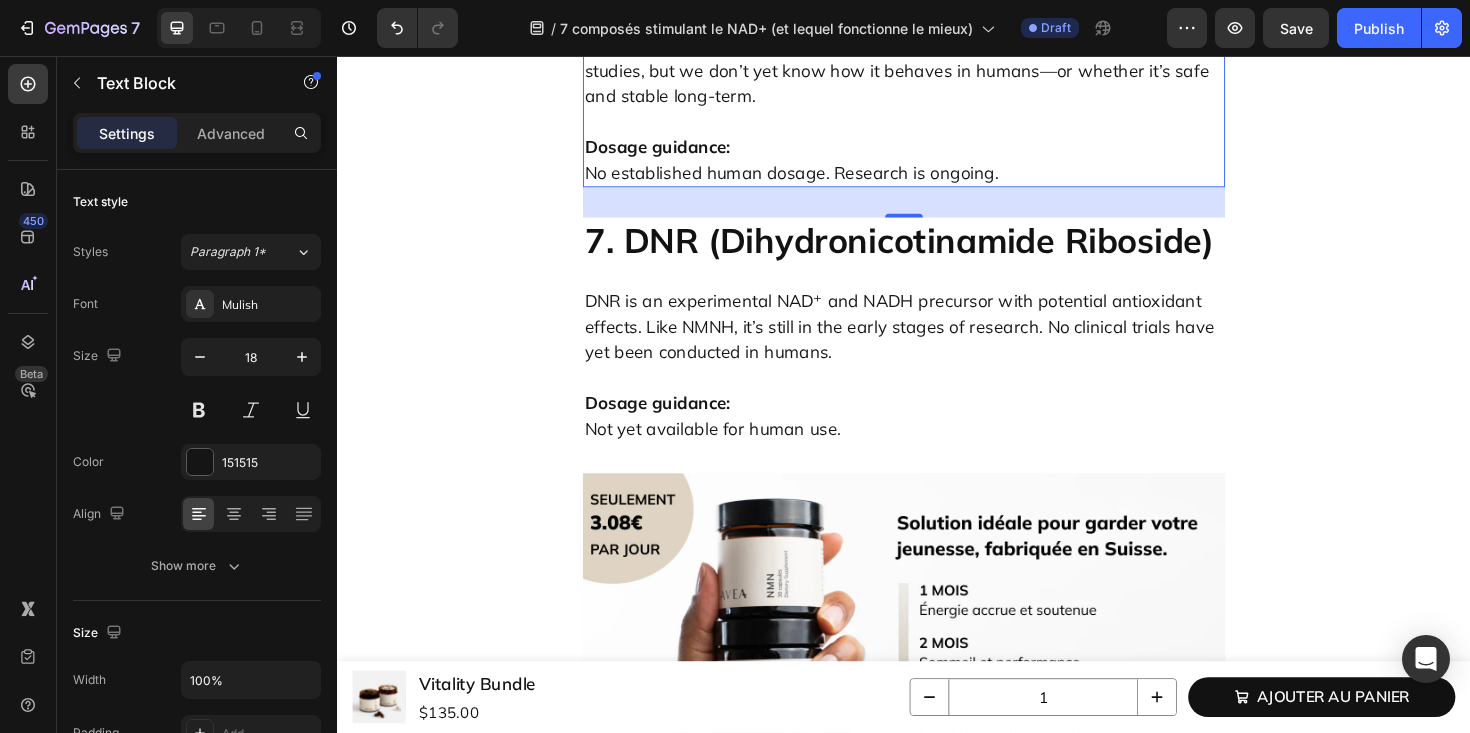
click at [773, 112] on p "NMNH is a chemically reduced form of NMN that may increase NAD⁺ more efficientl…" at bounding box center [937, 58] width 676 height 108
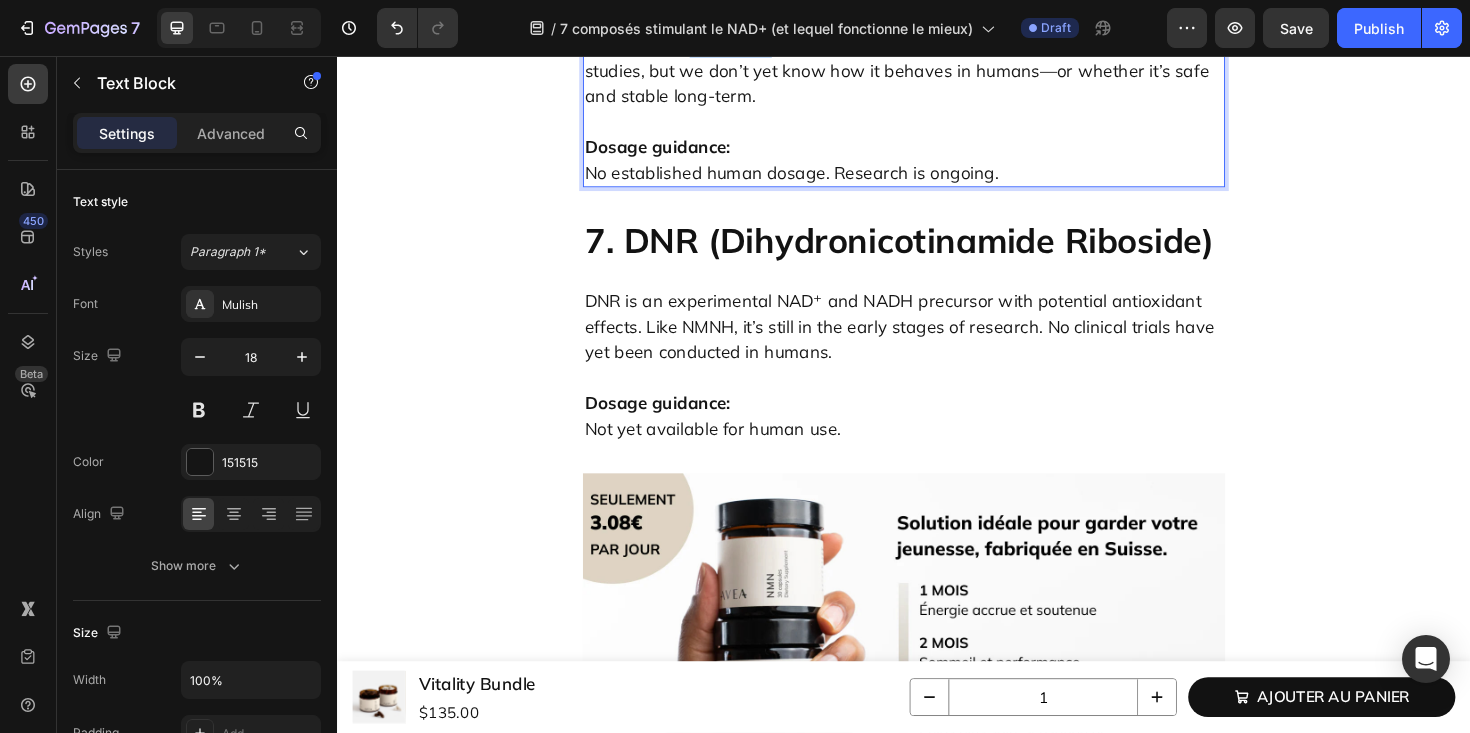
click at [773, 112] on p "NMNH is a chemically reduced form of NMN that may increase NAD⁺ more efficientl…" at bounding box center [937, 58] width 676 height 108
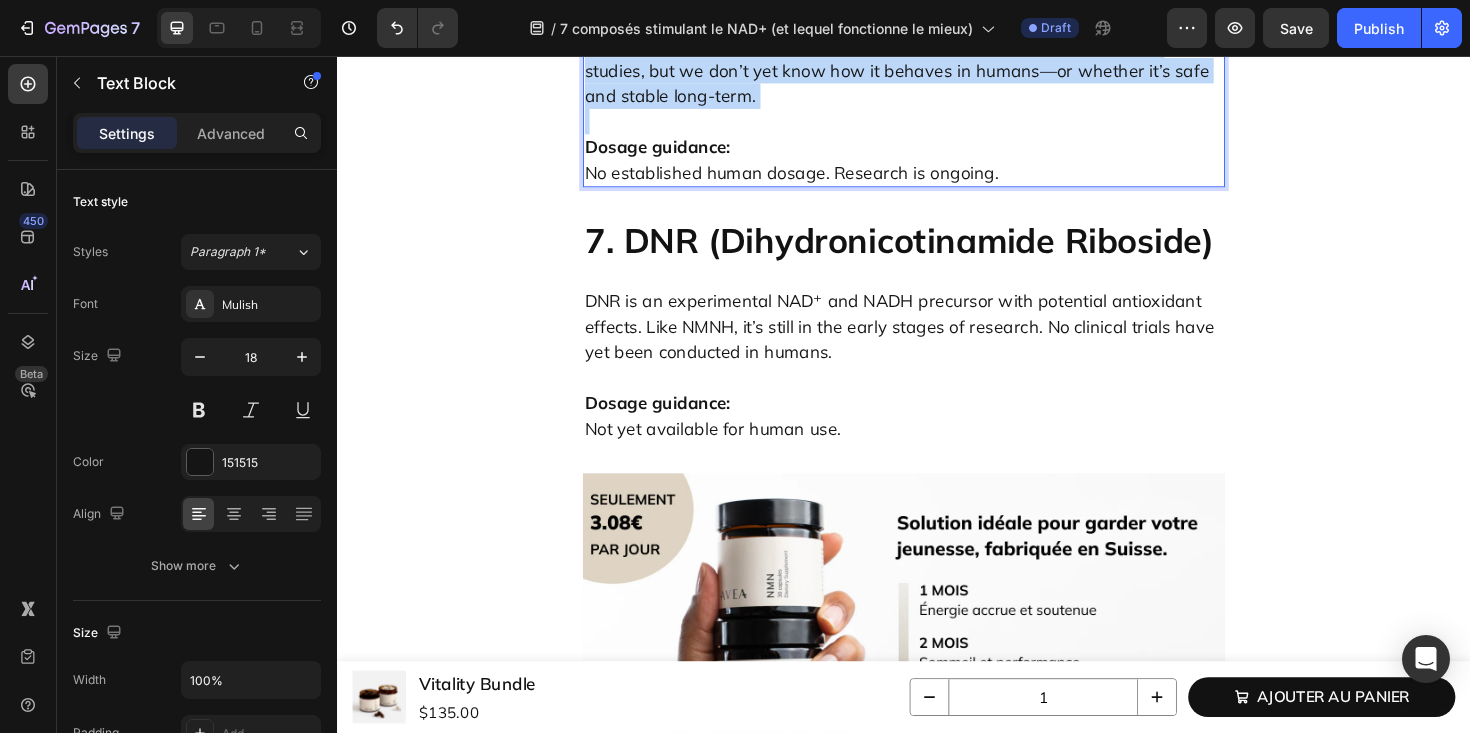
click at [773, 112] on p "NMNH is a chemically reduced form of NMN that may increase NAD⁺ more efficientl…" at bounding box center [937, 58] width 676 height 108
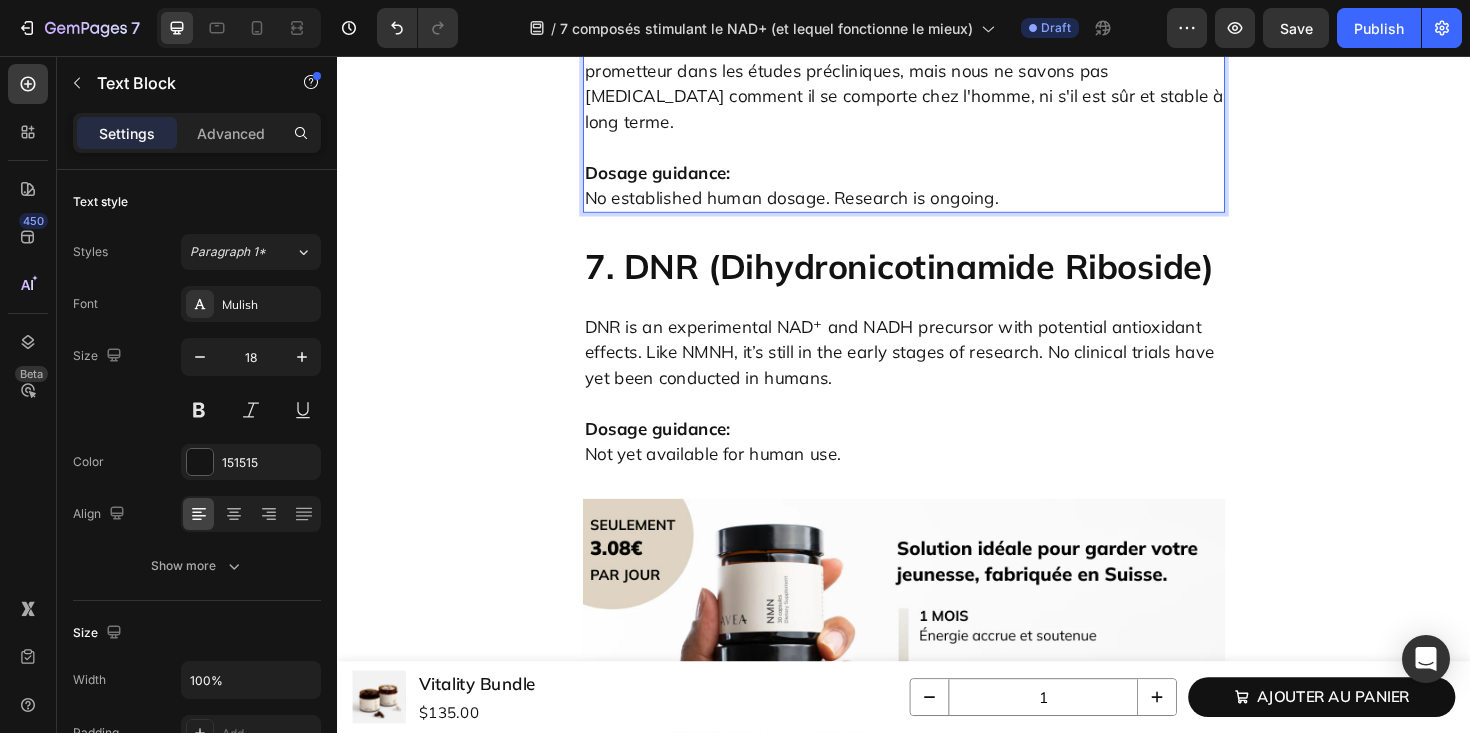
drag, startPoint x: 749, startPoint y: 261, endPoint x: 1051, endPoint y: 262, distance: 302.0
click at [1051, 139] on p "Le NMNH est une forme chimiquement réduite du NMN qui peut augmenter le NAD+ pl…" at bounding box center [937, 71] width 676 height 135
click at [698, 191] on strong "Dosage guidance:" at bounding box center [676, 179] width 154 height 23
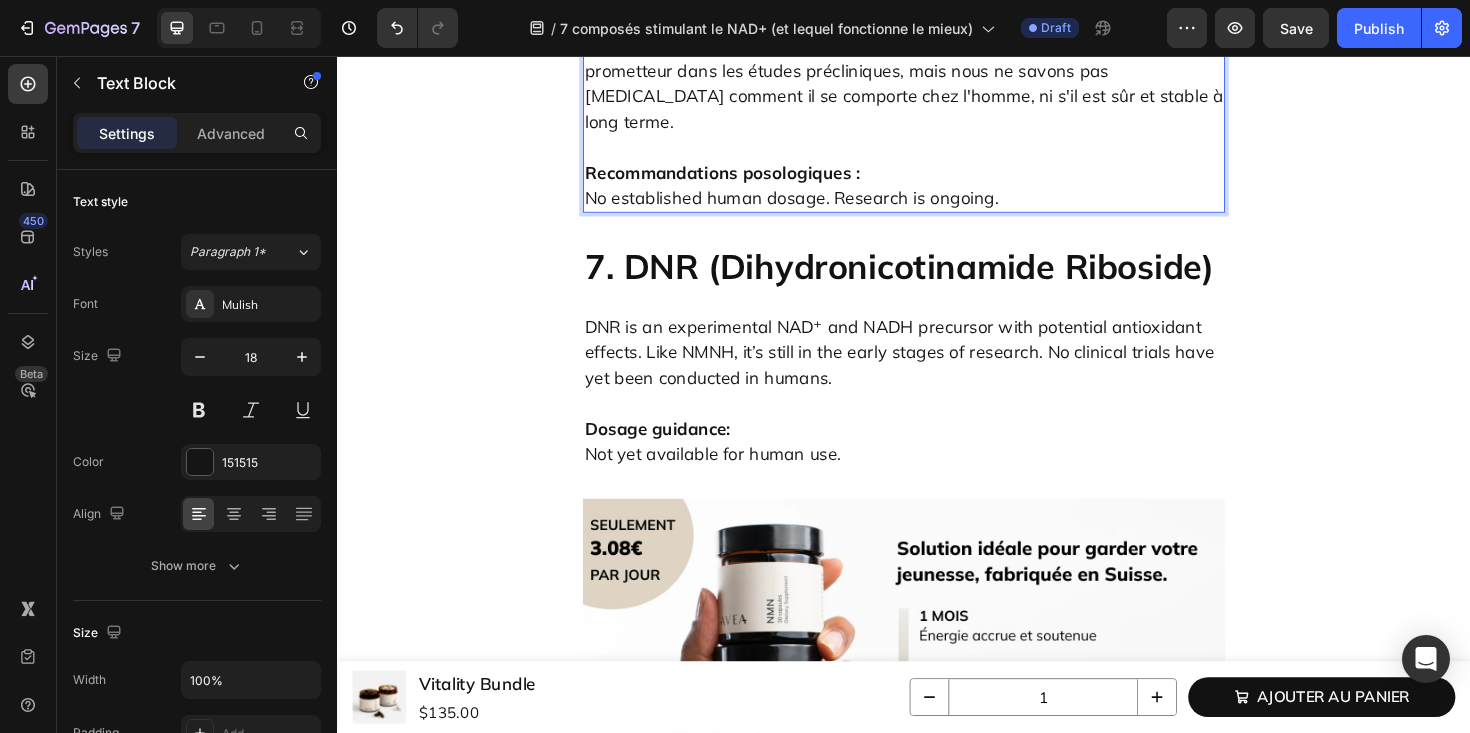
click at [701, 220] on p "Recommandations posologiques : No established human dosage. Research is ongoing." at bounding box center [937, 179] width 676 height 81
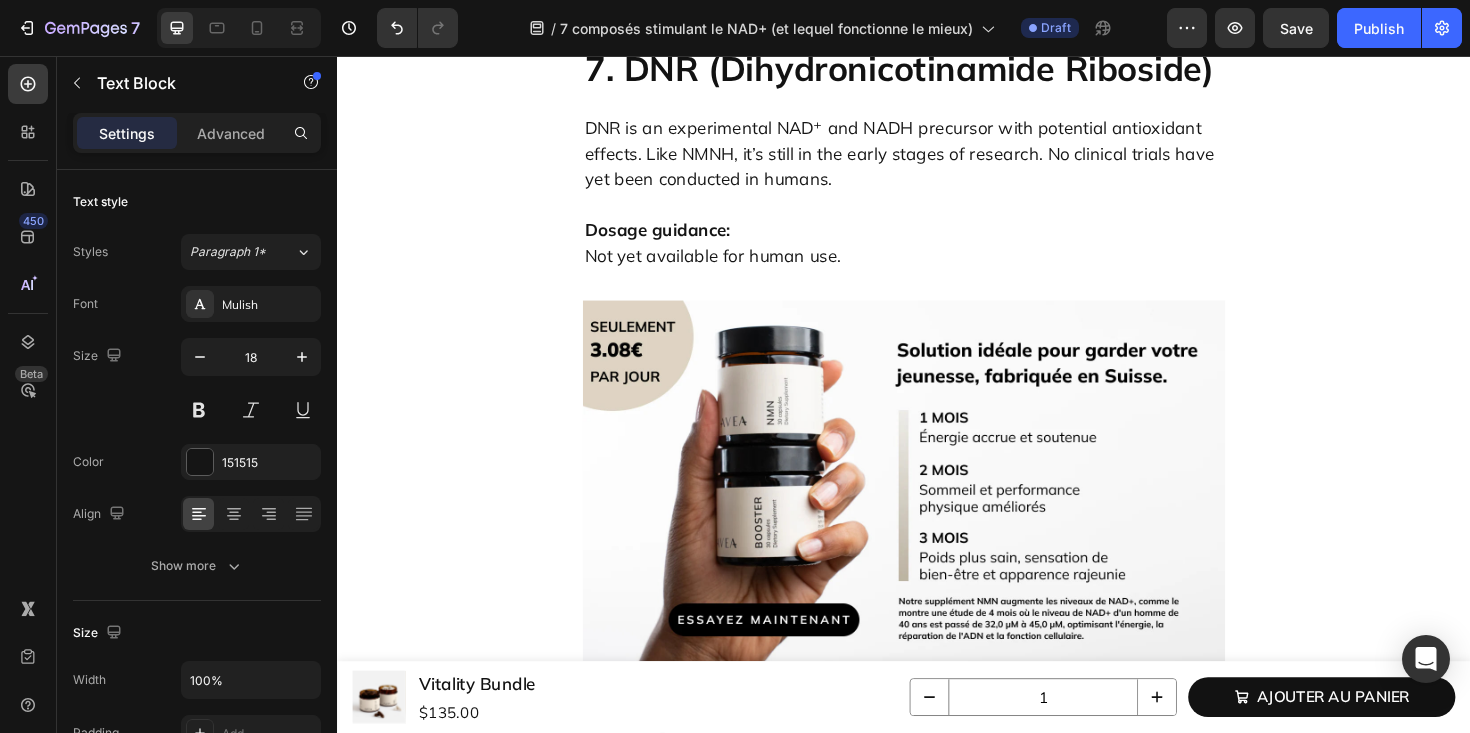
scroll to position [7081, 0]
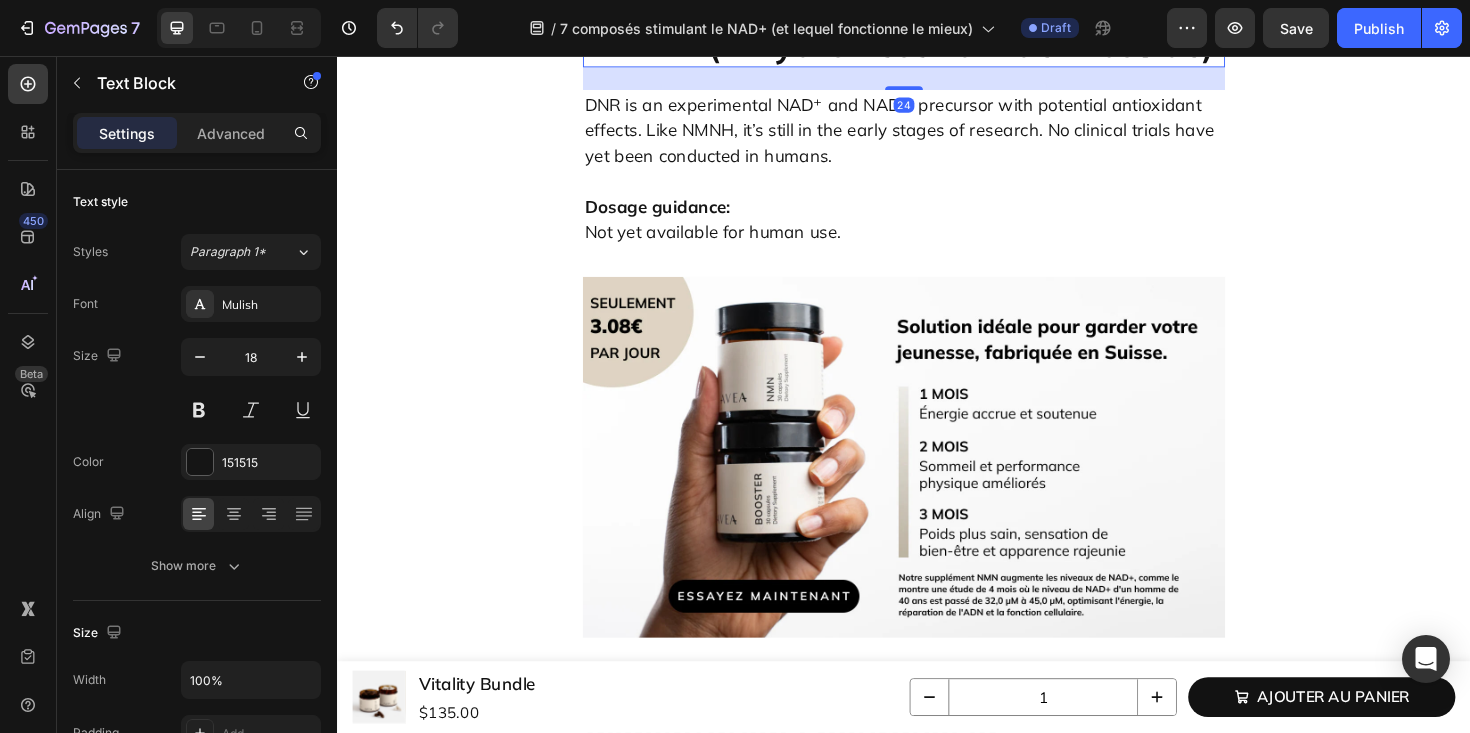
click at [711, 68] on h2 "7. DNR (Dihydronicotinamide Riboside)" at bounding box center [937, 43] width 680 height 49
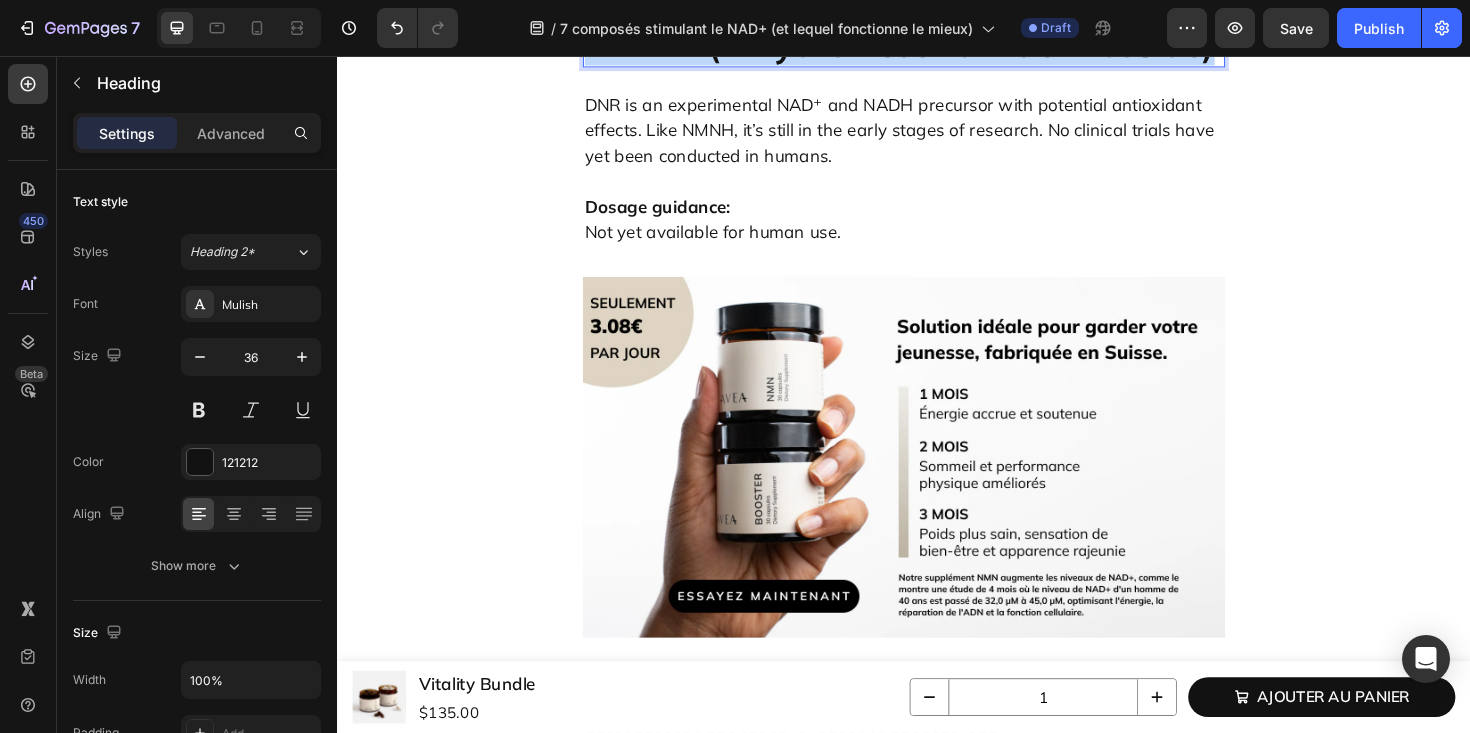
click at [711, 66] on p "7. DNR (Dihydronicotinamide Riboside)" at bounding box center [937, 43] width 676 height 45
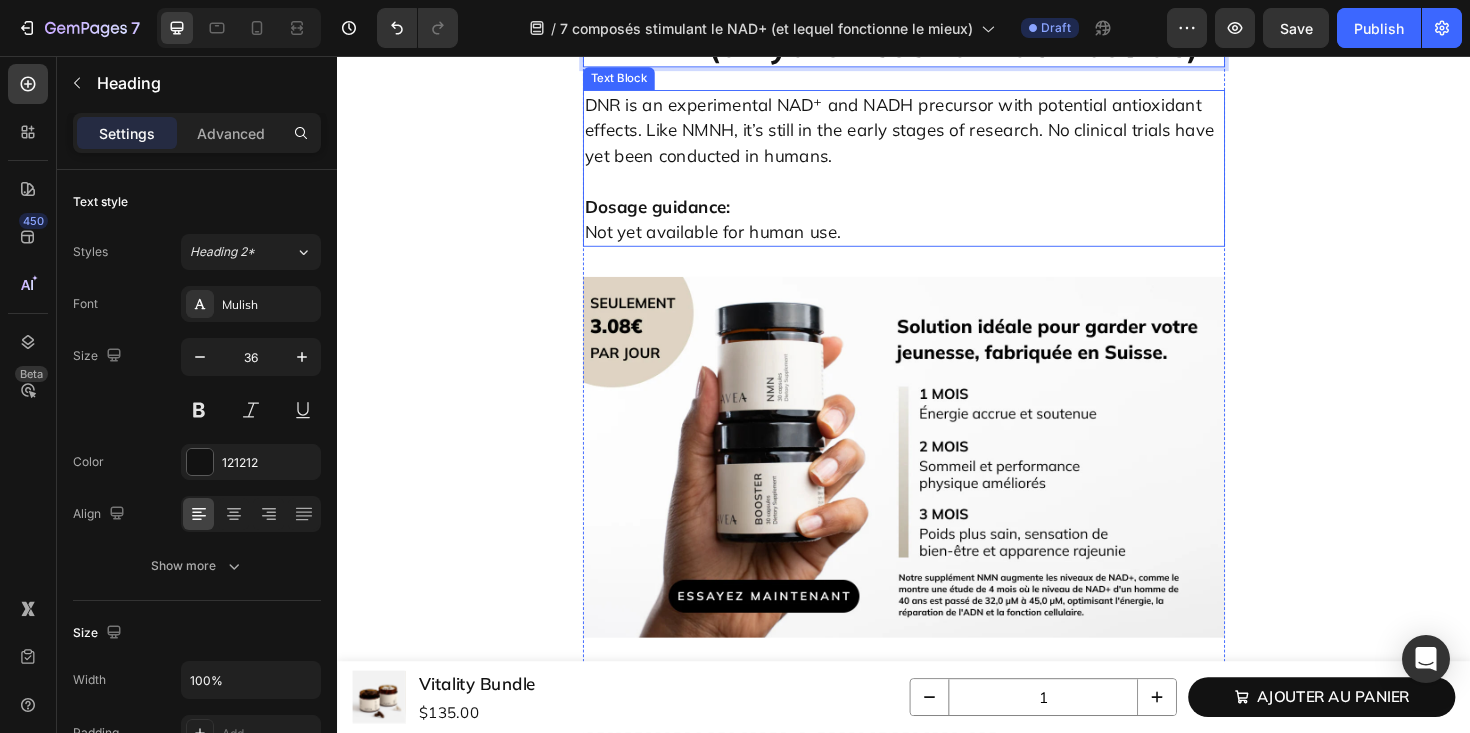
click at [693, 175] on p "DNR is an experimental NAD⁺ and NADH precursor with potential antioxidant effec…" at bounding box center [937, 134] width 676 height 81
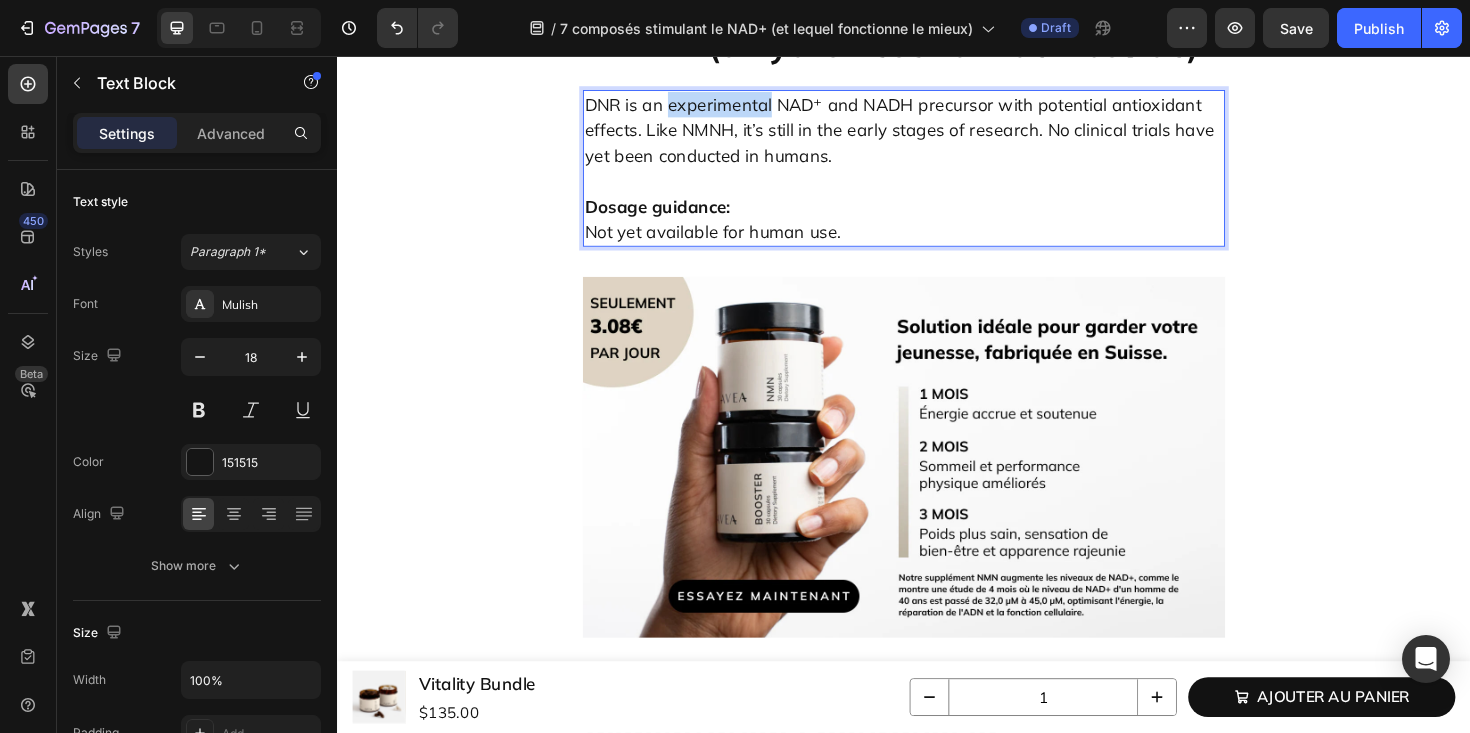
click at [693, 175] on p "DNR is an experimental NAD⁺ and NADH precursor with potential antioxidant effec…" at bounding box center [937, 134] width 676 height 81
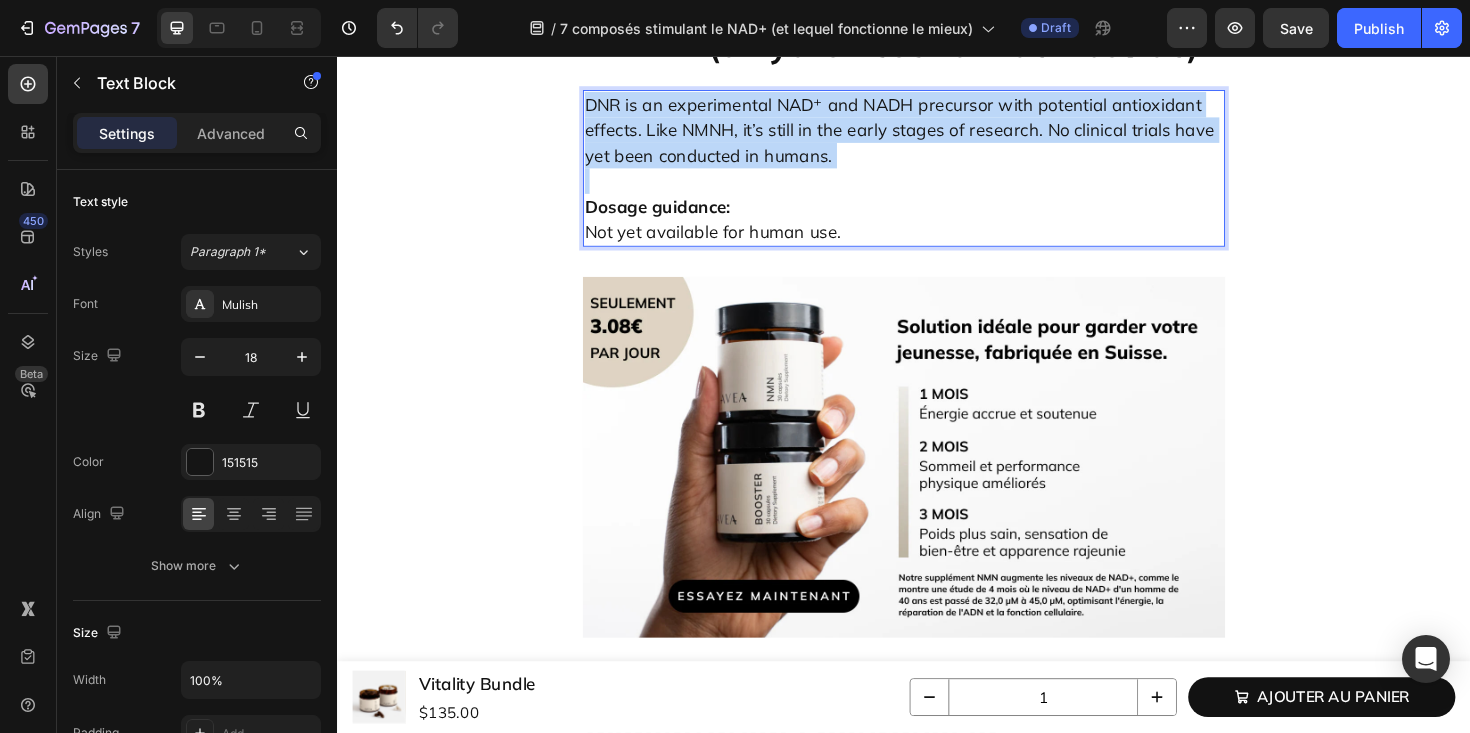
click at [693, 175] on p "DNR is an experimental NAD⁺ and NADH precursor with potential antioxidant effec…" at bounding box center [937, 134] width 676 height 81
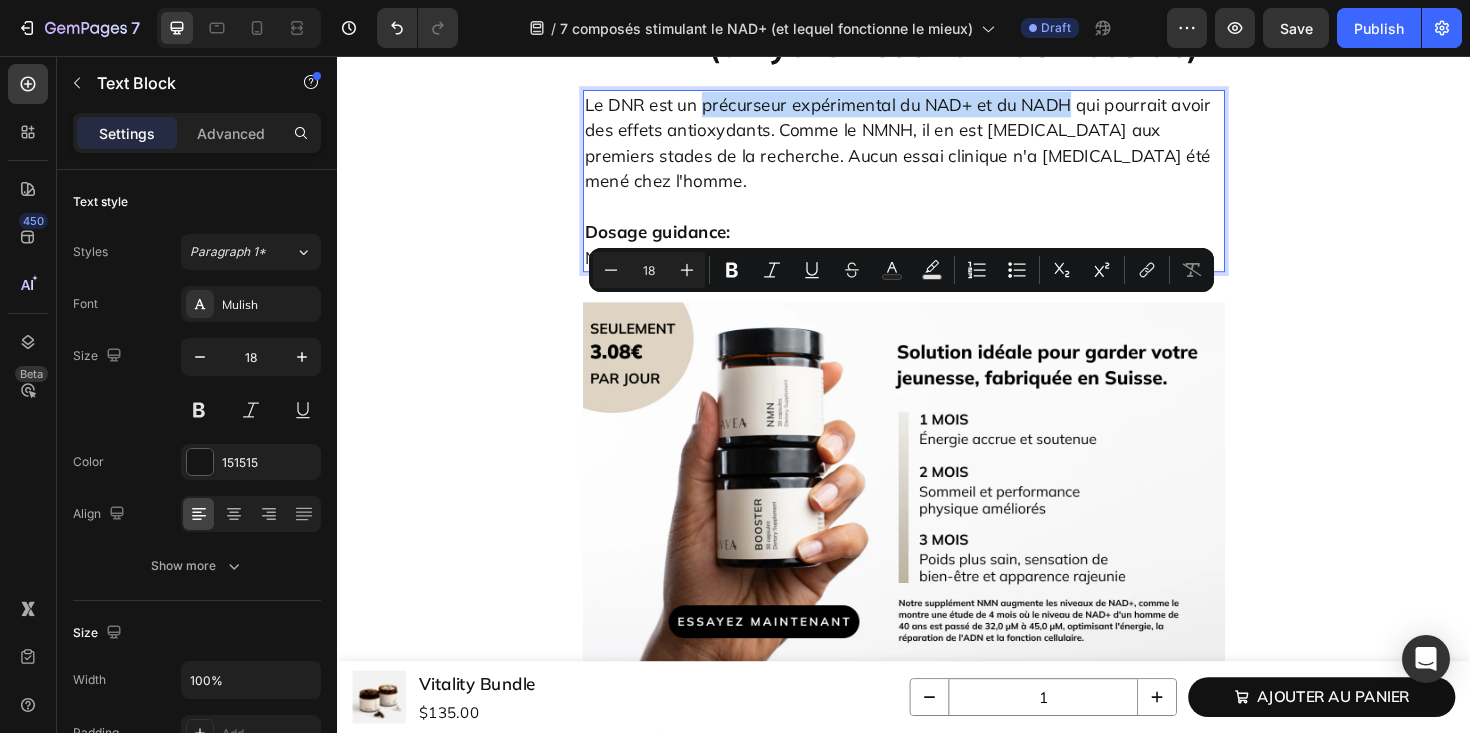
drag, startPoint x: 725, startPoint y: 330, endPoint x: 1112, endPoint y: 335, distance: 387.0
click at [1112, 202] on p "Le DNR est un précurseur expérimental du NAD+ et du NADH qui pourrait avoir des…" at bounding box center [937, 148] width 676 height 108
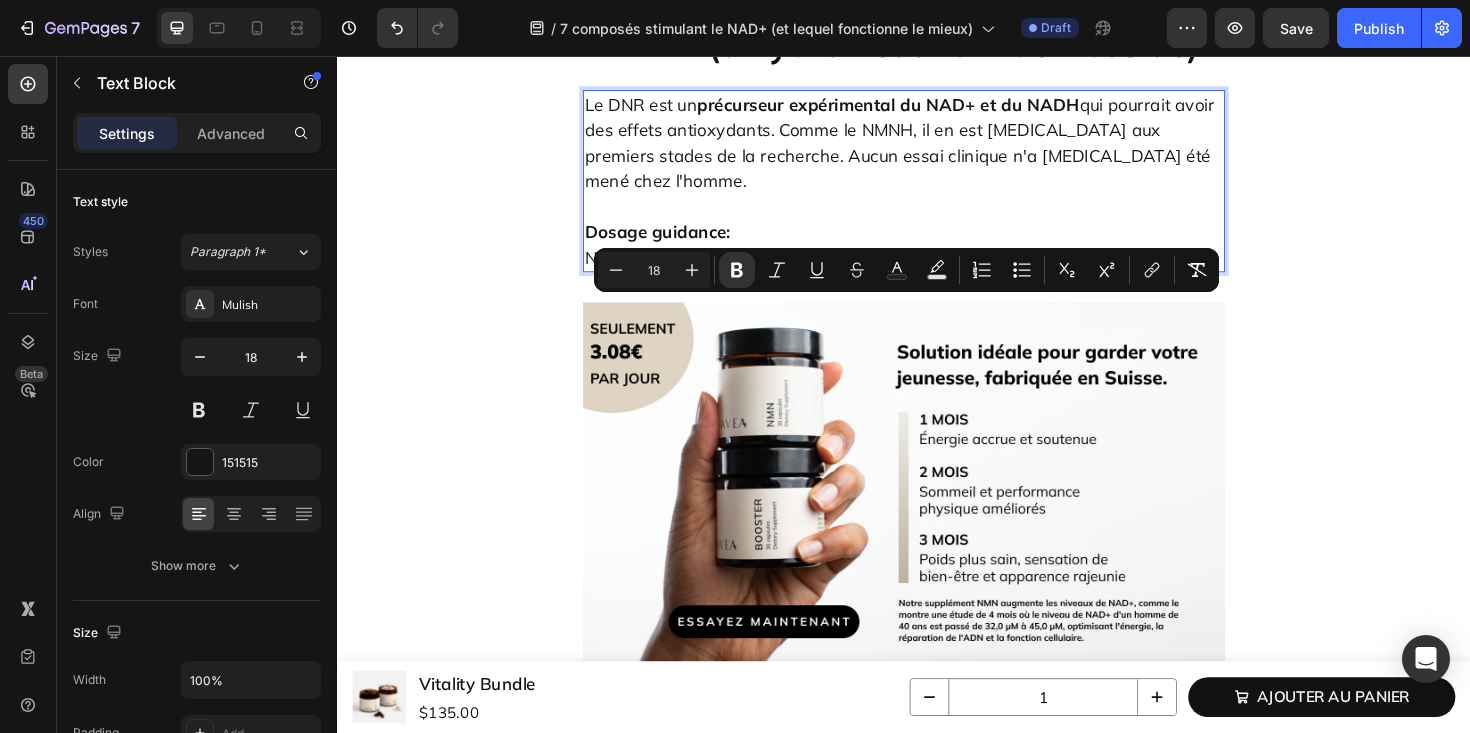
click at [671, 254] on strong "Dosage guidance:" at bounding box center [676, 242] width 154 height 23
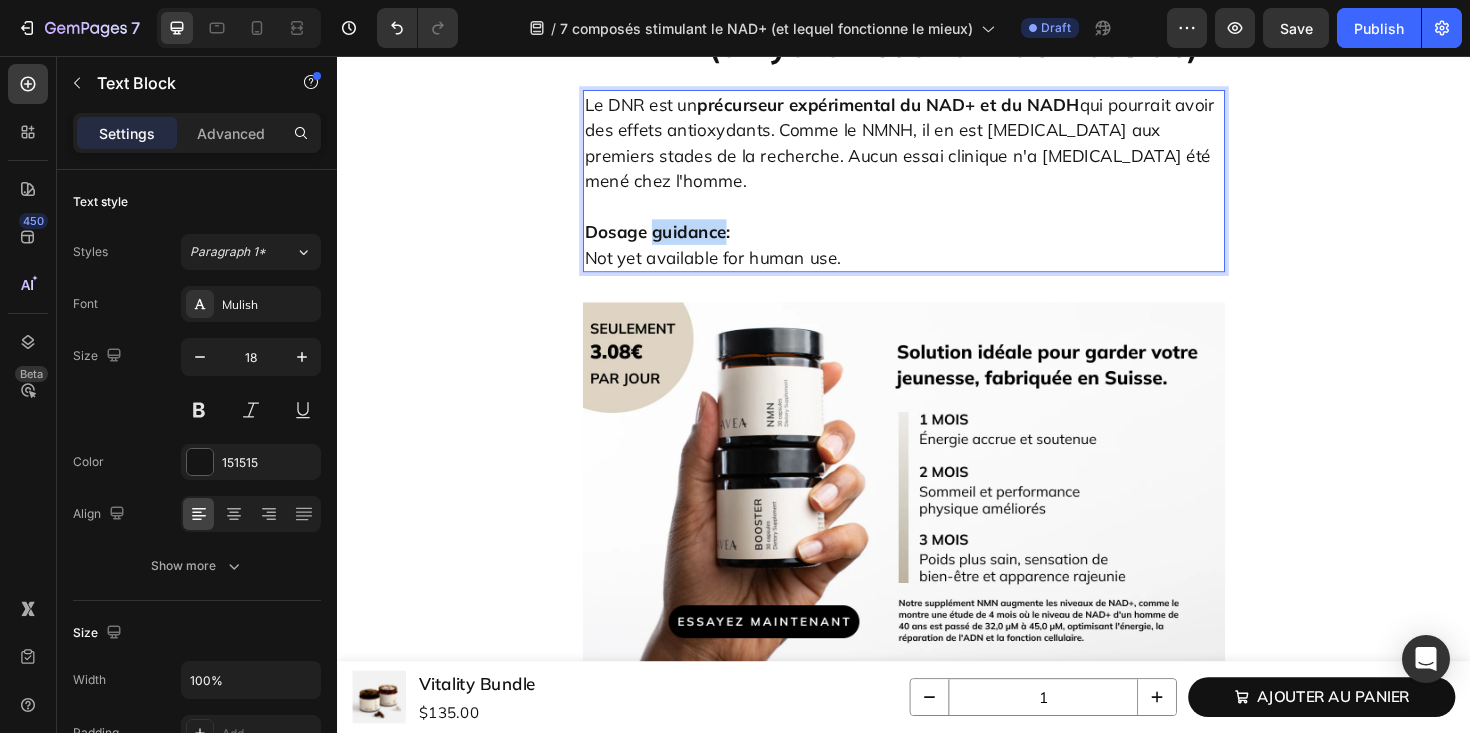
click at [671, 254] on strong "Dosage guidance:" at bounding box center [676, 242] width 154 height 23
click at [760, 283] on p "Recommandations posologiques : Not yet available for human use." at bounding box center [937, 242] width 676 height 81
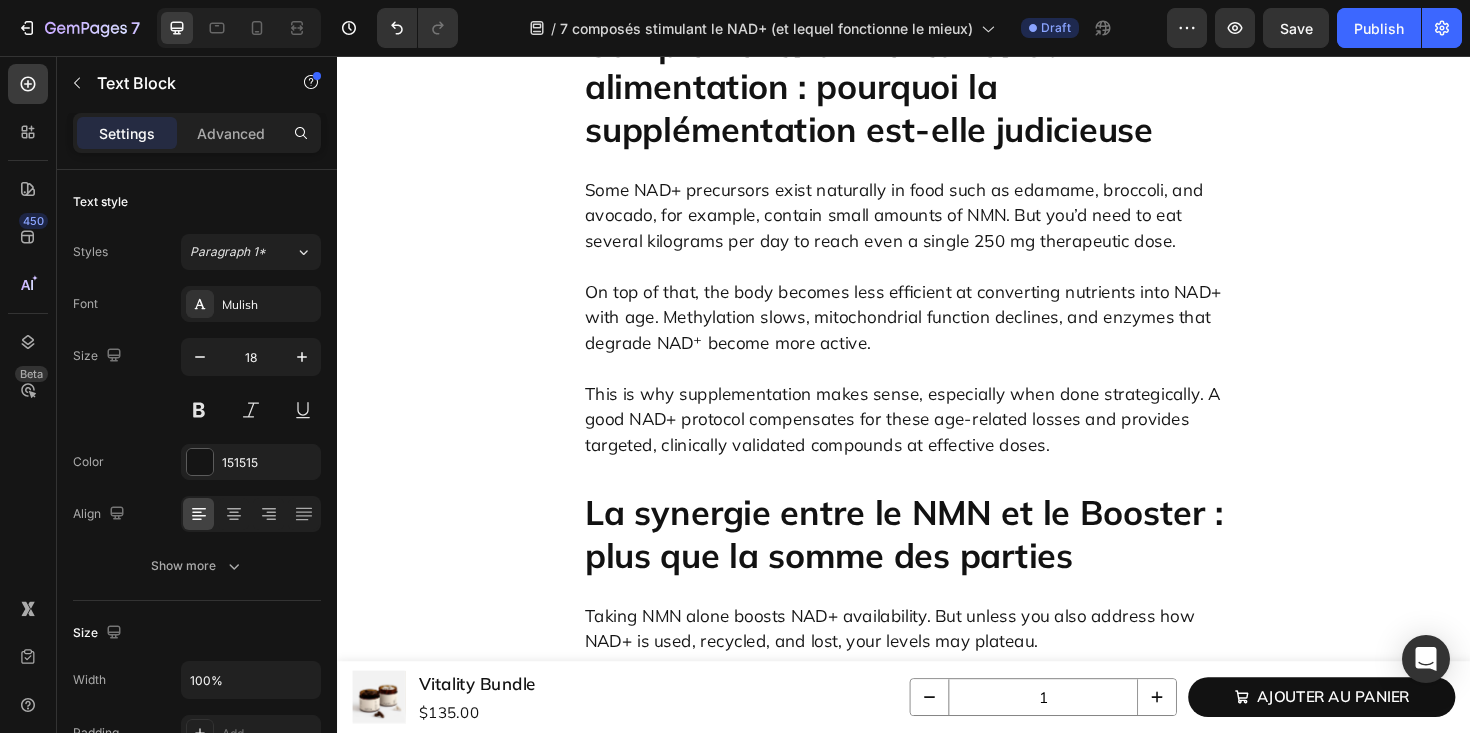
scroll to position [7795, 0]
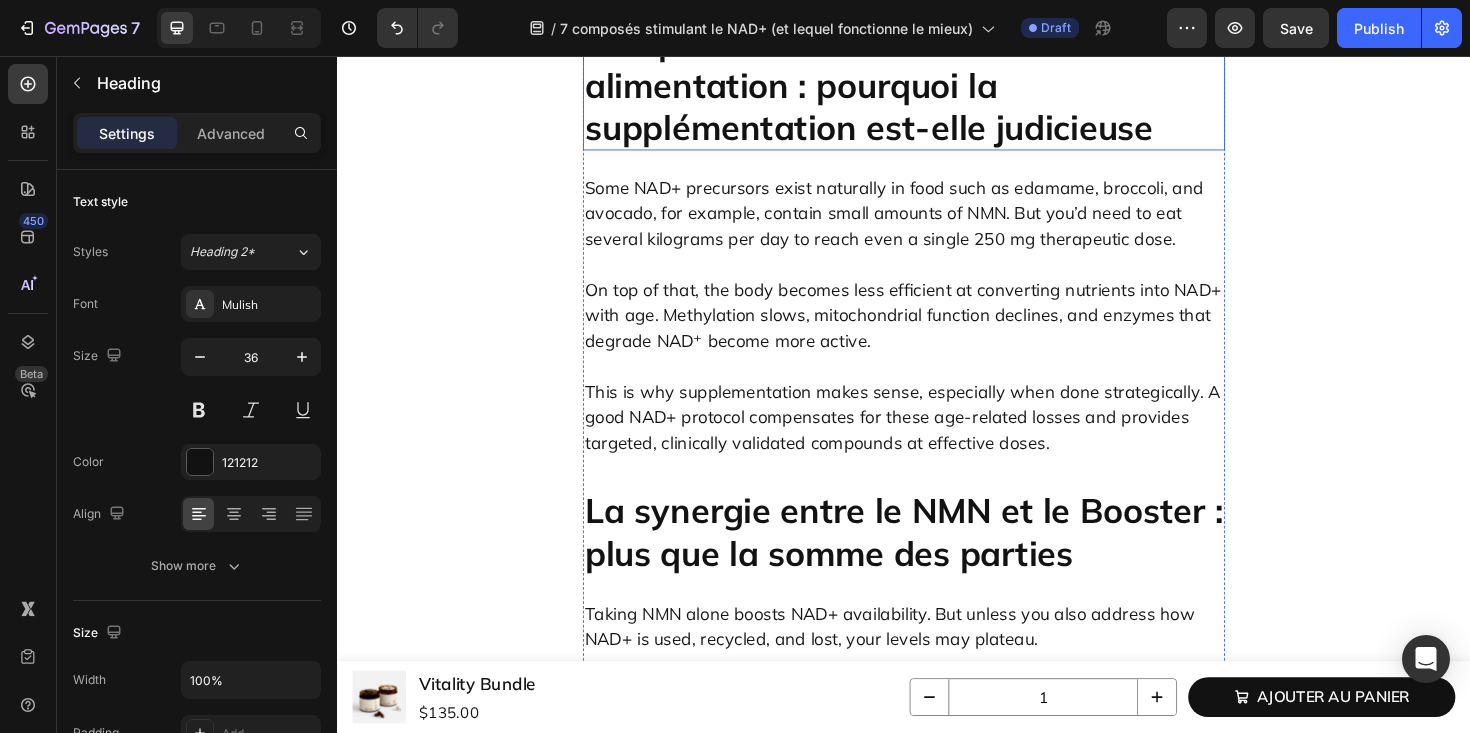
click at [802, 154] on p "Compléments alimentaires ou alimentation : pourquoi la supplémentation est-elle…" at bounding box center [937, 86] width 676 height 135
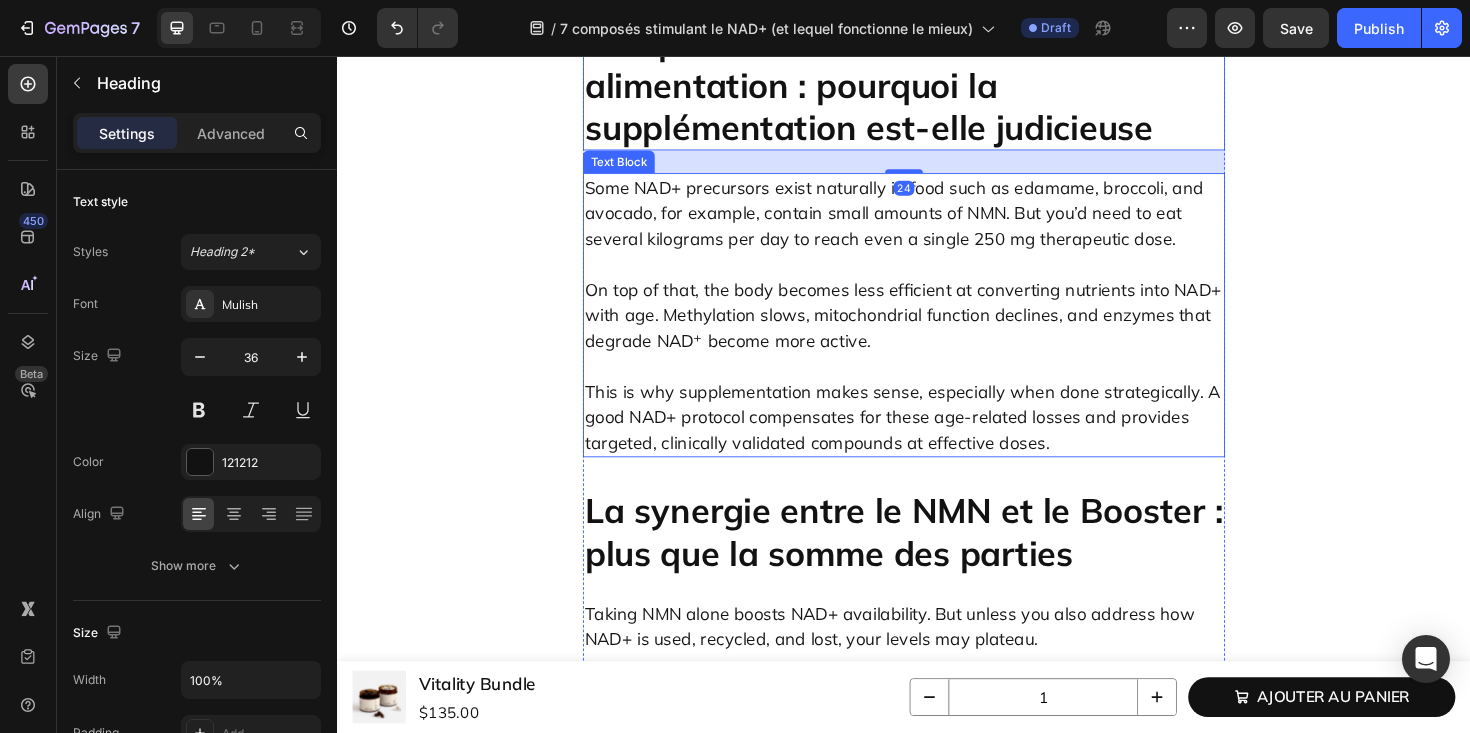
click at [804, 263] on p "Some NAD+ precursors exist naturally in food such as edamame, broccoli, and avo…" at bounding box center [937, 222] width 676 height 81
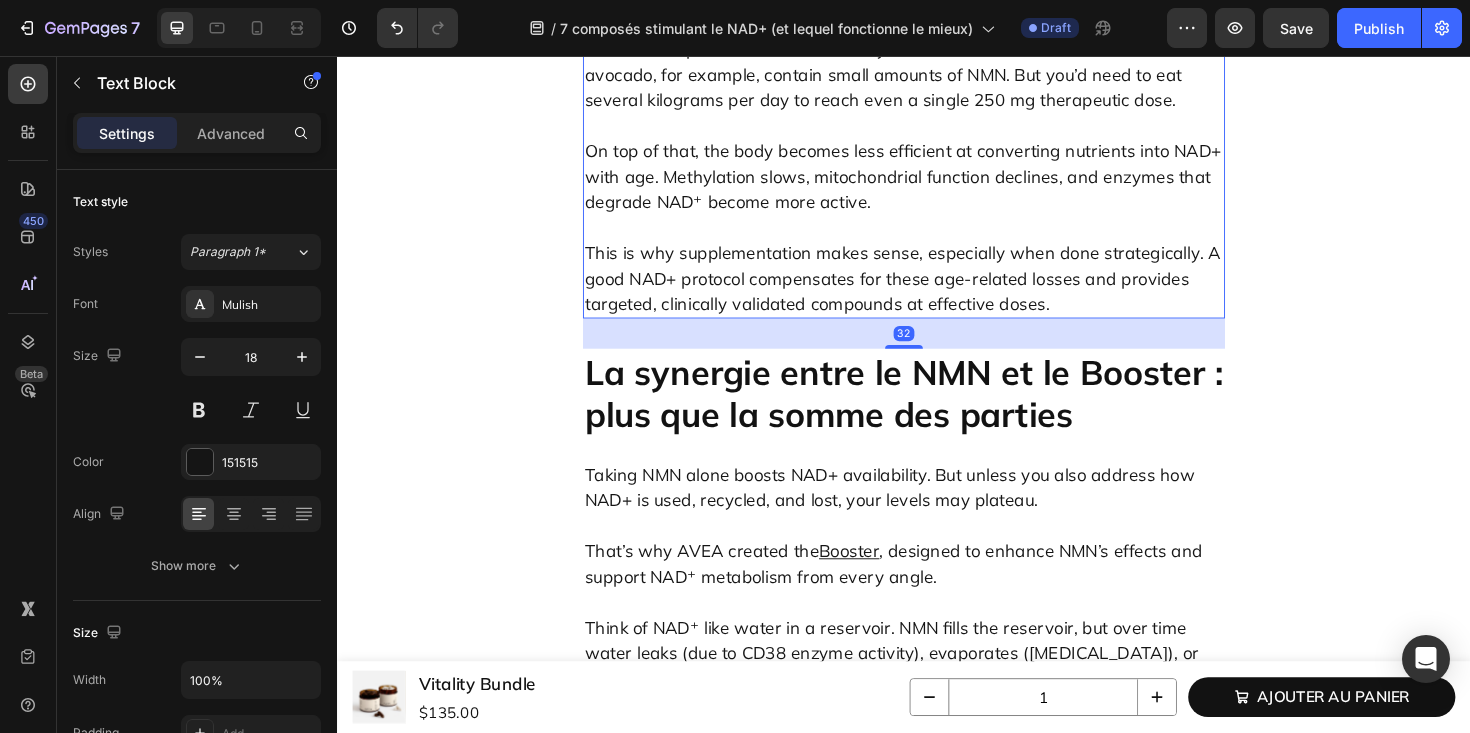
scroll to position [7953, 0]
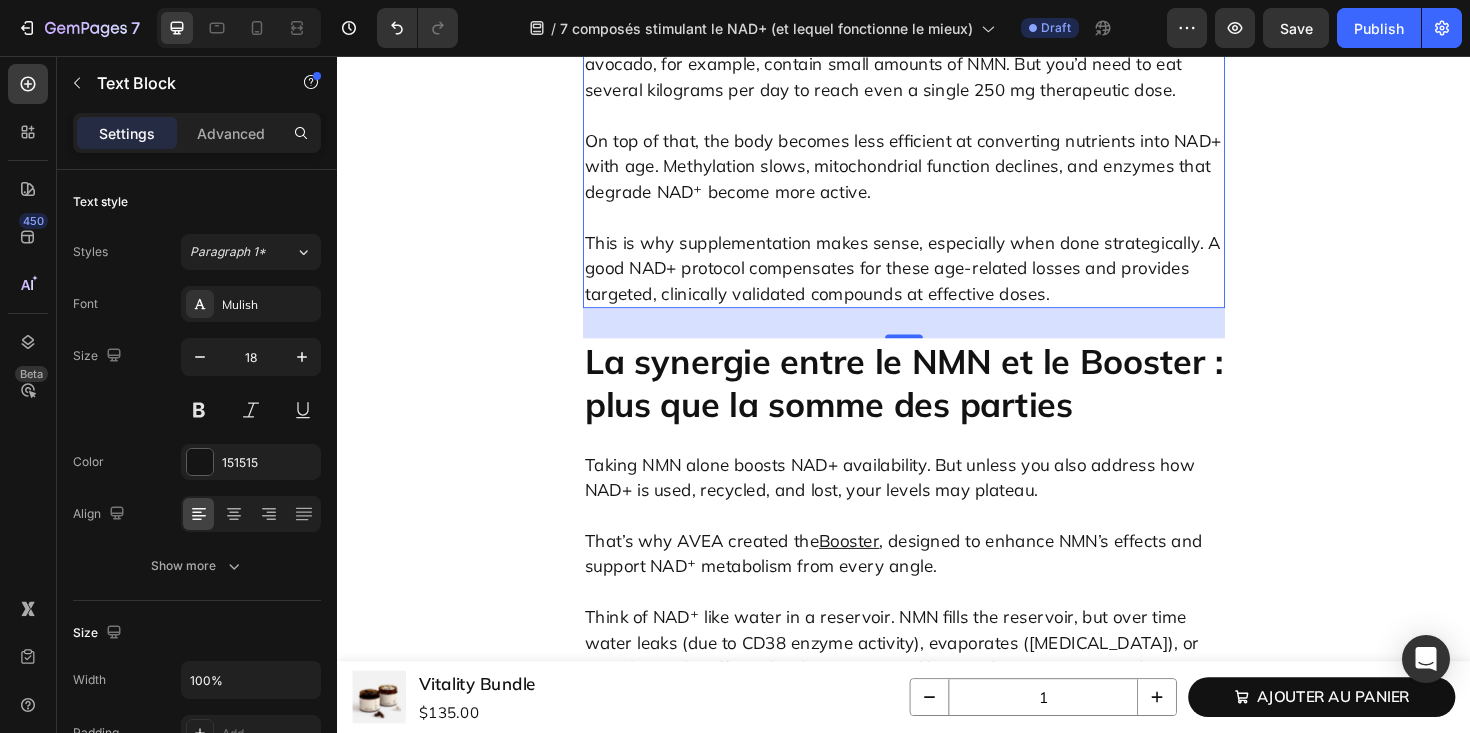
click at [813, 105] on p "Some NAD+ precursors exist naturally in food such as edamame, broccoli, and avo…" at bounding box center [937, 64] width 676 height 81
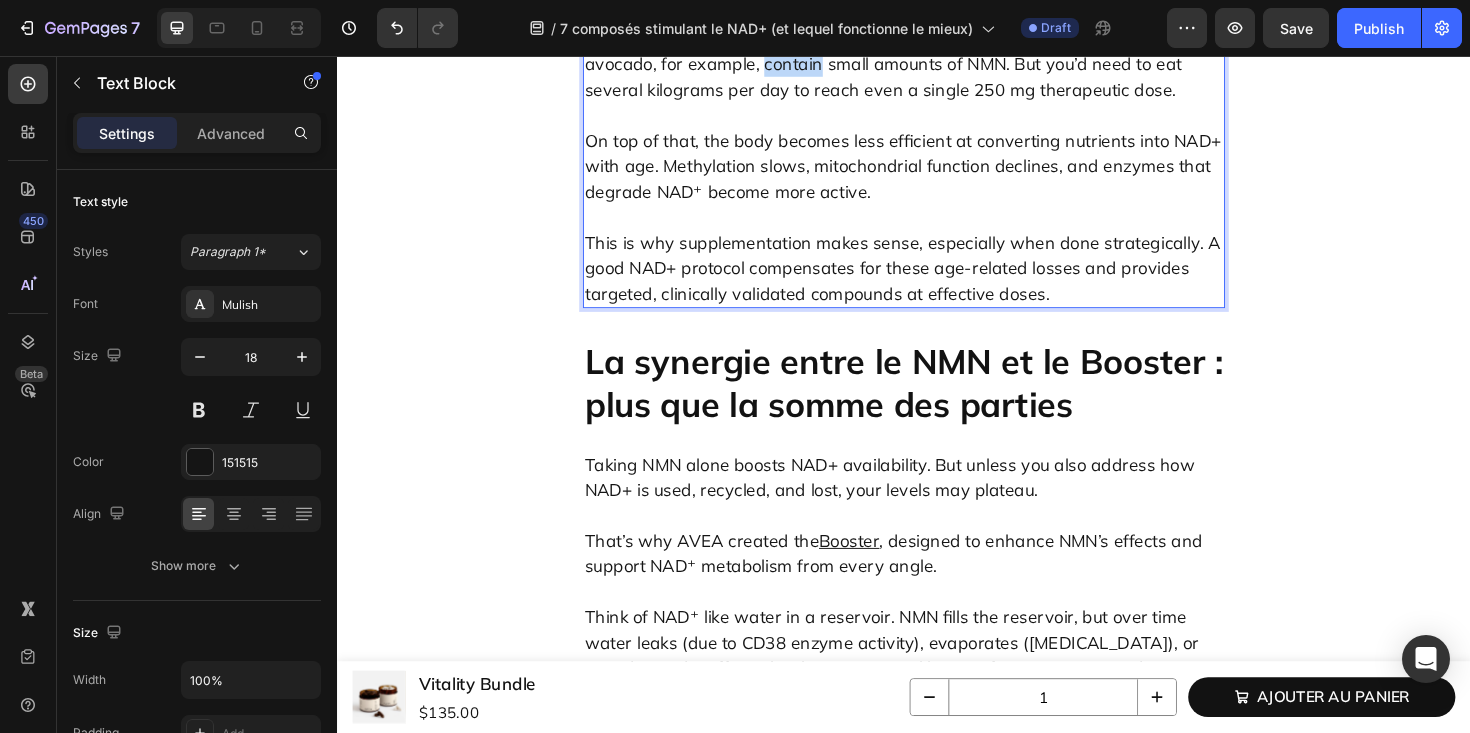
click at [813, 105] on p "Some NAD+ precursors exist naturally in food such as edamame, broccoli, and avo…" at bounding box center [937, 64] width 676 height 81
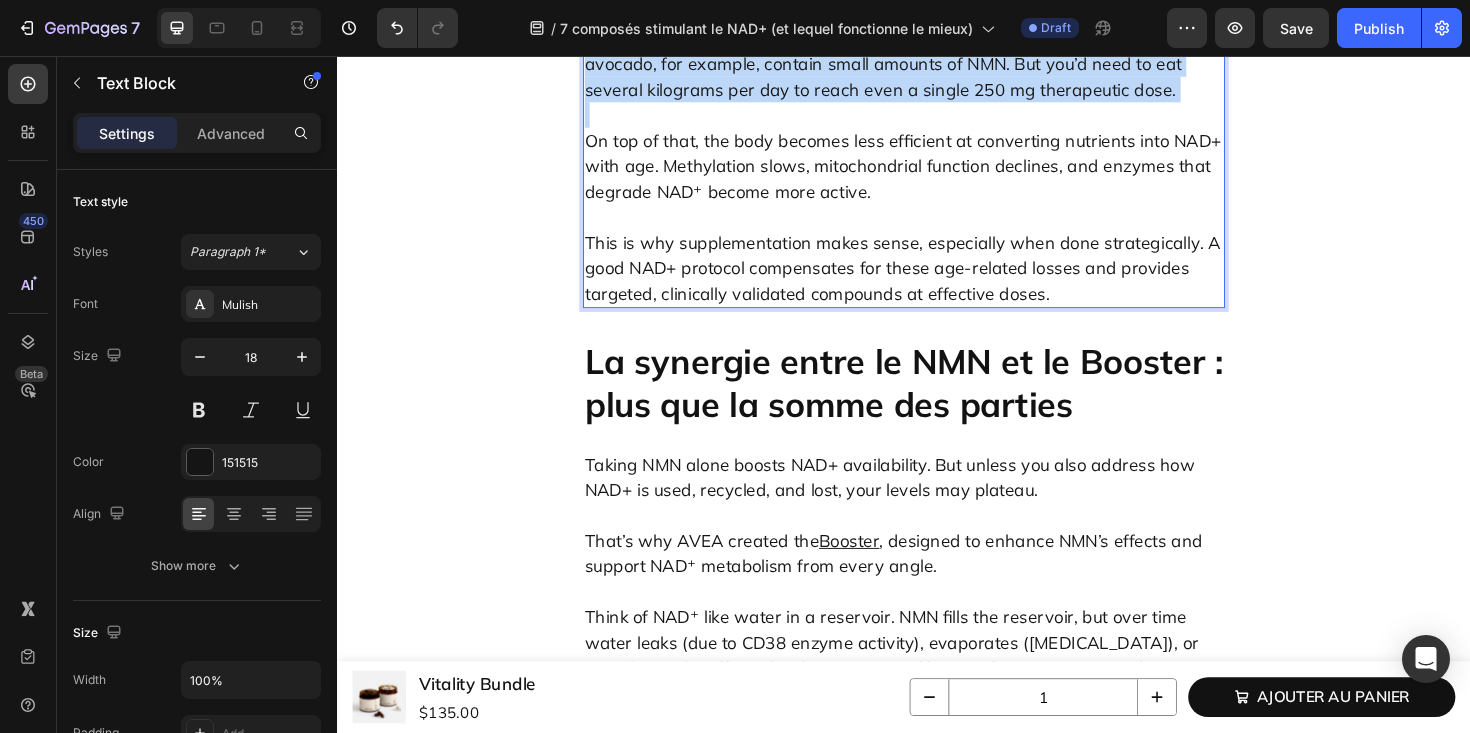
click at [813, 105] on p "Some NAD+ precursors exist naturally in food such as edamame, broccoli, and avo…" at bounding box center [937, 64] width 676 height 81
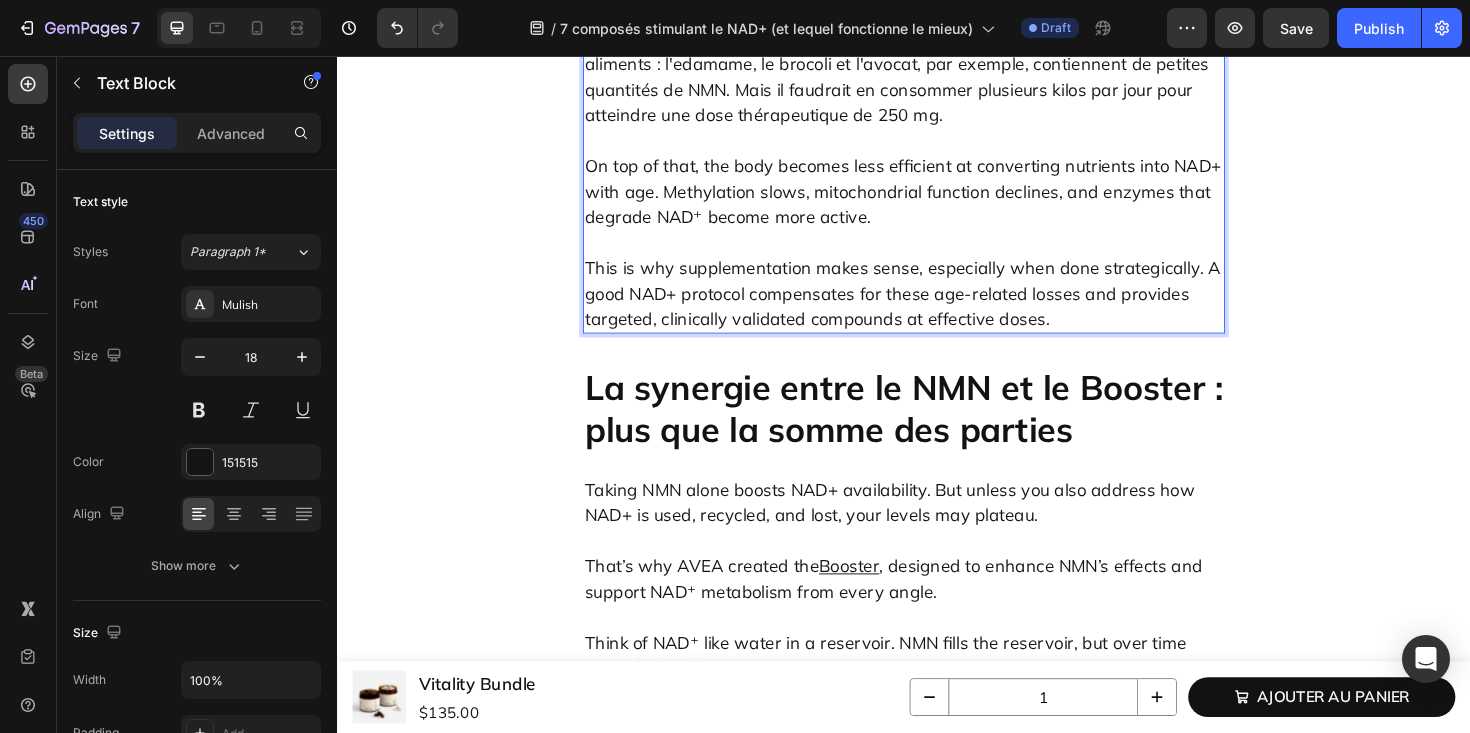
click at [709, 240] on p "On top of that, the body becomes less efficient at converting nutrients into NA…" at bounding box center [937, 186] width 676 height 108
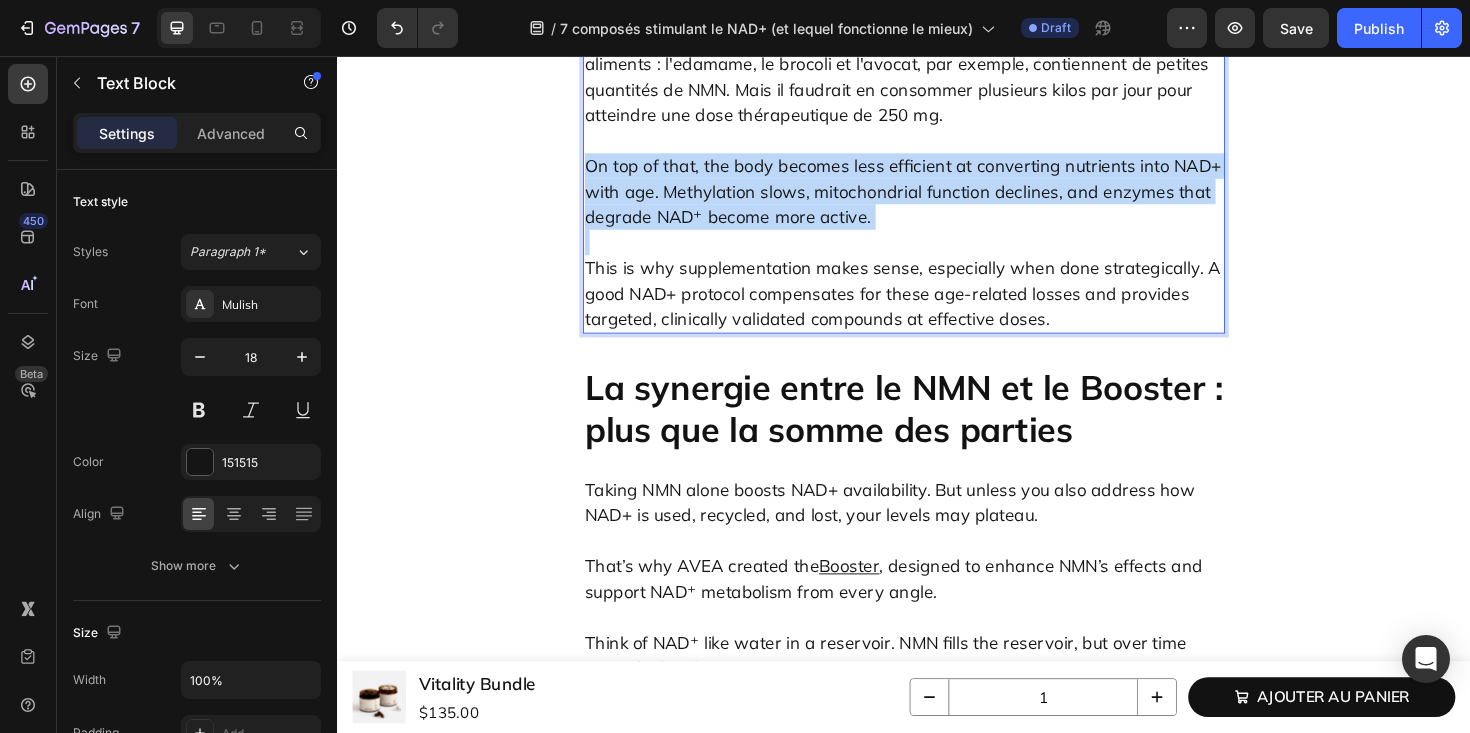
click at [709, 240] on p "On top of that, the body becomes less efficient at converting nutrients into NA…" at bounding box center [937, 186] width 676 height 108
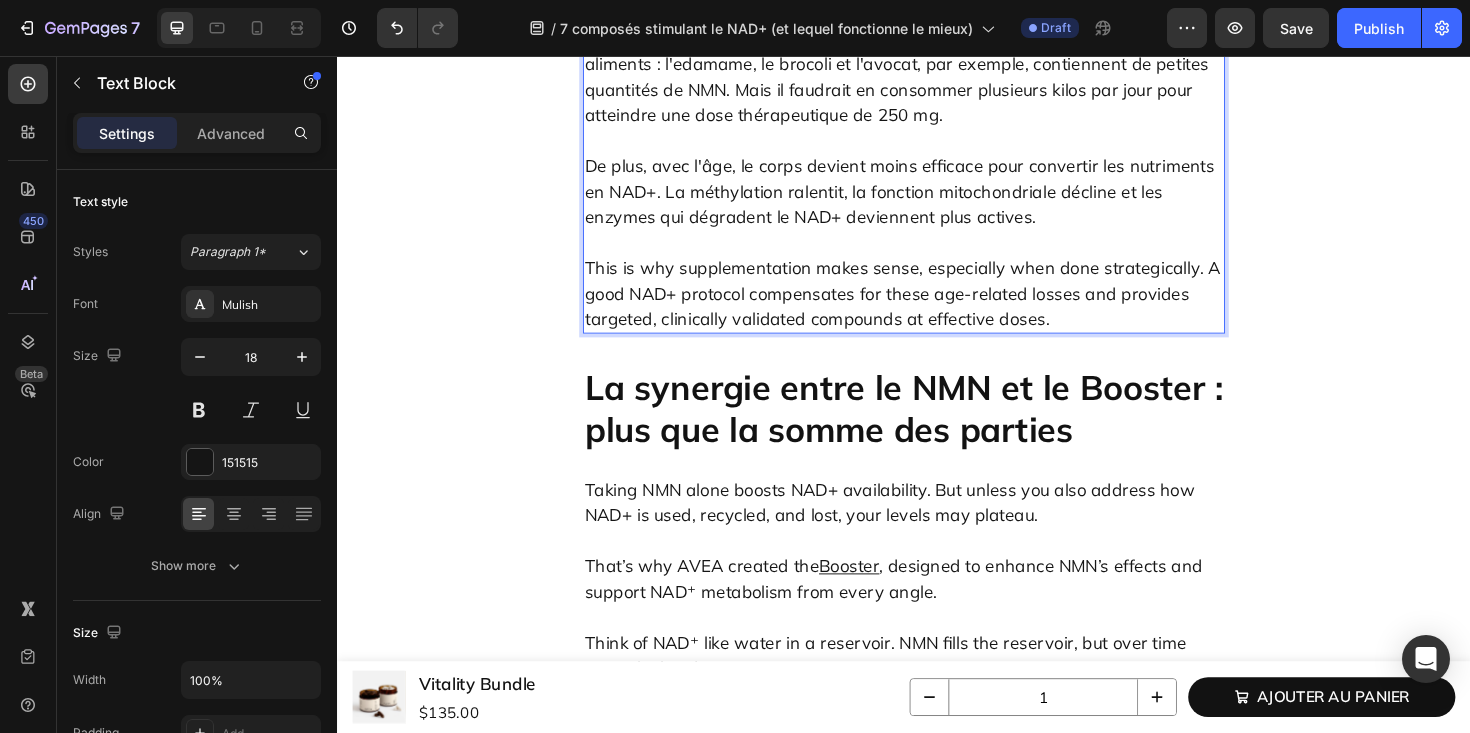
click at [794, 348] on p "This is why supplementation makes sense, especially when done strategically. A …" at bounding box center [937, 294] width 676 height 108
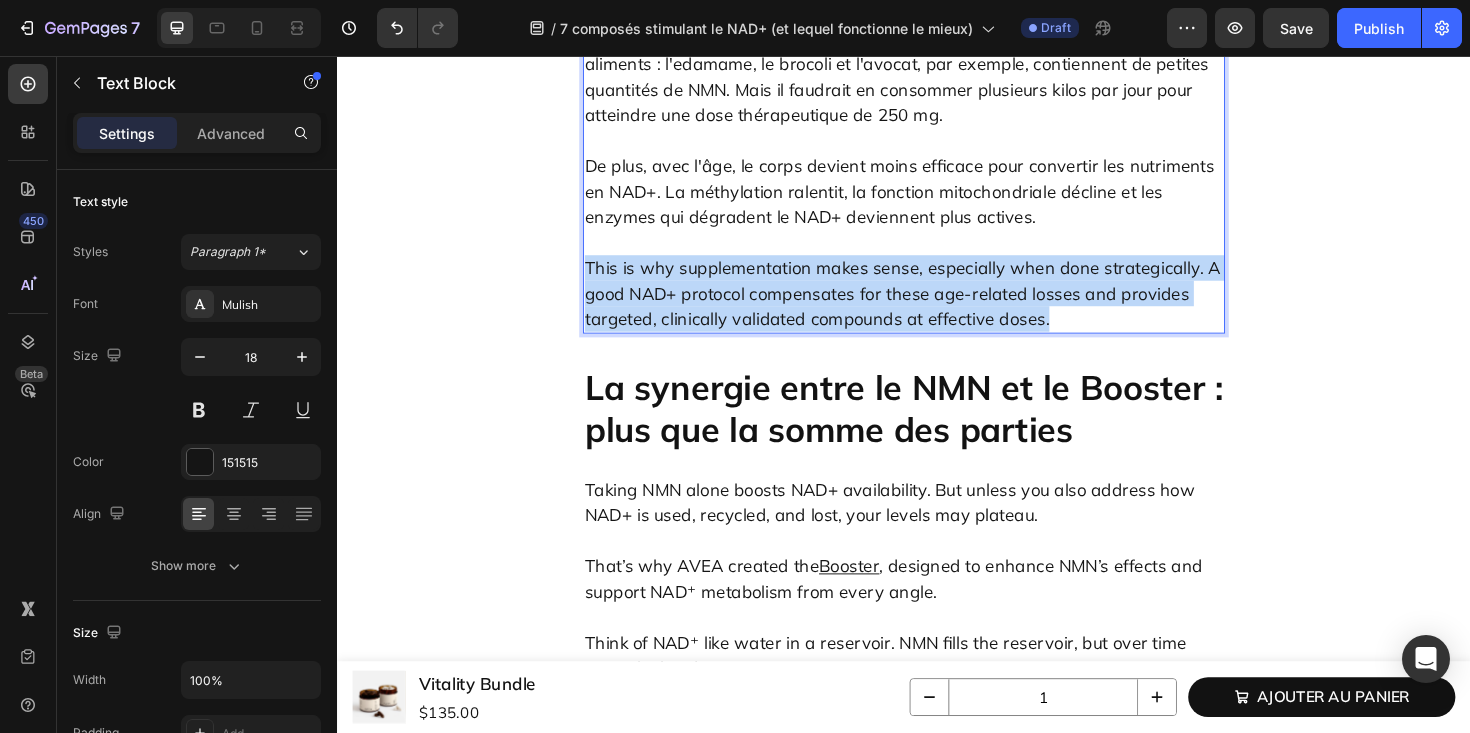
click at [794, 348] on p "This is why supplementation makes sense, especially when done strategically. A …" at bounding box center [937, 294] width 676 height 108
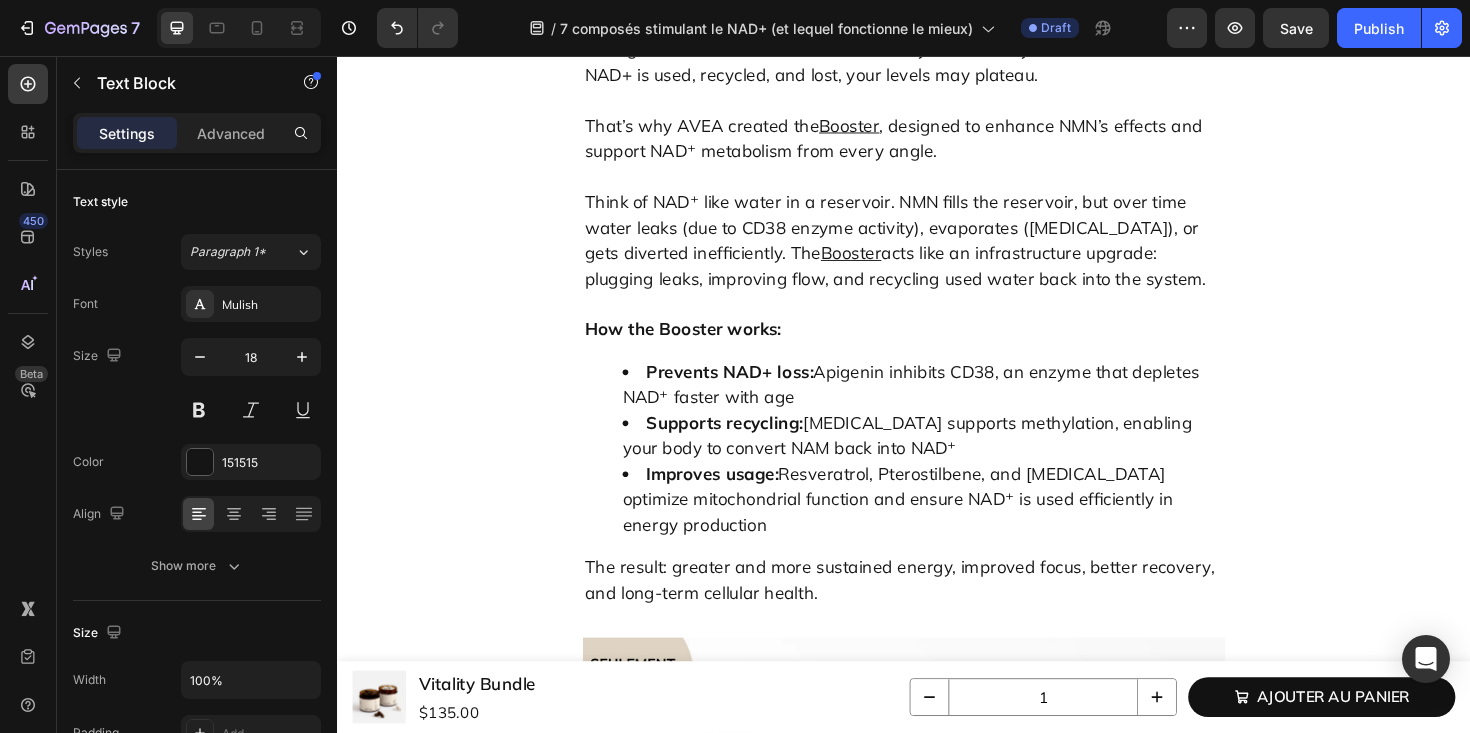
scroll to position [8423, 0]
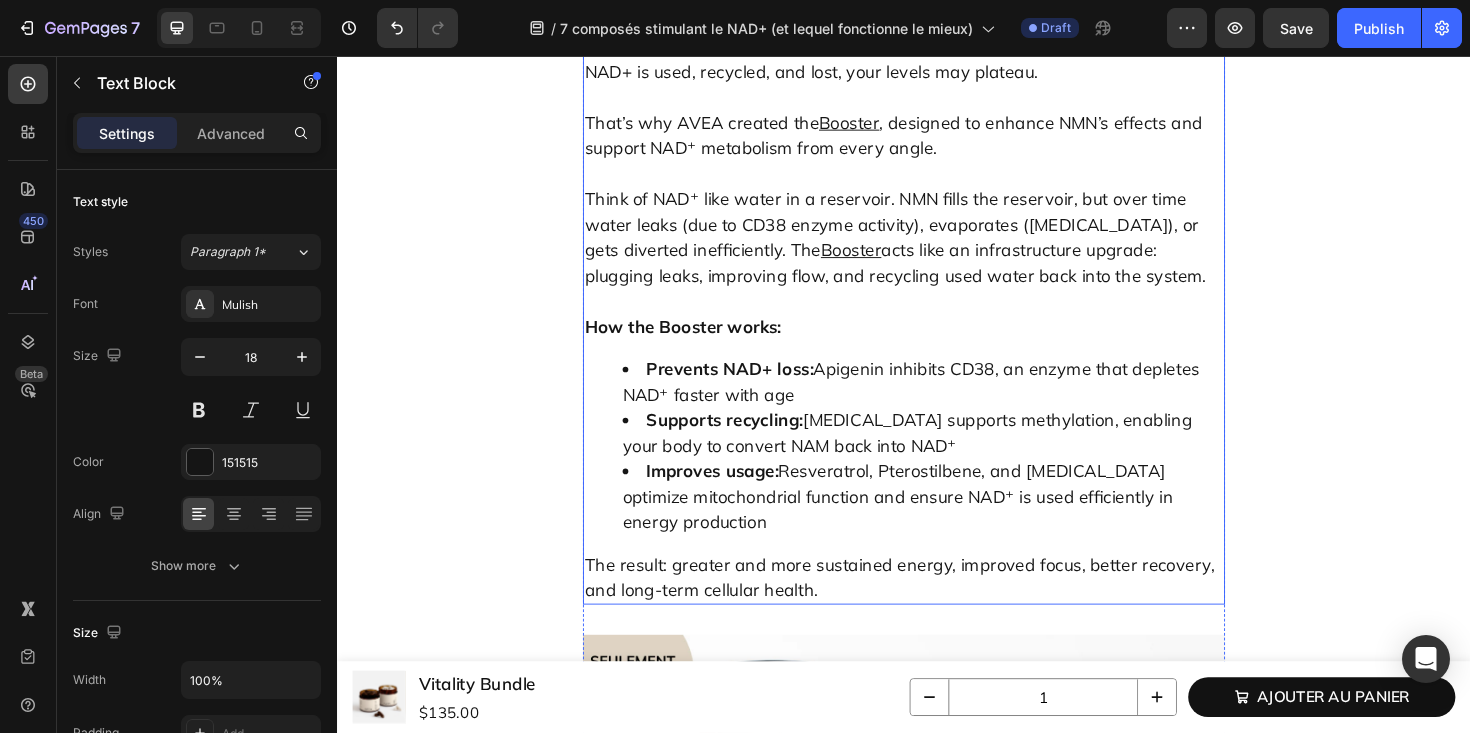
click at [735, 86] on p "Taking NMN alone boosts NAD+ availability. But unless you also address how NAD+…" at bounding box center [937, 59] width 676 height 54
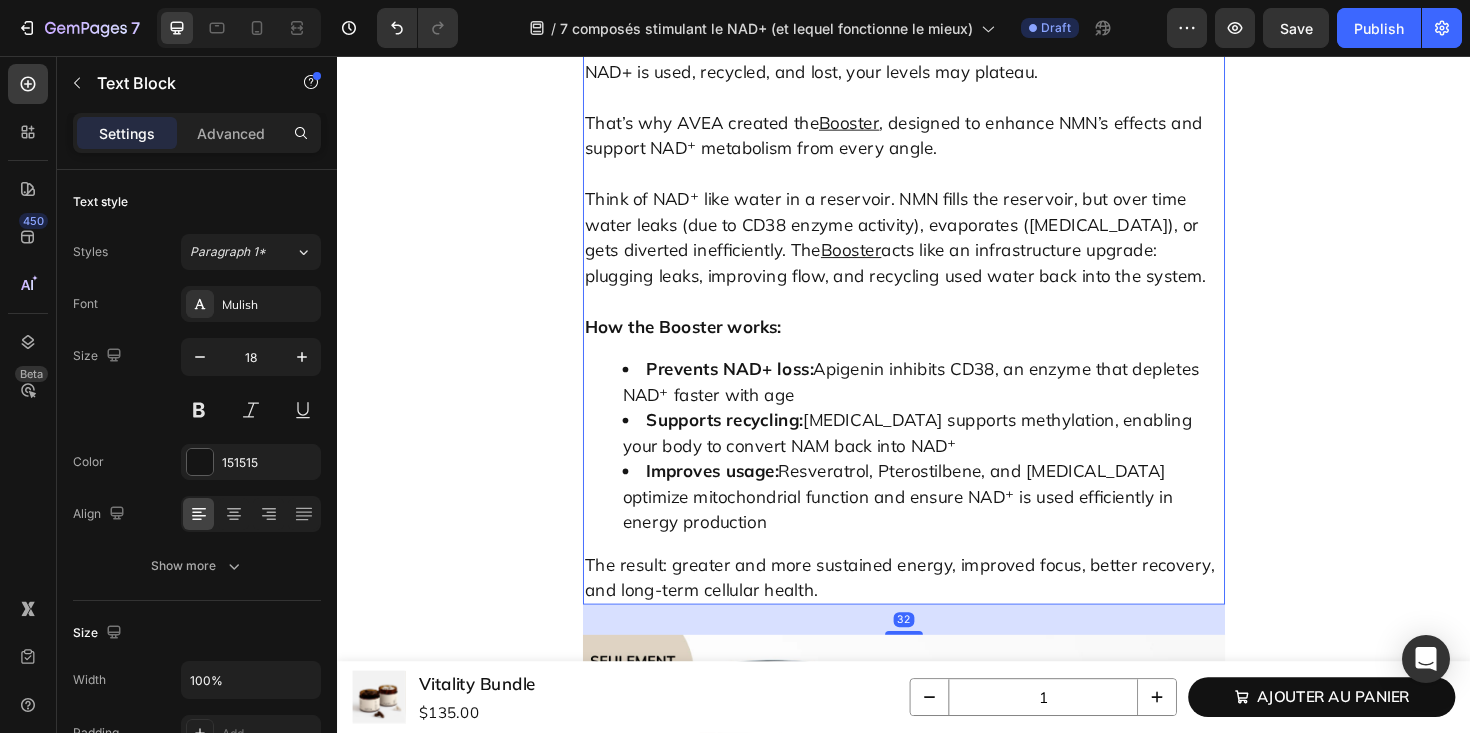
click at [735, 86] on p "Taking NMN alone boosts NAD+ availability. But unless you also address how NAD+…" at bounding box center [937, 59] width 676 height 54
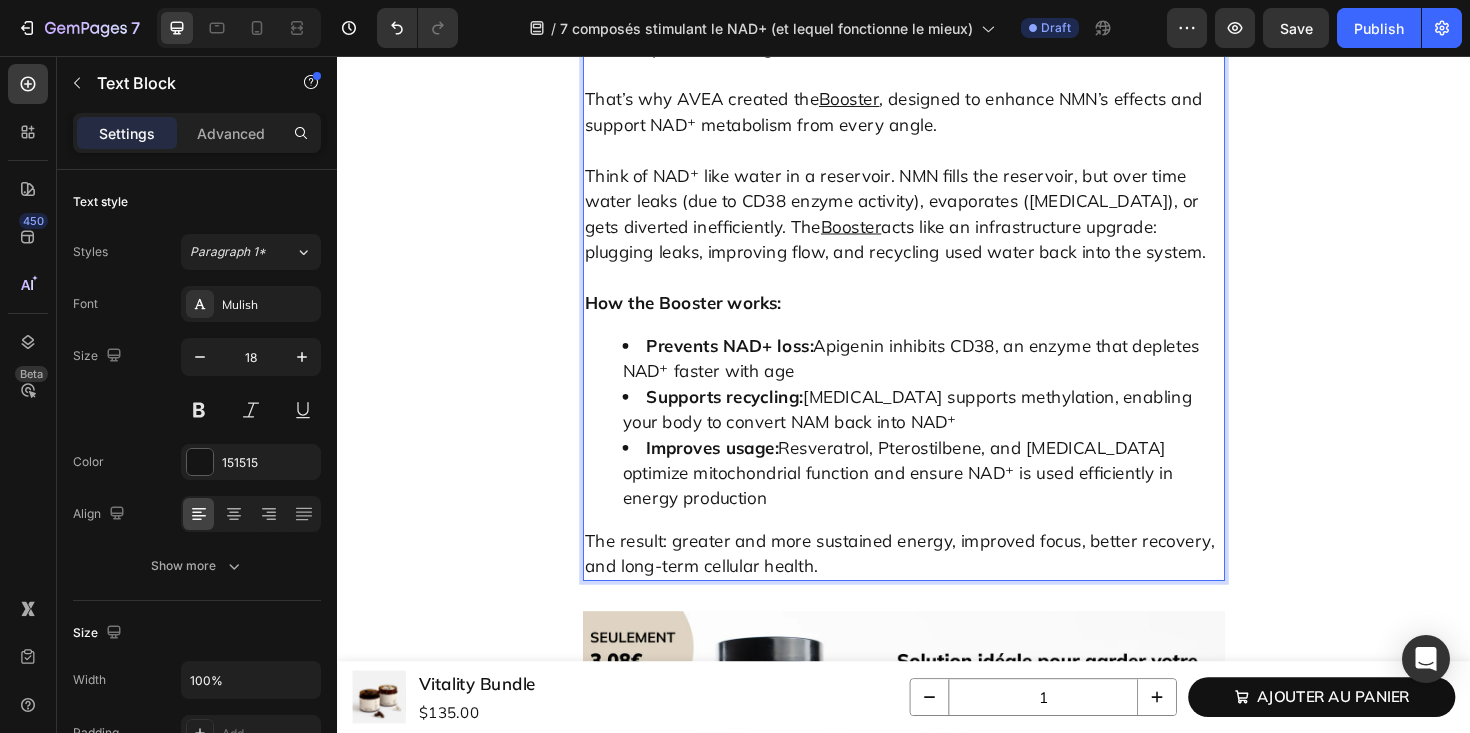
scroll to position [8479, 0]
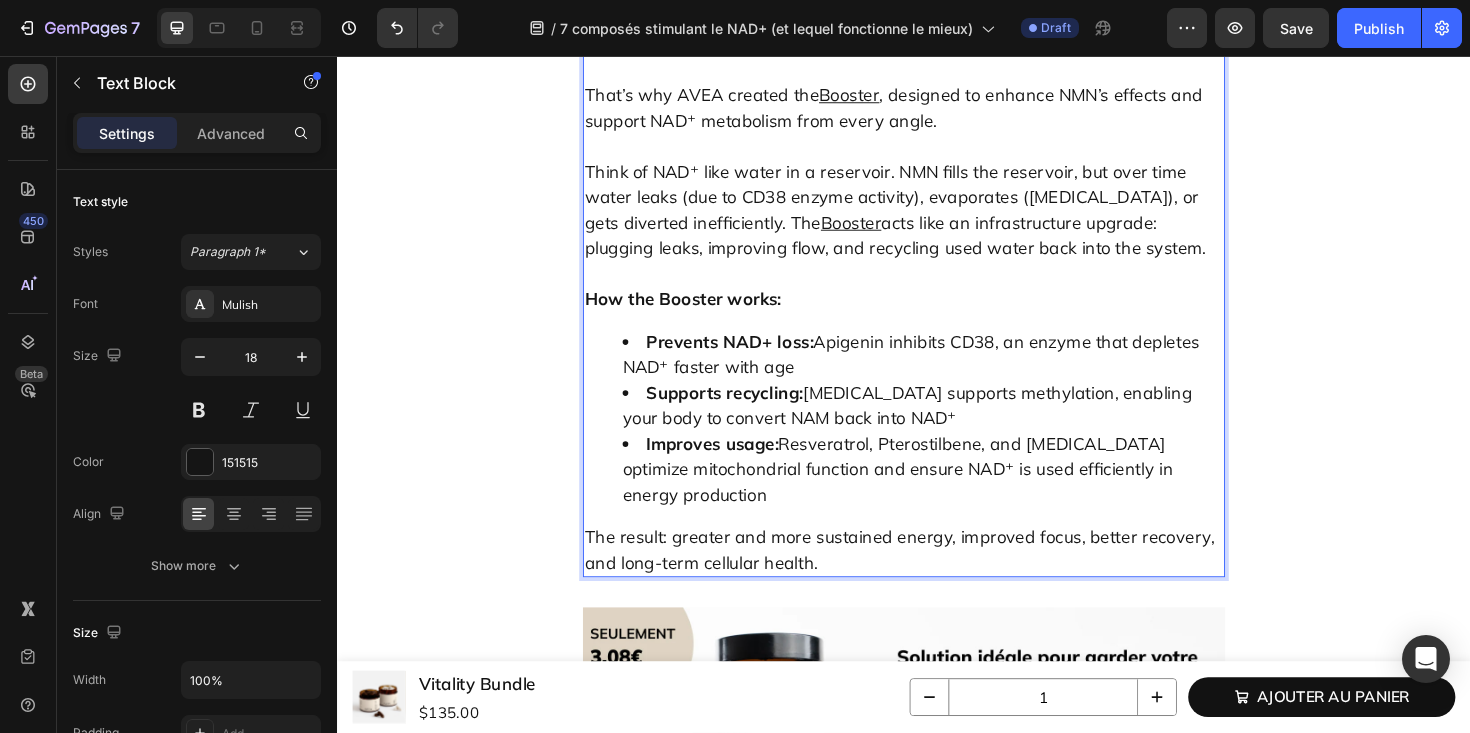
click at [888, 109] on u "Booster" at bounding box center [879, 97] width 64 height 23
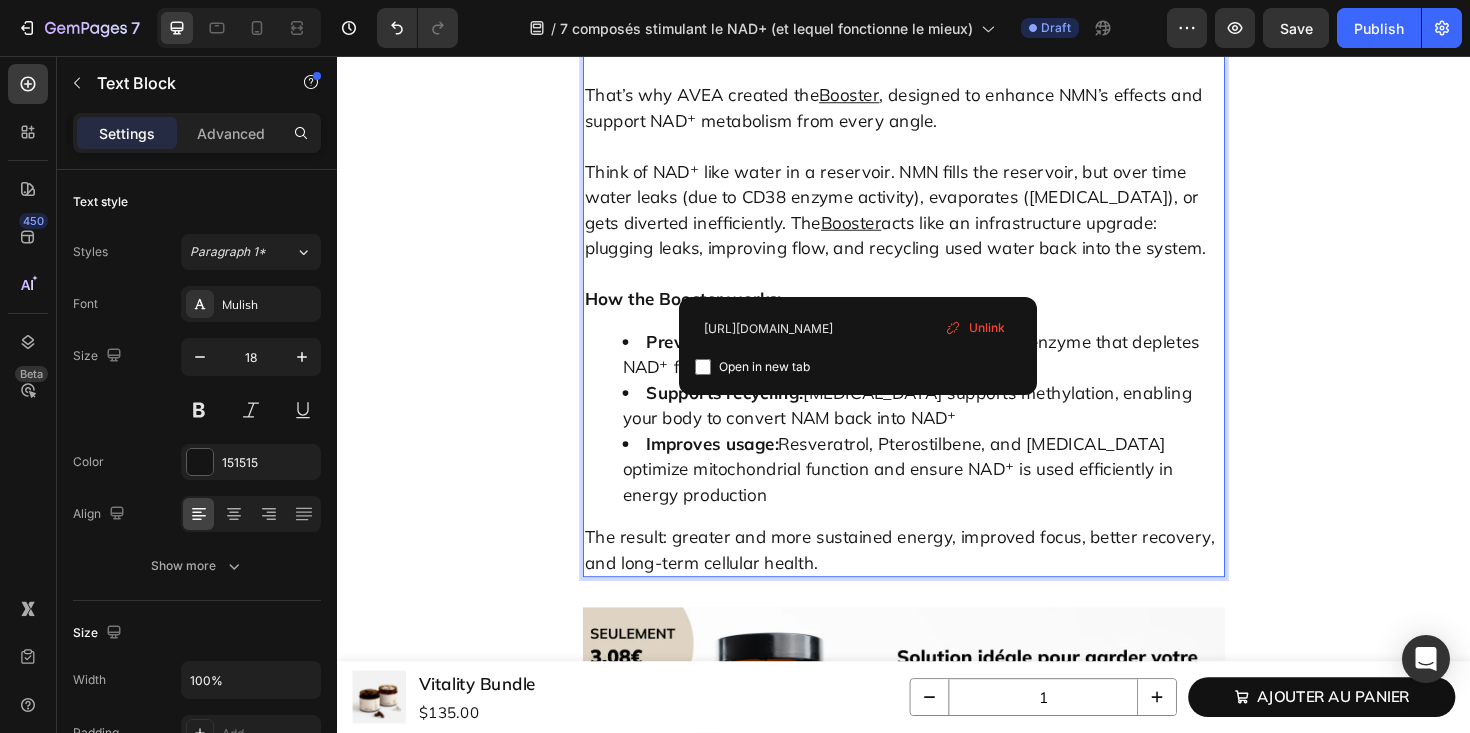
click at [647, 138] on p "That’s why AVEA created the Booster , designed to enhance NMN’s effects and sup…" at bounding box center [937, 97] width 676 height 81
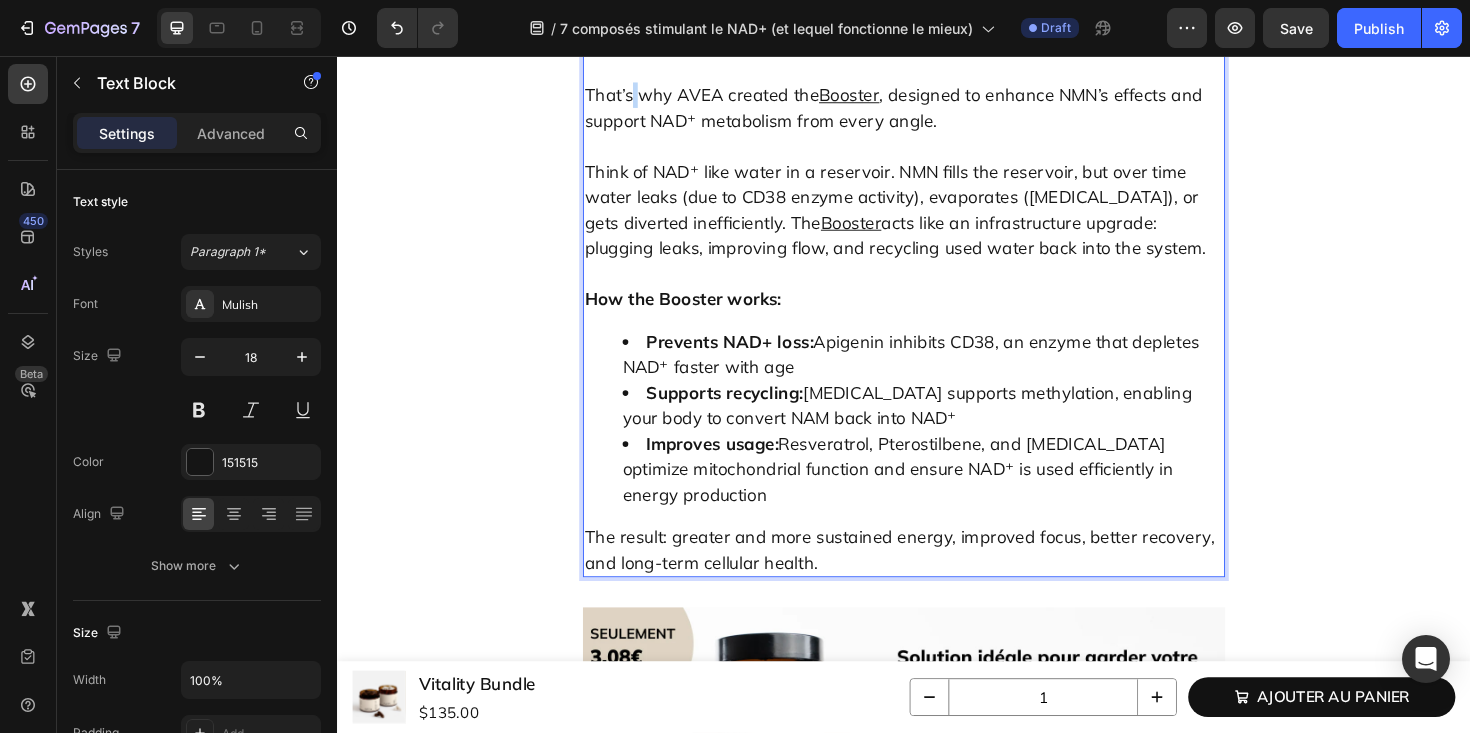
click at [647, 138] on p "That’s why AVEA created the Booster , designed to enhance NMN’s effects and sup…" at bounding box center [937, 97] width 676 height 81
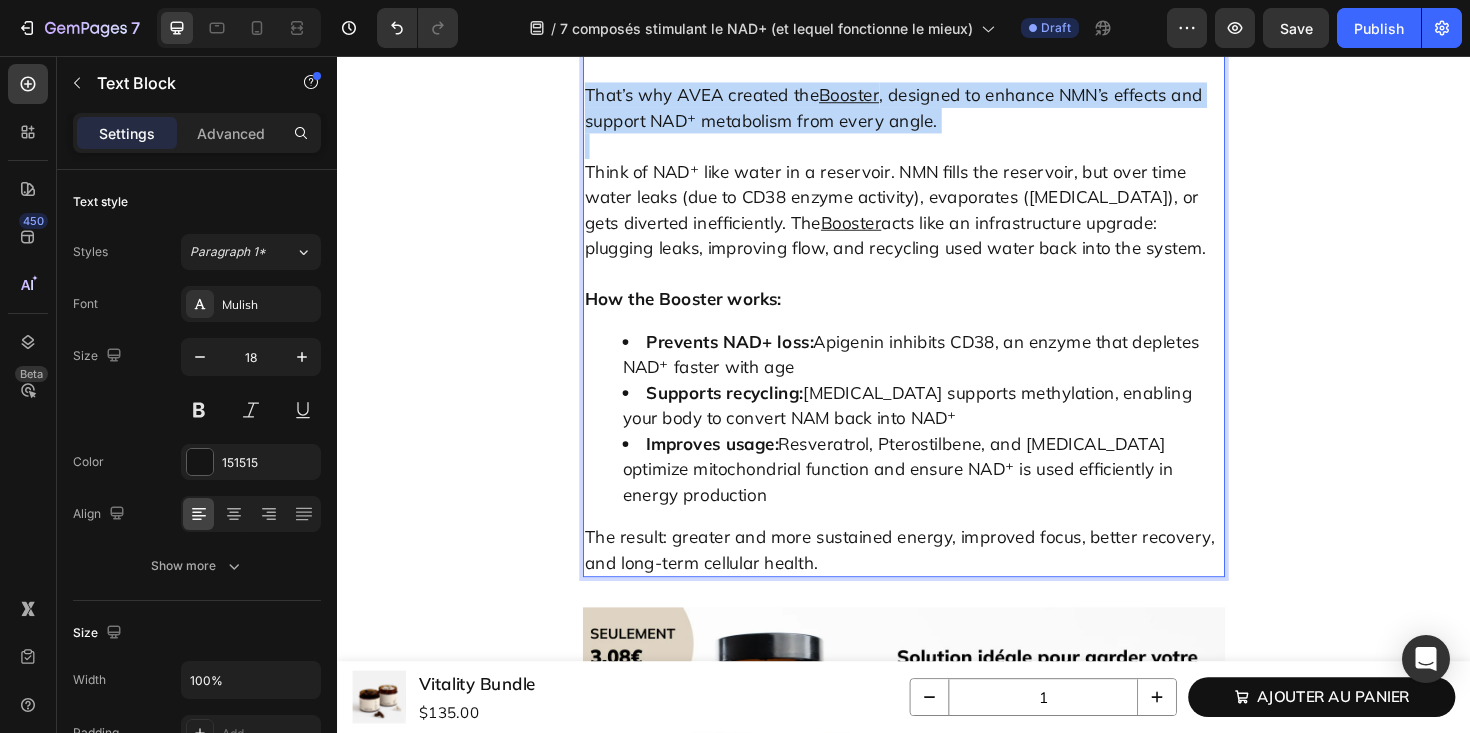
click at [647, 138] on p "That’s why AVEA created the Booster , designed to enhance NMN’s effects and sup…" at bounding box center [937, 97] width 676 height 81
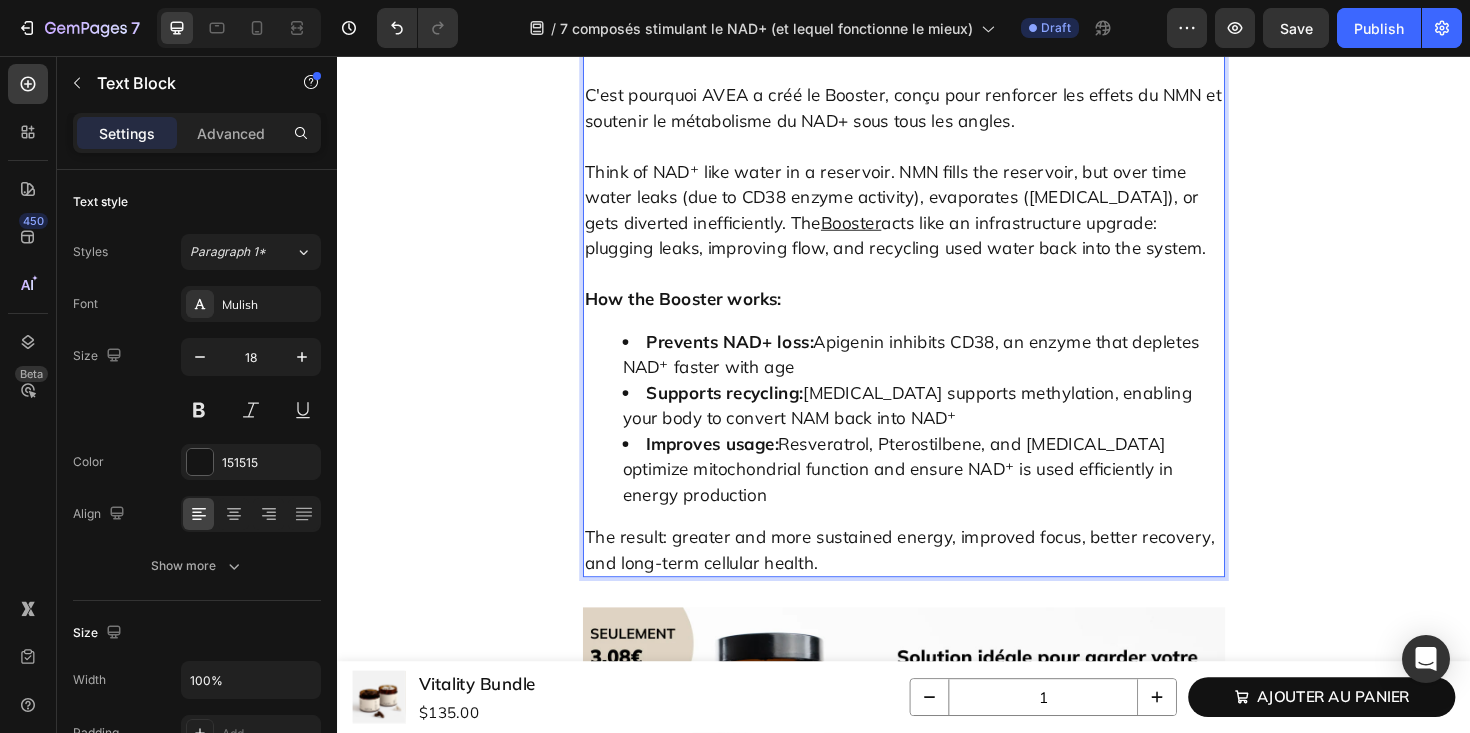
click at [869, 138] on p "C'est pourquoi AVEA a créé le Booster, conçu pour renforcer les effets du NMN e…" at bounding box center [937, 97] width 676 height 81
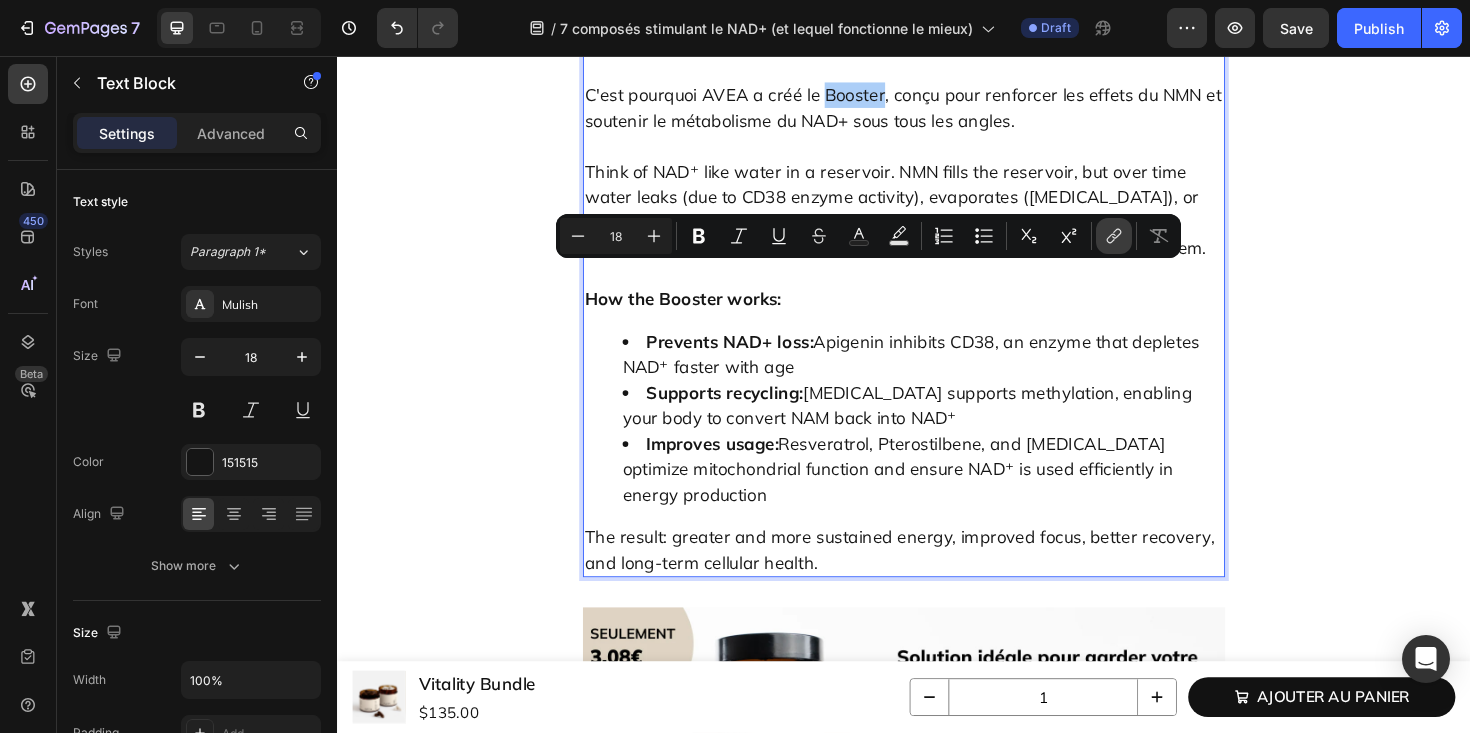
click at [1110, 233] on icon "Editor contextual toolbar" at bounding box center [1114, 236] width 20 height 20
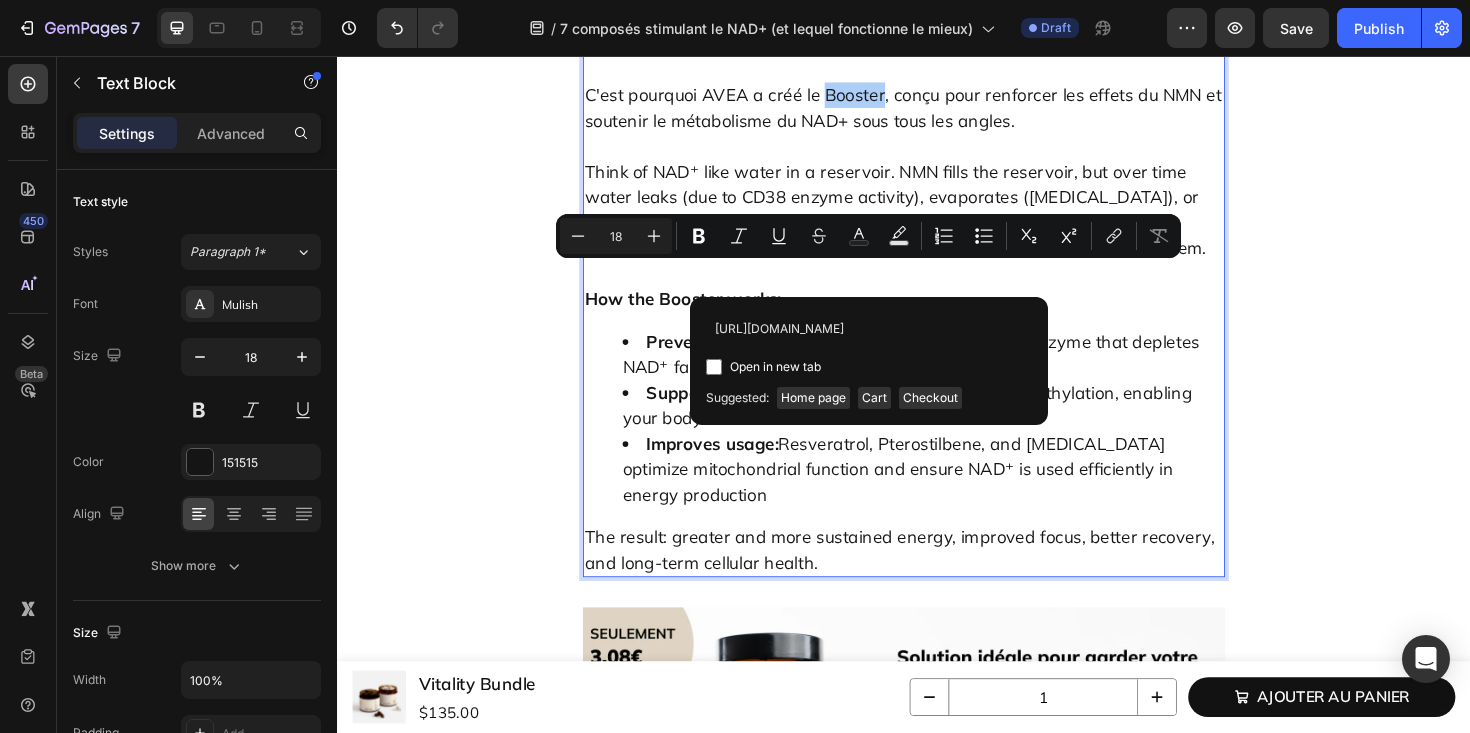
scroll to position [0, 9]
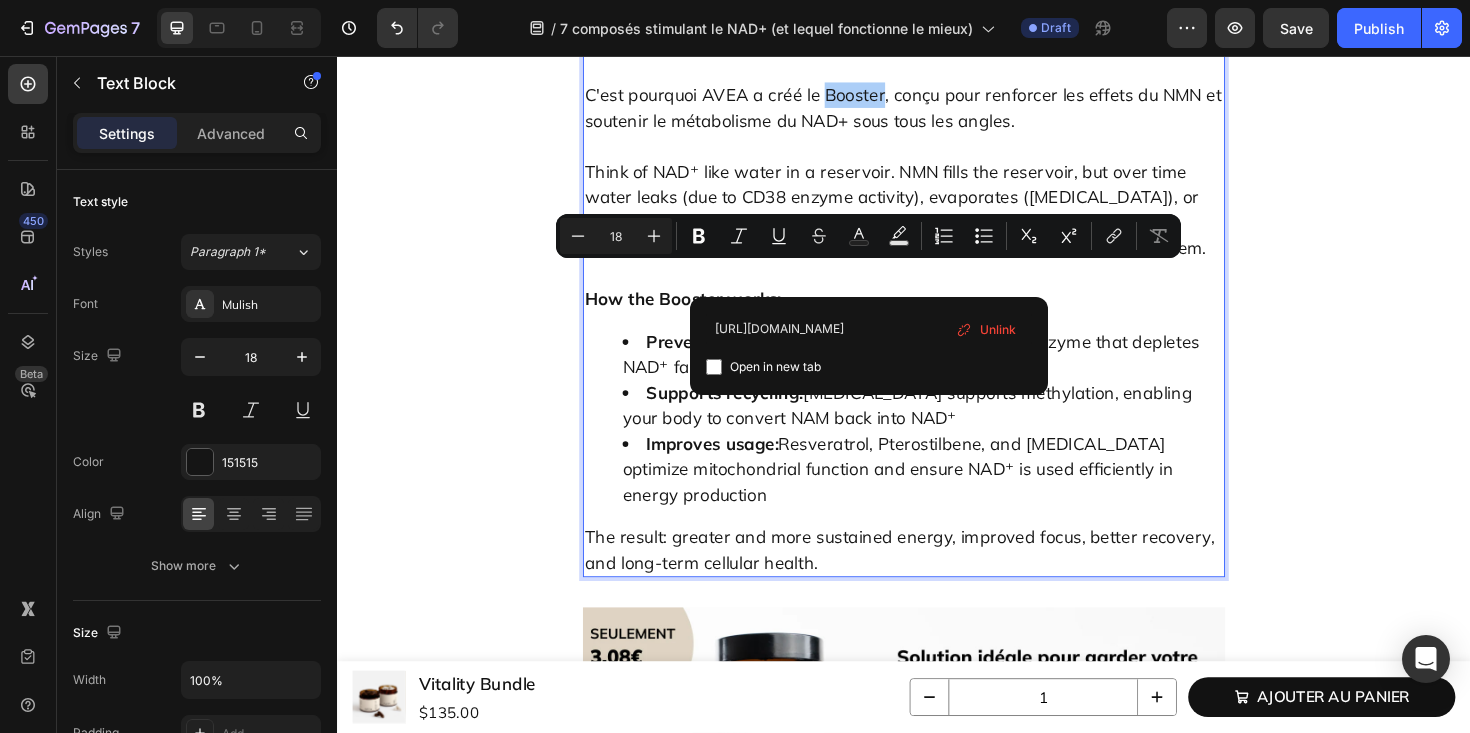
type input "[URL][DOMAIN_NAME]"
click at [1137, 273] on p "Think of NAD⁺ like water in a reservoir. NMN fills the reservoir, but over time…" at bounding box center [937, 205] width 676 height 135
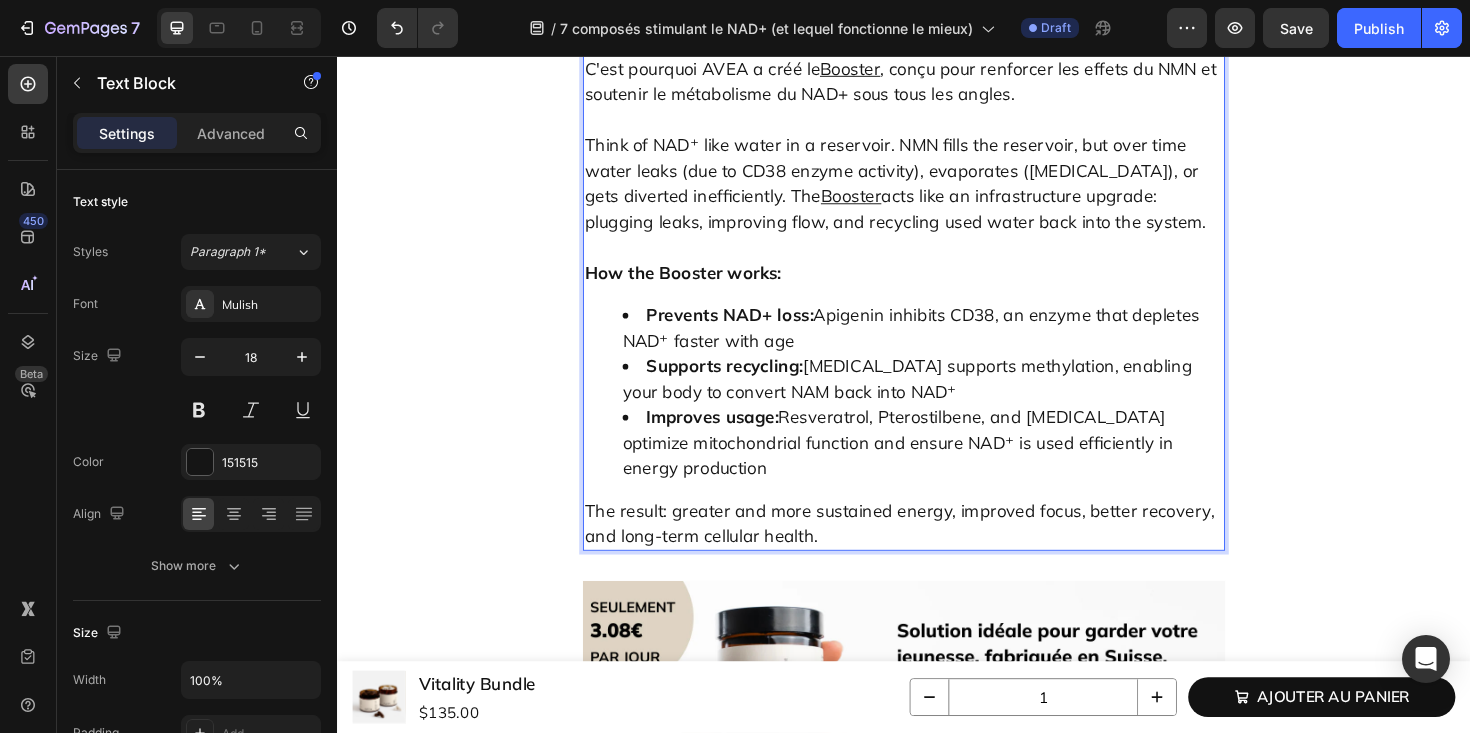
scroll to position [8535, 0]
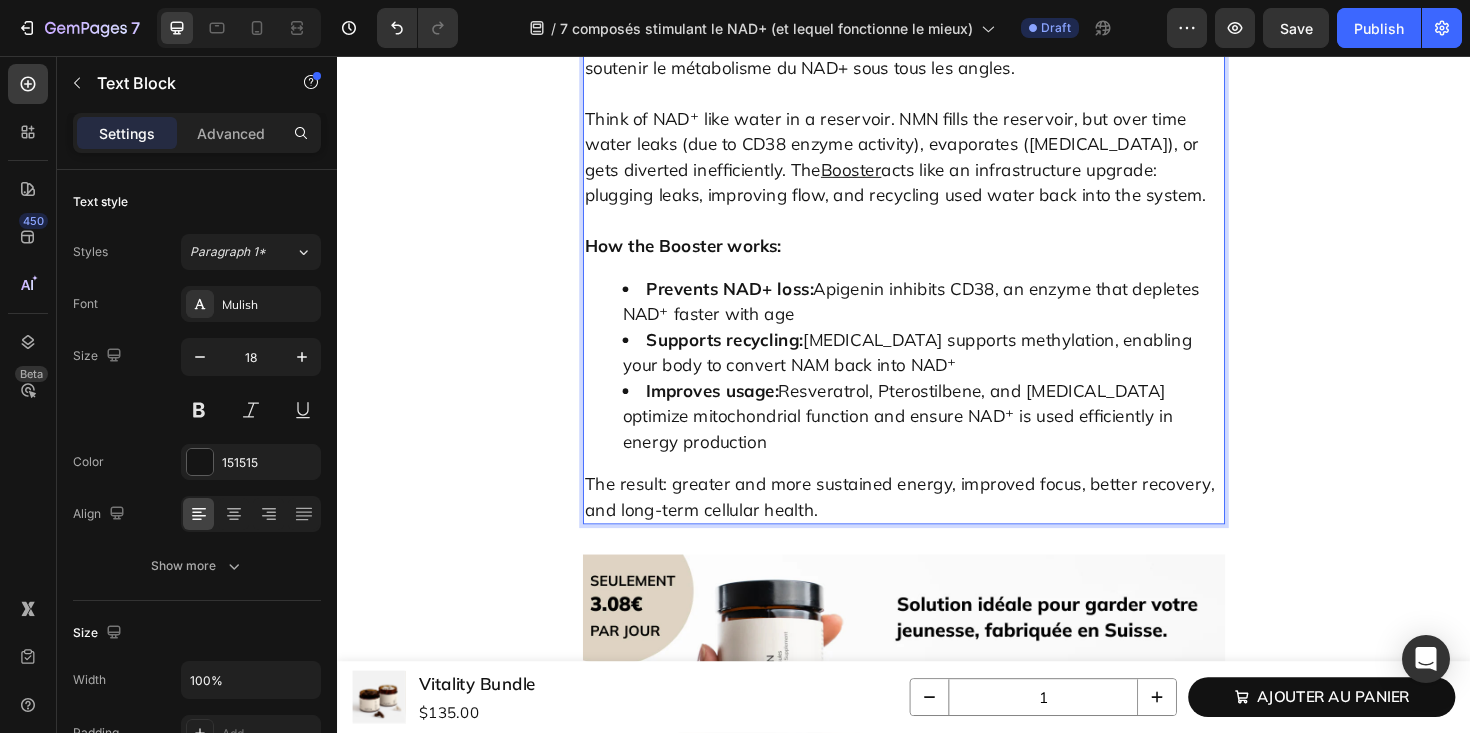
click at [713, 217] on p "Think of NAD⁺ like water in a reservoir. NMN fills the reservoir, but over time…" at bounding box center [937, 149] width 676 height 135
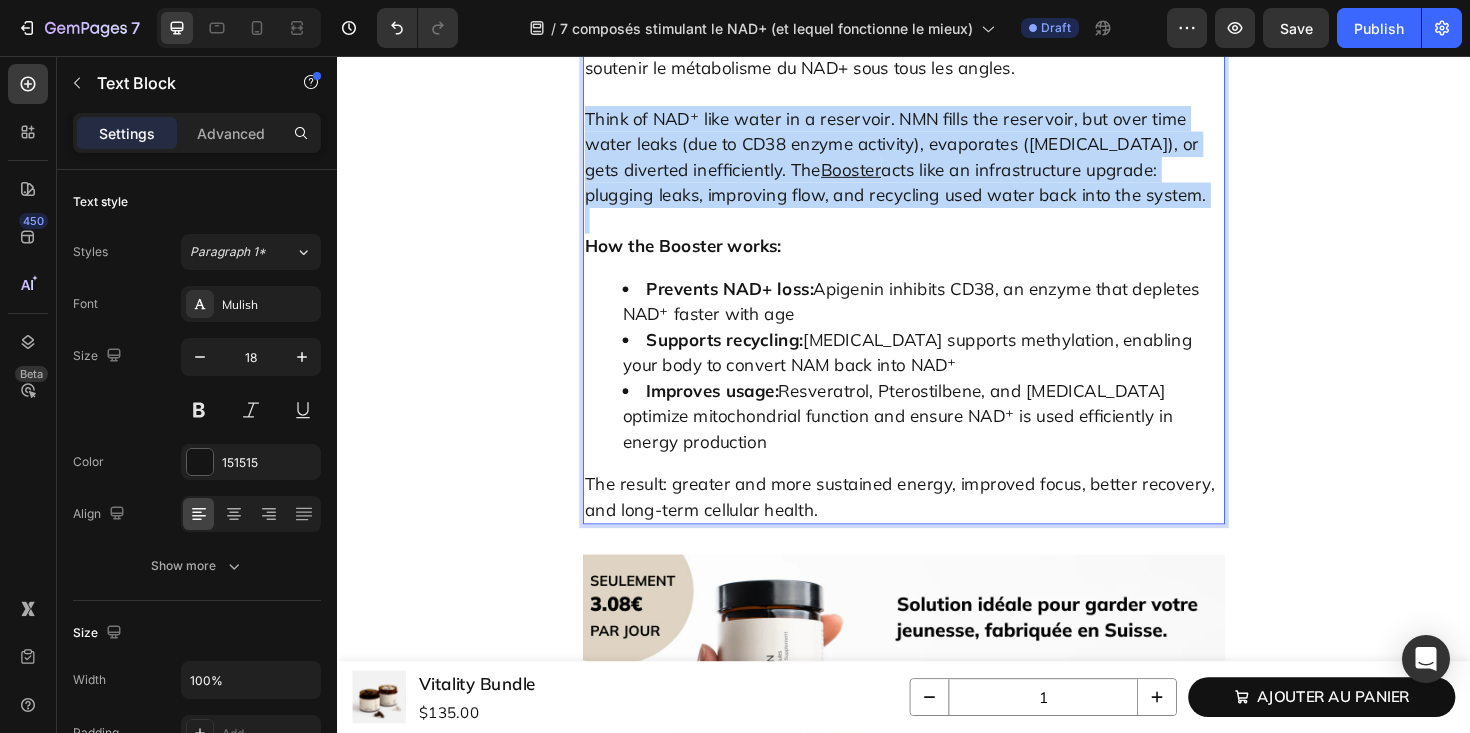
click at [713, 217] on p "Think of NAD⁺ like water in a reservoir. NMN fills the reservoir, but over time…" at bounding box center [937, 149] width 676 height 135
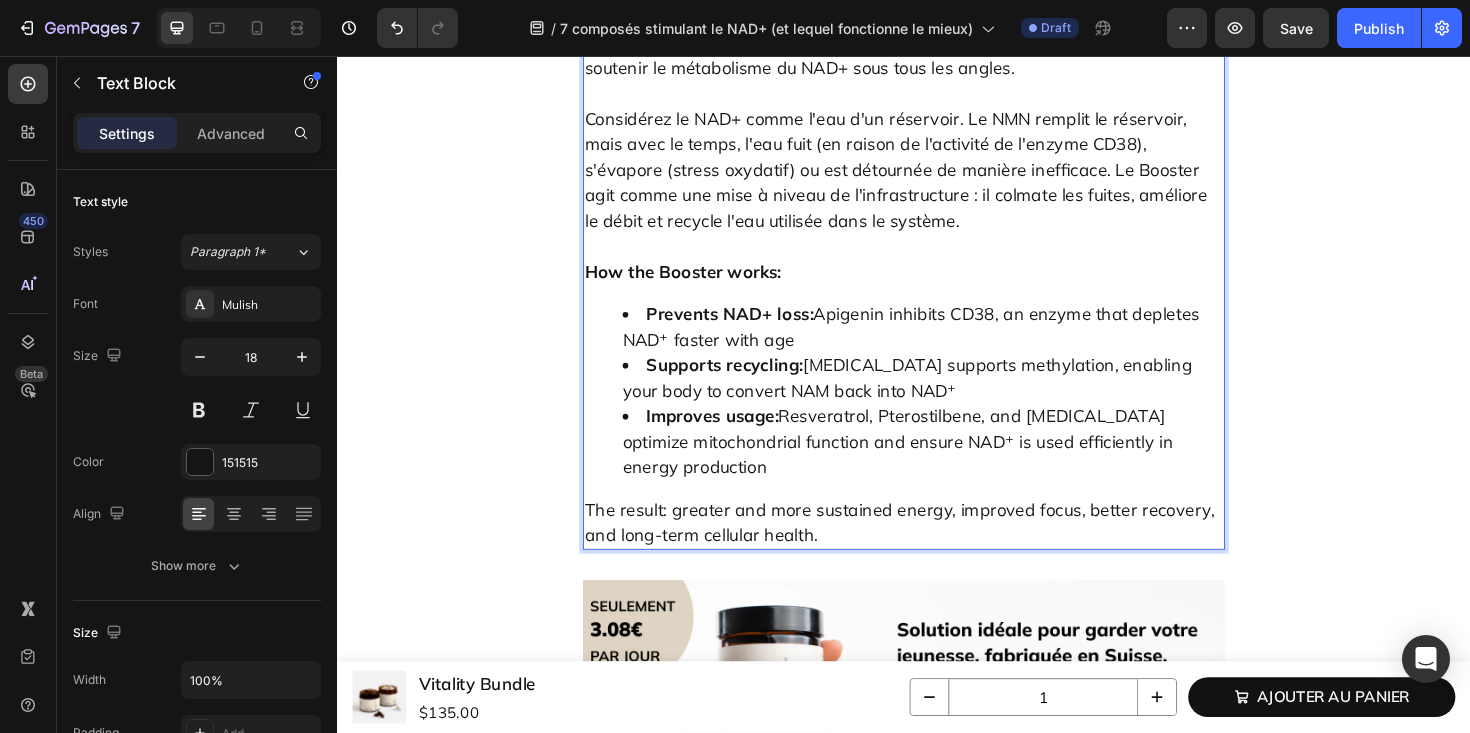
click at [890, 53] on u "Booster" at bounding box center [880, 41] width 64 height 23
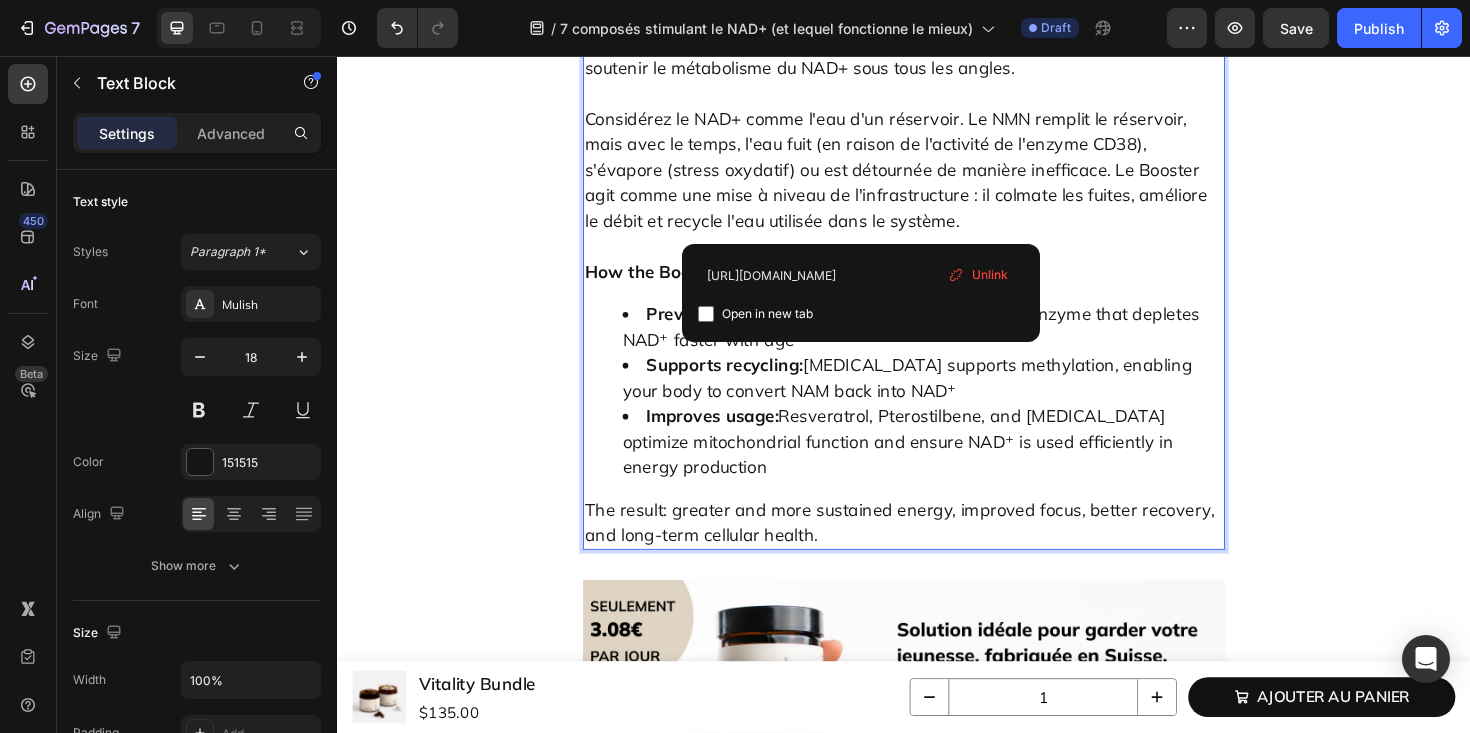
click at [869, 244] on p "Considérez le NAD+ comme l'eau d'un réservoir. Le NMN remplit le réservoir, mai…" at bounding box center [937, 163] width 676 height 162
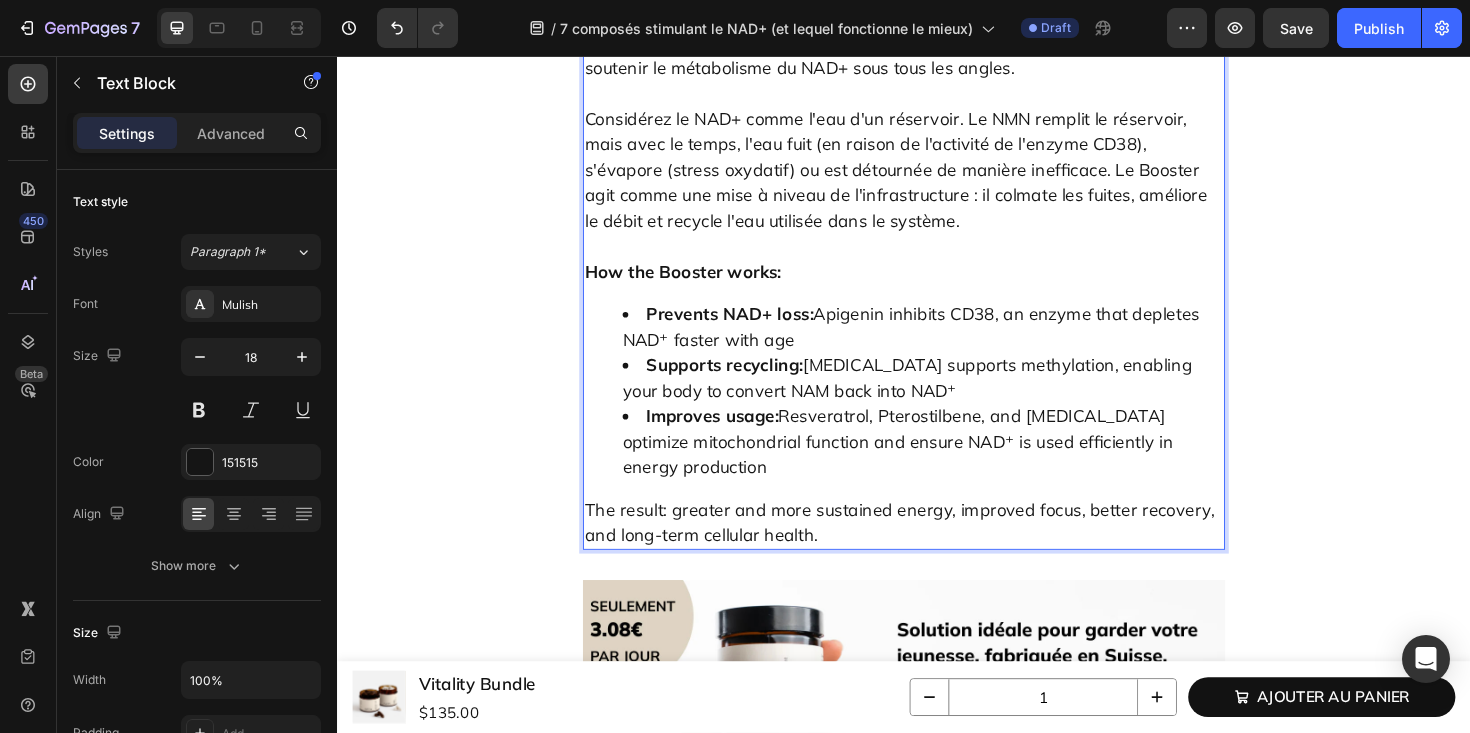
click at [1106, 244] on p "Considérez le NAD+ comme l'eau d'un réservoir. Le NMN remplit le réservoir, mai…" at bounding box center [937, 163] width 676 height 162
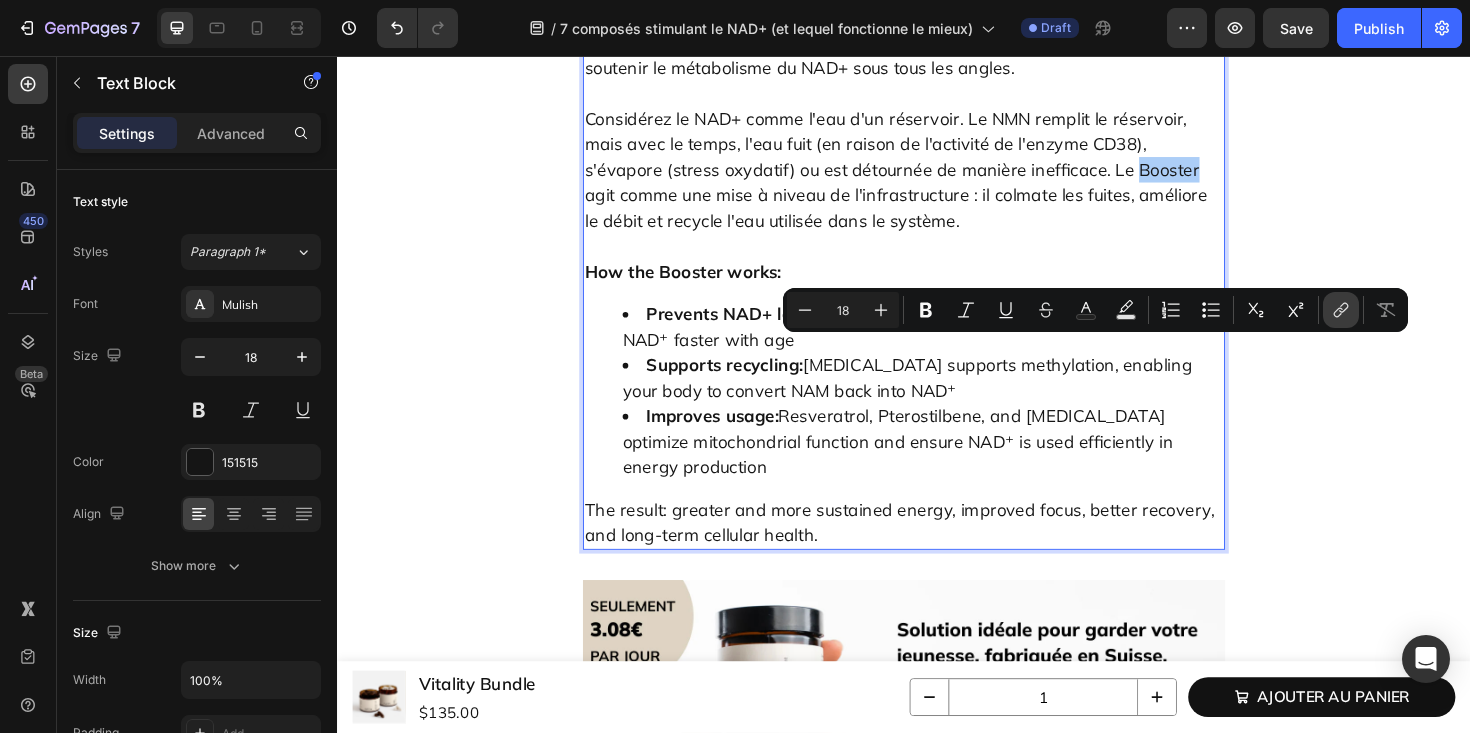
click at [1336, 310] on icon "Editor contextual toolbar" at bounding box center [1338, 313] width 9 height 10
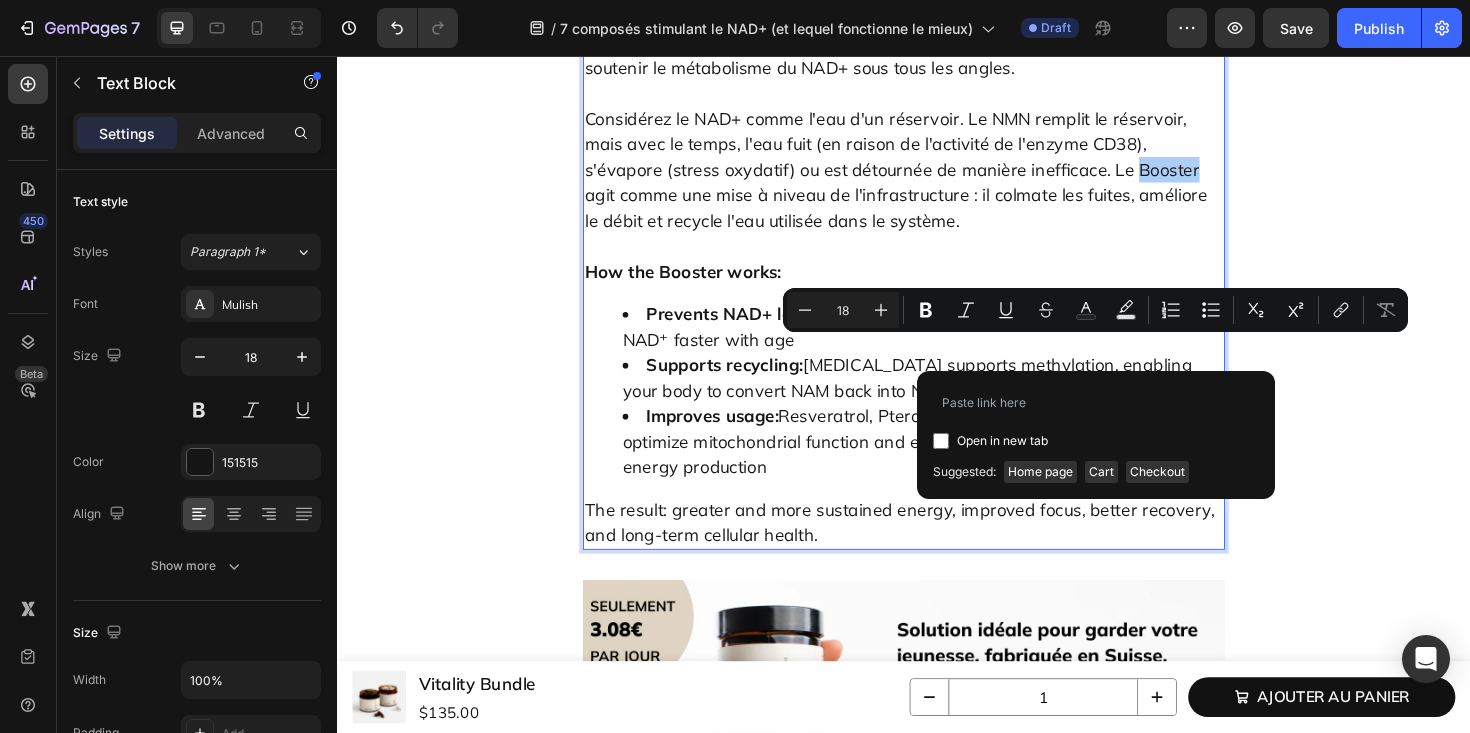
type input "[URL][DOMAIN_NAME]"
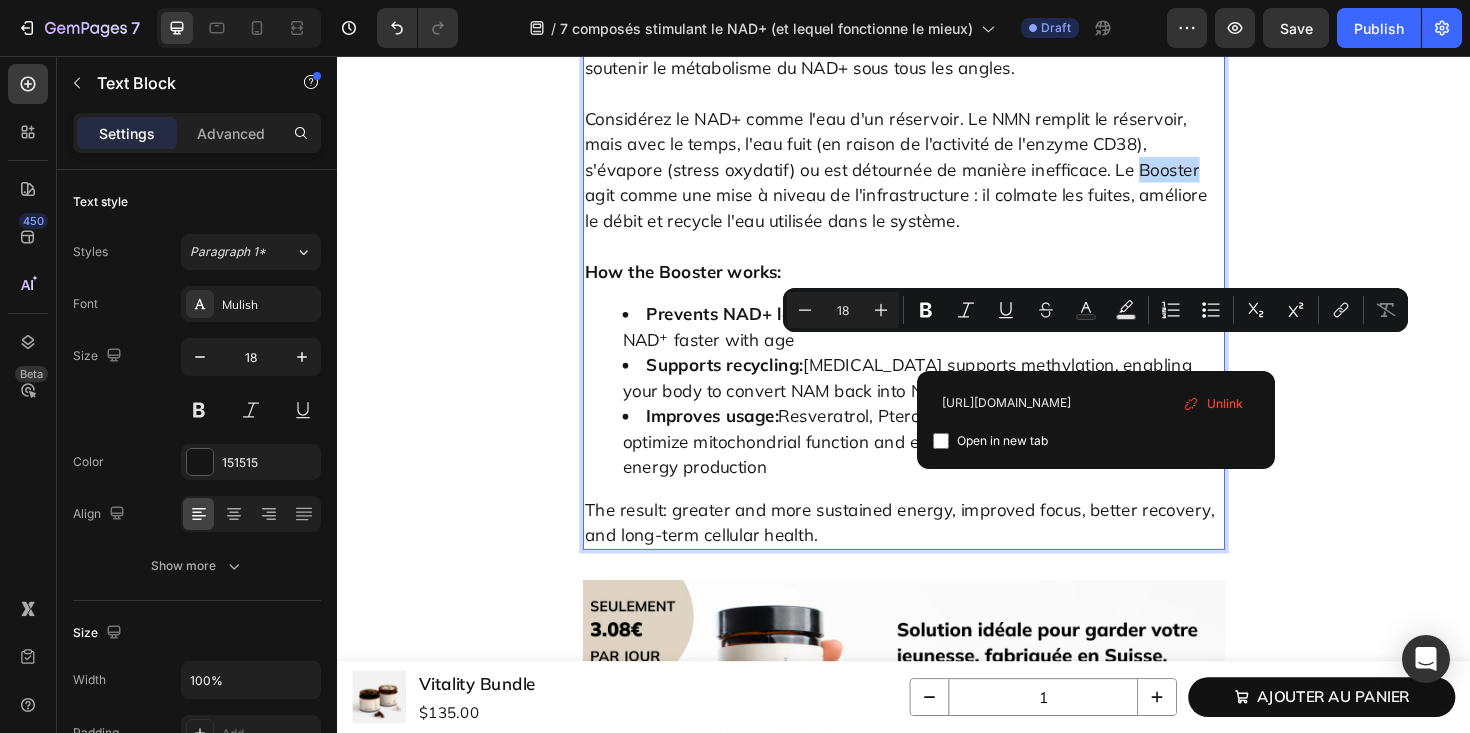
click at [804, 244] on p "Considérez le NAD+ comme l'eau d'un réservoir. Le NMN remplit le réservoir, mai…" at bounding box center [937, 163] width 676 height 162
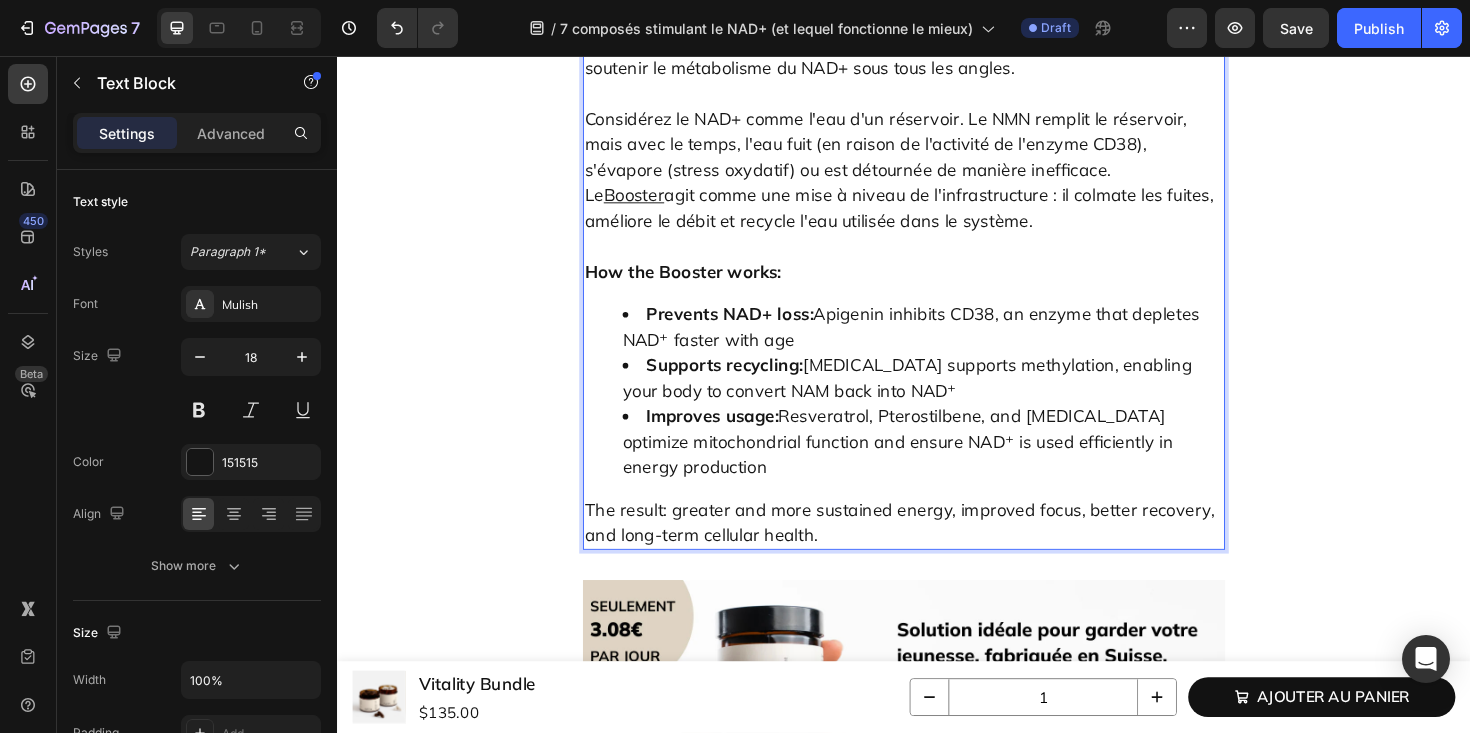
scroll to position [8735, 0]
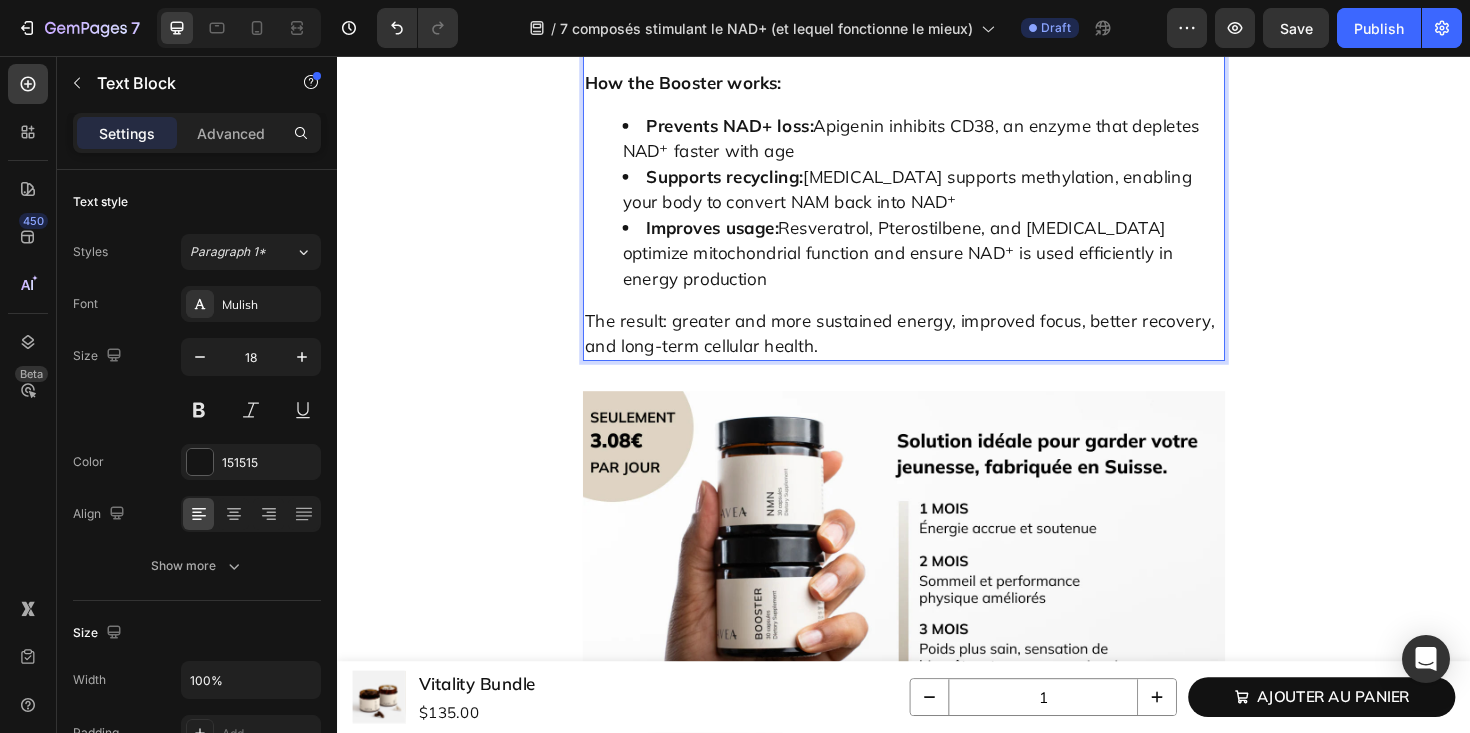
click at [775, 195] on strong "Supports recycling:" at bounding box center [747, 183] width 166 height 23
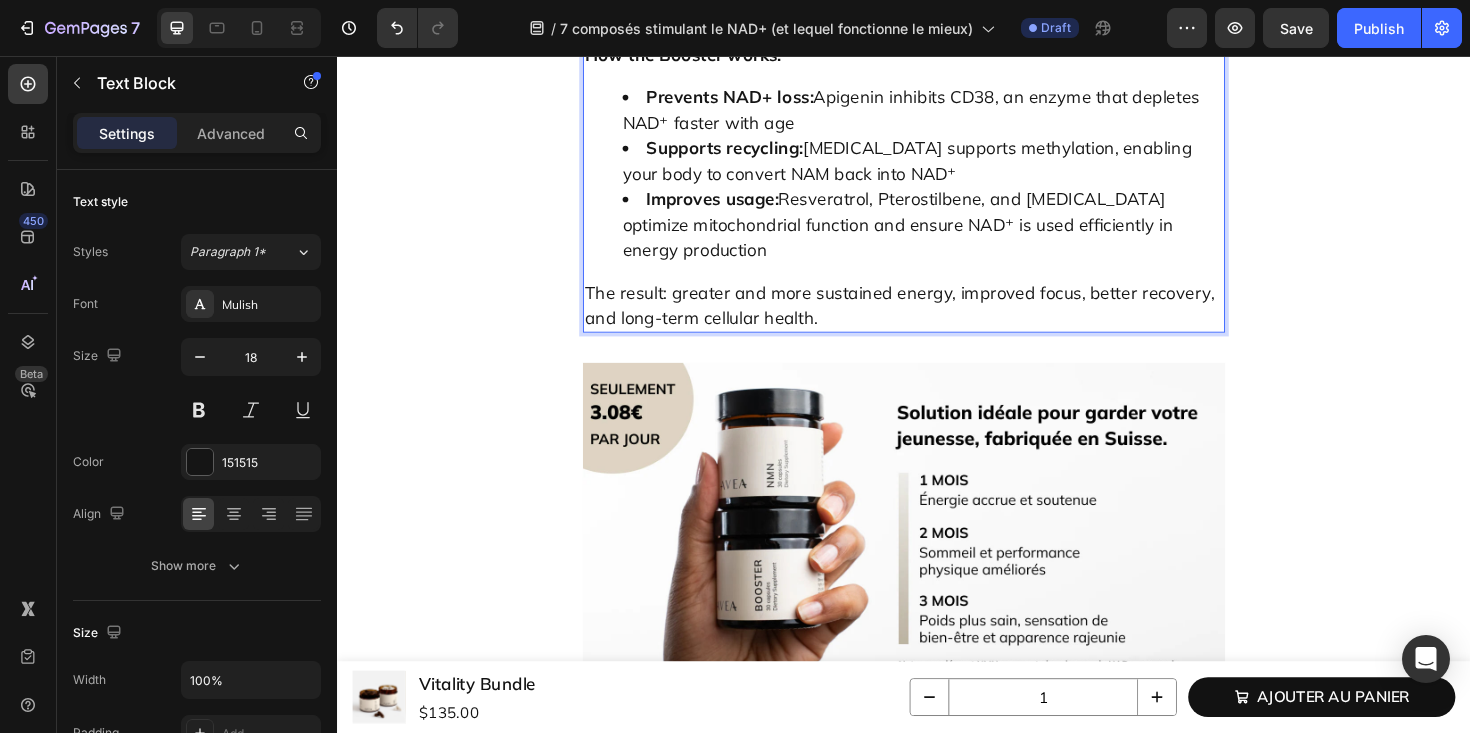
click at [752, 68] on p "How the Booster works:" at bounding box center [937, 41] width 676 height 54
drag, startPoint x: 837, startPoint y: 294, endPoint x: 666, endPoint y: 296, distance: 171.0
click at [666, 140] on li "Prevents NAD+ loss: Apigenin inhibits CD38, an enzyme that depletes NAD⁺ faster…" at bounding box center [957, 113] width 636 height 54
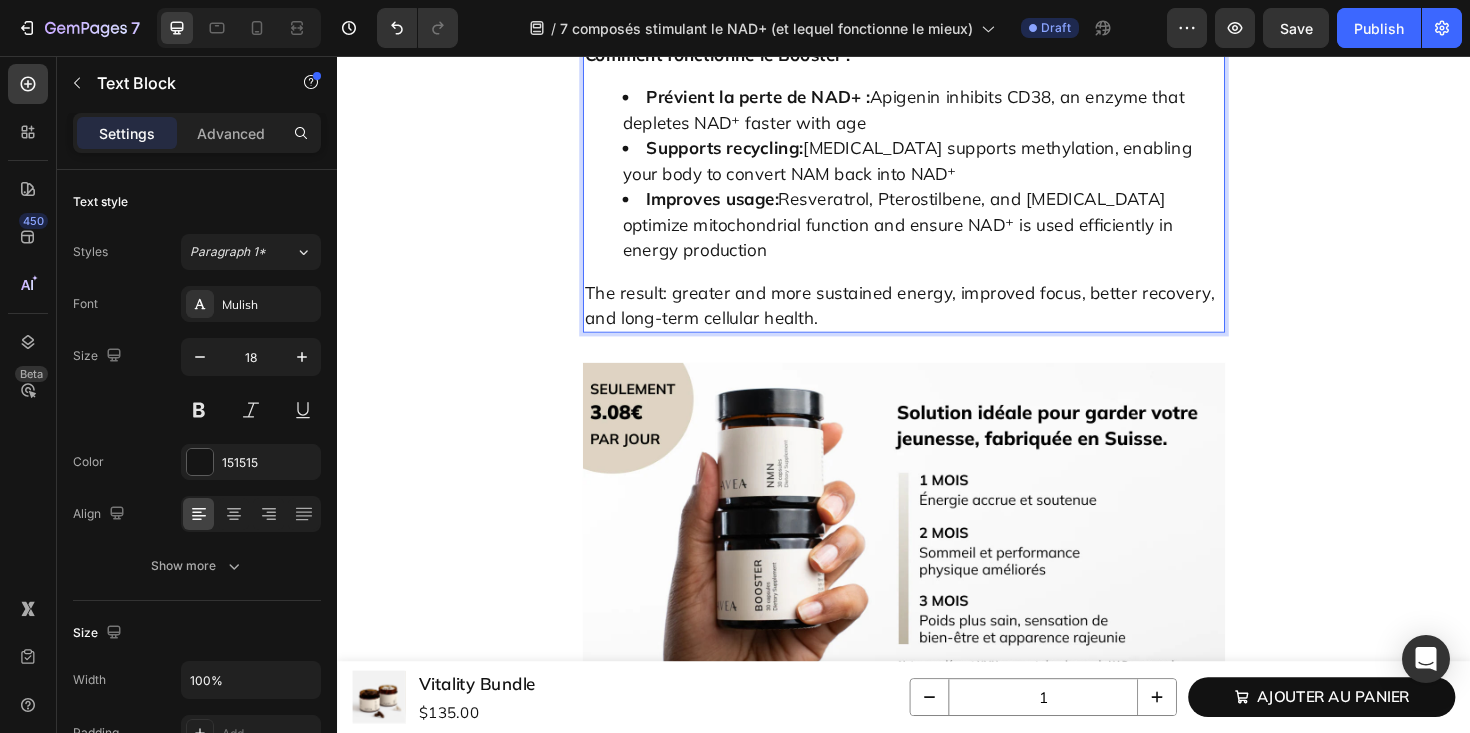
click at [931, 140] on li "Prévient la perte de NAD+ : Apigenin inhibits CD38, an enzyme that depletes NAD…" at bounding box center [957, 113] width 636 height 54
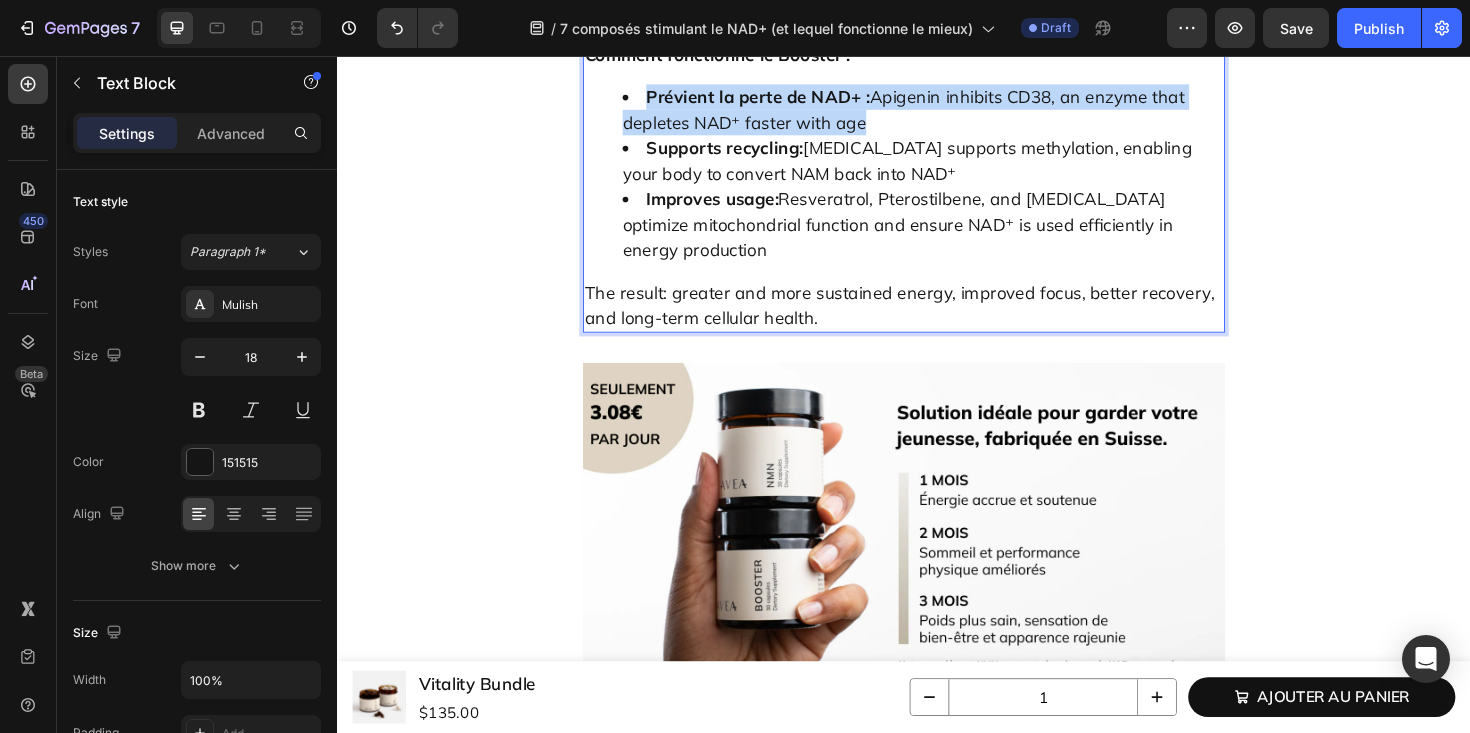
click at [931, 140] on li "Prévient la perte de NAD+ : Apigenin inhibits CD38, an enzyme that depletes NAD…" at bounding box center [957, 113] width 636 height 54
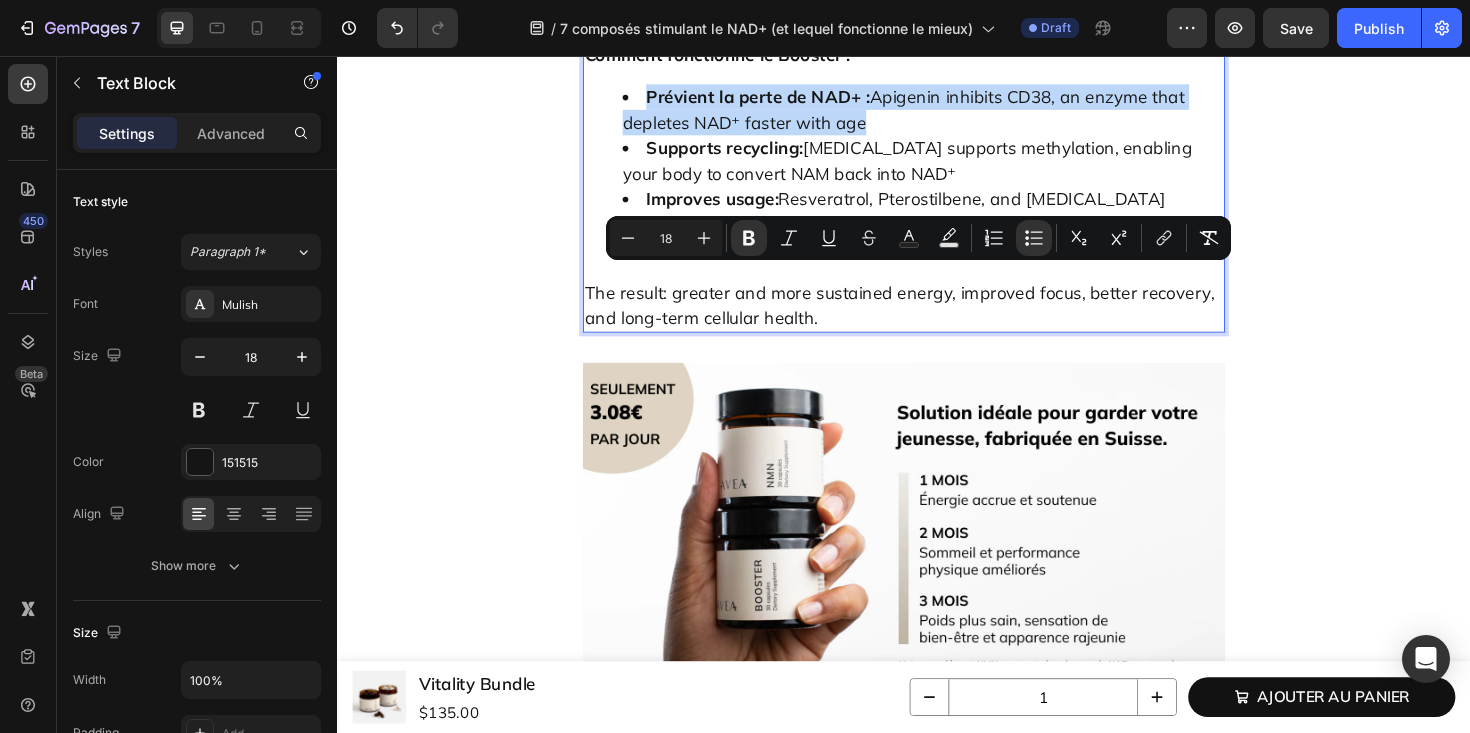
click at [946, 140] on li "Prévient la perte de NAD+ : Apigenin inhibits CD38, an enzyme that depletes NAD…" at bounding box center [957, 113] width 636 height 54
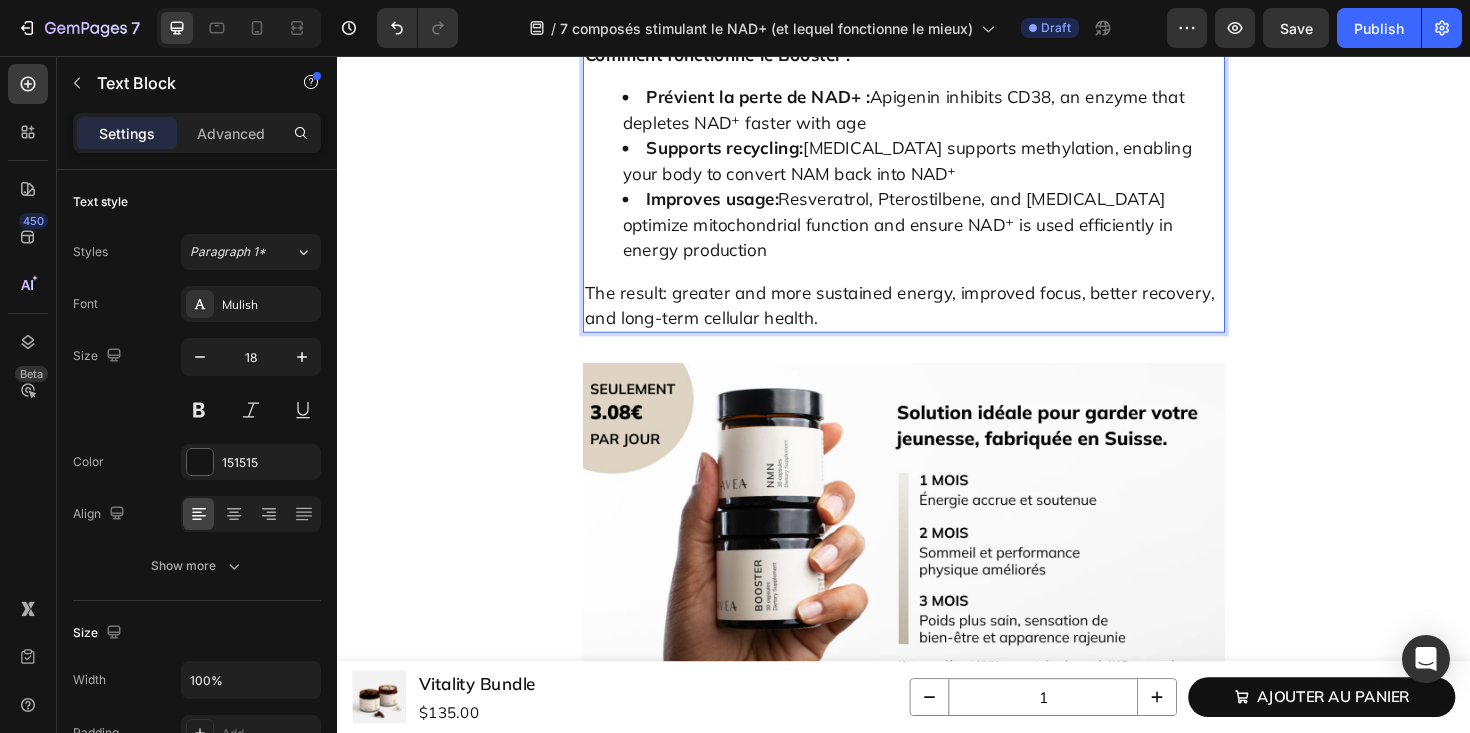
click at [910, 140] on li "Prévient la perte de NAD+ : Apigenin inhibits CD38, an enzyme that depletes NAD…" at bounding box center [957, 113] width 636 height 54
drag, startPoint x: 893, startPoint y: 326, endPoint x: 904, endPoint y: 292, distance: 35.7
click at [904, 140] on li "Prévient la perte de NAD+ : Apigenin inhibits CD38, an enzyme that depletes NAD…" at bounding box center [957, 113] width 636 height 54
drag, startPoint x: 666, startPoint y: 346, endPoint x: 826, endPoint y: 349, distance: 160.0
click at [826, 165] on strong "Supports recycling:" at bounding box center [747, 153] width 166 height 23
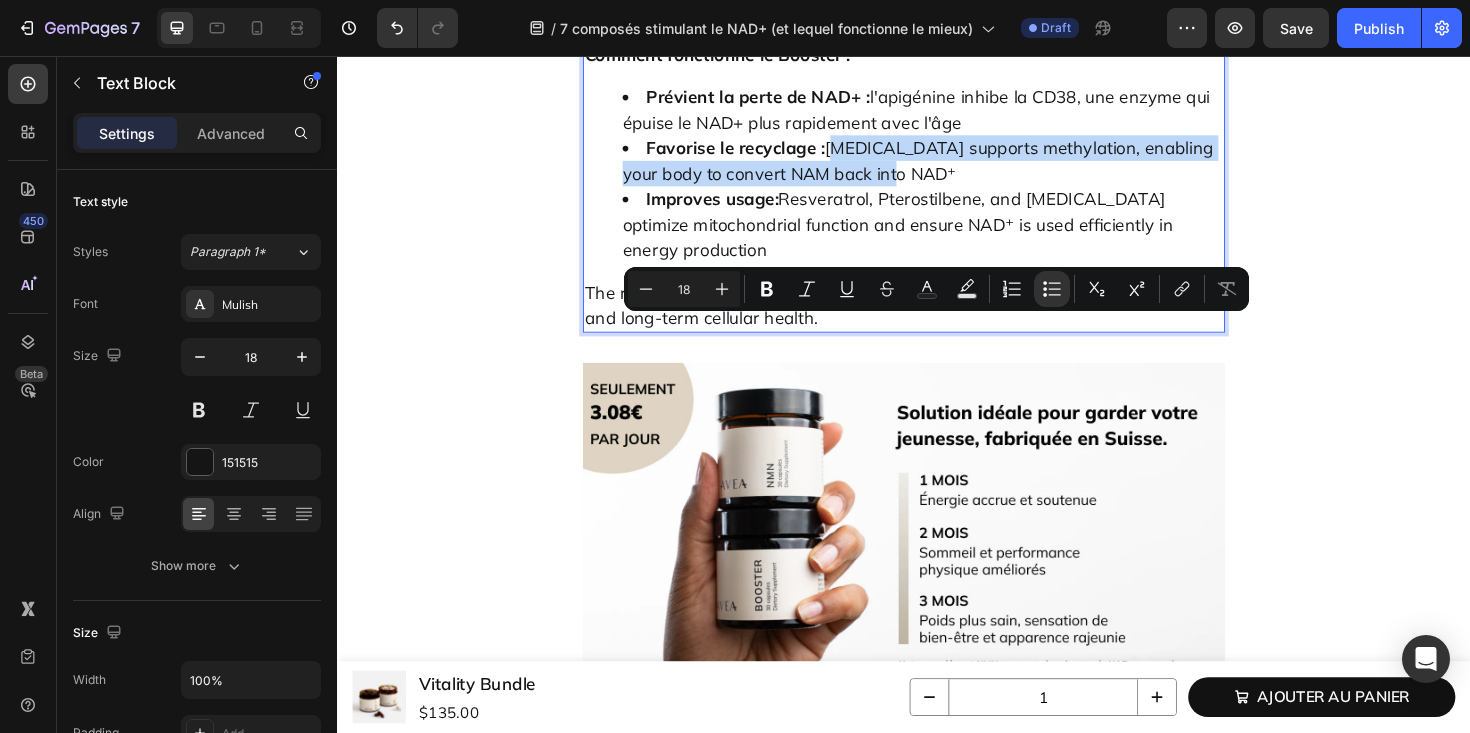
drag, startPoint x: 855, startPoint y: 344, endPoint x: 908, endPoint y: 361, distance: 55.7
click at [908, 194] on li "Favorise le recyclage : [MEDICAL_DATA] supports methylation, enabling your body…" at bounding box center [957, 167] width 636 height 54
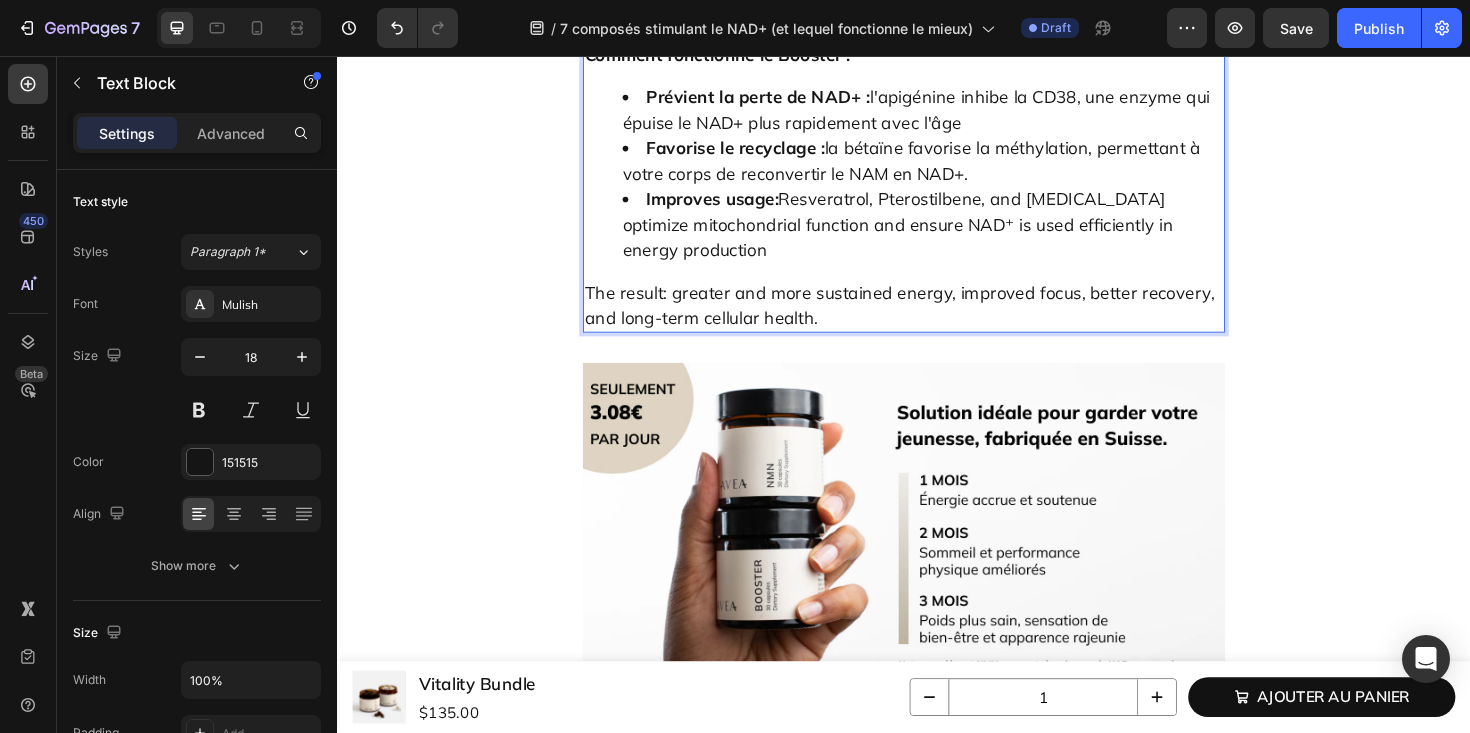
scroll to position [8826, 0]
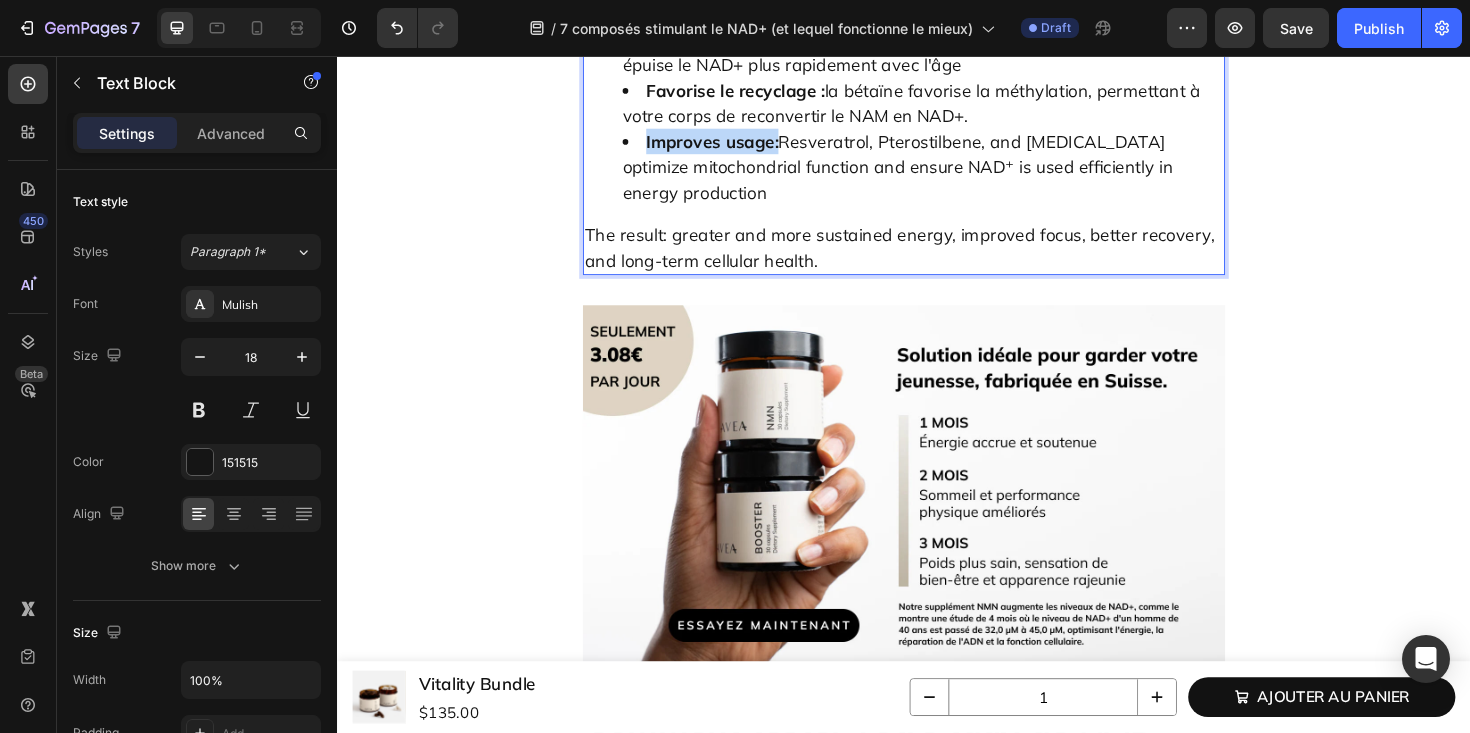
drag, startPoint x: 664, startPoint y: 339, endPoint x: 801, endPoint y: 342, distance: 137.0
click at [801, 158] on strong "Improves usage:" at bounding box center [734, 146] width 140 height 23
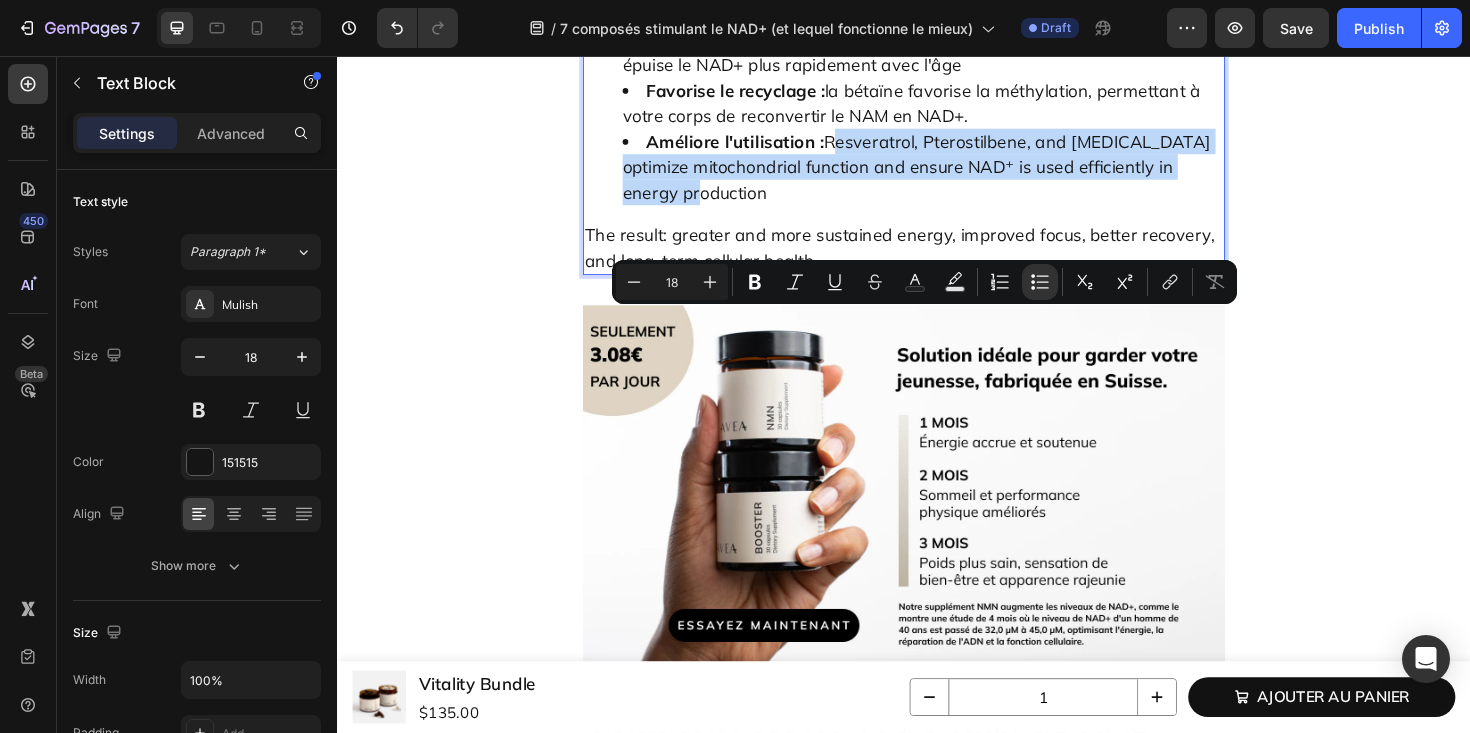
drag, startPoint x: 852, startPoint y: 337, endPoint x: 842, endPoint y: 381, distance: 45.1
click at [842, 214] on li "Améliore l'utilisation : Resveratrol, Pterostilbene, and [MEDICAL_DATA] optimiz…" at bounding box center [957, 173] width 636 height 81
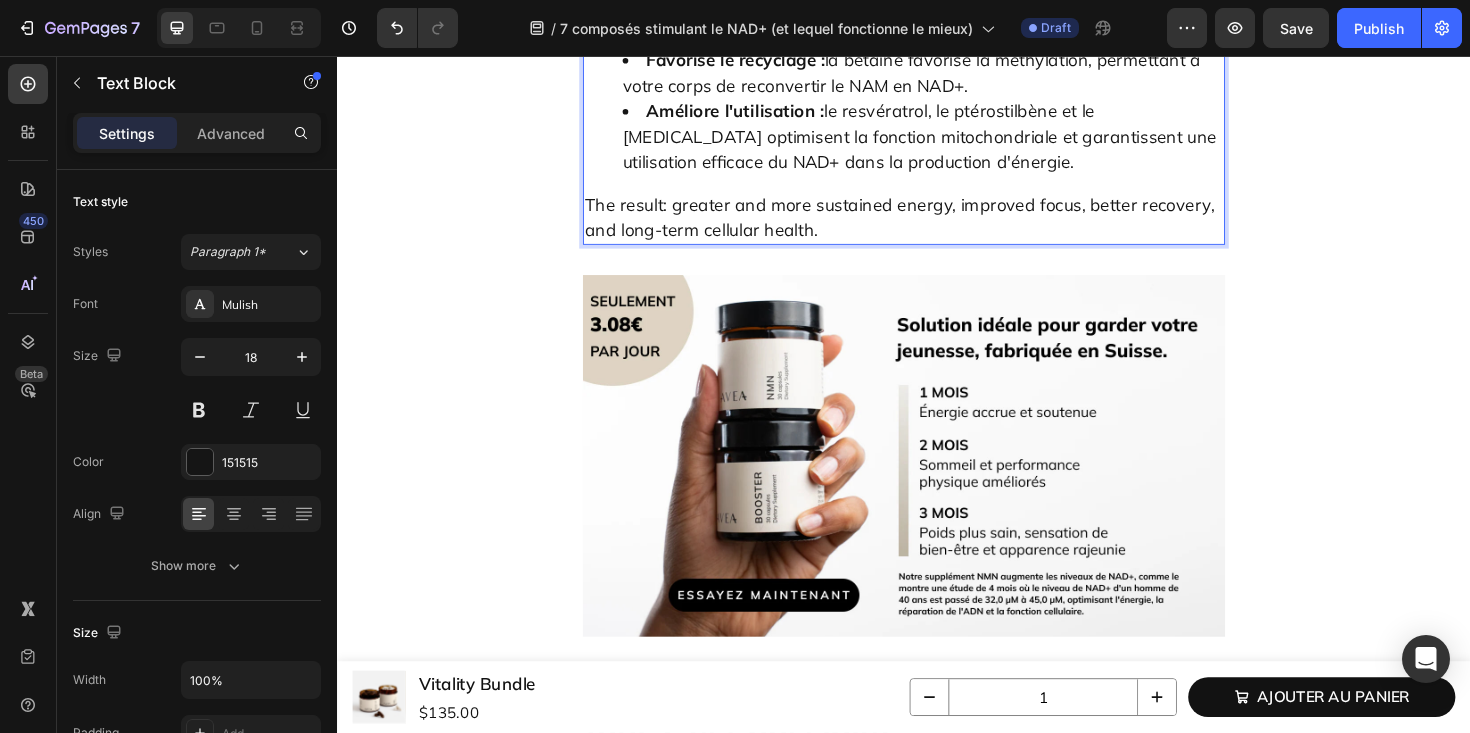
scroll to position [8859, 0]
click at [698, 253] on p "The result: greater and more sustained energy, improved focus, better recovery,…" at bounding box center [937, 226] width 676 height 54
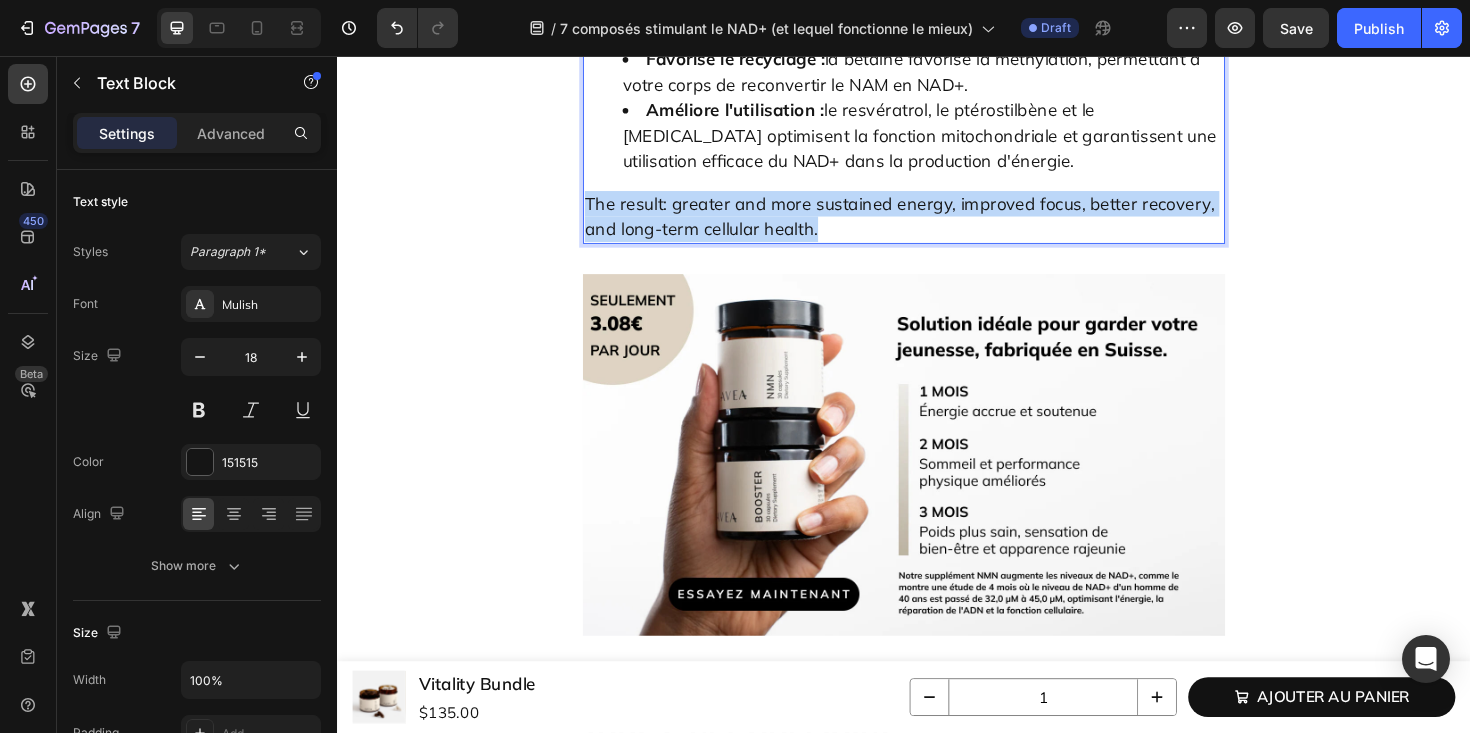
click at [698, 253] on p "The result: greater and more sustained energy, improved focus, better recovery,…" at bounding box center [937, 226] width 676 height 54
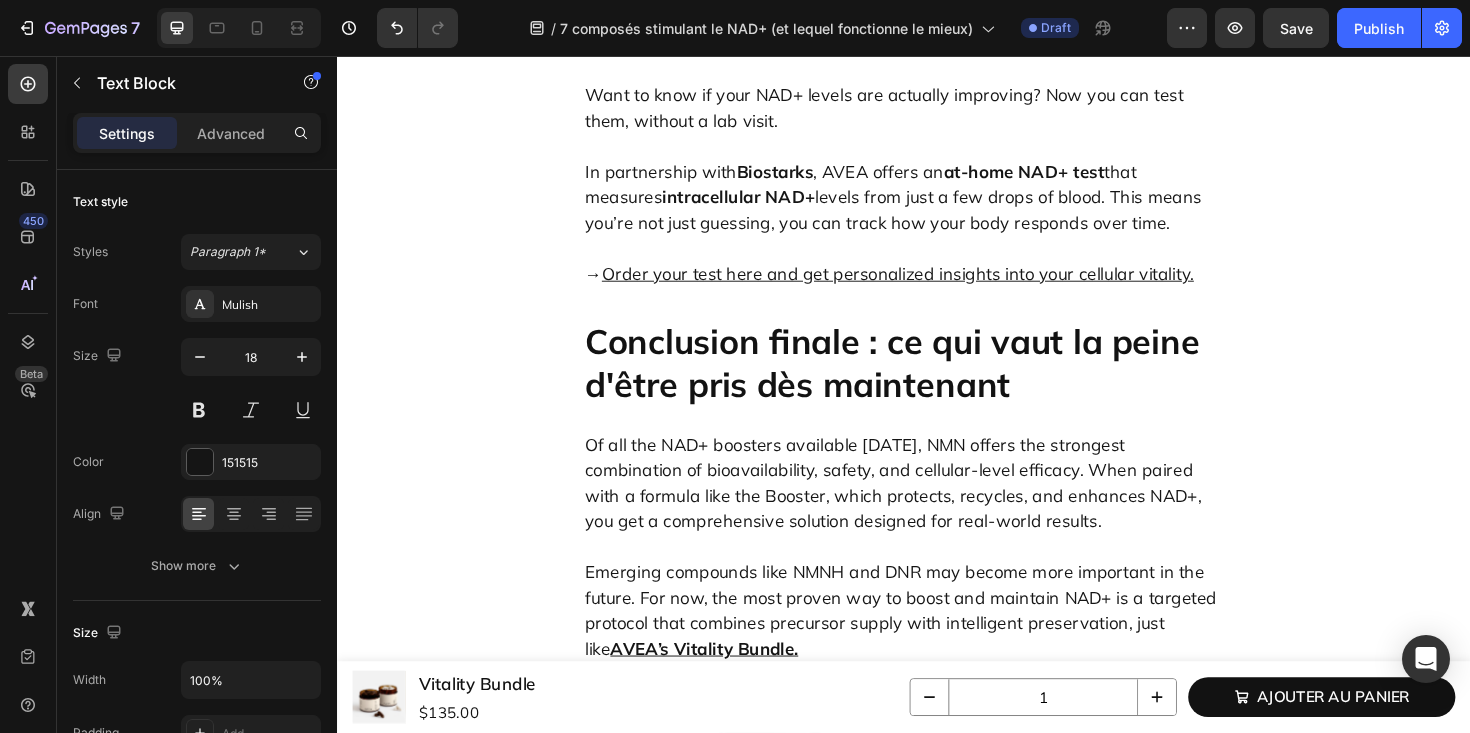
scroll to position [9621, 0]
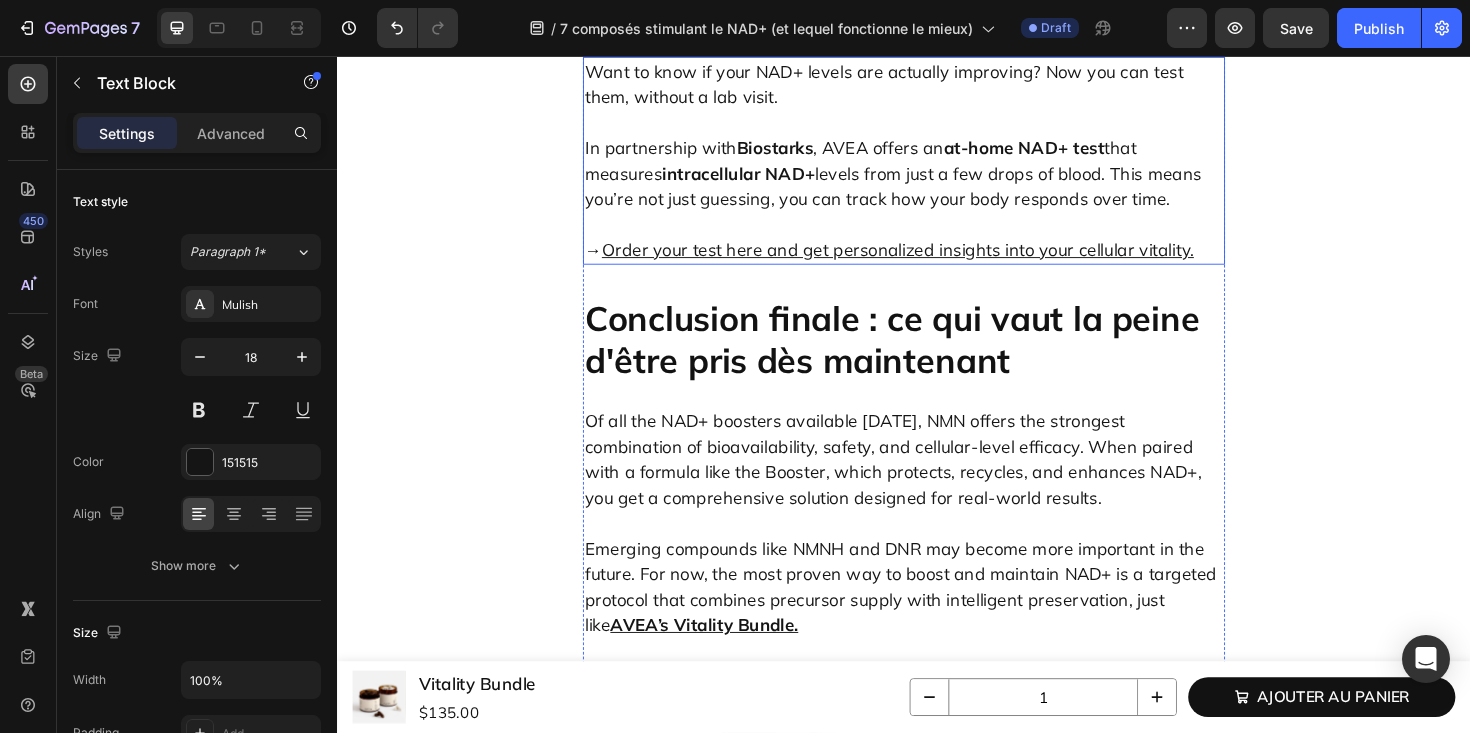
click at [820, 113] on p "Want to know if your NAD+ levels are actually improving? Now you can test them,…" at bounding box center [937, 86] width 676 height 54
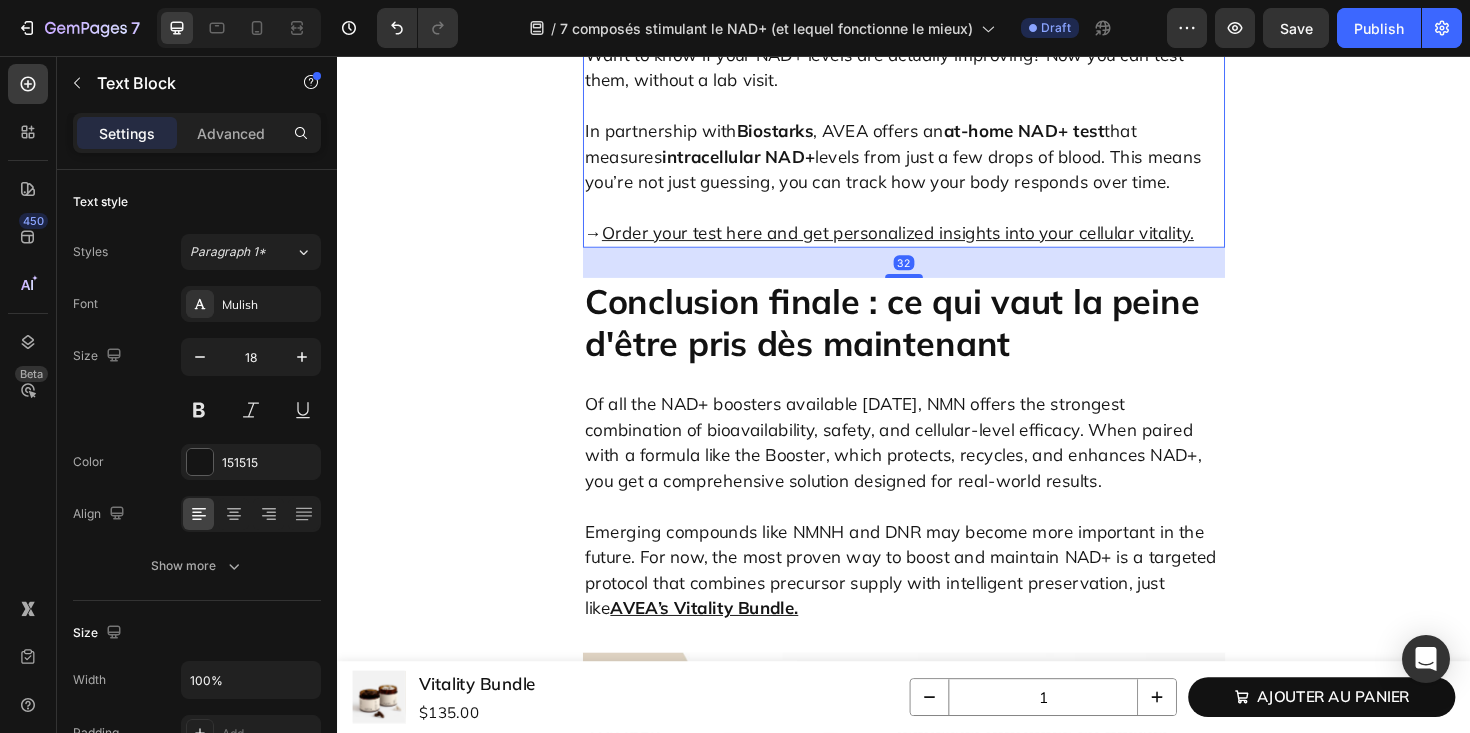
scroll to position [9640, 0]
click at [742, 94] on p "Want to know if your NAD+ levels are actually improving? Now you can test them,…" at bounding box center [937, 67] width 676 height 54
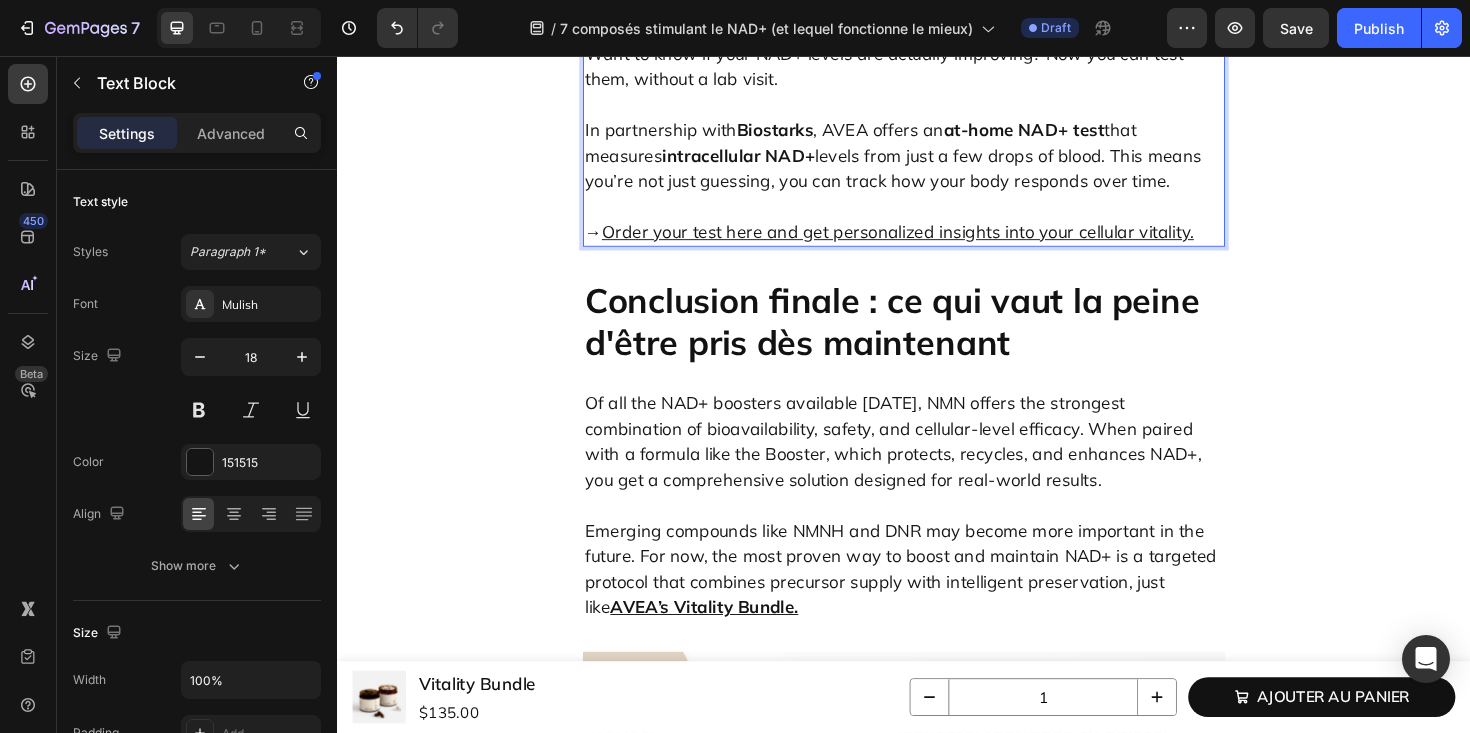
click at [807, 94] on p "Want to know if your NAD+ levels are actually improving? Now you can test them,…" at bounding box center [937, 67] width 676 height 54
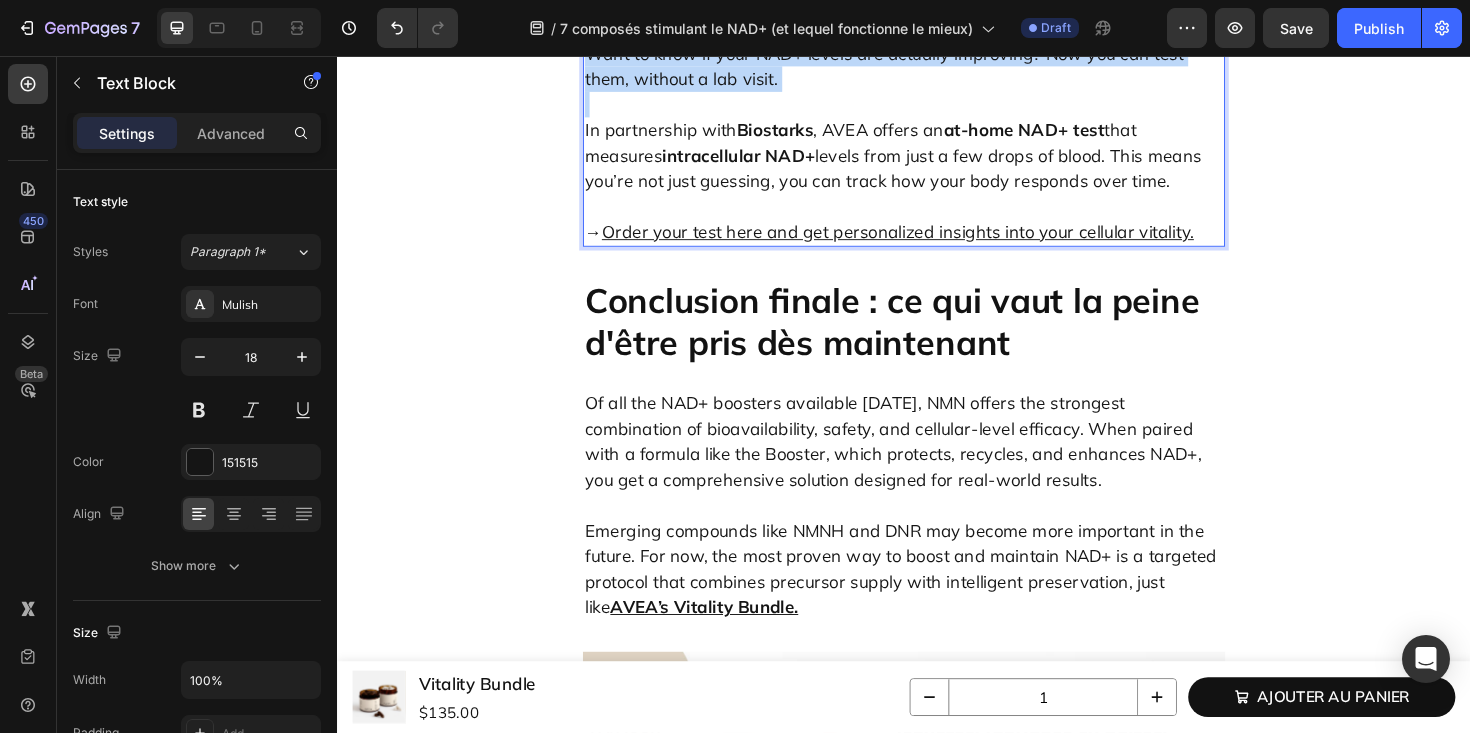
click at [807, 94] on p "Want to know if your NAD+ levels are actually improving? Now you can test them,…" at bounding box center [937, 67] width 676 height 54
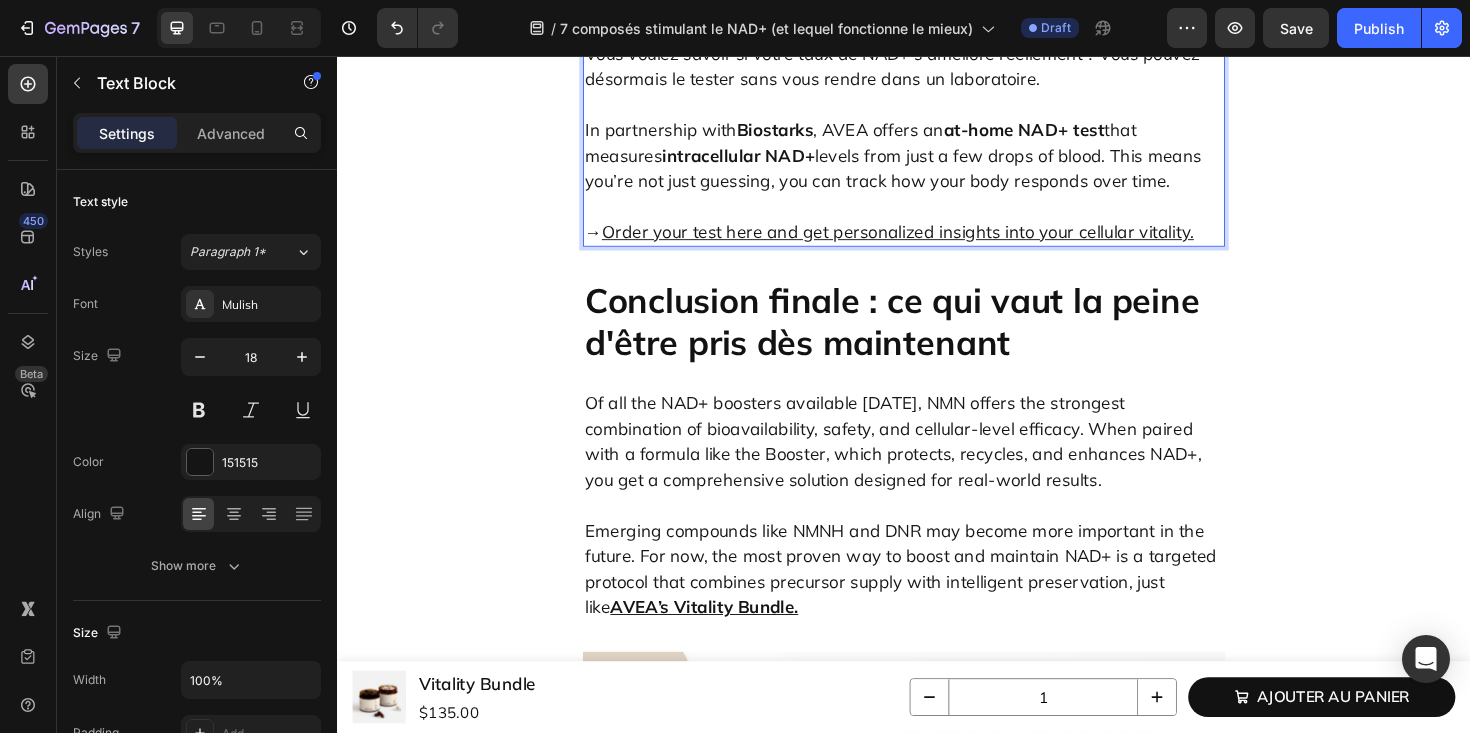
click at [835, 146] on strong "Biostarks" at bounding box center [800, 134] width 81 height 23
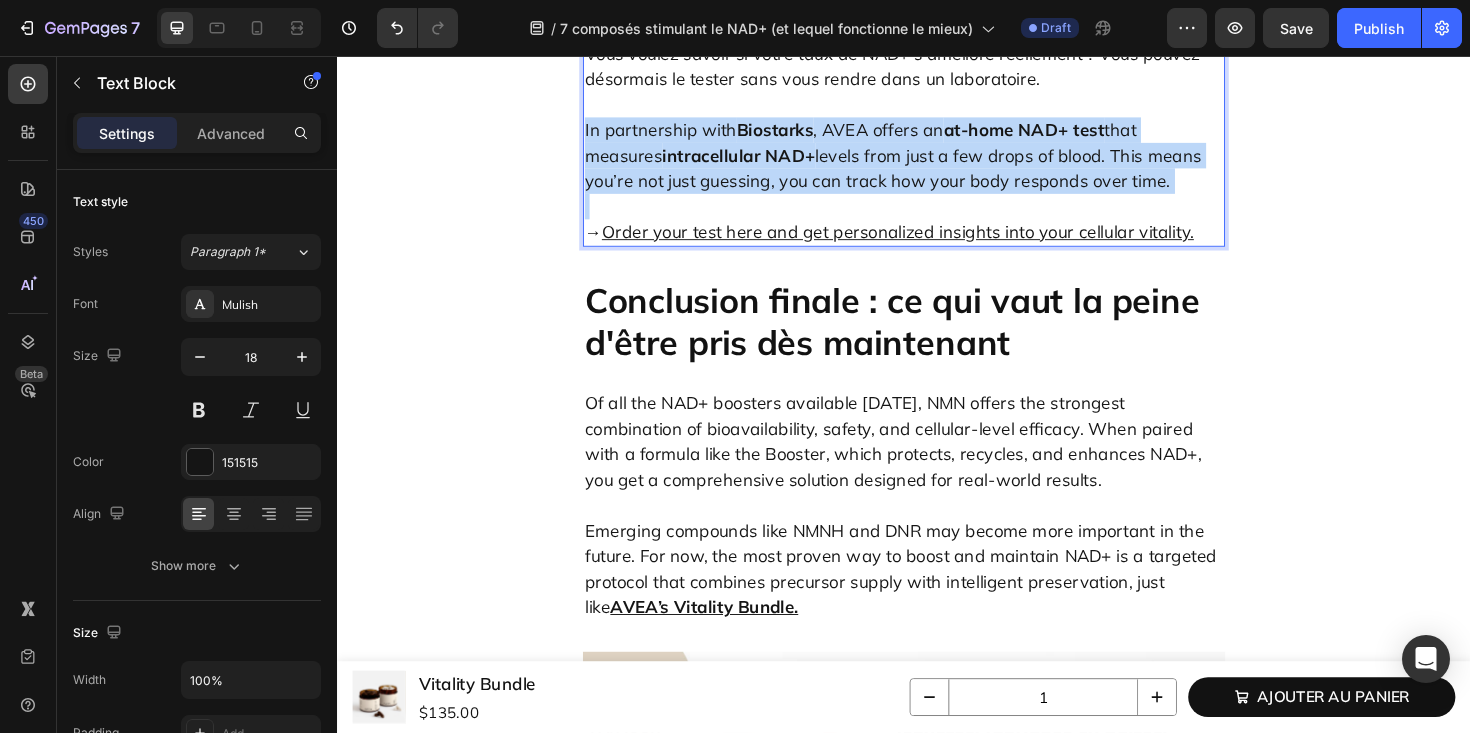
click at [835, 146] on strong "Biostarks" at bounding box center [800, 134] width 81 height 23
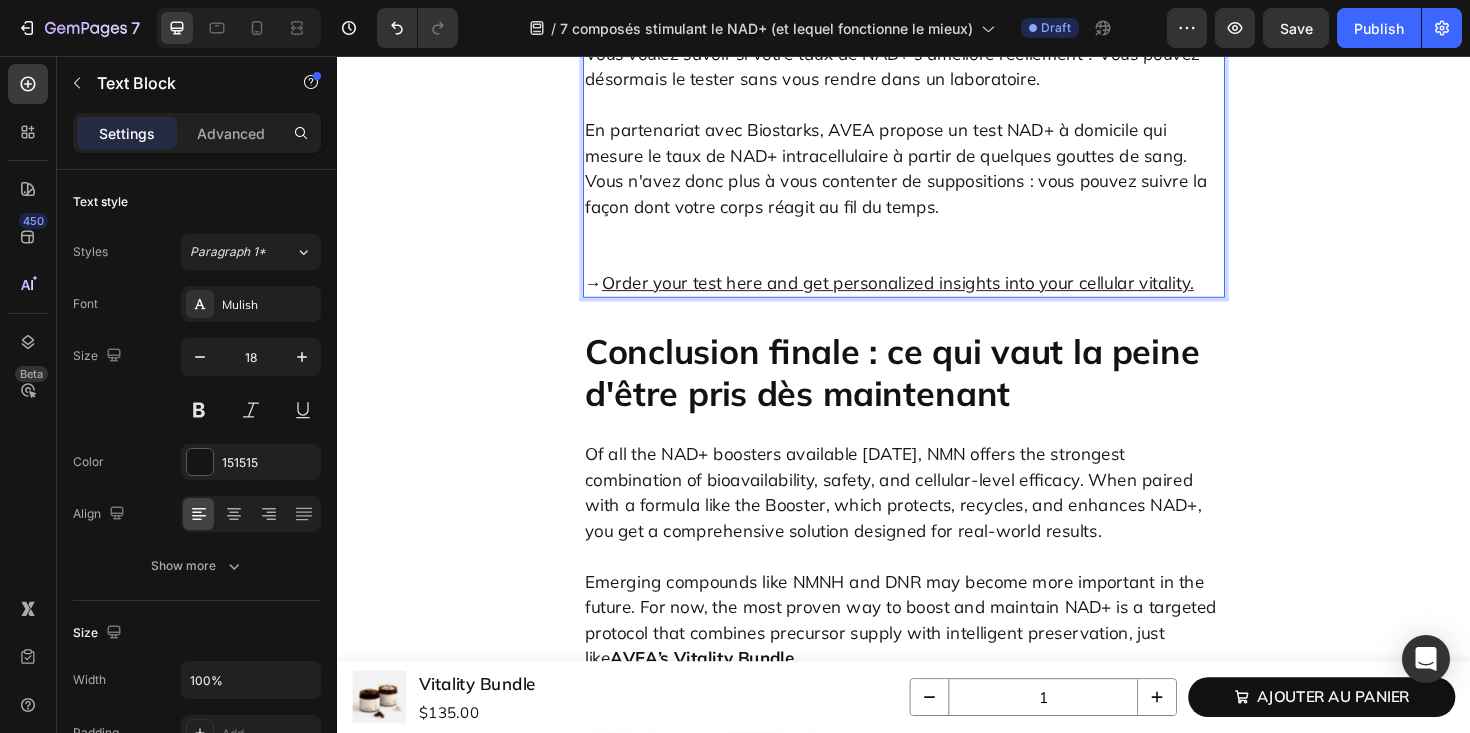
click at [812, 256] on p "En partenariat avec Biostarks, AVEA propose un test NAD+ à domicile qui mesure …" at bounding box center [937, 175] width 676 height 162
drag, startPoint x: 1008, startPoint y: 324, endPoint x: 1180, endPoint y: 332, distance: 172.2
click at [1180, 256] on p "En partenariat avec Biostarks , AVEA propose un test NAD+ à domicile qui mesure…" at bounding box center [937, 175] width 676 height 162
click at [800, 256] on p "En partenariat avec Biostarks , AVEA propose un test NAD+ à domicile qui mesure…" at bounding box center [937, 175] width 676 height 162
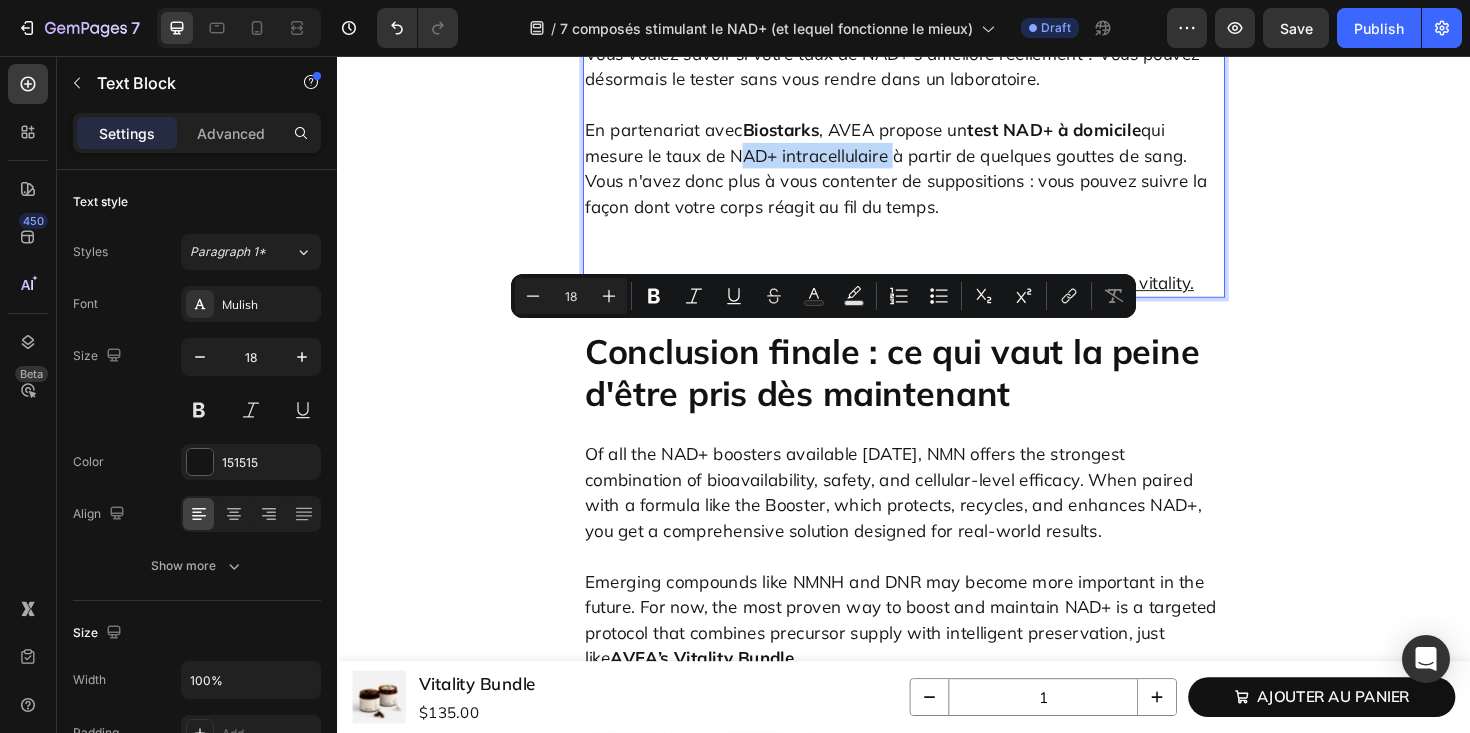
drag, startPoint x: 750, startPoint y: 353, endPoint x: 914, endPoint y: 358, distance: 164.0
click at [914, 256] on p "En partenariat avec Biostarks , AVEA propose un test NAD+ à domicile qui mesure…" at bounding box center [937, 175] width 676 height 162
click at [908, 256] on p "En partenariat avec Biostarks , AVEA propose un test NAD+ à domicile qui mesure…" at bounding box center [937, 175] width 676 height 162
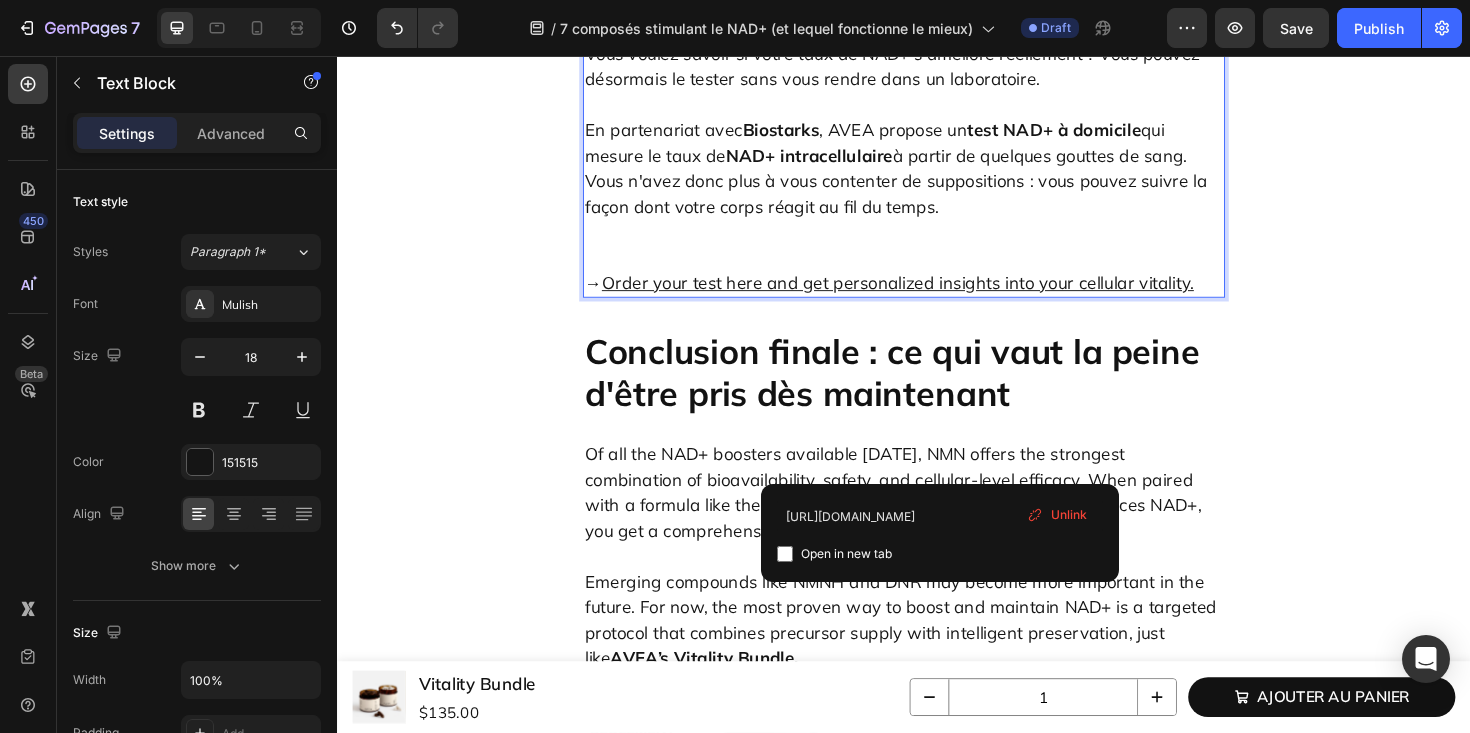
click at [980, 308] on u "Order your test here and get personalized insights into your cellular vitality." at bounding box center [930, 296] width 627 height 23
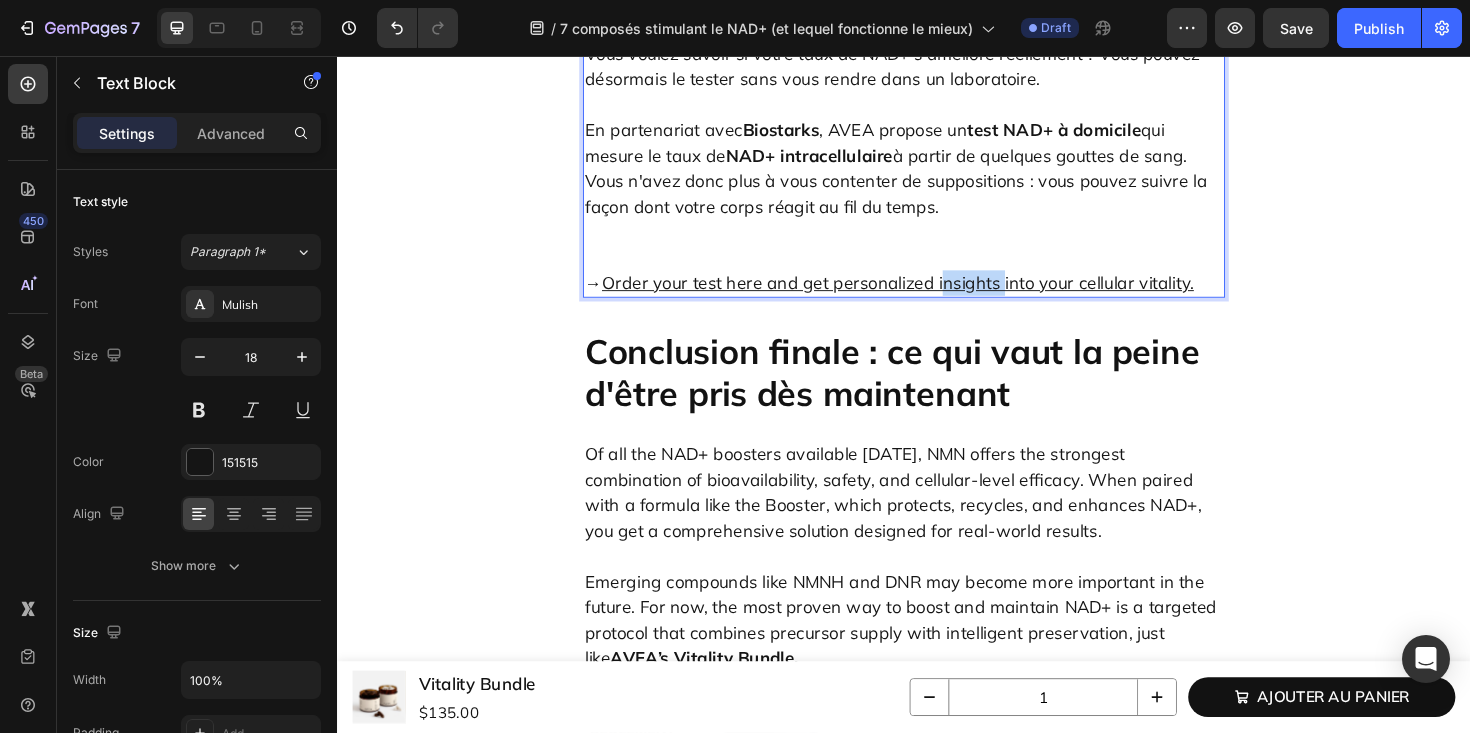
click at [980, 308] on u "Order your test here and get personalized insights into your cellular vitality." at bounding box center [930, 296] width 627 height 23
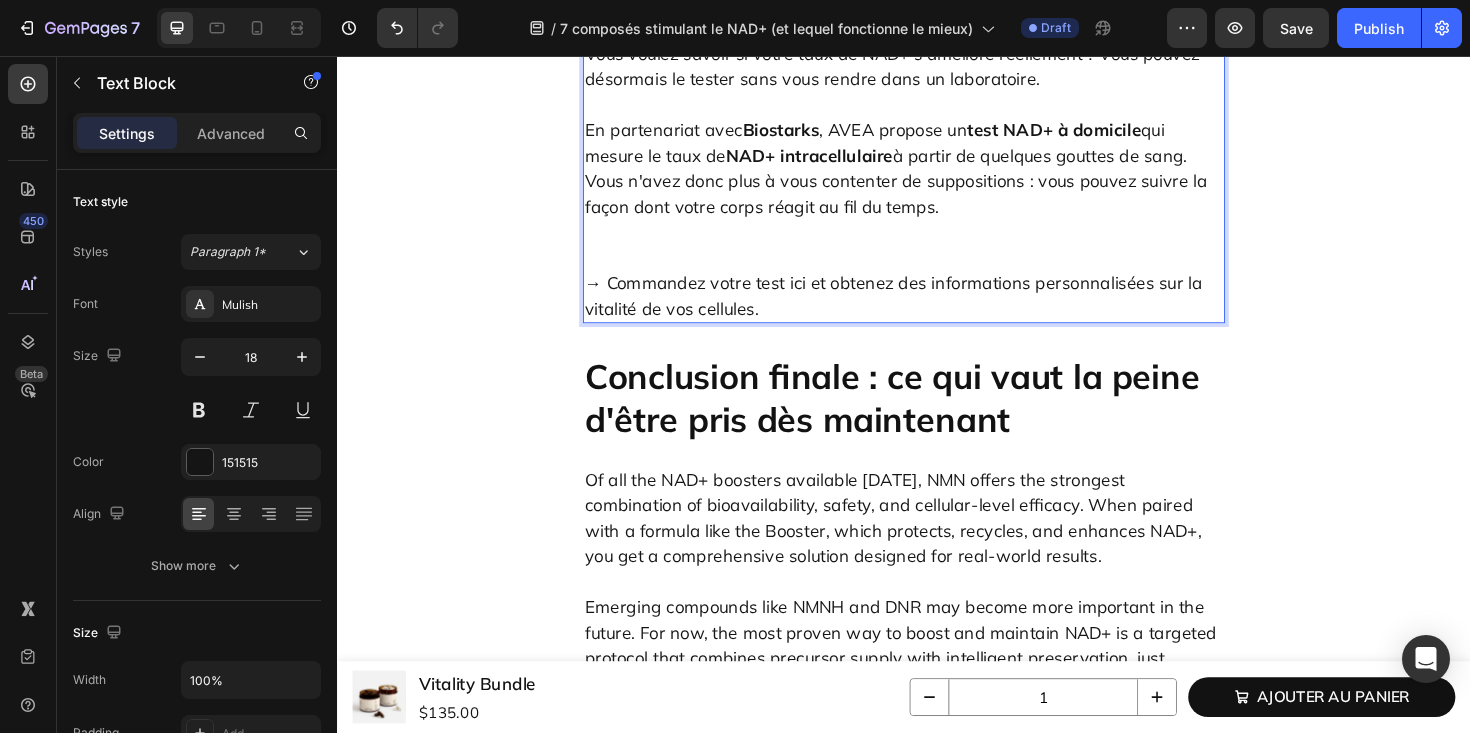
click at [799, 337] on p "→ Commandez votre test ici et obtenez des informations personnalisées sur la vi…" at bounding box center [937, 296] width 676 height 81
click at [699, 337] on p "→ Commandez votre test ici et obtenez des informations personnalisées sur la vi…" at bounding box center [937, 296] width 676 height 81
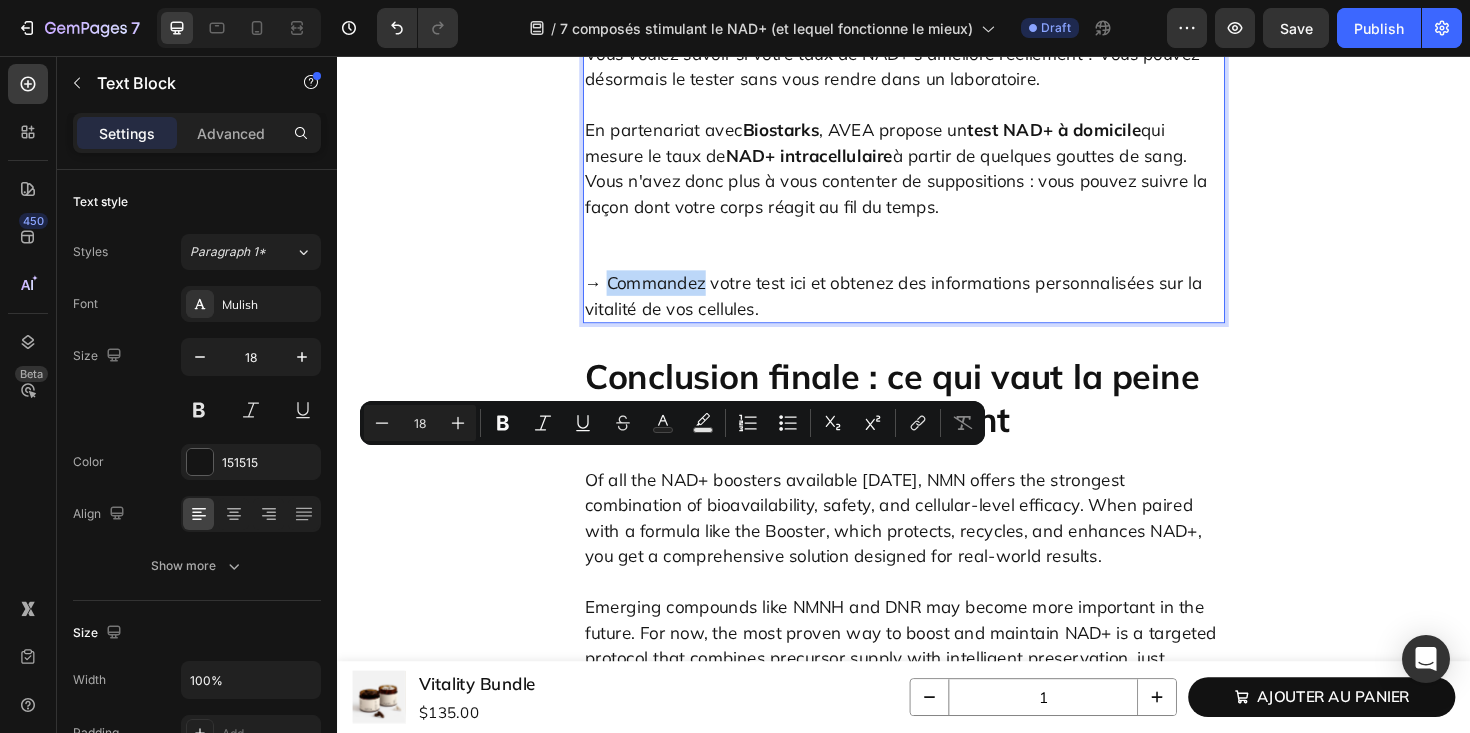
click at [722, 337] on p "→ Commandez votre test ici et obtenez des informations personnalisées sur la vi…" at bounding box center [937, 296] width 676 height 81
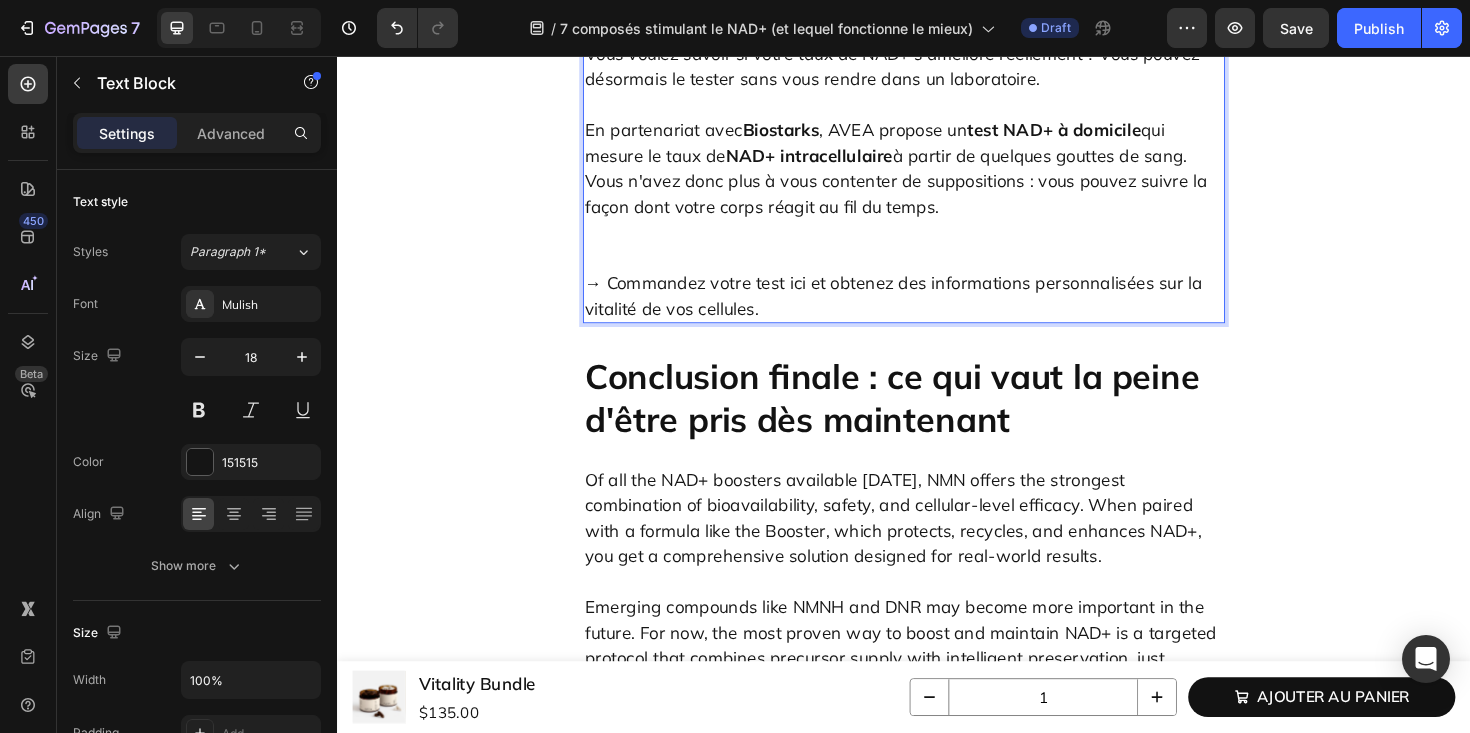
click at [723, 337] on p "→ Commandez votre test ici et obtenez des informations personnalisées sur la vi…" at bounding box center [937, 296] width 676 height 81
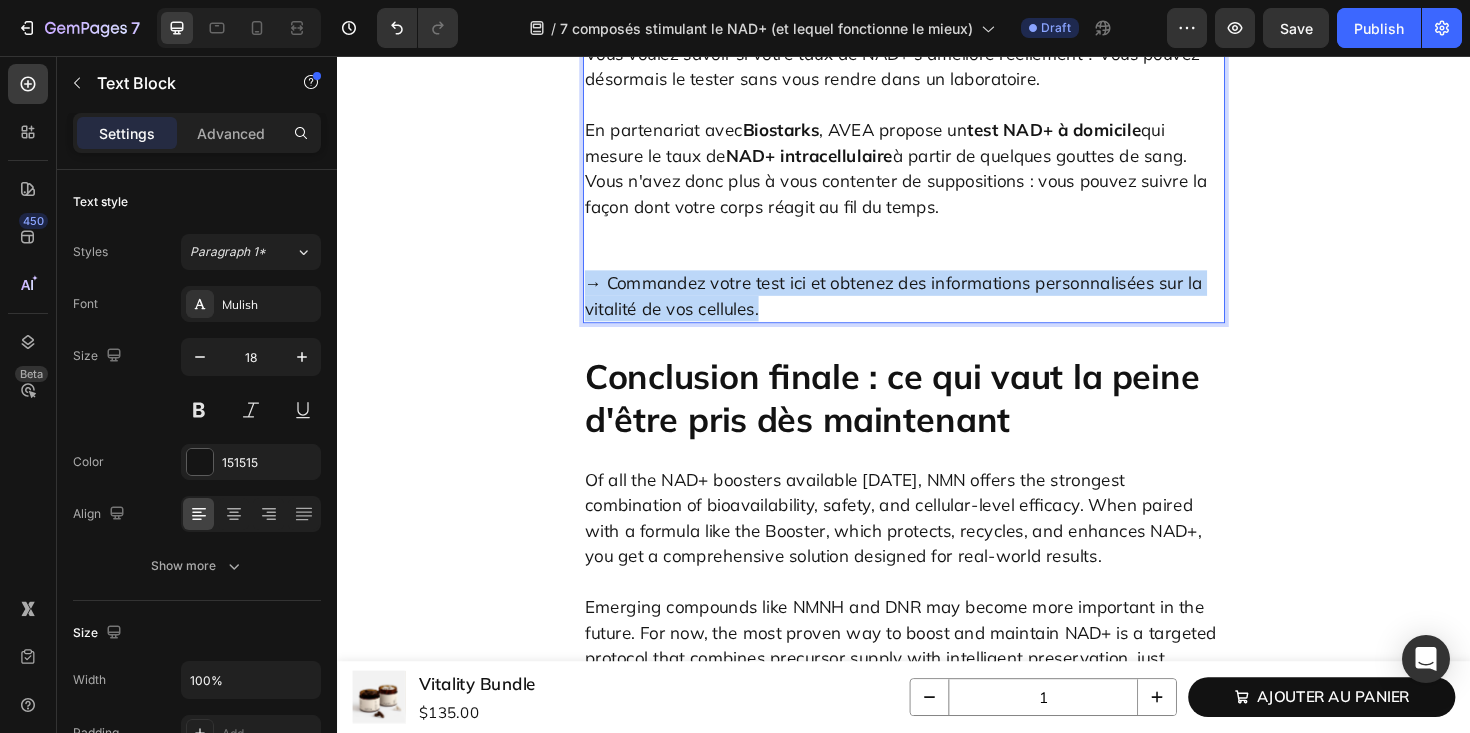
click at [723, 337] on p "→ Commandez votre test ici et obtenez des informations personnalisées sur la vi…" at bounding box center [937, 296] width 676 height 81
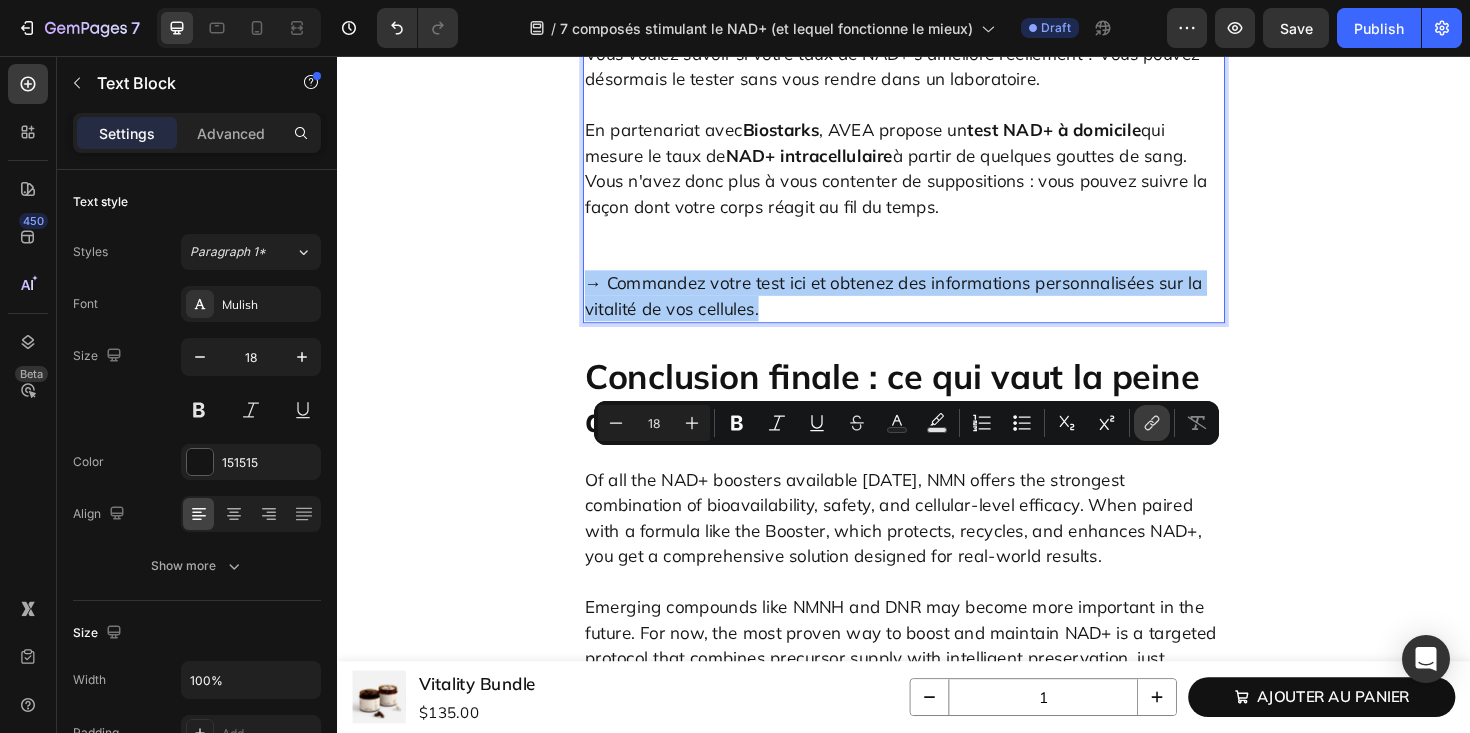
click at [1150, 429] on icon "Editor contextual toolbar" at bounding box center [1152, 423] width 20 height 20
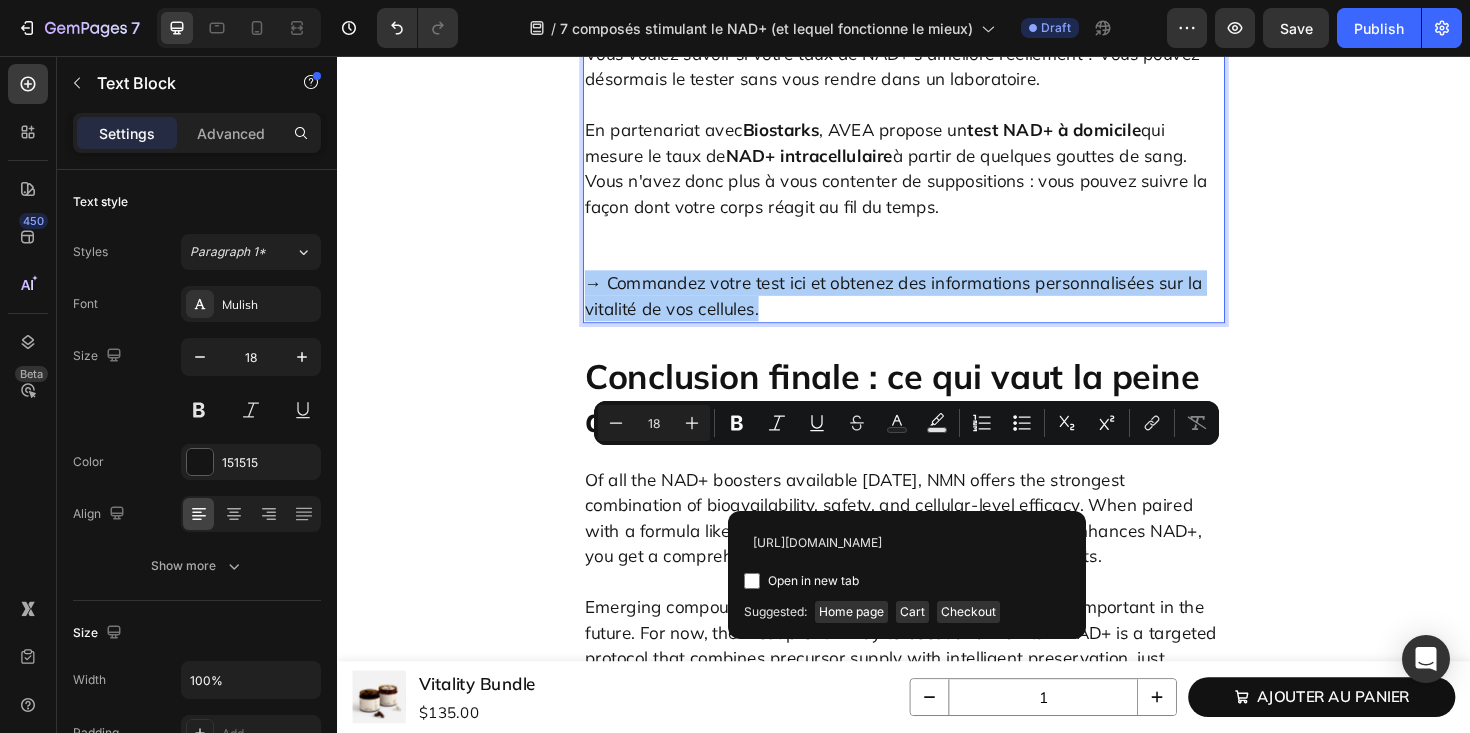
scroll to position [0, 70]
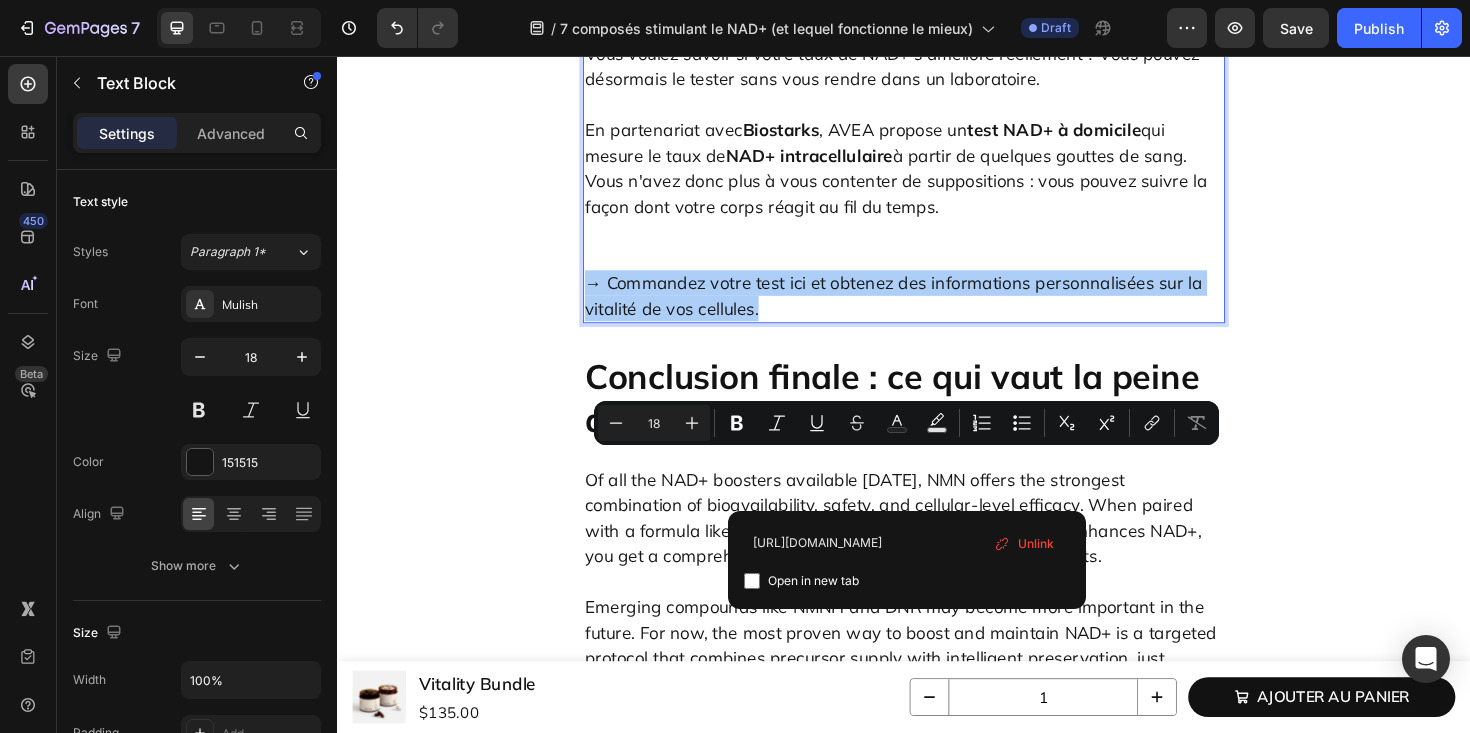
type input "[URL][DOMAIN_NAME]"
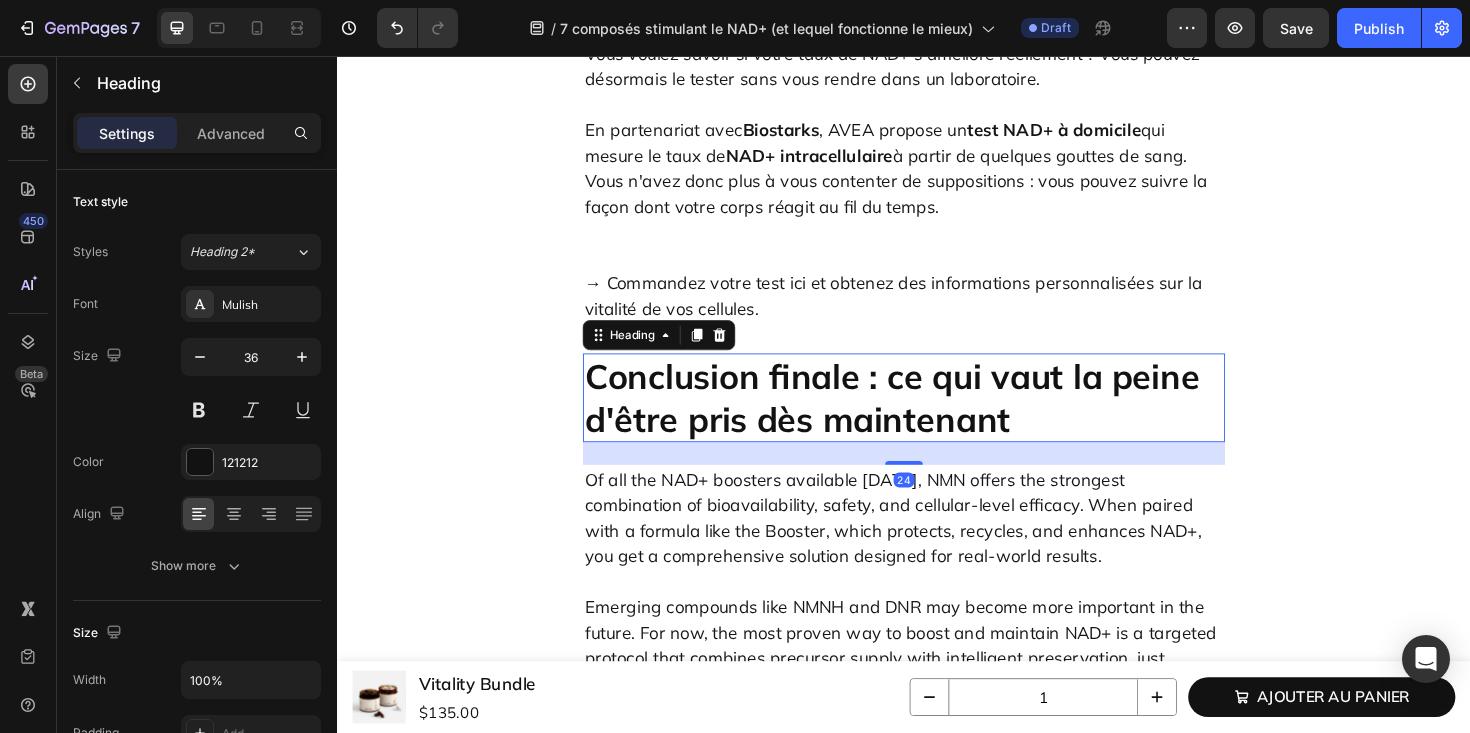
click at [1267, 463] on p "Conclusion finale : ce qui vaut la peine d'être pris dès maintenant" at bounding box center [937, 418] width 676 height 90
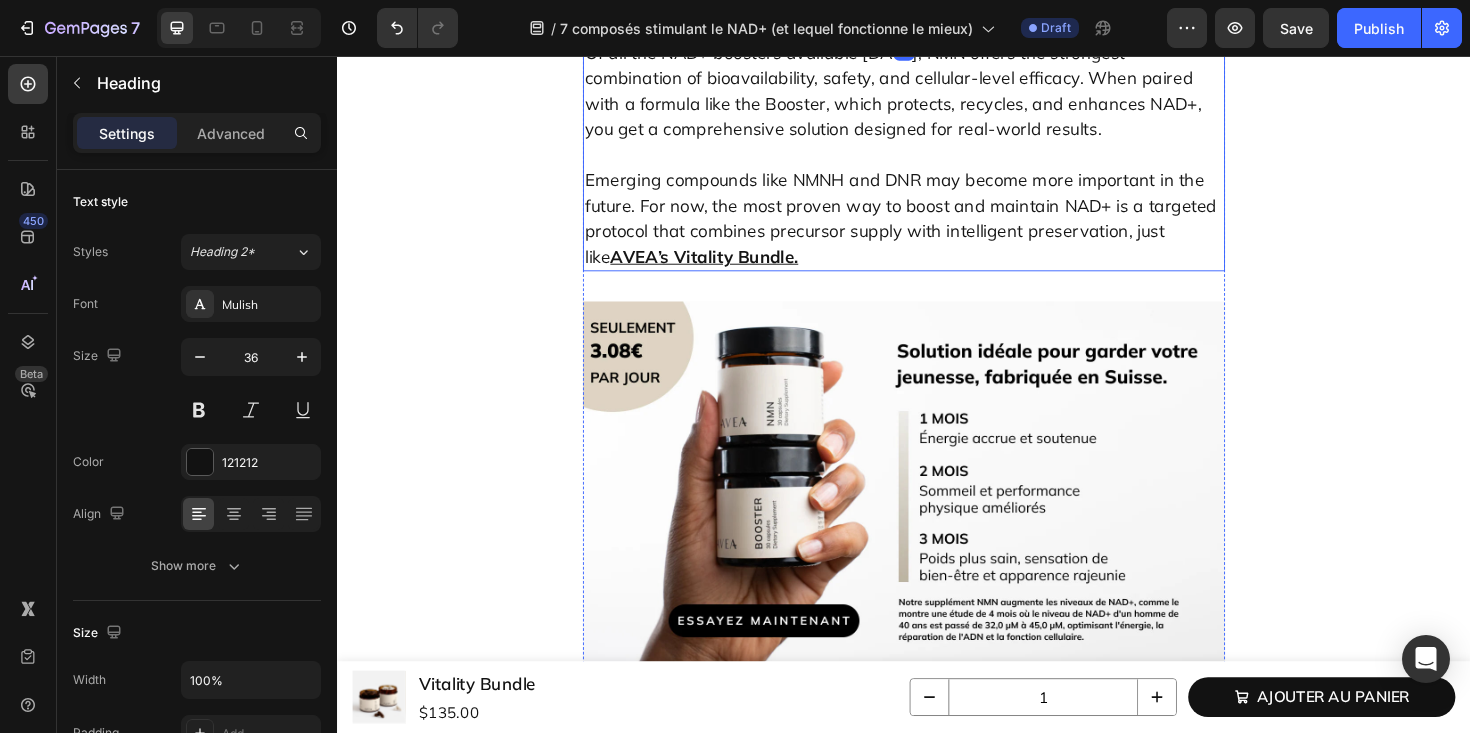
click at [949, 282] on p "Emerging compounds like NMNH and DNR may become more important in the future. F…" at bounding box center [937, 214] width 676 height 135
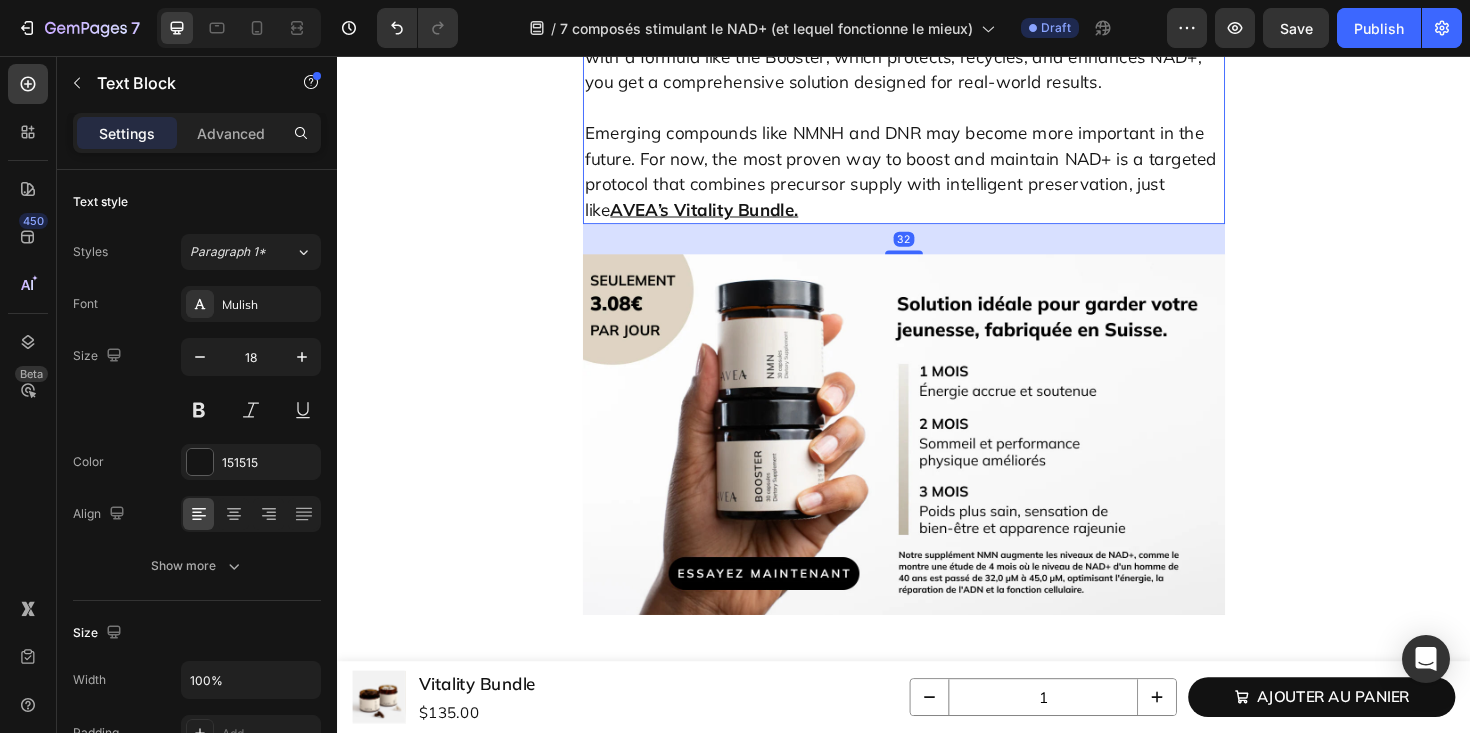
scroll to position [10146, 0]
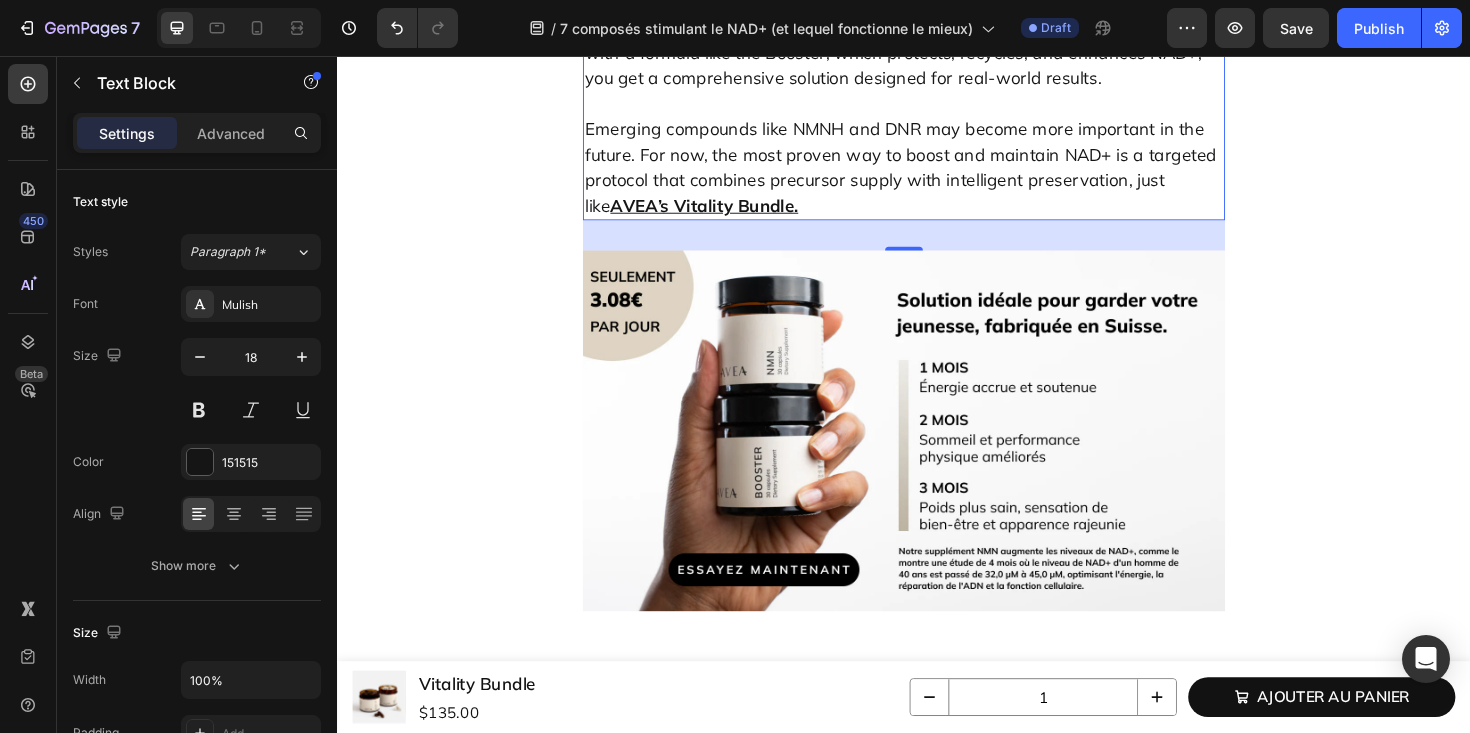
click at [767, 93] on p "Of all the NAD+ boosters available [DATE], NMN offers the strongest combination…" at bounding box center [937, 39] width 676 height 108
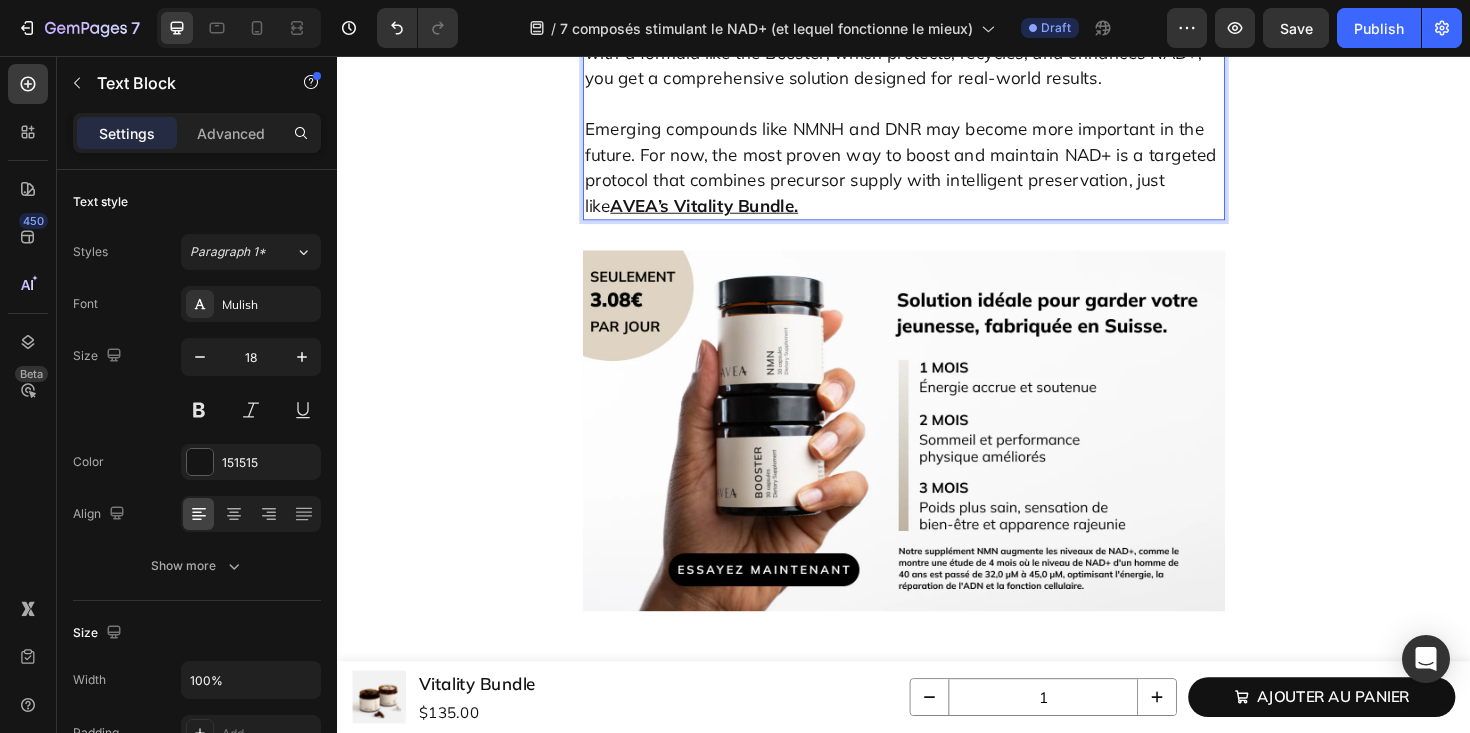
click at [767, 93] on p "Of all the NAD+ boosters available [DATE], NMN offers the strongest combination…" at bounding box center [937, 39] width 676 height 108
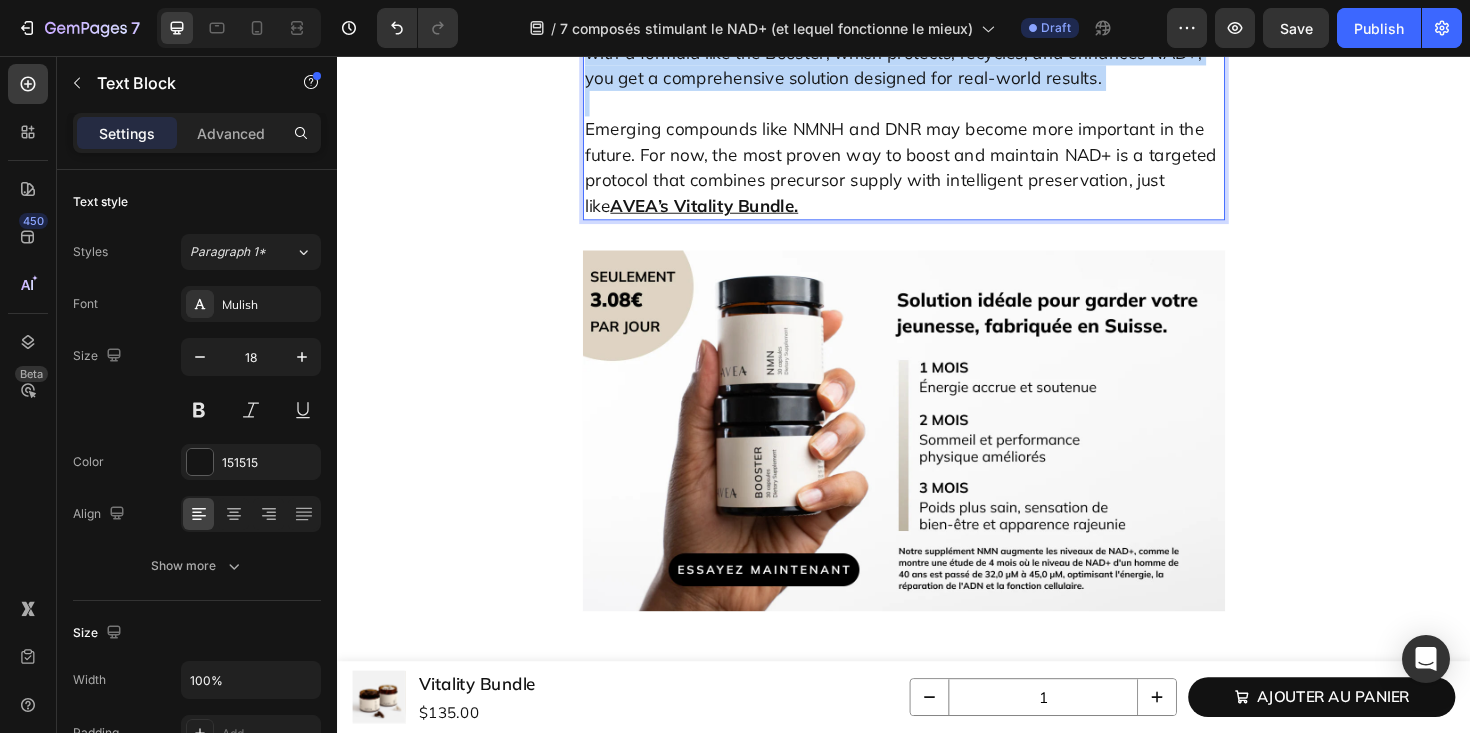
click at [767, 93] on p "Of all the NAD+ boosters available [DATE], NMN offers the strongest combination…" at bounding box center [937, 39] width 676 height 108
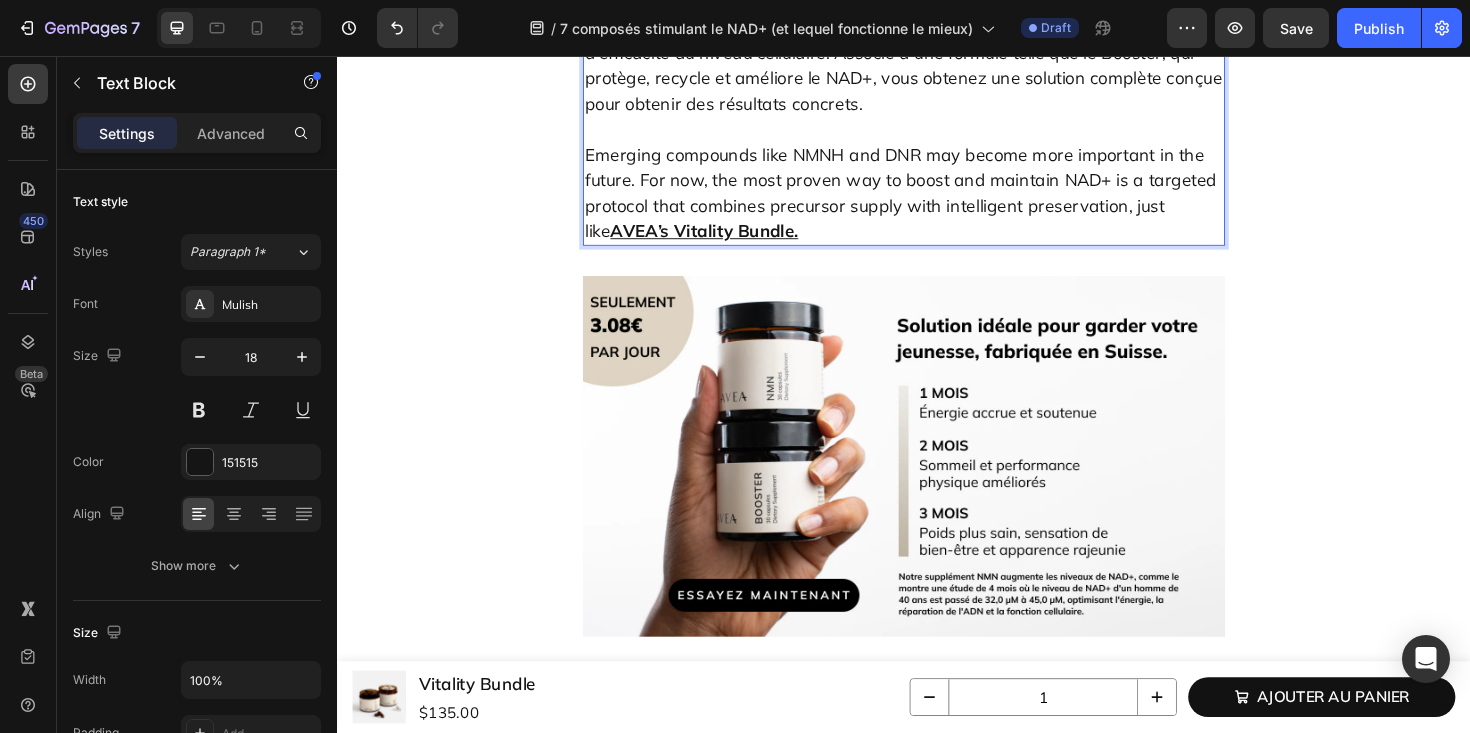
click at [750, 255] on p "Emerging compounds like NMNH and DNR may become more important in the future. F…" at bounding box center [937, 187] width 676 height 135
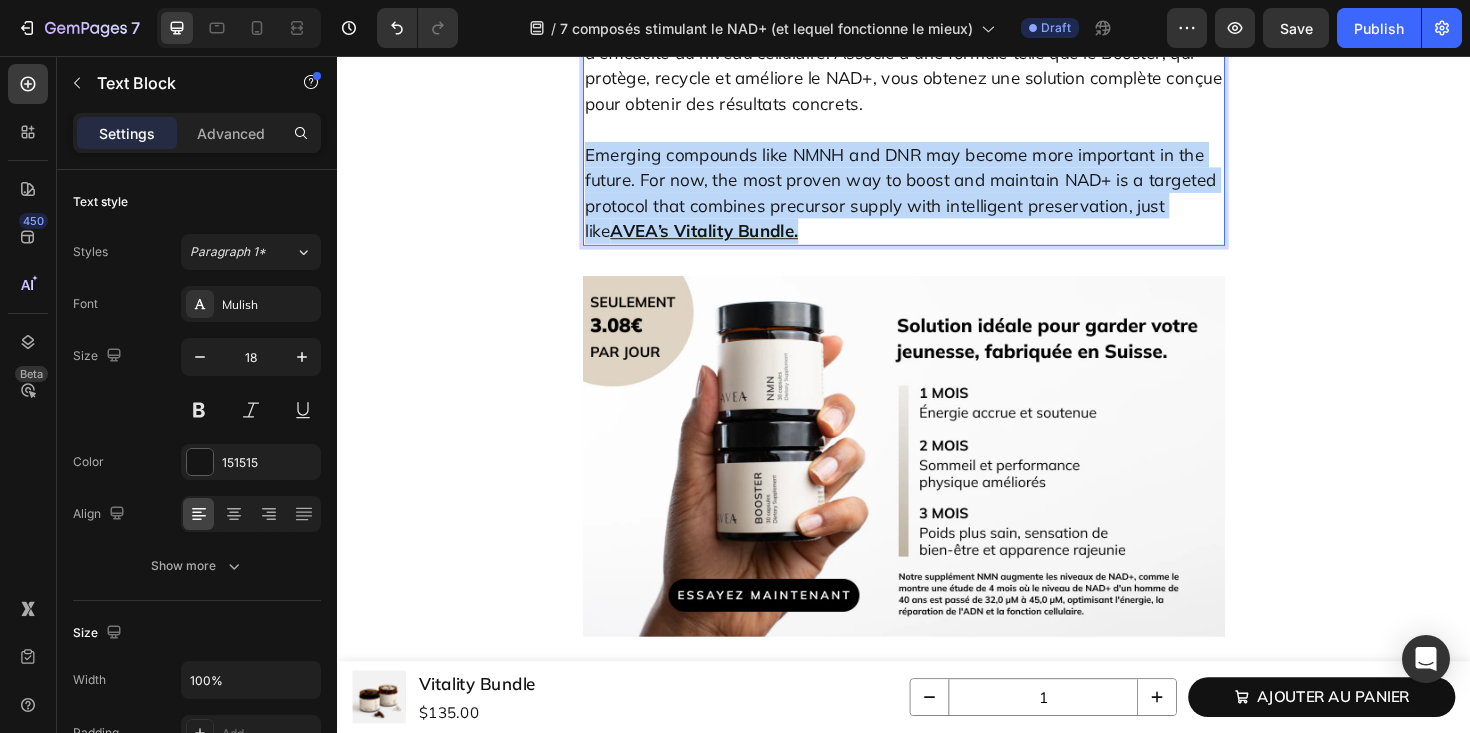
click at [750, 255] on p "Emerging compounds like NMNH and DNR may become more important in the future. F…" at bounding box center [937, 187] width 676 height 135
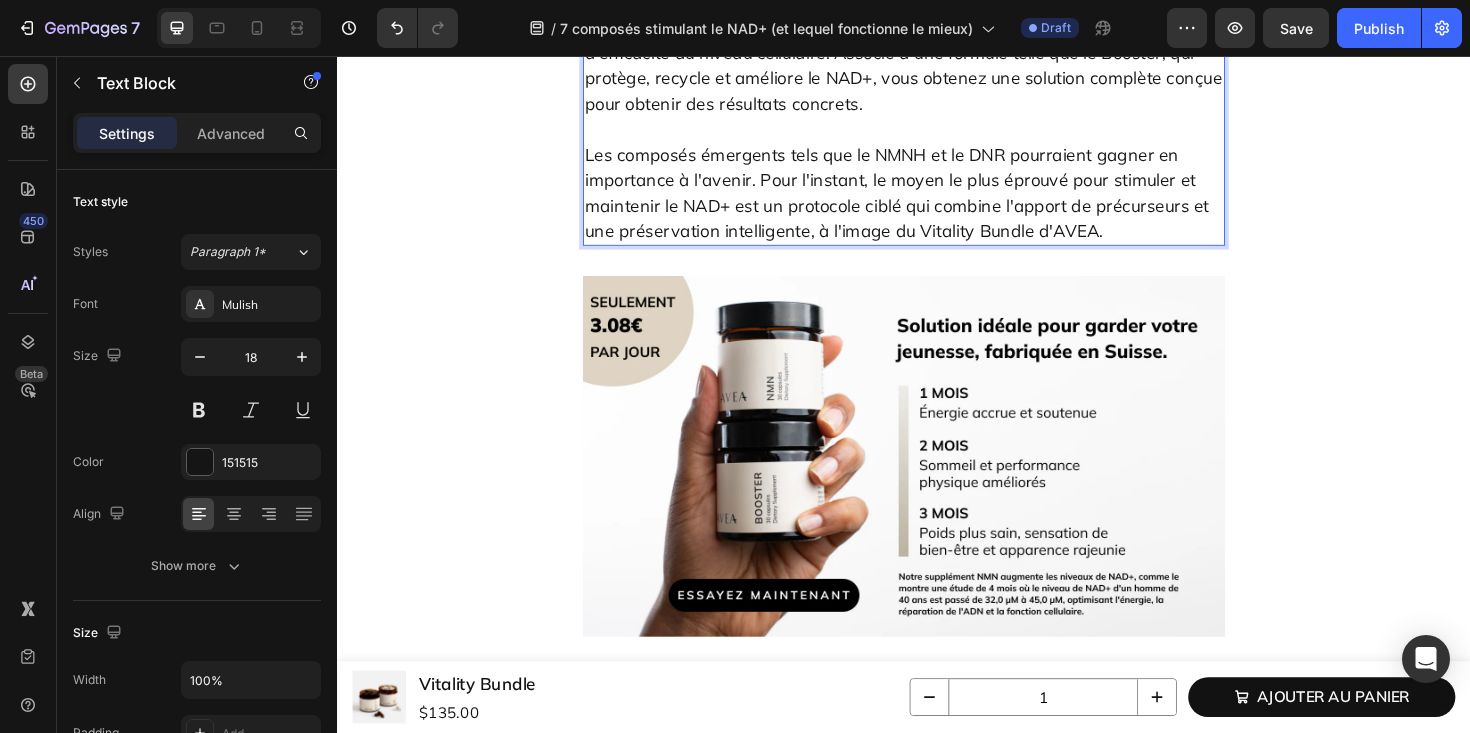
click at [951, 255] on p "Les composés émergents tels que le NMNH et le DNR pourraient gagner en importan…" at bounding box center [937, 187] width 676 height 135
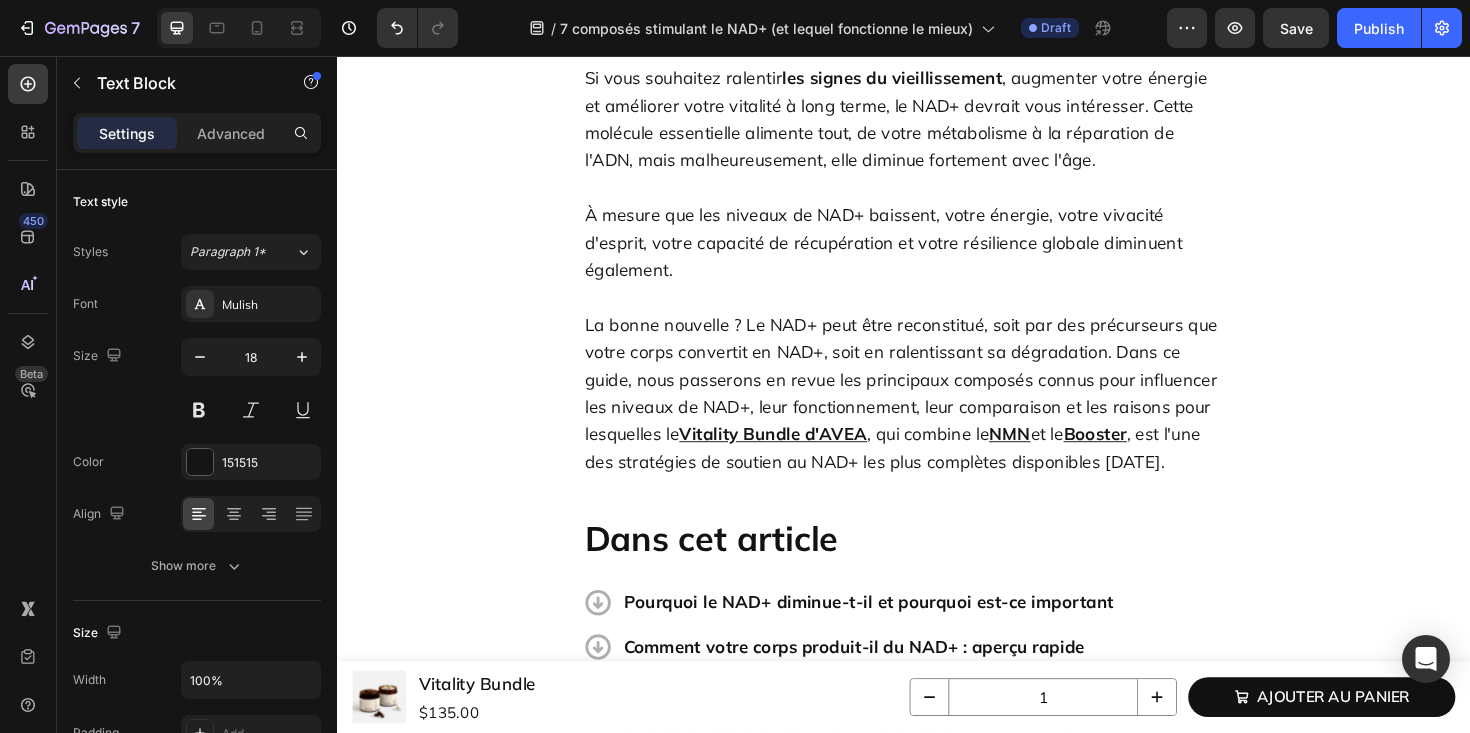
scroll to position [258, 0]
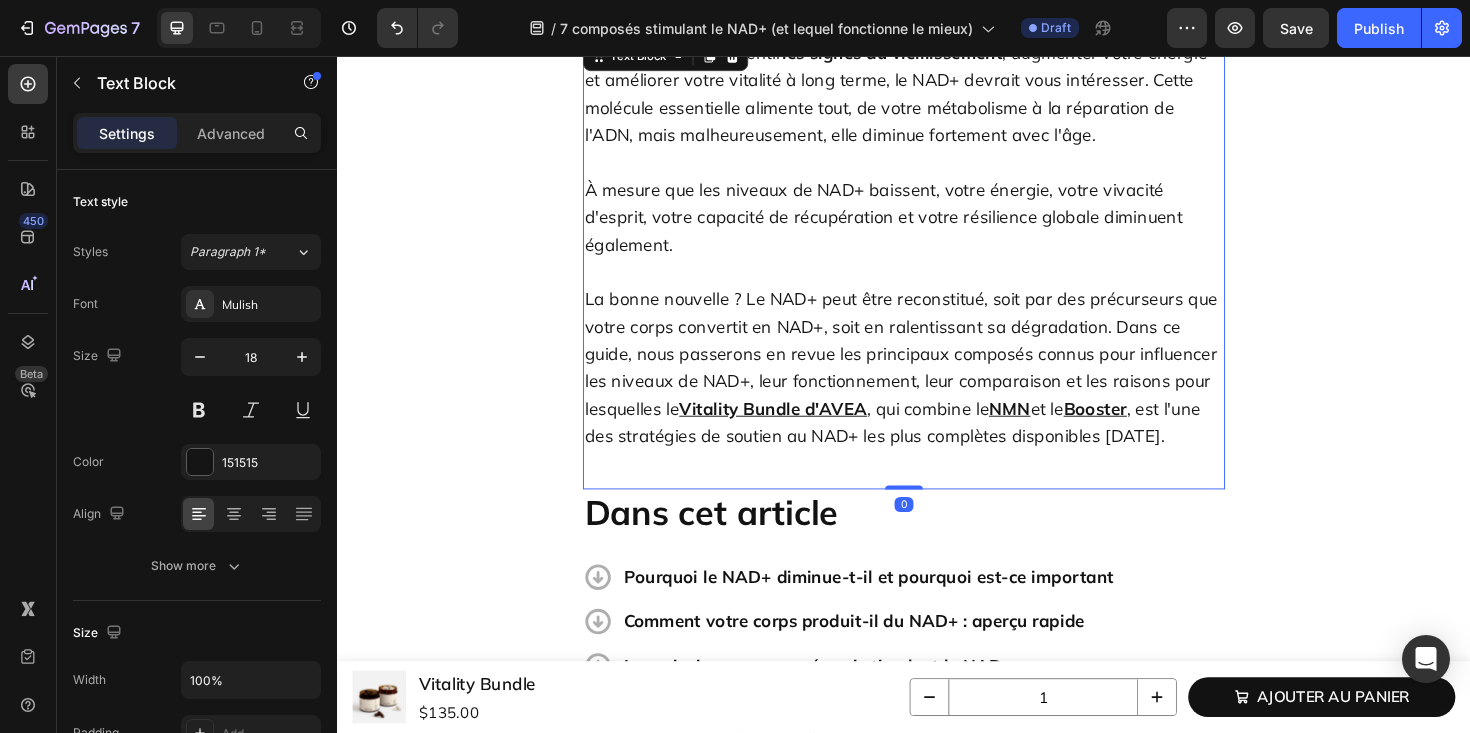
click at [810, 418] on u "Vitality Bundle d'AVEA" at bounding box center [798, 429] width 199 height 23
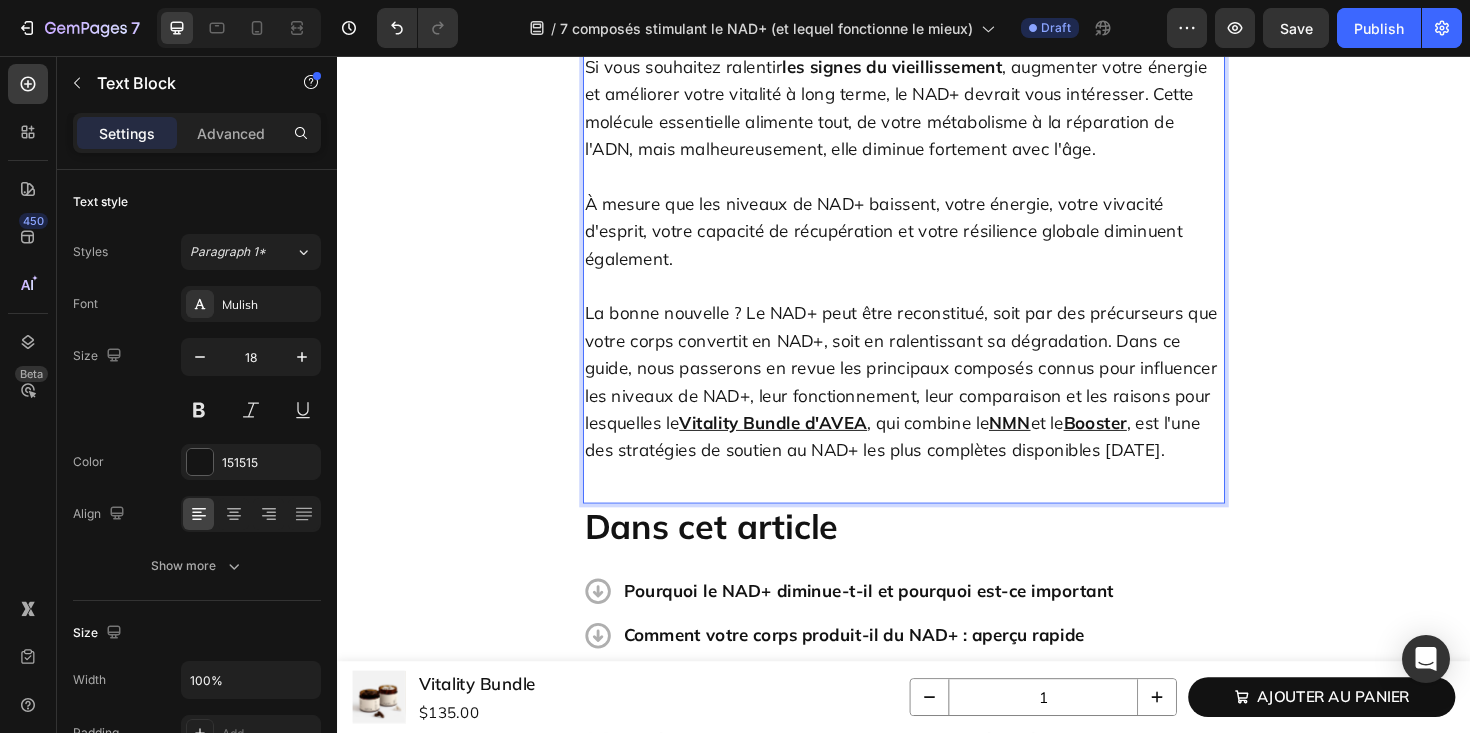
click at [865, 433] on u "Vitality Bundle d'AVEA" at bounding box center [798, 444] width 199 height 23
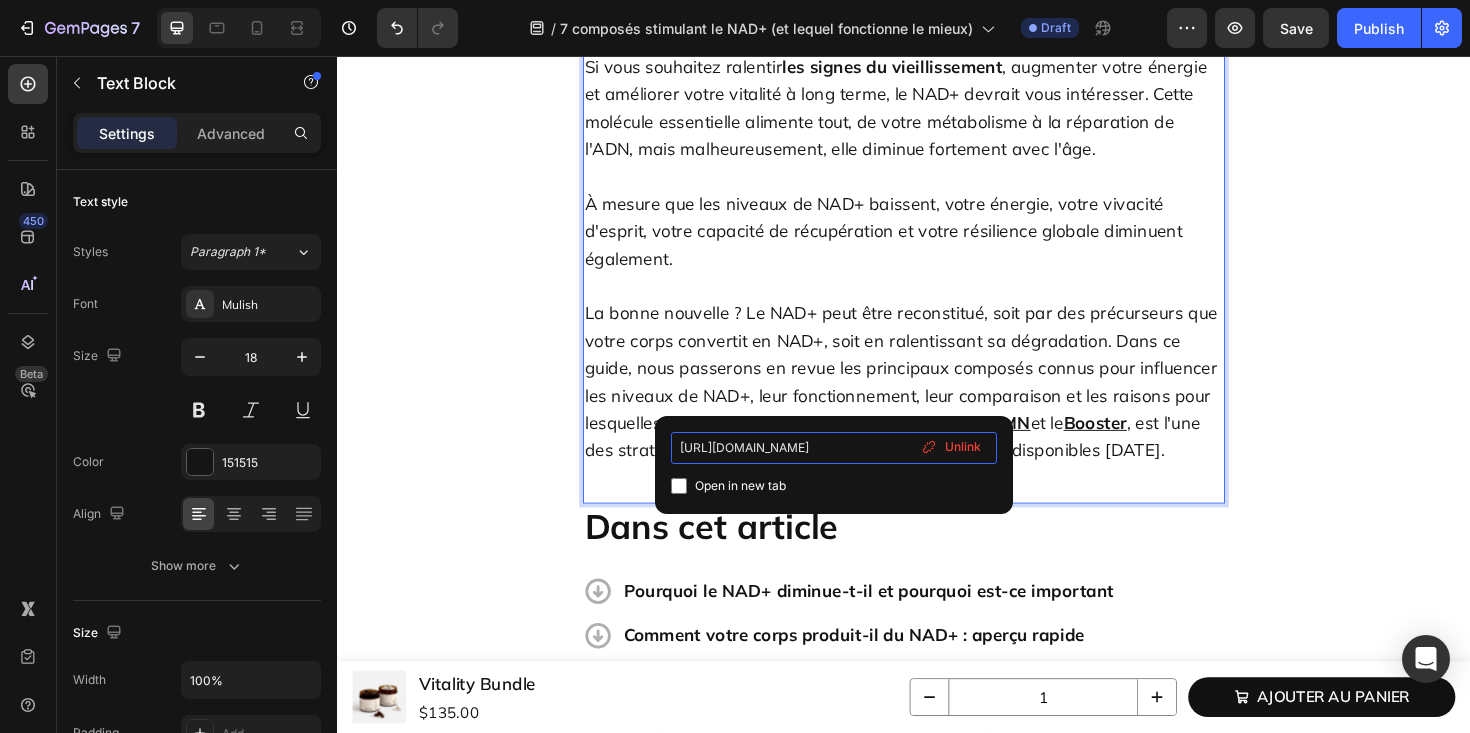
click at [823, 442] on input "[URL][DOMAIN_NAME]" at bounding box center [834, 448] width 326 height 32
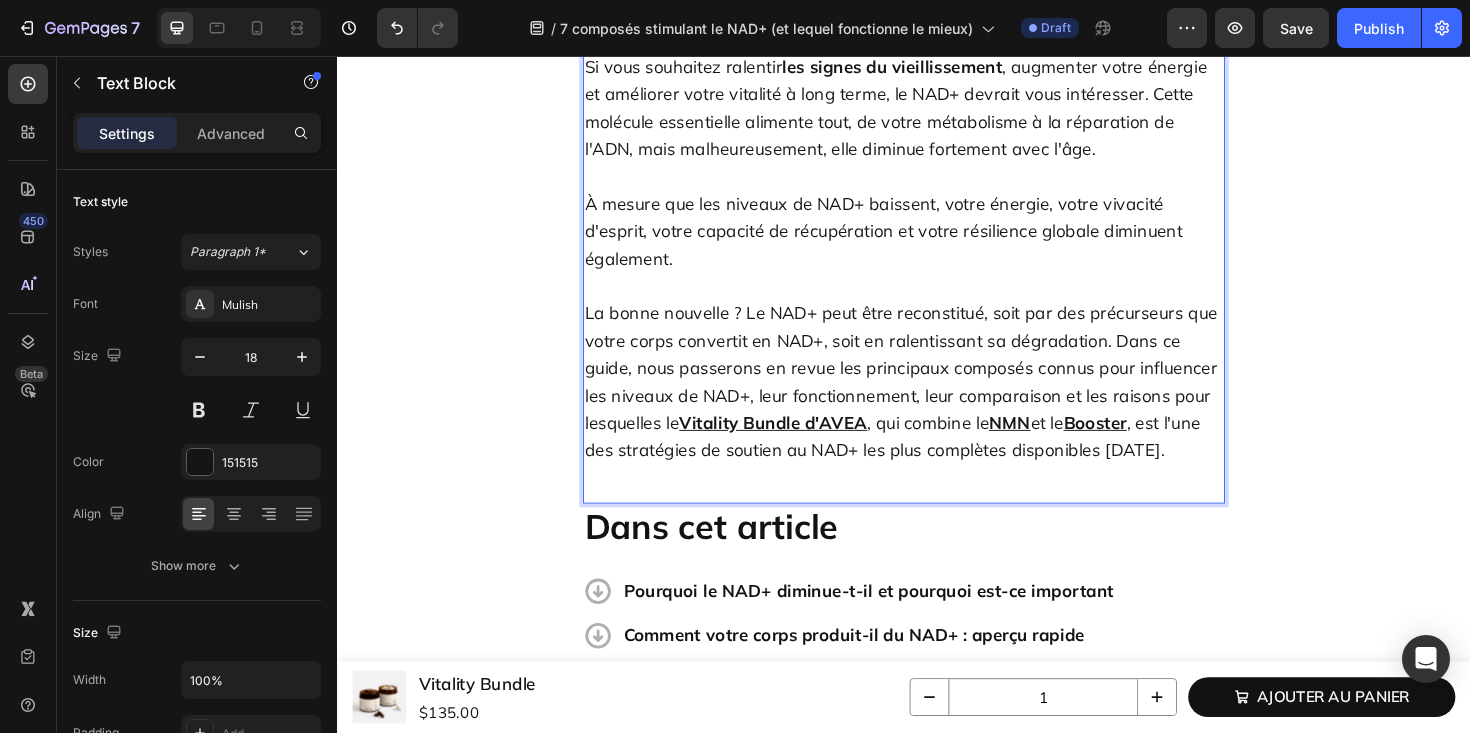
click at [941, 229] on p "À mesure que les niveaux de NAD+ baissent, votre énergie, votre vivacité d'espr…" at bounding box center [937, 227] width 676 height 116
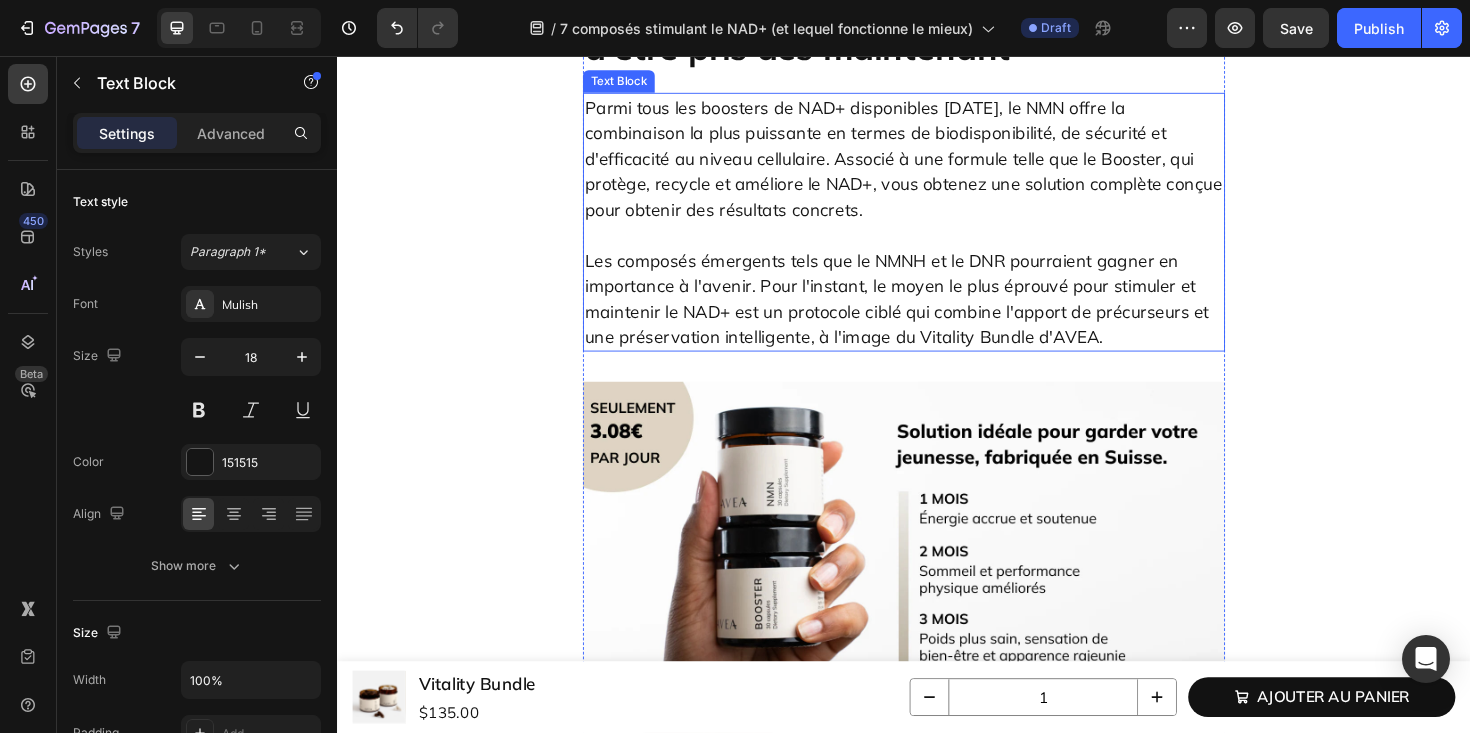
click at [973, 232] on p "Parmi tous les boosters de NAD+ disponibles [DATE], le NMN offre la combinaison…" at bounding box center [937, 164] width 676 height 135
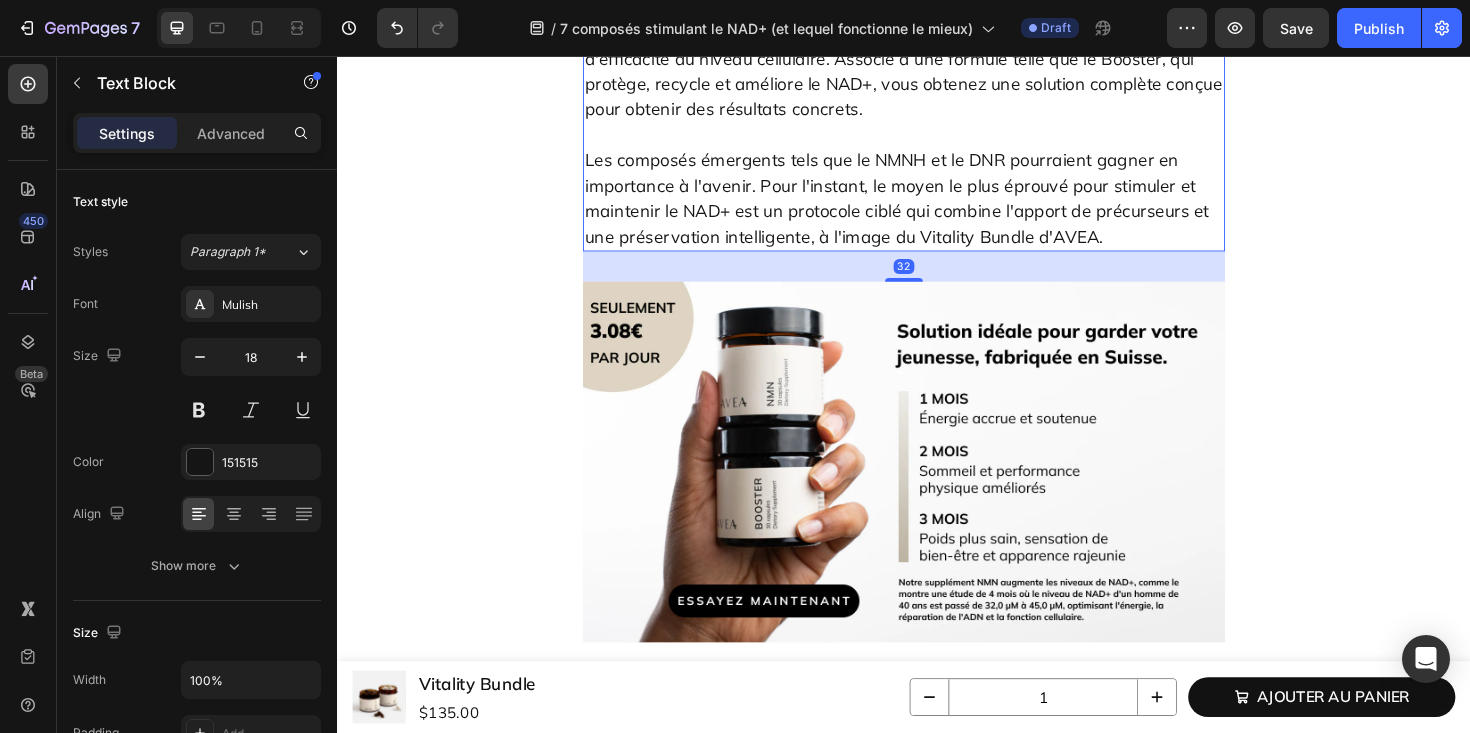
scroll to position [10146, 0]
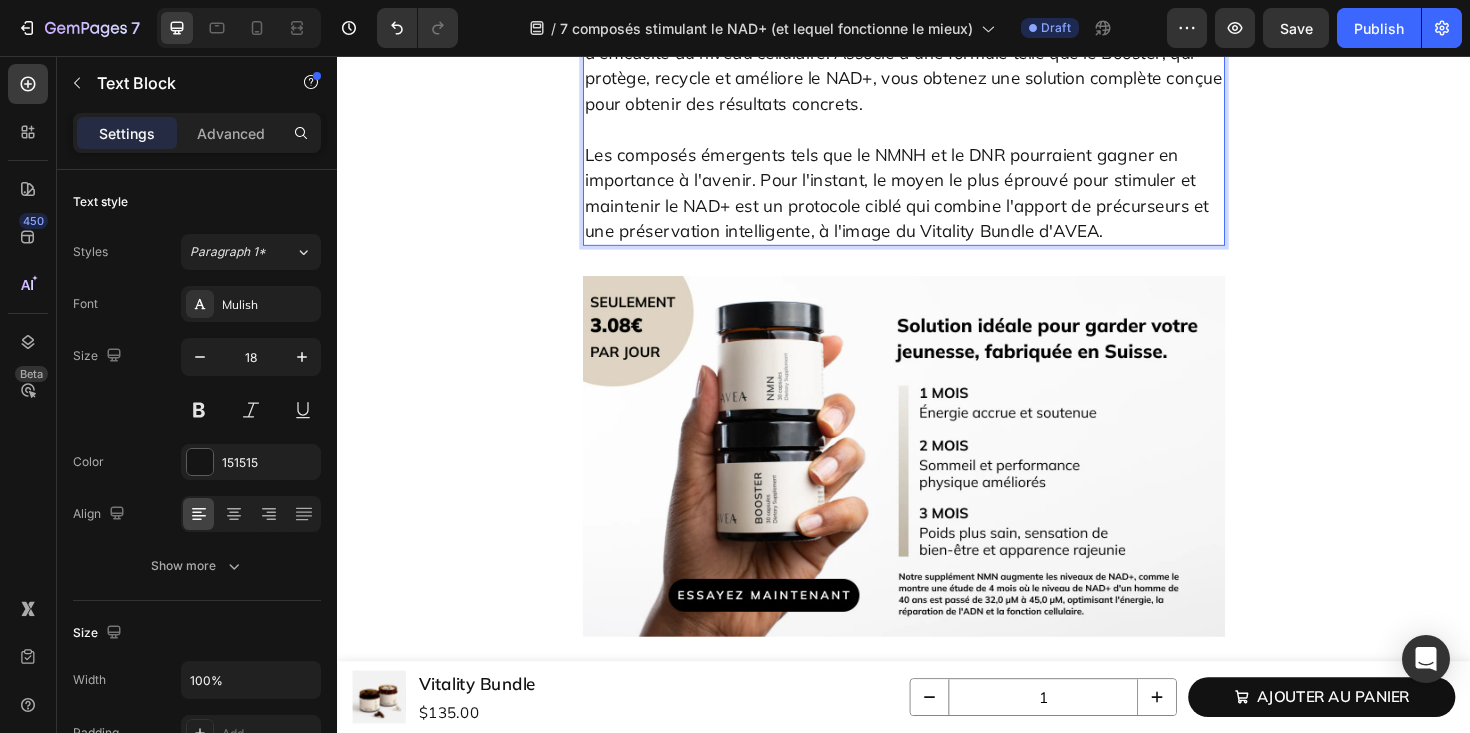
click at [945, 255] on p "Les composés émergents tels que le NMNH et le DNR pourraient gagner en importan…" at bounding box center [937, 187] width 676 height 135
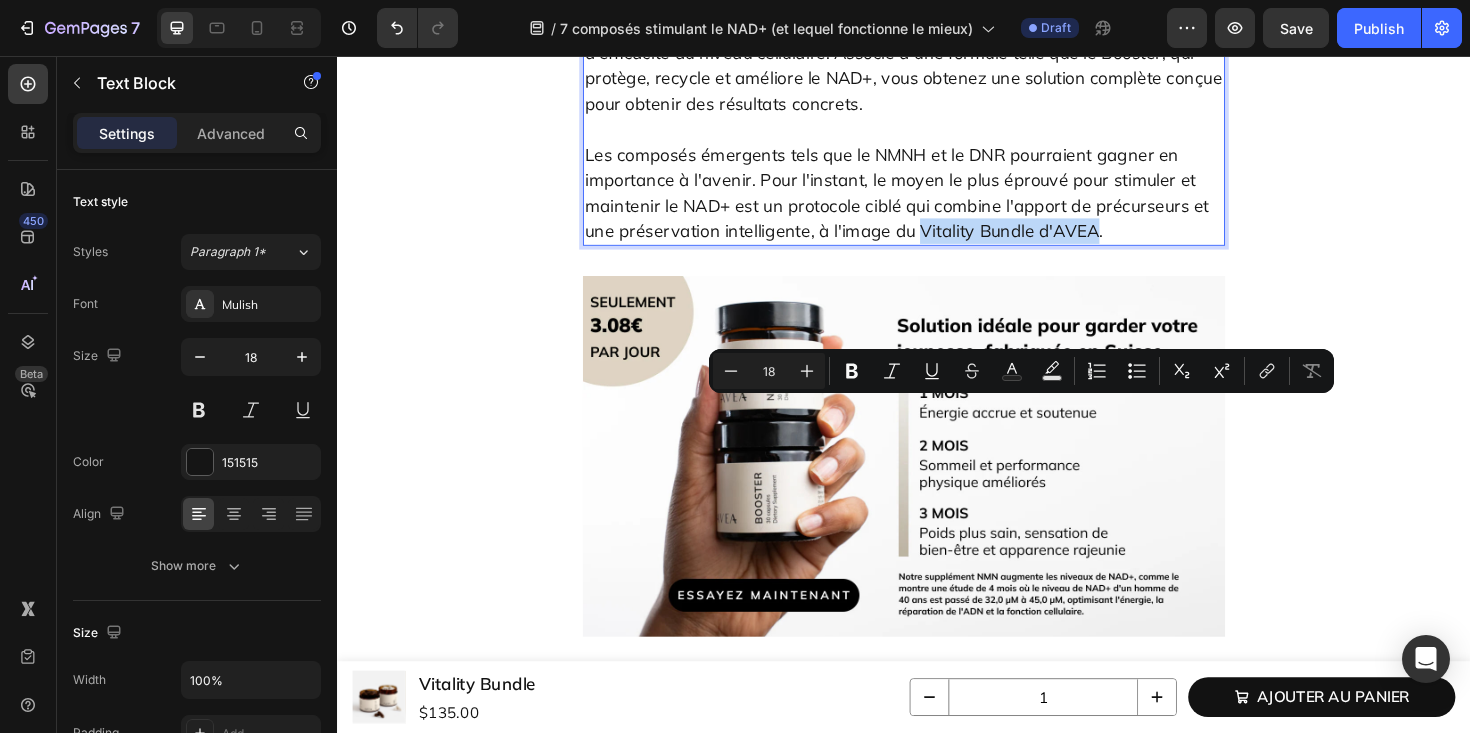
drag, startPoint x: 949, startPoint y: 431, endPoint x: 1136, endPoint y: 436, distance: 187.0
click at [1136, 255] on p "Les composés émergents tels que le NMNH et le DNR pourraient gagner en importan…" at bounding box center [937, 187] width 676 height 135
click at [1249, 374] on button "link" at bounding box center [1267, 371] width 36 height 36
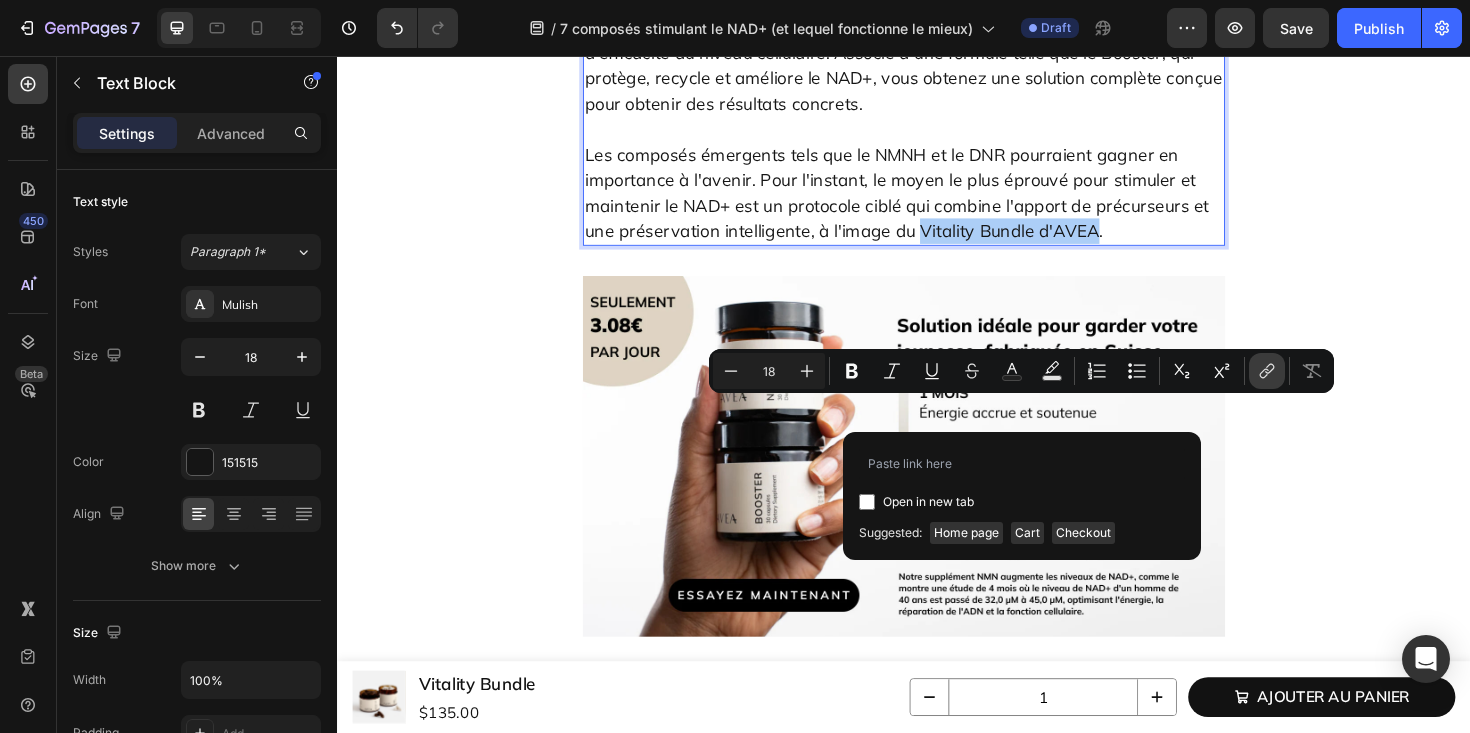
type input "[URL][DOMAIN_NAME]"
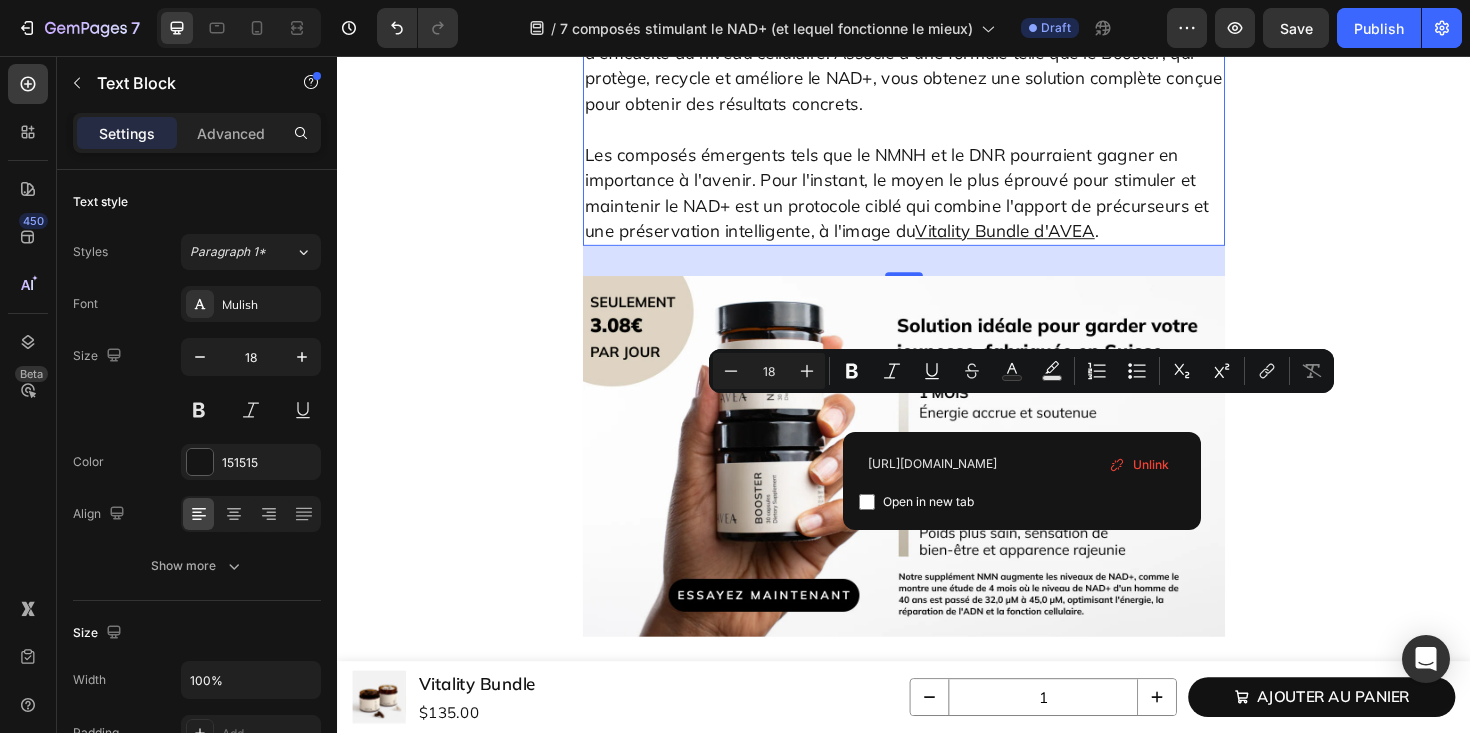
click at [1149, 120] on p "Parmi tous les boosters de NAD+ disponibles [DATE], le NMN offre la combinaison…" at bounding box center [937, 52] width 676 height 135
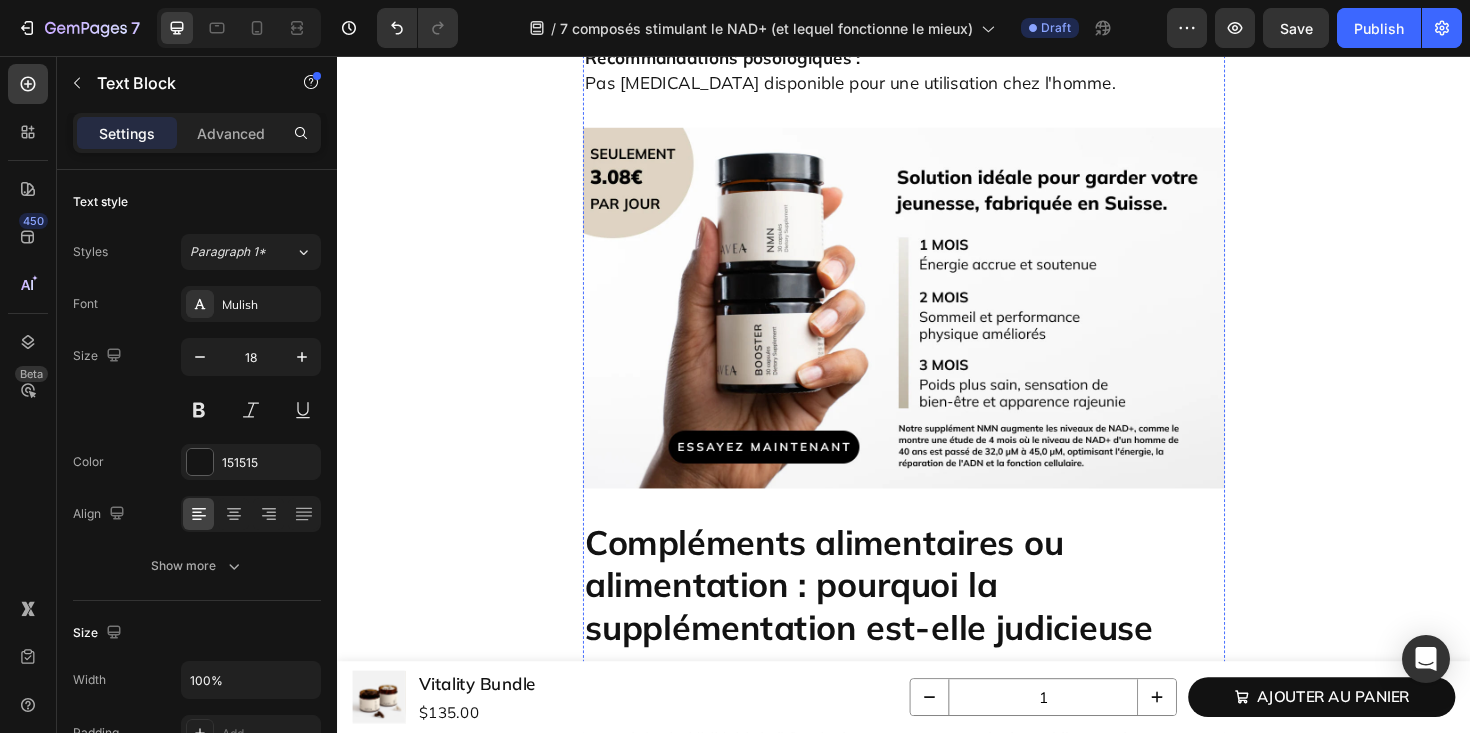
scroll to position [7821, 0]
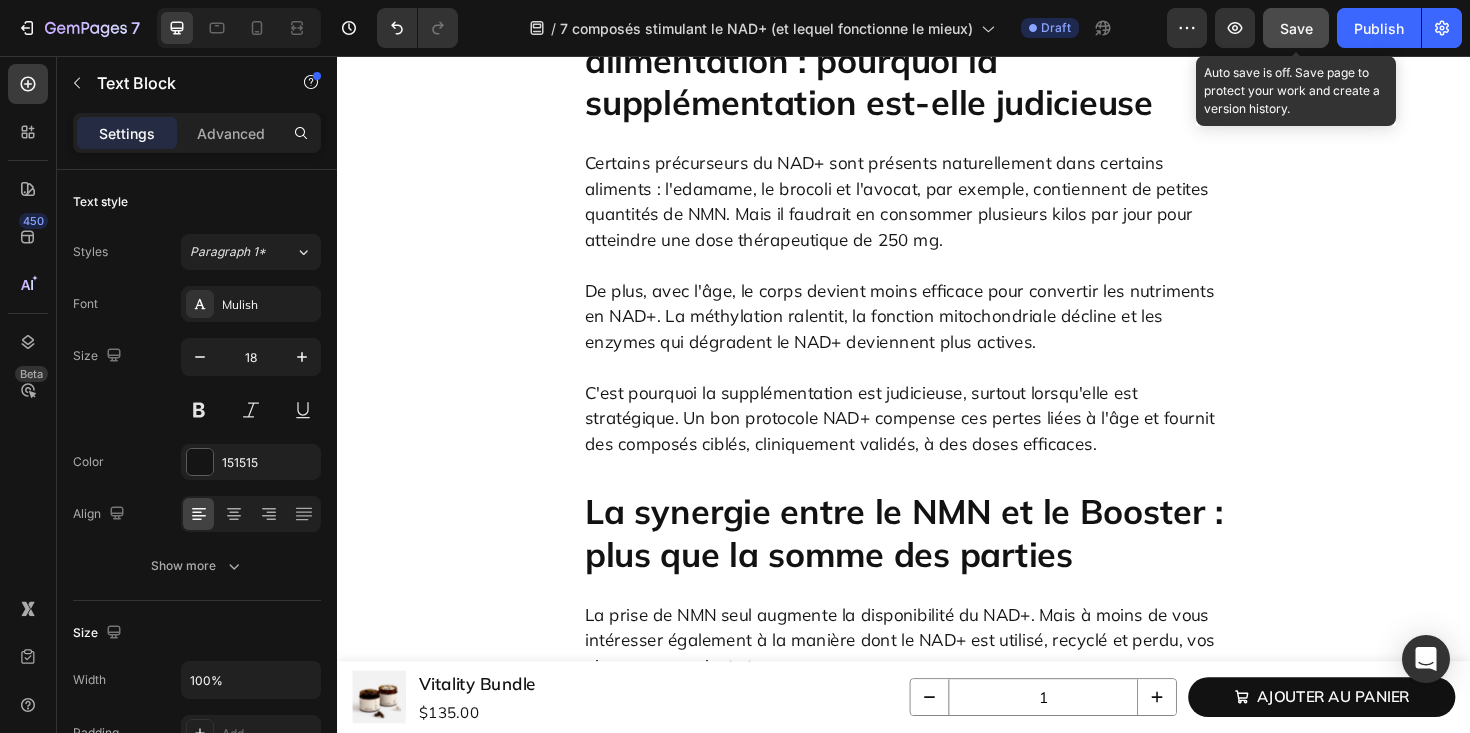
click at [1298, 30] on span "Save" at bounding box center [1296, 28] width 33 height 17
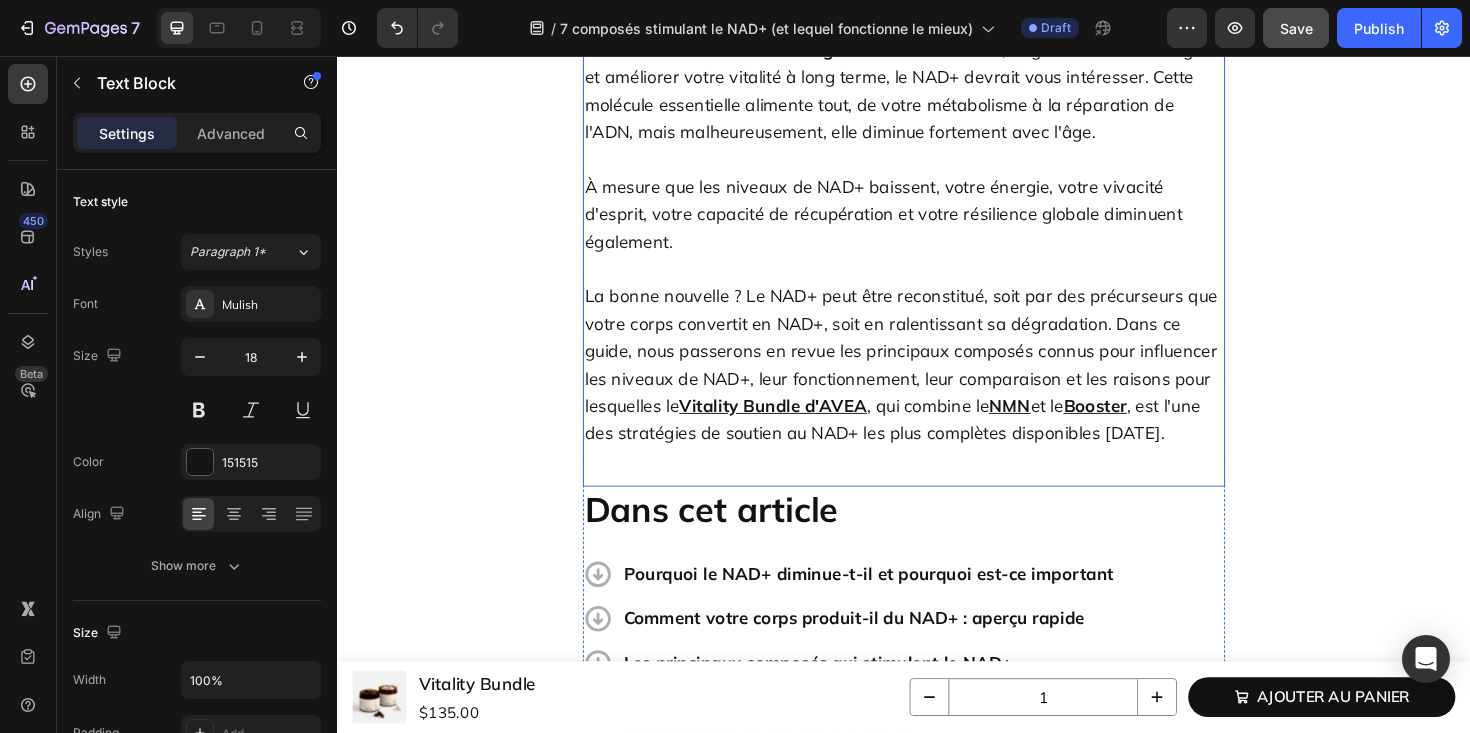
scroll to position [0, 0]
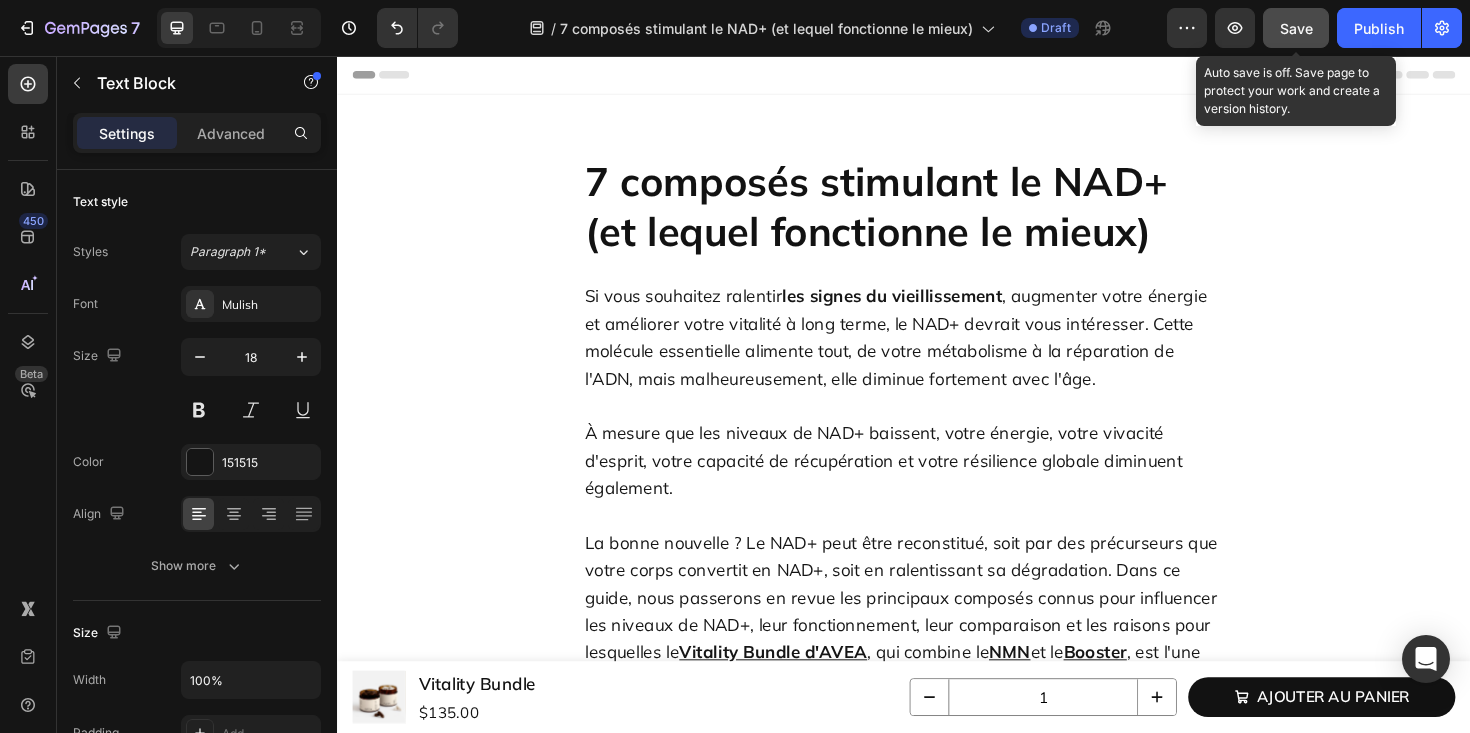
click at [1271, 24] on button "Save" at bounding box center [1296, 28] width 66 height 40
